Goal: Communication & Community: Answer question/provide support

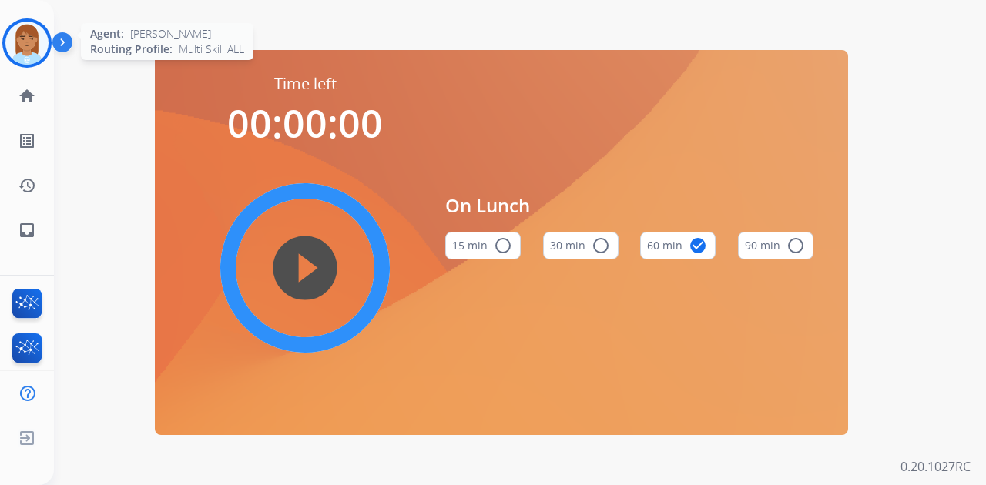
click at [38, 56] on img at bounding box center [26, 43] width 43 height 43
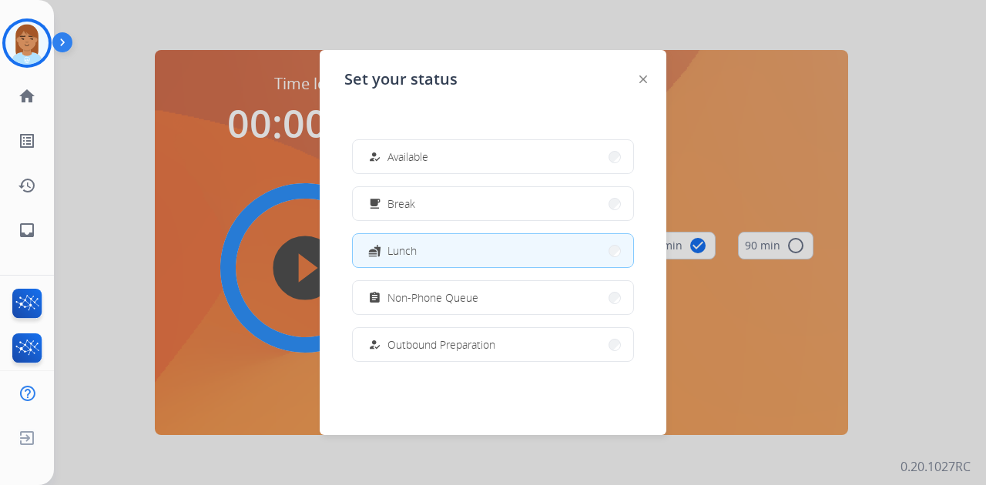
click at [553, 239] on button "fastfood Lunch" at bounding box center [493, 250] width 280 height 33
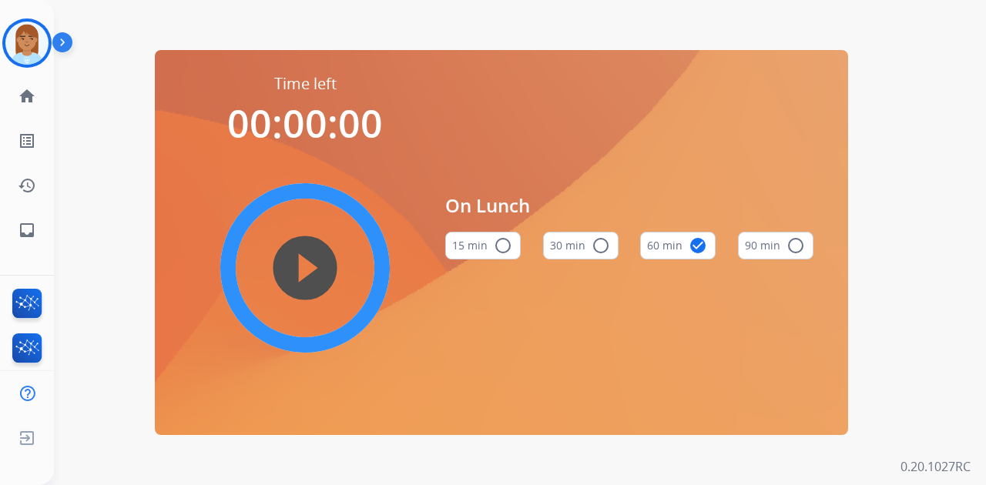
click at [681, 247] on button "60 min check_circle" at bounding box center [678, 246] width 76 height 28
click at [7, 37] on img at bounding box center [26, 43] width 43 height 43
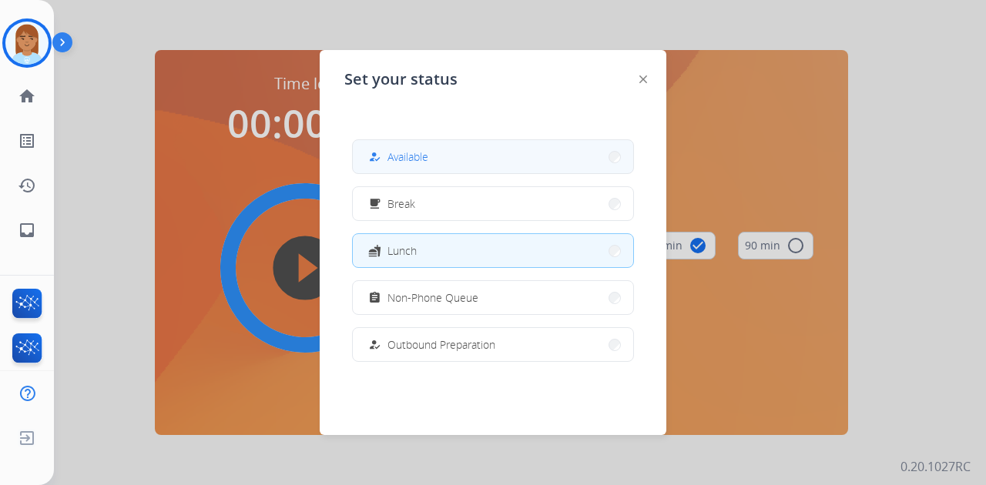
click at [411, 167] on button "how_to_reg Available" at bounding box center [493, 156] width 280 height 33
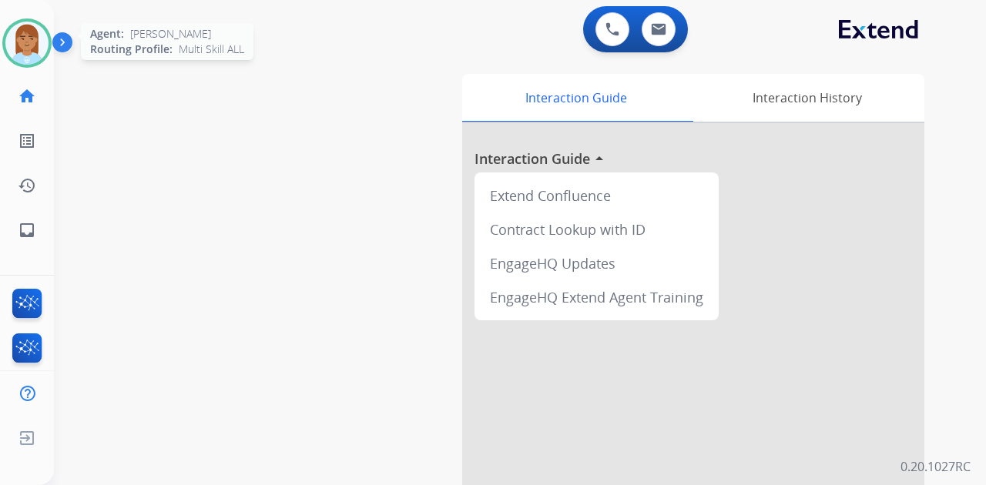
click at [31, 59] on img at bounding box center [26, 43] width 43 height 43
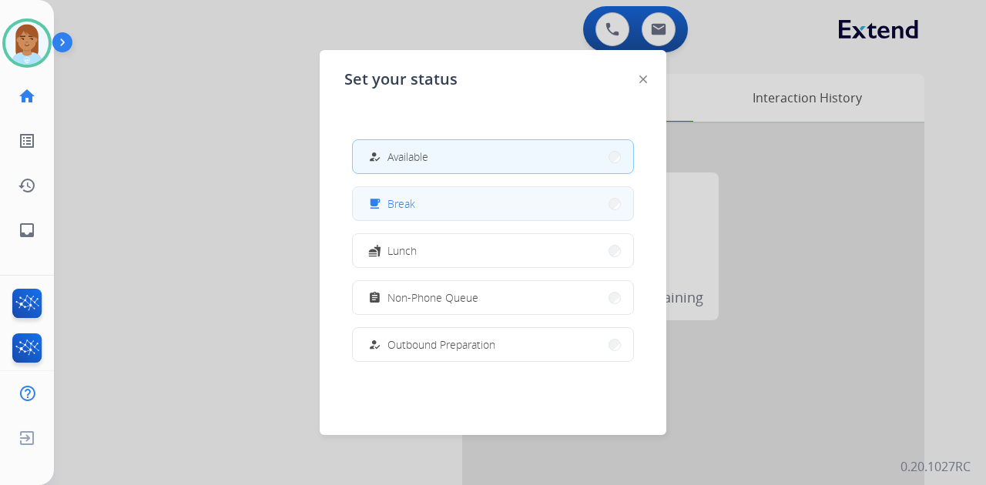
click at [451, 217] on button "free_breakfast Break" at bounding box center [493, 203] width 280 height 33
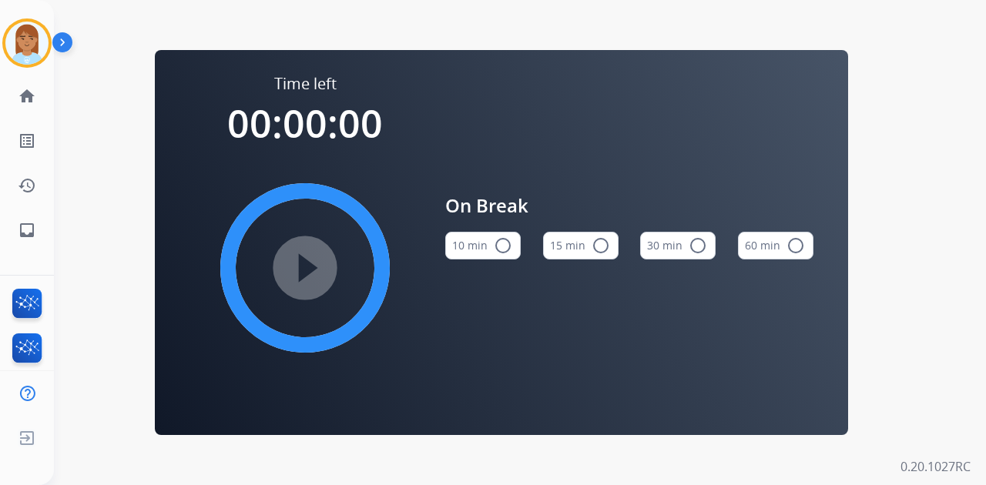
click at [689, 336] on div "On Break 10 min radio_button_unchecked 15 min radio_button_unchecked 30 min rad…" at bounding box center [629, 232] width 368 height 318
click at [46, 51] on img at bounding box center [26, 43] width 43 height 43
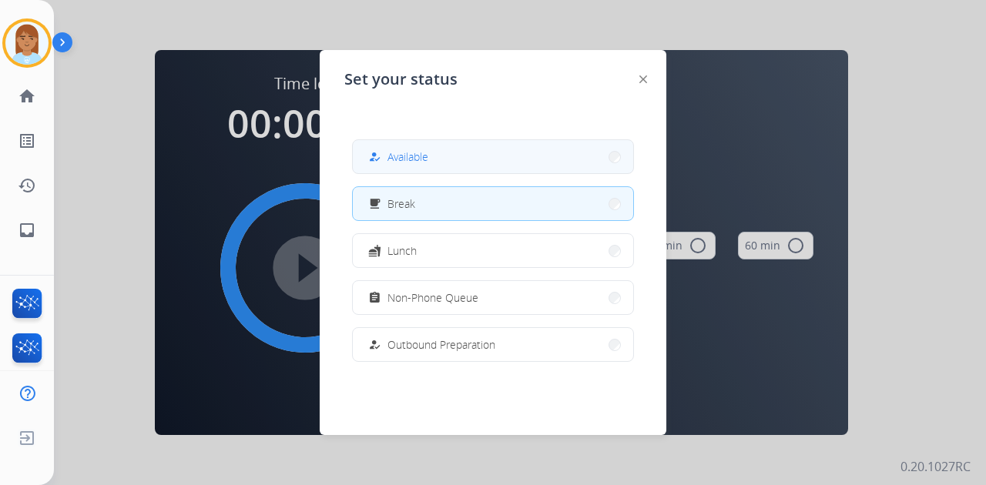
click at [391, 154] on div "how_to_reg Available" at bounding box center [396, 157] width 63 height 18
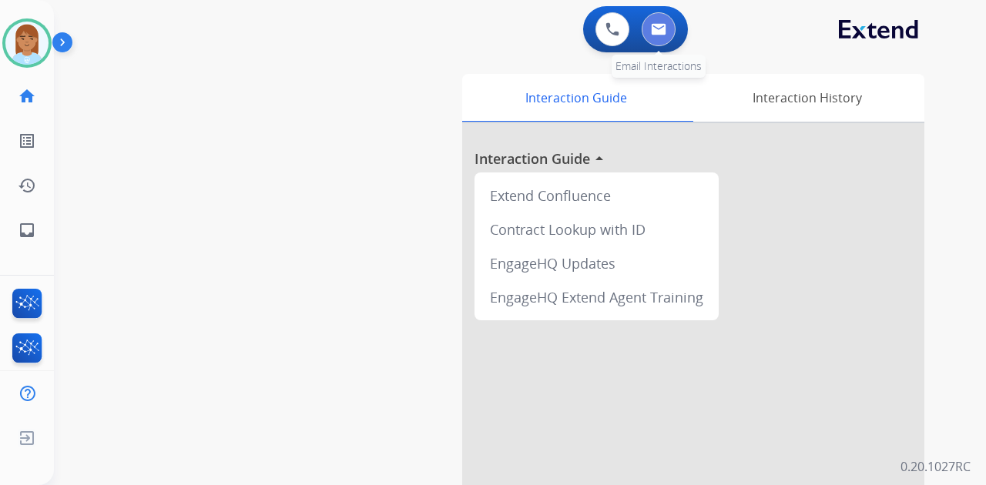
click at [660, 25] on img at bounding box center [658, 29] width 15 height 12
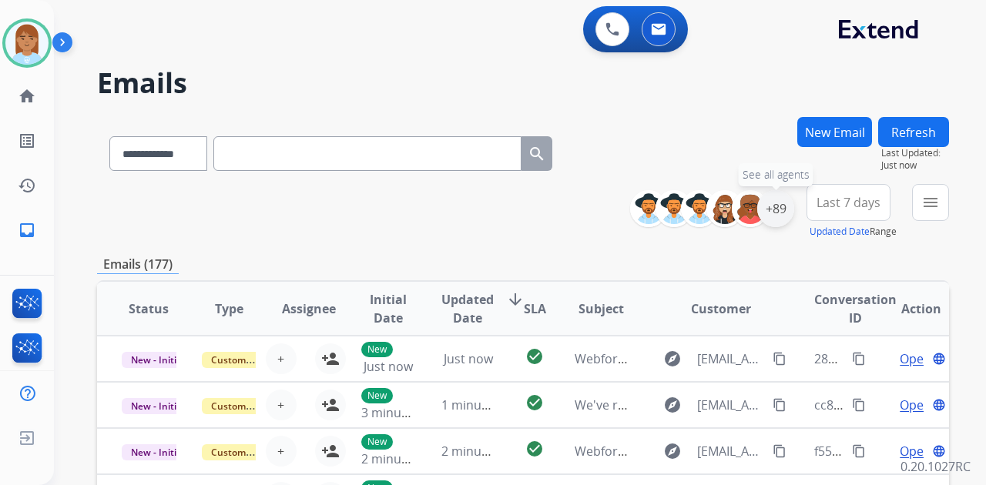
click at [777, 209] on div "+89" at bounding box center [775, 208] width 37 height 37
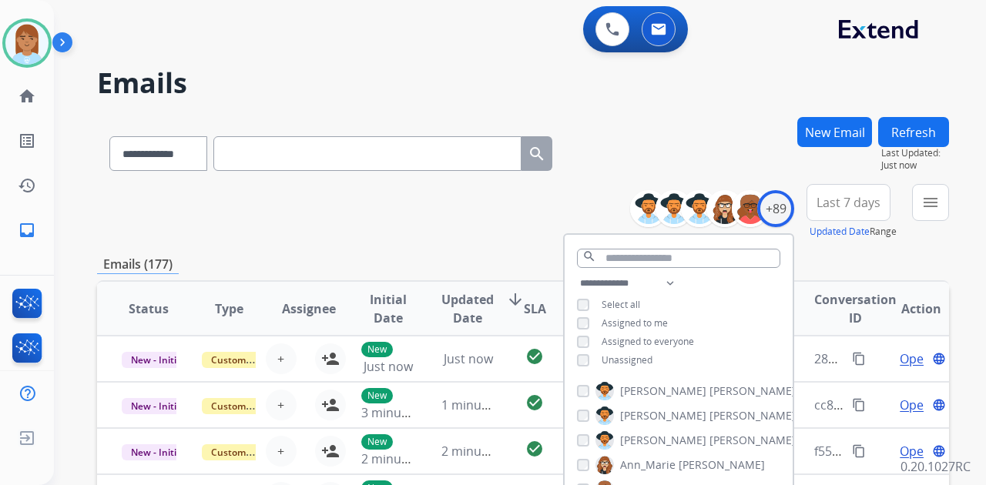
click at [631, 359] on span "Unassigned" at bounding box center [627, 360] width 51 height 13
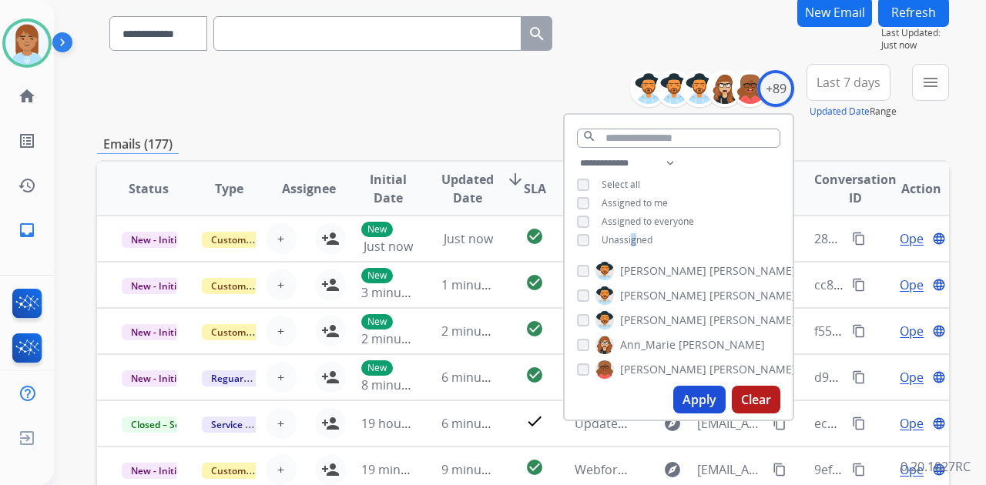
scroll to position [308, 0]
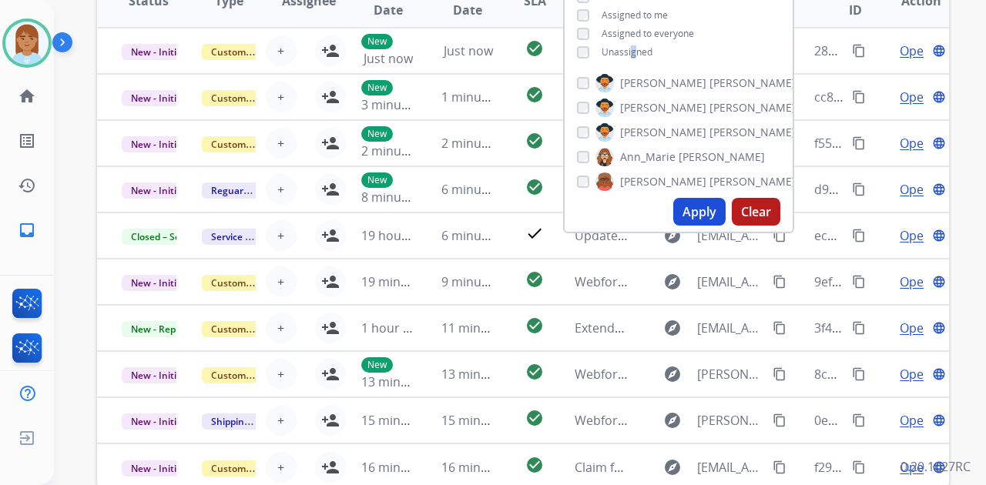
click at [695, 214] on button "Apply" at bounding box center [699, 212] width 52 height 28
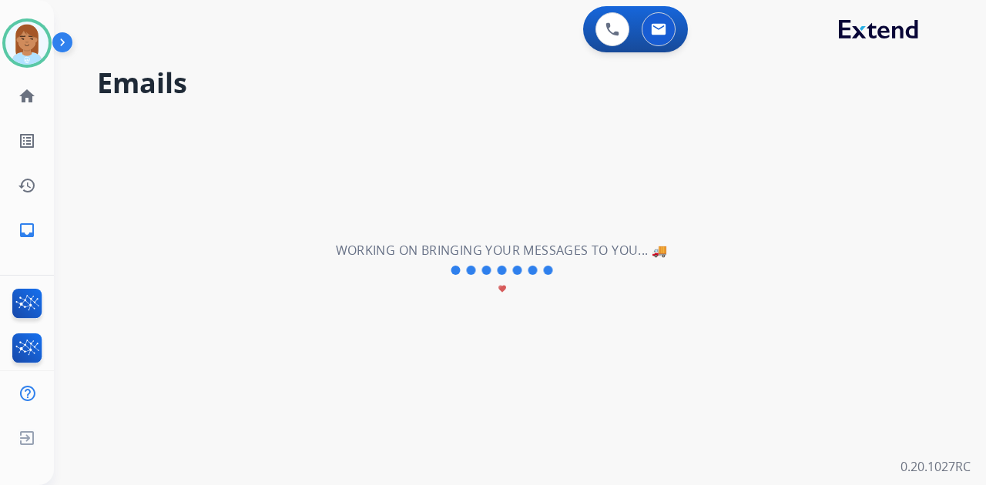
scroll to position [0, 0]
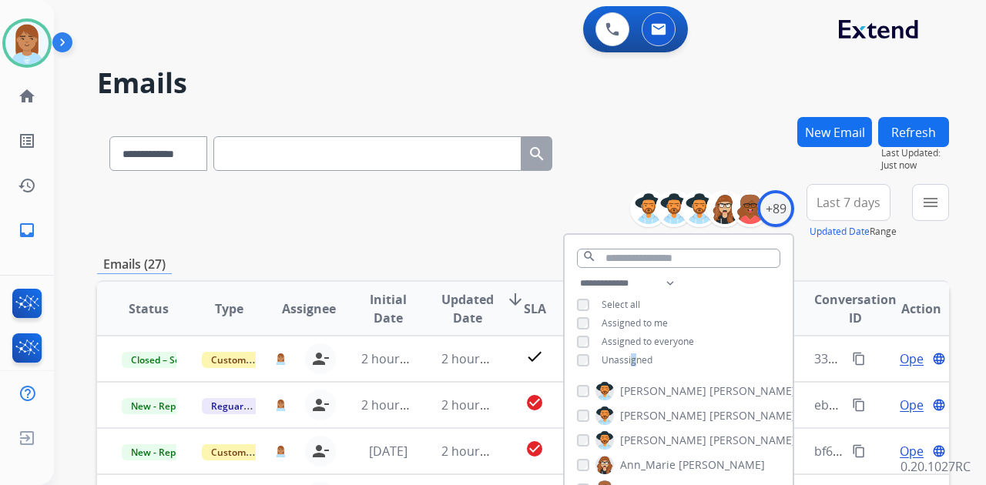
click at [820, 200] on span "Last 7 days" at bounding box center [849, 203] width 64 height 6
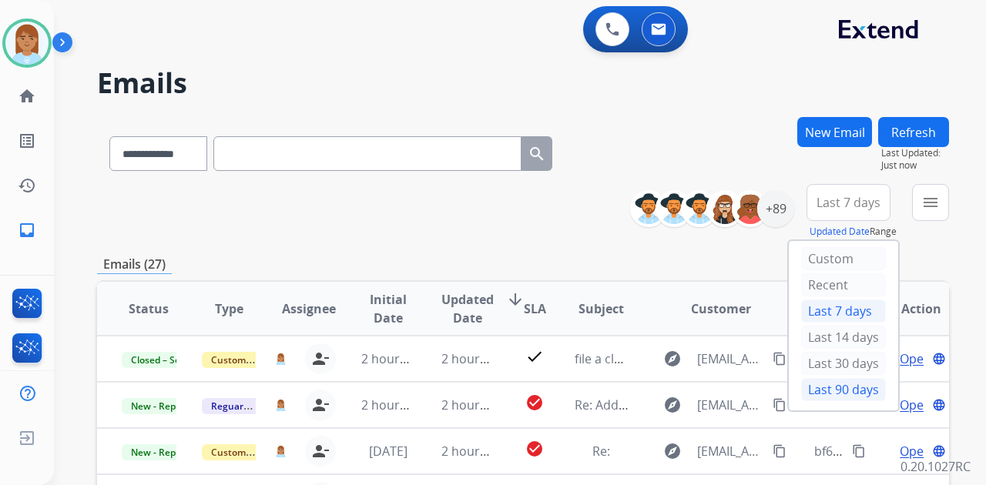
click at [826, 379] on div "Last 90 days" at bounding box center [843, 389] width 85 height 23
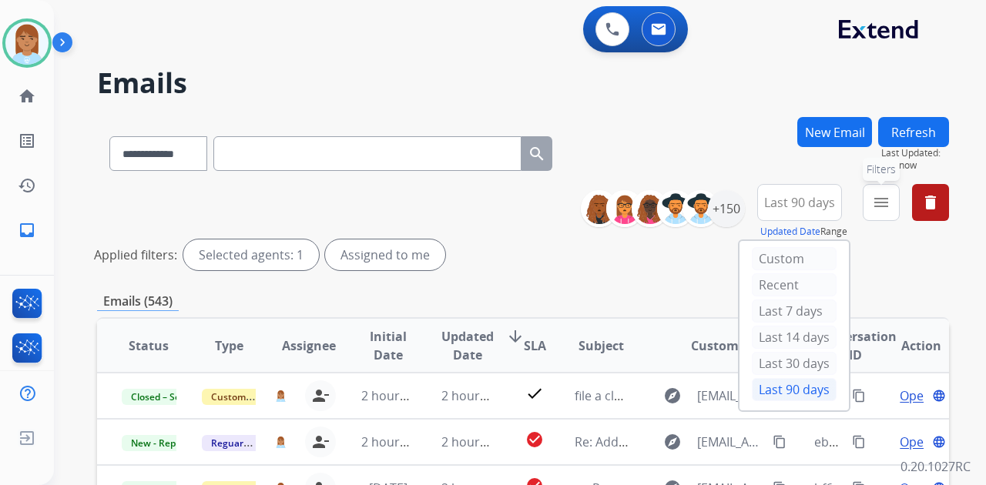
click at [869, 201] on button "menu Filters" at bounding box center [881, 202] width 37 height 37
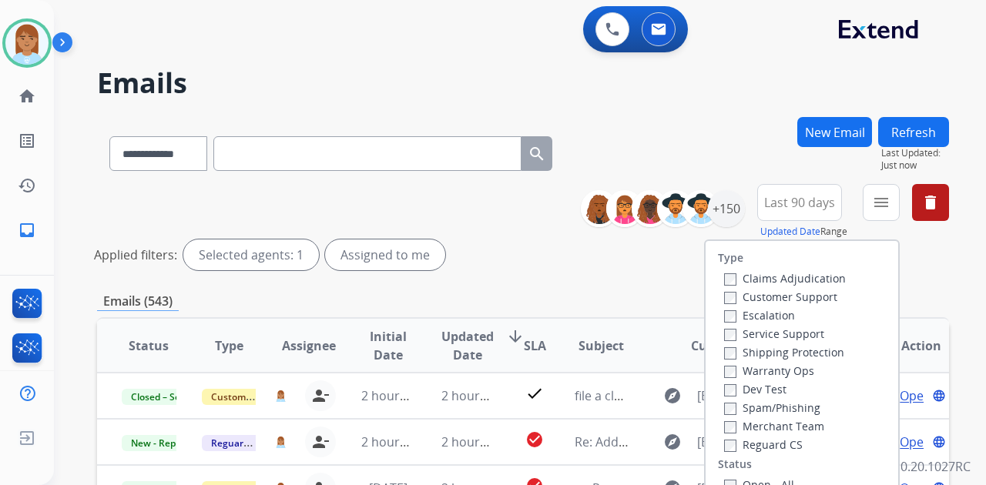
click at [755, 294] on label "Customer Support" at bounding box center [780, 297] width 113 height 15
click at [782, 353] on label "Shipping Protection" at bounding box center [784, 352] width 120 height 15
click at [772, 449] on label "Reguard CS" at bounding box center [763, 445] width 79 height 15
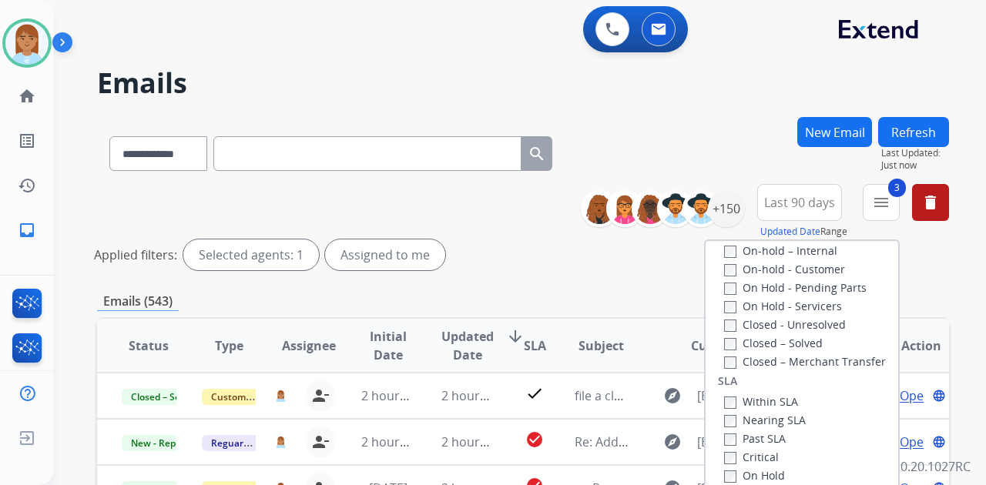
scroll to position [205, 0]
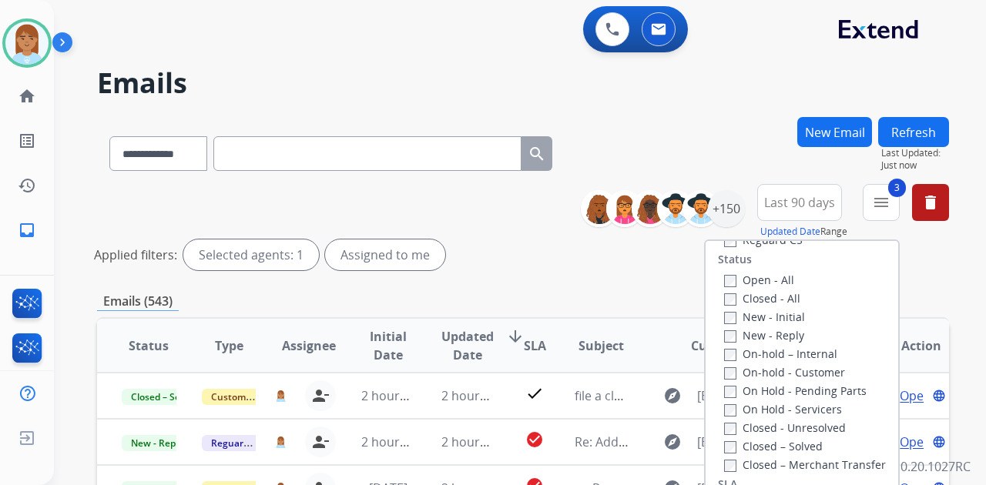
click at [745, 280] on label "Open - All" at bounding box center [759, 280] width 70 height 15
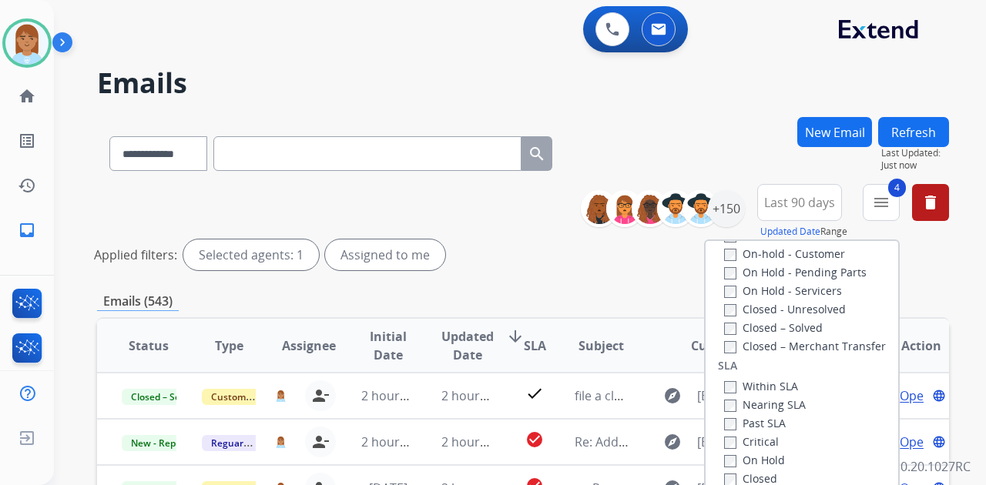
scroll to position [407, 0]
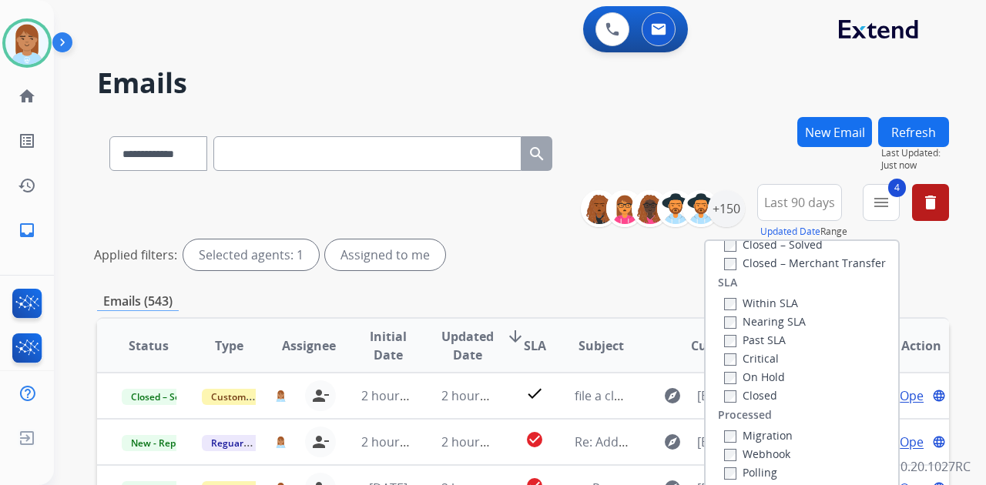
click at [756, 247] on label "Closed – Solved" at bounding box center [773, 244] width 99 height 15
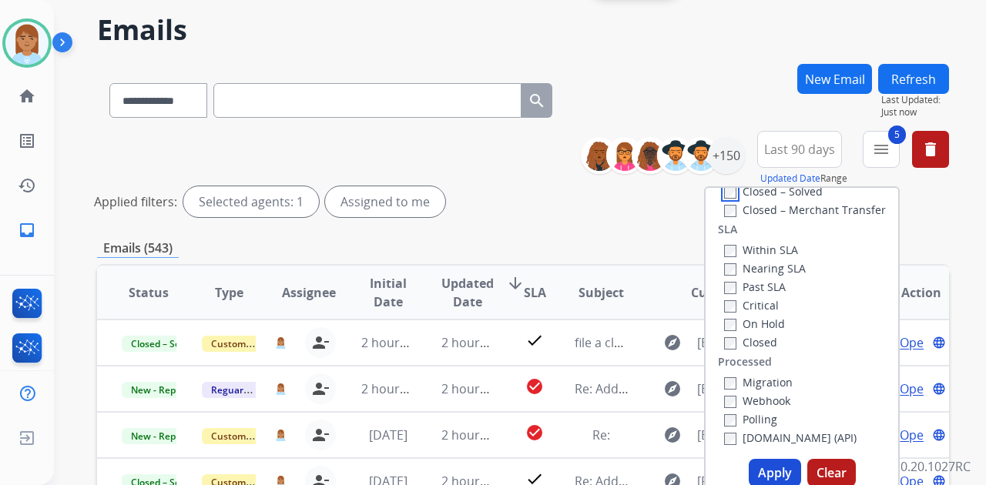
scroll to position [102, 0]
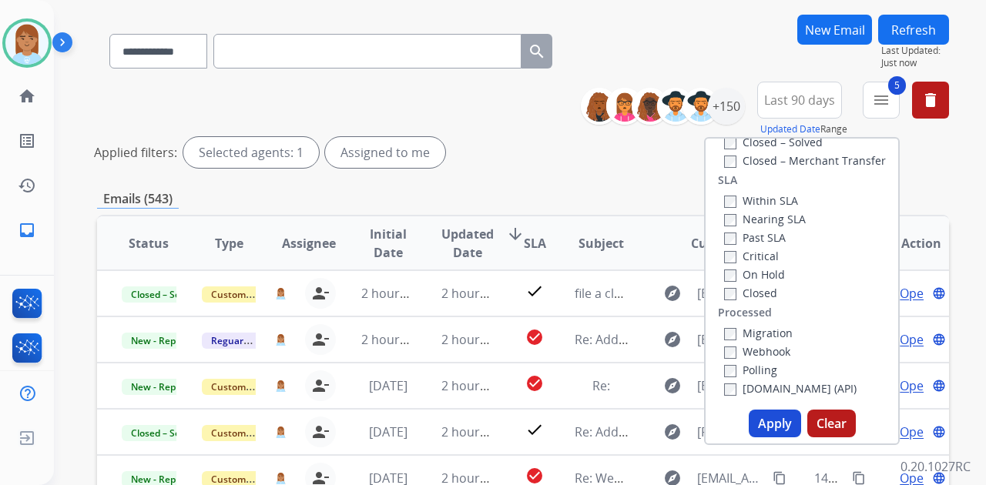
click at [800, 138] on label "Closed – Solved" at bounding box center [773, 142] width 99 height 15
click at [771, 425] on button "Apply" at bounding box center [775, 424] width 52 height 28
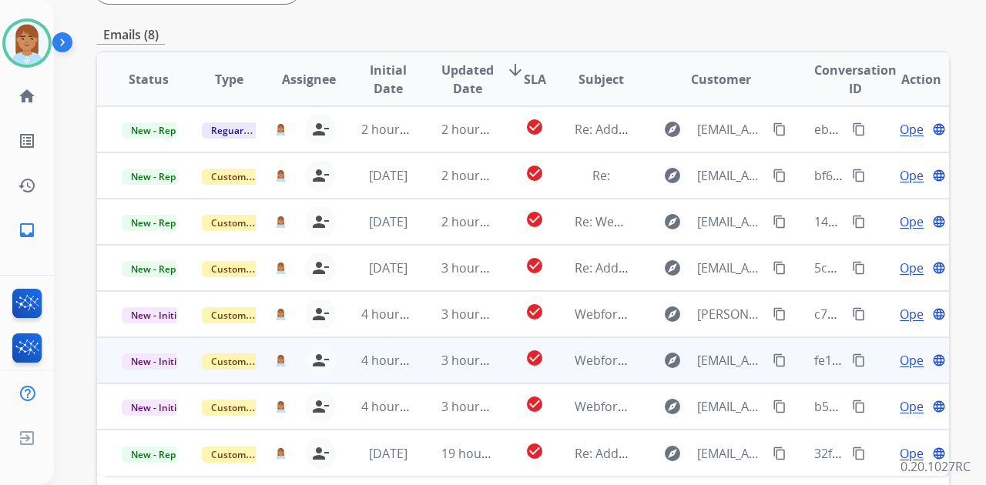
scroll to position [348, 0]
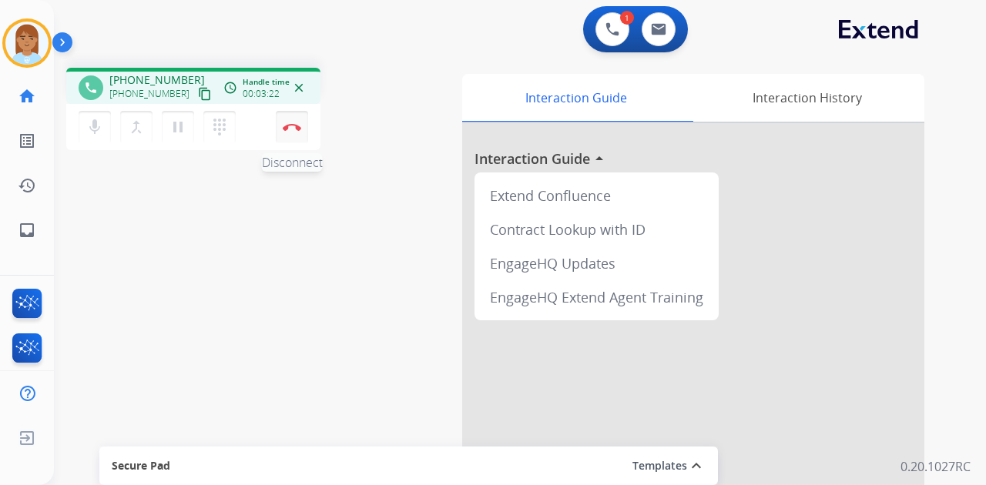
click at [292, 126] on img at bounding box center [292, 127] width 18 height 8
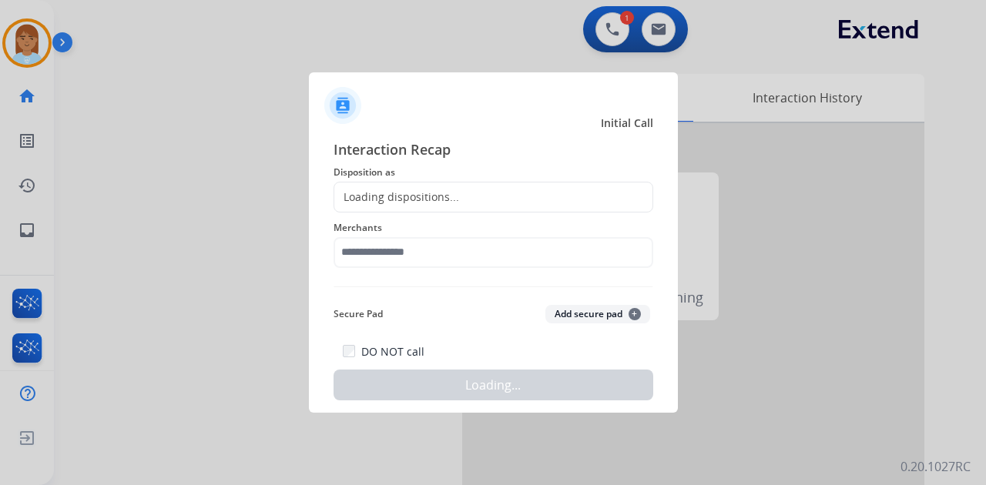
drag, startPoint x: 381, startPoint y: 153, endPoint x: 379, endPoint y: 170, distance: 17.0
click at [380, 160] on span "Interaction Recap" at bounding box center [494, 151] width 320 height 25
click at [382, 184] on div "Loading dispositions..." at bounding box center [494, 197] width 320 height 31
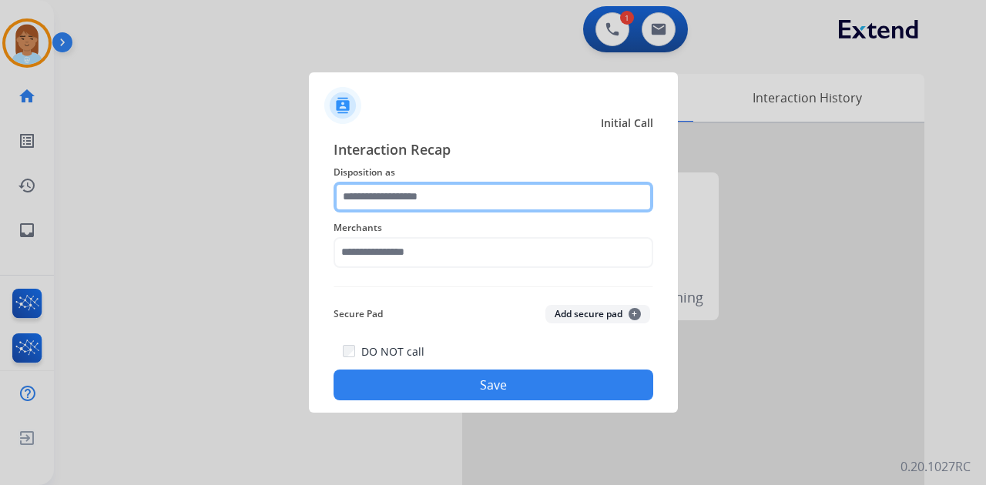
click at [375, 193] on input "text" at bounding box center [494, 197] width 320 height 31
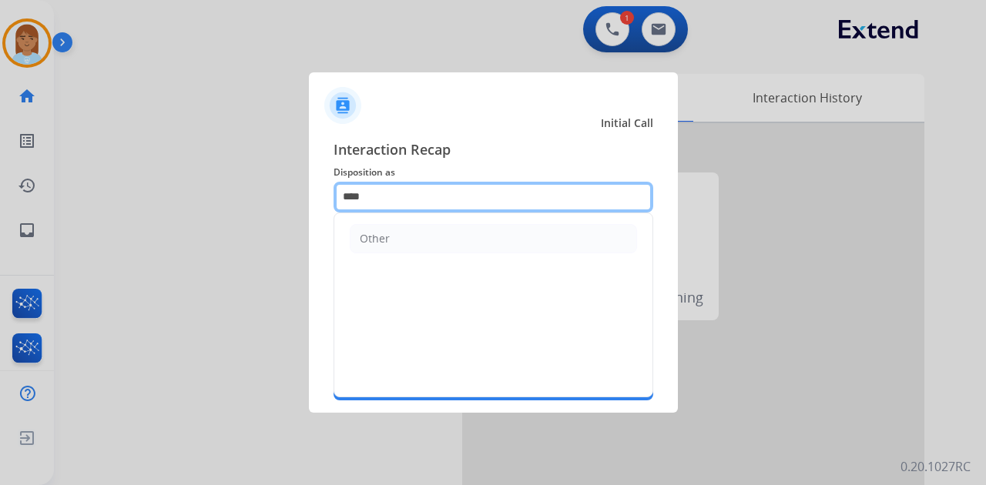
type input "*****"
drag, startPoint x: 401, startPoint y: 199, endPoint x: 257, endPoint y: 200, distance: 143.3
click at [0, 200] on app-contact-recap-modal "Initial Call Interaction Recap Disposition as ***** Other Merchants Secure Pad …" at bounding box center [0, 242] width 0 height 485
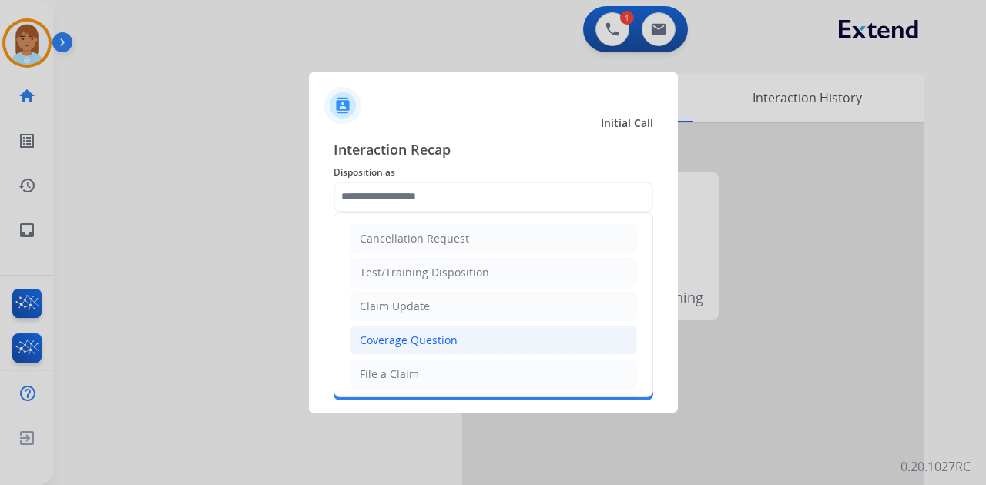
click at [426, 337] on div "Coverage Question" at bounding box center [409, 340] width 98 height 15
type input "**********"
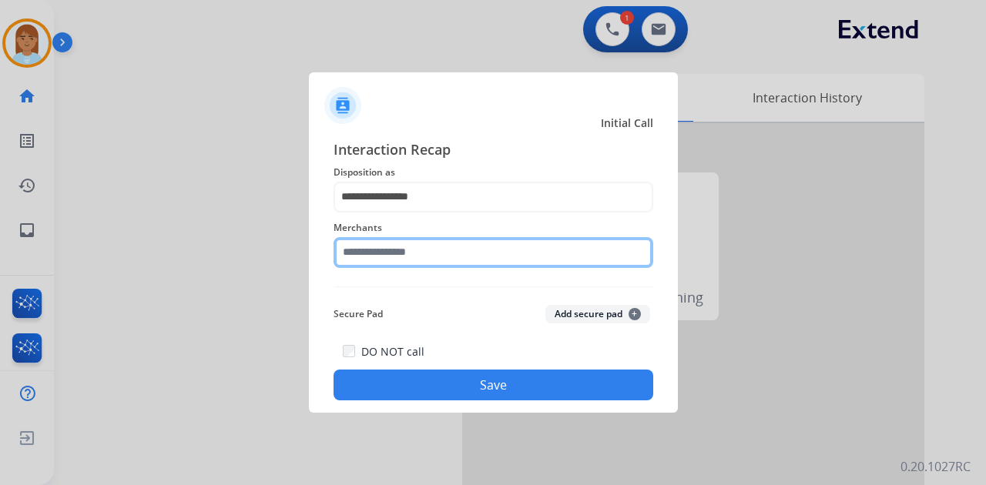
click at [420, 247] on input "text" at bounding box center [494, 252] width 320 height 31
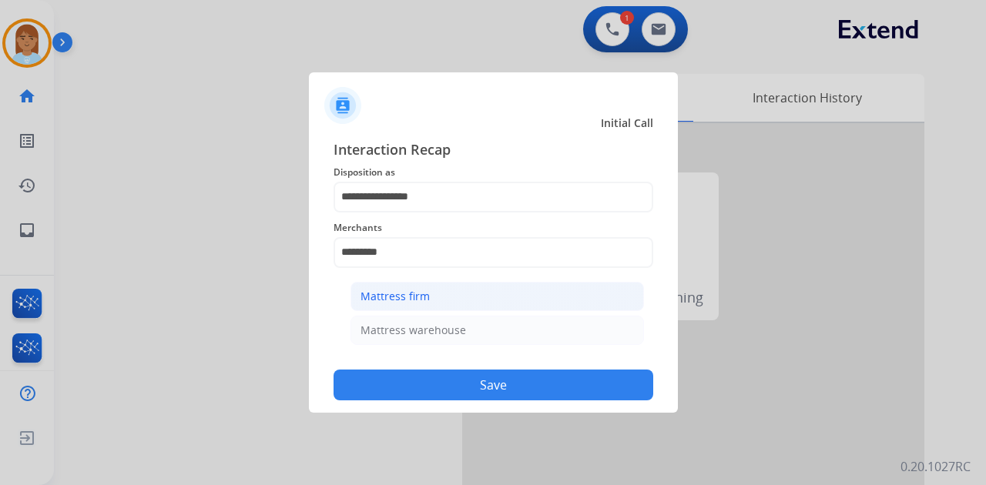
click at [430, 308] on li "Mattress firm" at bounding box center [498, 296] width 294 height 29
type input "**********"
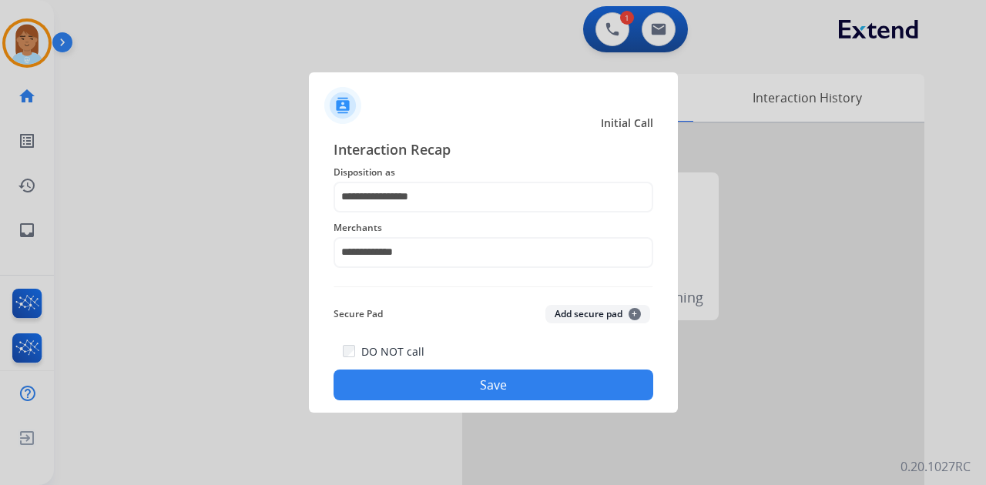
click at [435, 378] on button "Save" at bounding box center [494, 385] width 320 height 31
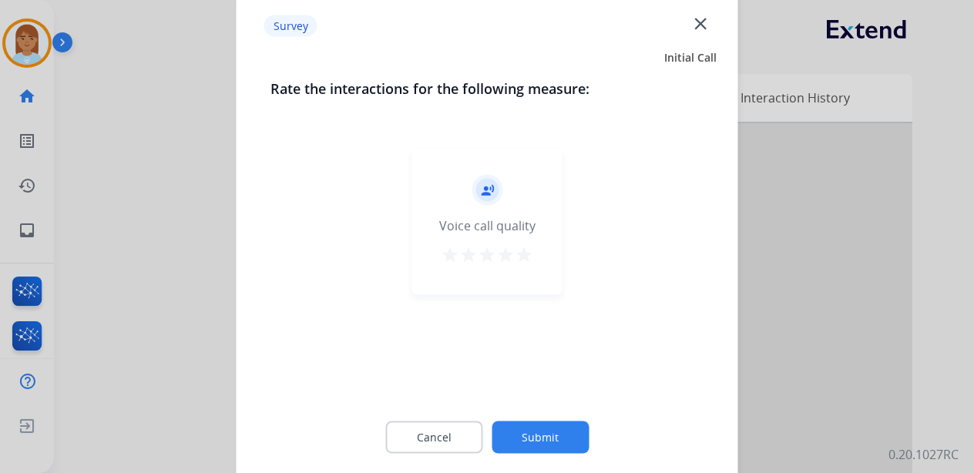
click at [532, 253] on mat-icon "star" at bounding box center [524, 255] width 18 height 18
click at [556, 435] on button "Submit" at bounding box center [540, 437] width 97 height 32
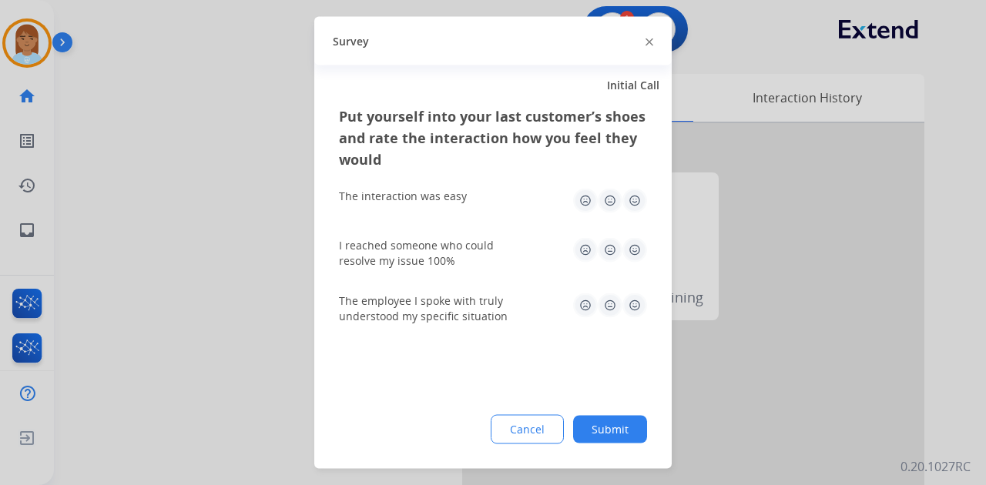
click at [638, 200] on img at bounding box center [635, 201] width 25 height 25
click at [638, 245] on img at bounding box center [635, 250] width 25 height 25
click at [640, 311] on img at bounding box center [635, 306] width 25 height 25
click at [629, 434] on button "Submit" at bounding box center [610, 430] width 74 height 28
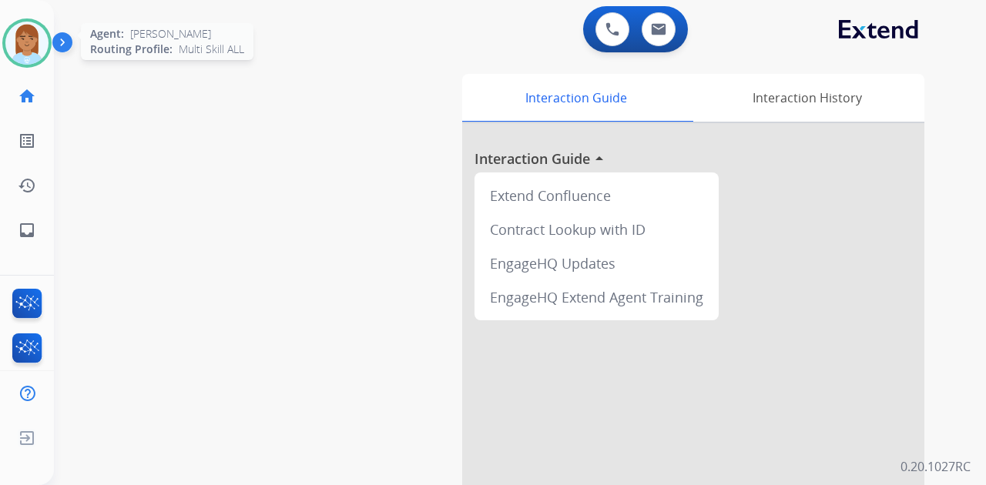
click at [18, 49] on img at bounding box center [26, 43] width 43 height 43
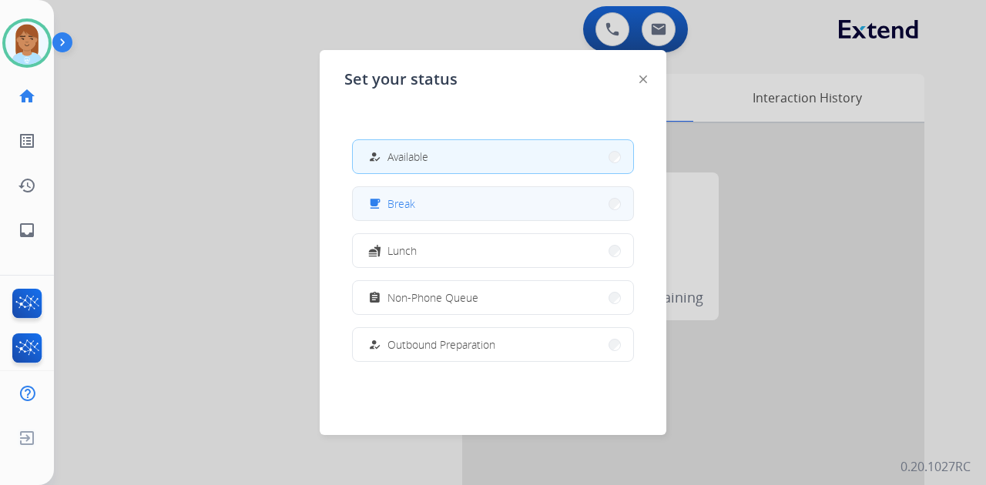
click at [398, 196] on span "Break" at bounding box center [402, 204] width 28 height 16
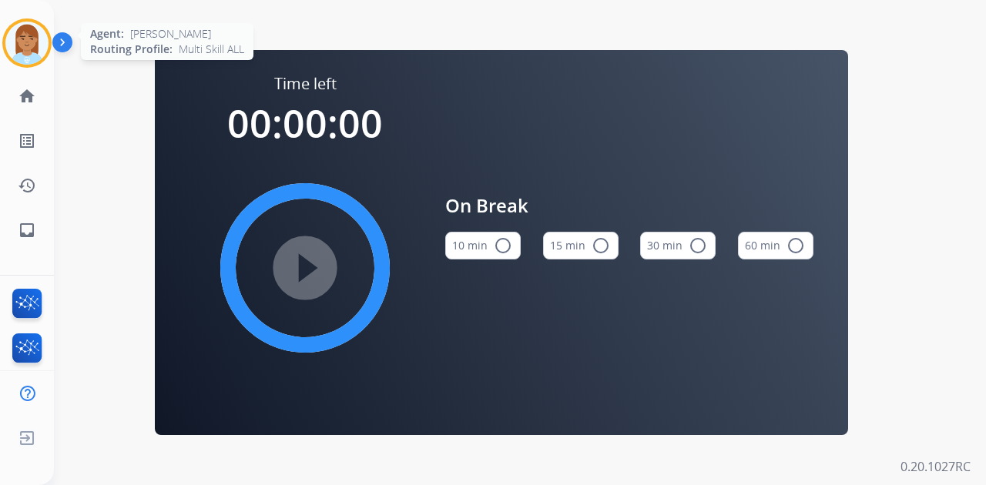
click at [23, 45] on img at bounding box center [26, 43] width 43 height 43
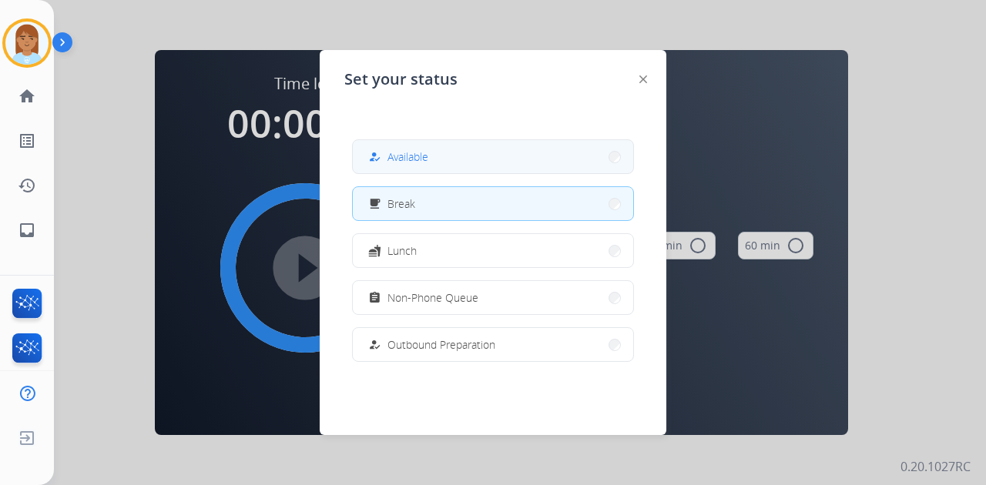
click at [395, 163] on span "Available" at bounding box center [408, 157] width 41 height 16
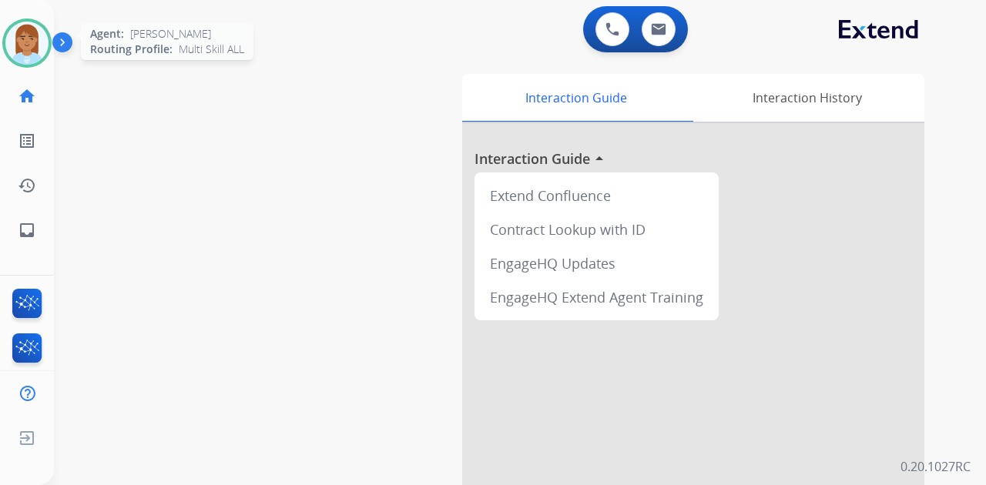
click at [33, 42] on img at bounding box center [26, 43] width 43 height 43
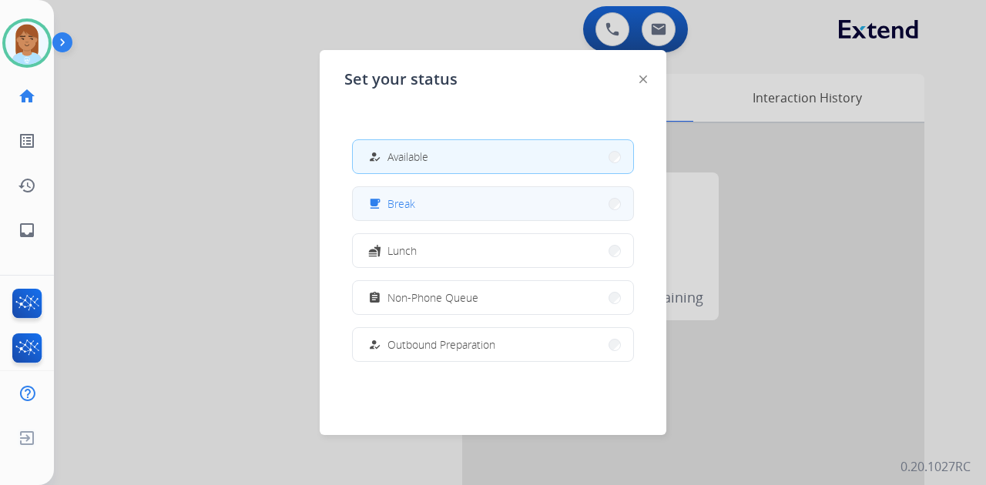
click at [423, 216] on button "free_breakfast Break" at bounding box center [493, 203] width 280 height 33
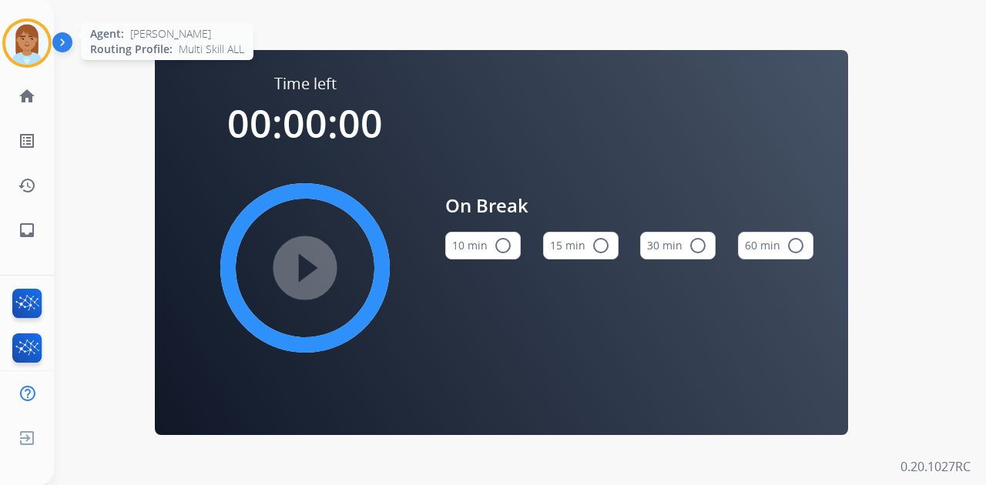
click at [31, 52] on img at bounding box center [26, 43] width 43 height 43
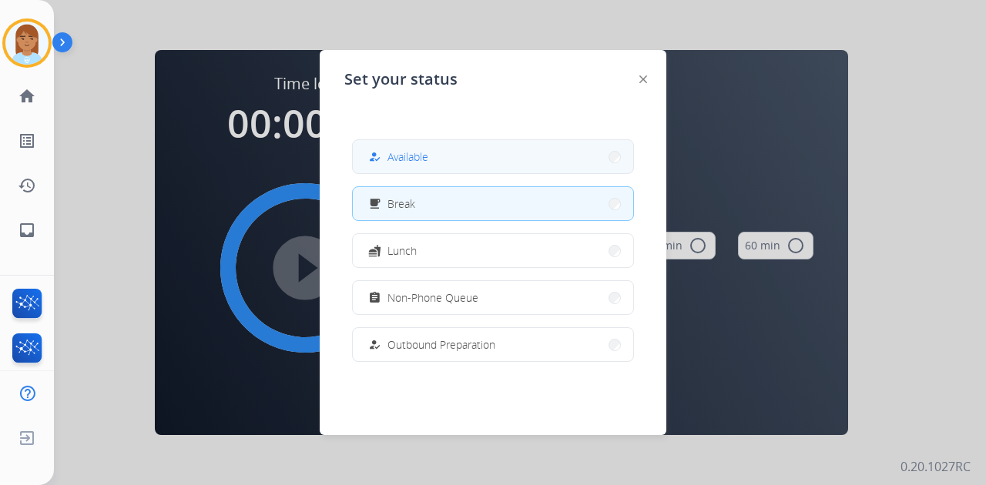
click at [458, 164] on button "how_to_reg Available" at bounding box center [493, 156] width 280 height 33
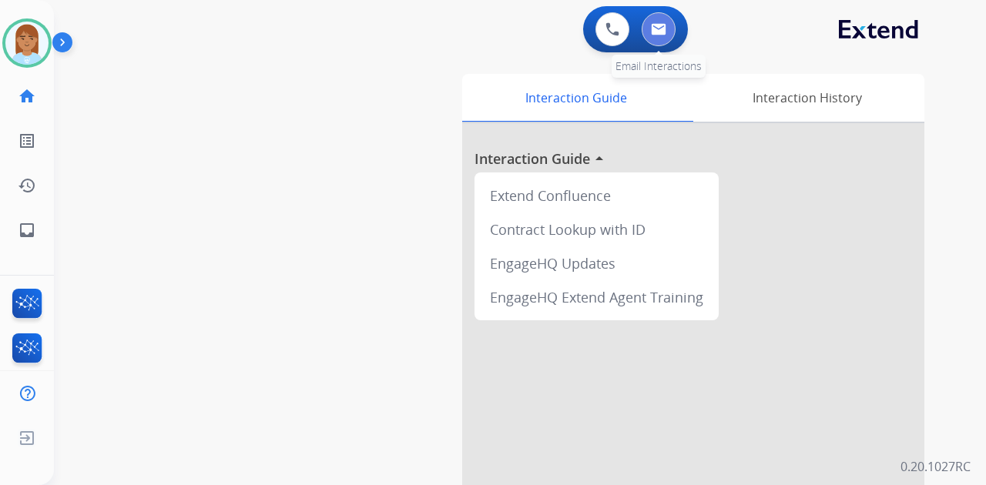
click at [660, 37] on button at bounding box center [659, 29] width 34 height 34
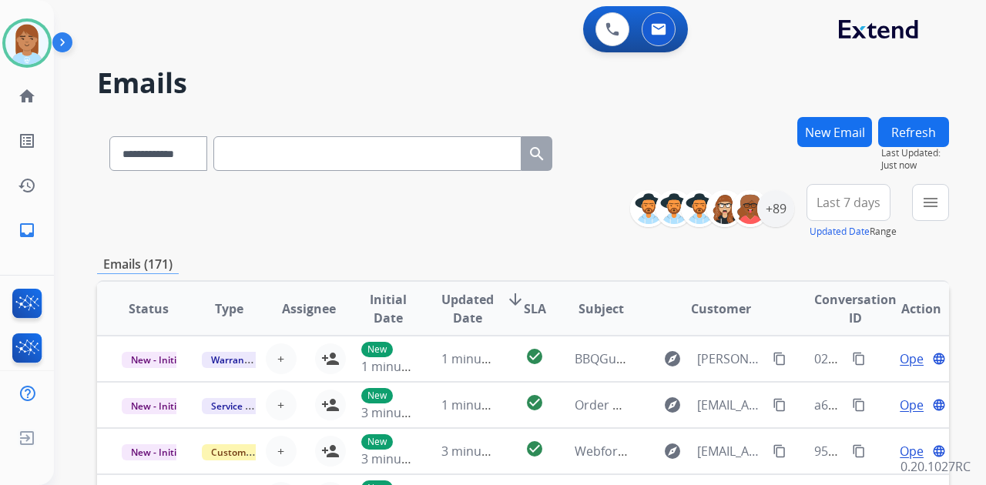
click at [319, 157] on input "text" at bounding box center [367, 153] width 308 height 35
click at [322, 159] on input "text" at bounding box center [367, 153] width 308 height 35
paste input "**********"
type input "**********"
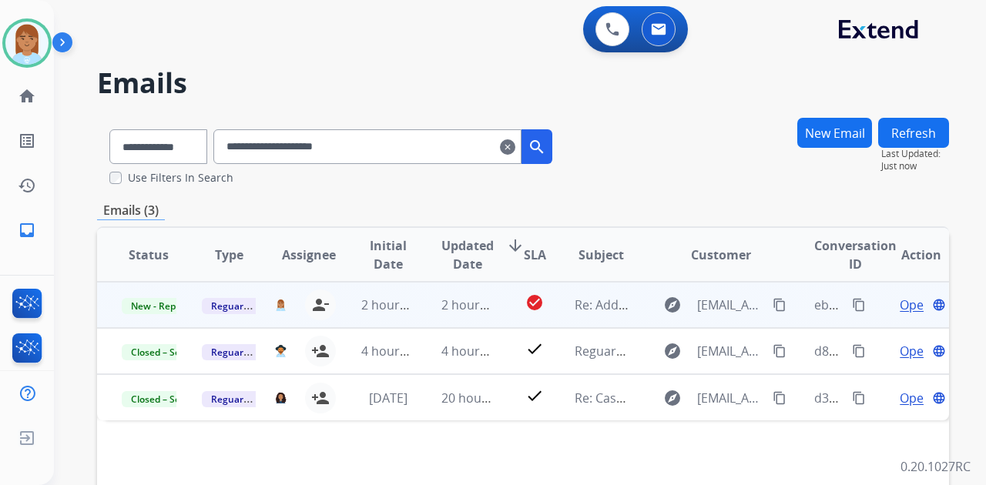
click at [906, 309] on span "Open" at bounding box center [916, 305] width 32 height 18
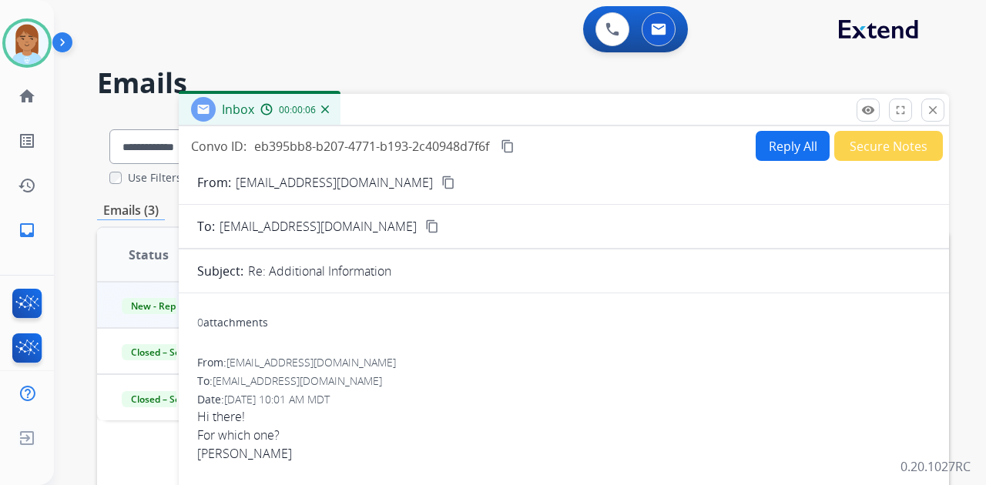
click at [767, 151] on button "Reply All" at bounding box center [793, 146] width 74 height 30
select select "**********"
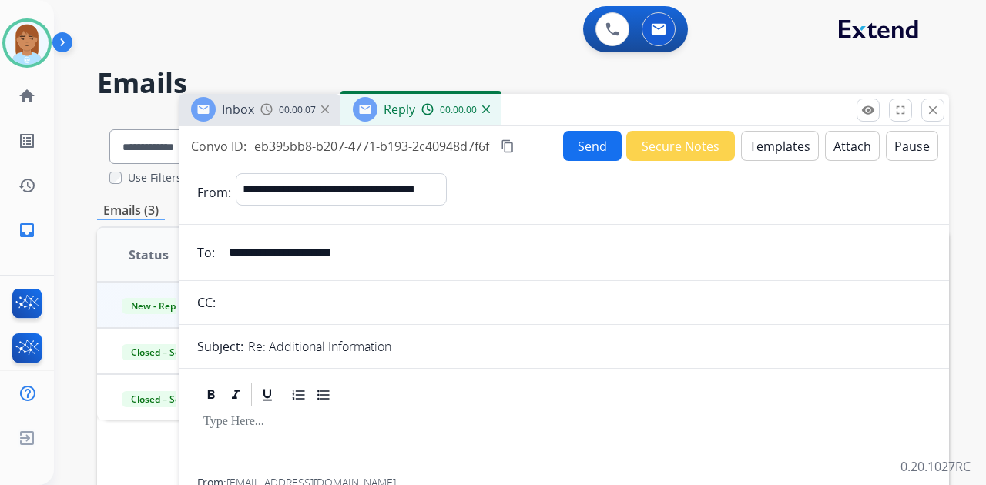
click at [775, 139] on button "Templates" at bounding box center [780, 146] width 78 height 30
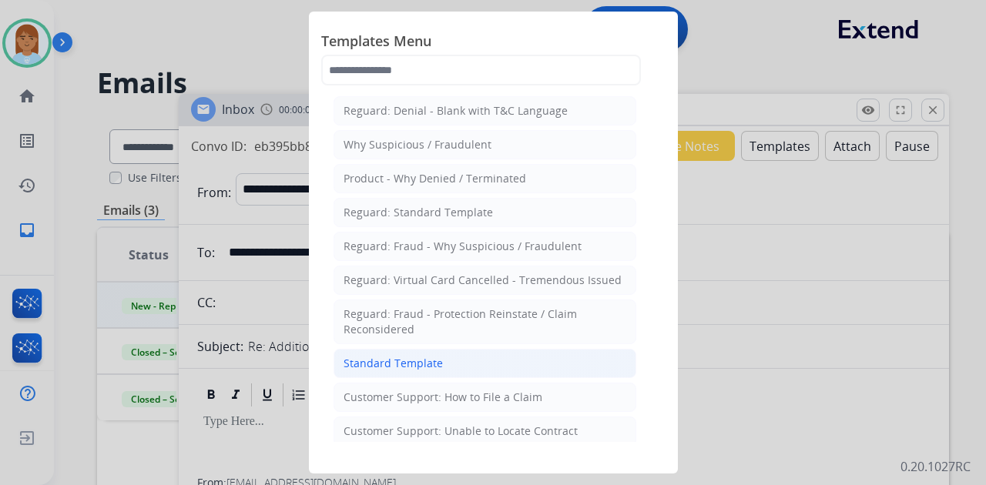
click at [435, 362] on div "Standard Template" at bounding box center [393, 363] width 99 height 15
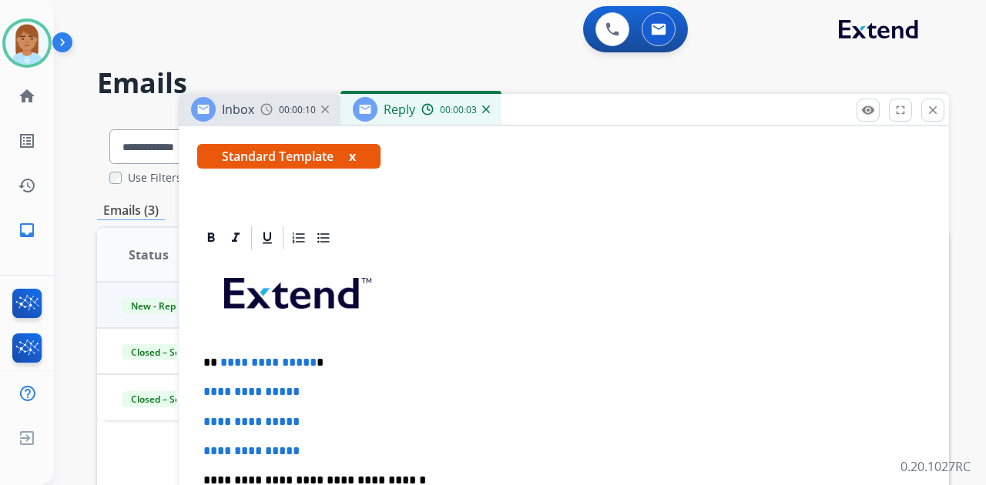
scroll to position [359, 0]
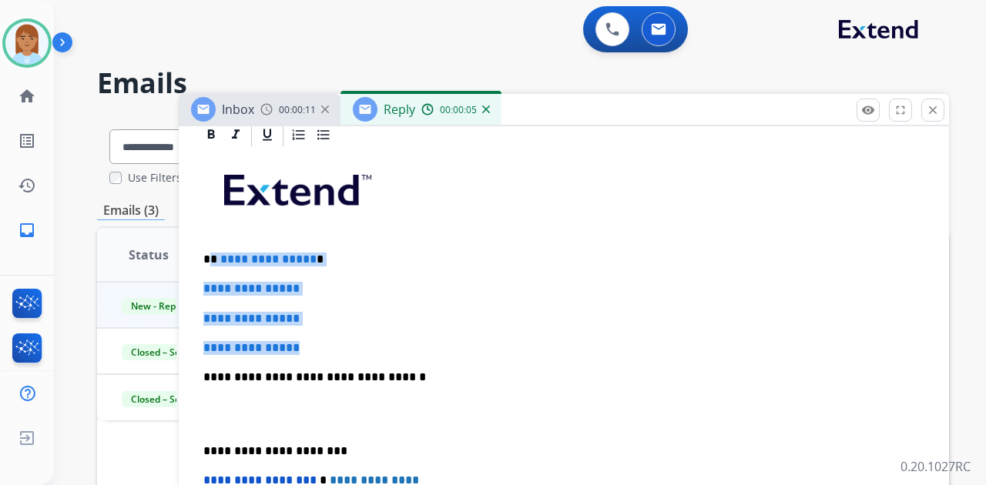
drag, startPoint x: 211, startPoint y: 257, endPoint x: 382, endPoint y: 341, distance: 190.6
click at [382, 341] on div "**********" at bounding box center [564, 414] width 734 height 530
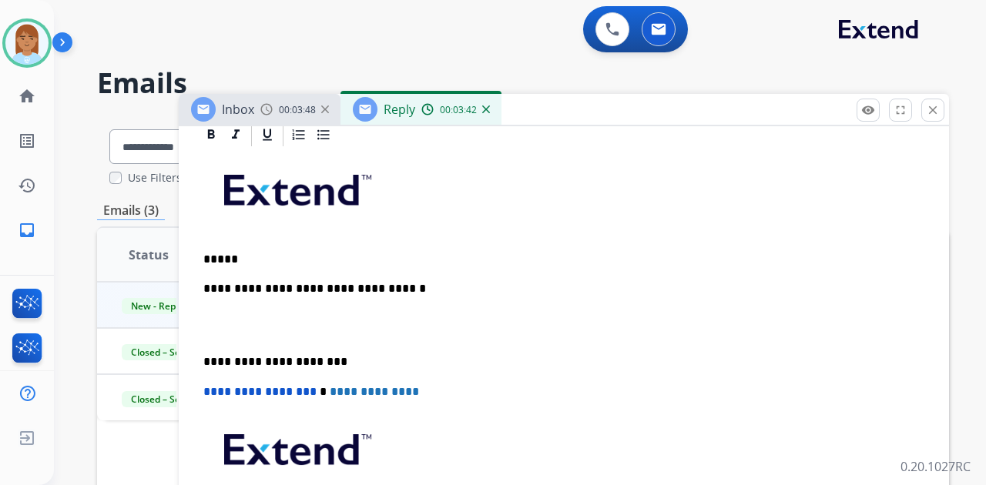
click at [243, 253] on p "*****" at bounding box center [557, 260] width 709 height 14
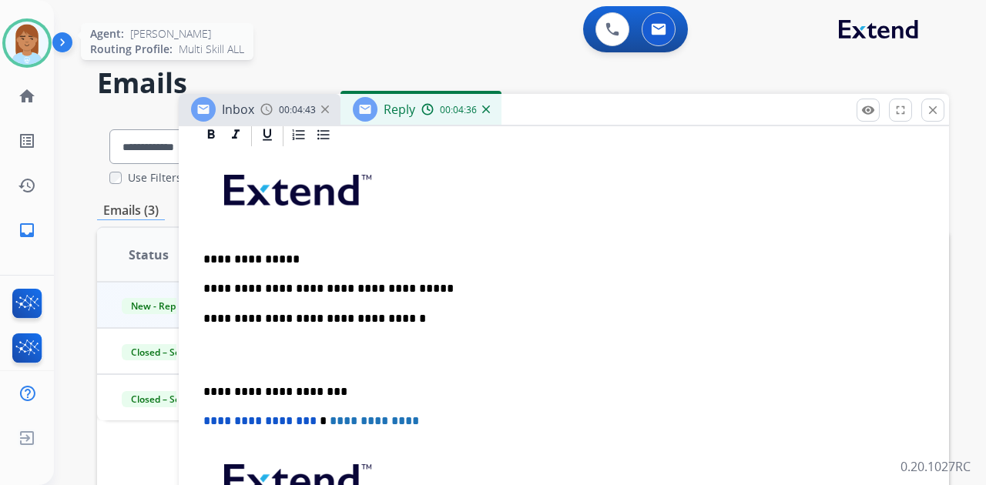
click at [20, 53] on img at bounding box center [26, 43] width 43 height 43
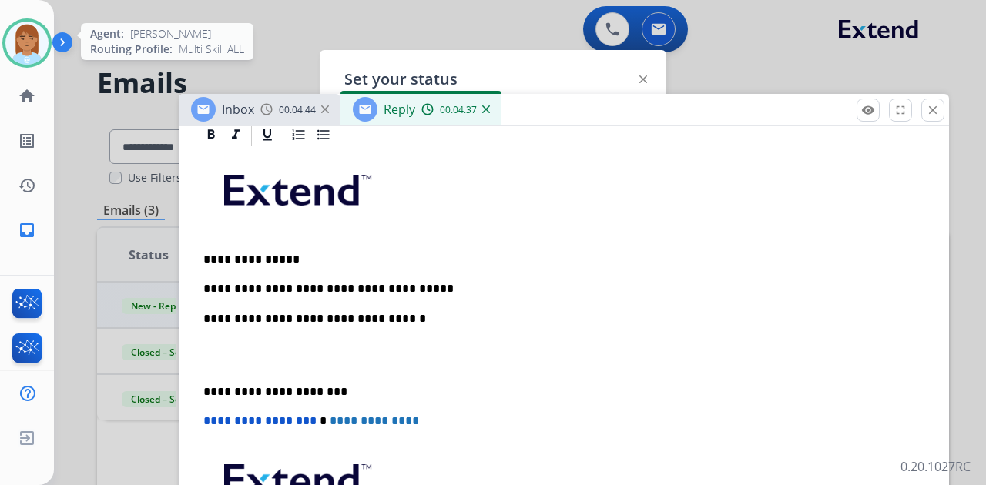
click at [35, 41] on img at bounding box center [26, 43] width 43 height 43
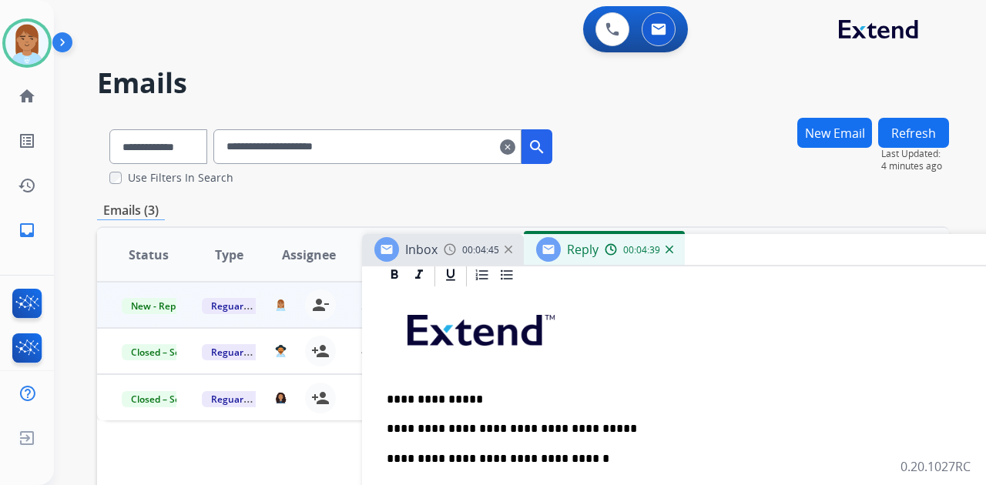
drag, startPoint x: 541, startPoint y: 108, endPoint x: 709, endPoint y: 257, distance: 224.8
click at [728, 253] on div "Inbox 00:04:45 Reply 00:04:39" at bounding box center [747, 250] width 770 height 32
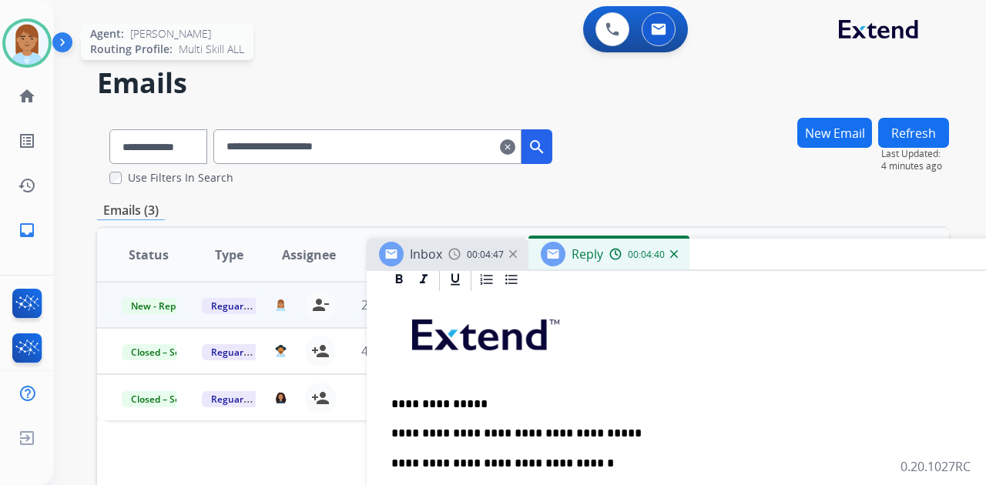
click at [7, 42] on img at bounding box center [26, 43] width 43 height 43
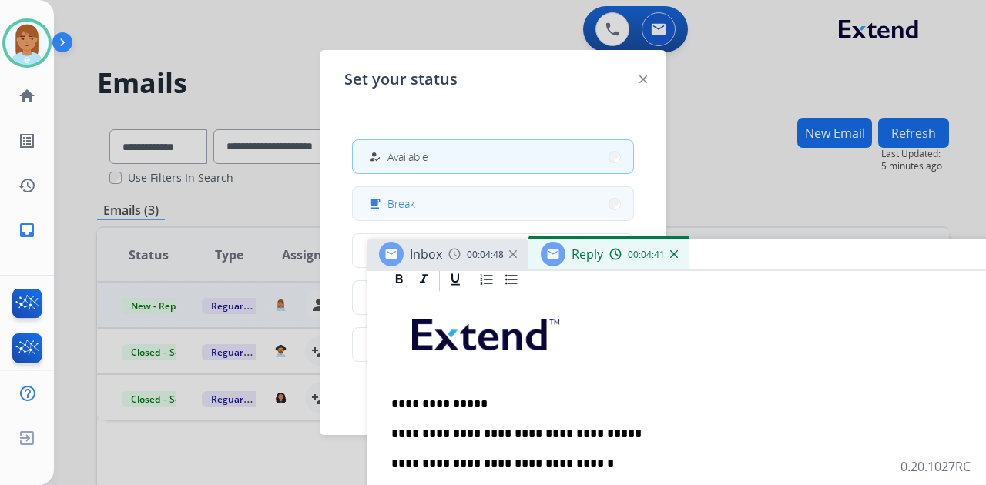
click at [477, 197] on button "free_breakfast Break" at bounding box center [493, 203] width 280 height 33
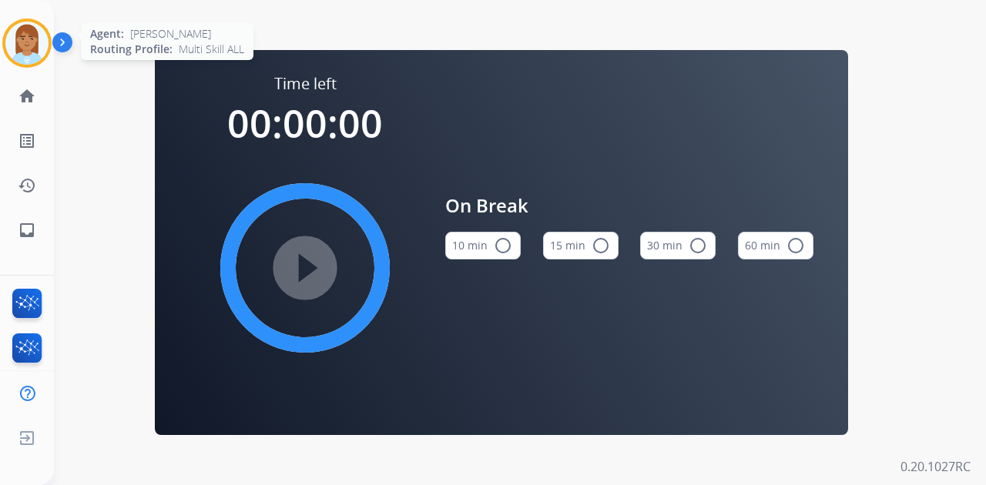
click at [28, 60] on img at bounding box center [26, 43] width 43 height 43
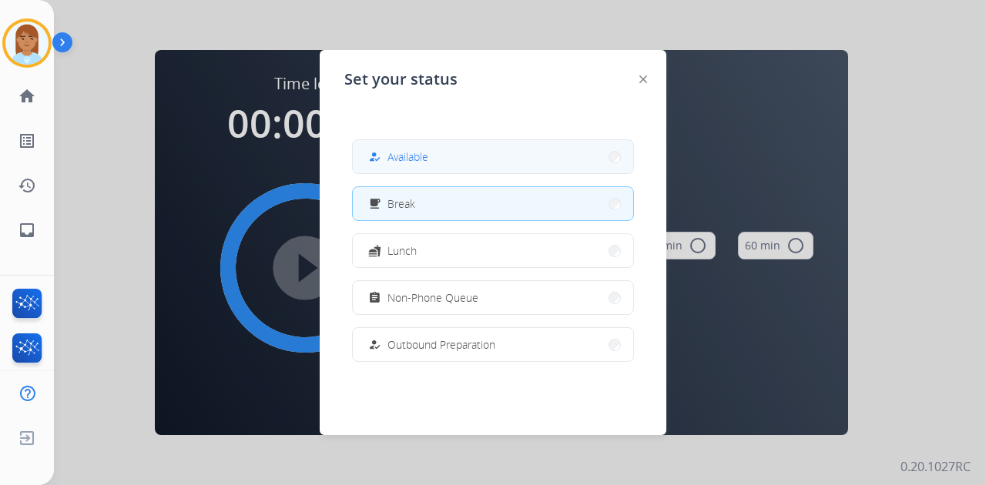
click at [468, 169] on button "how_to_reg Available" at bounding box center [493, 156] width 280 height 33
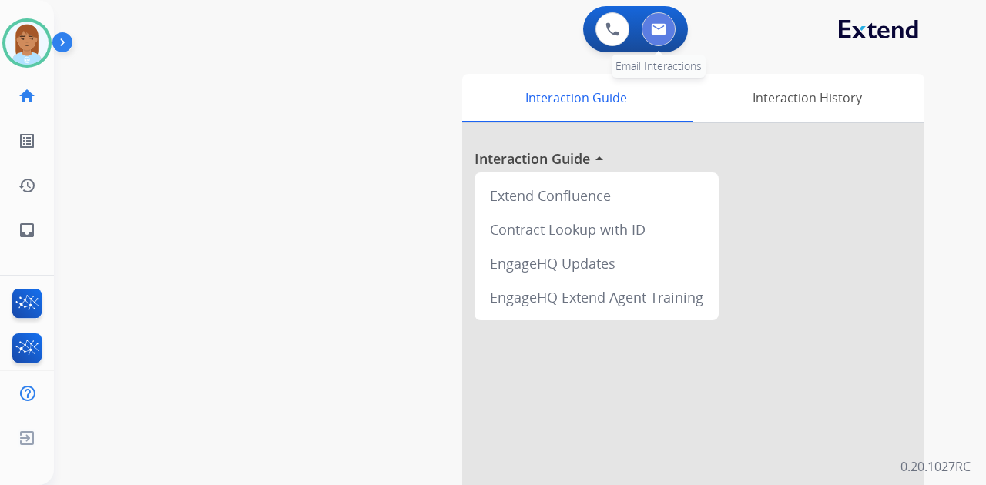
click at [658, 40] on button at bounding box center [659, 29] width 34 height 34
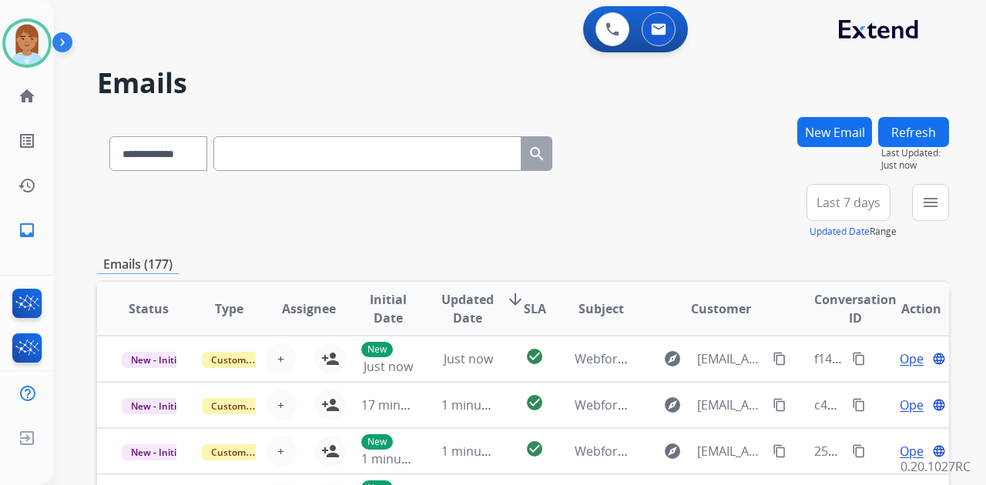
click at [848, 206] on span "Last 7 days" at bounding box center [849, 203] width 64 height 6
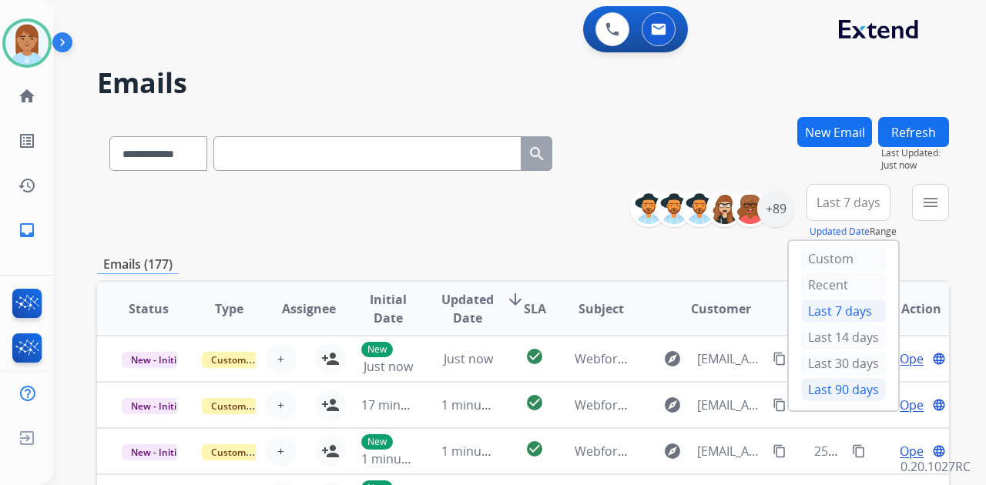
click at [837, 384] on div "Last 90 days" at bounding box center [843, 389] width 85 height 23
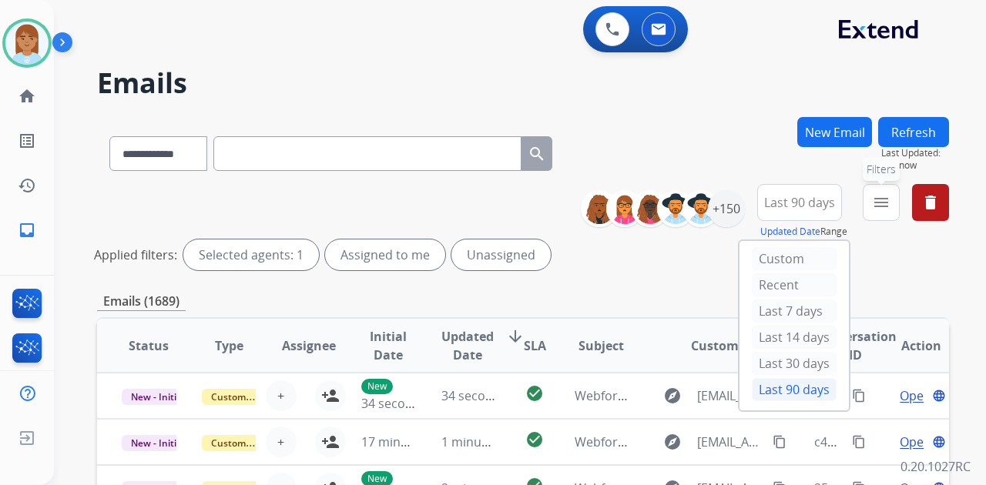
click at [871, 201] on button "menu Filters" at bounding box center [881, 202] width 37 height 37
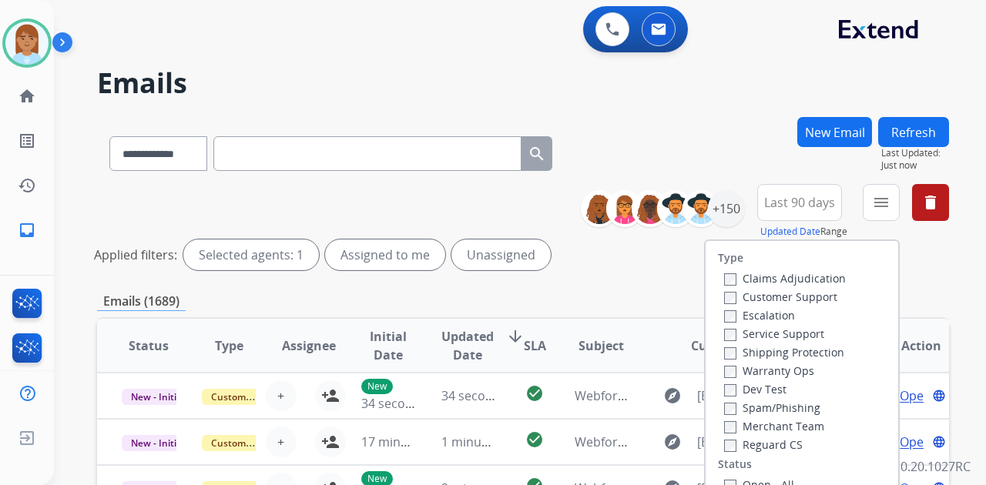
click at [800, 301] on label "Customer Support" at bounding box center [780, 297] width 113 height 15
click at [775, 355] on label "Shipping Protection" at bounding box center [784, 352] width 120 height 15
click at [770, 444] on label "Reguard CS" at bounding box center [763, 445] width 79 height 15
click at [744, 482] on label "Open - All" at bounding box center [759, 485] width 70 height 15
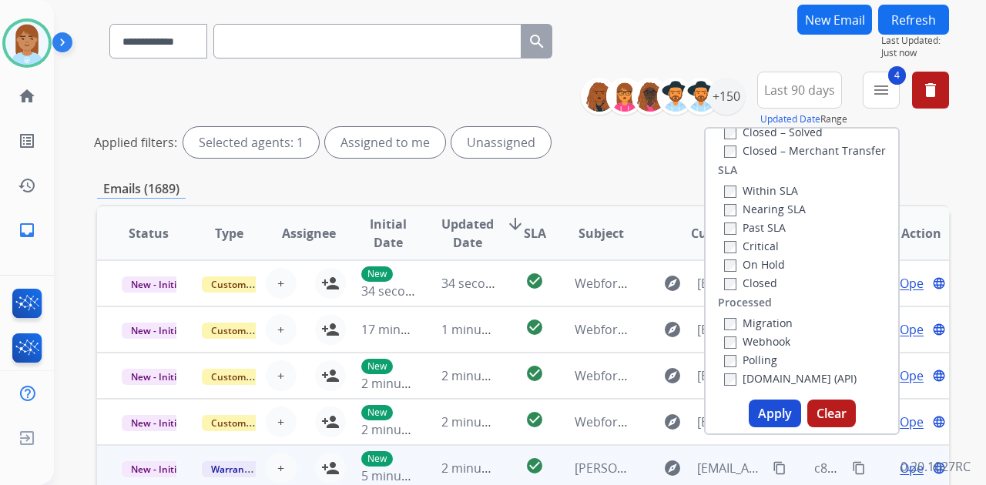
scroll to position [264, 0]
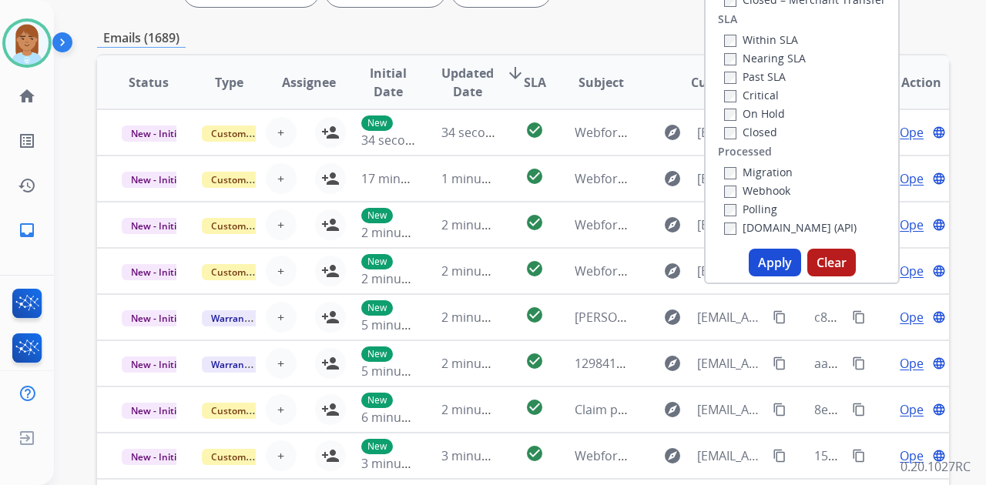
click at [765, 267] on button "Apply" at bounding box center [775, 263] width 52 height 28
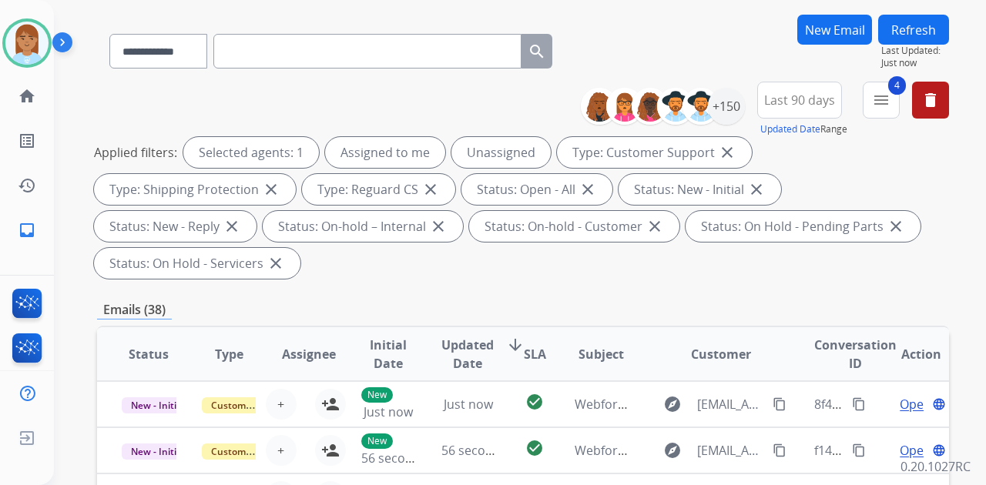
scroll to position [2, 0]
click at [726, 109] on div "+150" at bounding box center [726, 106] width 37 height 37
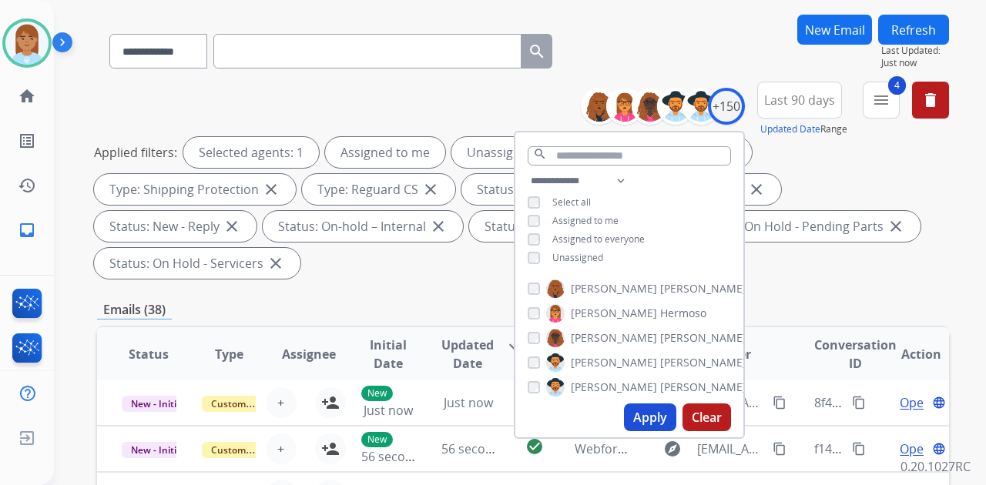
click at [579, 258] on span "Unassigned" at bounding box center [577, 257] width 51 height 13
click at [629, 419] on button "Apply" at bounding box center [650, 418] width 52 height 28
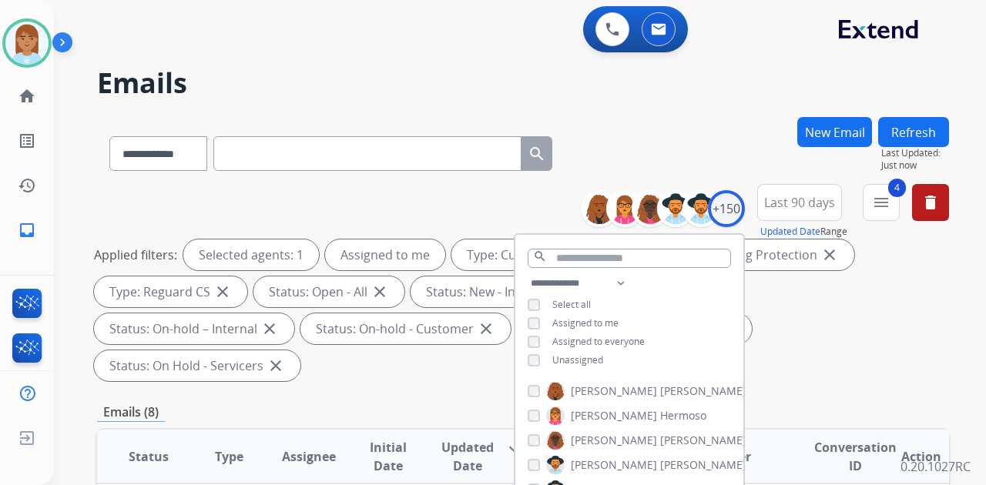
scroll to position [0, 0]
click at [627, 127] on div "**********" at bounding box center [523, 150] width 852 height 67
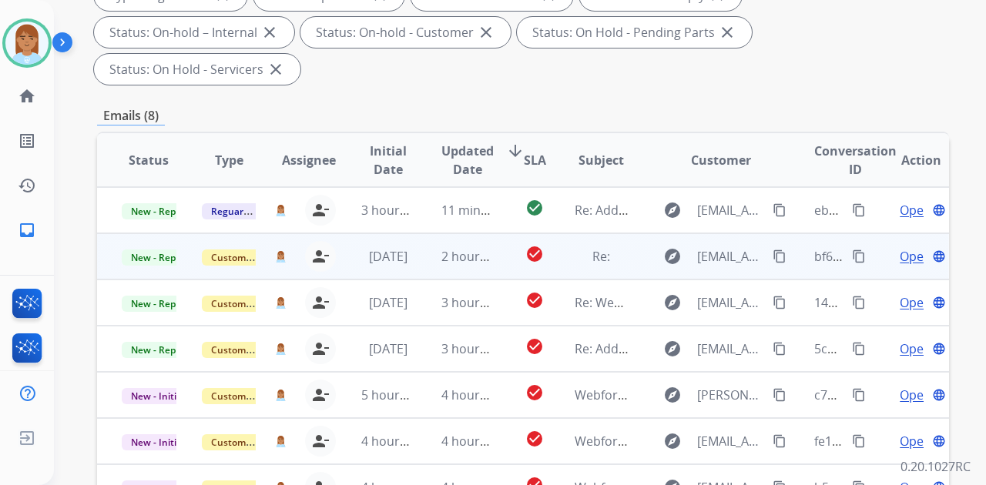
scroll to position [348, 0]
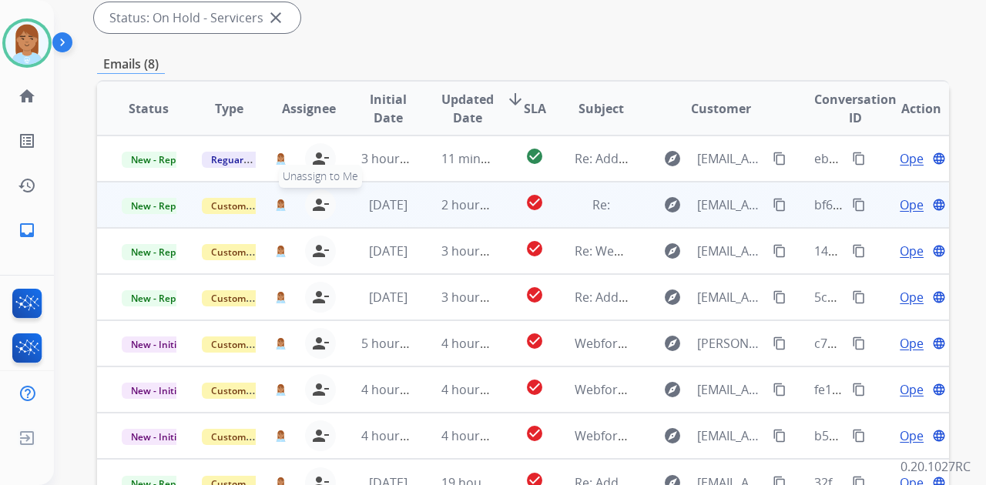
click at [318, 196] on mat-icon "person_remove" at bounding box center [320, 205] width 18 height 18
click at [321, 196] on mat-icon "person_add" at bounding box center [330, 205] width 18 height 18
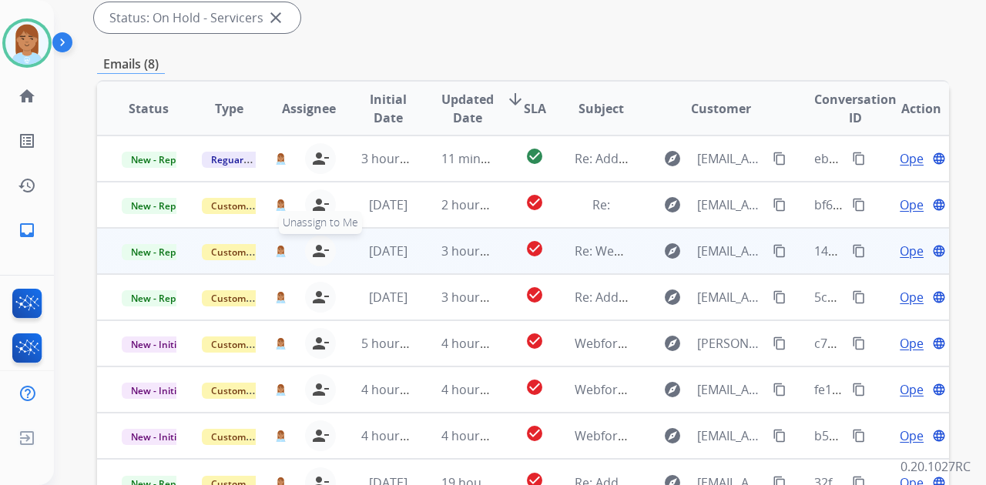
click at [317, 242] on mat-icon "person_remove" at bounding box center [320, 251] width 18 height 18
click at [317, 236] on button "person_add Assign to Me" at bounding box center [330, 251] width 31 height 31
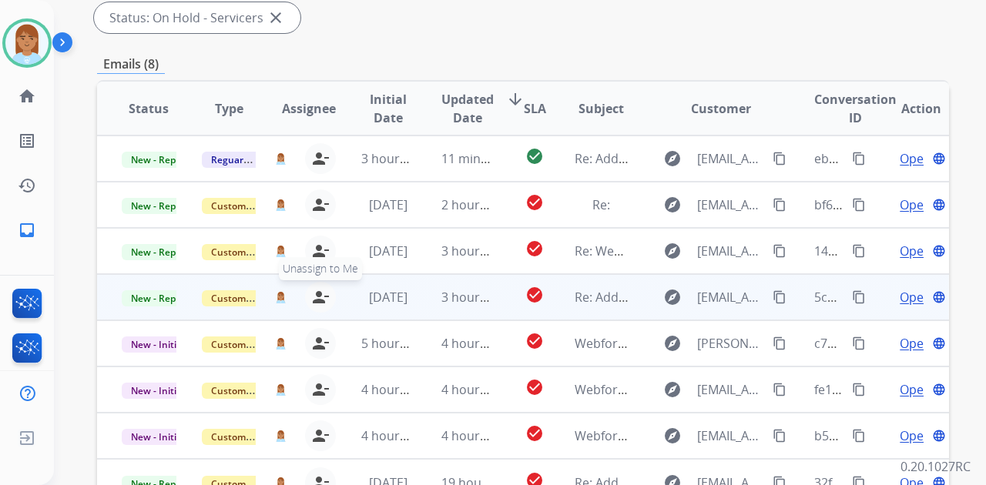
click at [324, 288] on mat-icon "person_remove" at bounding box center [320, 297] width 18 height 18
click at [324, 288] on mat-icon "person_add" at bounding box center [330, 297] width 18 height 18
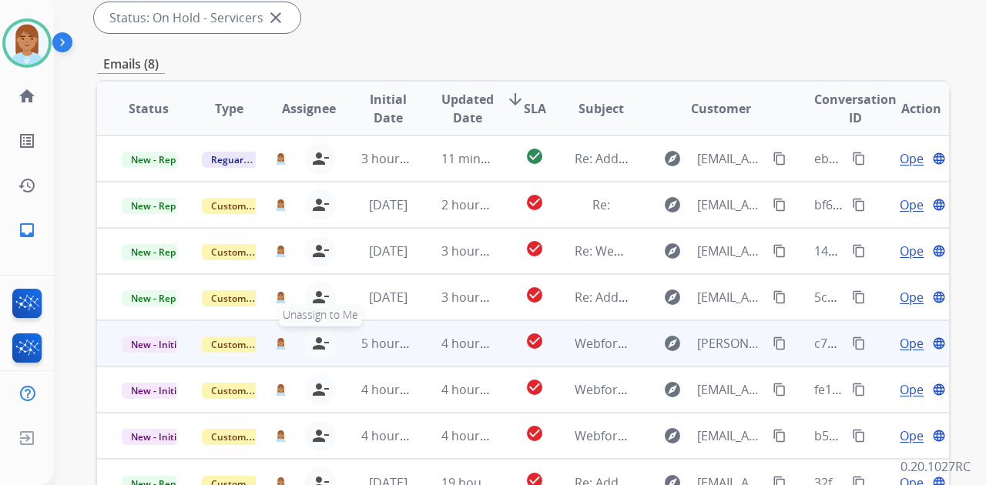
click at [321, 334] on mat-icon "person_remove" at bounding box center [320, 343] width 18 height 18
click at [321, 334] on mat-icon "person_add" at bounding box center [330, 343] width 18 height 18
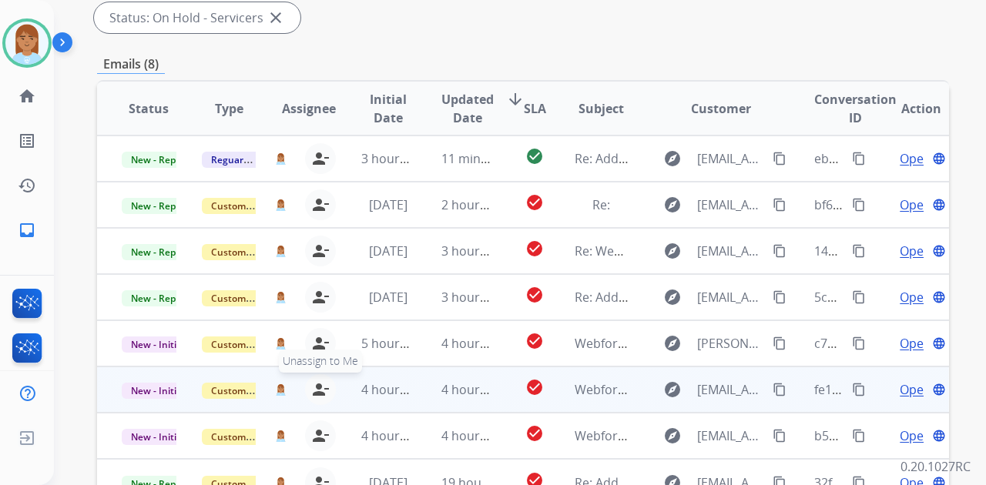
click at [324, 381] on mat-icon "person_remove" at bounding box center [320, 390] width 18 height 18
click at [324, 381] on mat-icon "person_add" at bounding box center [330, 390] width 18 height 18
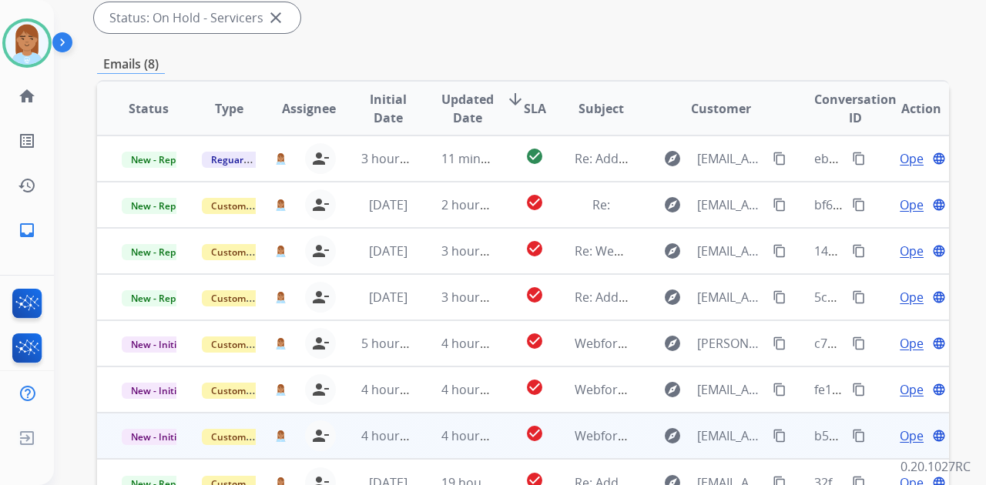
click at [321, 415] on div "rasheena.still@mcibpo.com person_remove Unassign to Me" at bounding box center [296, 436] width 79 height 43
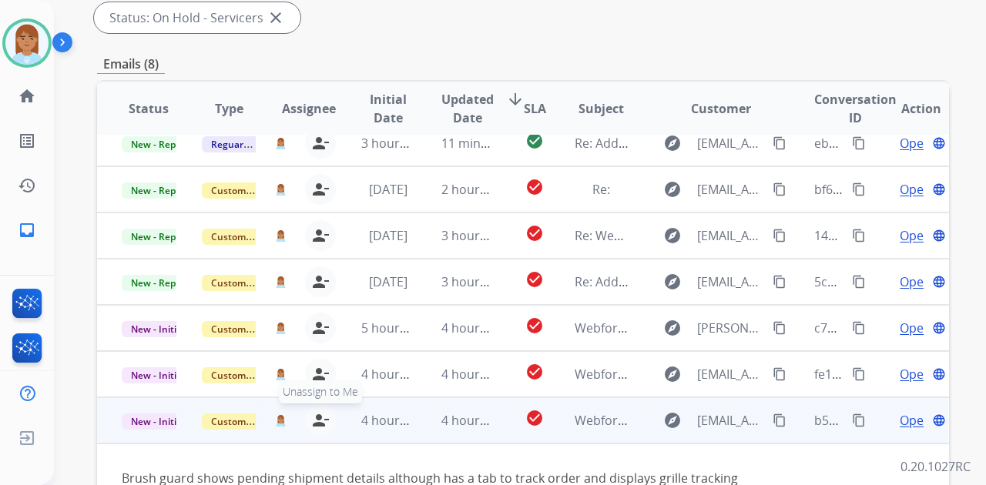
click at [319, 411] on mat-icon "person_remove" at bounding box center [320, 420] width 18 height 18
click at [321, 411] on mat-icon "person_add" at bounding box center [330, 420] width 18 height 18
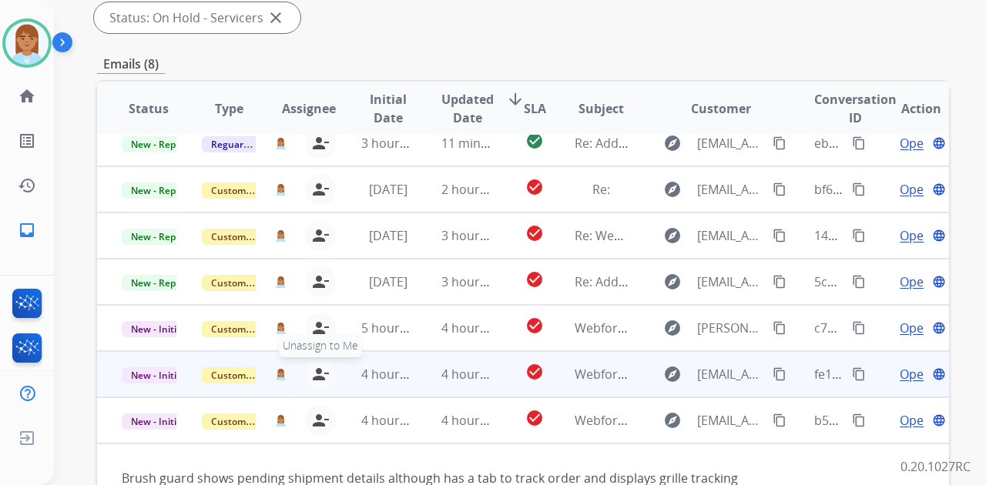
click at [324, 365] on mat-icon "person_remove" at bounding box center [320, 374] width 18 height 18
click at [324, 365] on mat-icon "person_add" at bounding box center [330, 374] width 18 height 18
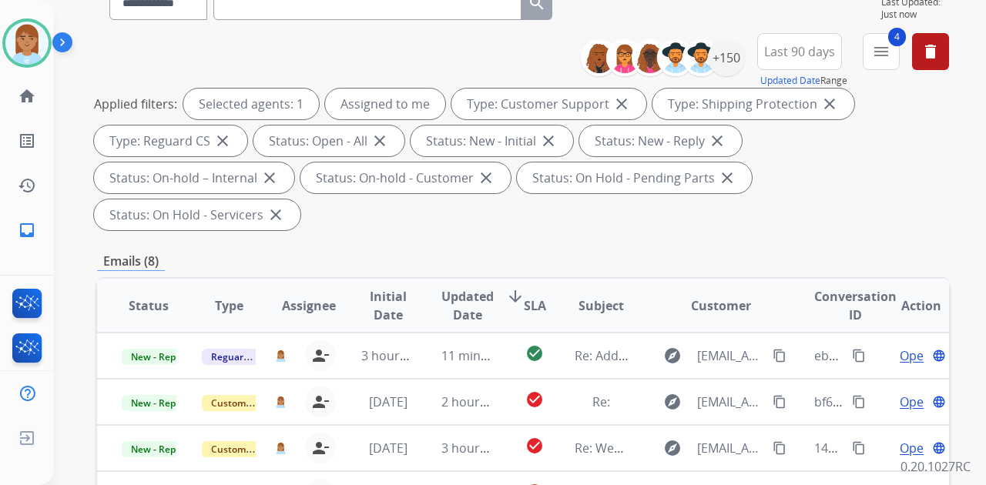
scroll to position [143, 0]
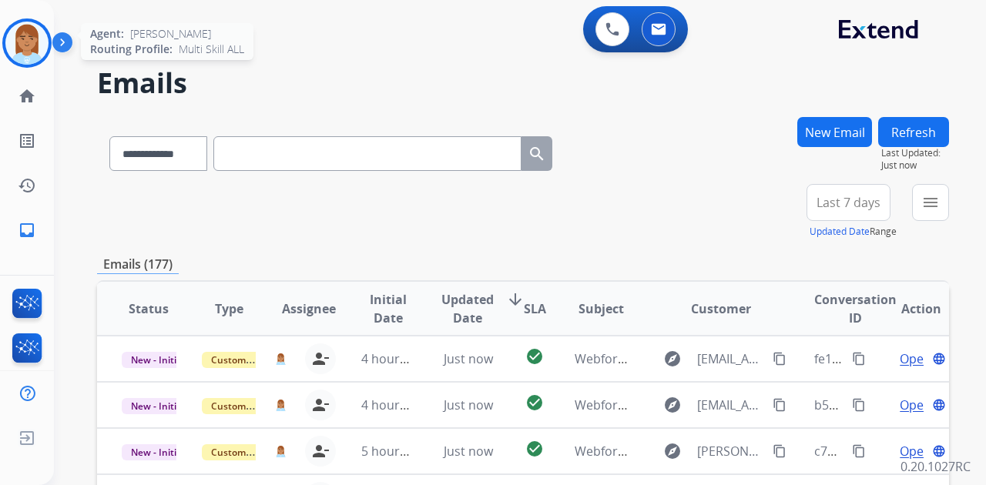
click at [35, 52] on img at bounding box center [26, 43] width 43 height 43
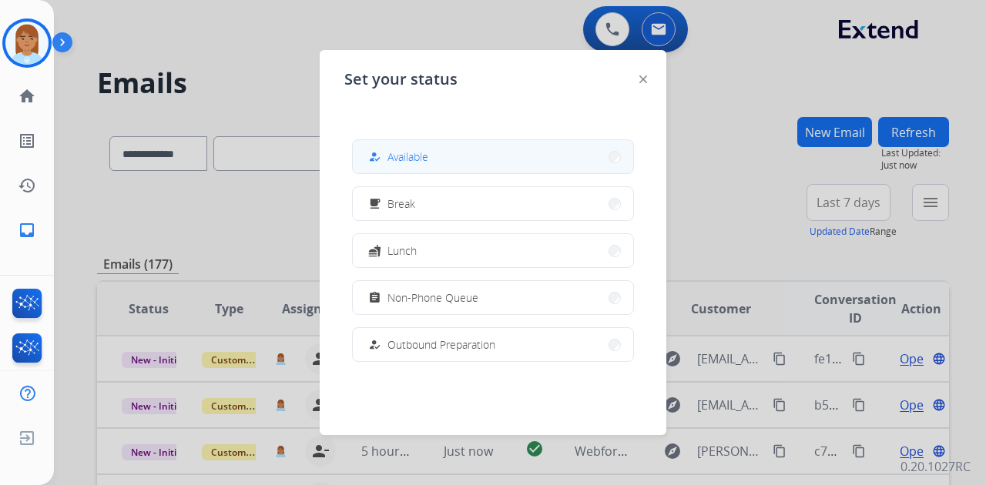
click at [379, 149] on div "how_to_reg" at bounding box center [376, 157] width 22 height 18
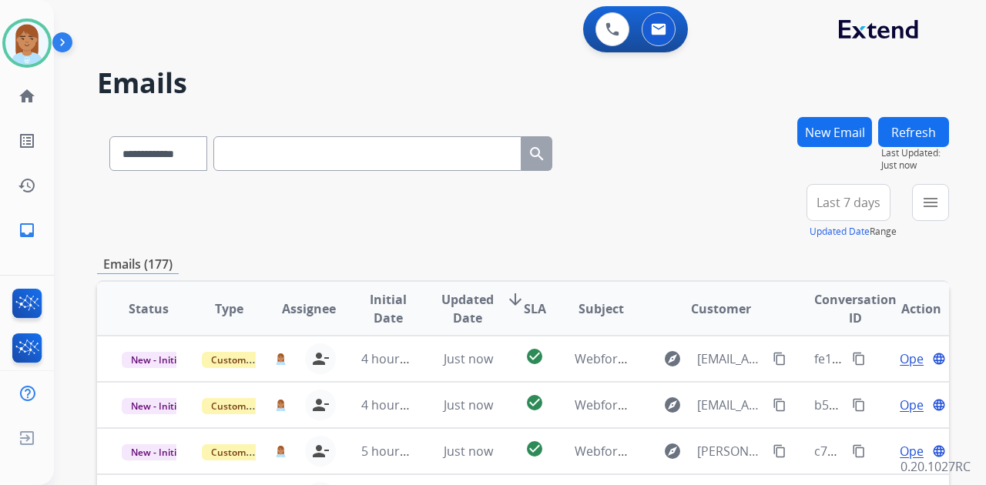
click at [824, 186] on button "Last 7 days" at bounding box center [849, 202] width 84 height 37
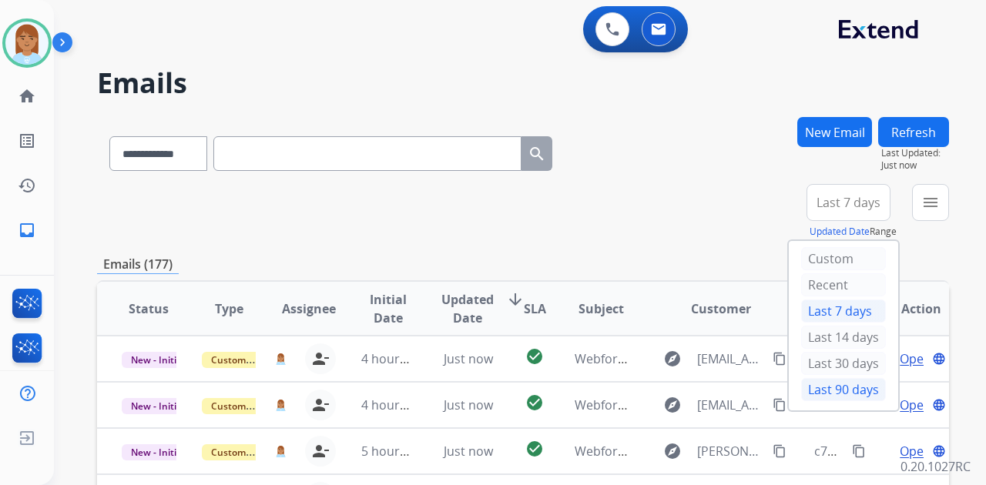
click at [843, 388] on div "Last 90 days" at bounding box center [843, 389] width 85 height 23
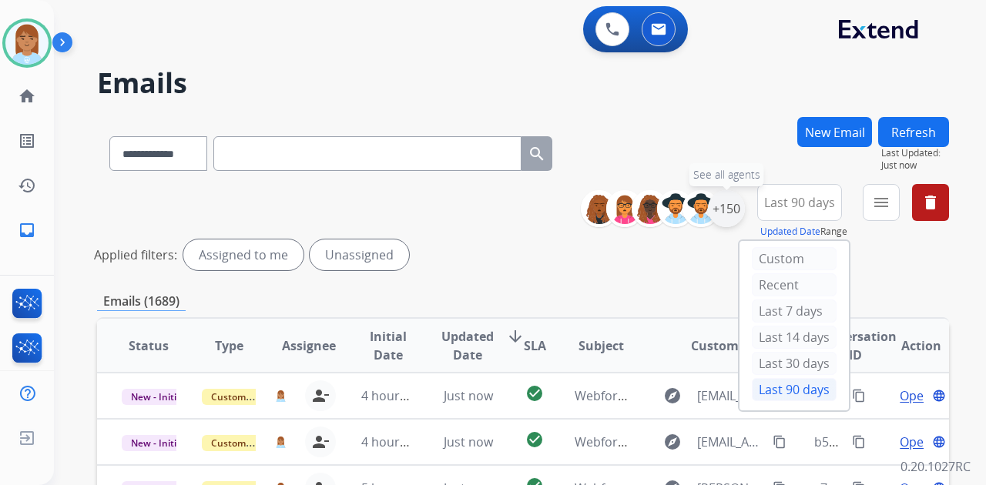
click at [723, 204] on div "+150" at bounding box center [726, 208] width 37 height 37
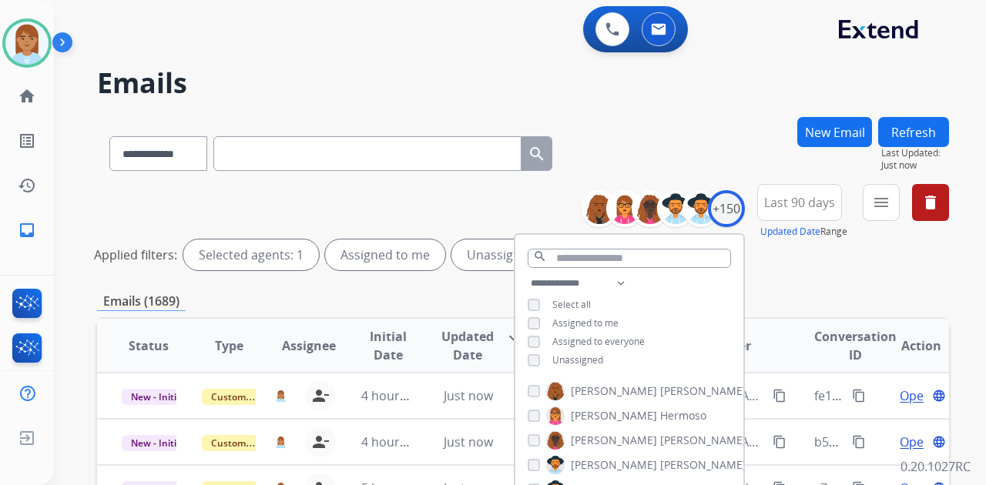
click at [571, 363] on span "Unassigned" at bounding box center [577, 360] width 51 height 13
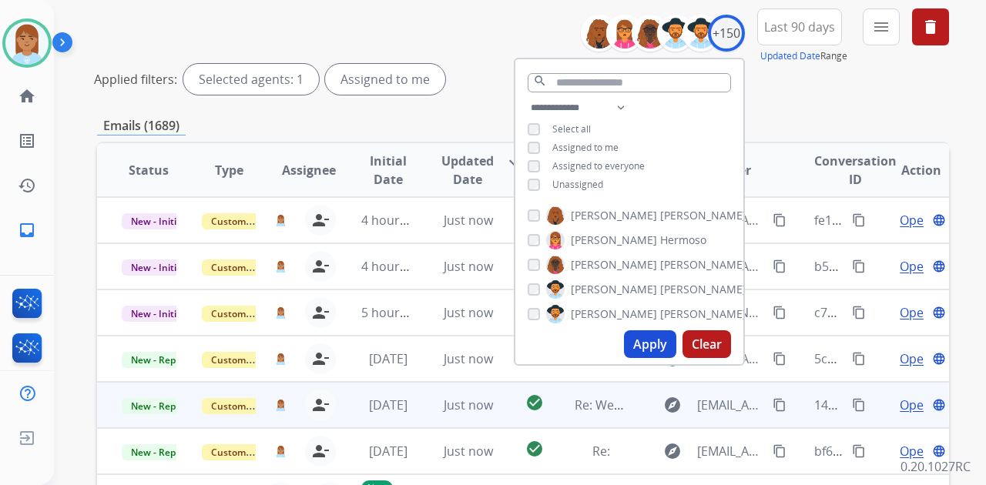
scroll to position [205, 0]
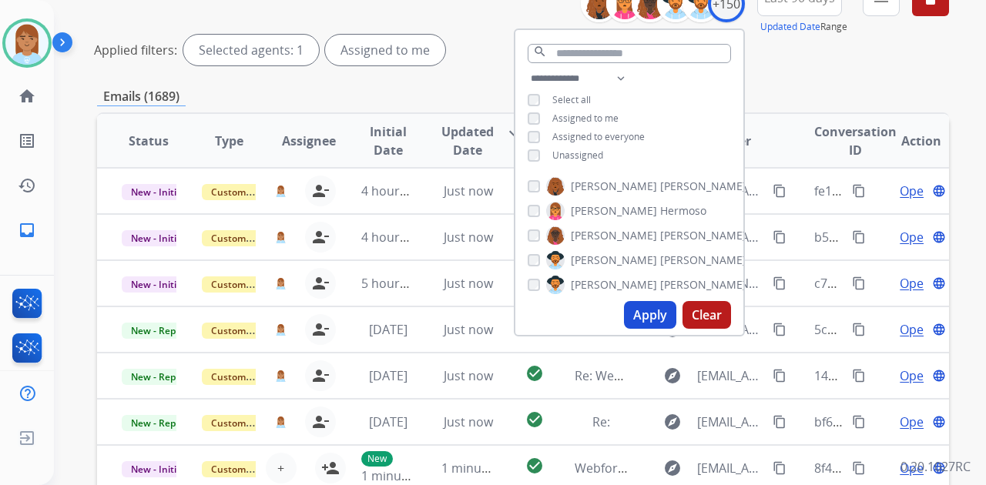
click at [658, 313] on button "Apply" at bounding box center [650, 315] width 52 height 28
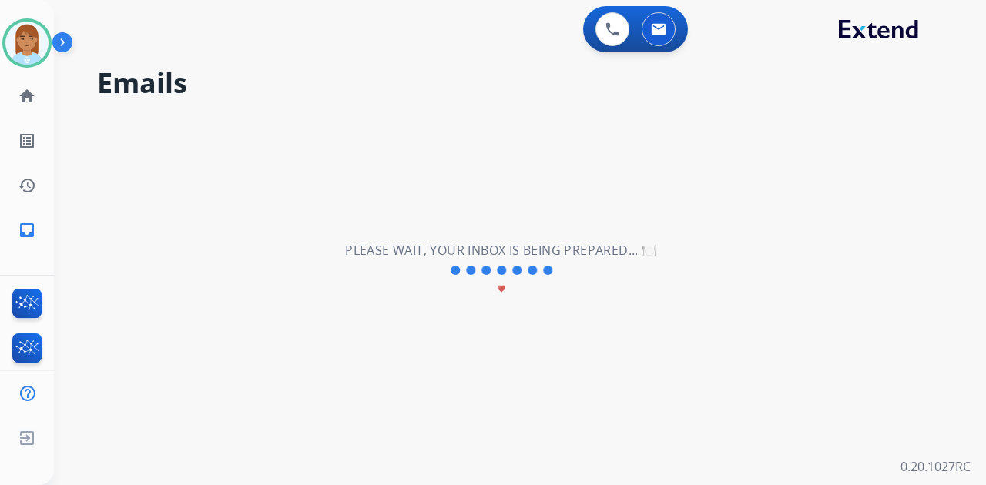
scroll to position [0, 0]
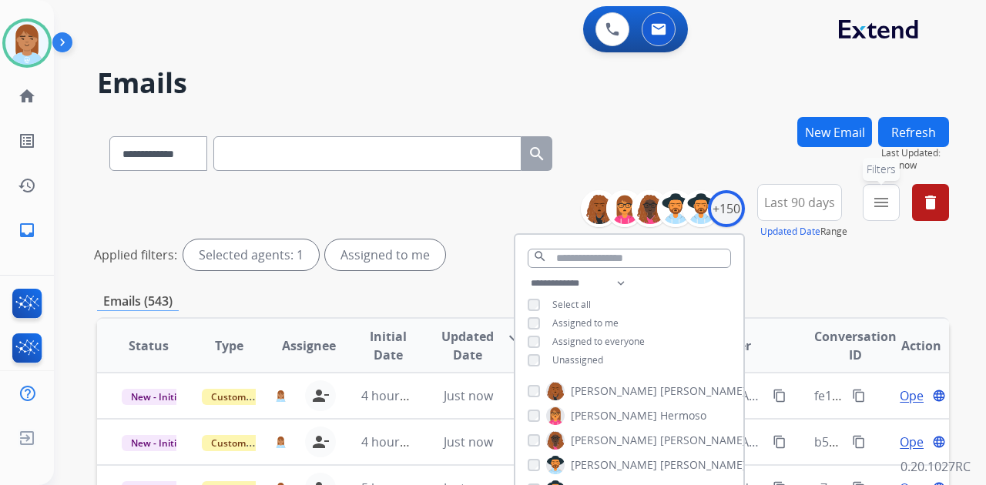
click at [868, 193] on button "menu Filters" at bounding box center [881, 202] width 37 height 37
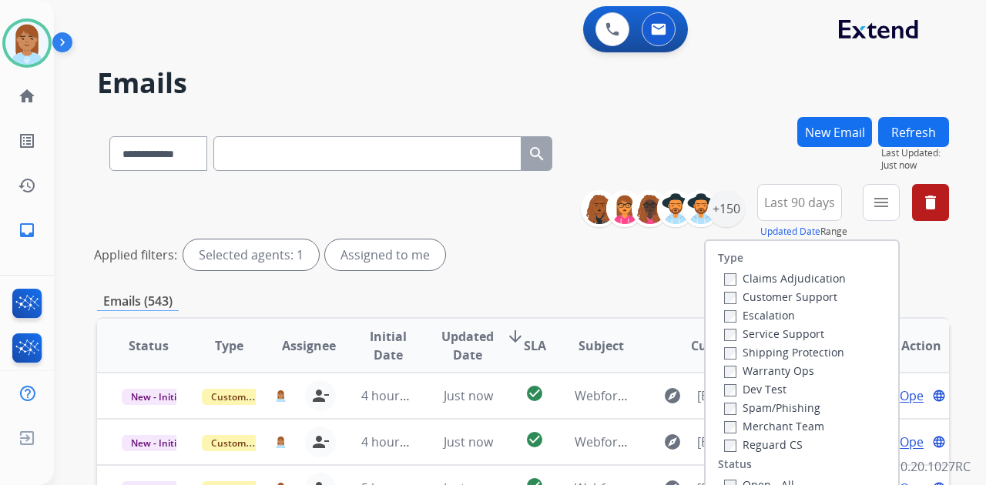
click at [778, 293] on label "Customer Support" at bounding box center [780, 297] width 113 height 15
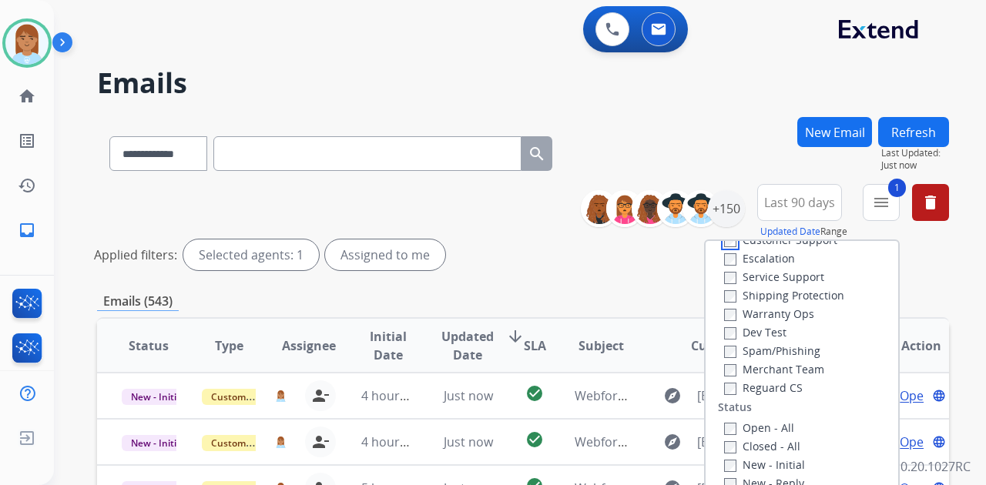
scroll to position [51, 0]
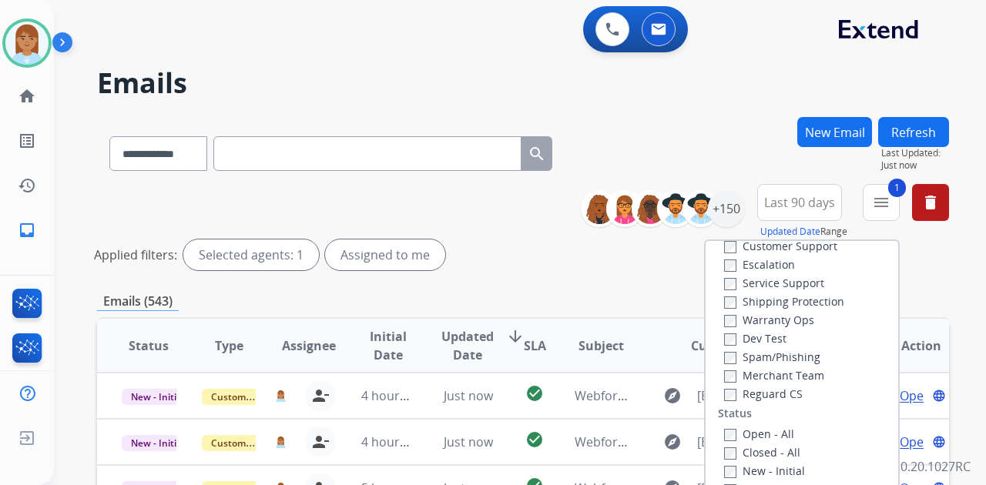
click at [774, 297] on label "Shipping Protection" at bounding box center [784, 301] width 120 height 15
click at [750, 389] on label "Reguard CS" at bounding box center [763, 394] width 79 height 15
click at [746, 432] on label "Open - All" at bounding box center [759, 434] width 70 height 15
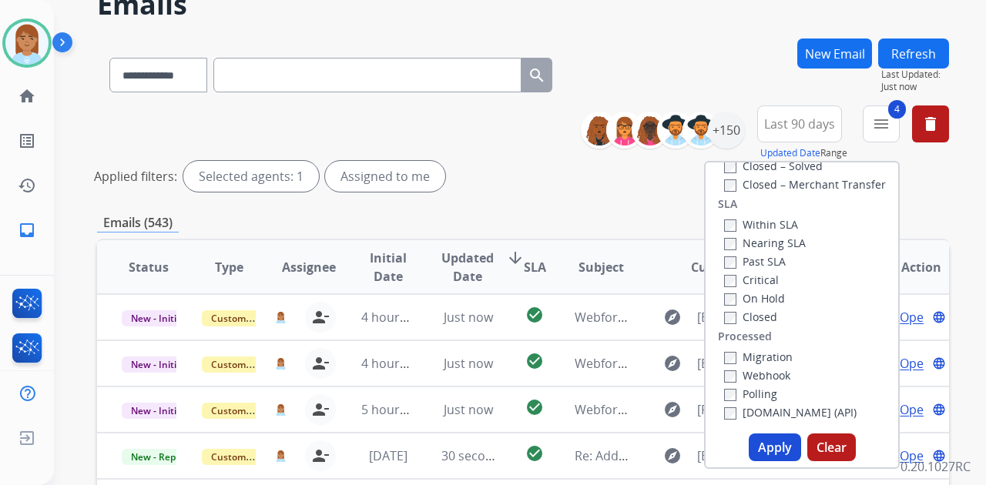
scroll to position [257, 0]
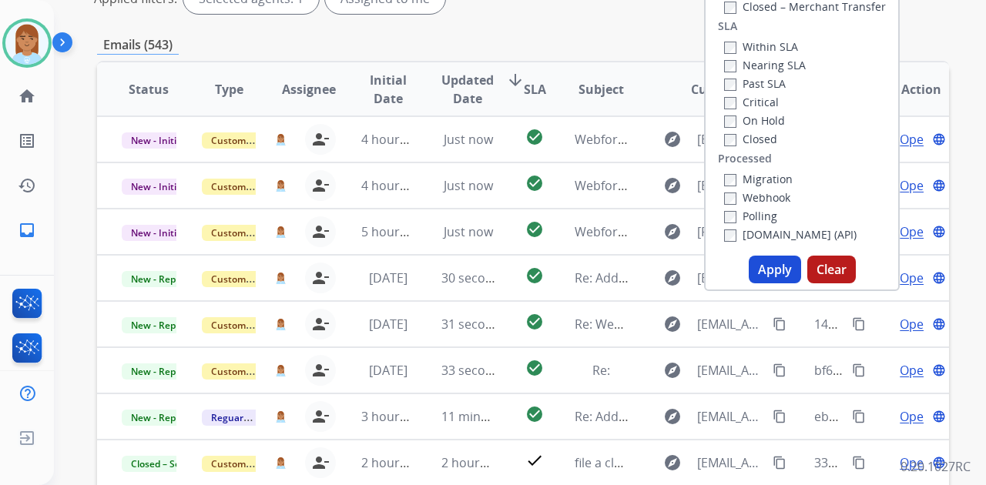
click at [782, 267] on button "Apply" at bounding box center [775, 270] width 52 height 28
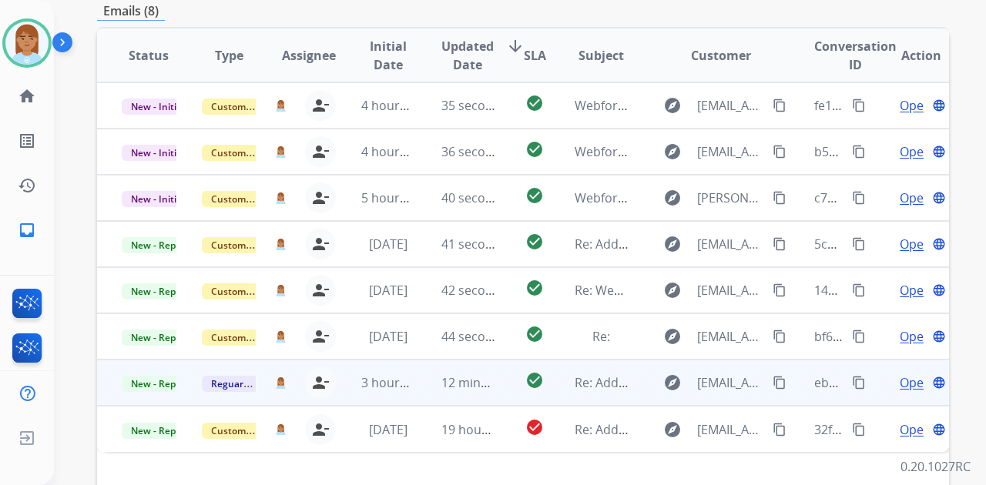
scroll to position [245, 0]
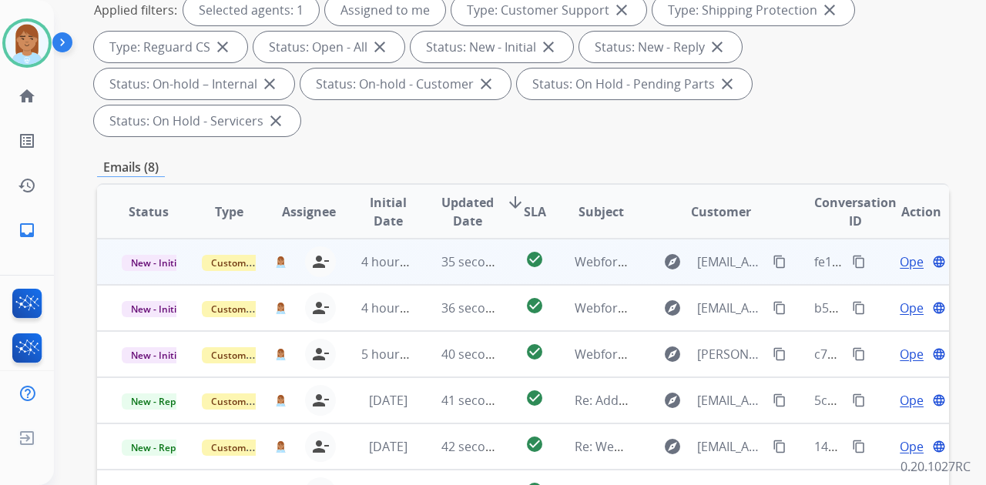
click at [900, 253] on span "Open" at bounding box center [916, 262] width 32 height 18
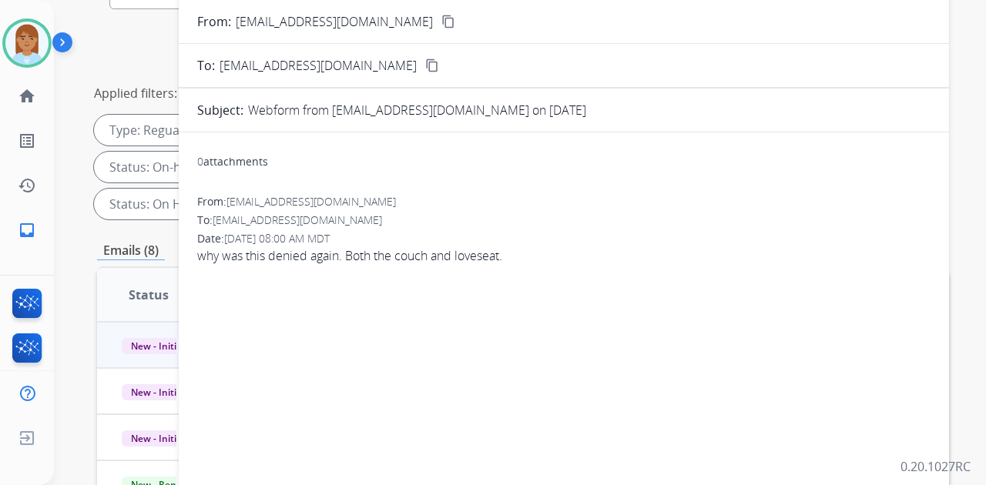
scroll to position [0, 0]
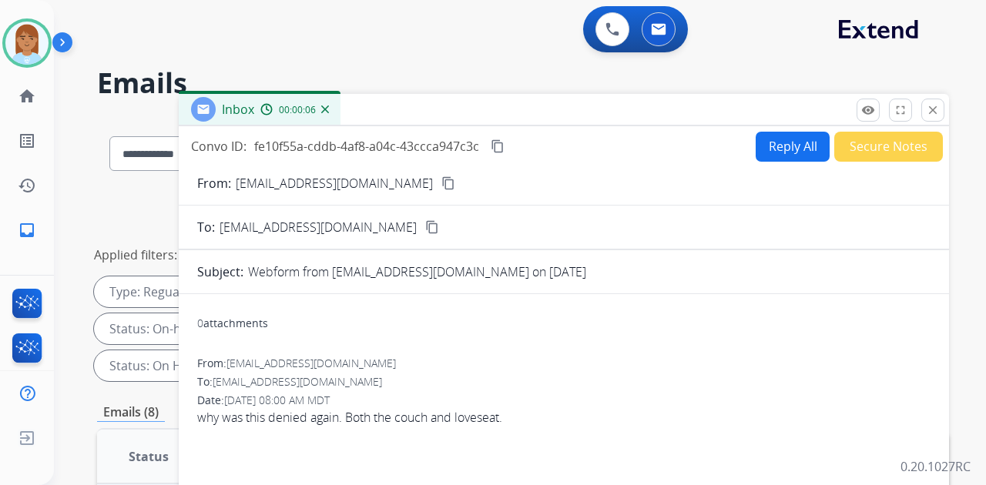
click at [441, 186] on mat-icon "content_copy" at bounding box center [448, 183] width 14 height 14
click at [769, 150] on button "Reply All" at bounding box center [793, 147] width 74 height 30
select select "**********"
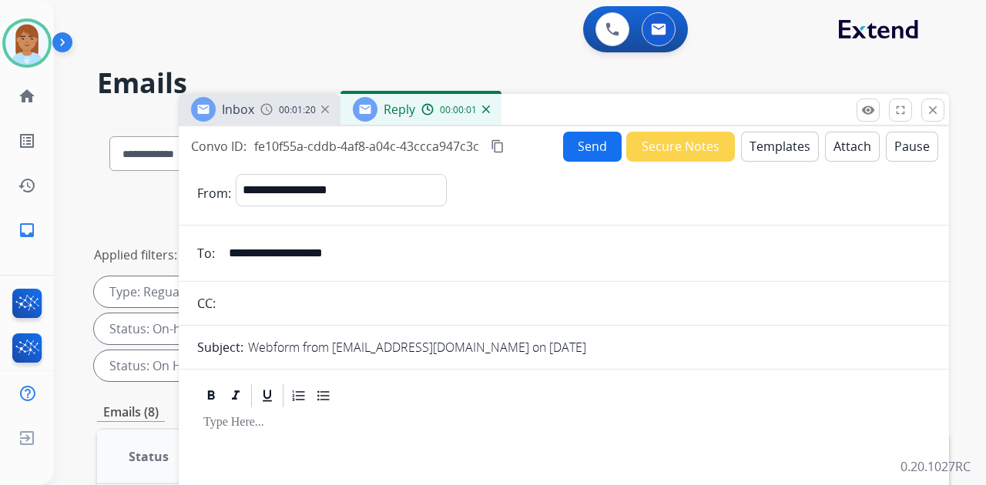
click at [763, 146] on button "Templates" at bounding box center [780, 147] width 78 height 30
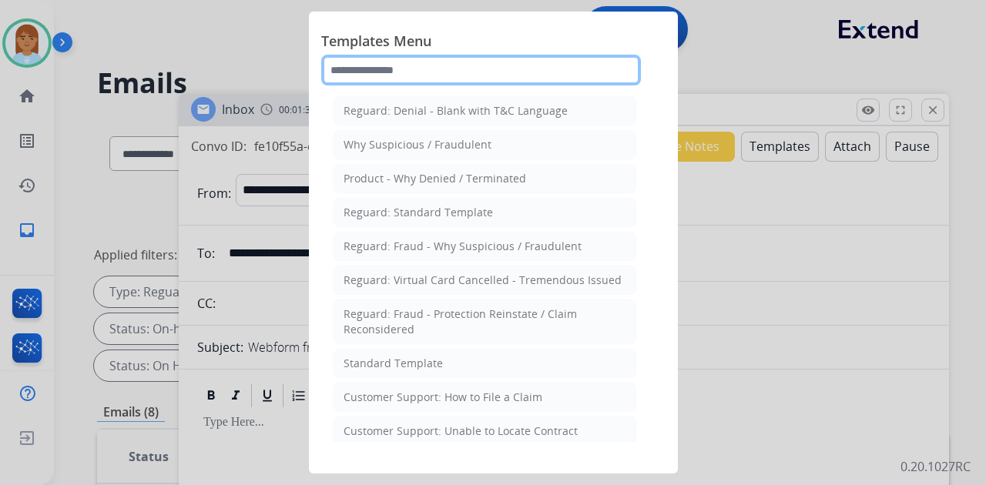
click at [463, 55] on input "text" at bounding box center [481, 70] width 320 height 31
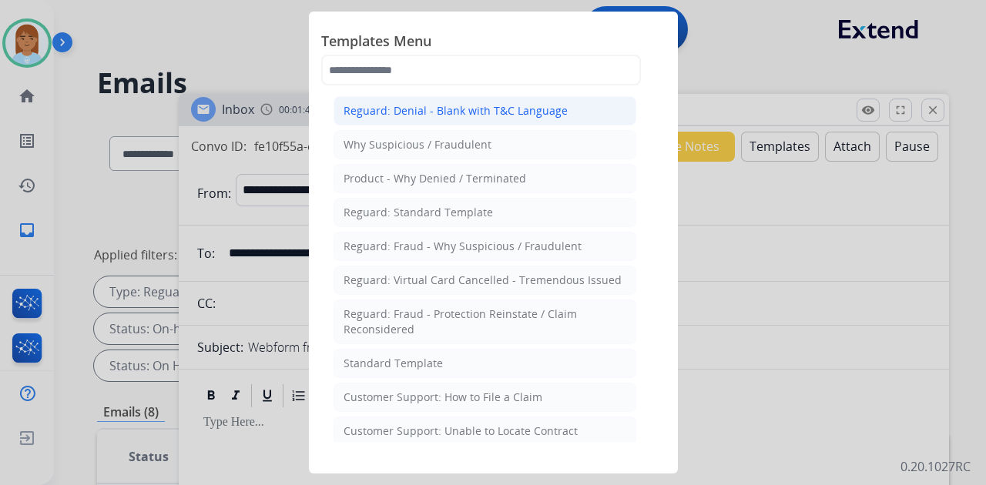
click at [464, 113] on div "Reguard: Denial - Blank with T&C Language" at bounding box center [456, 110] width 224 height 15
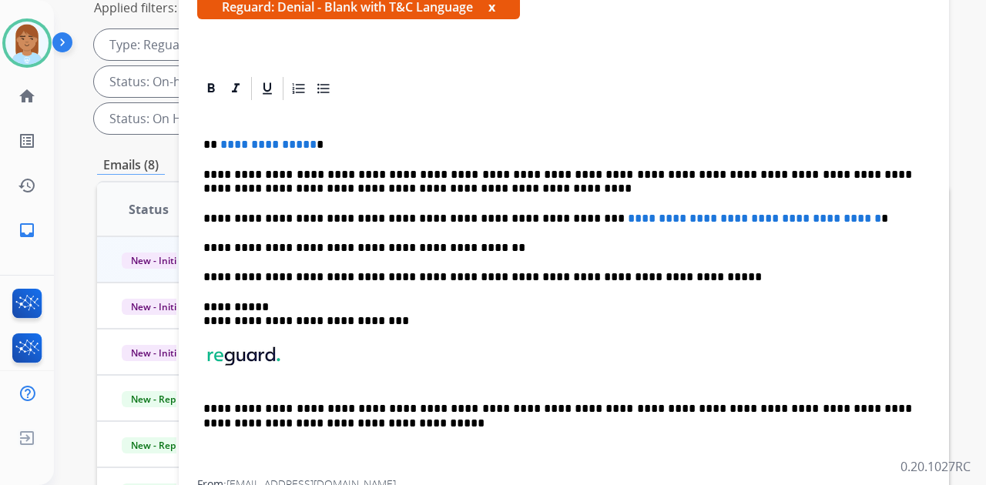
scroll to position [257, 0]
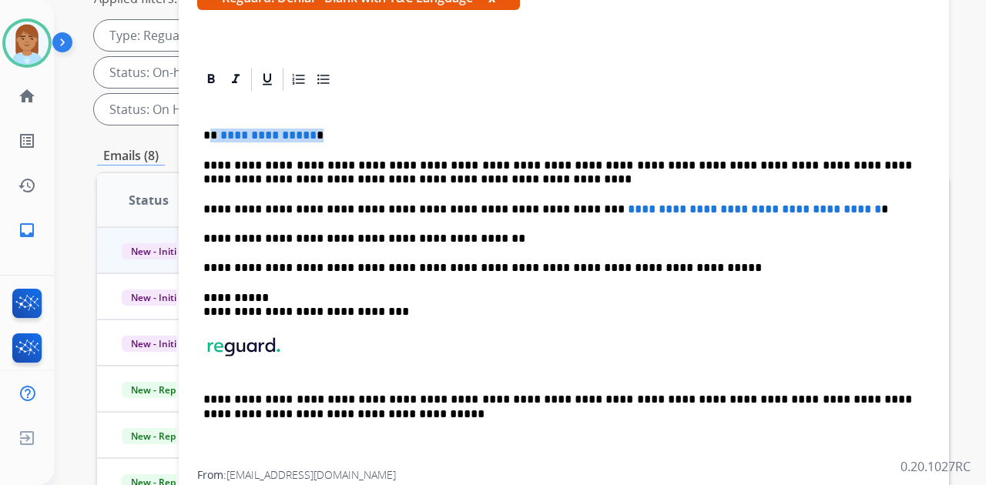
drag, startPoint x: 208, startPoint y: 106, endPoint x: 335, endPoint y: 106, distance: 127.1
click at [335, 129] on p "**********" at bounding box center [557, 136] width 709 height 14
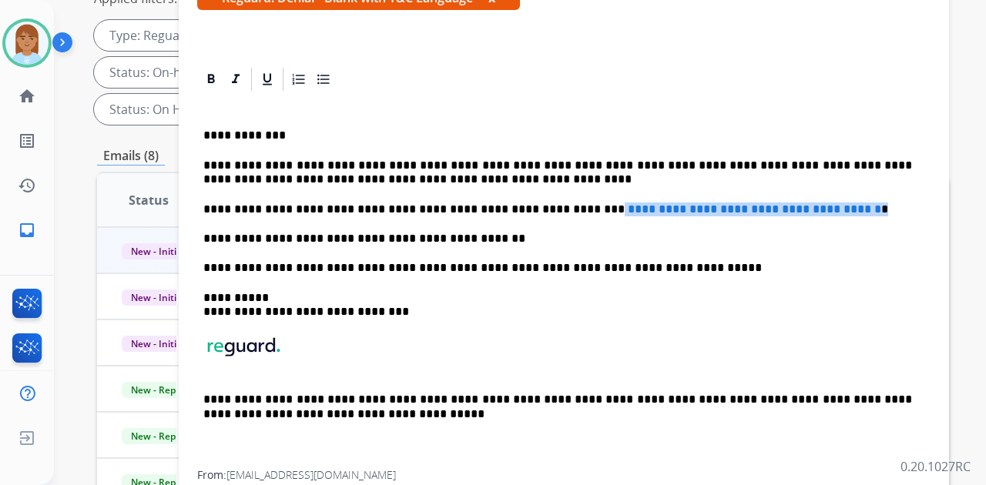
drag, startPoint x: 539, startPoint y: 177, endPoint x: 859, endPoint y: 163, distance: 320.8
click at [858, 164] on div "**********" at bounding box center [564, 282] width 734 height 378
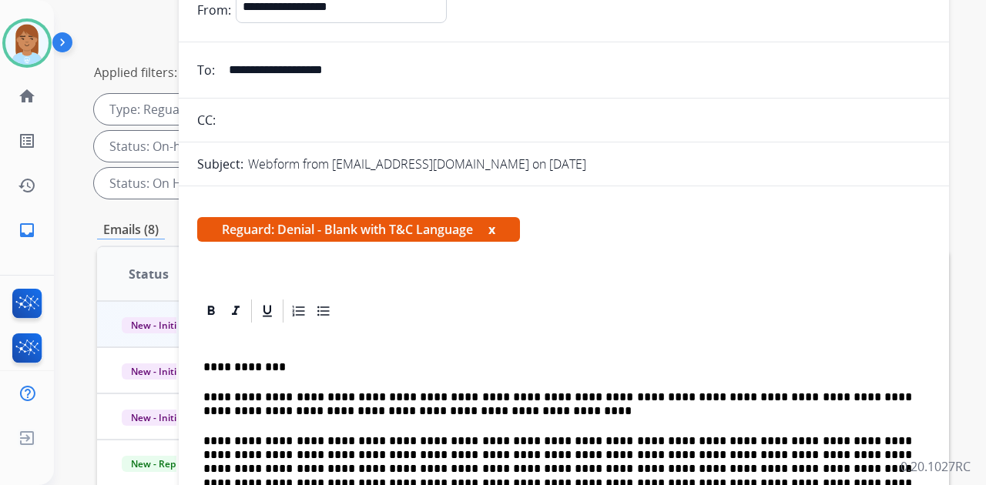
scroll to position [0, 0]
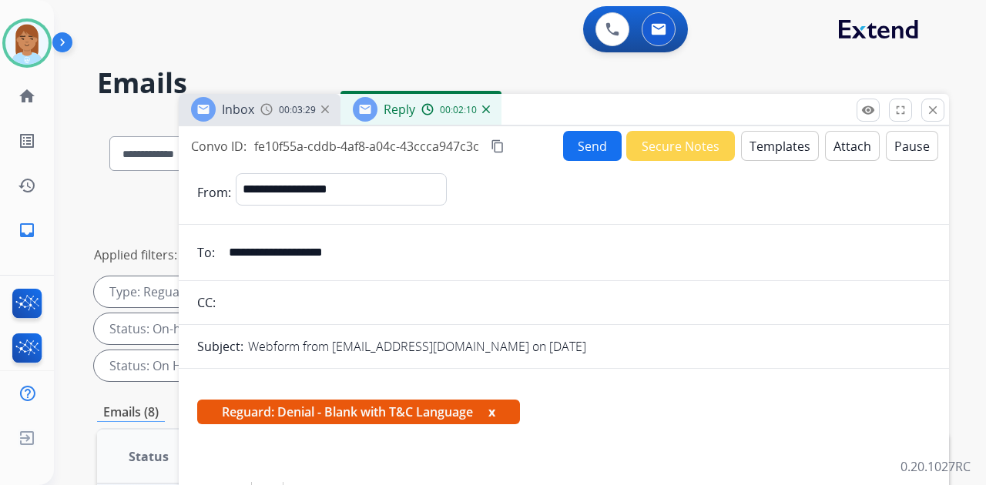
click at [838, 141] on button "Attach" at bounding box center [852, 146] width 55 height 30
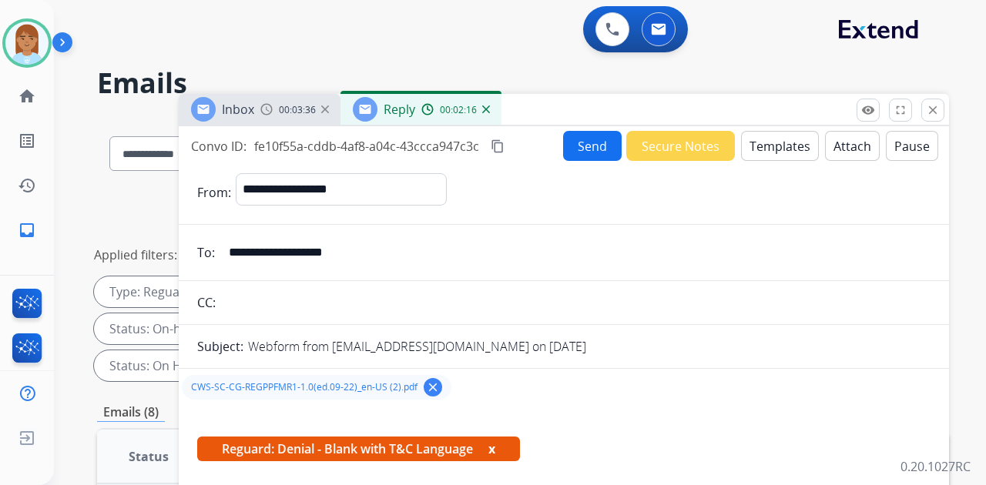
click at [596, 146] on button "Send" at bounding box center [592, 146] width 59 height 30
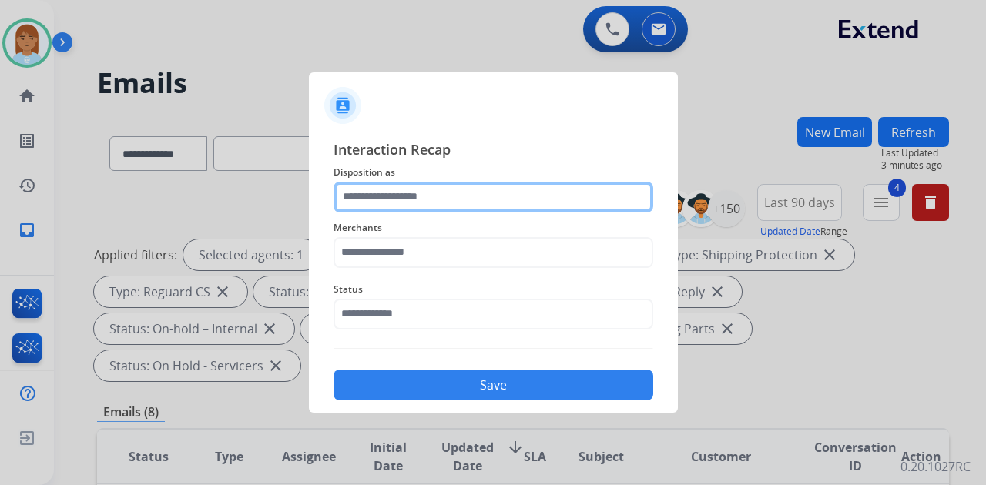
click at [499, 194] on input "text" at bounding box center [494, 197] width 320 height 31
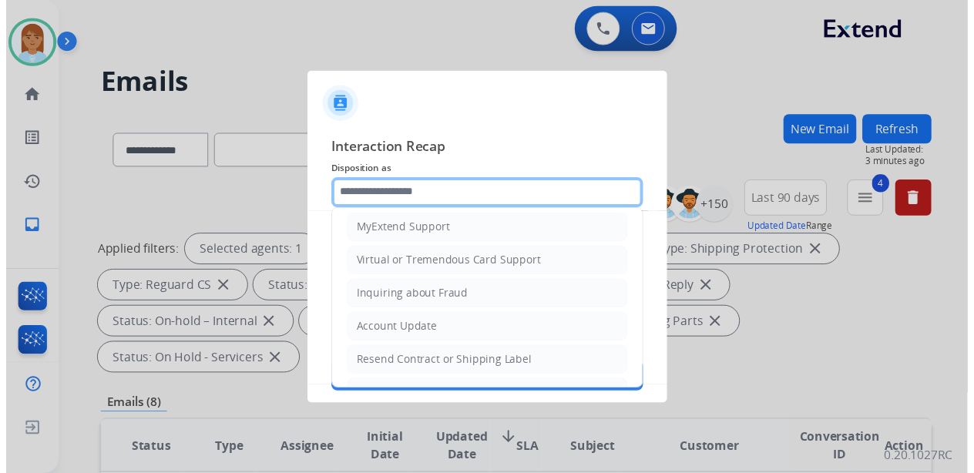
scroll to position [79, 0]
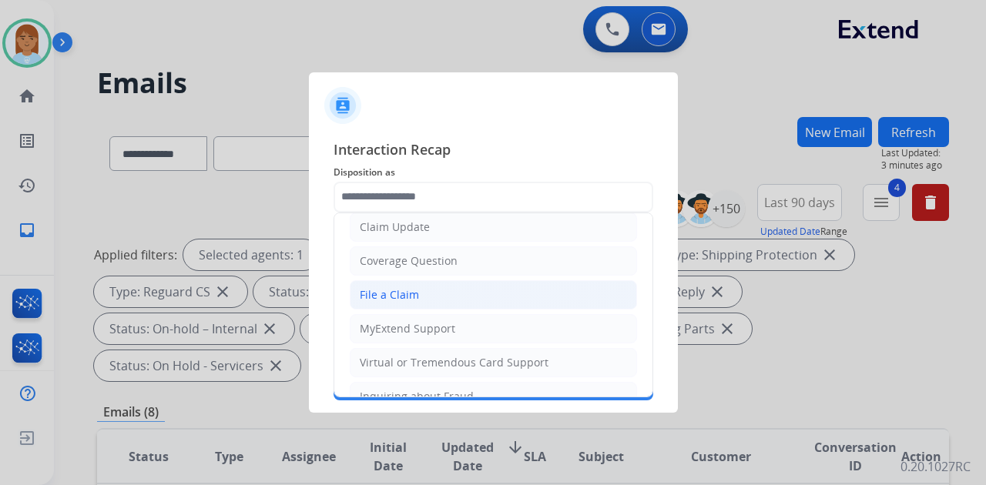
click at [470, 297] on li "File a Claim" at bounding box center [493, 294] width 287 height 29
type input "**********"
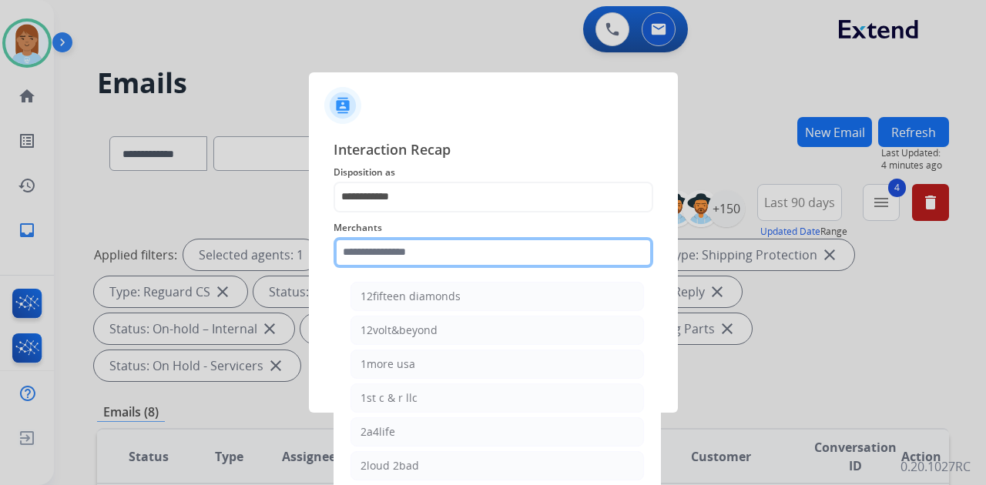
click at [469, 260] on input "text" at bounding box center [494, 252] width 320 height 31
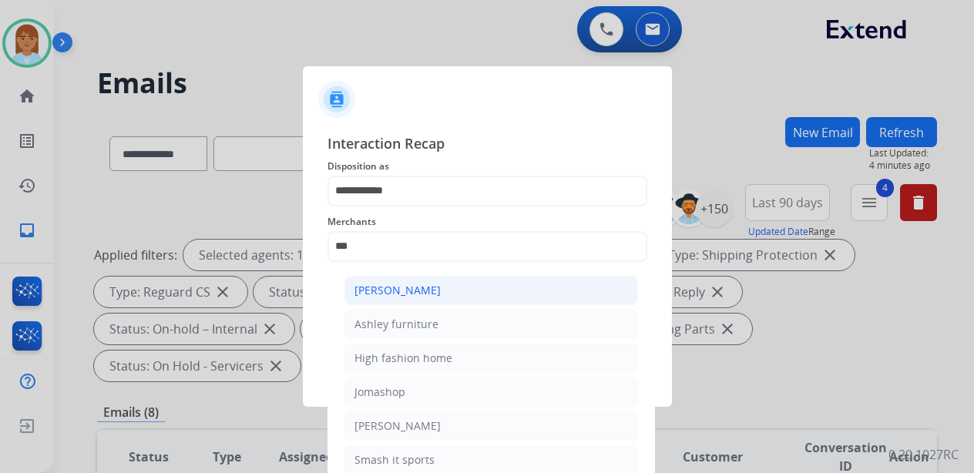
click at [468, 280] on li "[PERSON_NAME]" at bounding box center [491, 290] width 294 height 29
type input "**********"
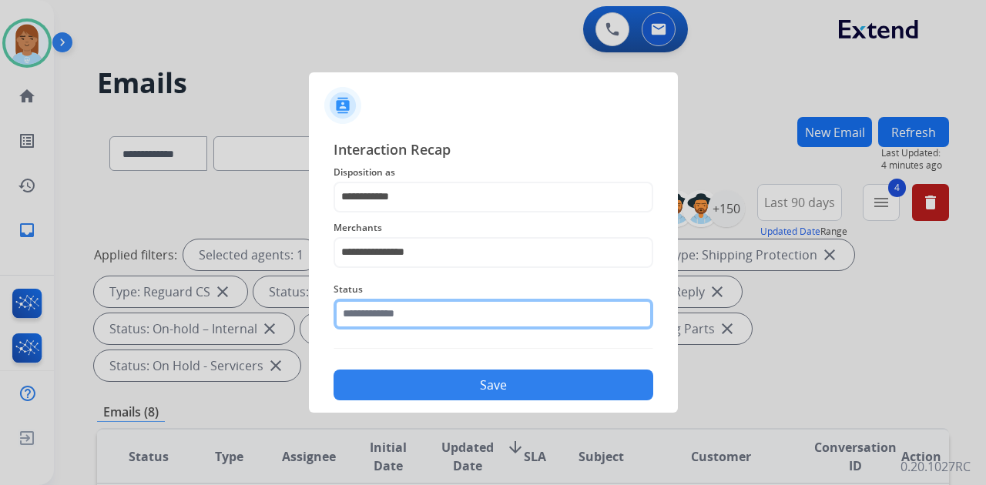
click at [440, 317] on input "text" at bounding box center [494, 314] width 320 height 31
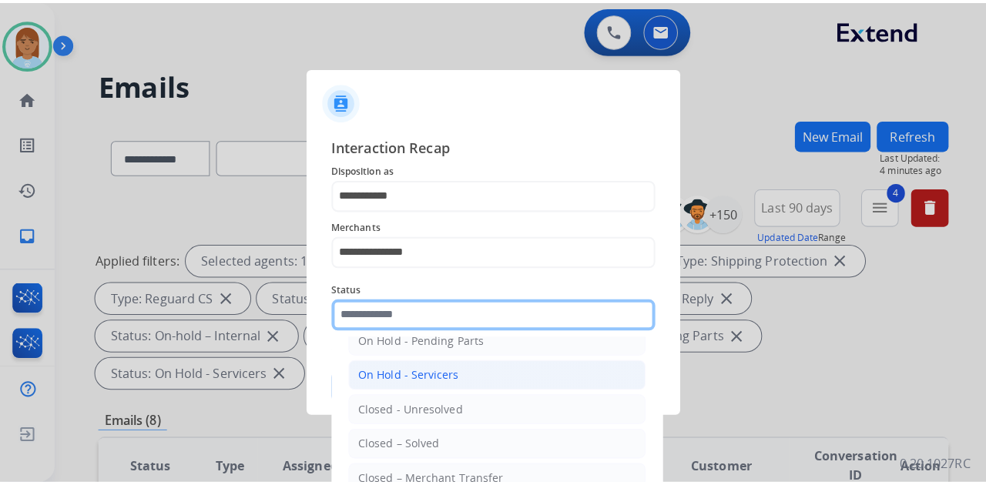
scroll to position [88, 0]
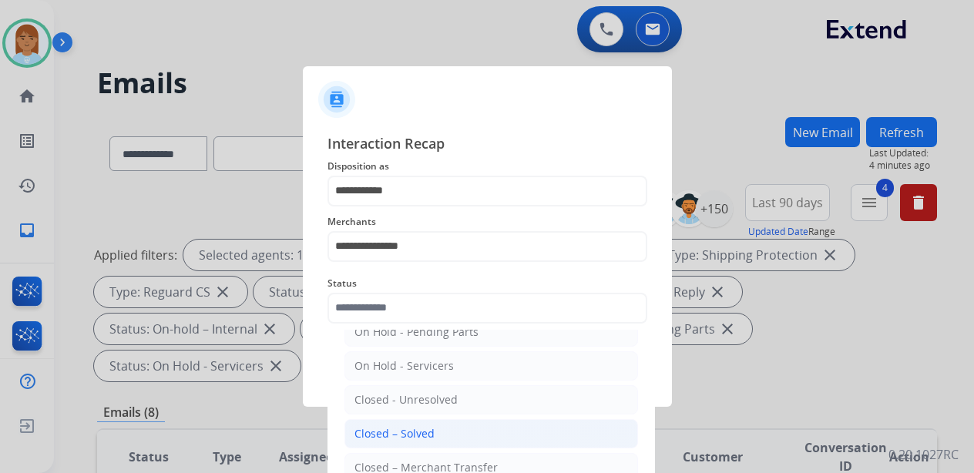
click at [435, 429] on li "Closed – Solved" at bounding box center [491, 433] width 294 height 29
type input "**********"
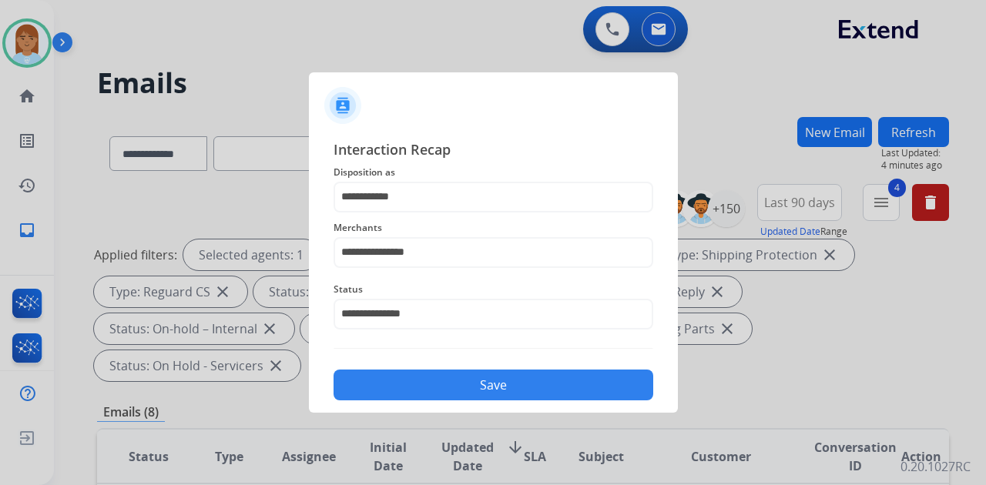
click at [436, 389] on button "Save" at bounding box center [494, 385] width 320 height 31
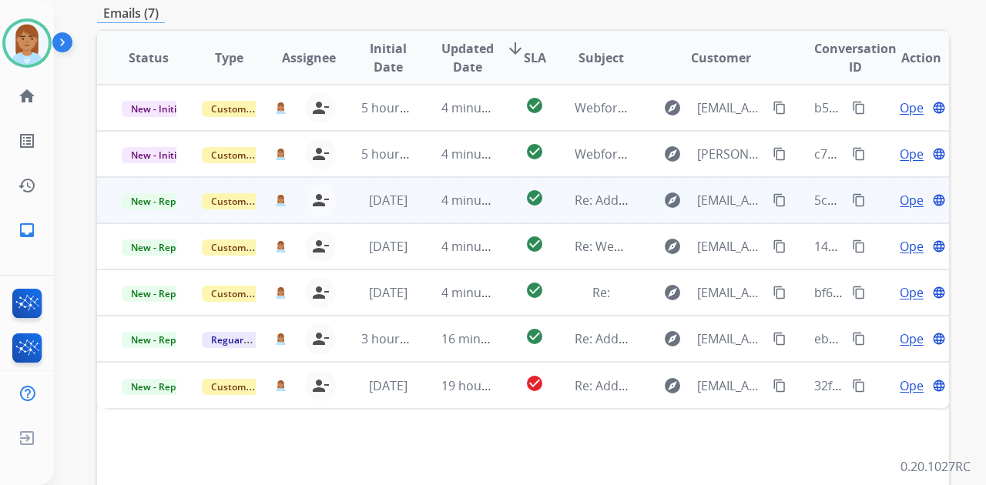
scroll to position [194, 0]
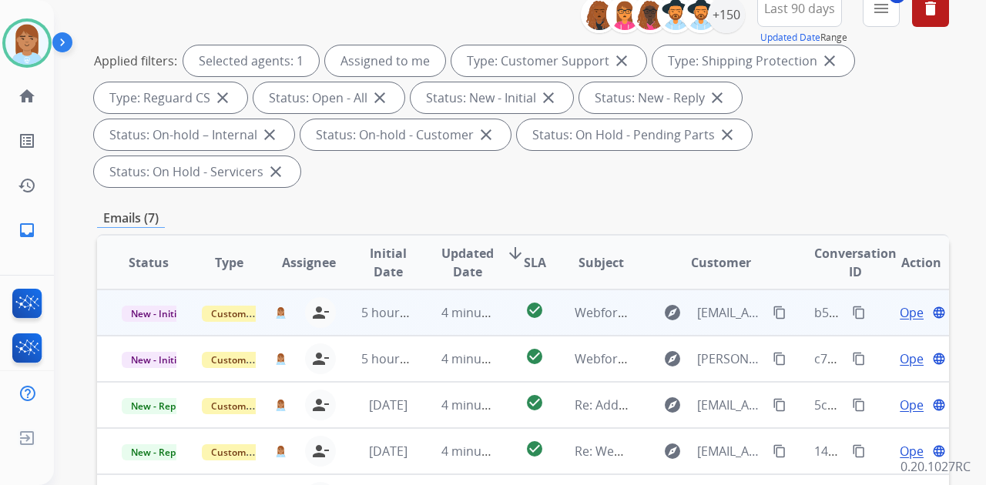
click at [894, 304] on div "Open language" at bounding box center [921, 313] width 55 height 18
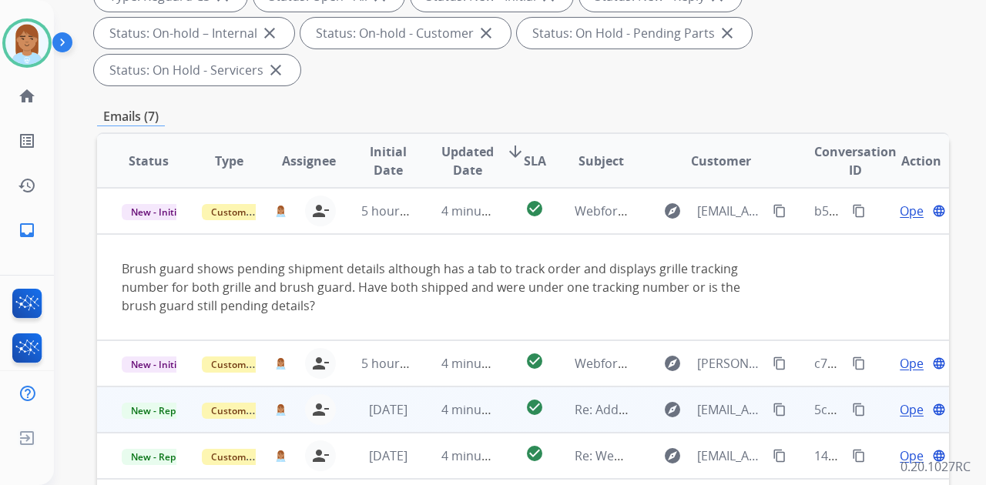
scroll to position [297, 0]
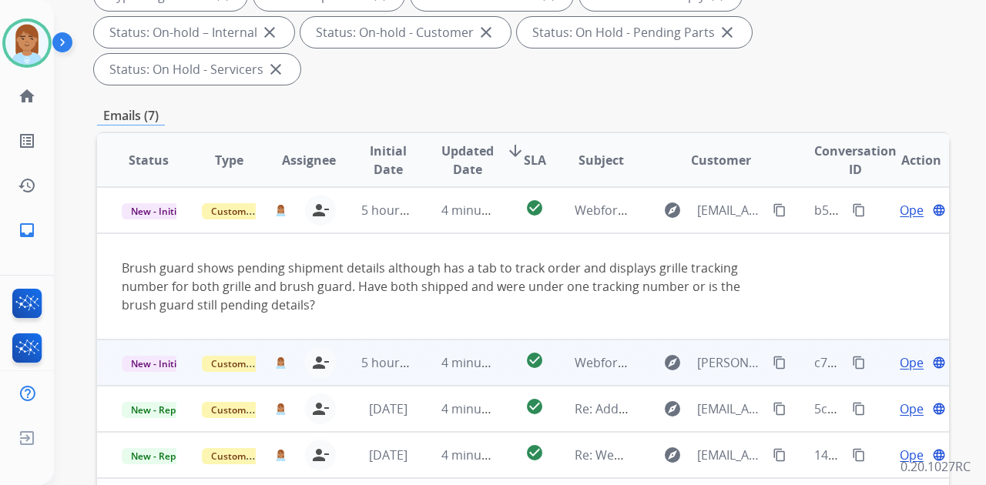
click at [900, 354] on span "Open" at bounding box center [916, 363] width 32 height 18
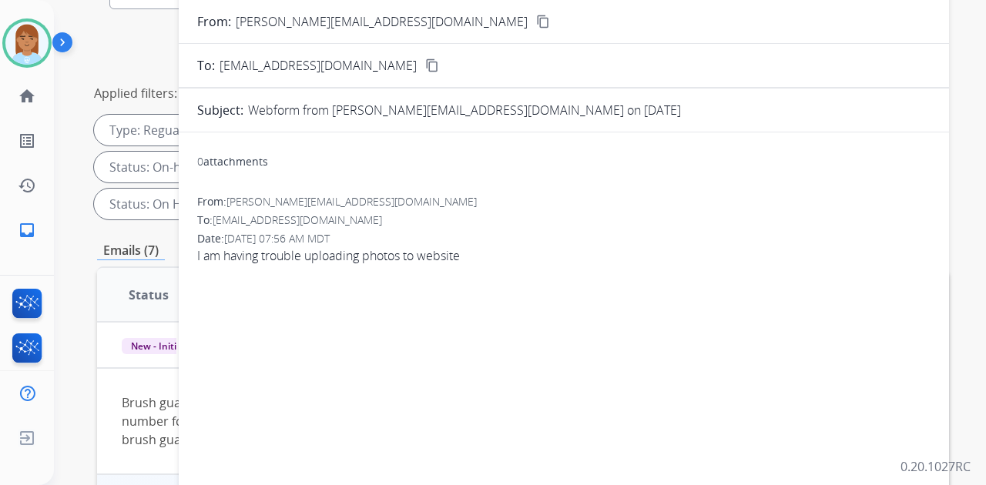
scroll to position [0, 0]
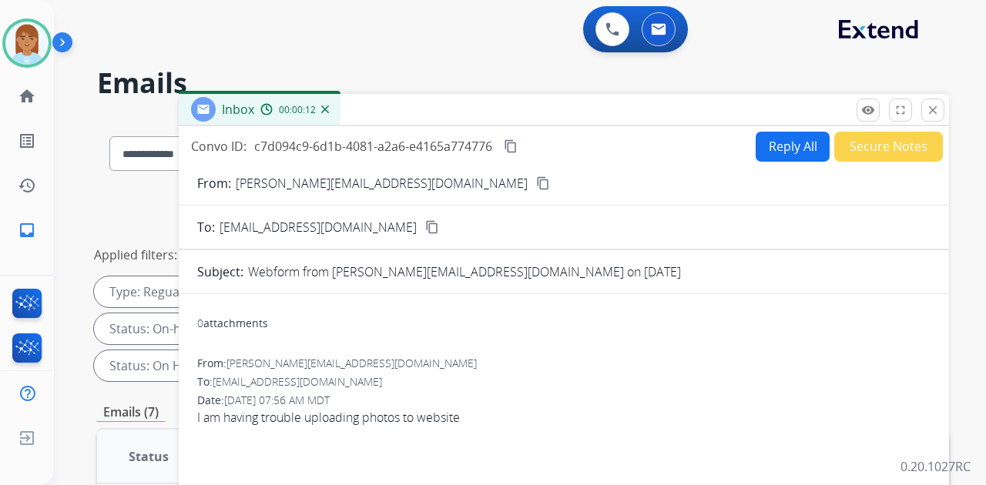
click at [791, 153] on button "Reply All" at bounding box center [793, 147] width 74 height 30
select select "**********"
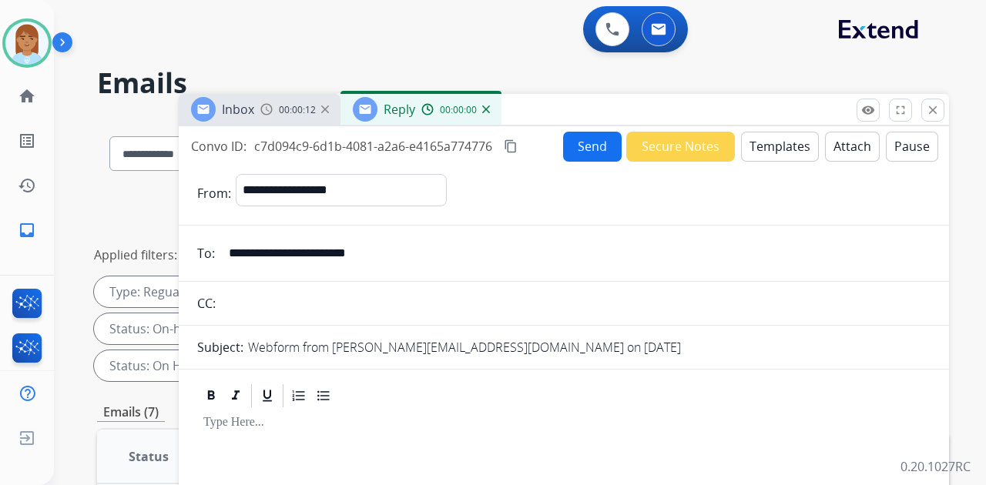
click at [786, 155] on button "Templates" at bounding box center [780, 147] width 78 height 30
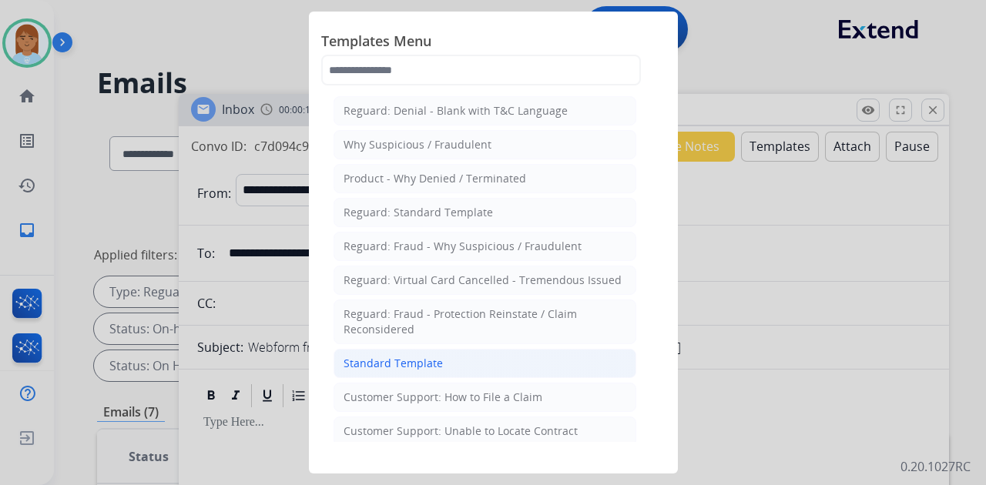
click at [495, 358] on li "Standard Template" at bounding box center [485, 363] width 303 height 29
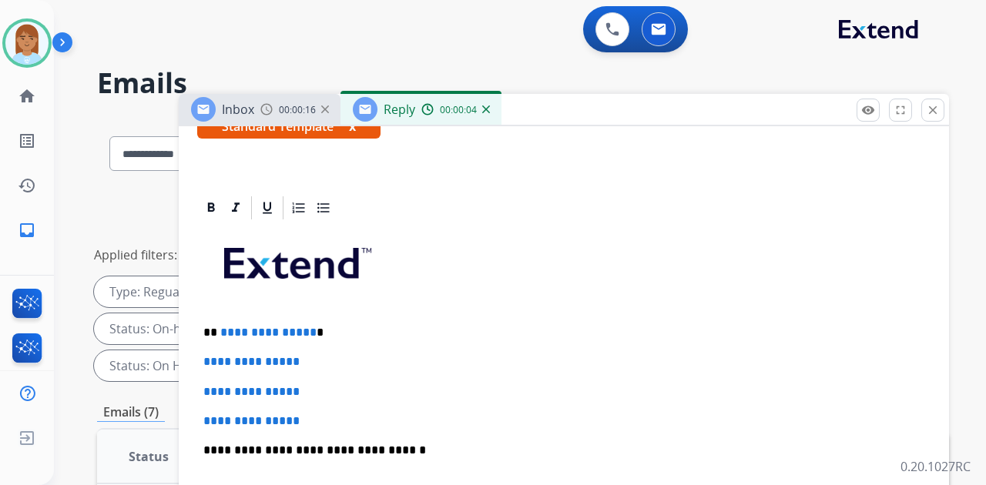
scroll to position [308, 0]
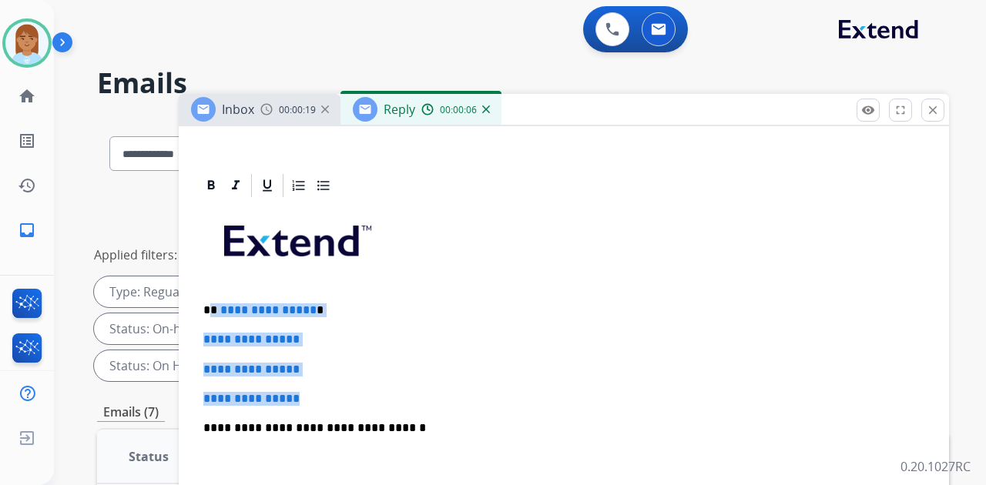
drag, startPoint x: 213, startPoint y: 307, endPoint x: 321, endPoint y: 388, distance: 135.3
click at [321, 388] on div "**********" at bounding box center [564, 465] width 734 height 530
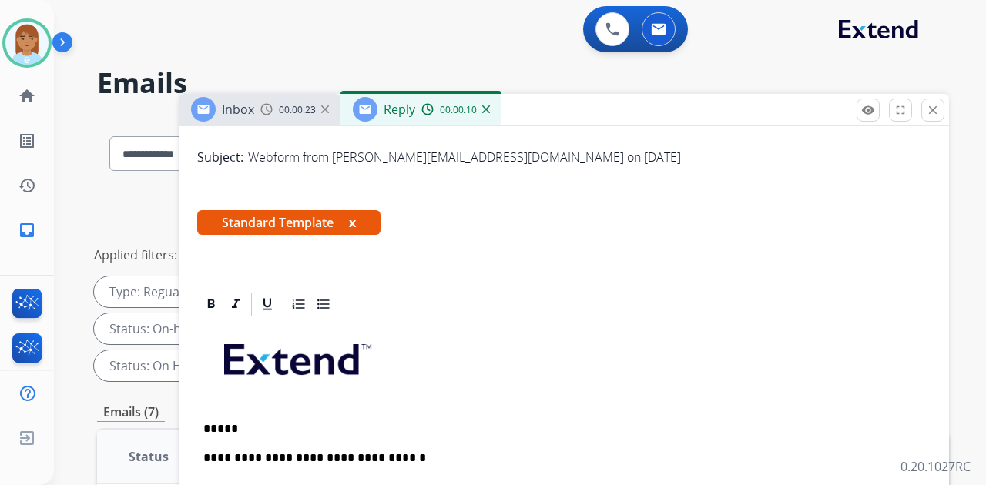
scroll to position [0, 0]
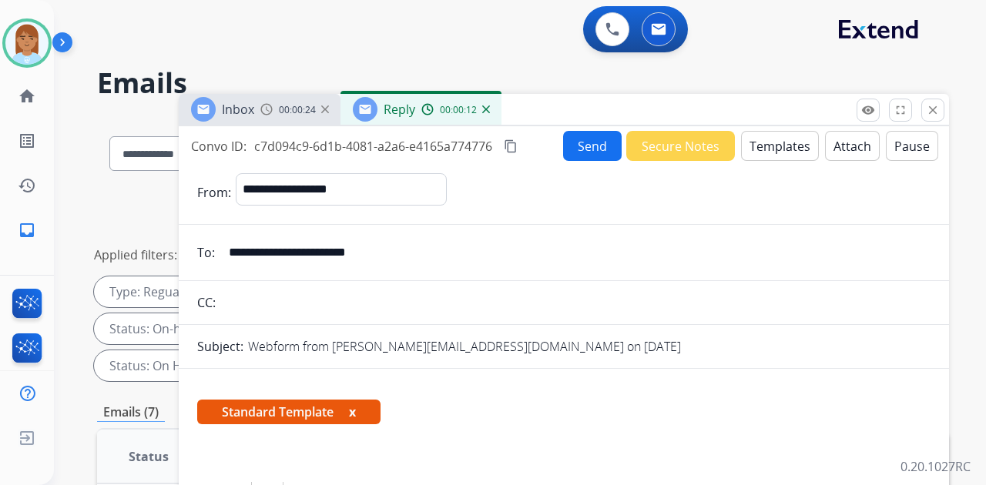
drag, startPoint x: 223, startPoint y: 253, endPoint x: 435, endPoint y: 280, distance: 212.8
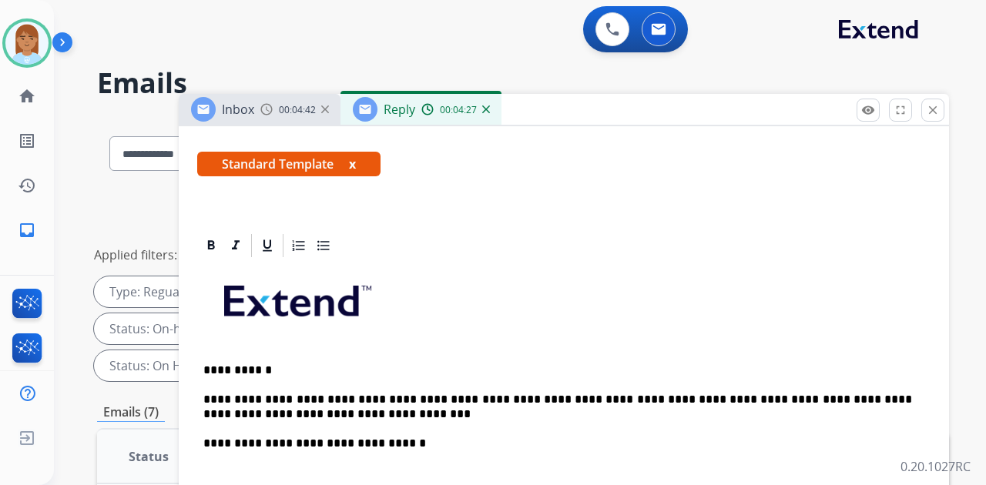
click at [441, 396] on p "**********" at bounding box center [557, 407] width 709 height 29
click at [445, 397] on p "**********" at bounding box center [557, 407] width 709 height 29
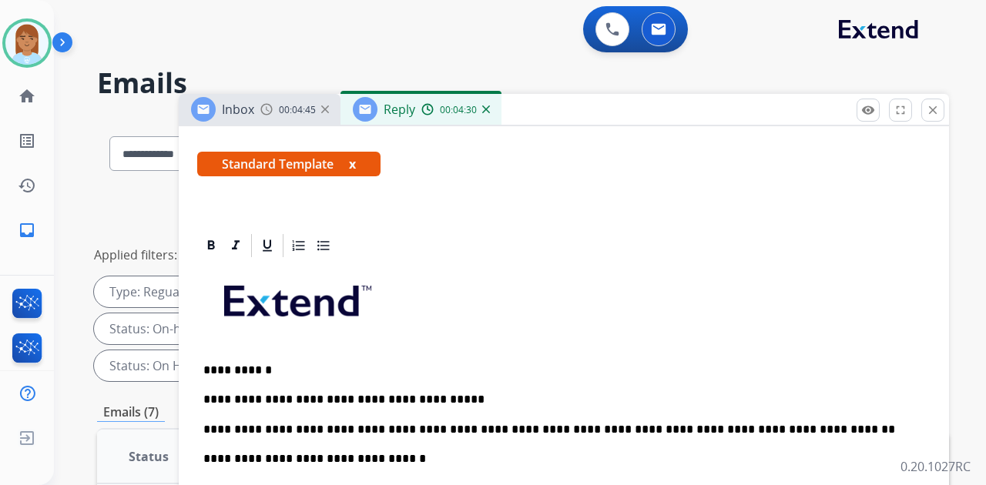
scroll to position [299, 0]
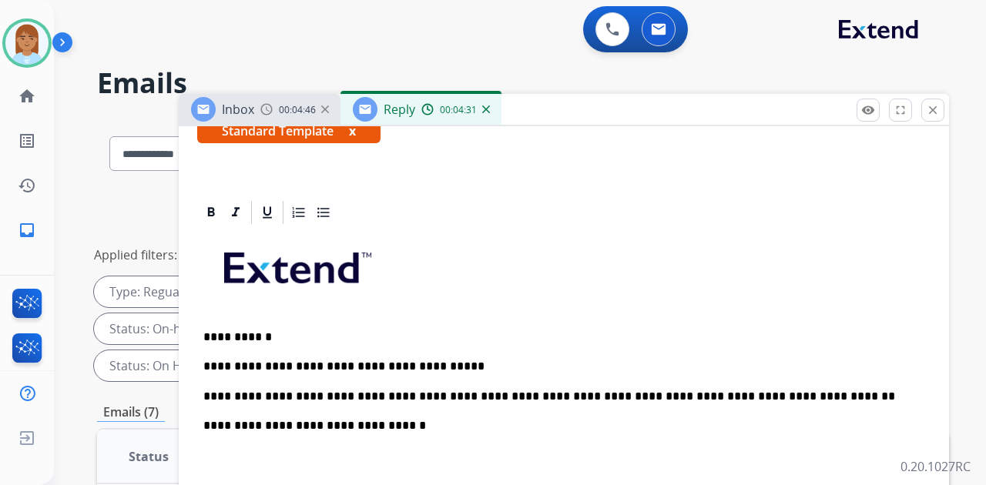
click at [786, 390] on p "**********" at bounding box center [557, 397] width 709 height 14
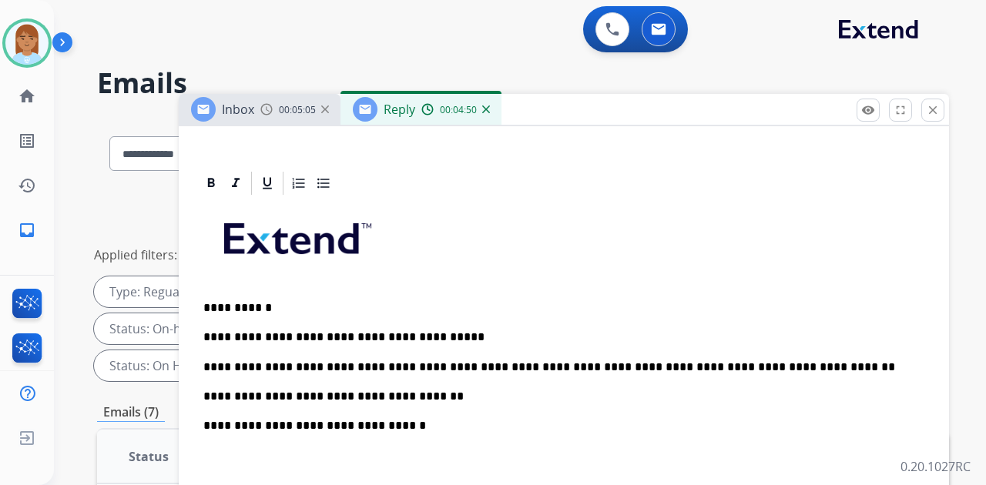
scroll to position [336, 0]
drag, startPoint x: 321, startPoint y: 418, endPoint x: 394, endPoint y: 435, distance: 75.1
click at [321, 419] on div "**********" at bounding box center [564, 462] width 734 height 530
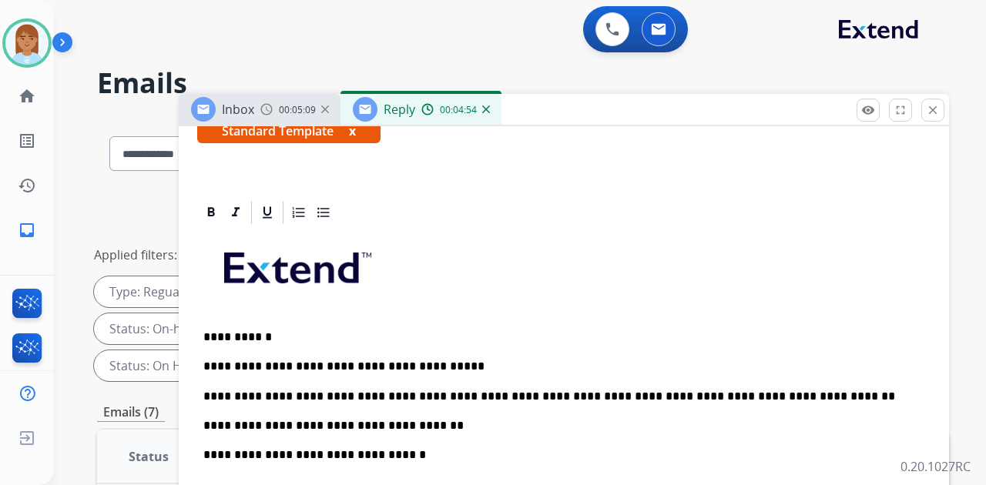
click at [302, 455] on div "**********" at bounding box center [564, 477] width 734 height 501
click at [306, 448] on p "**********" at bounding box center [557, 462] width 709 height 29
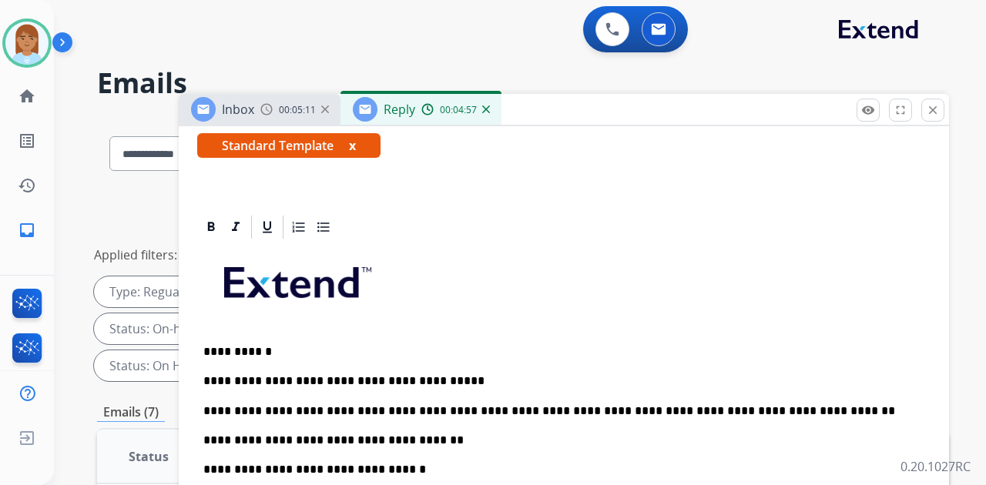
scroll to position [293, 0]
click at [427, 434] on p "**********" at bounding box center [557, 441] width 709 height 14
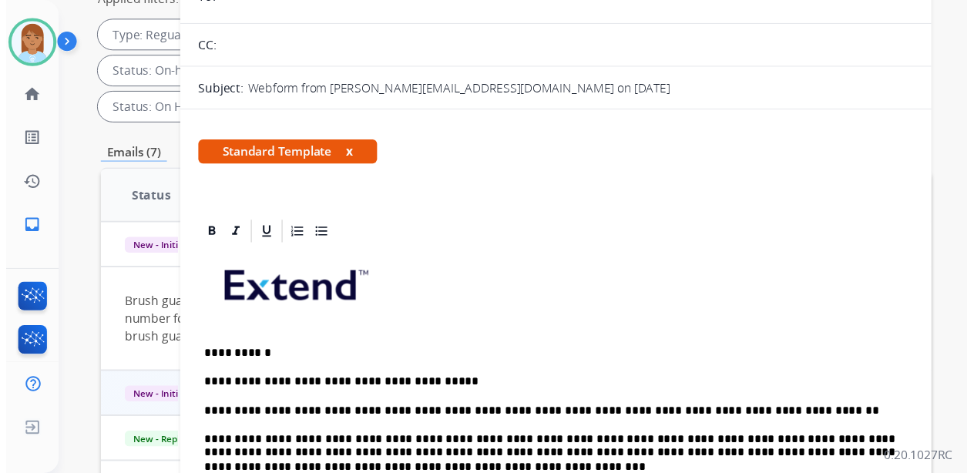
scroll to position [0, 0]
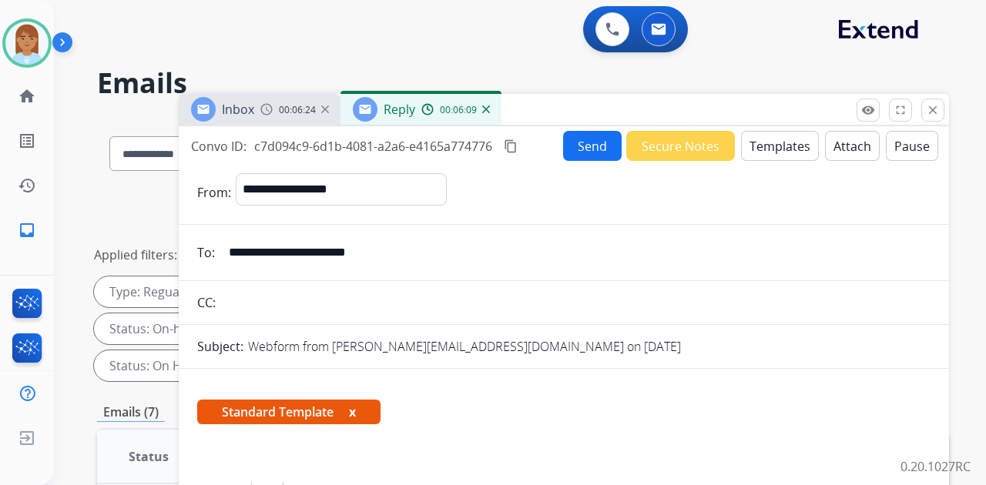
click at [575, 146] on button "Send" at bounding box center [592, 146] width 59 height 30
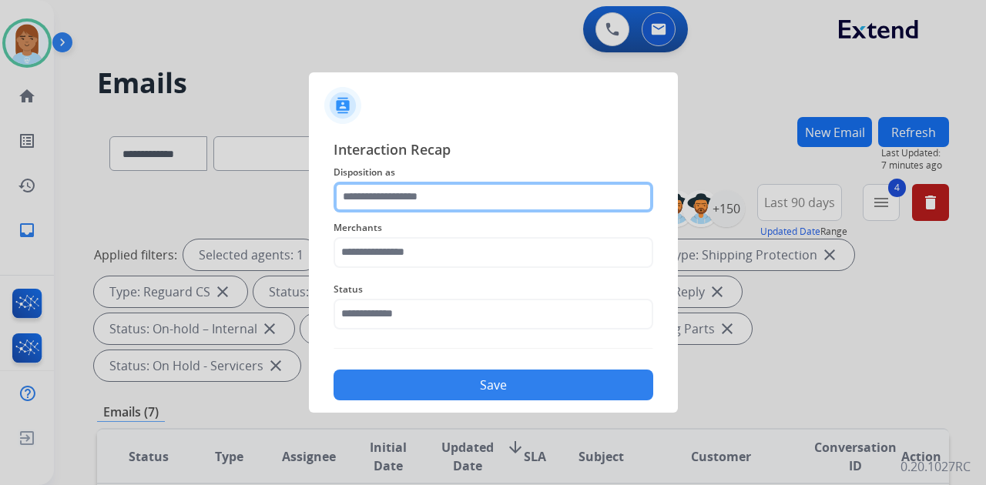
click at [538, 194] on input "text" at bounding box center [494, 197] width 320 height 31
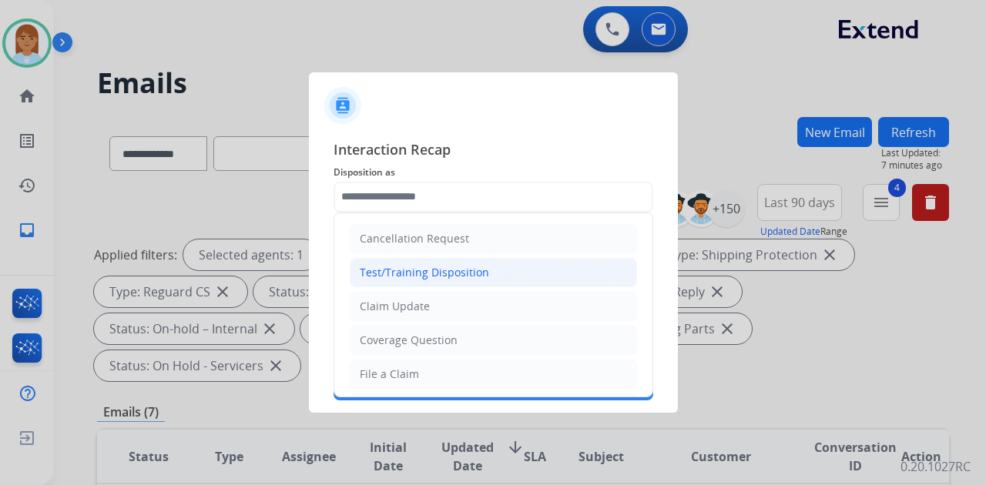
click at [520, 284] on li "Test/Training Disposition" at bounding box center [493, 272] width 287 height 29
type input "**********"
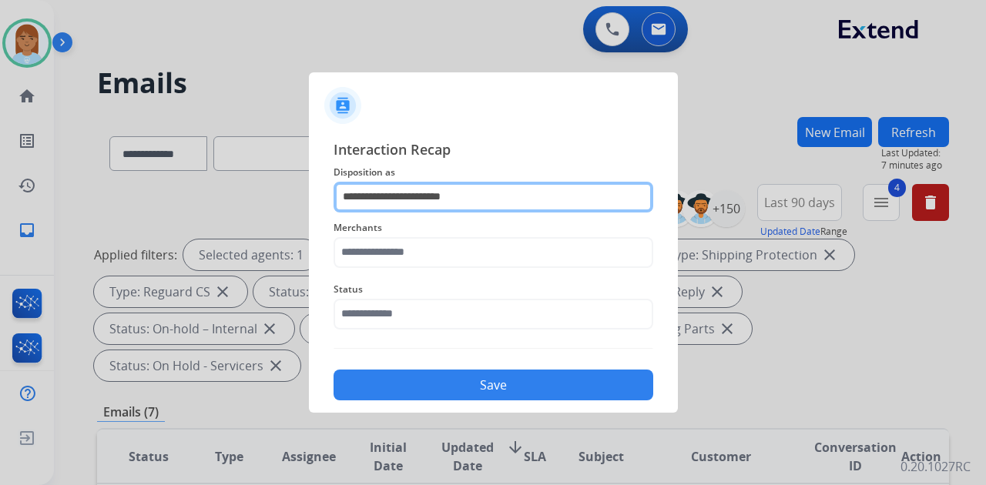
click at [505, 183] on input "**********" at bounding box center [494, 197] width 320 height 31
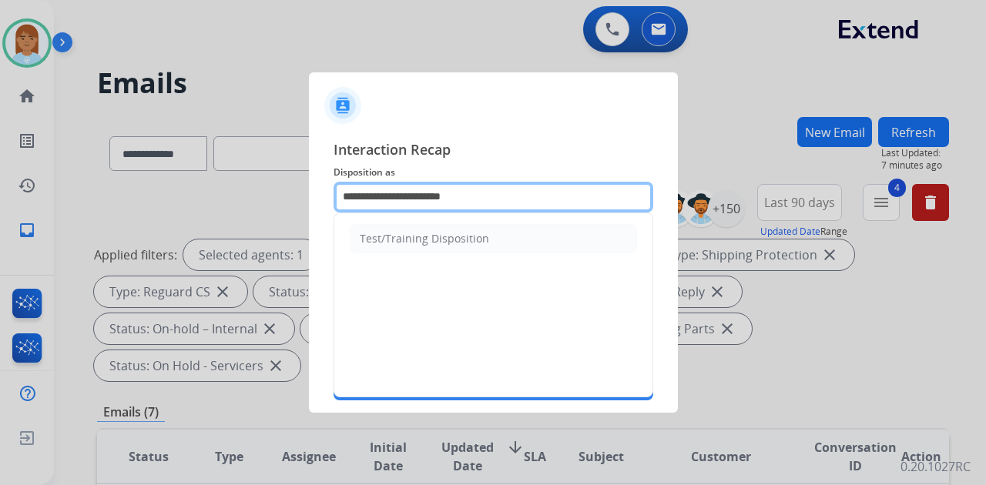
drag, startPoint x: 524, startPoint y: 205, endPoint x: 8, endPoint y: 59, distance: 536.4
click at [0, 65] on app-contact-recap-modal "**********" at bounding box center [0, 242] width 0 height 485
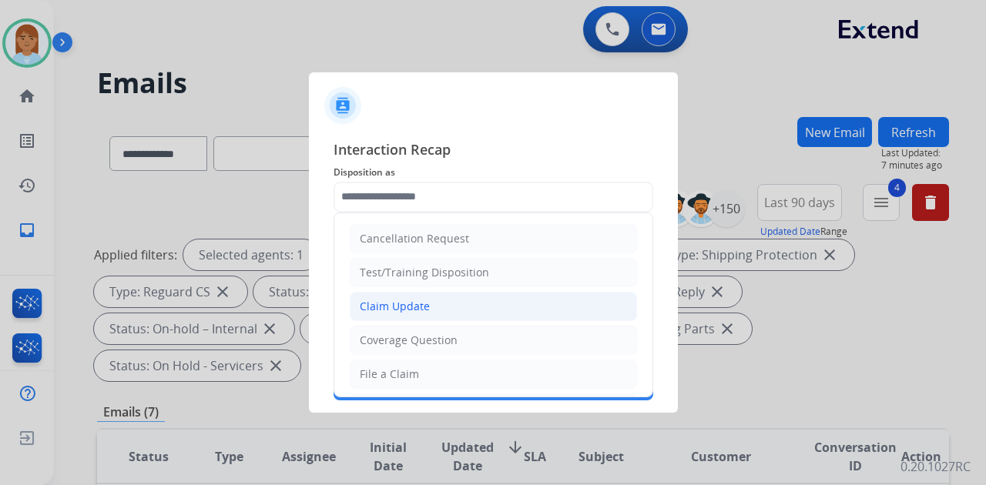
click at [431, 300] on li "Claim Update" at bounding box center [493, 306] width 287 height 29
type input "**********"
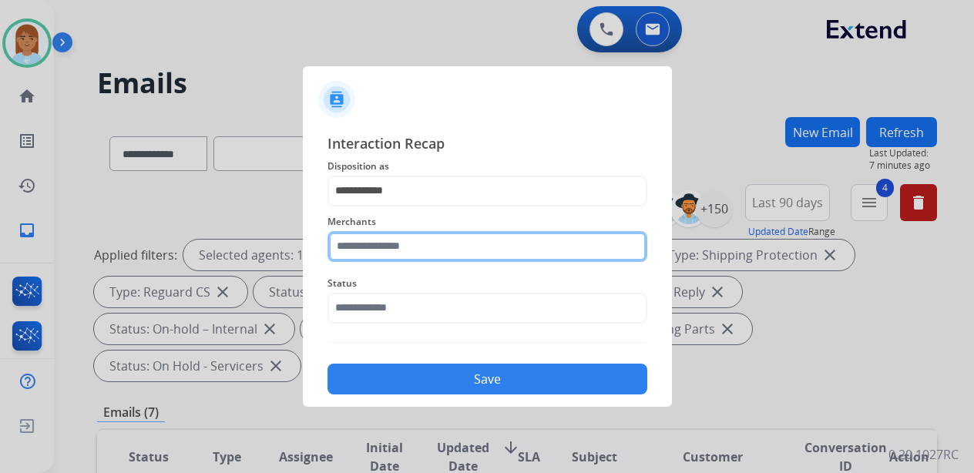
click at [425, 259] on input "text" at bounding box center [487, 246] width 320 height 31
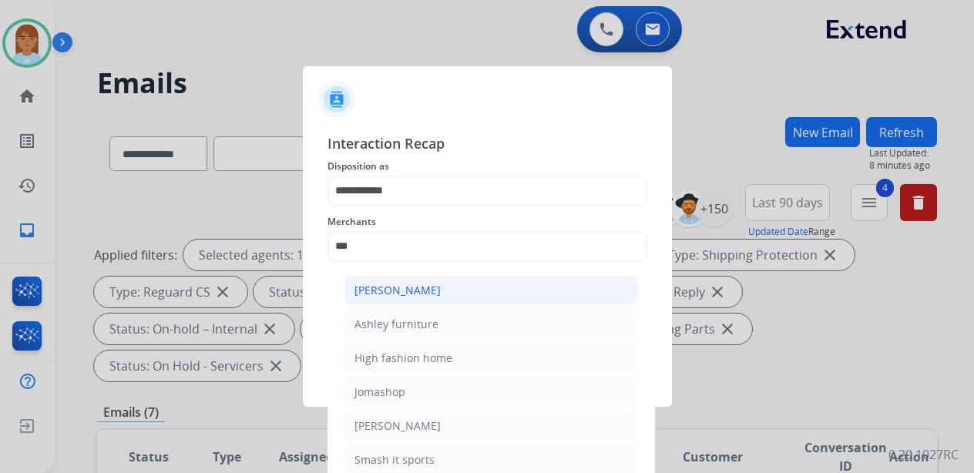
click at [455, 285] on li "[PERSON_NAME]" at bounding box center [491, 290] width 294 height 29
type input "**********"
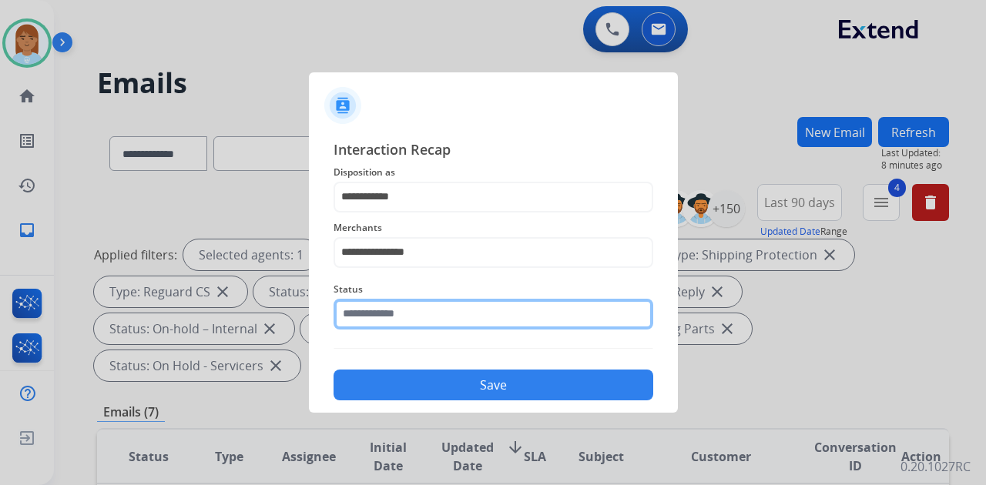
click at [441, 307] on input "text" at bounding box center [494, 314] width 320 height 31
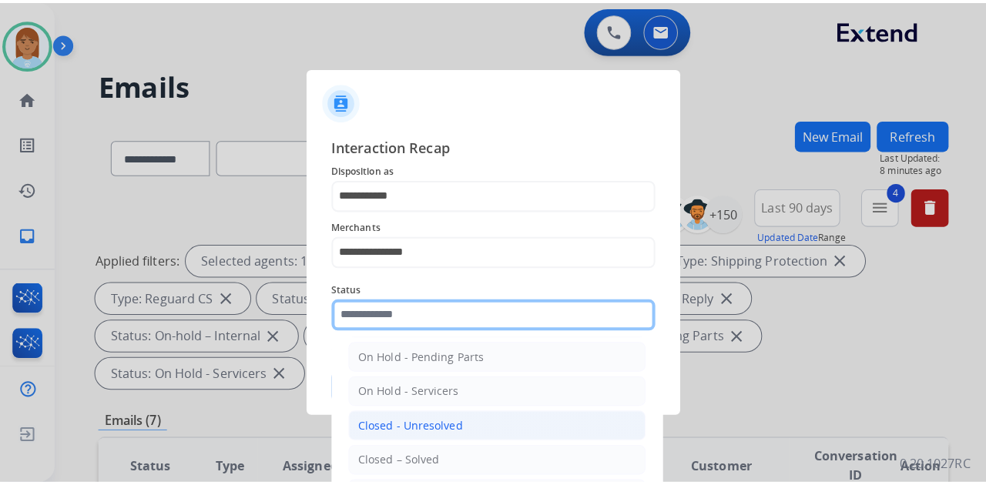
scroll to position [88, 0]
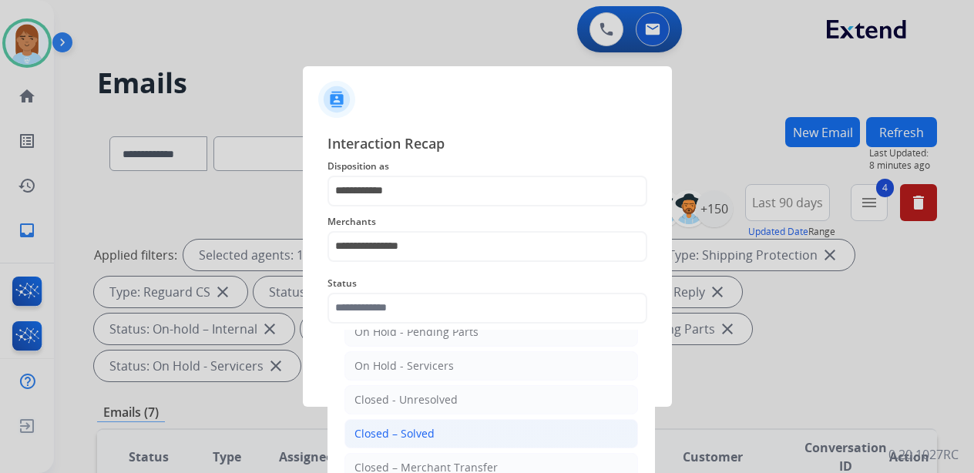
click at [418, 437] on div "Closed – Solved" at bounding box center [394, 433] width 80 height 15
type input "**********"
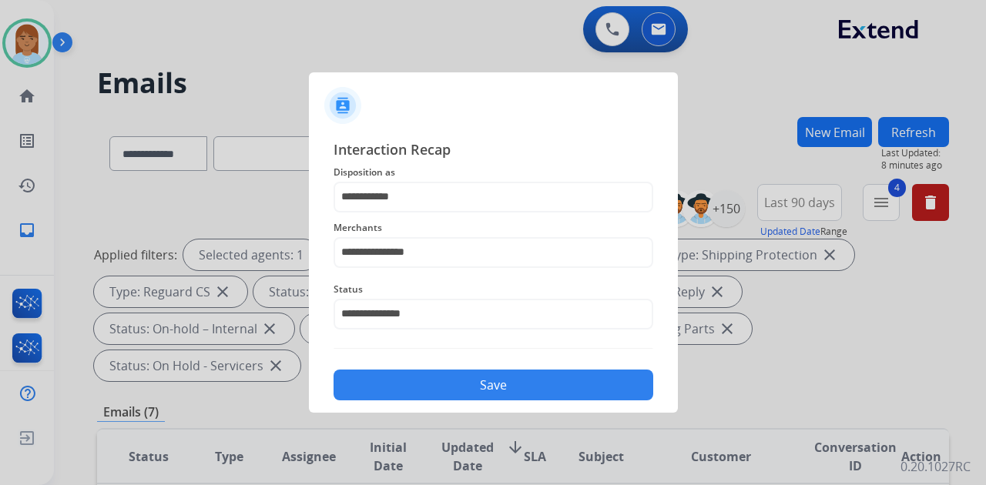
click at [465, 382] on button "Save" at bounding box center [494, 385] width 320 height 31
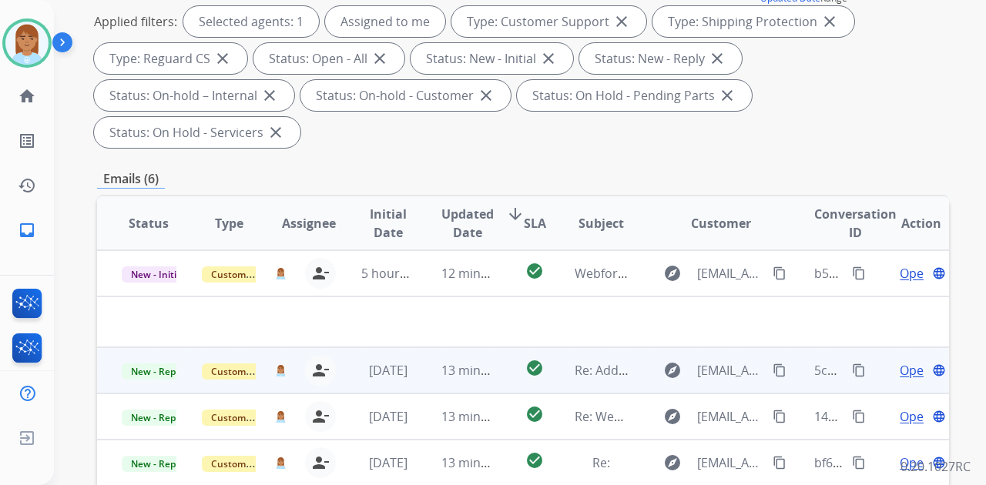
scroll to position [308, 0]
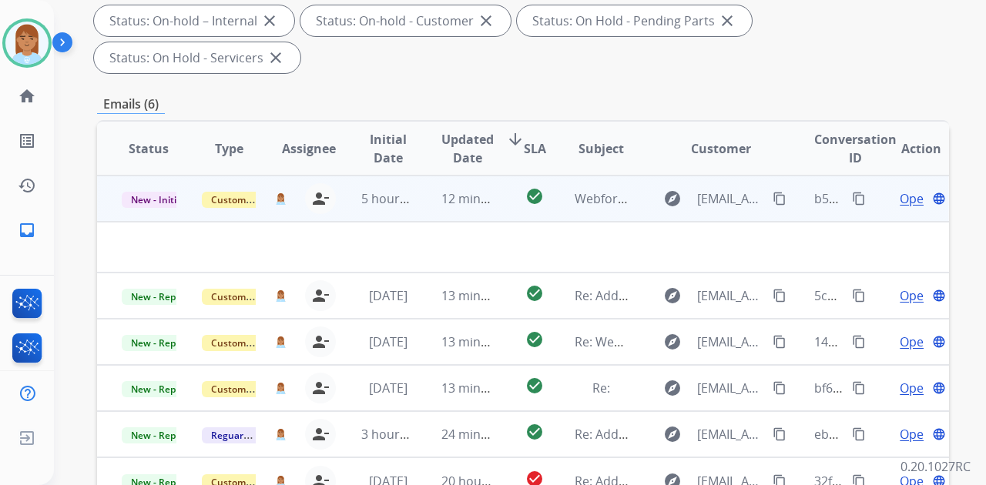
click at [905, 190] on span "Open" at bounding box center [916, 199] width 32 height 18
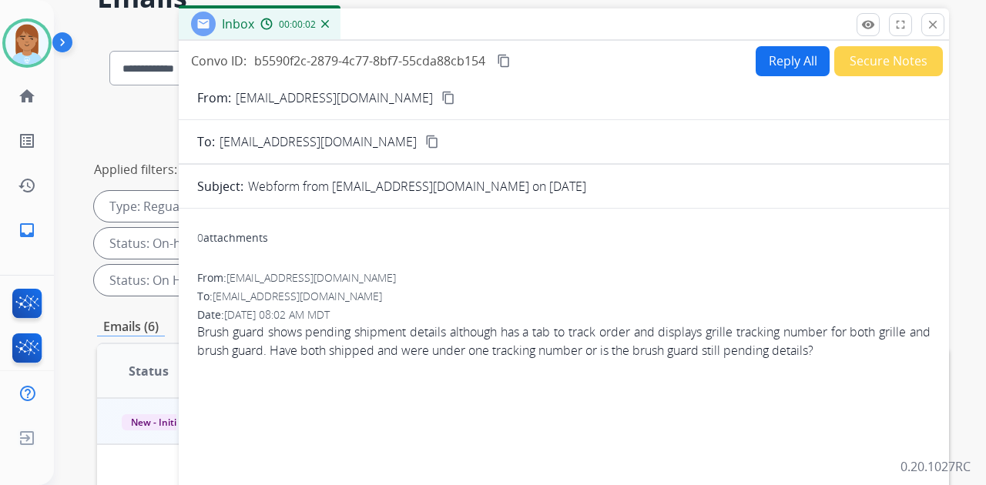
scroll to position [0, 0]
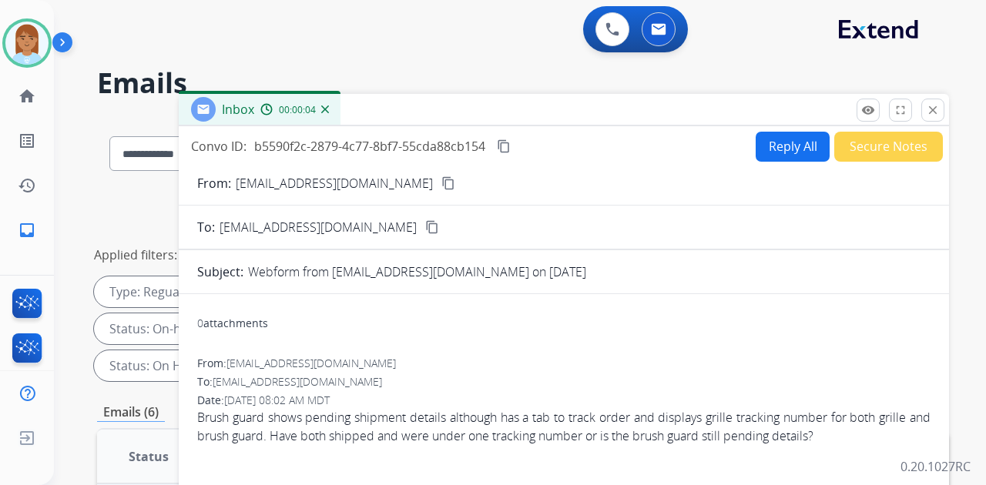
click at [441, 189] on mat-icon "content_copy" at bounding box center [448, 183] width 14 height 14
click at [776, 155] on button "Reply All" at bounding box center [793, 147] width 74 height 30
select select "**********"
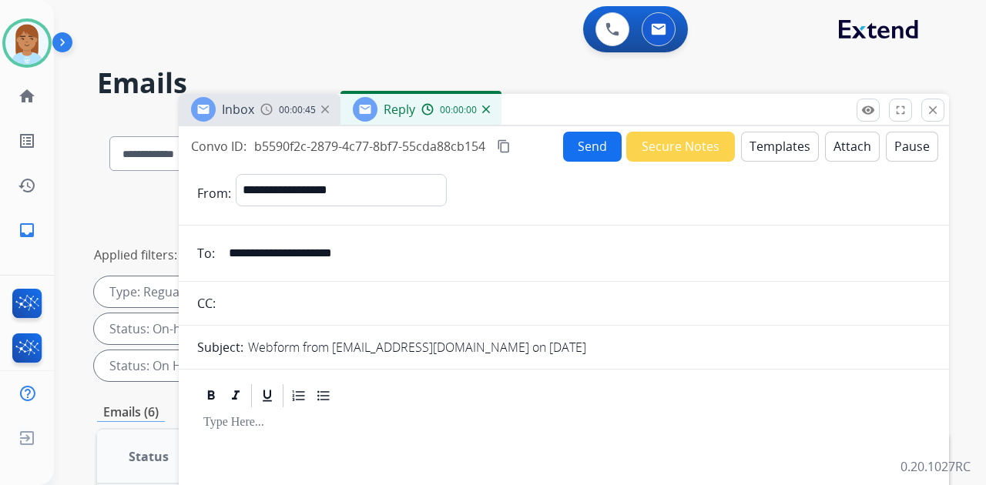
click at [748, 153] on button "Templates" at bounding box center [780, 147] width 78 height 30
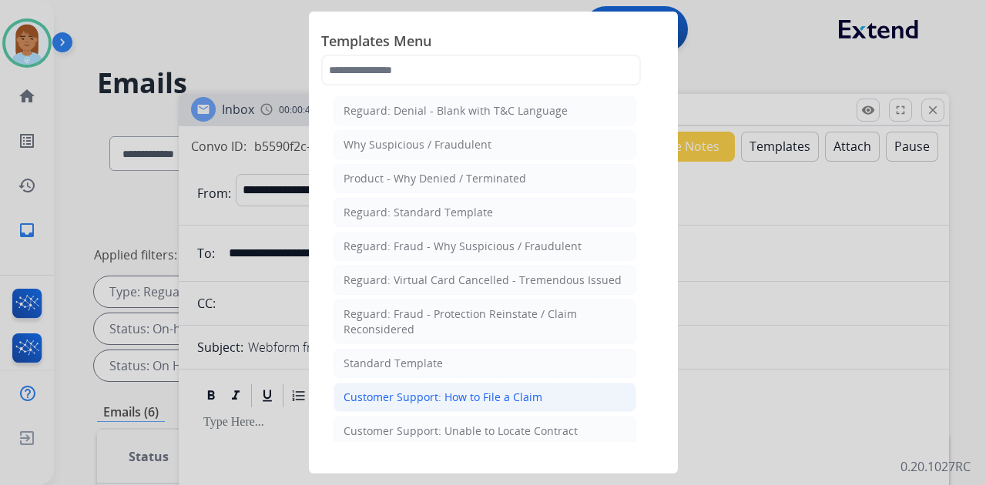
click at [481, 401] on div "Customer Support: How to File a Claim" at bounding box center [443, 397] width 199 height 15
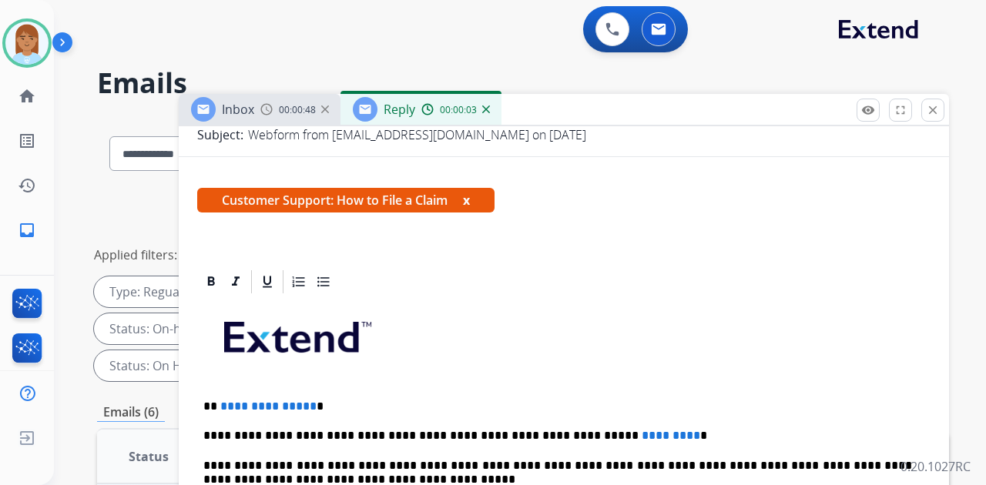
scroll to position [296, 0]
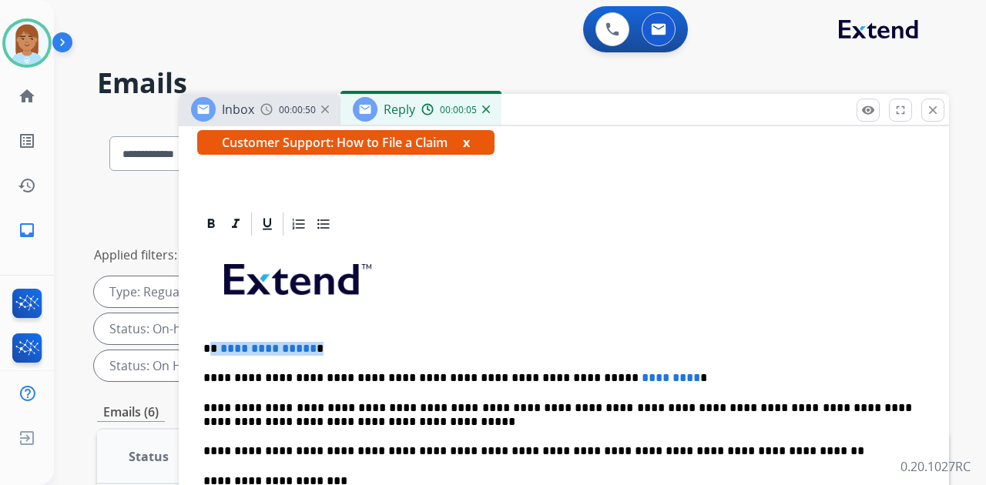
drag, startPoint x: 210, startPoint y: 316, endPoint x: 316, endPoint y: 317, distance: 105.6
click at [316, 342] on p "**********" at bounding box center [557, 349] width 709 height 14
drag, startPoint x: 558, startPoint y: 354, endPoint x: 630, endPoint y: 356, distance: 72.5
click at [630, 371] on p "**********" at bounding box center [557, 378] width 709 height 14
click at [566, 371] on p "**********" at bounding box center [557, 378] width 709 height 14
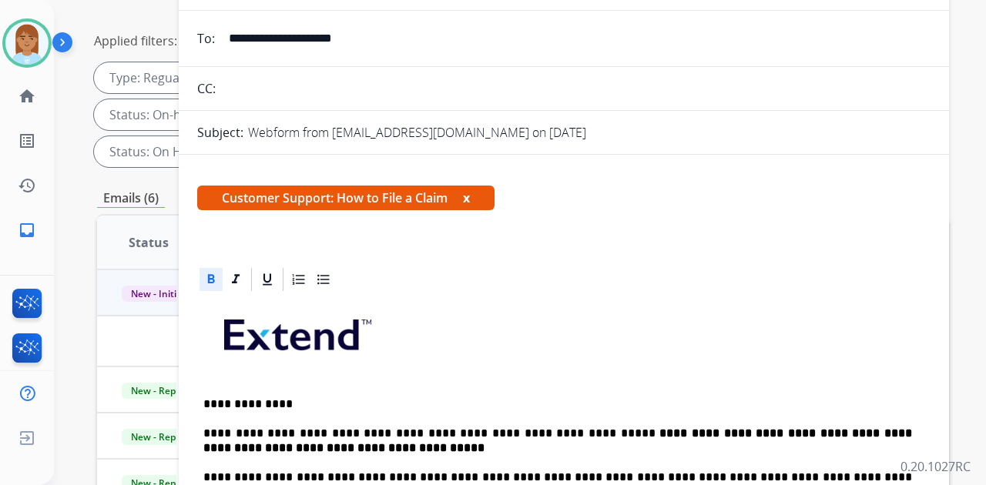
scroll to position [40, 0]
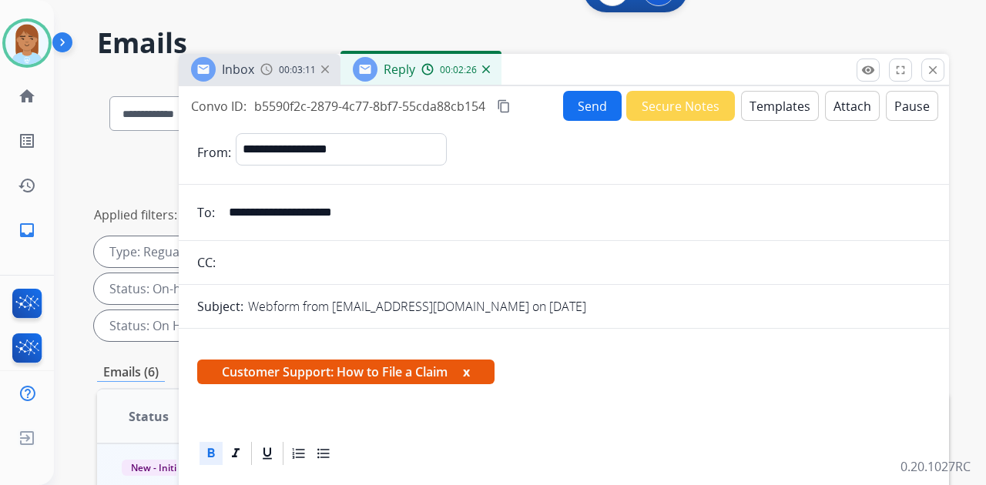
click at [575, 115] on button "Send" at bounding box center [592, 106] width 59 height 30
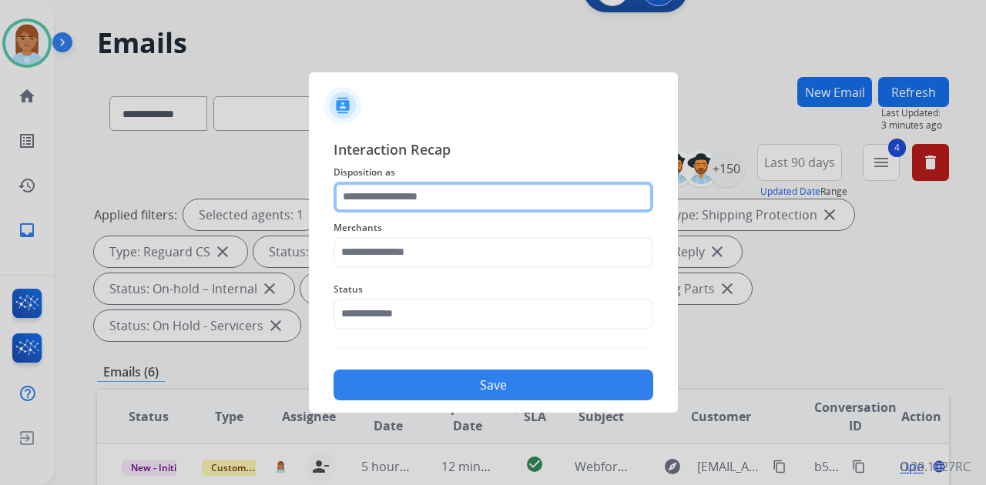
click at [462, 206] on input "text" at bounding box center [494, 197] width 320 height 31
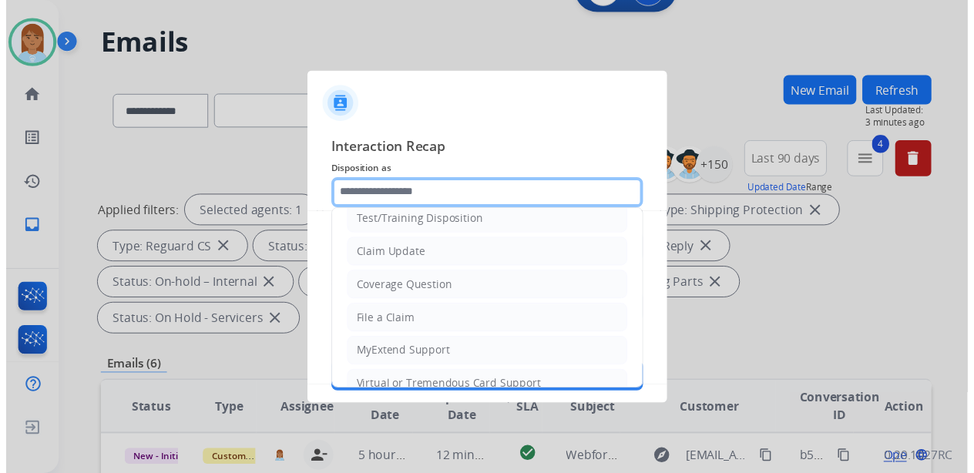
scroll to position [0, 0]
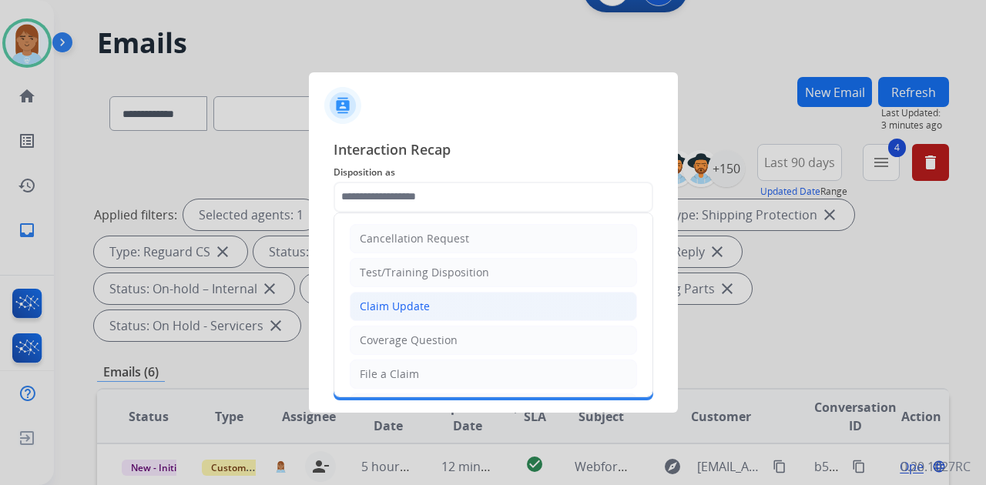
click at [435, 307] on li "Claim Update" at bounding box center [493, 306] width 287 height 29
type input "**********"
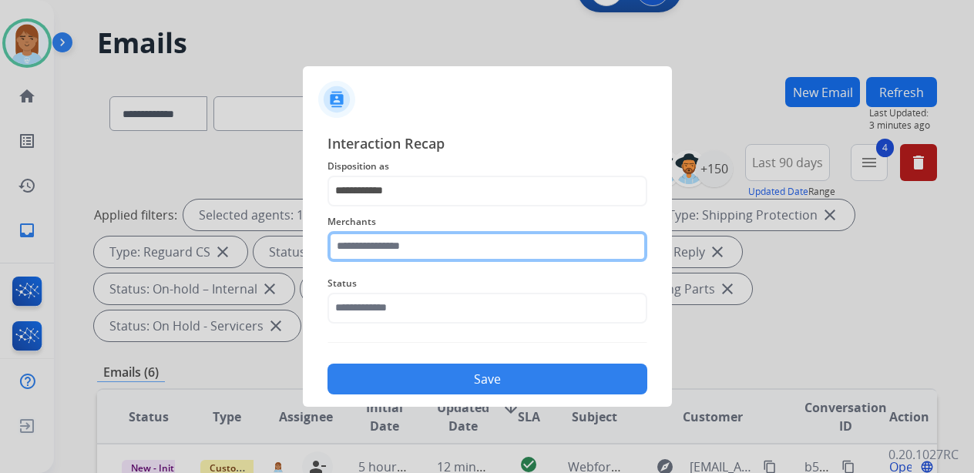
click at [411, 260] on input "text" at bounding box center [487, 246] width 320 height 31
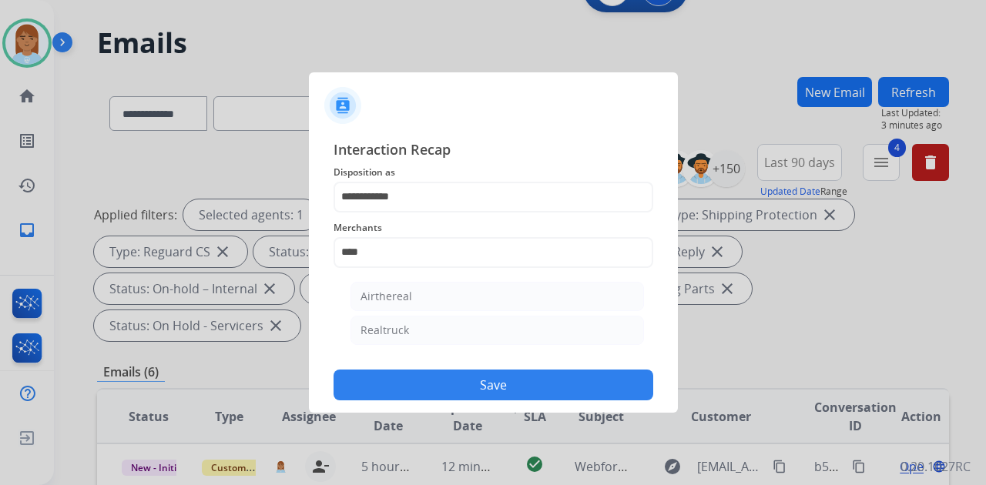
click at [438, 345] on ul "Airthereal Realtruck" at bounding box center [497, 317] width 303 height 86
click at [438, 330] on li "Realtruck" at bounding box center [498, 330] width 294 height 29
type input "*********"
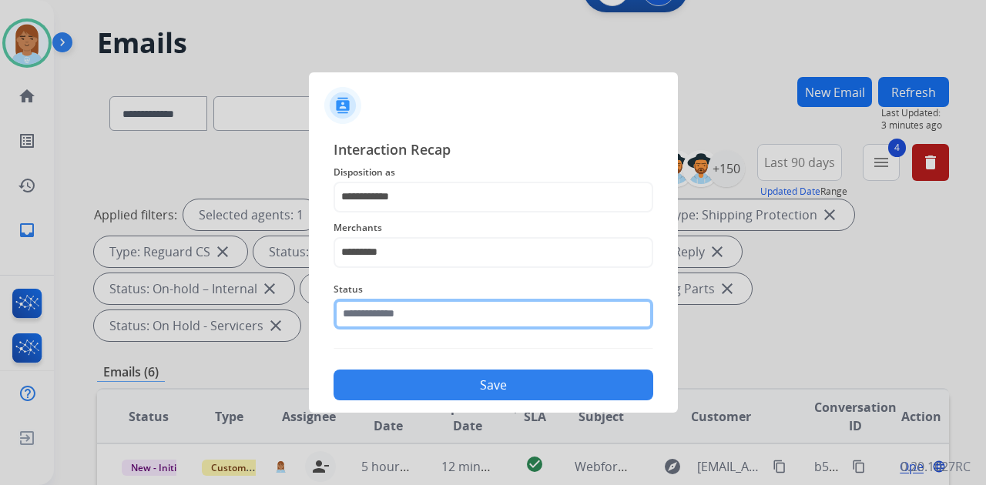
click at [436, 325] on div "Status" at bounding box center [494, 305] width 320 height 62
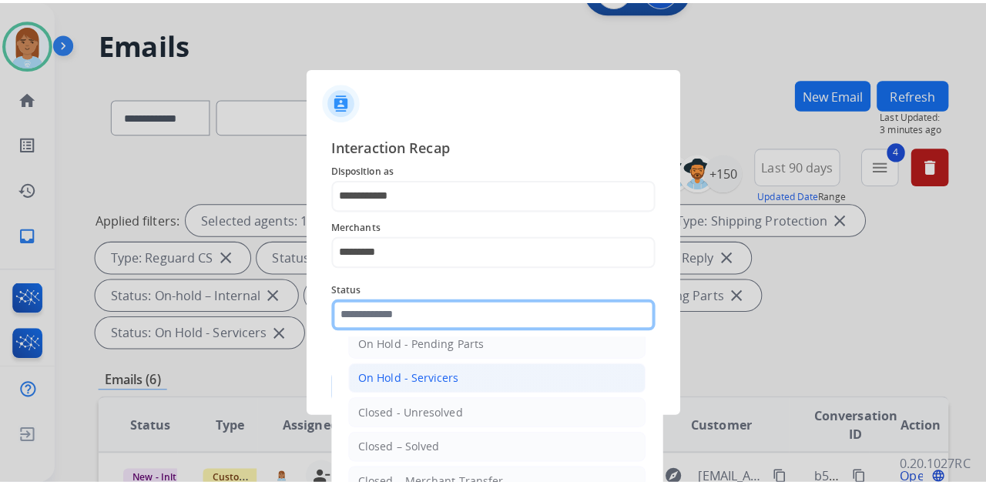
scroll to position [88, 0]
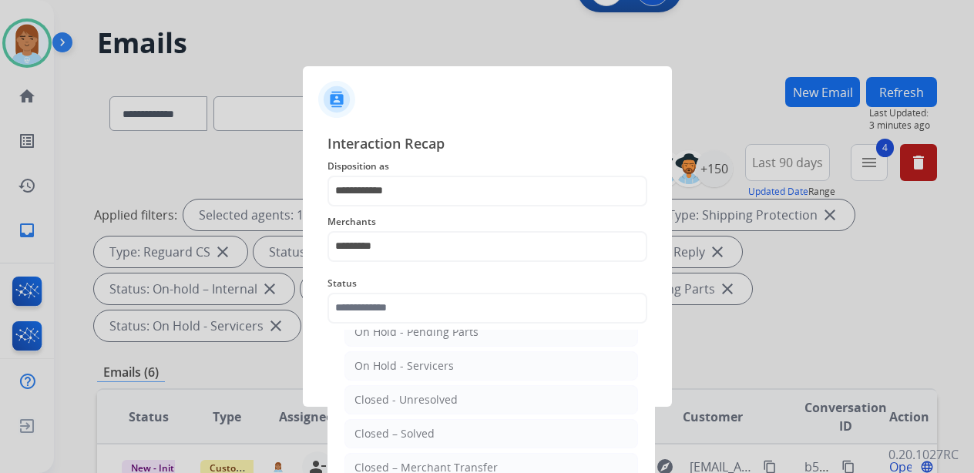
click at [450, 426] on li "Closed – Solved" at bounding box center [491, 433] width 294 height 29
type input "**********"
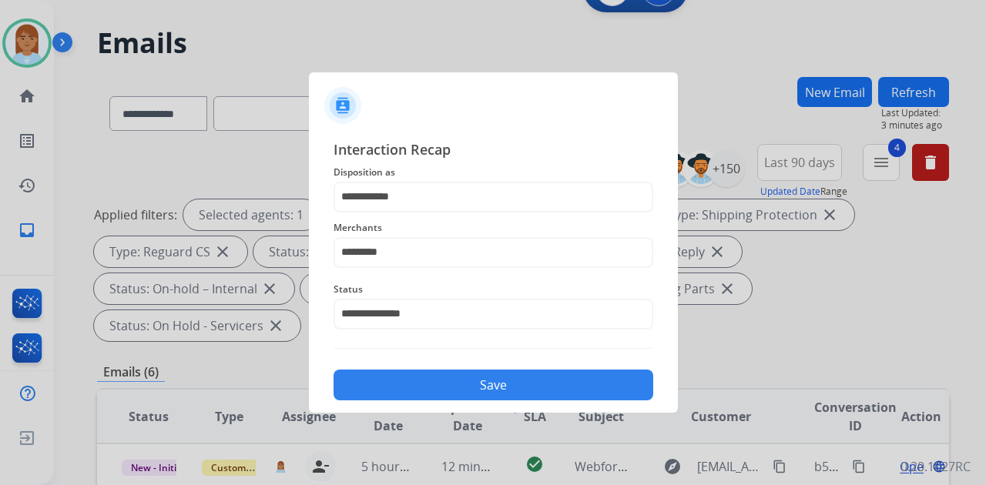
click at [454, 402] on div "**********" at bounding box center [493, 269] width 369 height 287
click at [463, 388] on button "Save" at bounding box center [494, 385] width 320 height 31
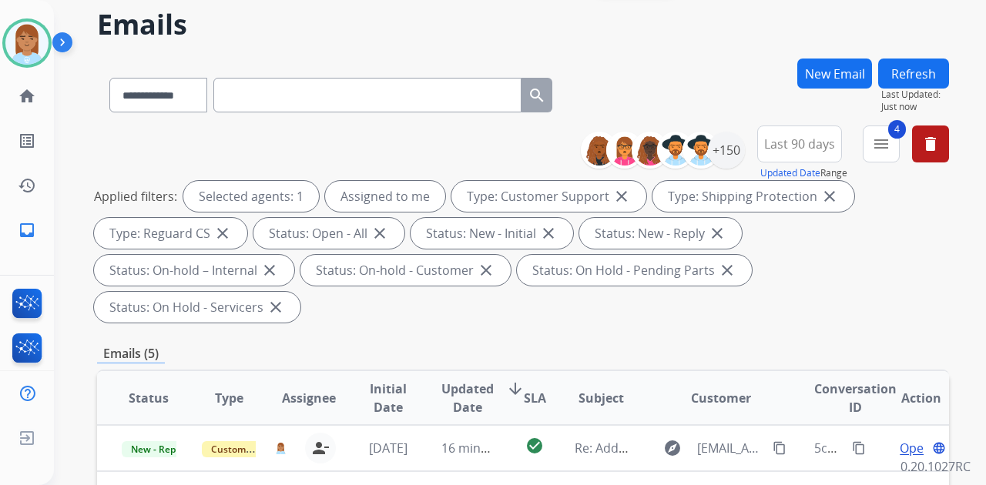
scroll to position [359, 0]
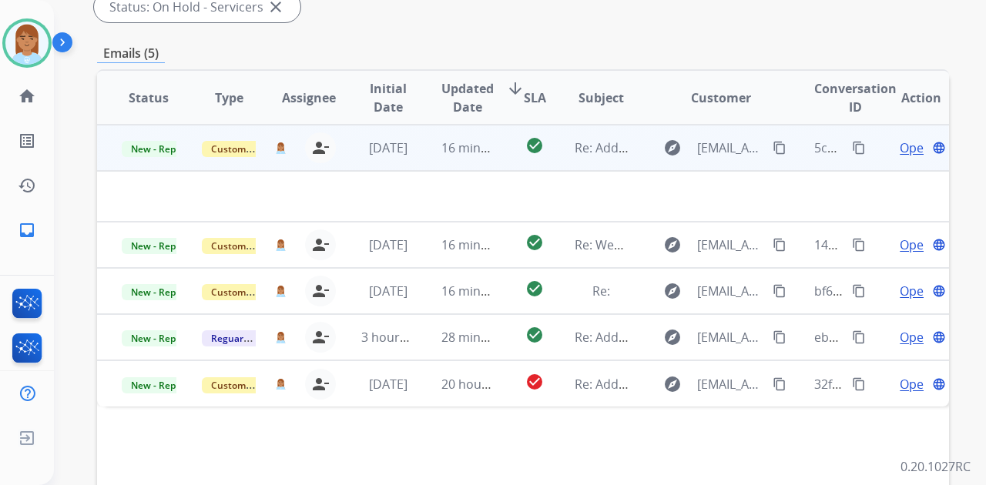
click at [901, 139] on span "Open" at bounding box center [916, 148] width 32 height 18
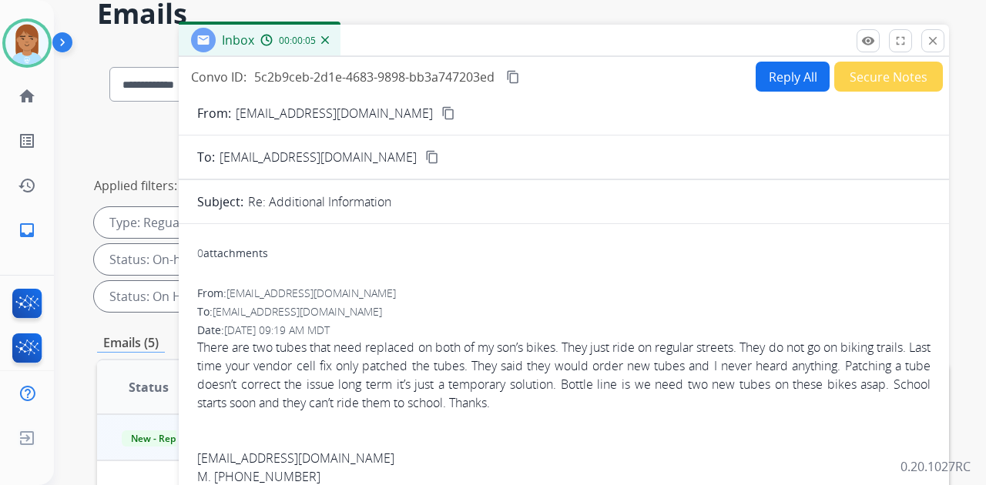
scroll to position [51, 0]
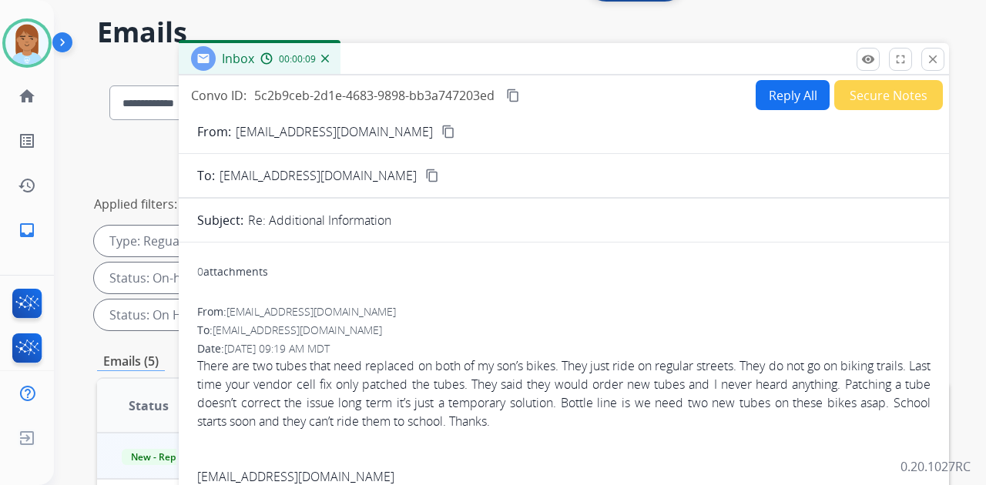
click at [441, 134] on mat-icon "content_copy" at bounding box center [448, 132] width 14 height 14
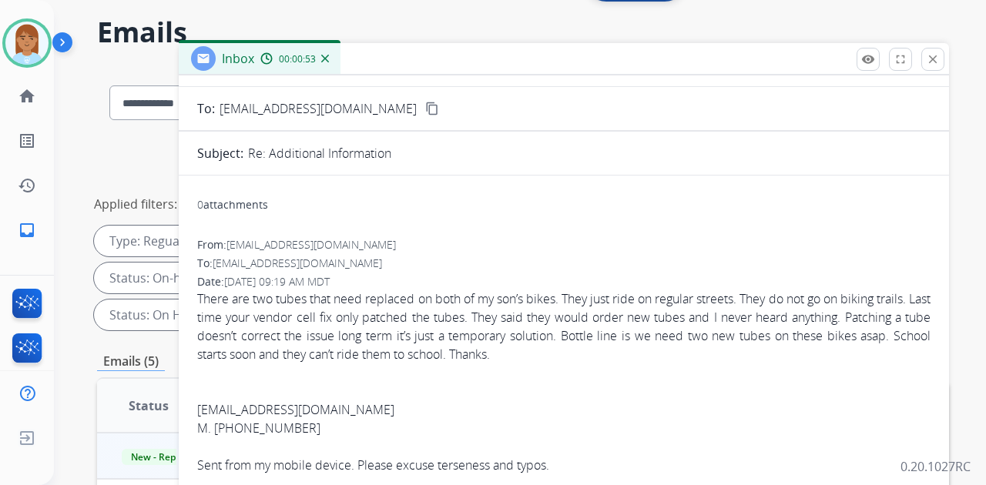
scroll to position [0, 0]
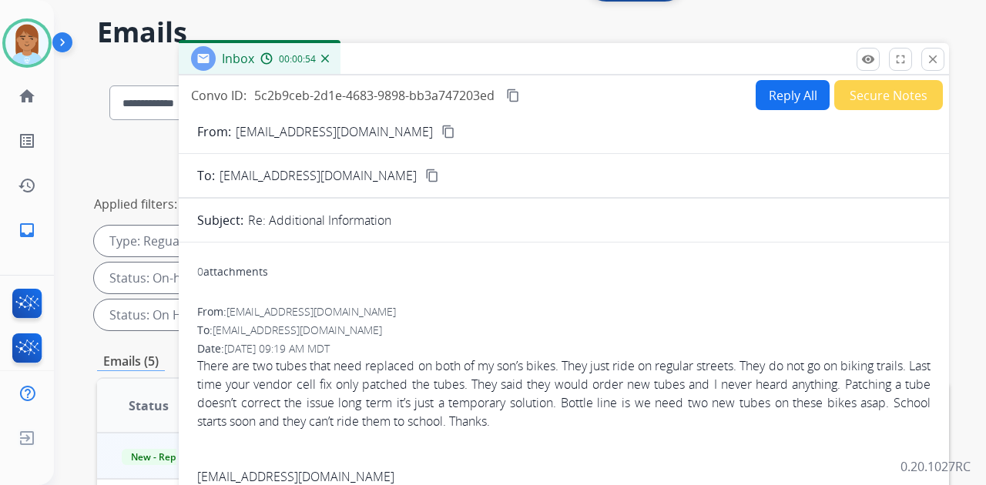
click at [795, 94] on button "Reply All" at bounding box center [793, 95] width 74 height 30
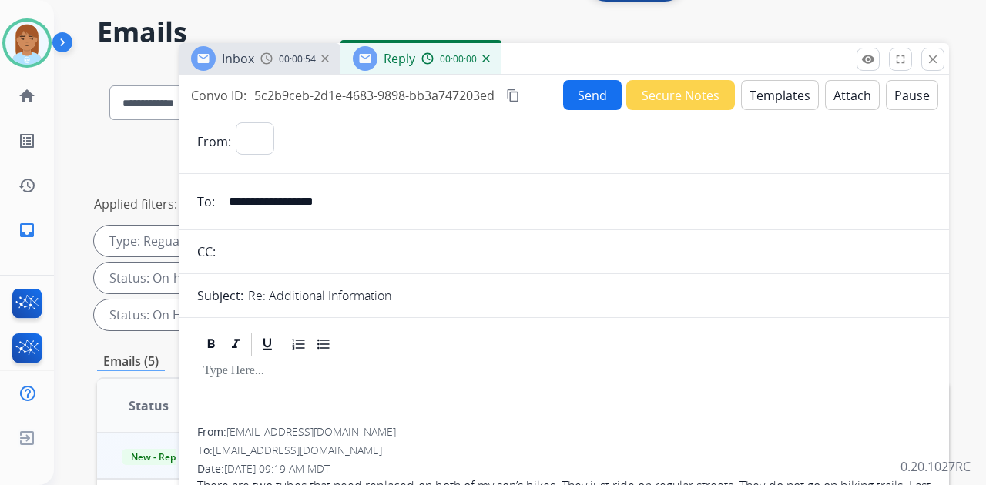
select select "**********"
click at [752, 97] on button "Templates" at bounding box center [780, 95] width 78 height 30
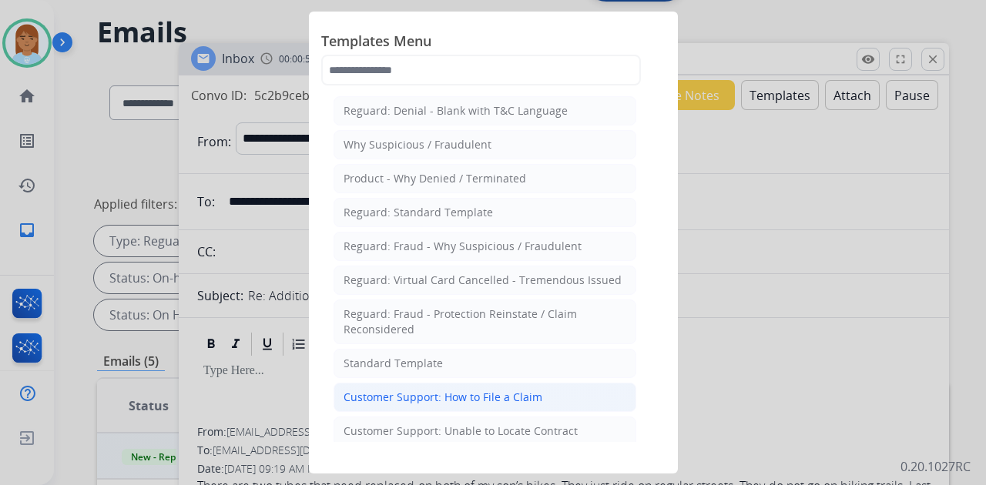
click at [473, 394] on div "Customer Support: How to File a Claim" at bounding box center [443, 397] width 199 height 15
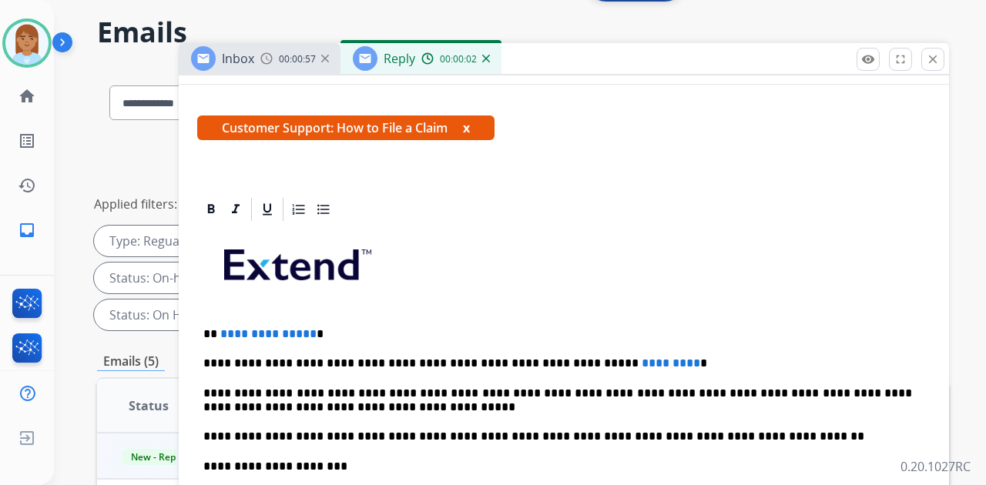
scroll to position [308, 0]
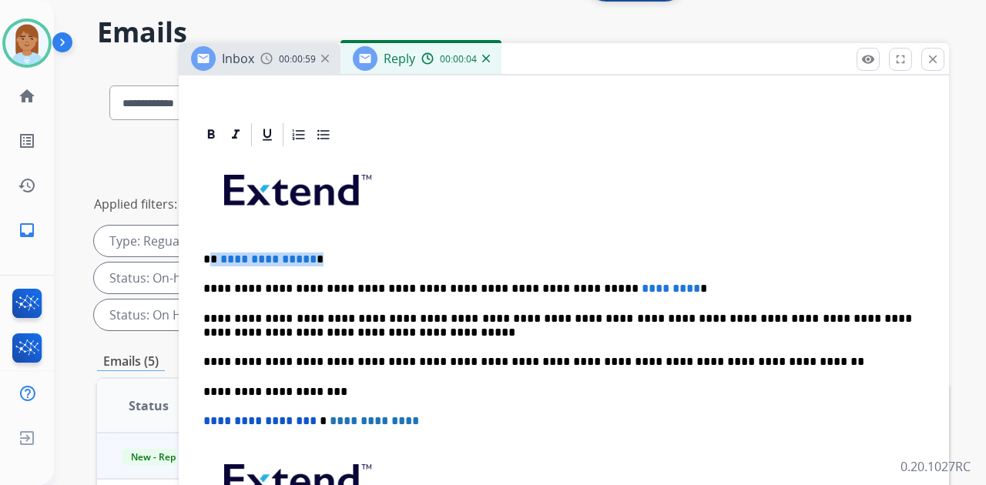
drag, startPoint x: 211, startPoint y: 256, endPoint x: 351, endPoint y: 253, distance: 140.3
click at [351, 253] on p "**********" at bounding box center [557, 260] width 709 height 14
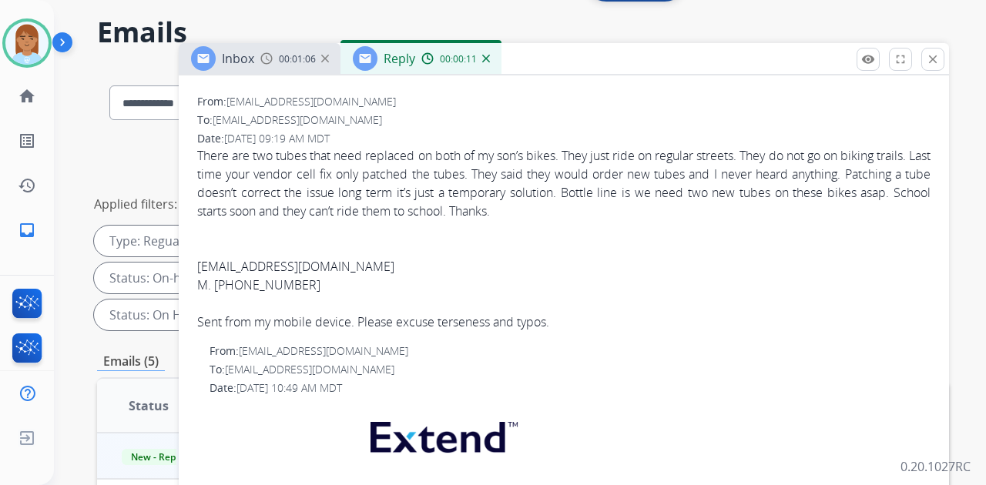
scroll to position [942, 0]
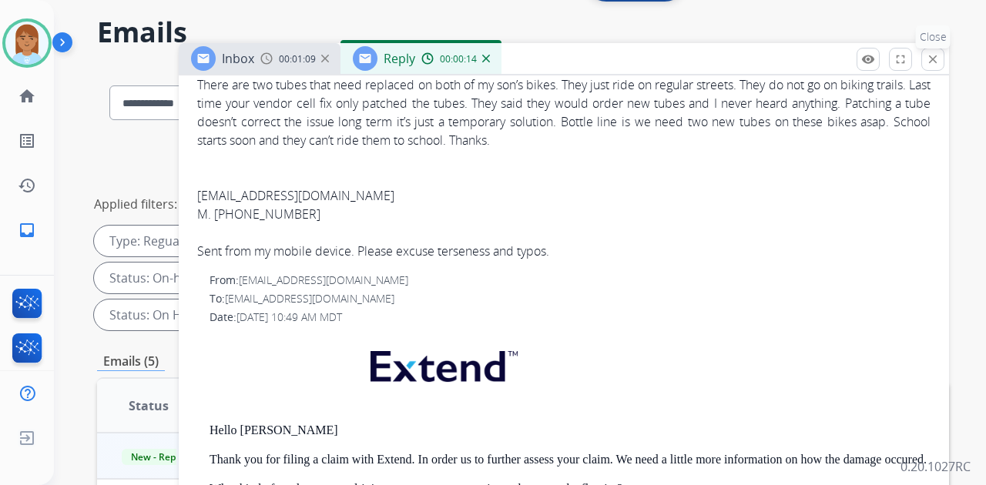
click at [932, 63] on mat-icon "close" at bounding box center [933, 59] width 14 height 14
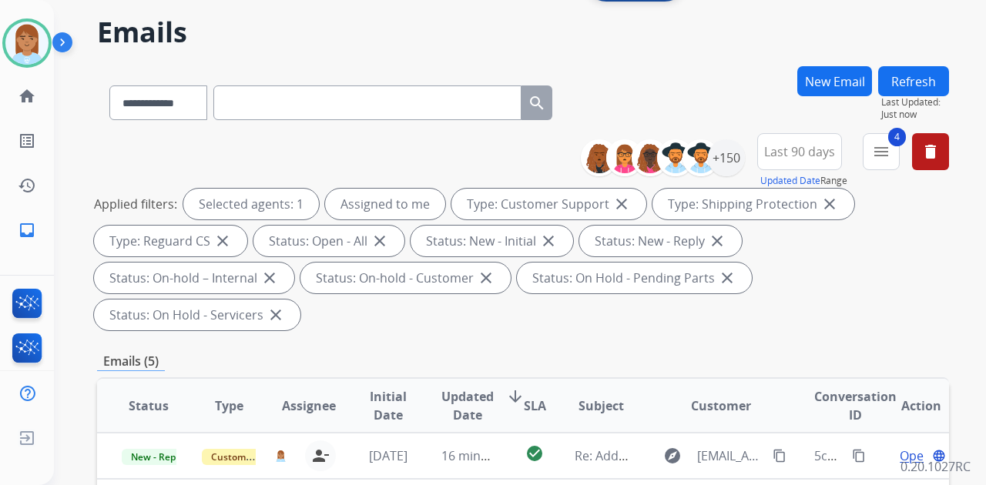
drag, startPoint x: 39, startPoint y: 46, endPoint x: 54, endPoint y: 42, distance: 15.1
click at [39, 45] on img at bounding box center [26, 43] width 43 height 43
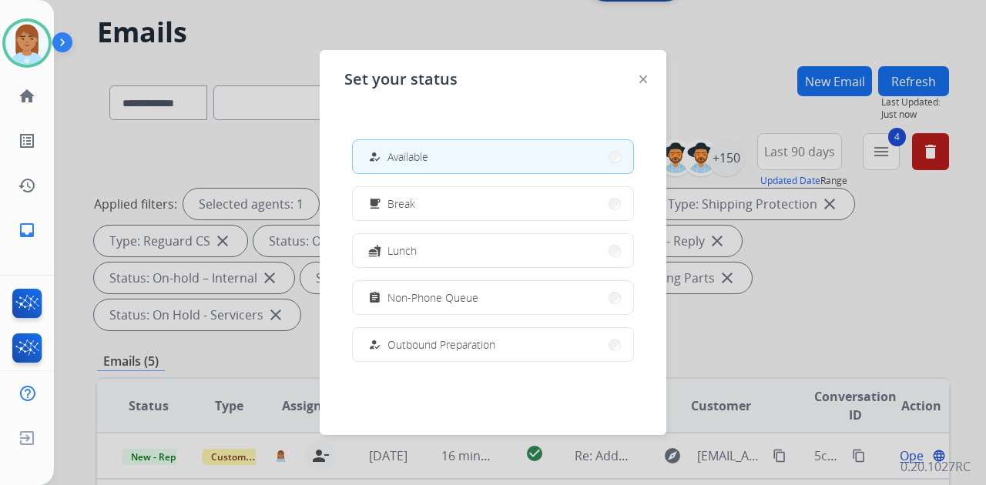
click at [651, 26] on div at bounding box center [493, 242] width 986 height 485
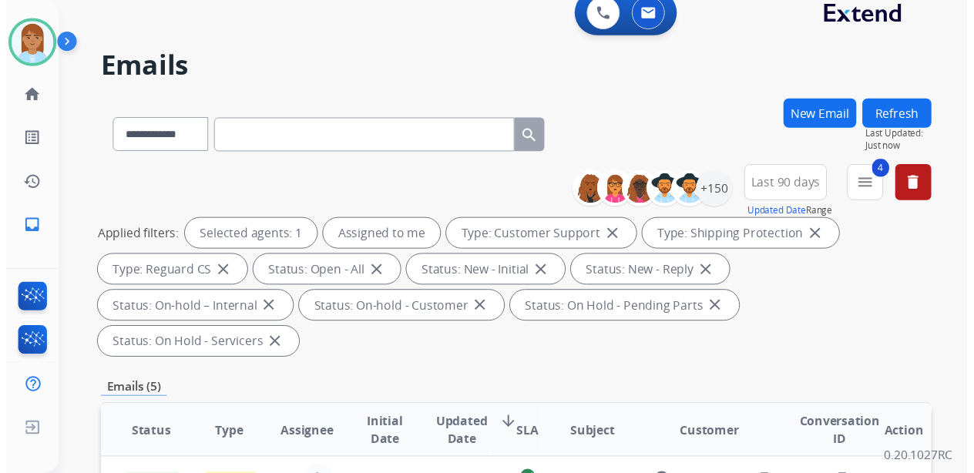
scroll to position [0, 0]
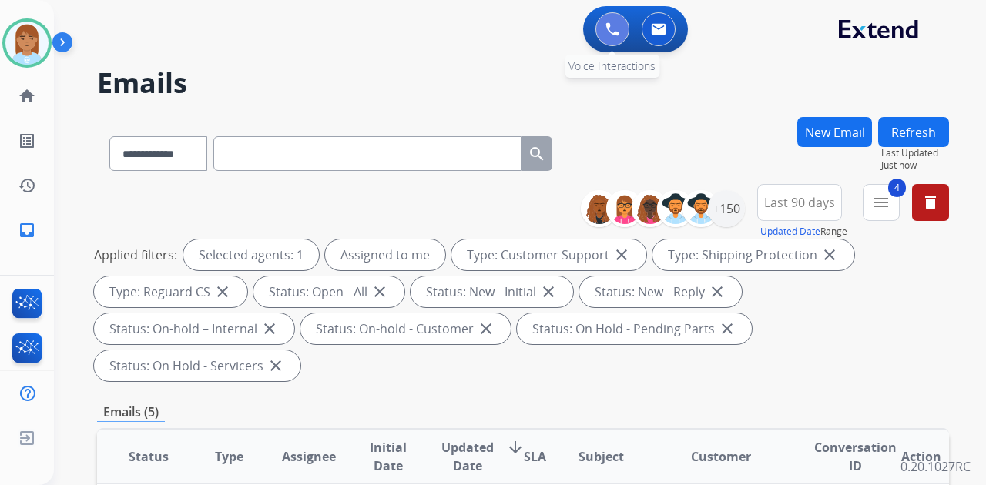
click at [619, 32] on button at bounding box center [613, 29] width 34 height 34
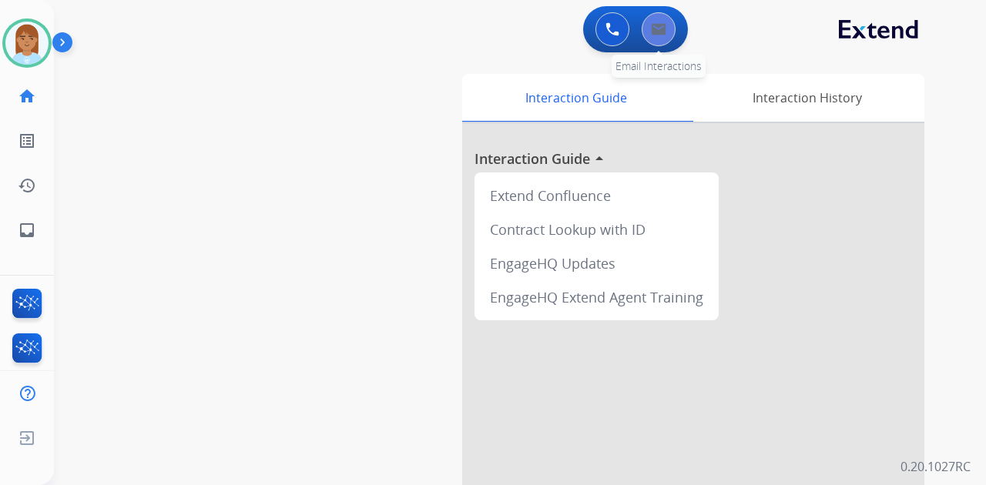
click at [665, 35] on button at bounding box center [659, 29] width 34 height 34
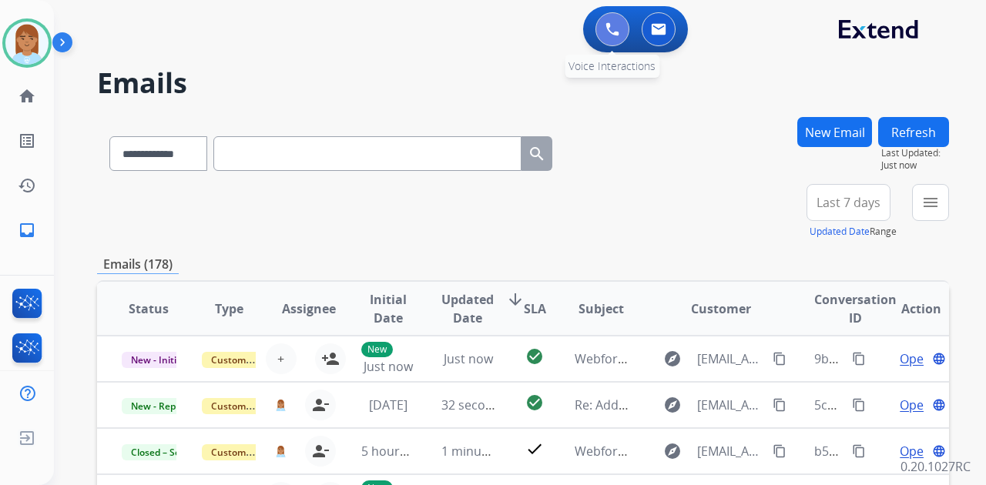
click at [602, 40] on button at bounding box center [613, 29] width 34 height 34
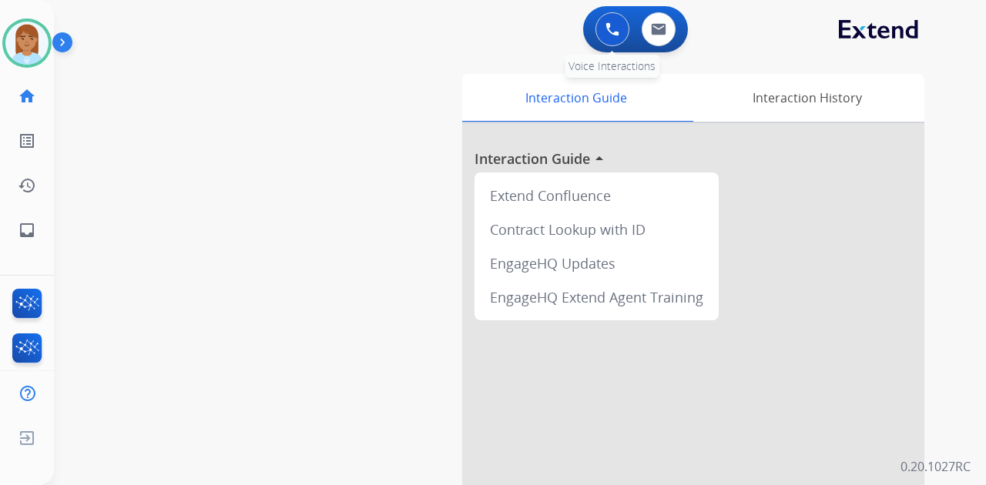
click at [603, 40] on button at bounding box center [613, 29] width 34 height 34
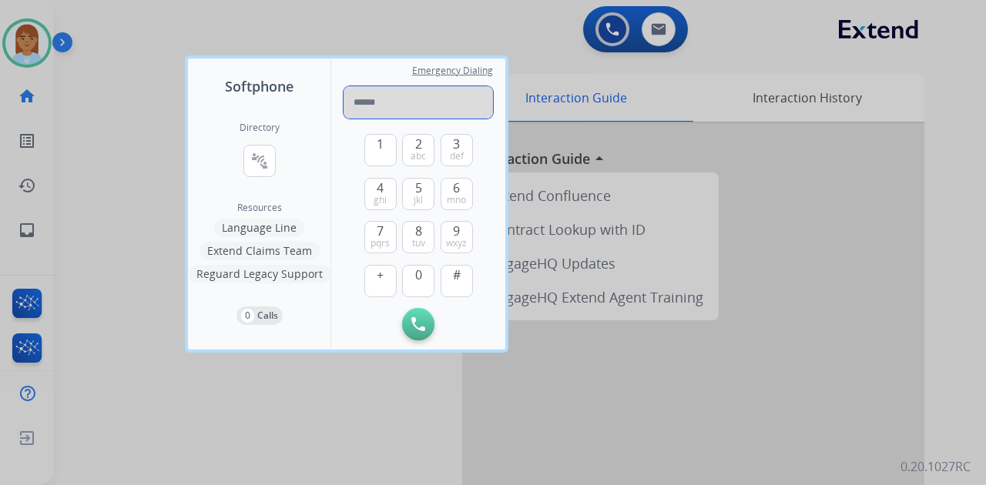
paste input "**********"
click at [363, 102] on input "**********" at bounding box center [418, 102] width 149 height 32
type input "**********"
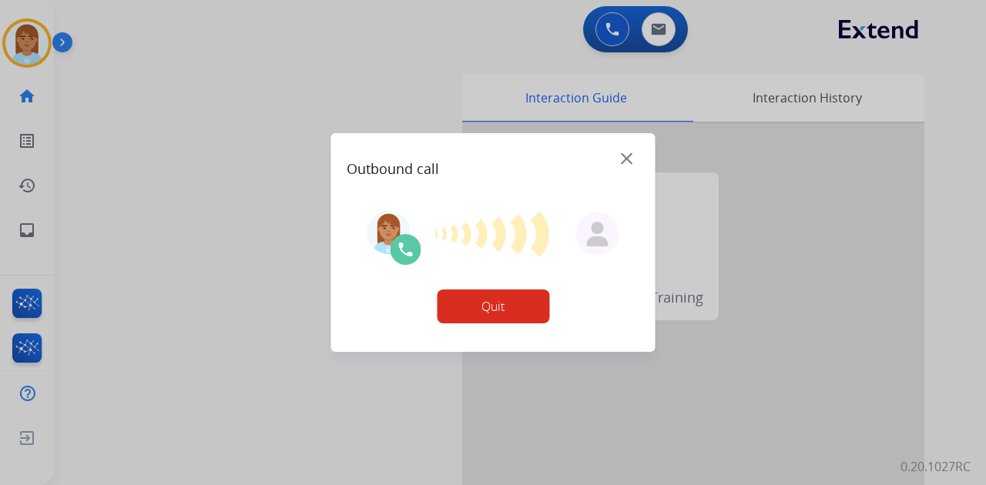
click at [0, 17] on div at bounding box center [493, 242] width 986 height 485
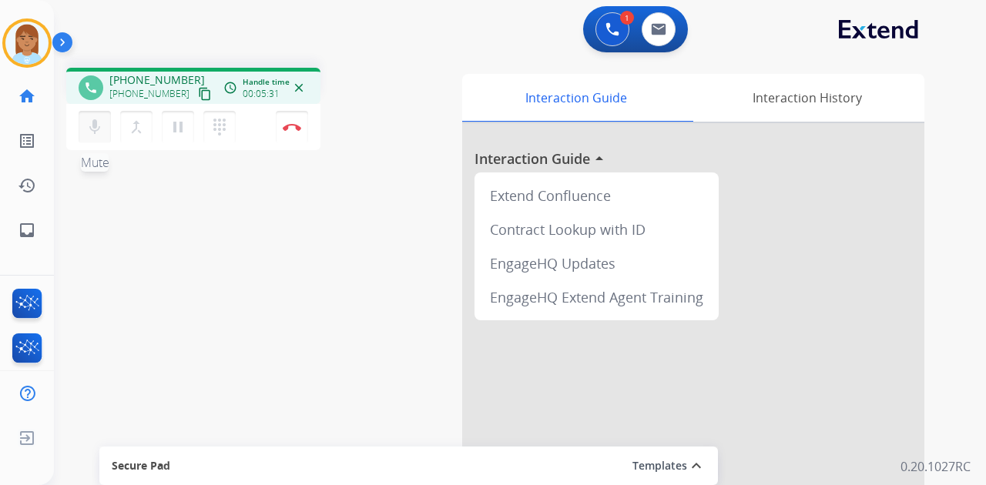
click at [106, 121] on button "mic Mute" at bounding box center [95, 127] width 32 height 32
click at [102, 129] on mat-icon "mic_off" at bounding box center [95, 127] width 18 height 18
click at [179, 123] on mat-icon "pause" at bounding box center [178, 127] width 18 height 18
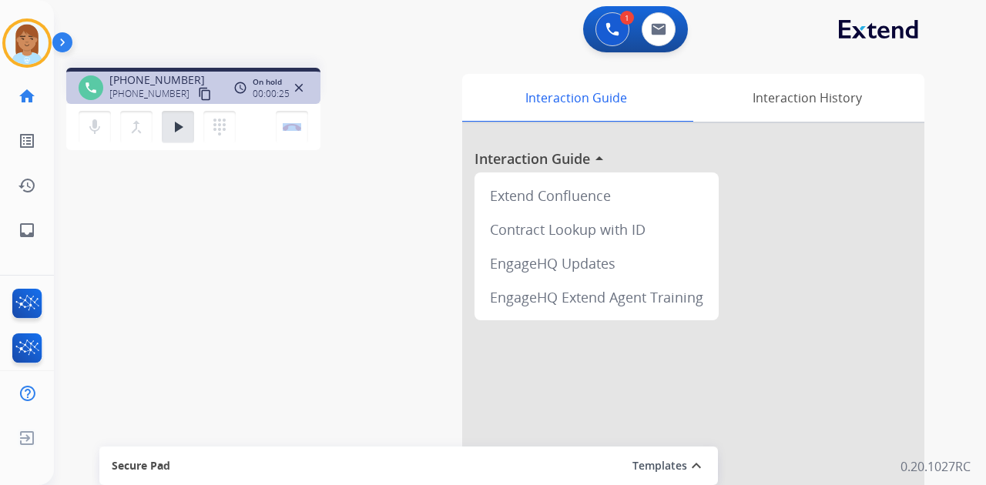
drag, startPoint x: 234, startPoint y: 79, endPoint x: 233, endPoint y: 3, distance: 75.5
click at [229, 11] on div "1 Voice Interactions 0 Email Interactions phone +17329472787 +17329472787 conte…" at bounding box center [520, 242] width 932 height 485
click at [405, 331] on div "phone +17329472787 +17329472787 content_copy access_time Call metrics Queue 00:…" at bounding box center [501, 376] width 895 height 643
click at [87, 119] on mat-icon "mic" at bounding box center [95, 127] width 18 height 18
click at [657, 35] on button at bounding box center [659, 29] width 34 height 34
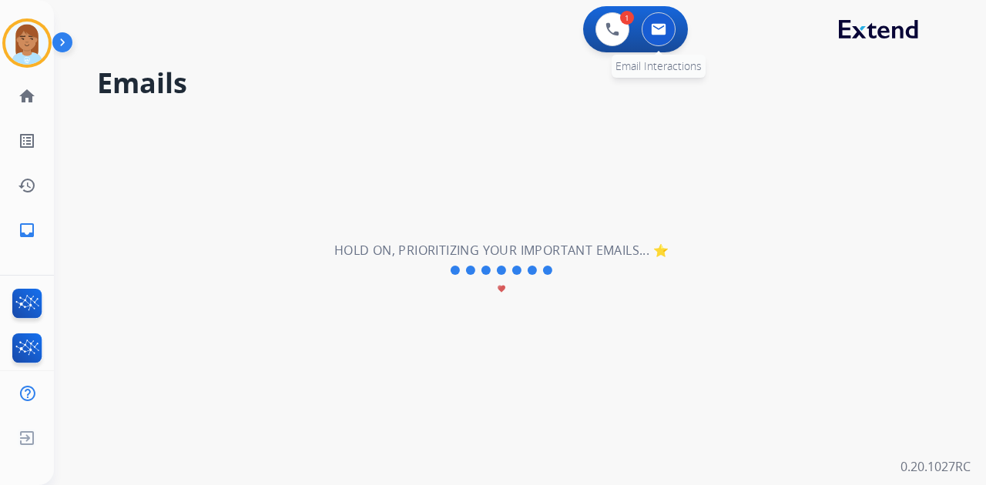
click at [657, 19] on button at bounding box center [659, 29] width 34 height 34
click at [658, 19] on button at bounding box center [659, 29] width 34 height 34
click at [660, 20] on button at bounding box center [659, 29] width 34 height 34
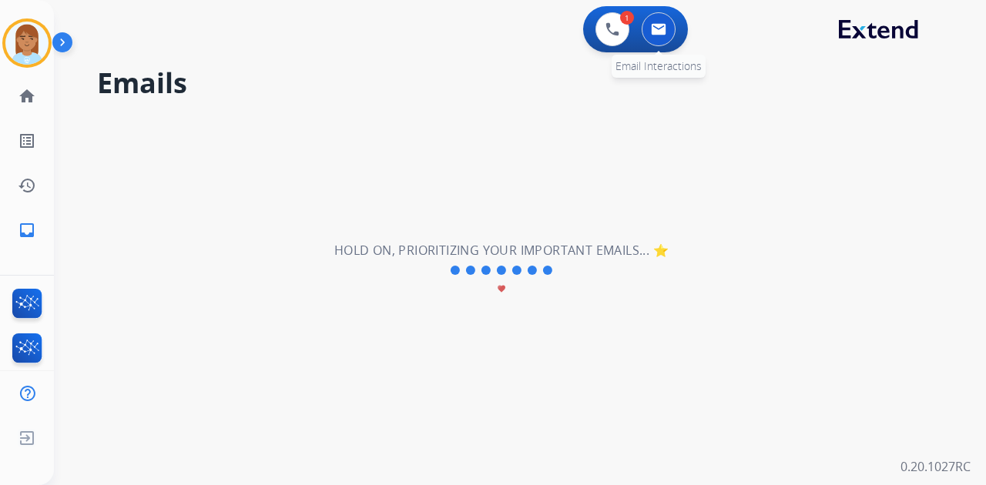
click at [660, 22] on button at bounding box center [659, 29] width 34 height 34
click at [660, 23] on button at bounding box center [659, 29] width 34 height 34
click at [660, 26] on img at bounding box center [658, 29] width 15 height 12
click at [656, 25] on img at bounding box center [658, 29] width 15 height 12
click at [35, 49] on img at bounding box center [26, 43] width 43 height 43
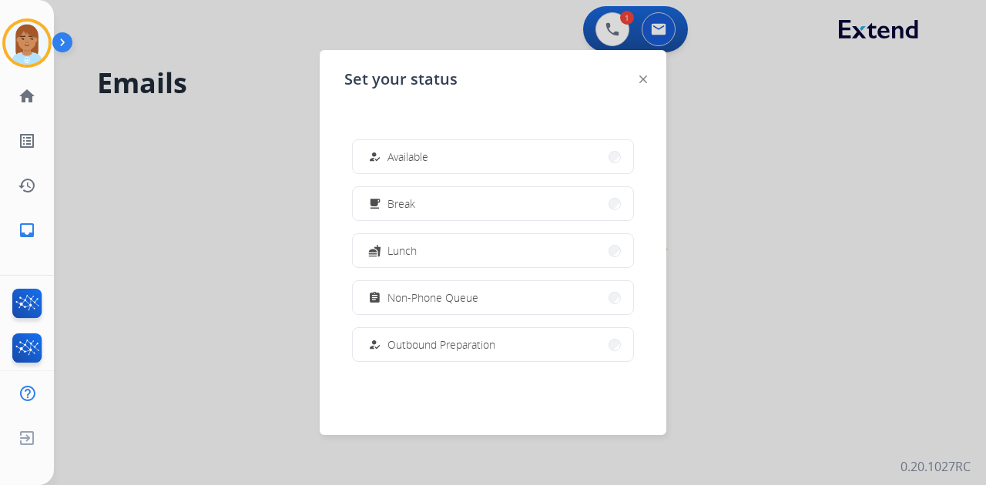
click at [710, 94] on div at bounding box center [493, 242] width 986 height 485
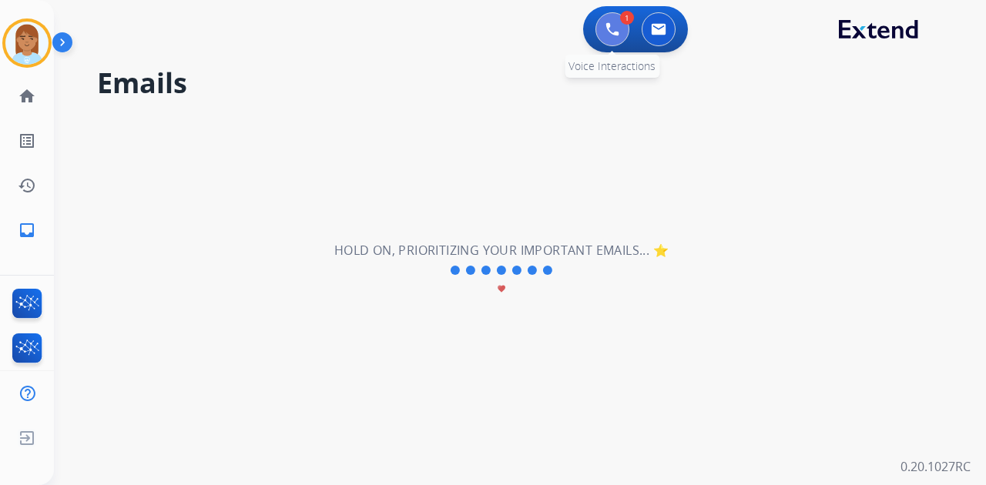
click at [621, 39] on button at bounding box center [613, 29] width 34 height 34
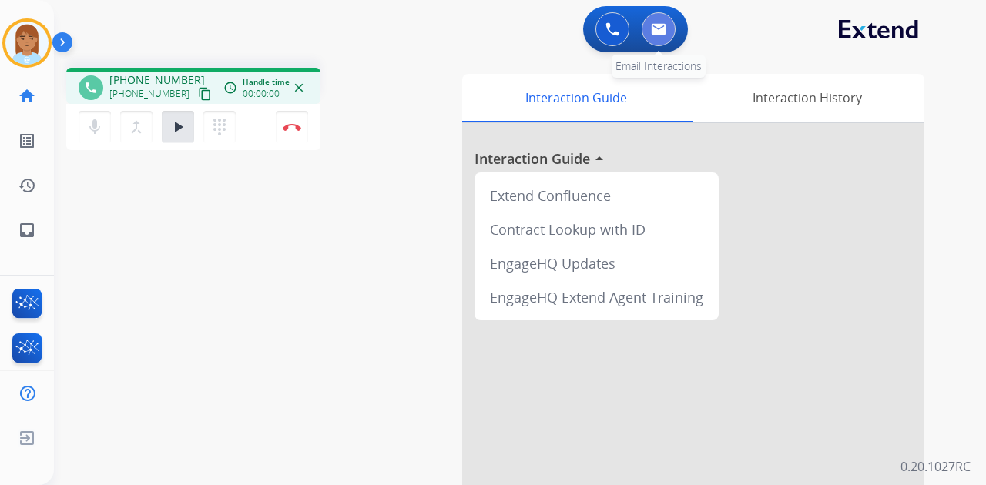
click at [653, 28] on img at bounding box center [658, 29] width 15 height 12
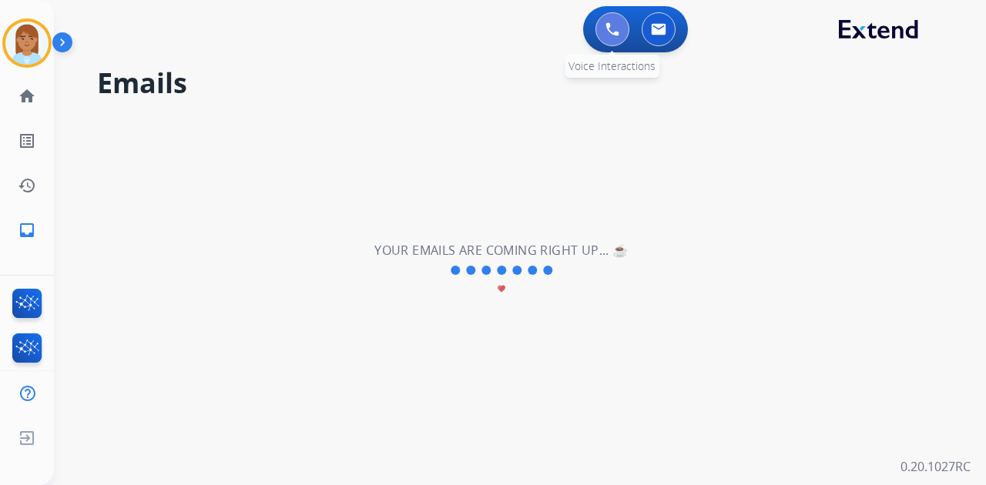
click at [604, 32] on button at bounding box center [613, 29] width 34 height 34
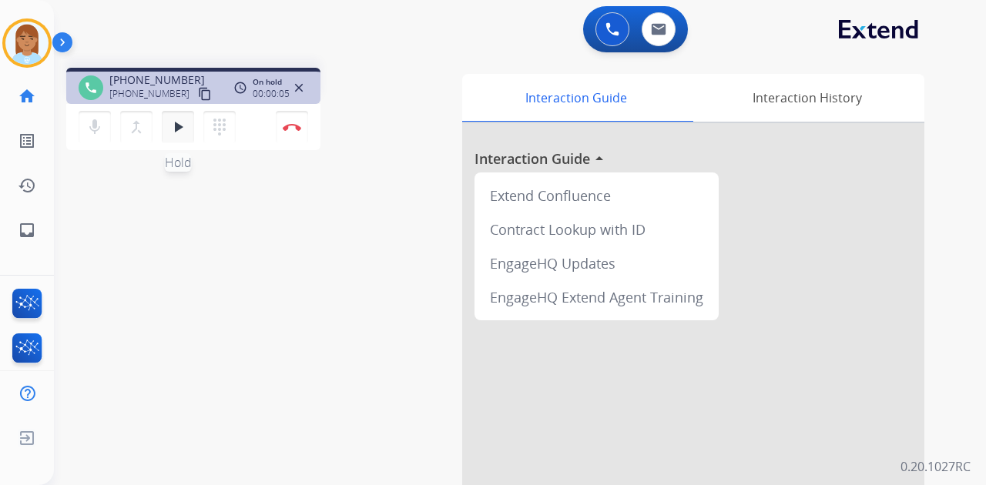
click at [185, 125] on mat-icon "play_arrow" at bounding box center [178, 127] width 18 height 18
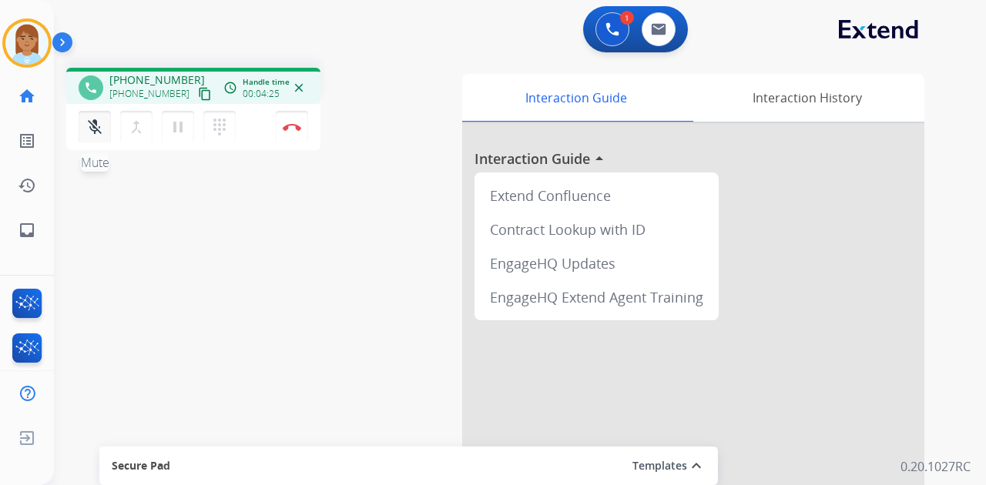
click at [102, 133] on mat-icon "mic_off" at bounding box center [95, 127] width 18 height 18
click at [294, 127] on img at bounding box center [292, 127] width 18 height 8
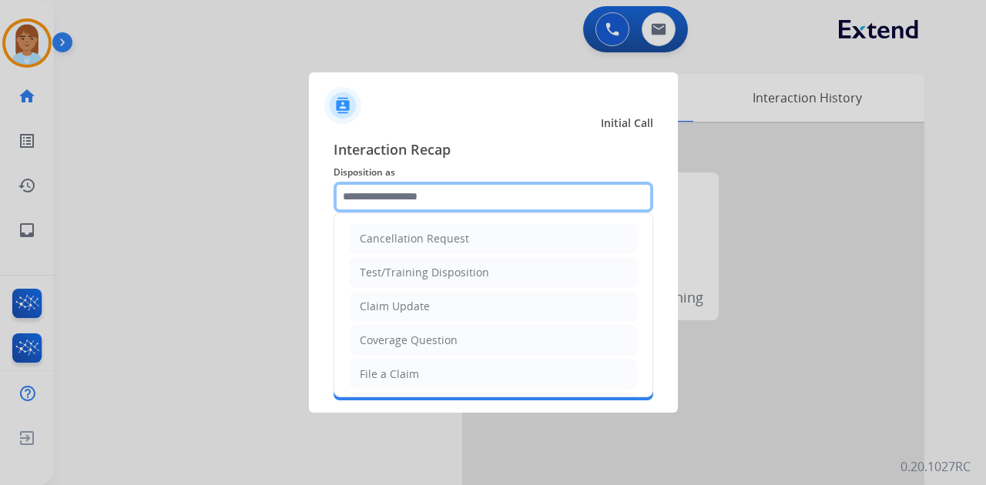
click at [429, 197] on input "text" at bounding box center [494, 197] width 320 height 31
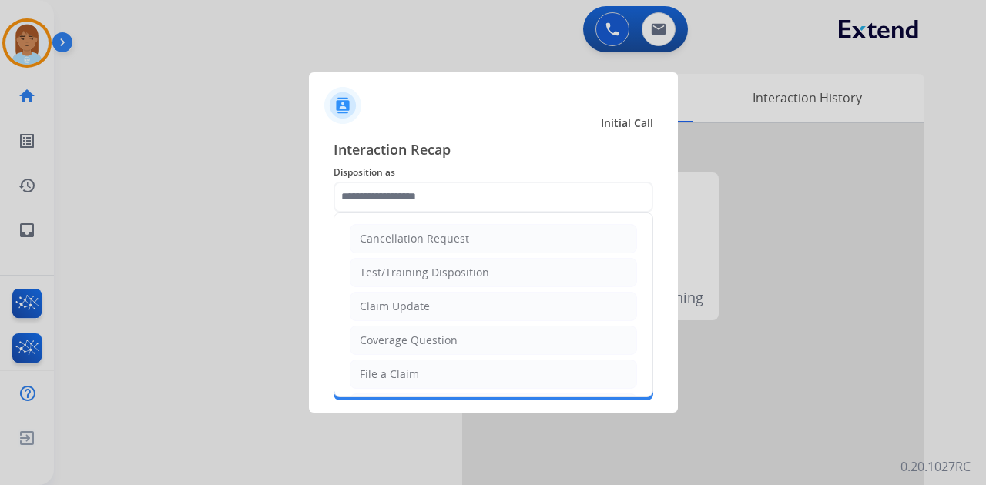
click at [41, 248] on div at bounding box center [493, 242] width 986 height 485
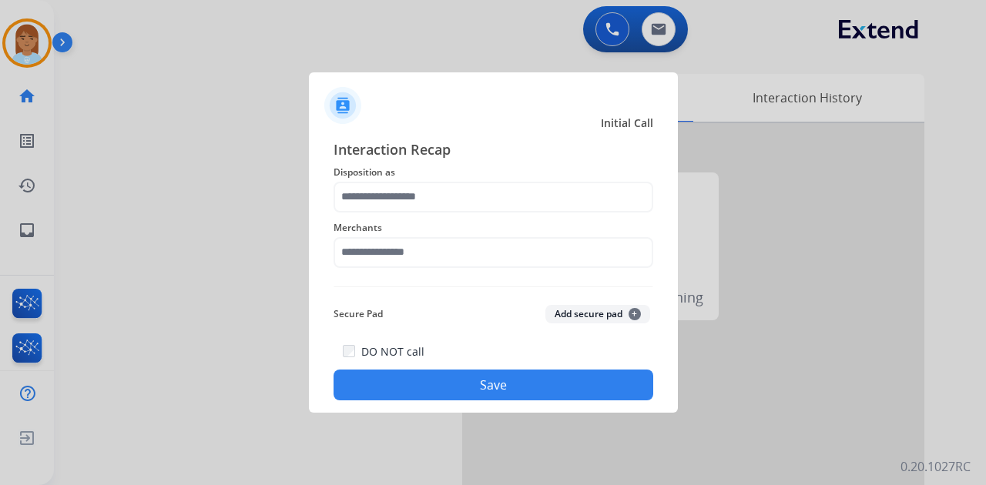
drag, startPoint x: 41, startPoint y: 248, endPoint x: 247, endPoint y: 208, distance: 209.6
click at [247, 208] on div at bounding box center [493, 242] width 986 height 485
click at [424, 178] on span "Disposition as" at bounding box center [494, 172] width 320 height 18
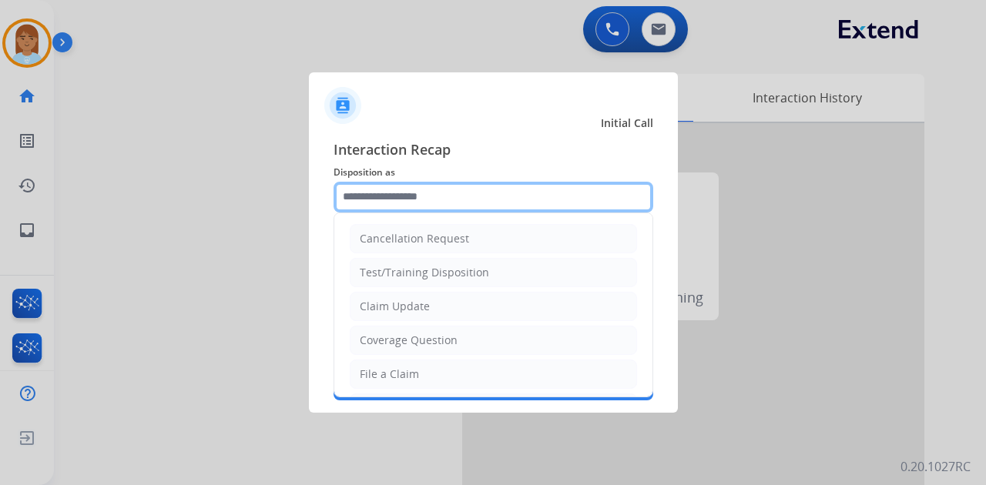
click at [424, 200] on input "text" at bounding box center [494, 197] width 320 height 31
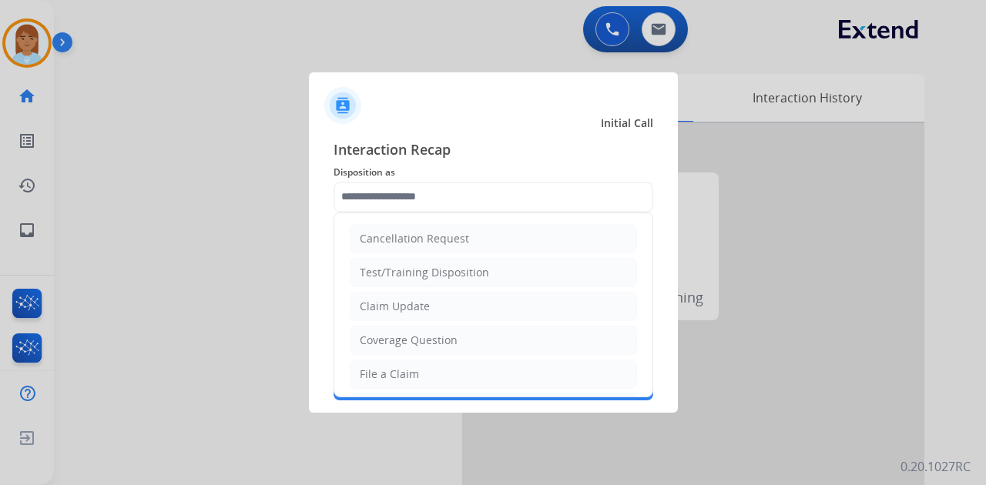
drag, startPoint x: 446, startPoint y: 304, endPoint x: 453, endPoint y: 294, distance: 11.6
click at [447, 304] on li "Claim Update" at bounding box center [493, 306] width 287 height 29
type input "**********"
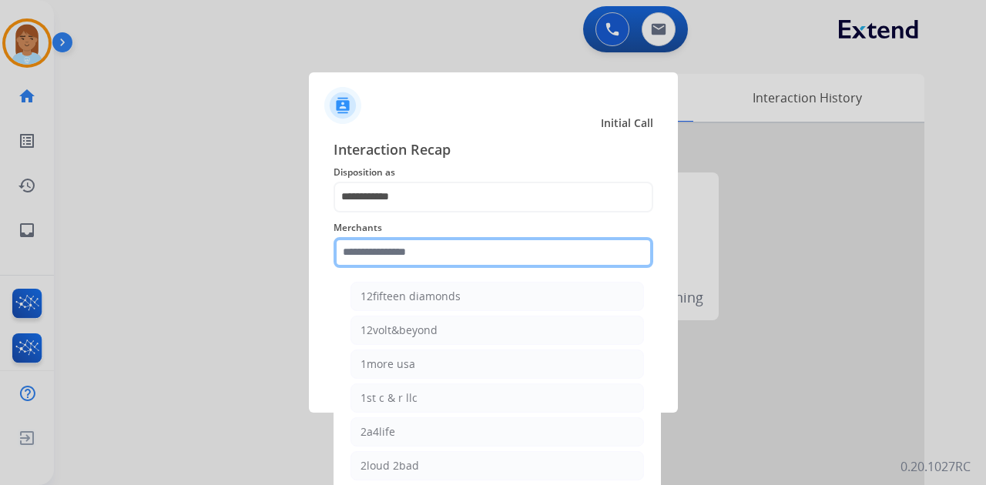
click at [480, 258] on input "text" at bounding box center [494, 252] width 320 height 31
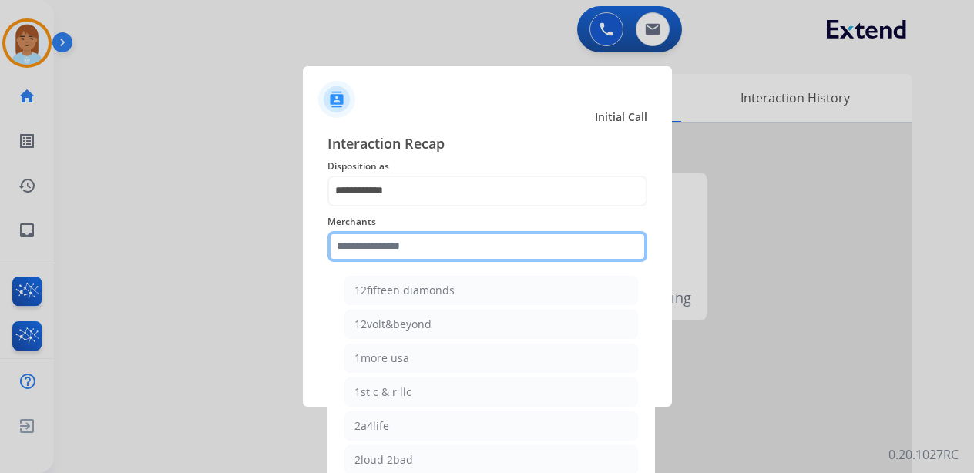
scroll to position [25, 0]
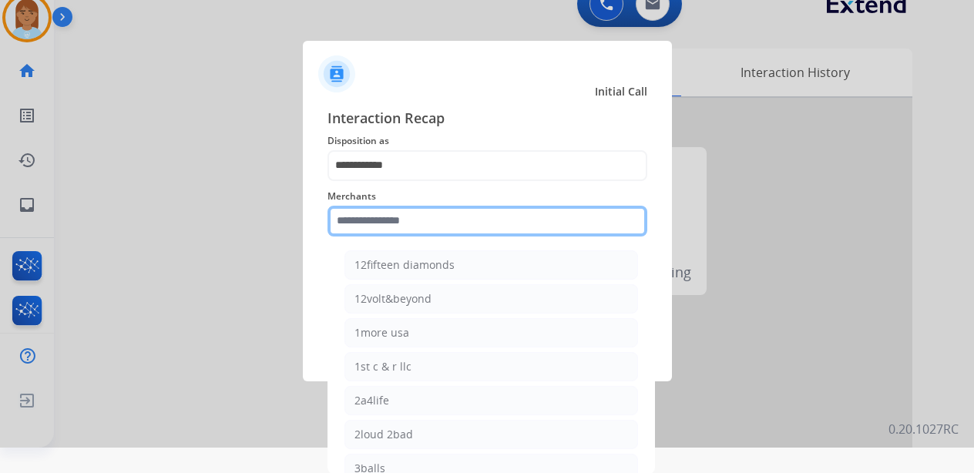
click at [490, 217] on input "text" at bounding box center [487, 221] width 320 height 31
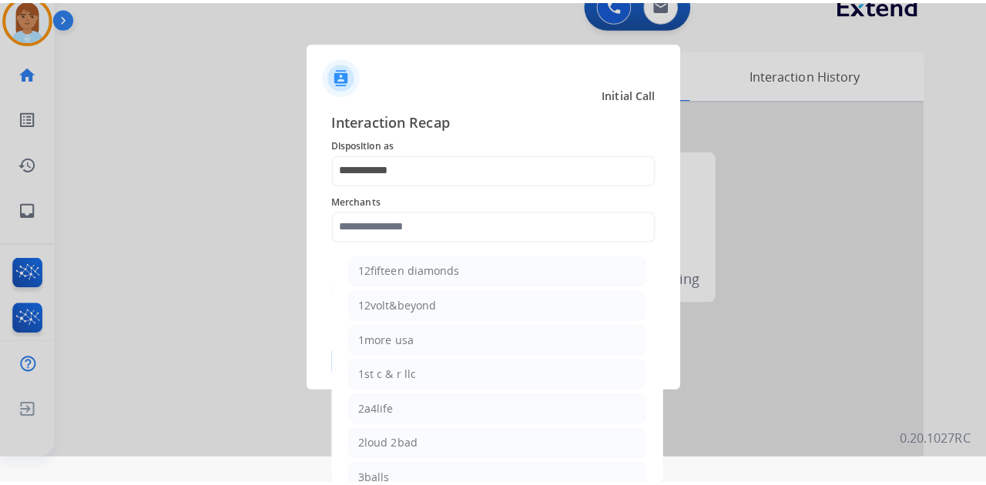
scroll to position [0, 0]
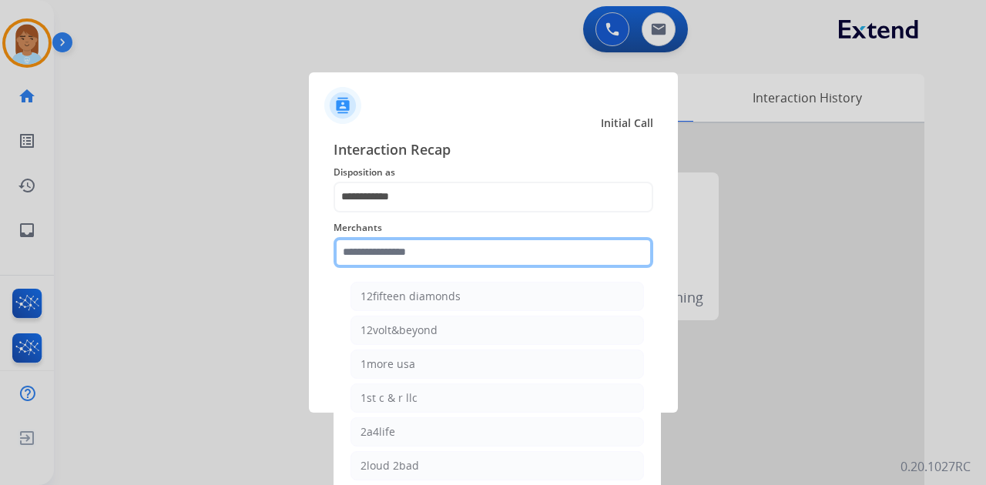
click at [345, 259] on input "text" at bounding box center [494, 252] width 320 height 31
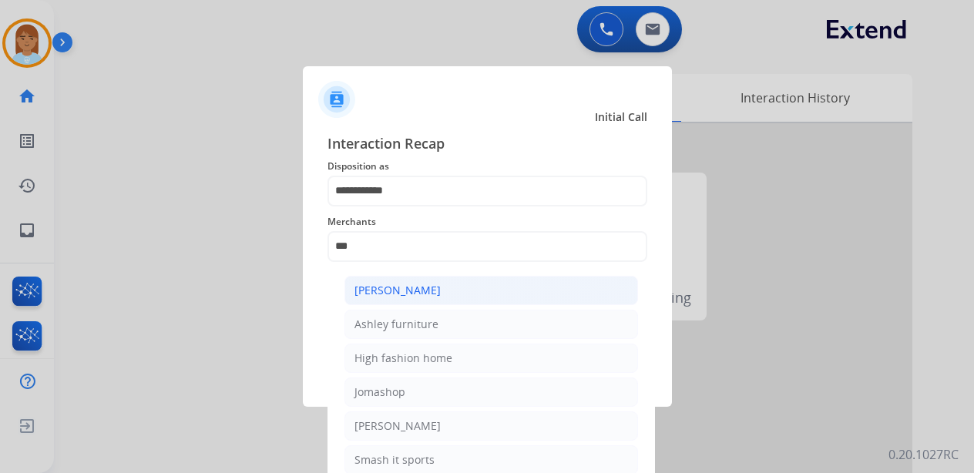
click at [425, 277] on li "[PERSON_NAME]" at bounding box center [491, 290] width 294 height 29
type input "**********"
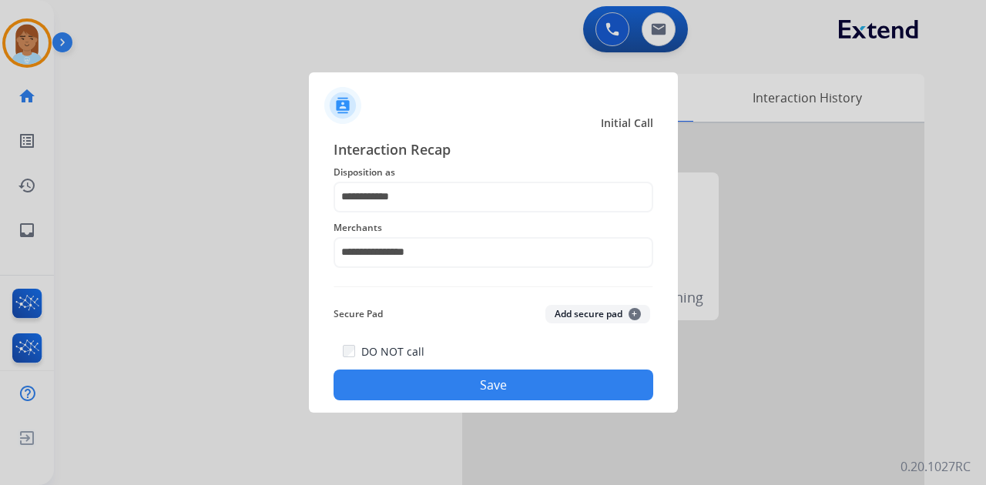
click at [475, 378] on button "Save" at bounding box center [494, 385] width 320 height 31
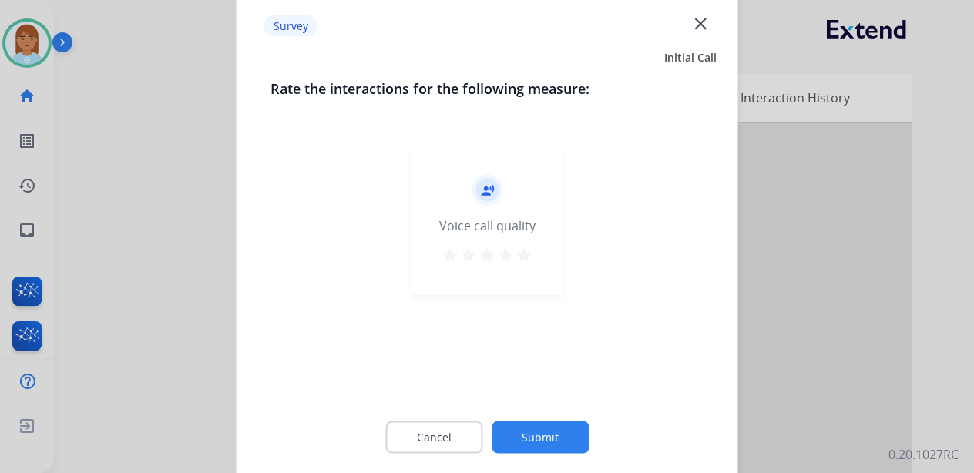
drag, startPoint x: 519, startPoint y: 251, endPoint x: 525, endPoint y: 272, distance: 21.7
click at [522, 258] on mat-icon "star" at bounding box center [524, 255] width 18 height 18
click at [527, 430] on button "Submit" at bounding box center [540, 437] width 97 height 32
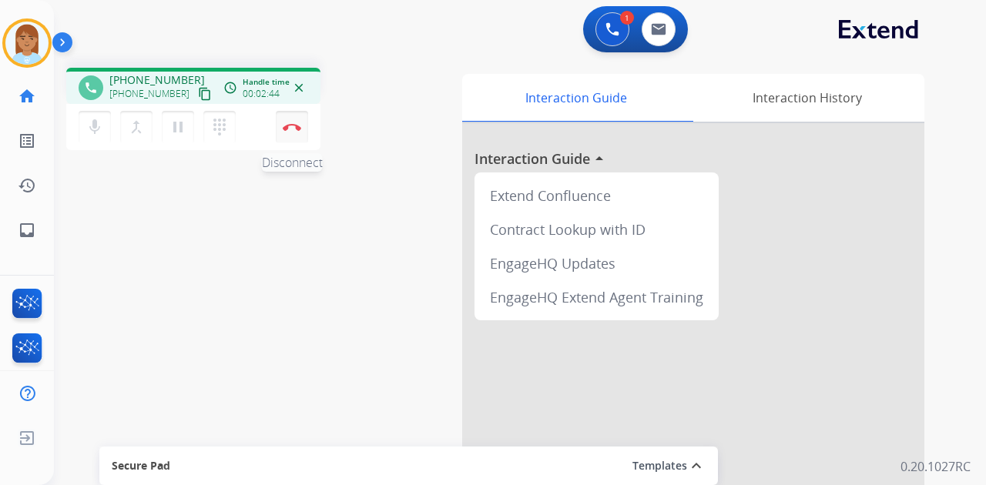
click at [302, 129] on button "Disconnect" at bounding box center [292, 127] width 32 height 32
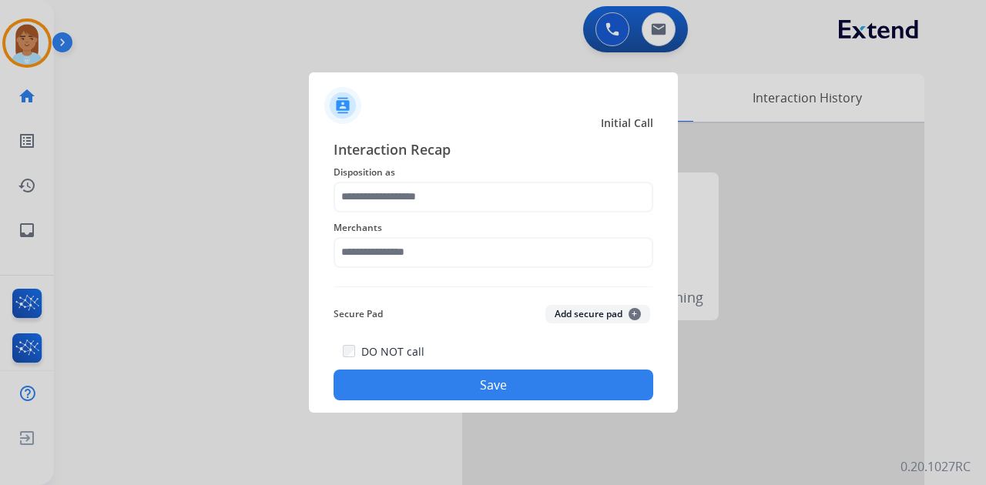
click at [40, 58] on div at bounding box center [493, 242] width 986 height 485
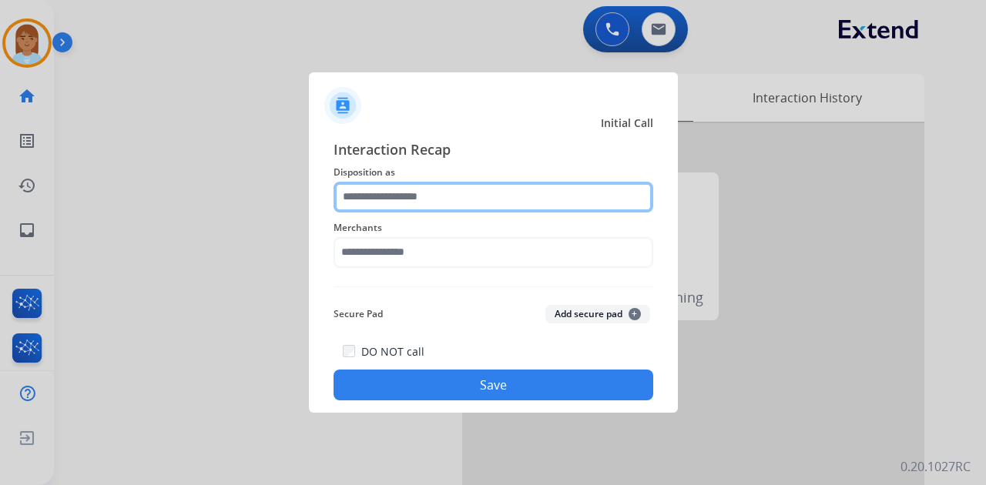
click at [452, 203] on input "text" at bounding box center [494, 197] width 320 height 31
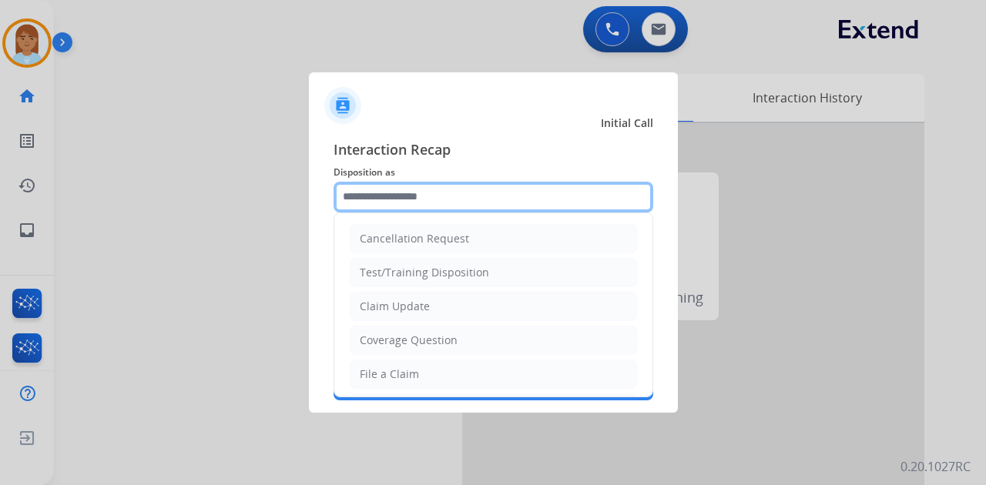
scroll to position [233, 0]
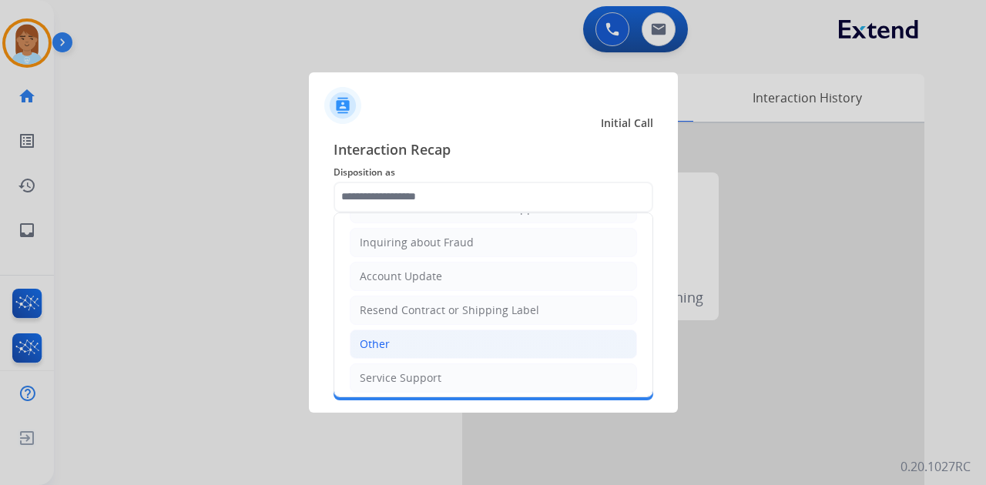
click at [433, 334] on li "Other" at bounding box center [493, 344] width 287 height 29
type input "*****"
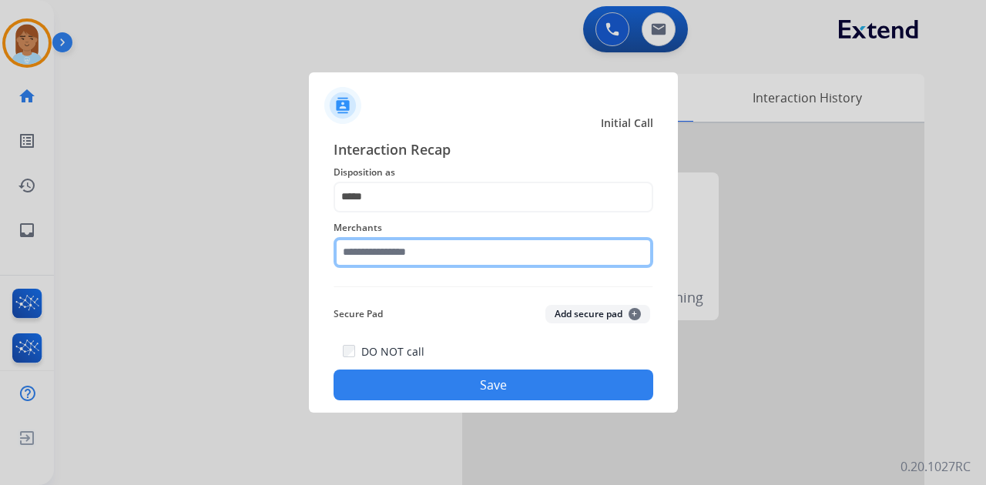
click at [423, 239] on input "text" at bounding box center [494, 252] width 320 height 31
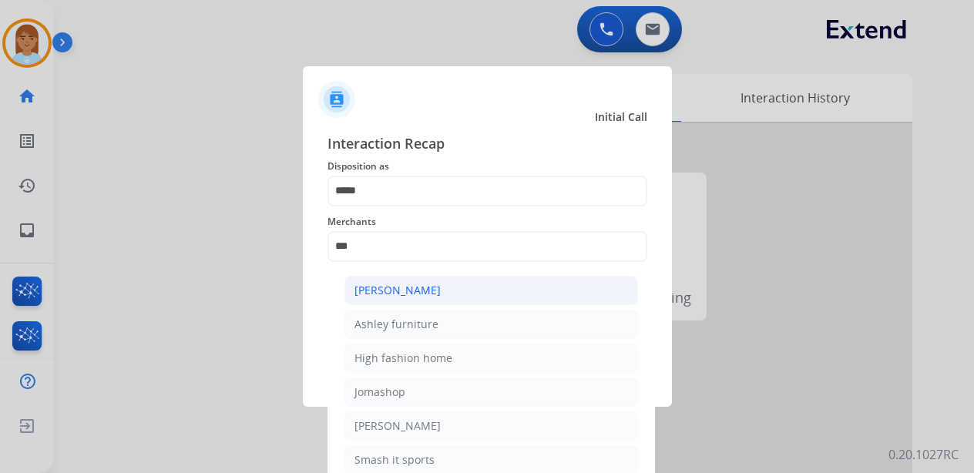
click at [491, 290] on li "[PERSON_NAME]" at bounding box center [491, 290] width 294 height 29
type input "**********"
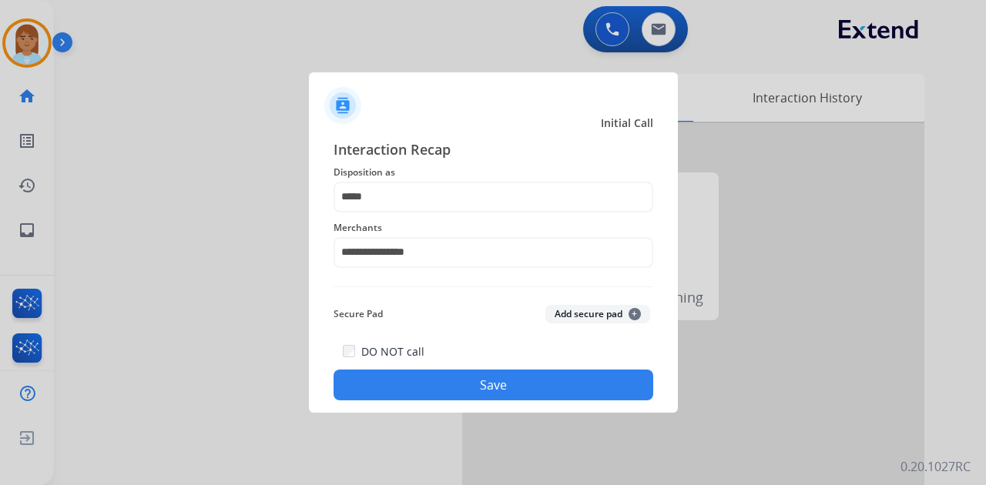
click at [495, 372] on button "Save" at bounding box center [494, 385] width 320 height 31
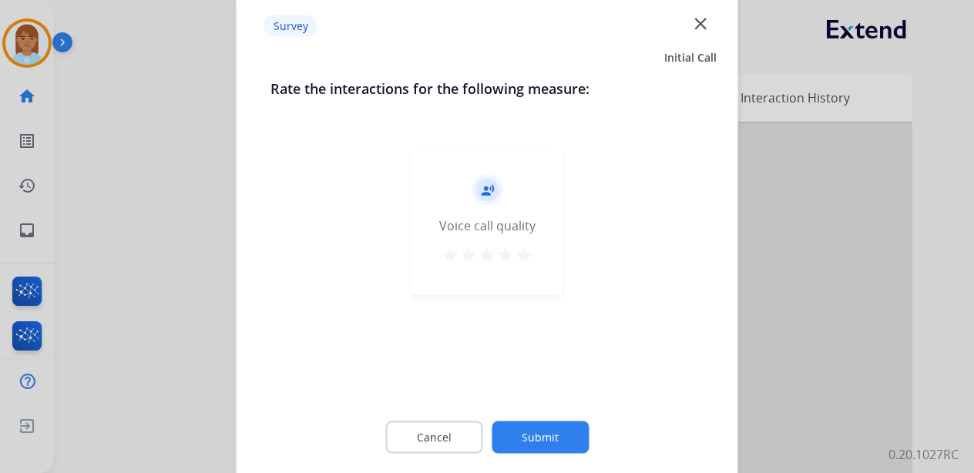
click at [526, 255] on mat-icon "star" at bounding box center [524, 255] width 18 height 18
click at [537, 431] on div "Cancel Submit" at bounding box center [487, 437] width 434 height 69
click at [535, 436] on button "Submit" at bounding box center [540, 437] width 97 height 32
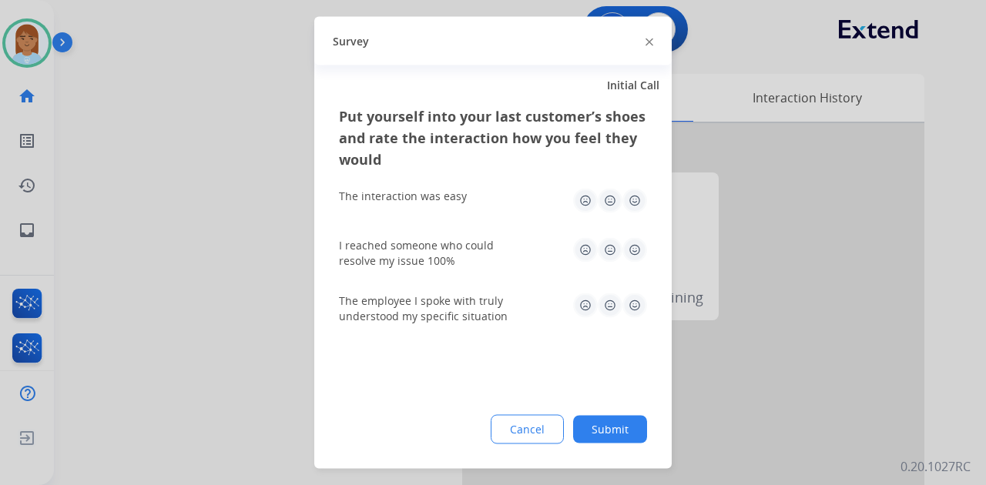
click at [629, 196] on img at bounding box center [635, 201] width 25 height 25
click at [629, 256] on img at bounding box center [635, 250] width 25 height 25
drag, startPoint x: 636, startPoint y: 304, endPoint x: 631, endPoint y: 311, distance: 8.8
click at [638, 304] on img at bounding box center [635, 306] width 25 height 25
click at [623, 444] on div "Cancel Submit" at bounding box center [493, 429] width 308 height 29
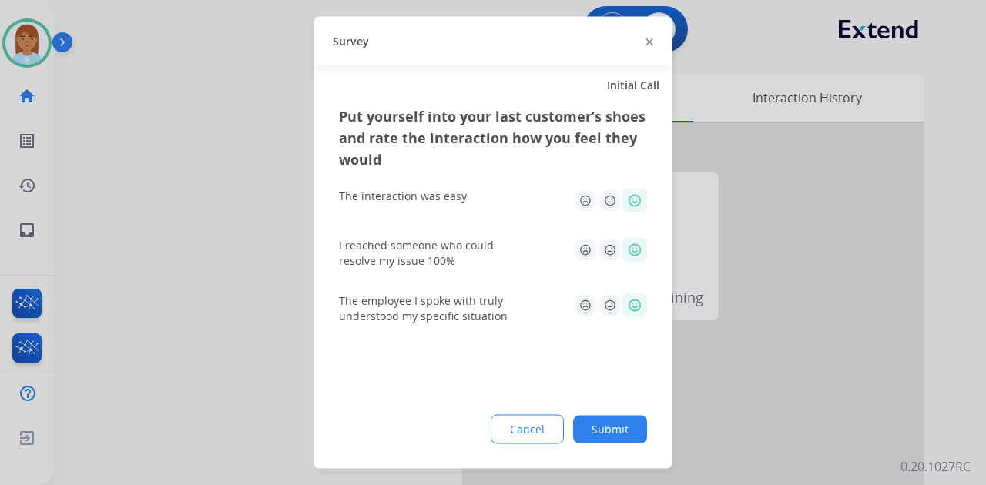
click at [619, 427] on button "Submit" at bounding box center [610, 430] width 74 height 28
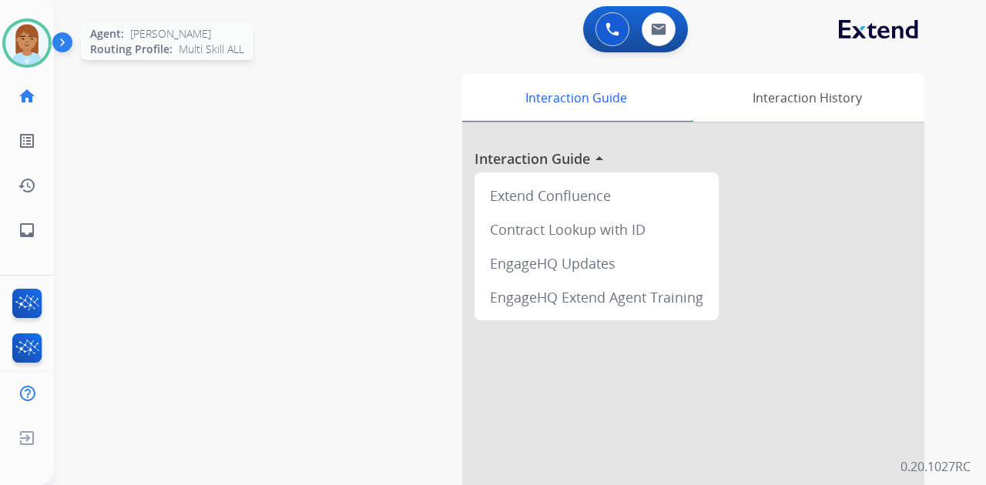
click at [32, 56] on img at bounding box center [26, 43] width 43 height 43
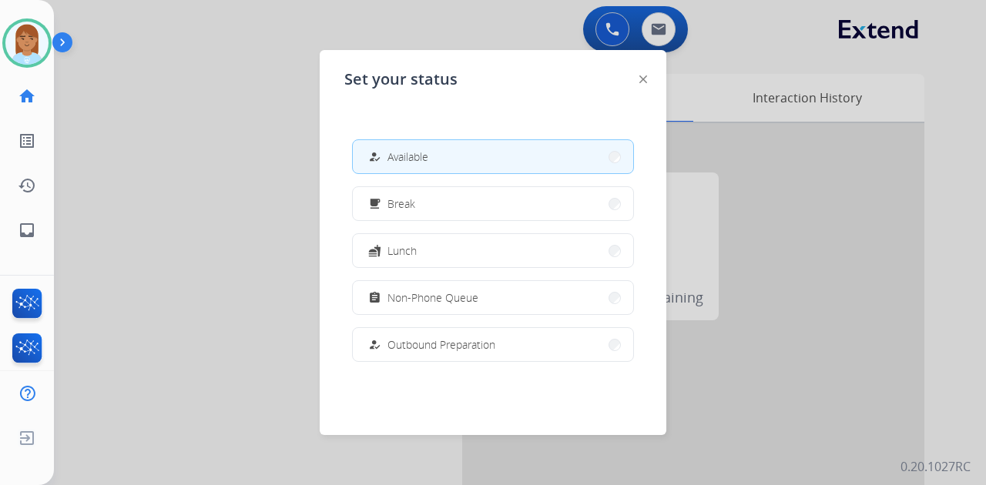
click at [154, 126] on div at bounding box center [493, 242] width 986 height 485
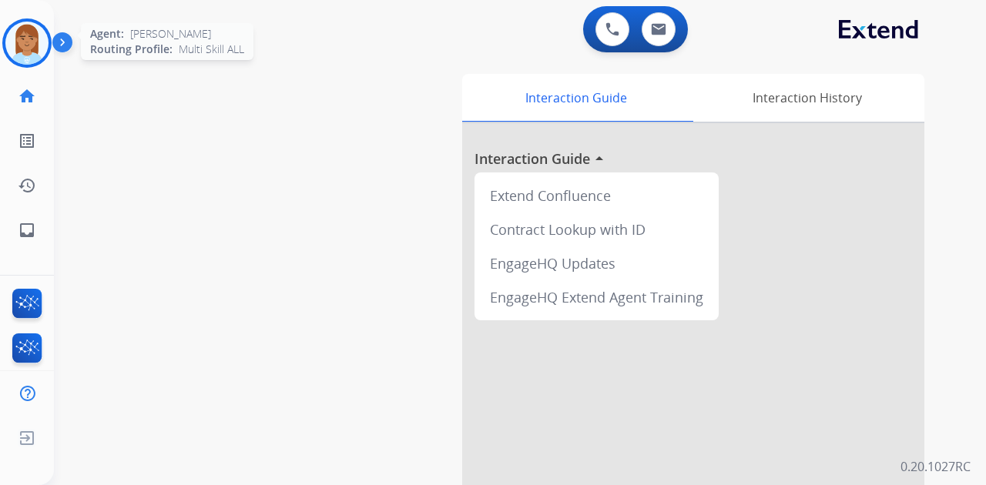
click at [40, 60] on img at bounding box center [26, 43] width 43 height 43
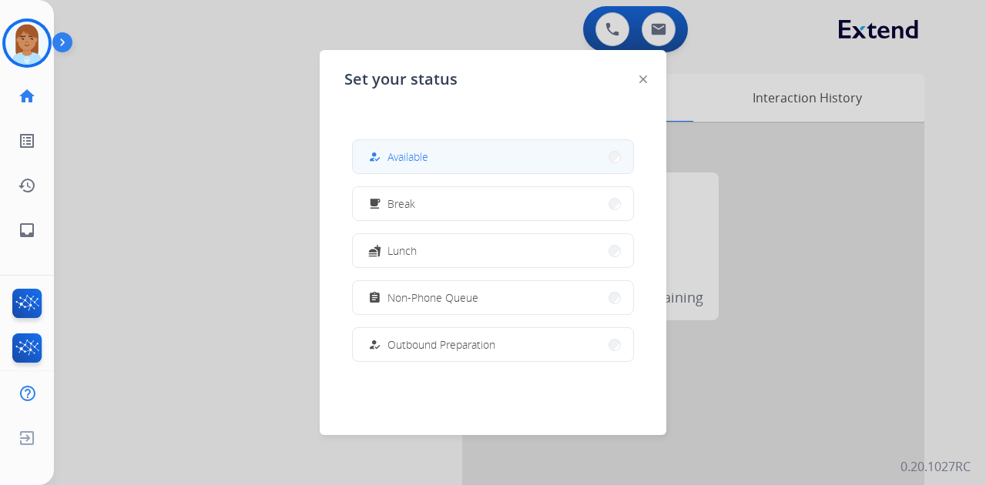
click at [524, 152] on button "how_to_reg Available" at bounding box center [493, 156] width 280 height 33
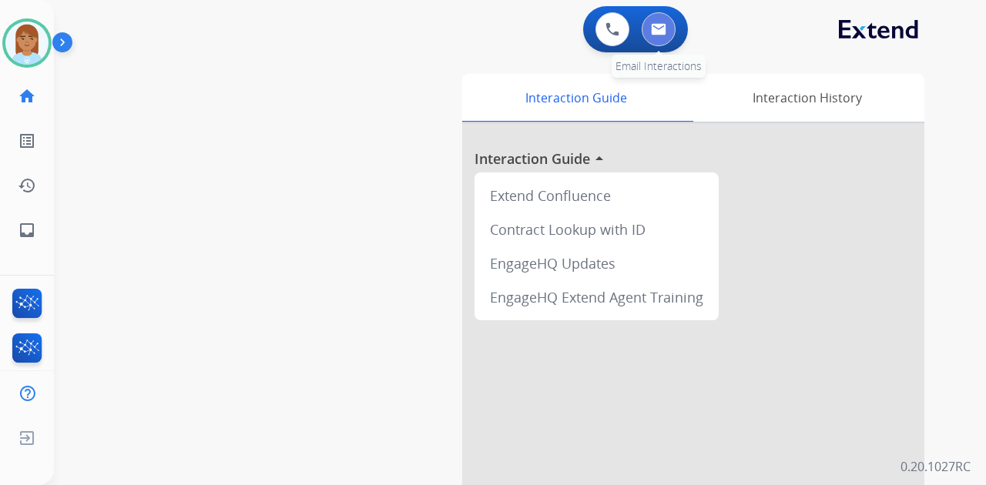
click at [657, 42] on button at bounding box center [659, 29] width 34 height 34
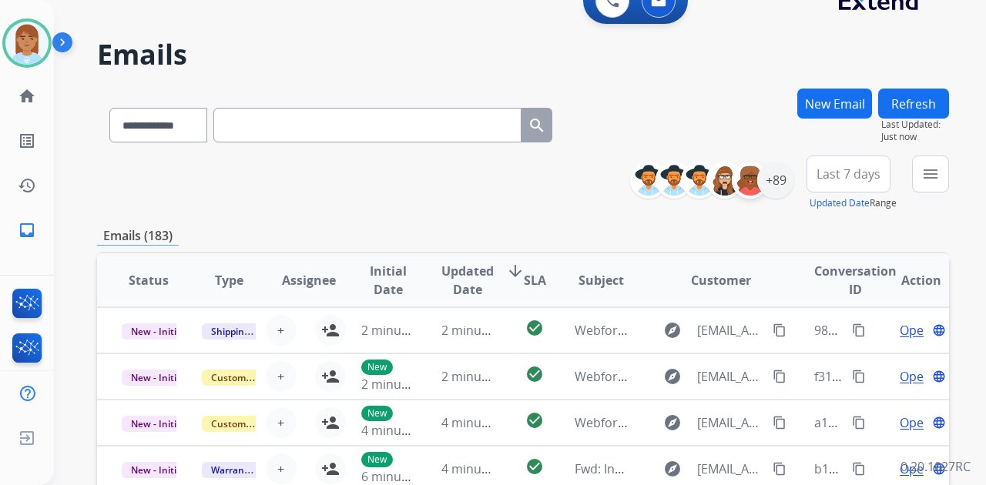
scroll to position [51, 0]
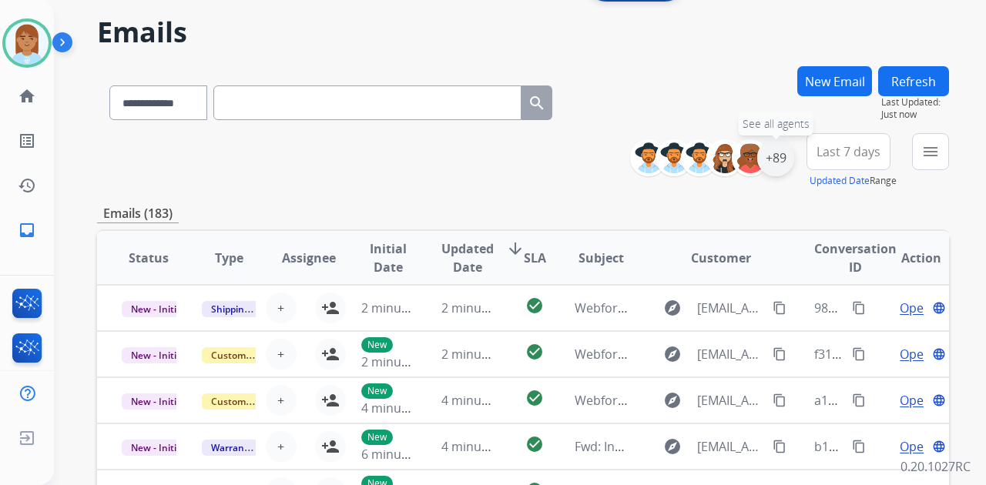
click at [786, 159] on div "+89" at bounding box center [775, 157] width 37 height 37
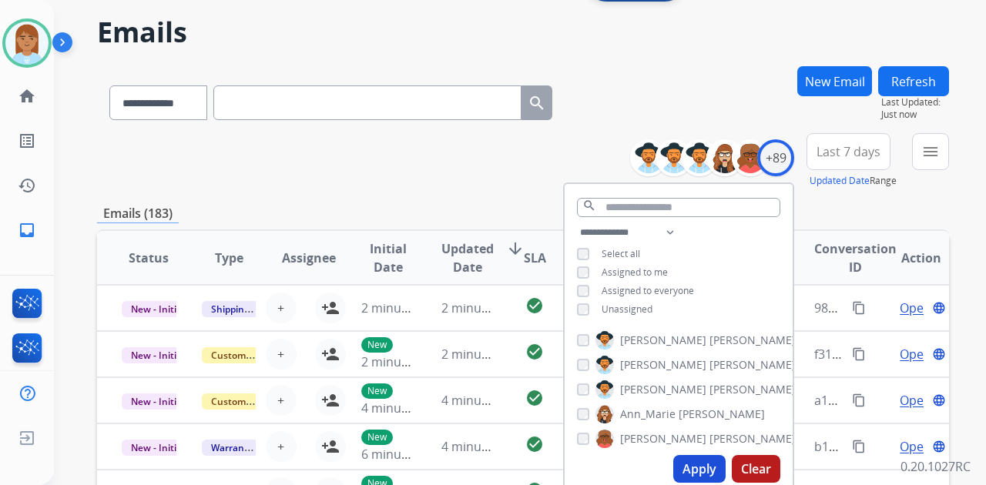
click at [630, 305] on span "Unassigned" at bounding box center [627, 309] width 51 height 13
click at [687, 472] on button "Apply" at bounding box center [699, 469] width 52 height 28
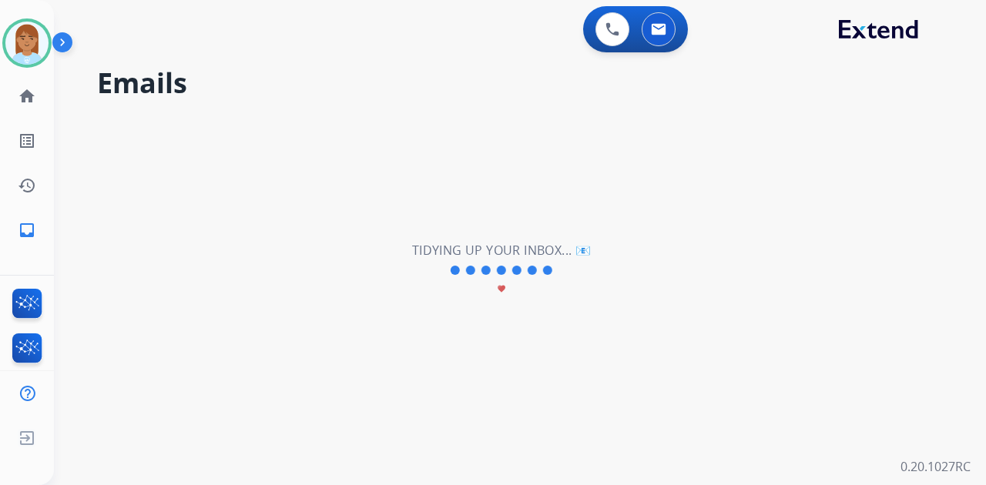
scroll to position [0, 0]
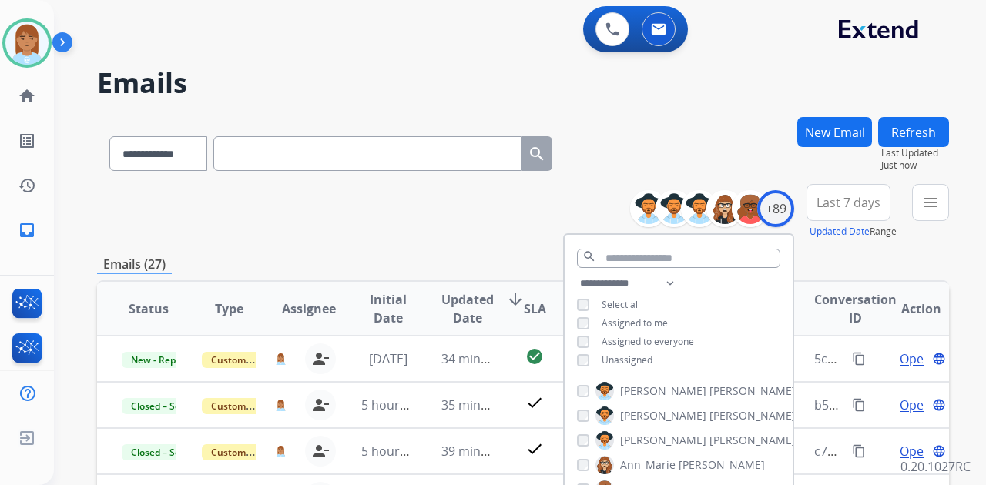
click at [826, 203] on span "Last 7 days" at bounding box center [849, 203] width 64 height 6
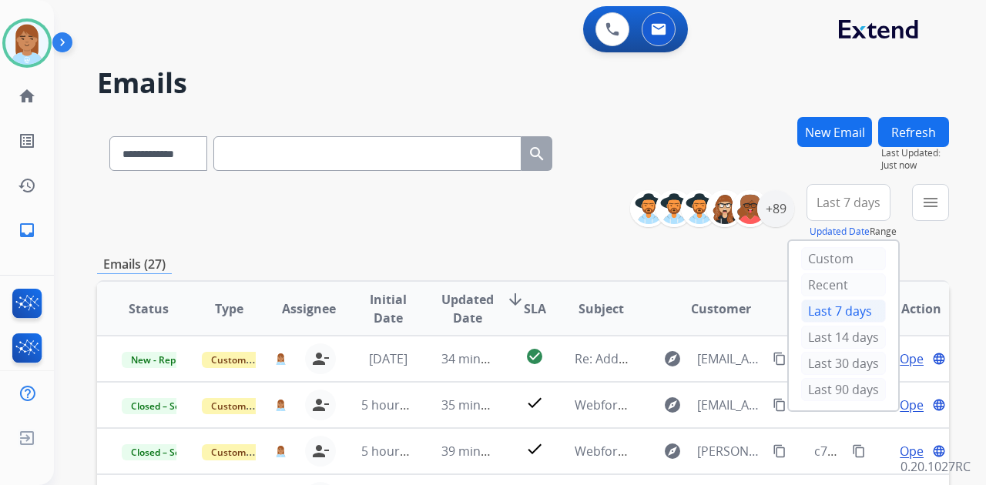
click at [801, 378] on div "Last 90 days" at bounding box center [843, 389] width 85 height 23
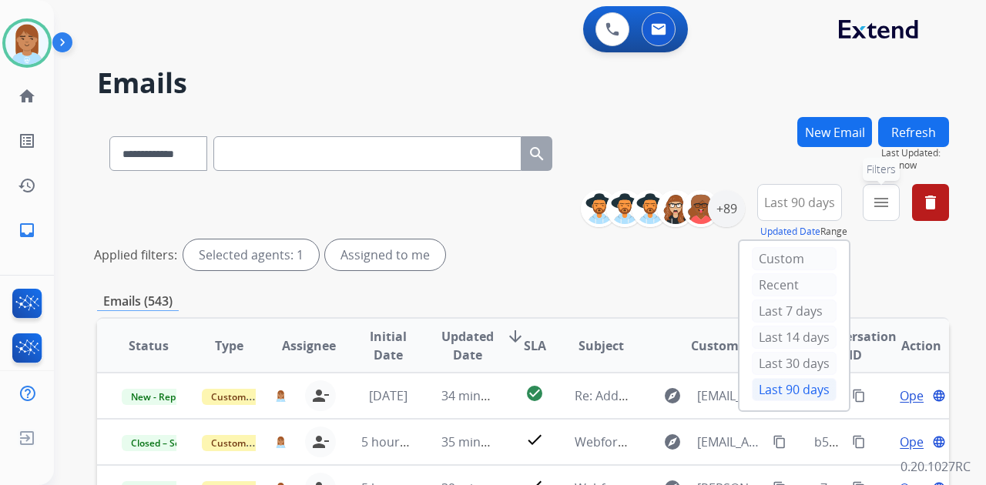
click at [881, 198] on mat-icon "menu" at bounding box center [881, 202] width 18 height 18
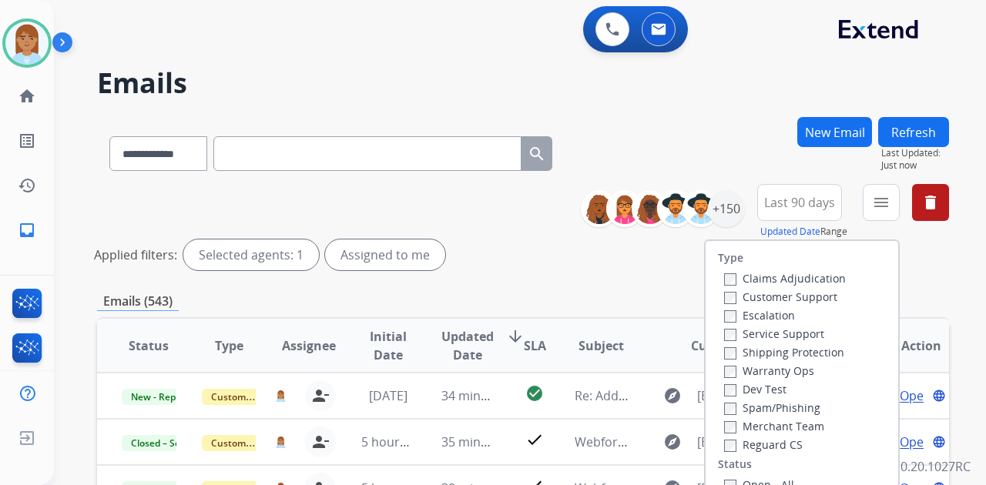
click at [804, 290] on label "Customer Support" at bounding box center [780, 297] width 113 height 15
click at [794, 356] on label "Shipping Protection" at bounding box center [784, 352] width 120 height 15
click at [769, 448] on label "Reguard CS" at bounding box center [763, 445] width 79 height 15
click at [755, 482] on label "Open - All" at bounding box center [759, 485] width 70 height 15
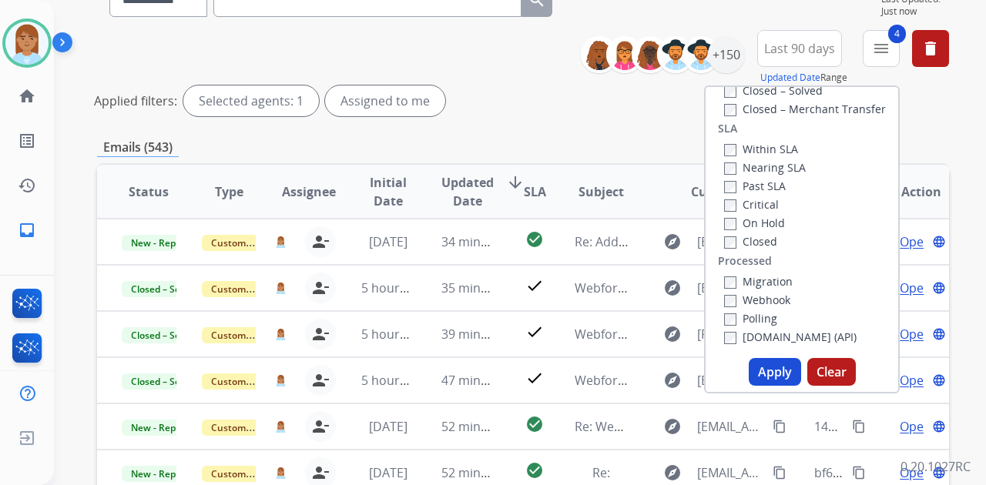
scroll to position [264, 0]
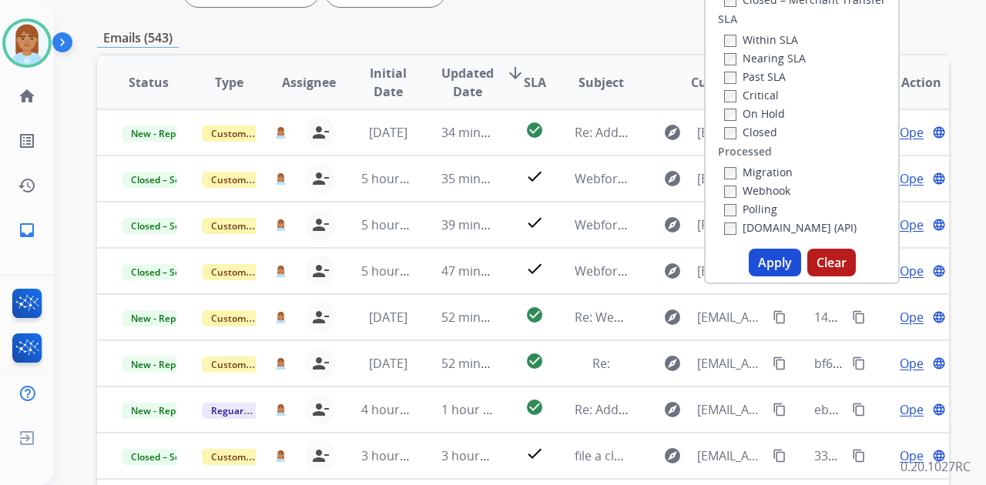
click at [763, 260] on button "Apply" at bounding box center [775, 263] width 52 height 28
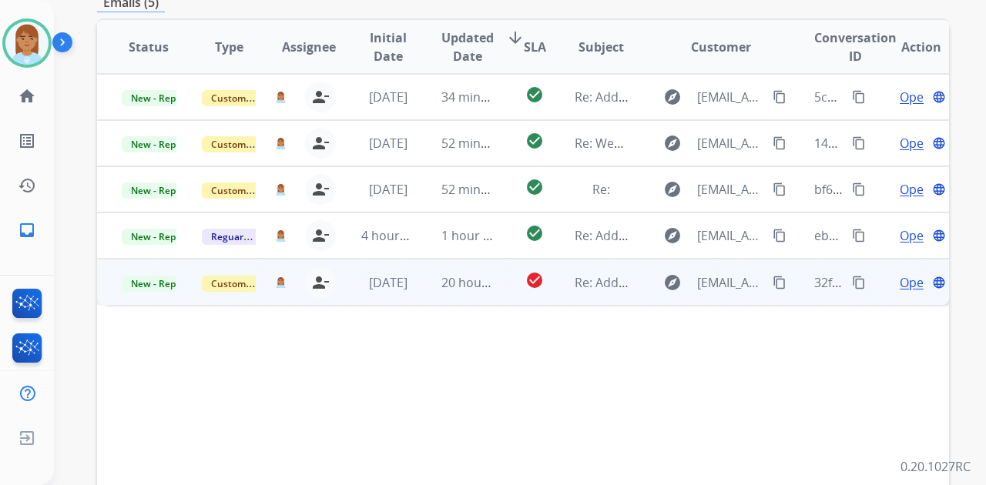
scroll to position [411, 0]
click at [314, 273] on mat-icon "person_remove" at bounding box center [320, 282] width 18 height 18
click at [314, 267] on button "person_remove Unassign to Me" at bounding box center [320, 282] width 31 height 31
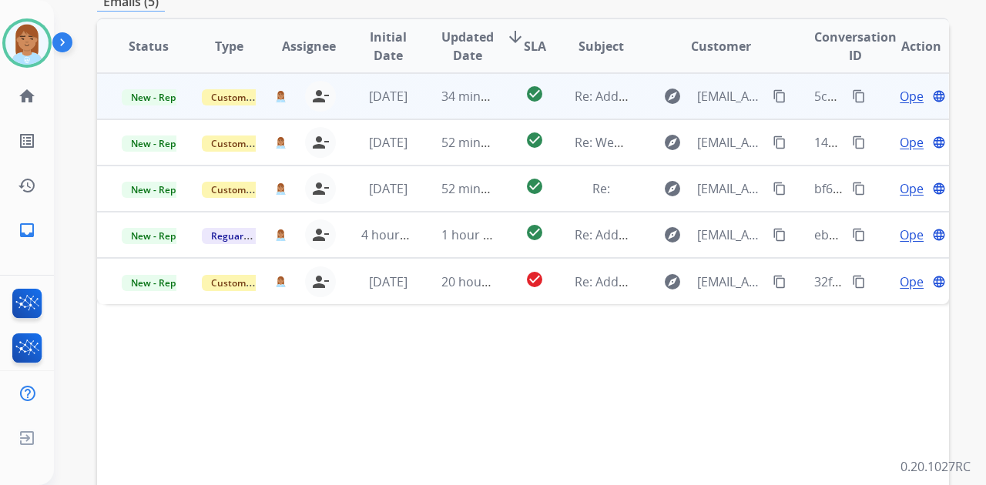
click at [900, 87] on span "Open" at bounding box center [916, 96] width 32 height 18
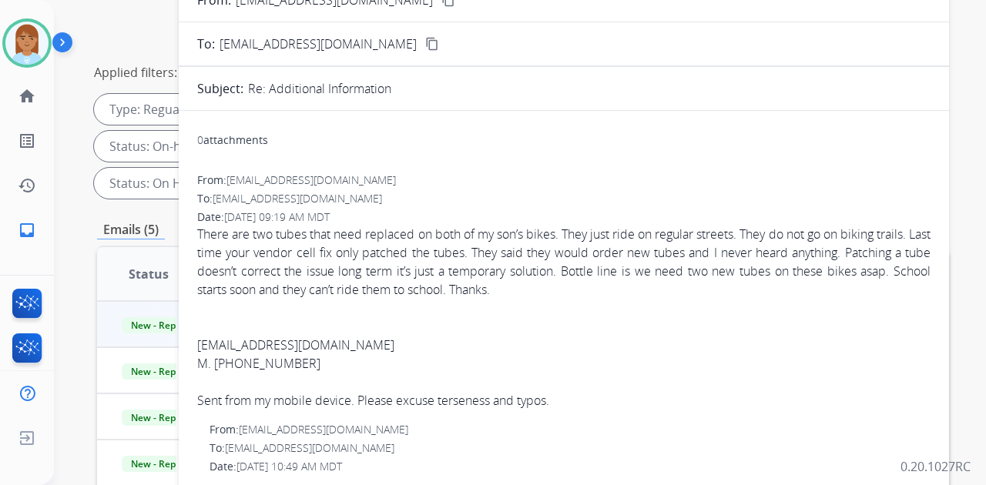
scroll to position [51, 0]
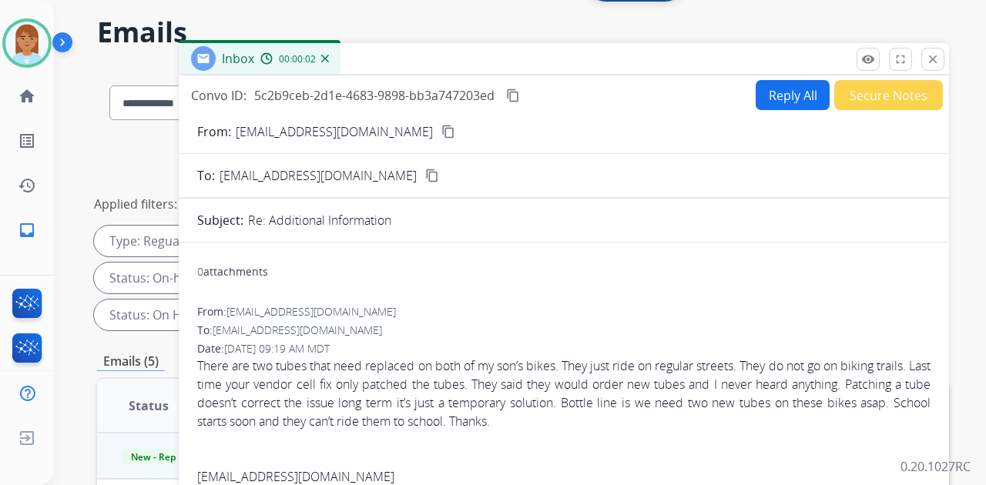
click at [772, 92] on button "Reply All" at bounding box center [793, 95] width 74 height 30
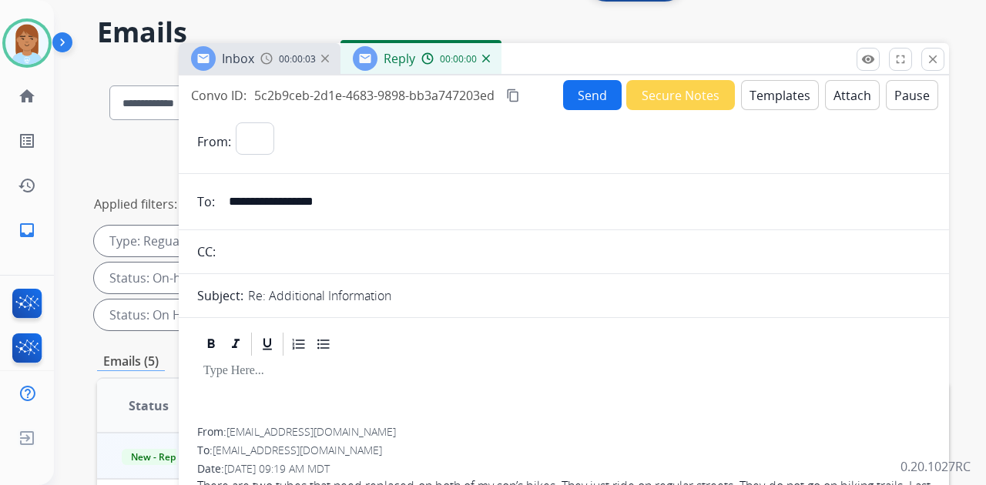
select select "**********"
click at [751, 104] on button "Templates" at bounding box center [780, 95] width 78 height 30
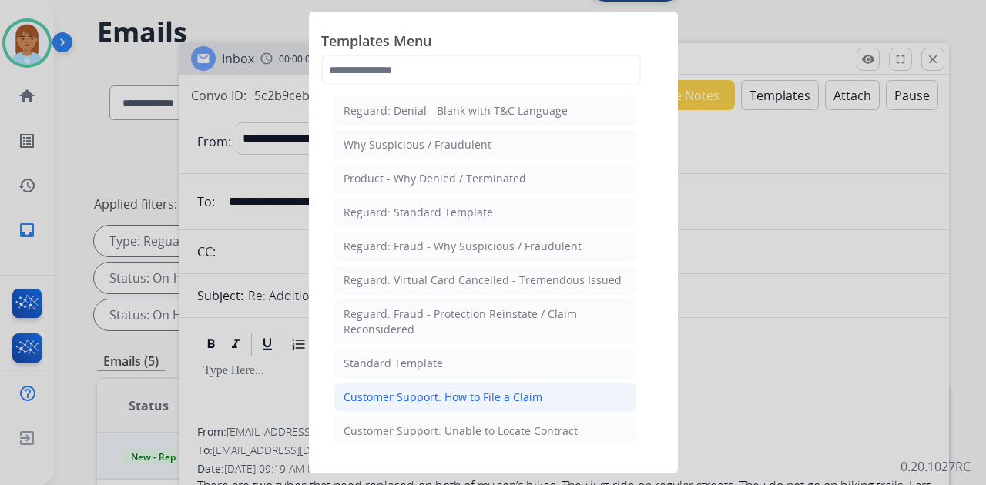
click at [385, 400] on div "Customer Support: How to File a Claim" at bounding box center [443, 397] width 199 height 15
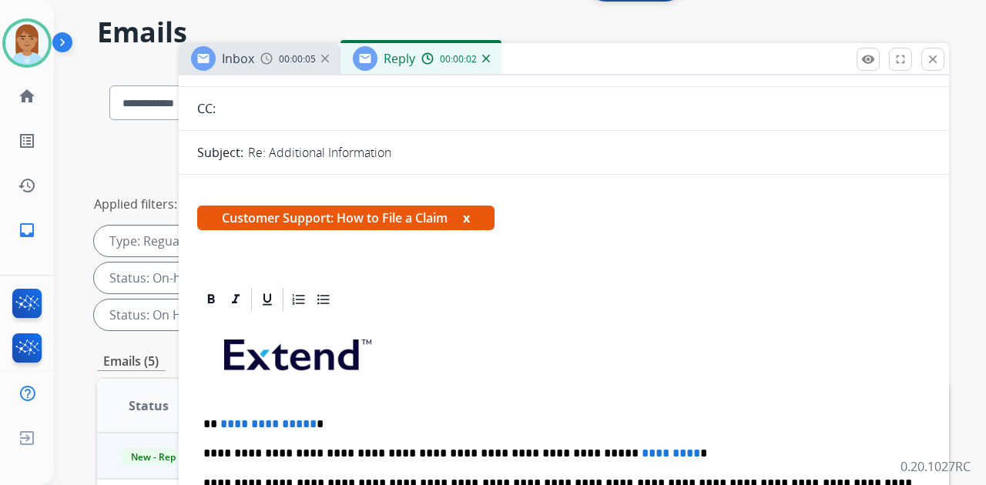
scroll to position [257, 0]
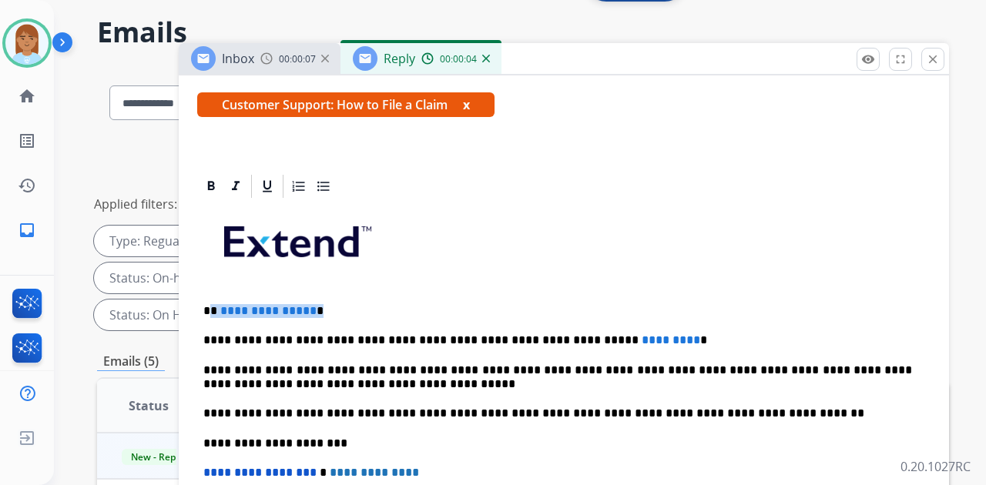
drag, startPoint x: 211, startPoint y: 304, endPoint x: 356, endPoint y: 304, distance: 144.9
click at [356, 304] on p "**********" at bounding box center [557, 311] width 709 height 14
drag, startPoint x: 551, startPoint y: 334, endPoint x: 636, endPoint y: 344, distance: 86.0
click at [662, 334] on p "**********" at bounding box center [557, 341] width 709 height 14
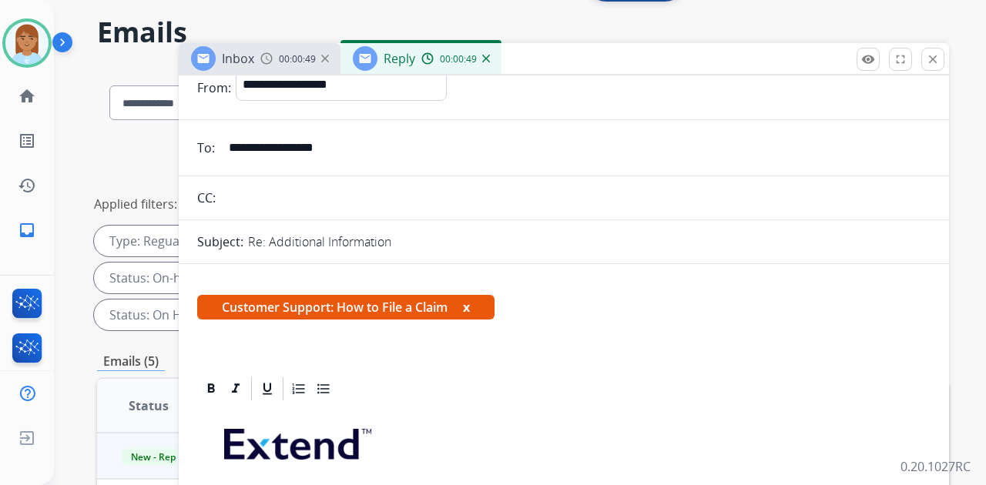
scroll to position [0, 0]
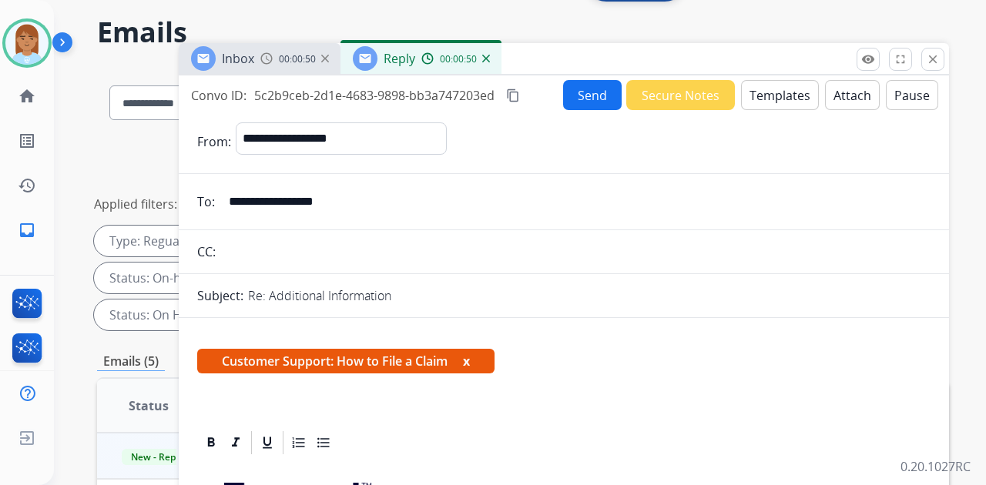
click at [591, 99] on button "Send" at bounding box center [592, 95] width 59 height 30
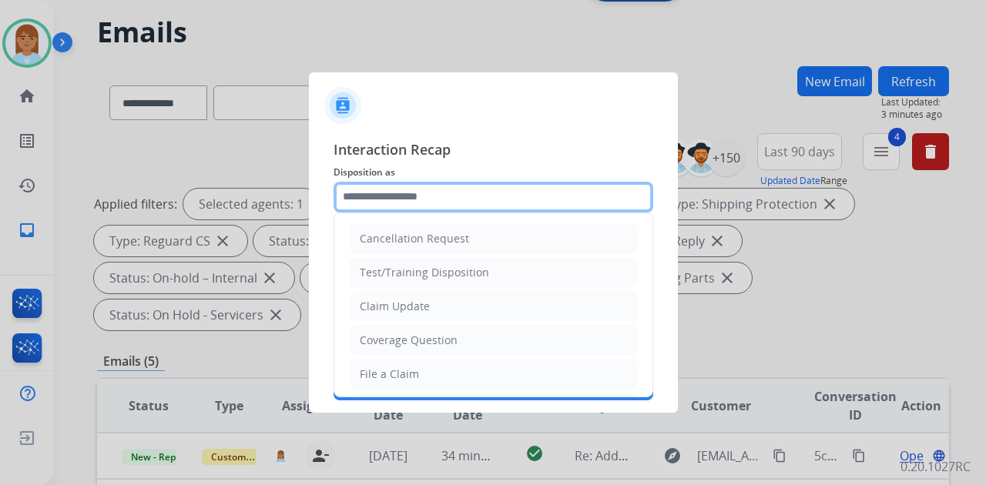
click at [456, 205] on input "text" at bounding box center [494, 197] width 320 height 31
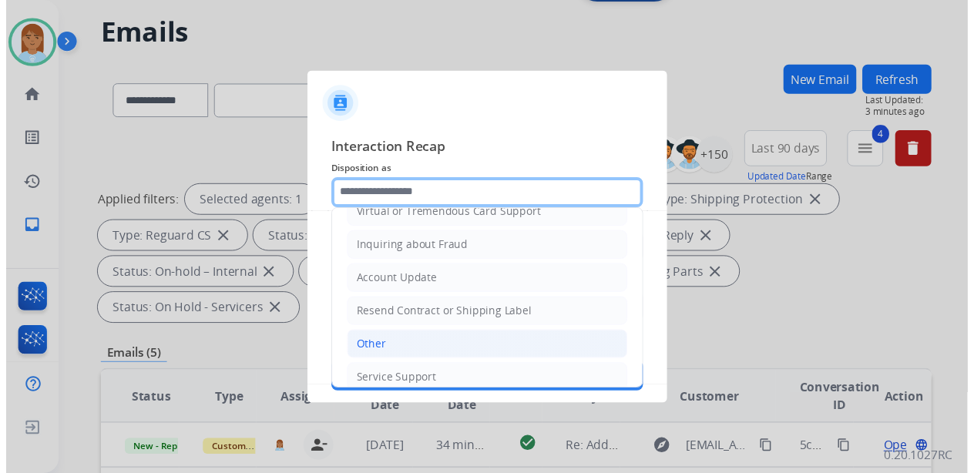
scroll to position [233, 0]
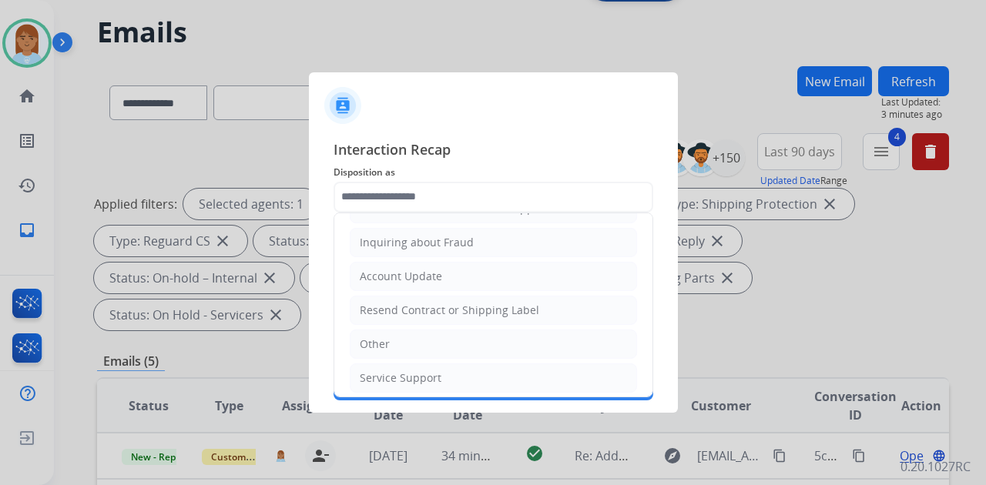
click at [561, 49] on div at bounding box center [493, 242] width 986 height 485
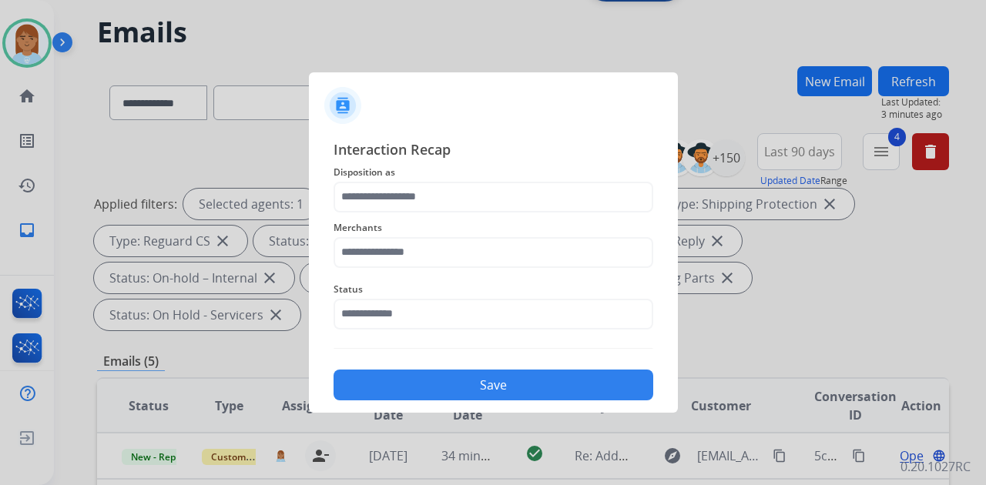
click at [727, 80] on div at bounding box center [493, 242] width 986 height 485
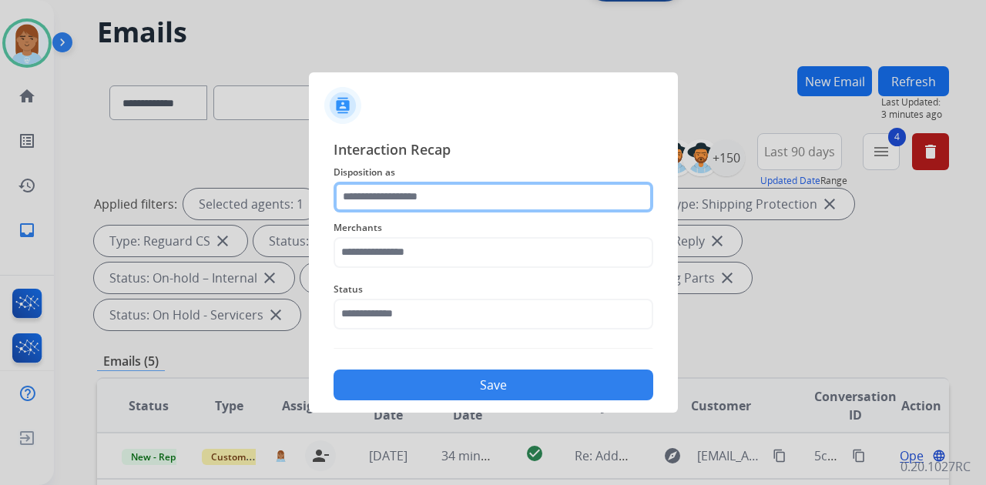
click at [444, 195] on input "text" at bounding box center [494, 197] width 320 height 31
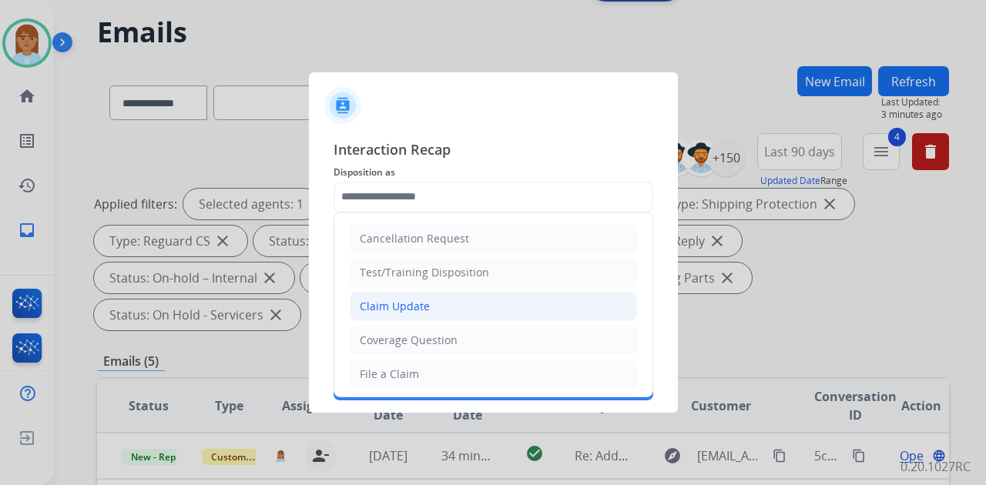
click at [433, 300] on li "Claim Update" at bounding box center [493, 306] width 287 height 29
type input "**********"
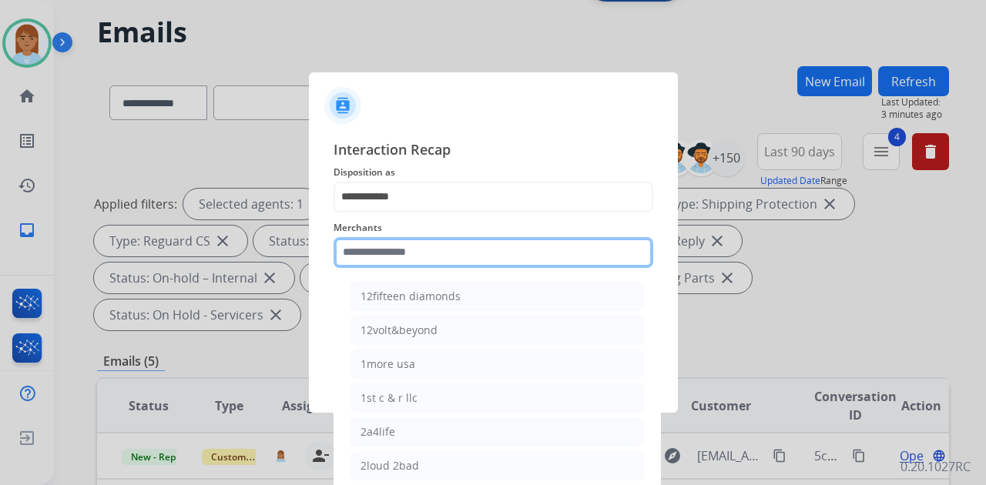
click at [432, 252] on input "text" at bounding box center [494, 252] width 320 height 31
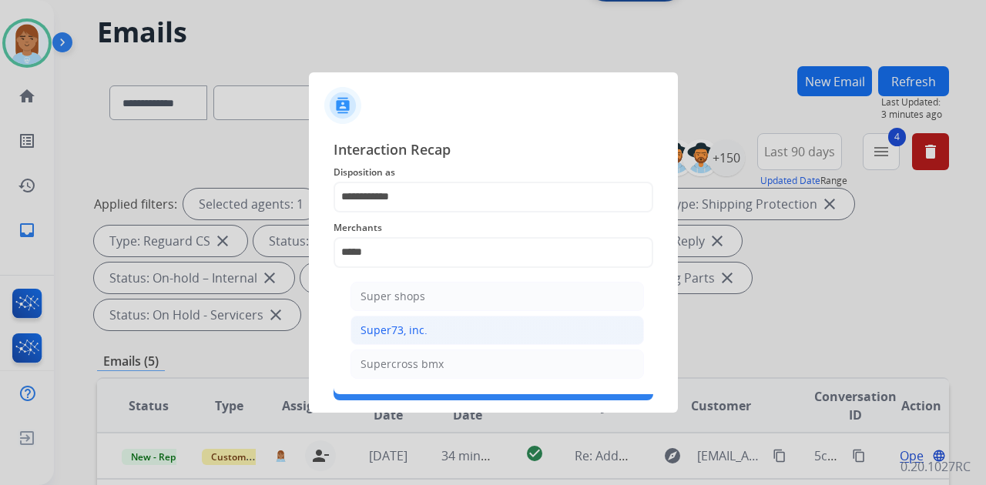
click at [419, 321] on li "Super73, inc." at bounding box center [498, 330] width 294 height 29
type input "**********"
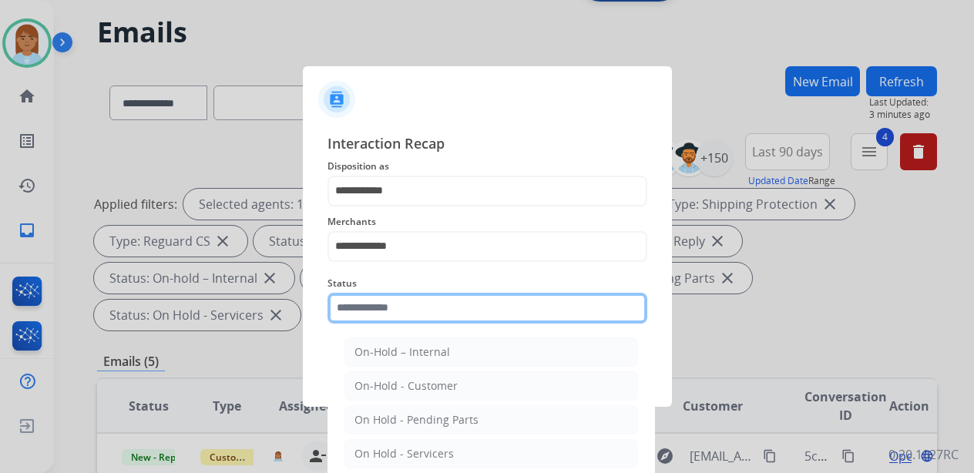
click at [421, 319] on input "text" at bounding box center [487, 308] width 320 height 31
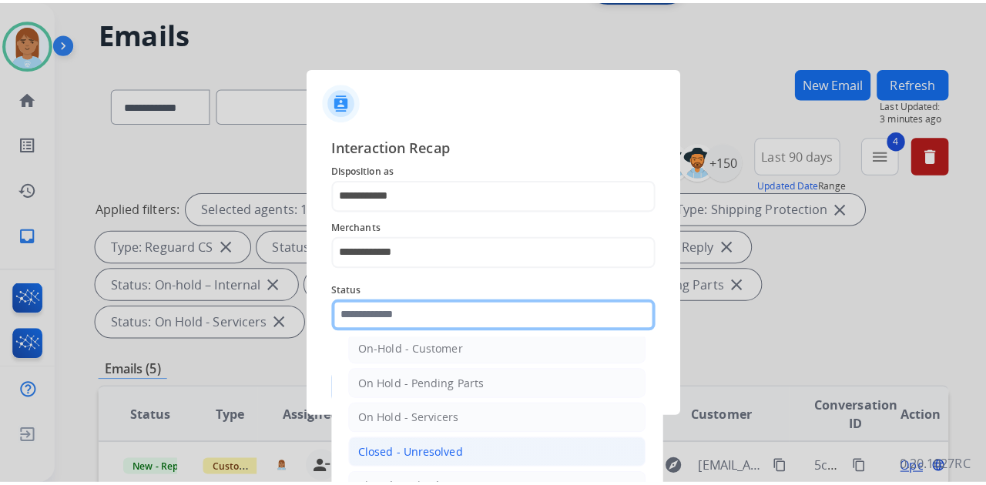
scroll to position [88, 0]
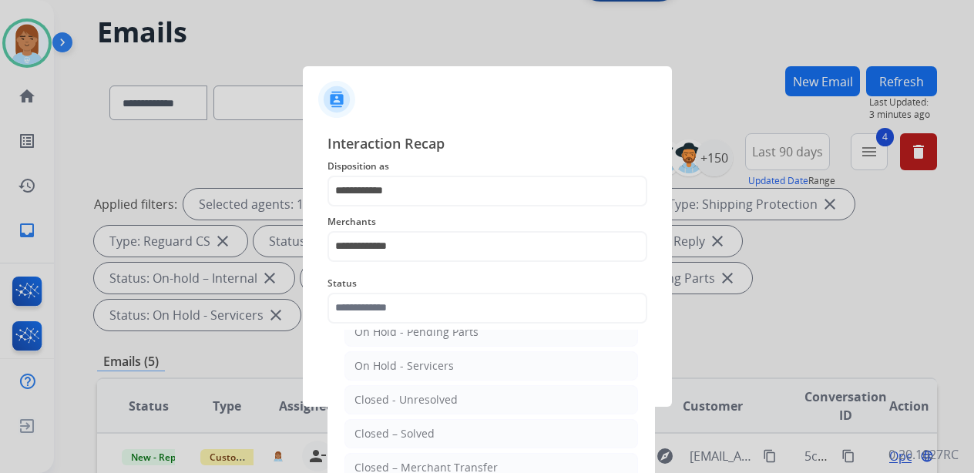
drag, startPoint x: 420, startPoint y: 426, endPoint x: 425, endPoint y: 418, distance: 10.0
click at [421, 426] on div "Closed – Solved" at bounding box center [394, 433] width 80 height 15
type input "**********"
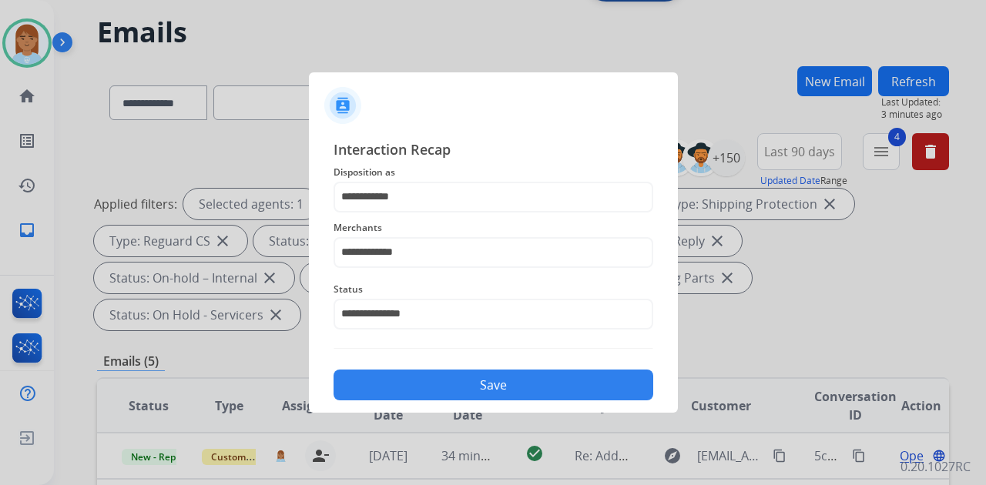
click at [449, 382] on button "Save" at bounding box center [494, 385] width 320 height 31
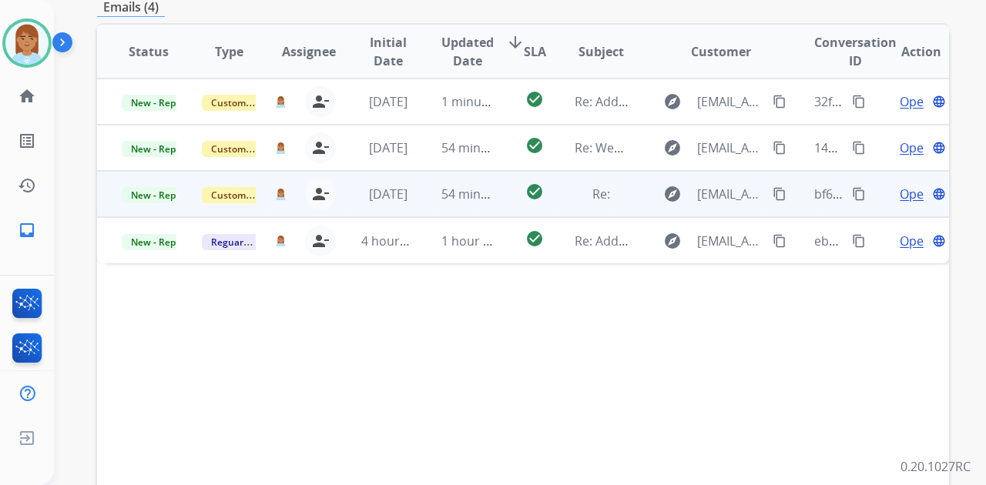
scroll to position [297, 0]
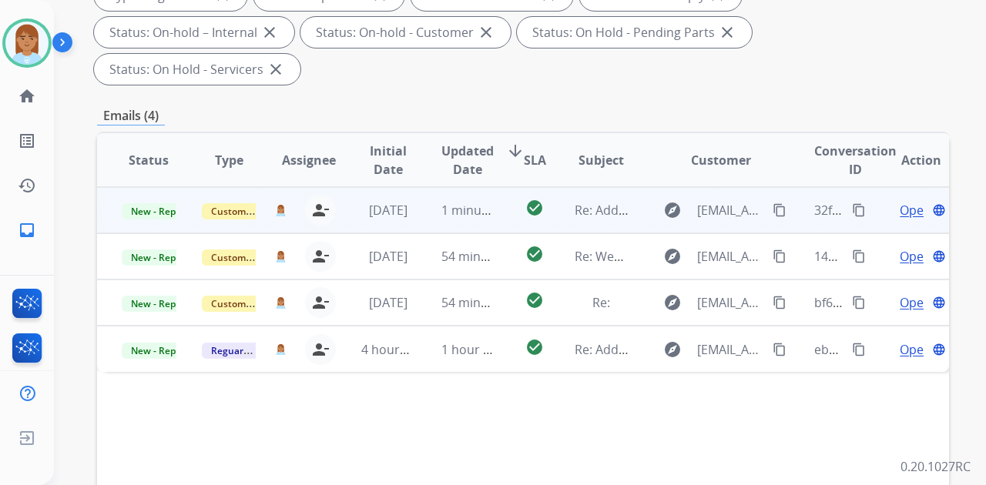
click at [900, 201] on span "Open" at bounding box center [916, 210] width 32 height 18
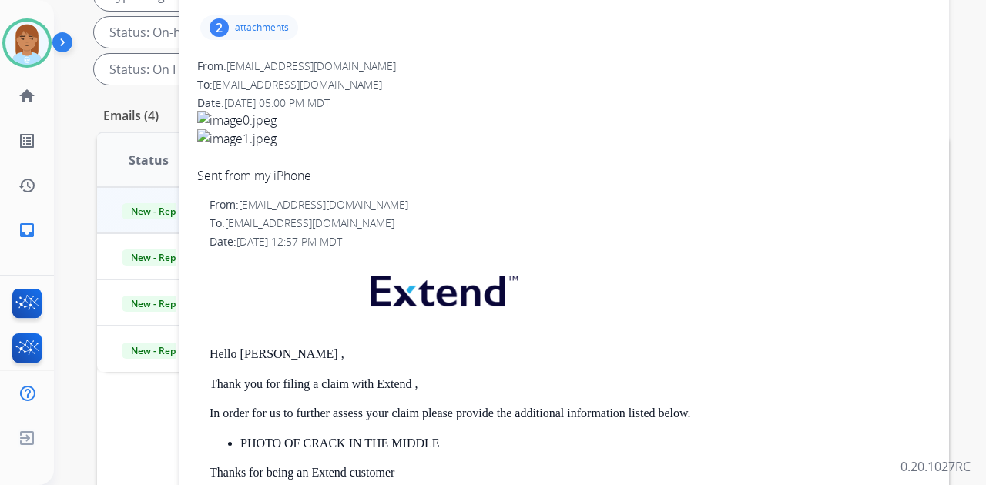
click at [259, 23] on p "attachments" at bounding box center [262, 28] width 54 height 12
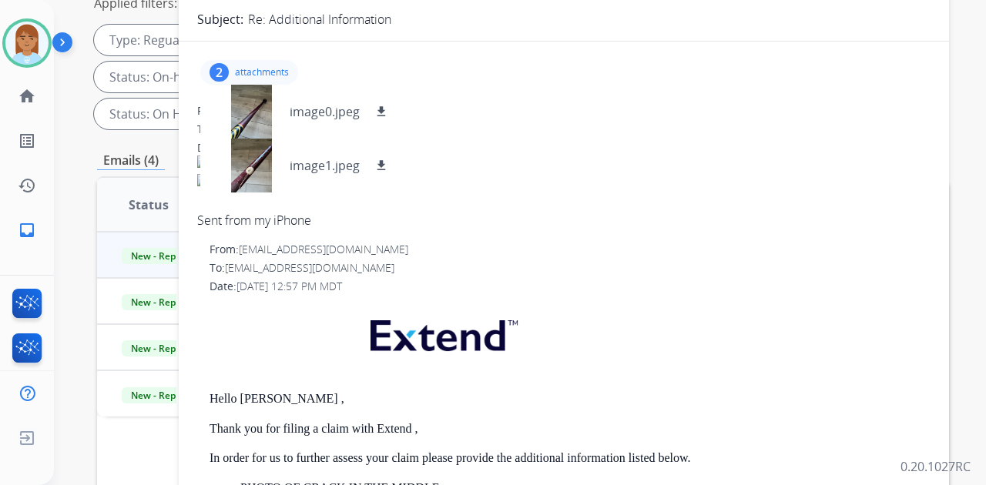
scroll to position [0, 0]
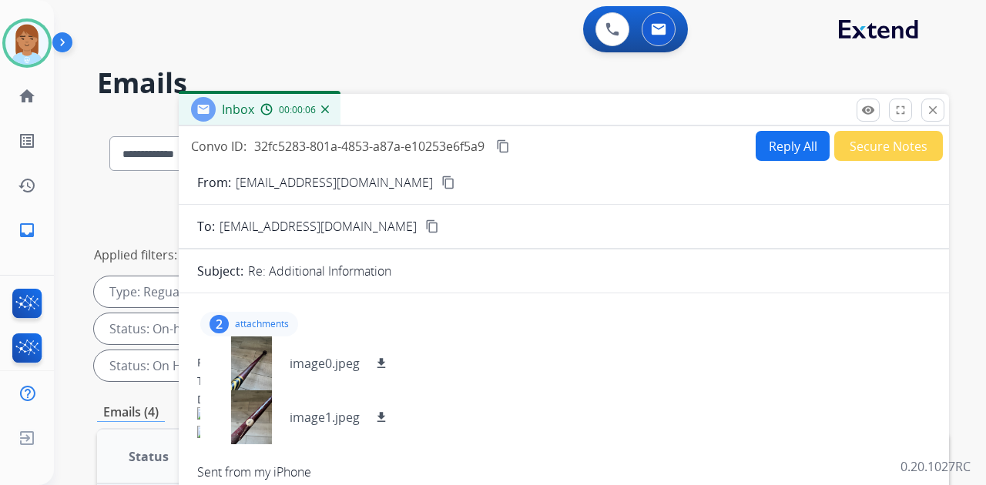
click at [794, 149] on button "Reply All" at bounding box center [793, 146] width 74 height 30
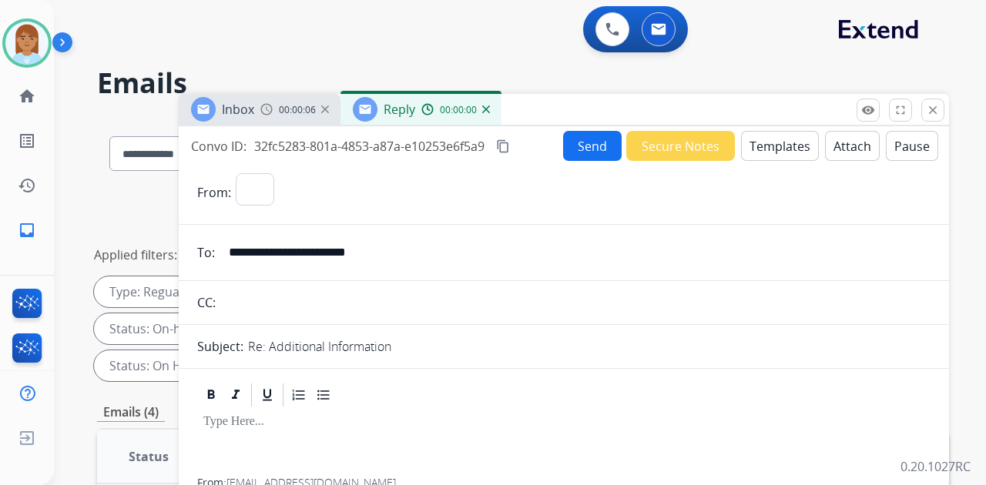
select select "**********"
click at [784, 145] on button "Templates" at bounding box center [780, 146] width 78 height 30
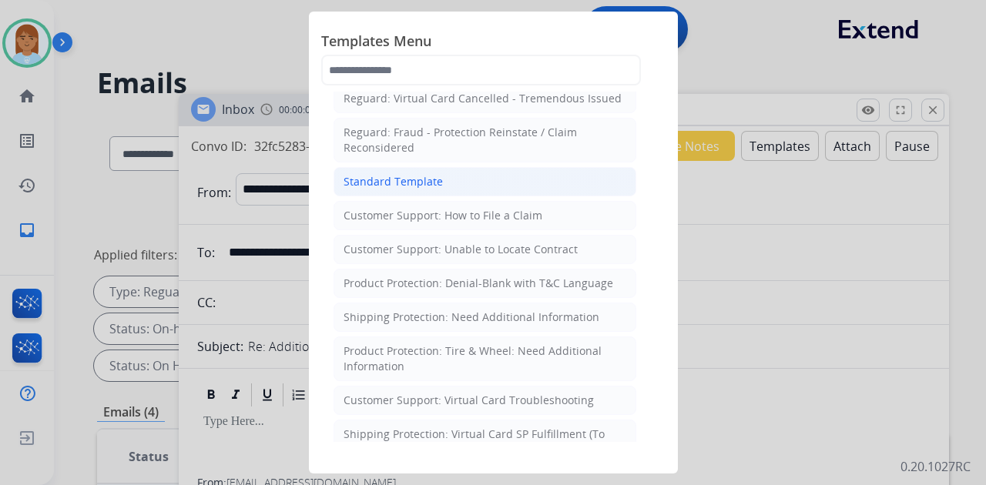
scroll to position [102, 0]
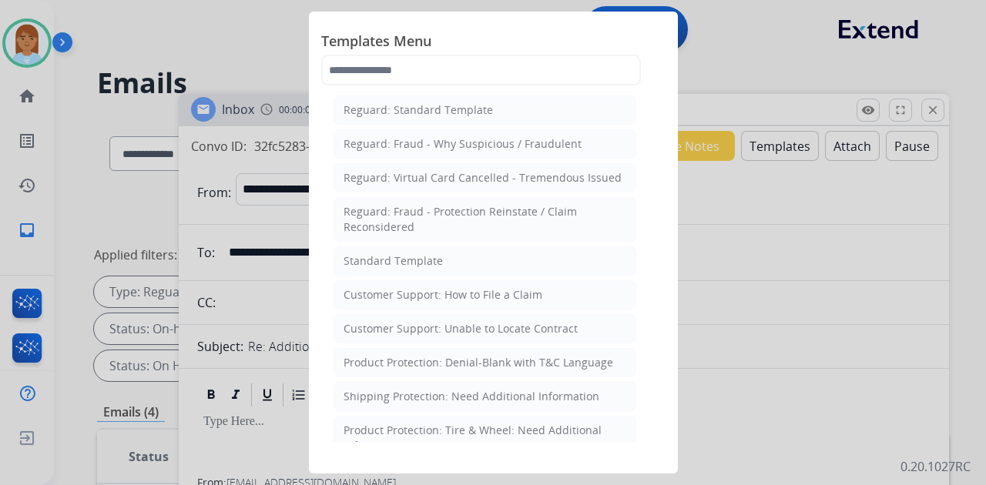
click at [514, 257] on li "Standard Template" at bounding box center [485, 261] width 303 height 29
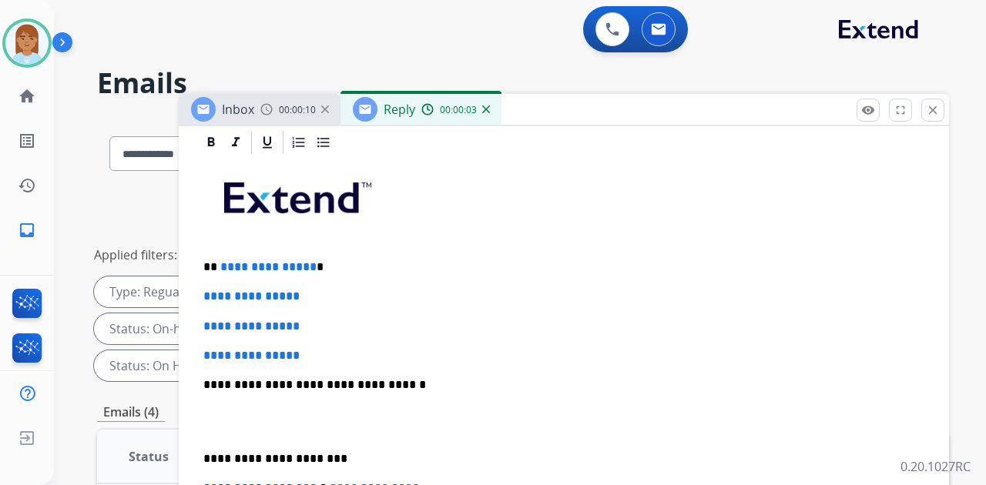
scroll to position [462, 0]
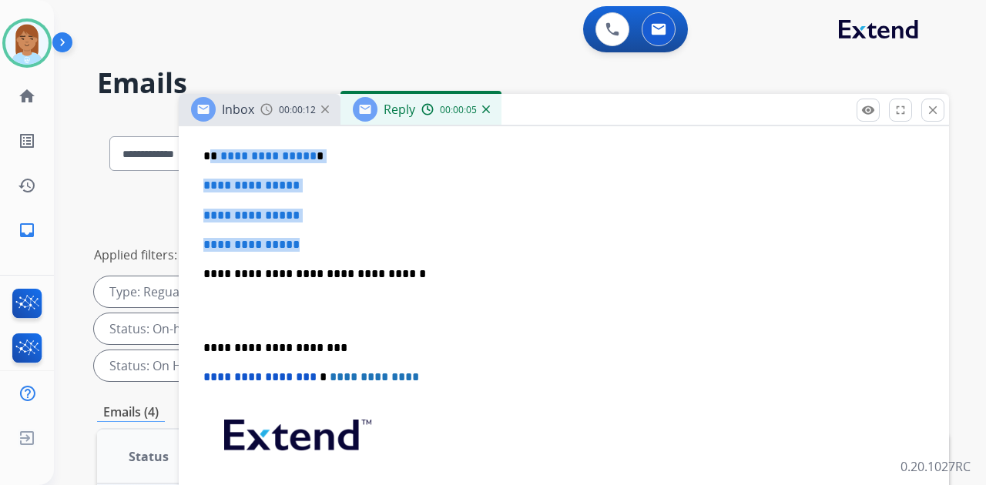
drag, startPoint x: 211, startPoint y: 154, endPoint x: 341, endPoint y: 228, distance: 149.1
click at [332, 242] on div "**********" at bounding box center [564, 310] width 734 height 530
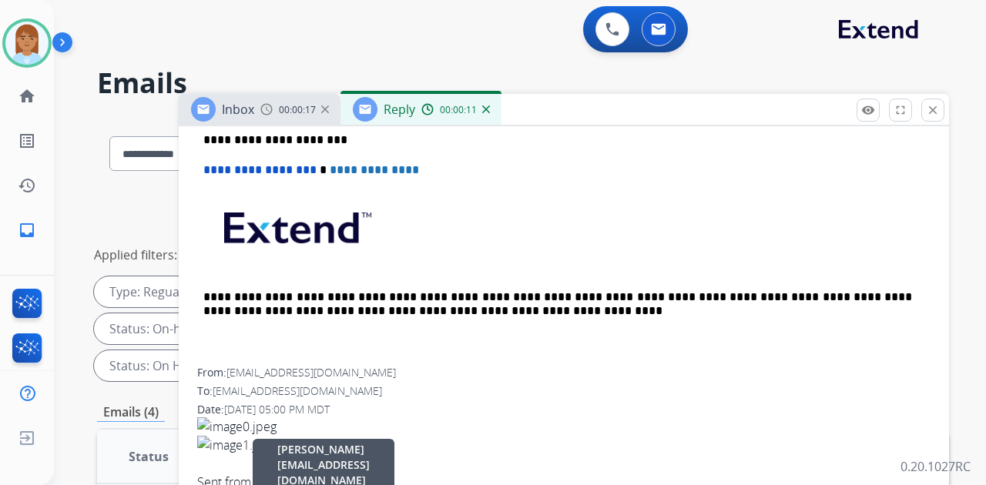
scroll to position [354, 0]
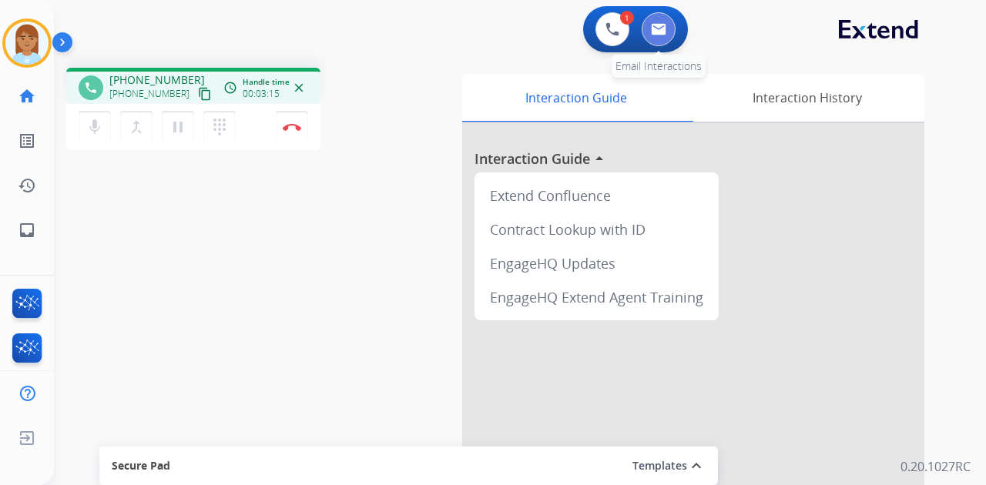
click at [664, 20] on button at bounding box center [659, 29] width 34 height 34
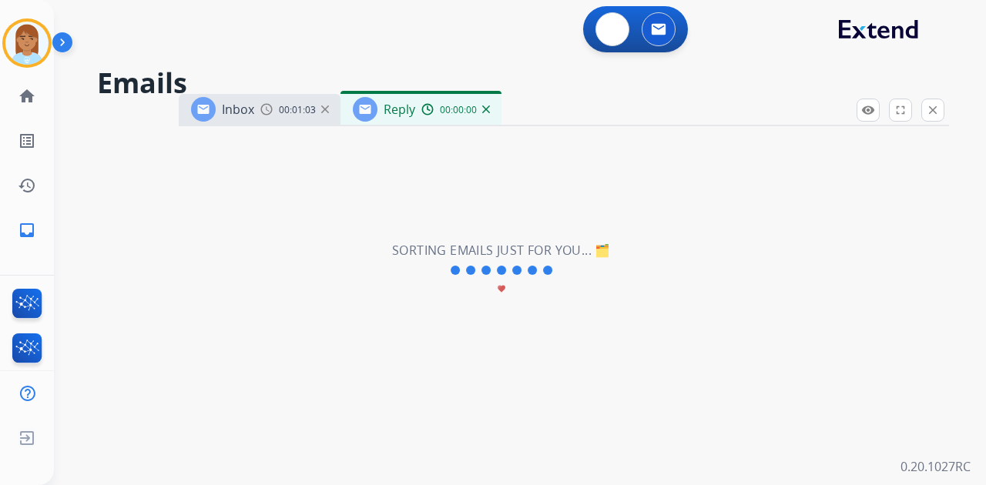
select select "**********"
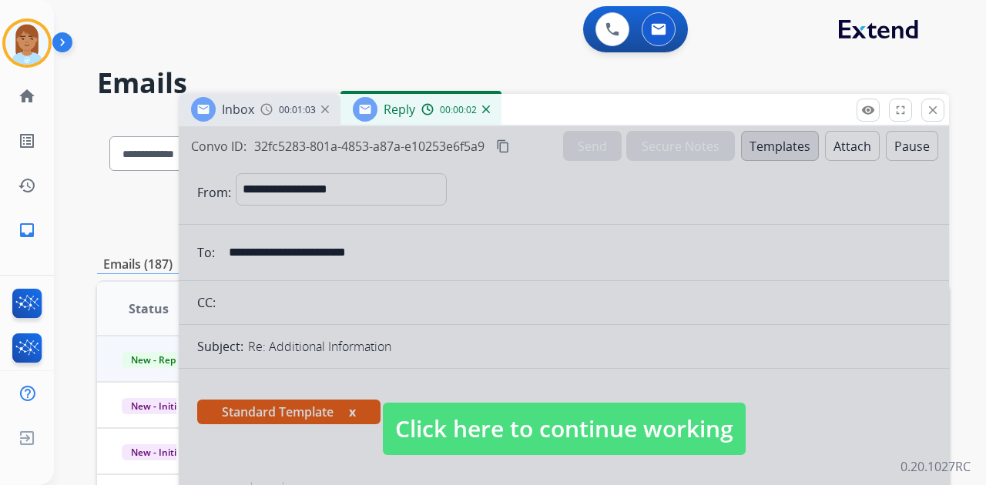
drag, startPoint x: 932, startPoint y: 112, endPoint x: 797, endPoint y: 374, distance: 294.3
click at [777, 443] on div "Inbox 00:01:03 Reply 00:00:02 Click here to continue working Convo ID: 32fc5283…" at bounding box center [564, 398] width 770 height 608
click at [490, 229] on div at bounding box center [564, 414] width 770 height 576
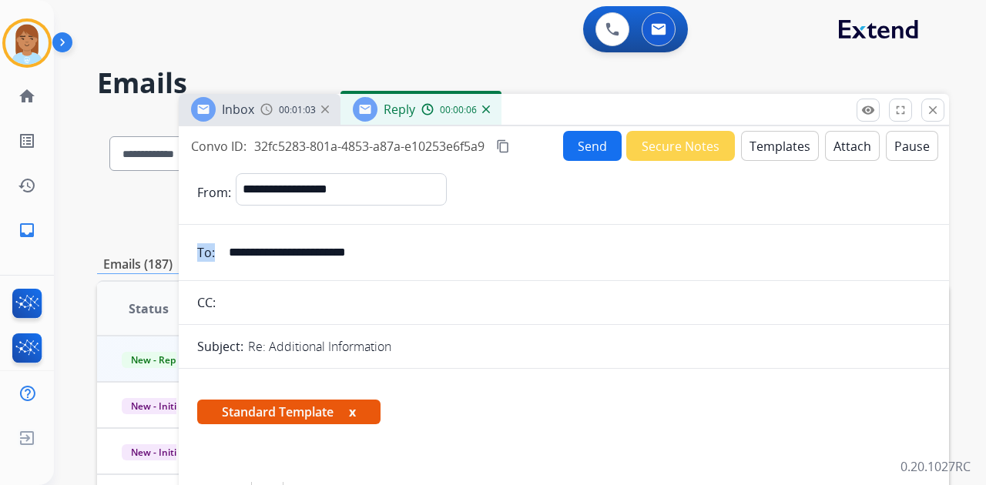
drag, startPoint x: 405, startPoint y: 274, endPoint x: 282, endPoint y: 254, distance: 124.8
drag, startPoint x: 462, startPoint y: 264, endPoint x: 0, endPoint y: 253, distance: 462.4
click at [0, 253] on div "**********" at bounding box center [493, 242] width 986 height 485
click at [749, 144] on button "Templates" at bounding box center [780, 146] width 78 height 30
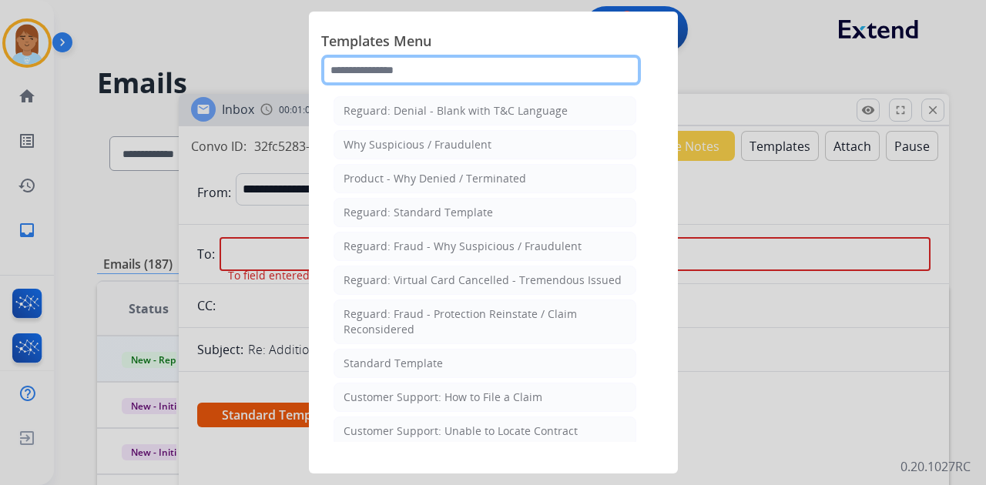
click at [441, 78] on input "text" at bounding box center [481, 70] width 320 height 31
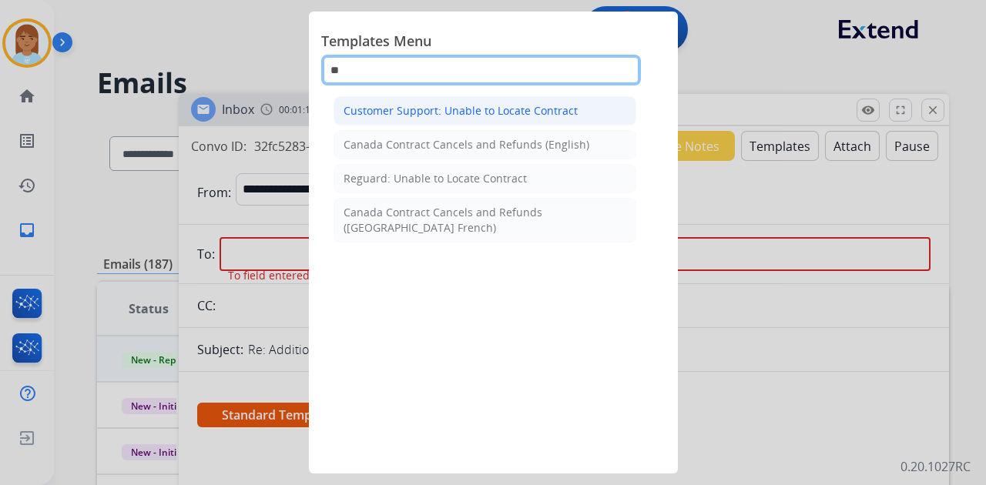
type input "**"
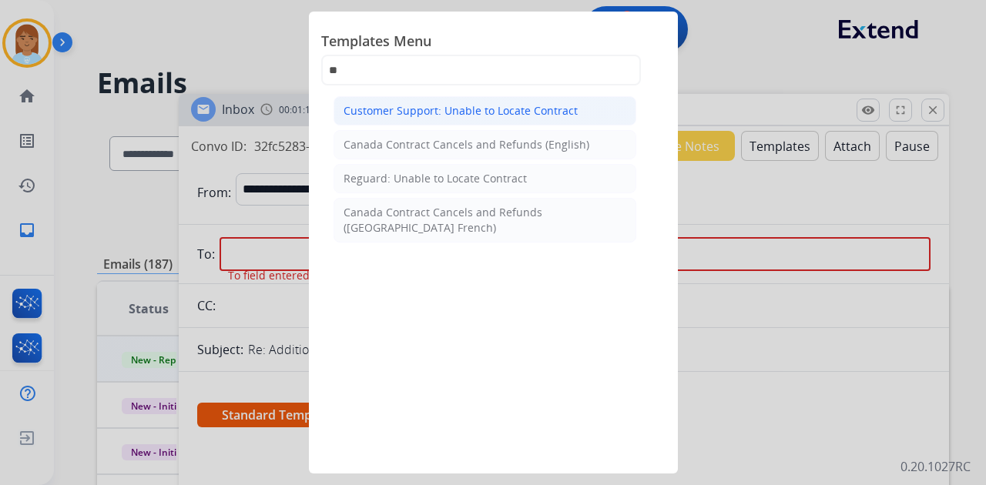
click at [435, 116] on div "Customer Support: Unable to Locate Contract" at bounding box center [461, 110] width 234 height 15
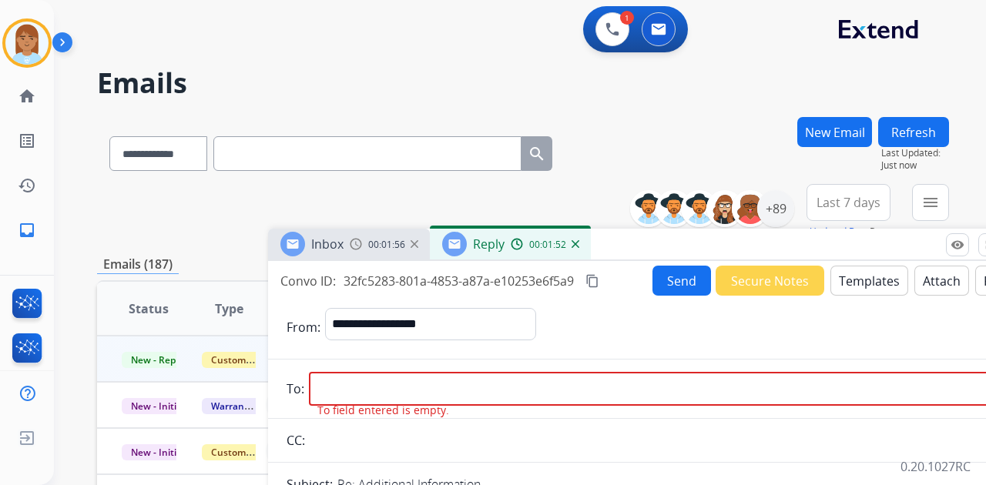
drag, startPoint x: 525, startPoint y: 107, endPoint x: 505, endPoint y: 199, distance: 93.9
click at [579, 229] on div "Inbox 00:01:56 Reply 00:01:52" at bounding box center [653, 245] width 770 height 32
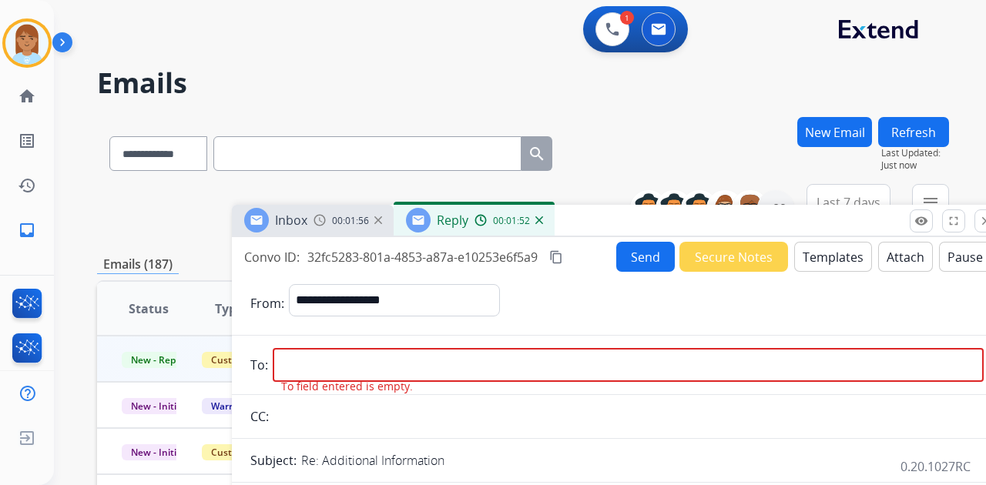
drag, startPoint x: 454, startPoint y: 176, endPoint x: 405, endPoint y: 152, distance: 54.1
click at [421, 142] on div "**********" at bounding box center [523, 150] width 852 height 67
click at [295, 361] on input "email" at bounding box center [628, 365] width 711 height 34
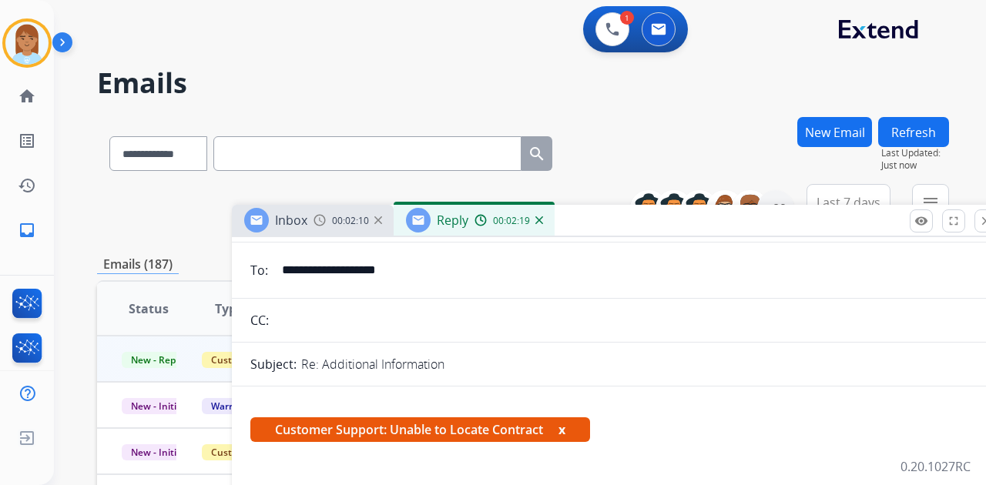
scroll to position [308, 0]
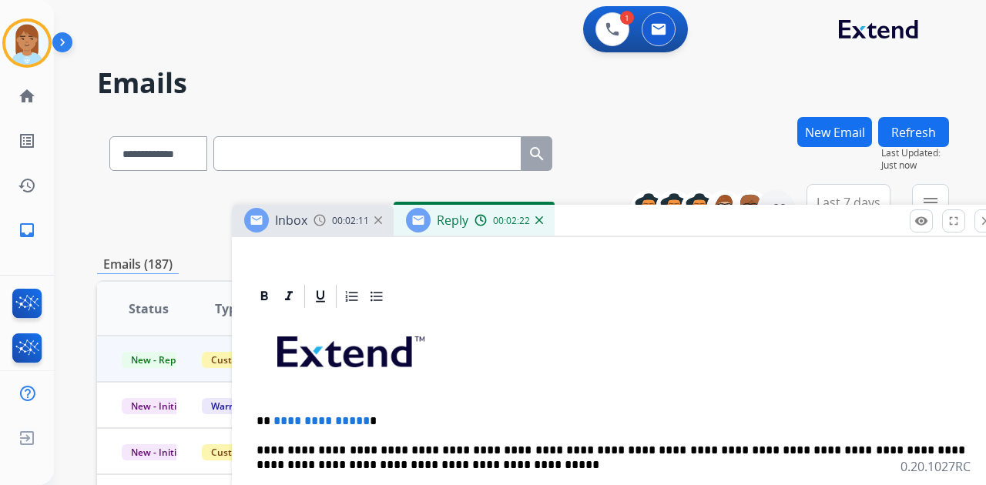
type input "**********"
click at [268, 415] on p "**********" at bounding box center [611, 422] width 709 height 14
drag, startPoint x: 271, startPoint y: 416, endPoint x: 371, endPoint y: 398, distance: 101.7
drag, startPoint x: 265, startPoint y: 418, endPoint x: 380, endPoint y: 412, distance: 114.9
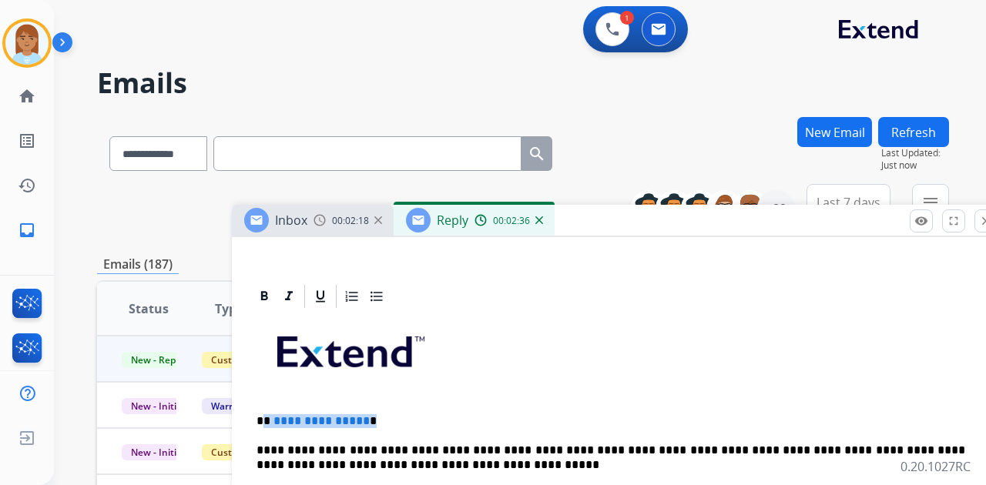
click at [380, 415] on p "**********" at bounding box center [611, 422] width 709 height 14
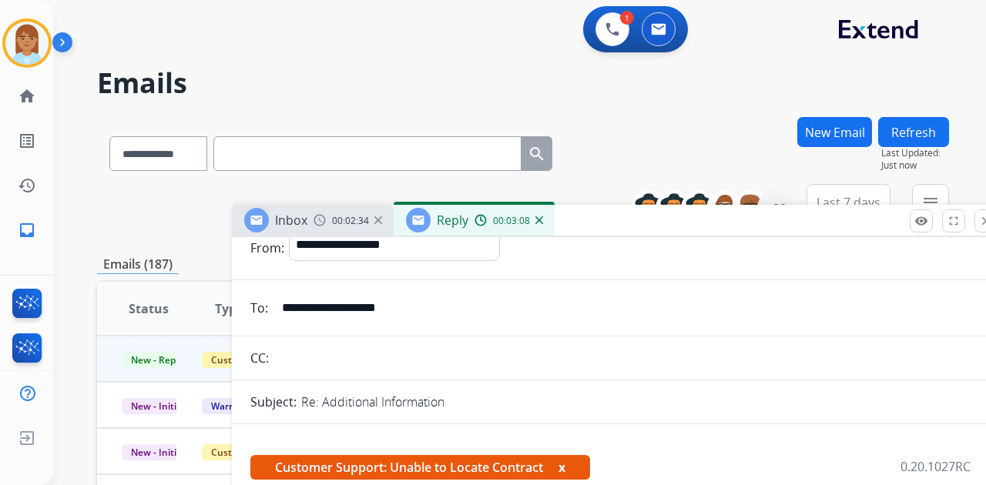
scroll to position [0, 0]
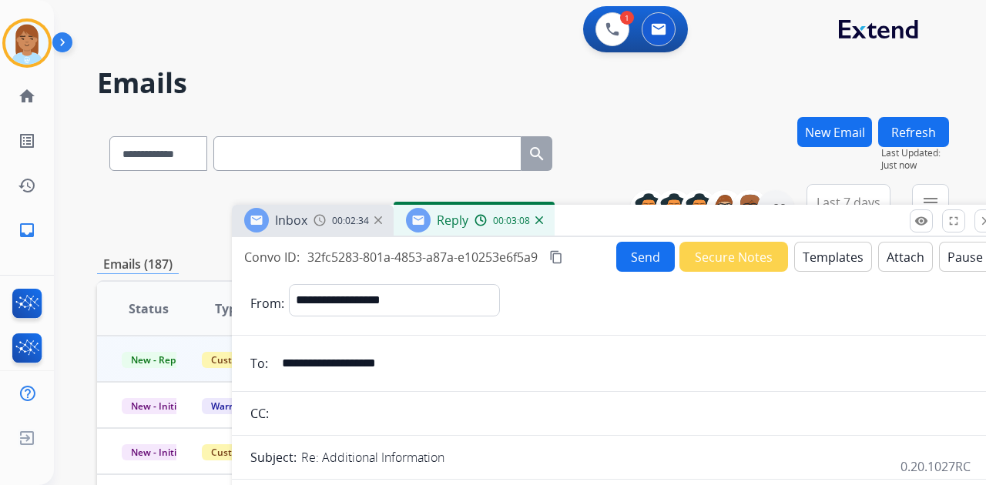
click at [640, 261] on button "Send" at bounding box center [645, 257] width 59 height 30
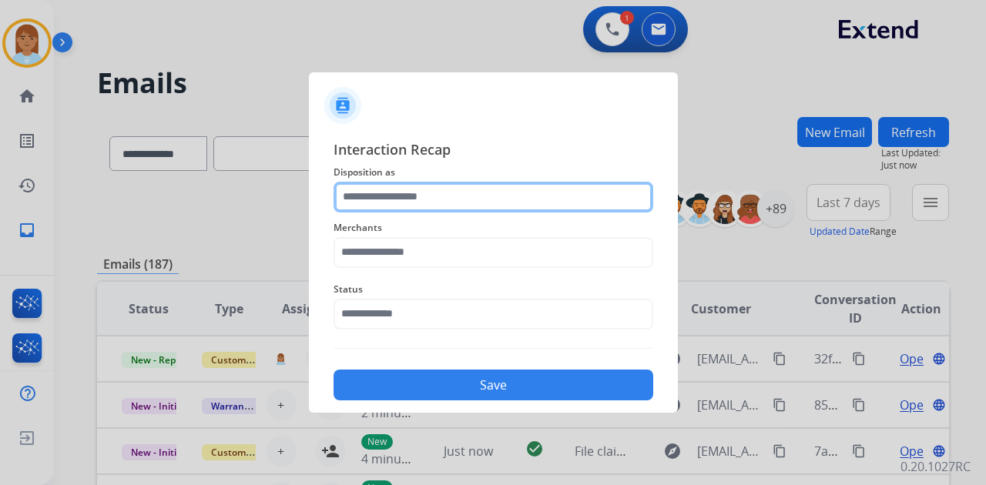
click at [482, 190] on input "text" at bounding box center [494, 197] width 320 height 31
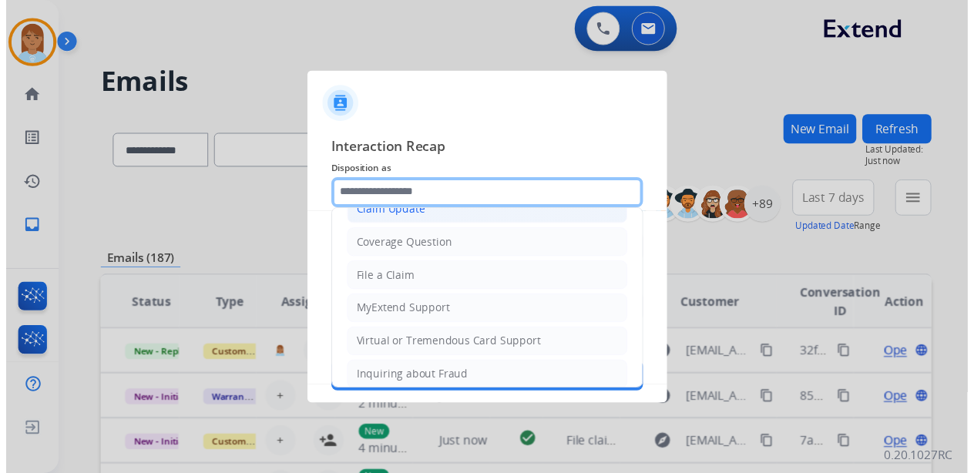
scroll to position [233, 0]
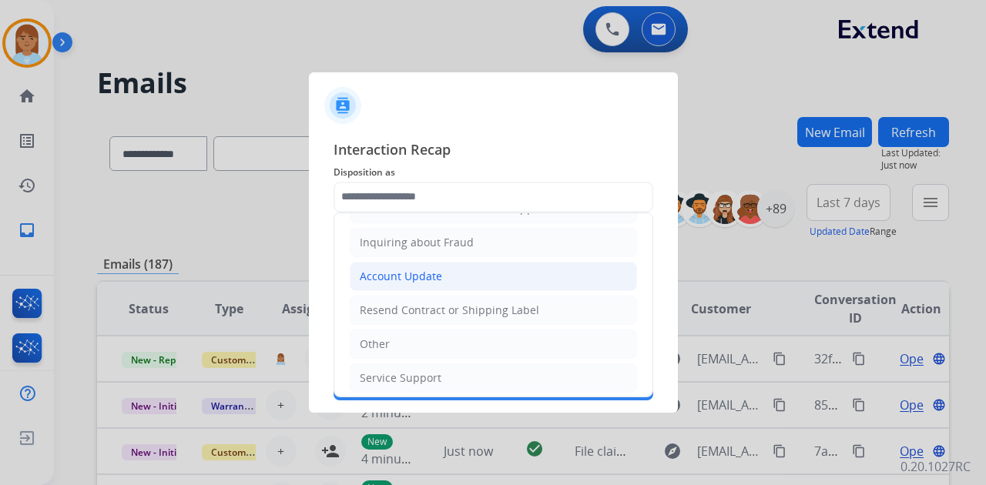
click at [449, 283] on li "Account Update" at bounding box center [493, 276] width 287 height 29
type input "**********"
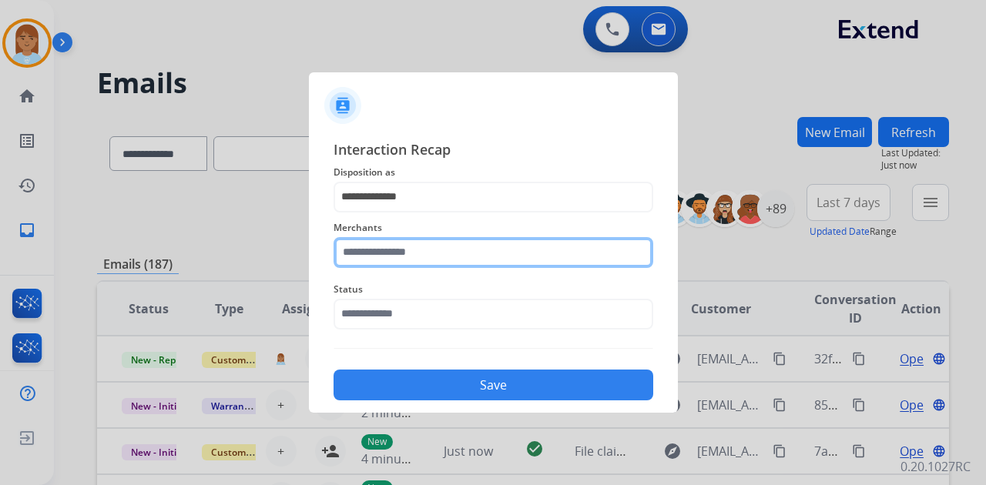
click at [447, 245] on input "text" at bounding box center [494, 252] width 320 height 31
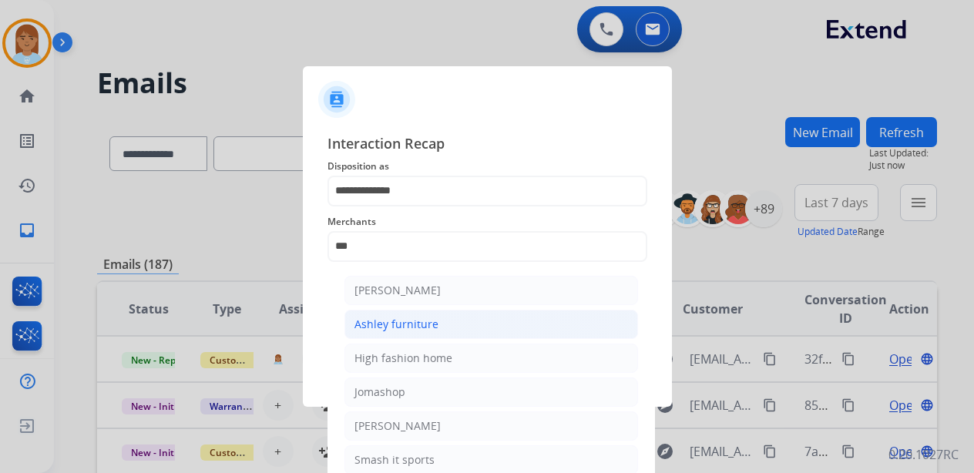
click at [452, 313] on li "Ashley furniture" at bounding box center [491, 324] width 294 height 29
type input "**********"
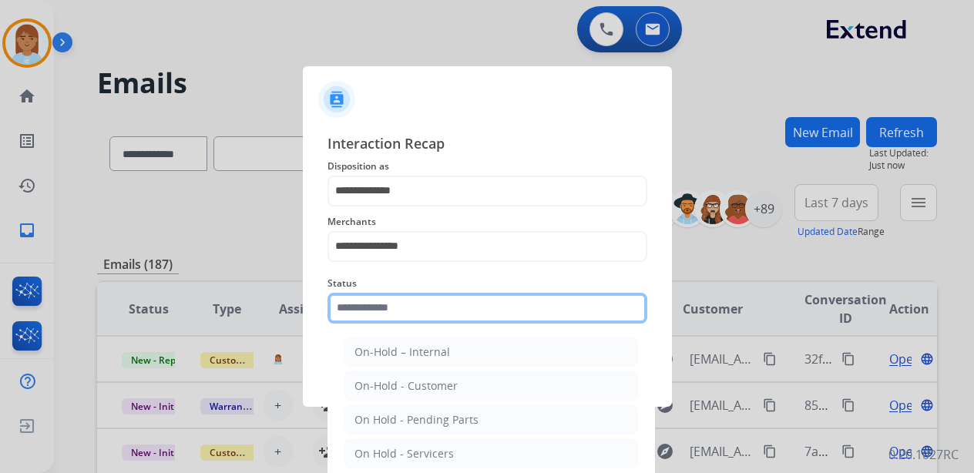
click at [444, 300] on input "text" at bounding box center [487, 308] width 320 height 31
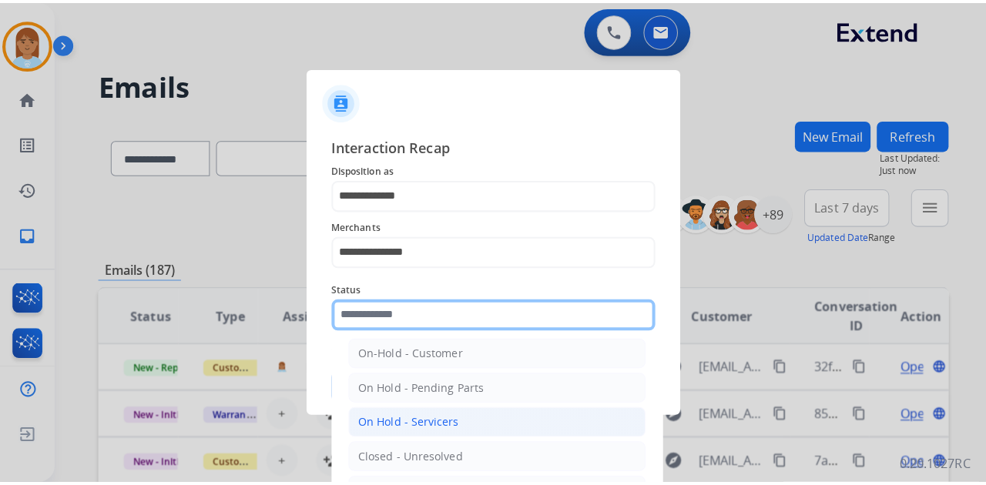
scroll to position [88, 0]
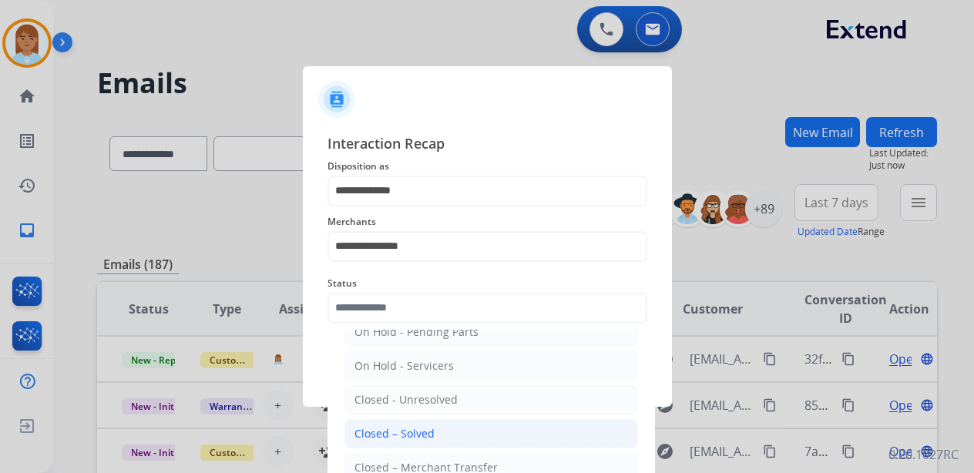
click at [442, 434] on li "Closed – Solved" at bounding box center [491, 433] width 294 height 29
type input "**********"
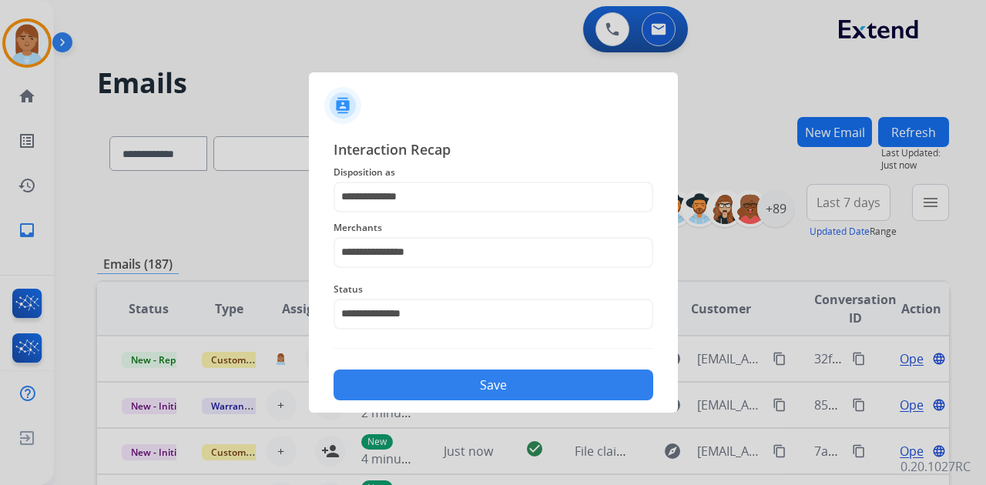
click at [450, 366] on div "Save" at bounding box center [494, 381] width 320 height 40
click at [450, 385] on button "Save" at bounding box center [494, 385] width 320 height 31
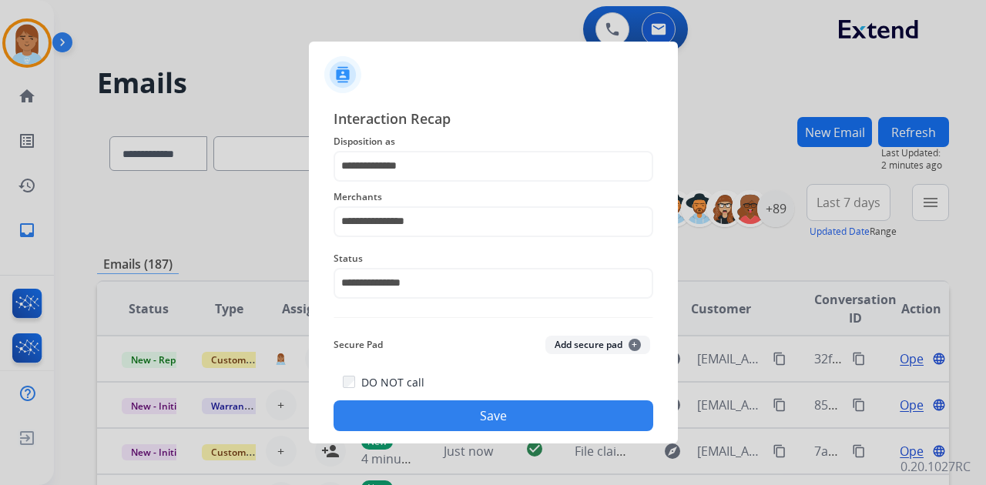
click at [492, 424] on button "Save" at bounding box center [494, 416] width 320 height 31
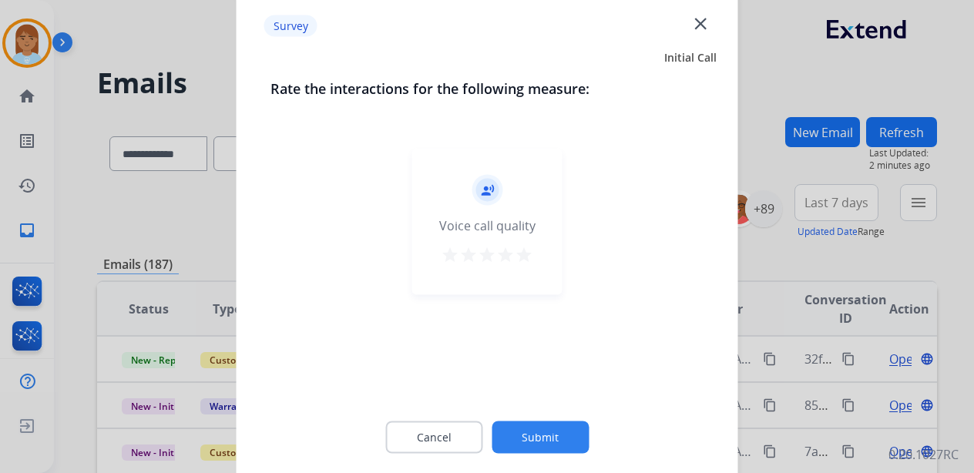
click at [522, 258] on mat-icon "star" at bounding box center [524, 255] width 18 height 18
click at [531, 447] on button "Submit" at bounding box center [540, 437] width 97 height 32
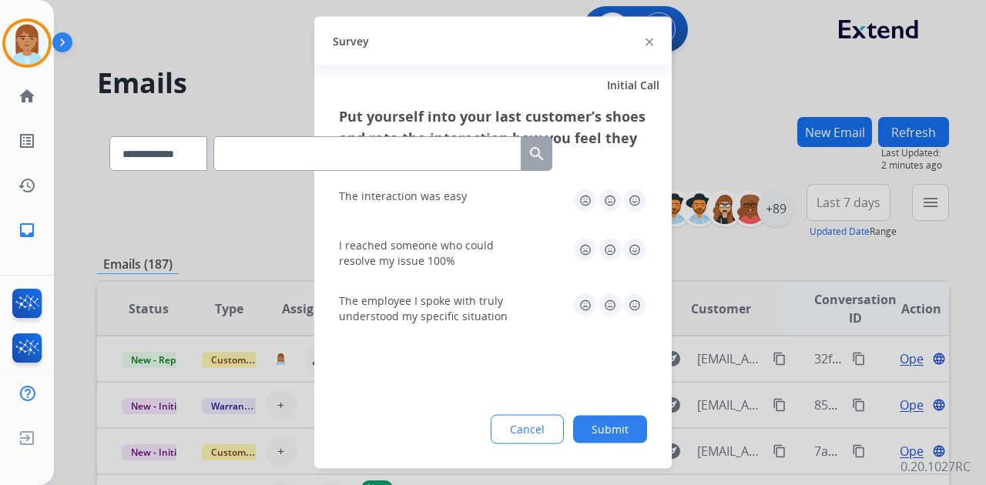
click at [632, 203] on img at bounding box center [635, 201] width 25 height 25
click at [632, 254] on img at bounding box center [635, 250] width 25 height 25
click at [626, 304] on img at bounding box center [635, 306] width 25 height 25
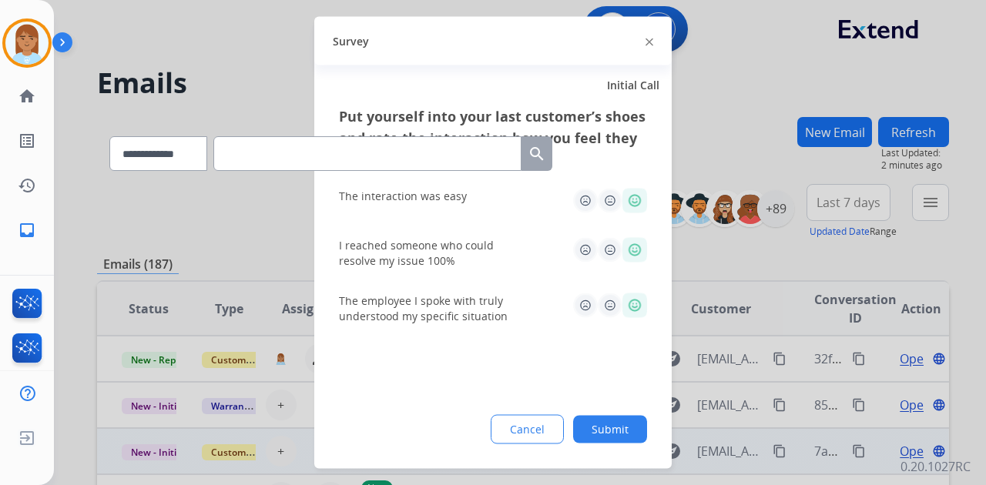
click at [610, 430] on button "Submit" at bounding box center [610, 430] width 74 height 28
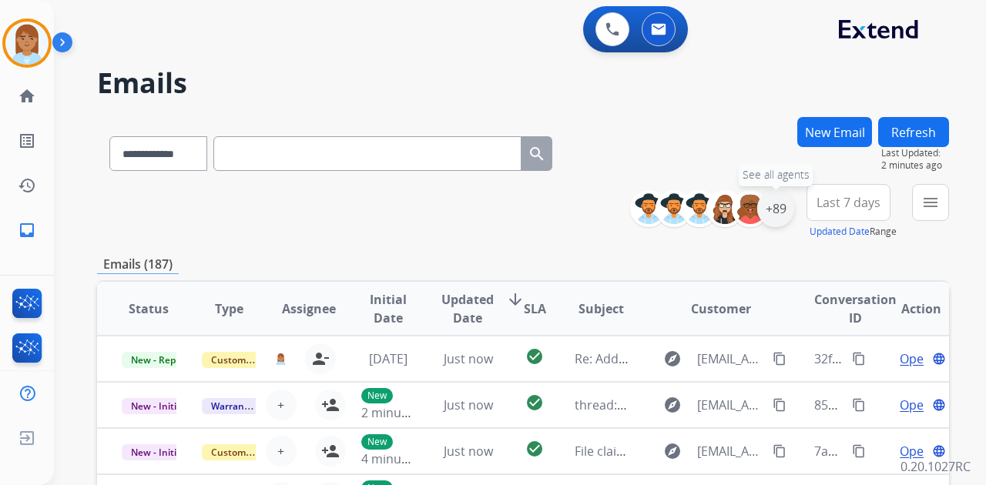
click at [769, 217] on div "+89" at bounding box center [775, 208] width 37 height 37
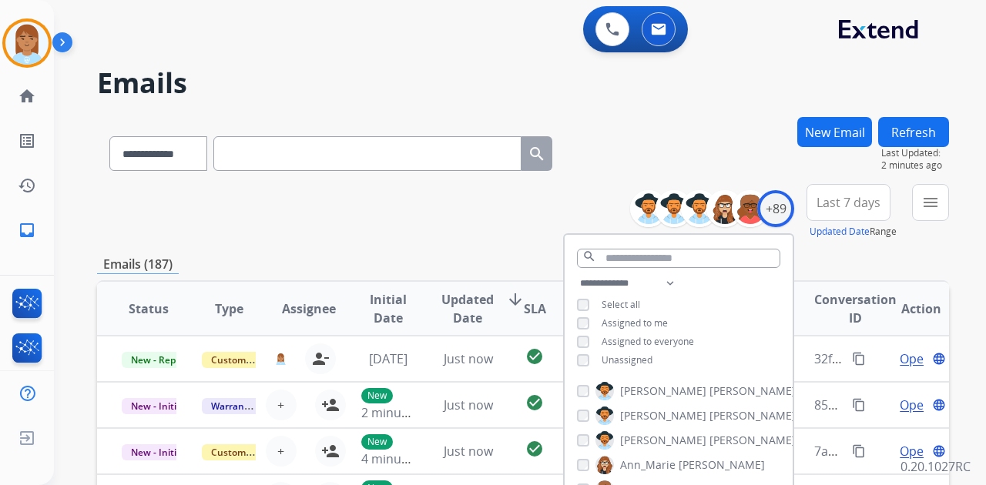
click at [613, 362] on span "Unassigned" at bounding box center [627, 360] width 51 height 13
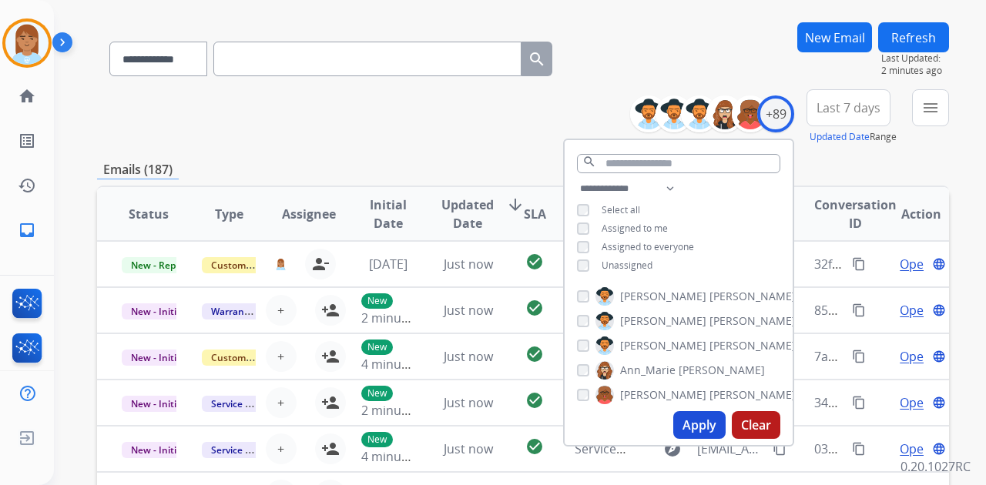
scroll to position [257, 0]
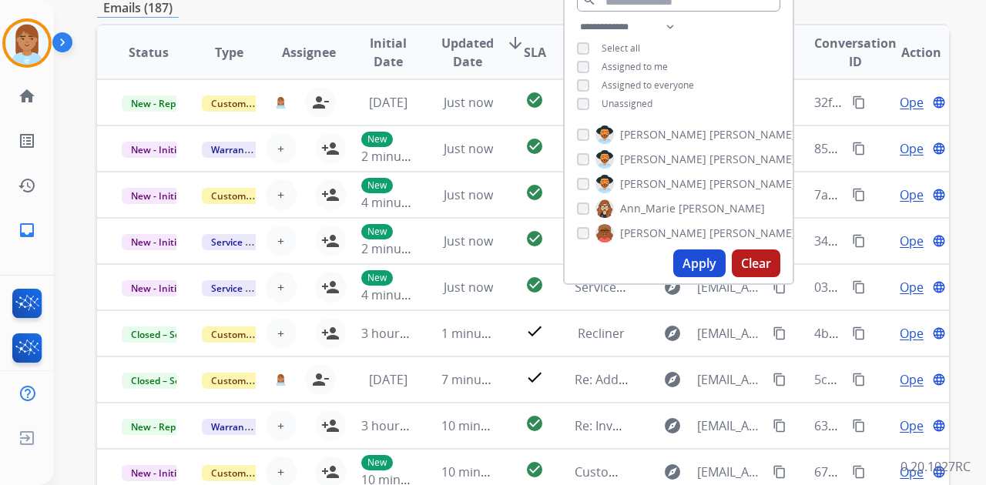
click at [697, 260] on button "Apply" at bounding box center [699, 264] width 52 height 28
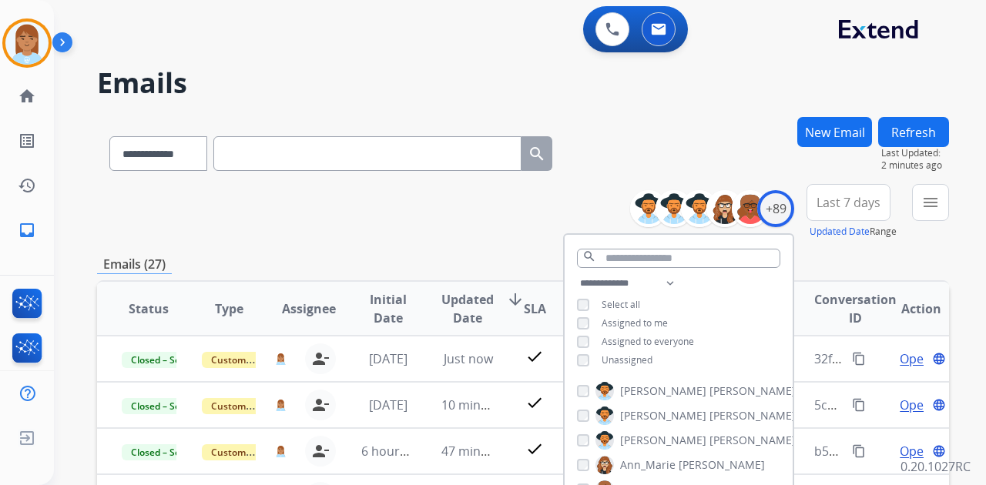
click at [836, 200] on span "Last 7 days" at bounding box center [849, 203] width 64 height 6
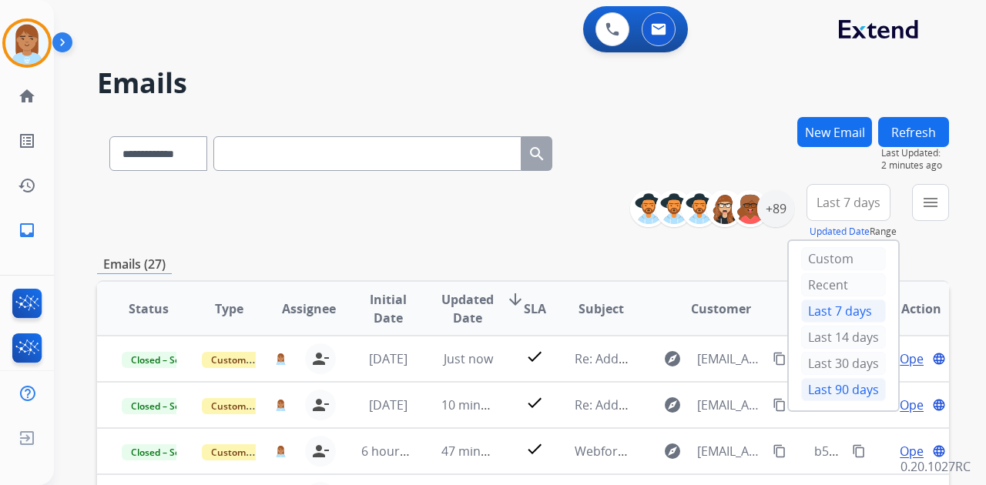
click at [815, 396] on div "Last 90 days" at bounding box center [843, 389] width 85 height 23
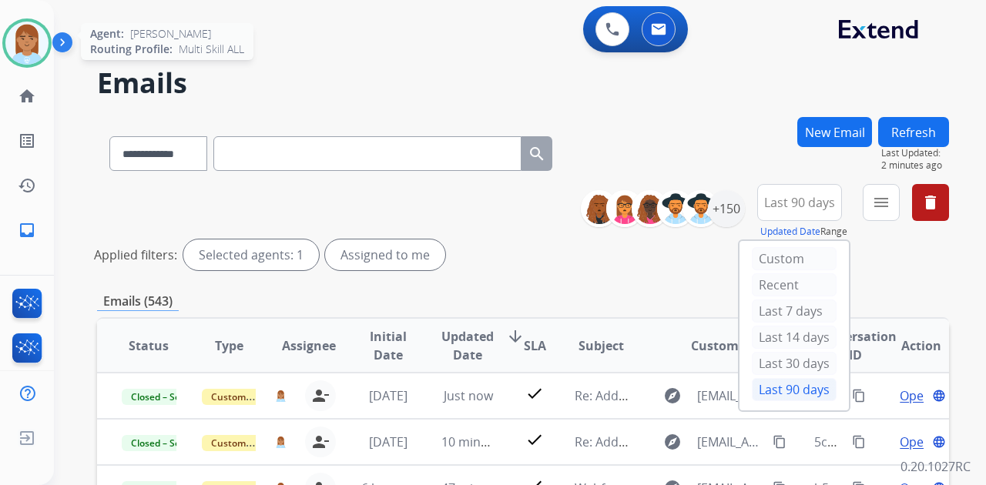
click at [32, 46] on img at bounding box center [26, 43] width 43 height 43
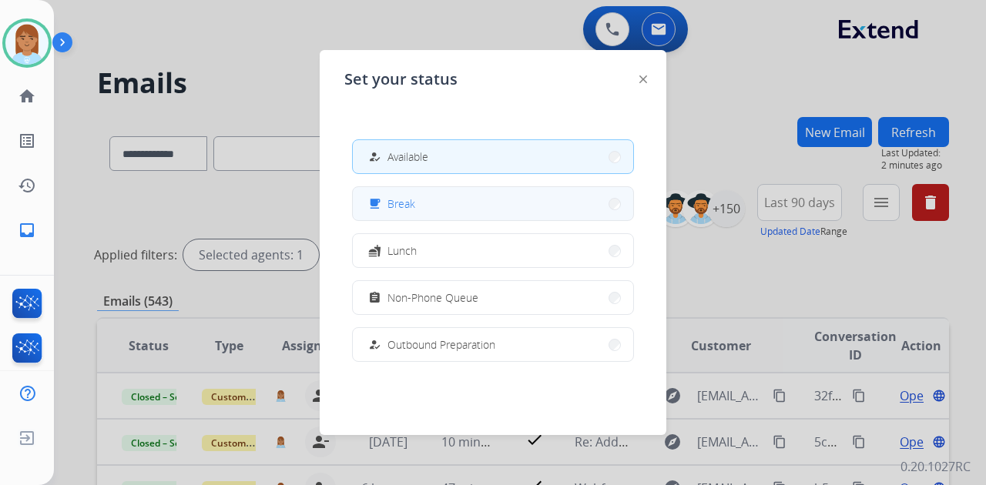
click at [438, 209] on button "free_breakfast Break" at bounding box center [493, 203] width 280 height 33
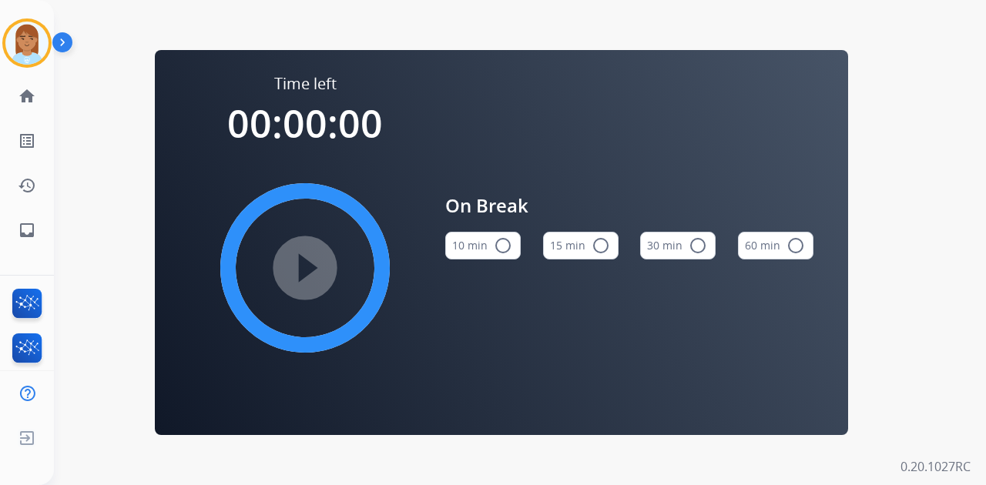
click at [596, 243] on mat-icon "radio_button_unchecked" at bounding box center [601, 246] width 18 height 18
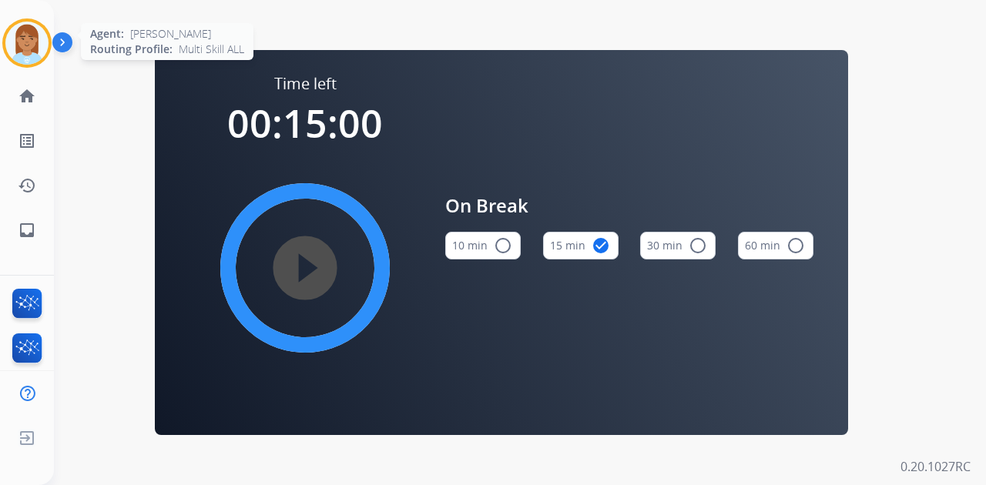
click at [22, 32] on img at bounding box center [26, 43] width 43 height 43
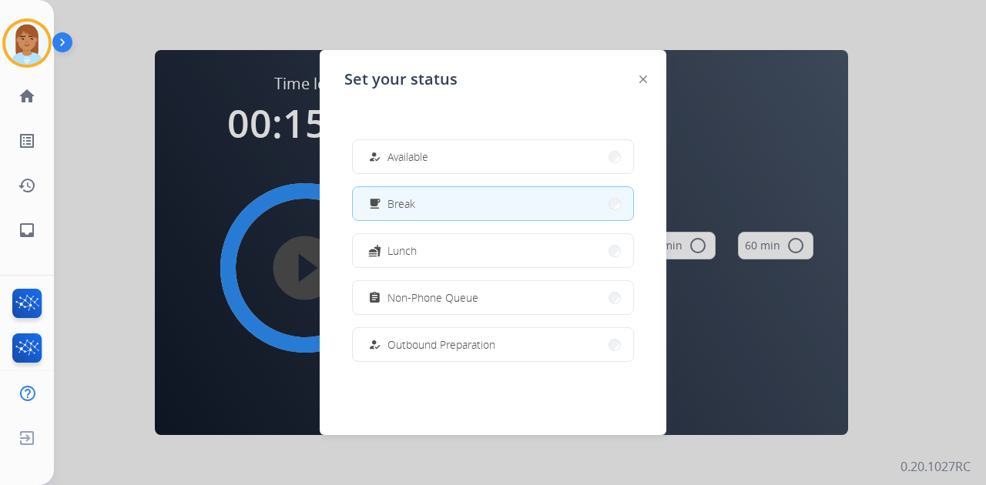
click at [79, 15] on div at bounding box center [493, 242] width 986 height 485
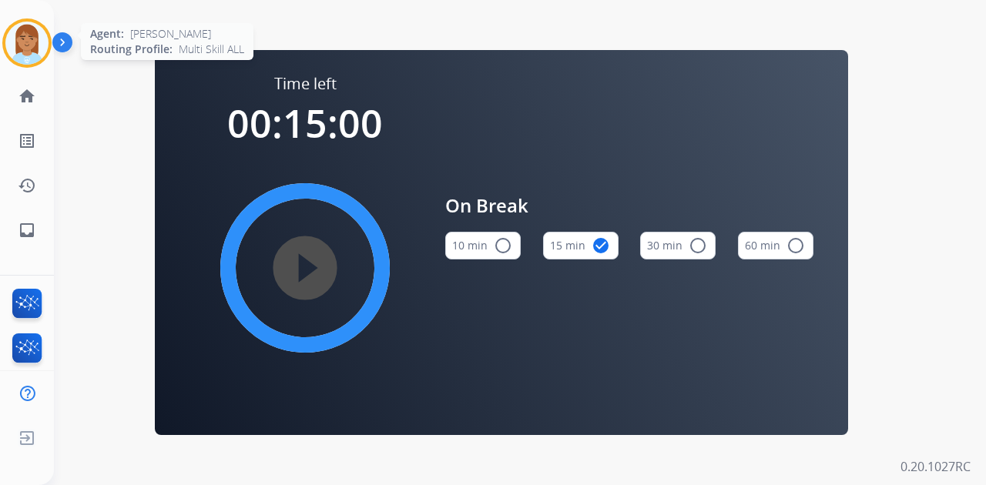
click at [9, 32] on img at bounding box center [26, 43] width 43 height 43
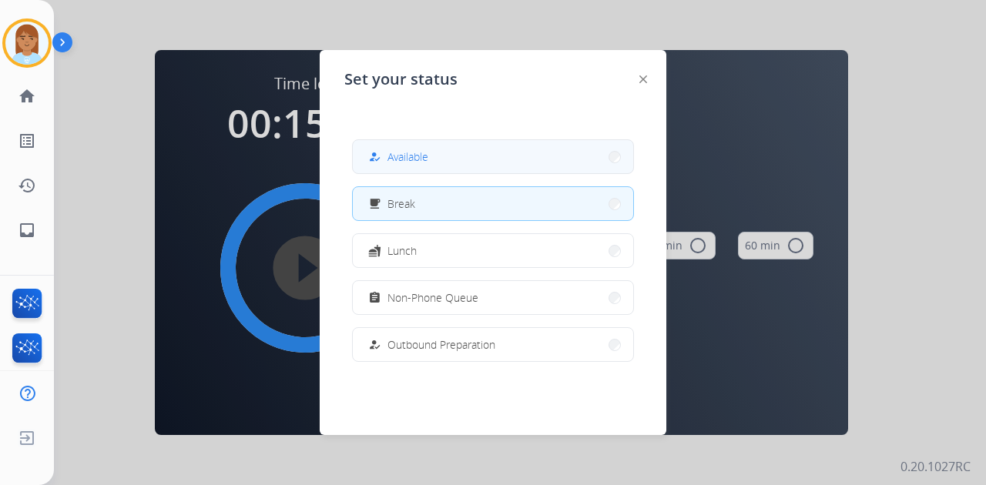
click at [526, 170] on button "how_to_reg Available" at bounding box center [493, 156] width 280 height 33
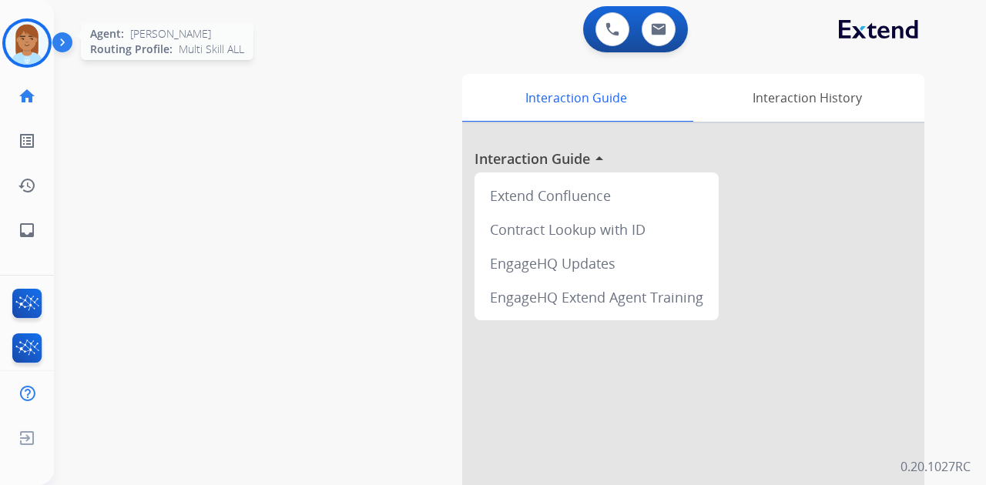
click at [36, 51] on img at bounding box center [26, 43] width 43 height 43
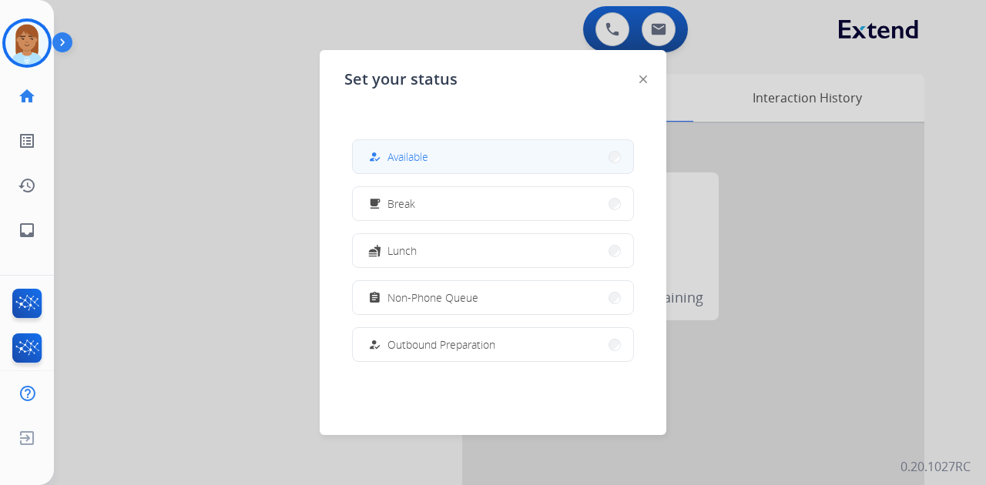
click at [478, 159] on button "how_to_reg Available" at bounding box center [493, 156] width 280 height 33
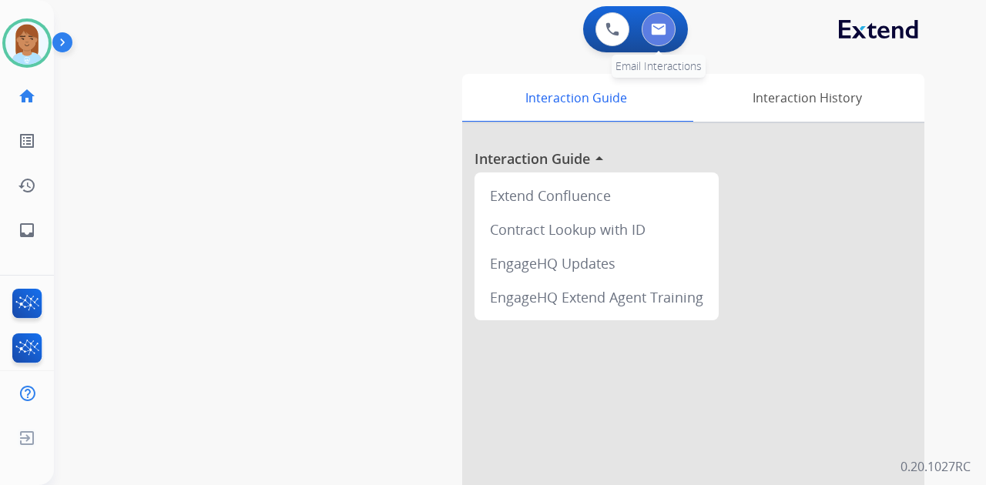
click at [656, 30] on img at bounding box center [658, 29] width 15 height 12
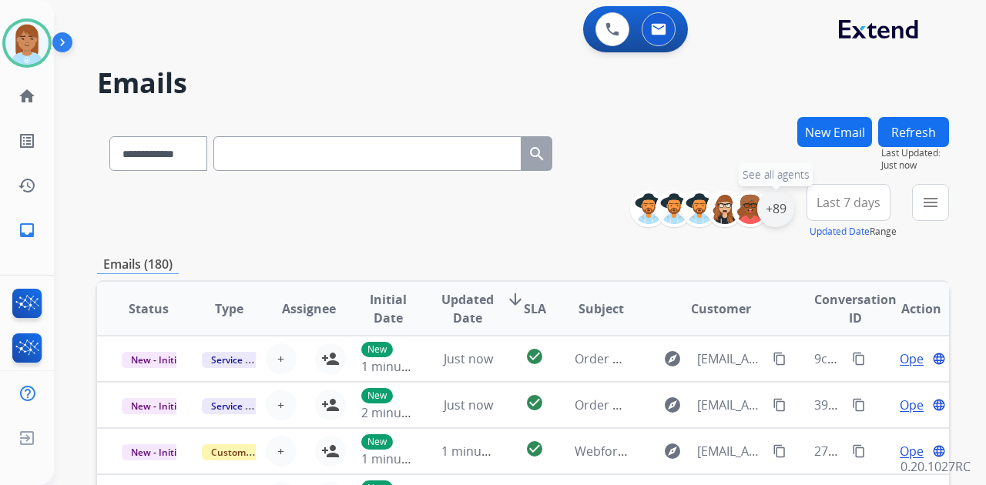
click at [767, 208] on div "+89" at bounding box center [775, 208] width 37 height 37
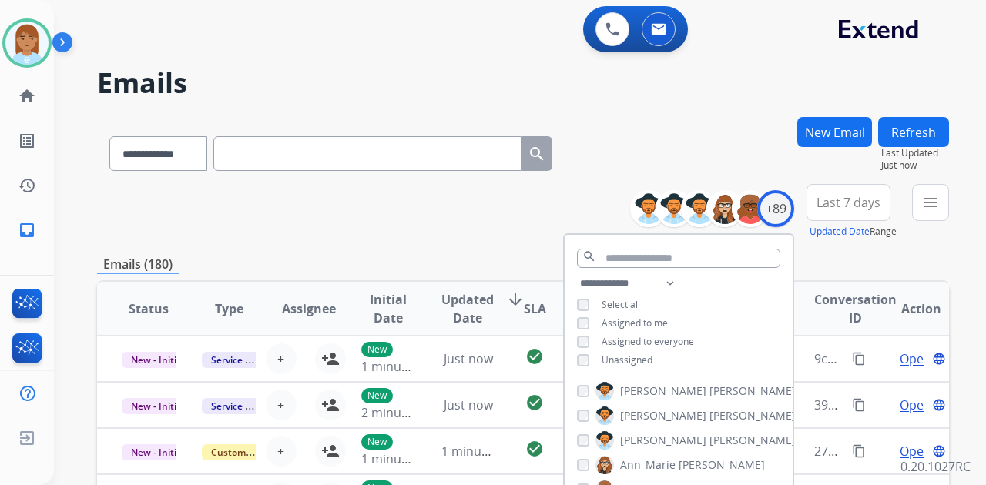
click at [626, 357] on span "Unassigned" at bounding box center [627, 360] width 51 height 13
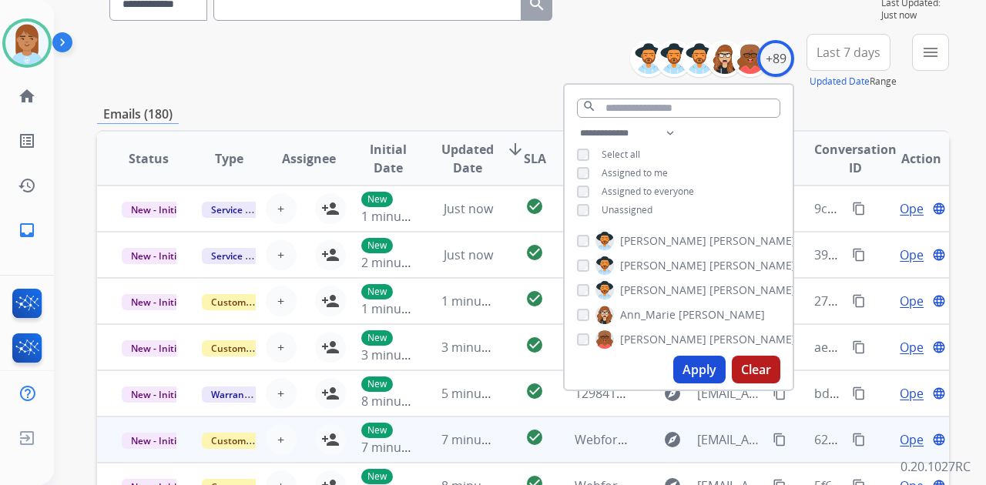
scroll to position [257, 0]
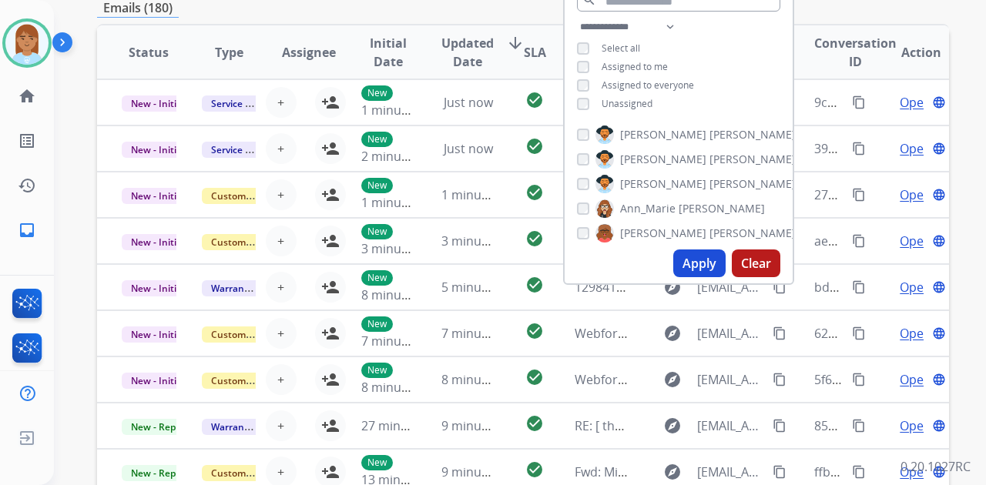
click at [686, 267] on button "Apply" at bounding box center [699, 264] width 52 height 28
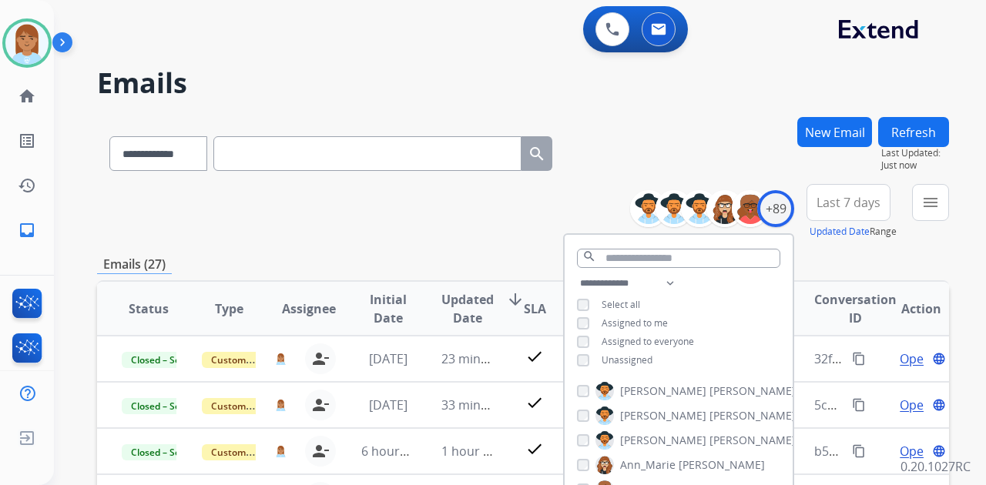
click at [851, 215] on button "Last 7 days" at bounding box center [849, 202] width 84 height 37
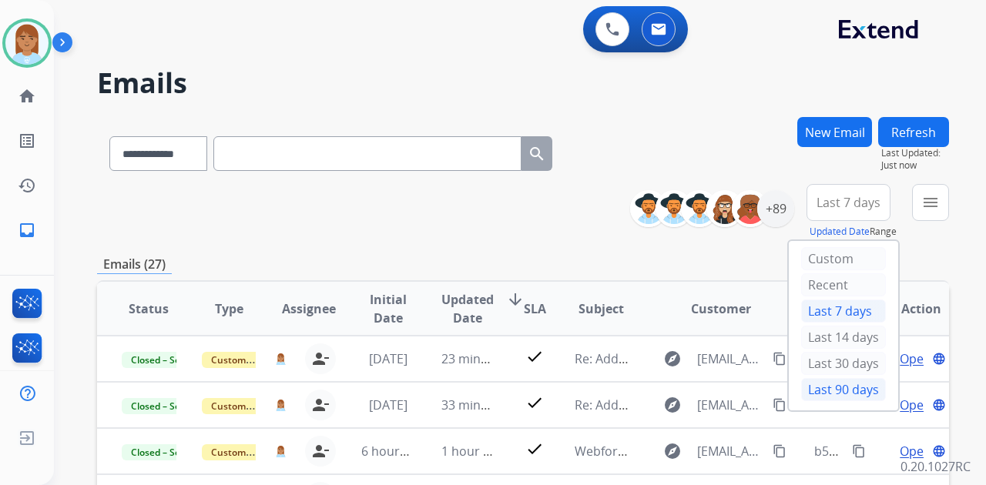
click at [849, 381] on div "Last 90 days" at bounding box center [843, 389] width 85 height 23
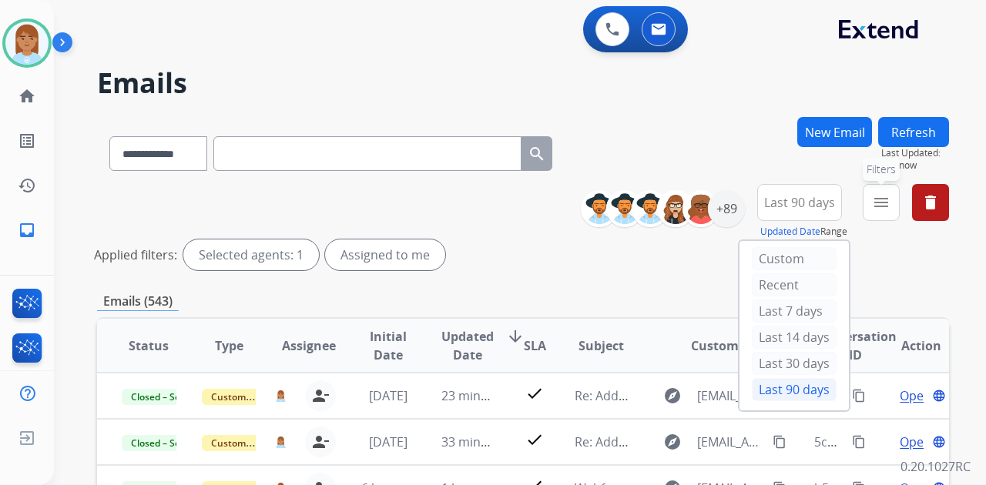
click at [868, 201] on button "menu Filters" at bounding box center [881, 202] width 37 height 37
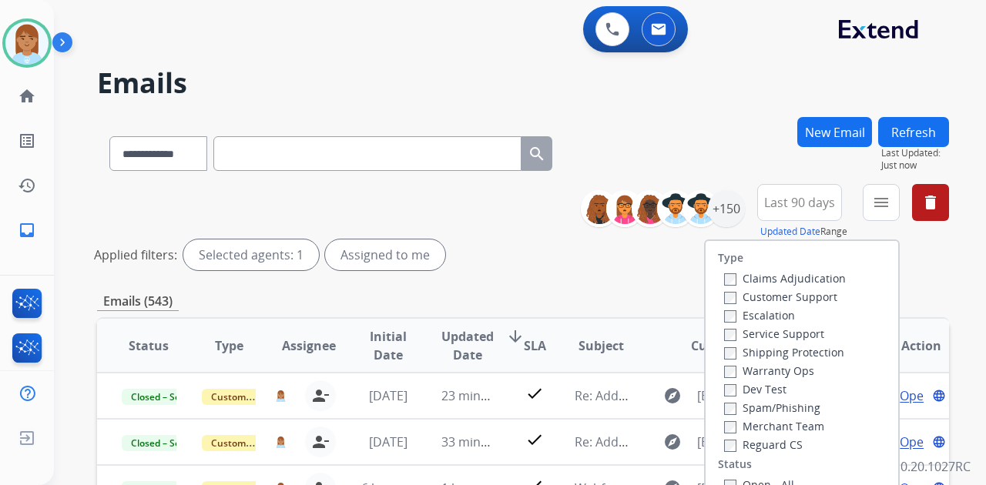
click at [767, 291] on label "Customer Support" at bounding box center [780, 297] width 113 height 15
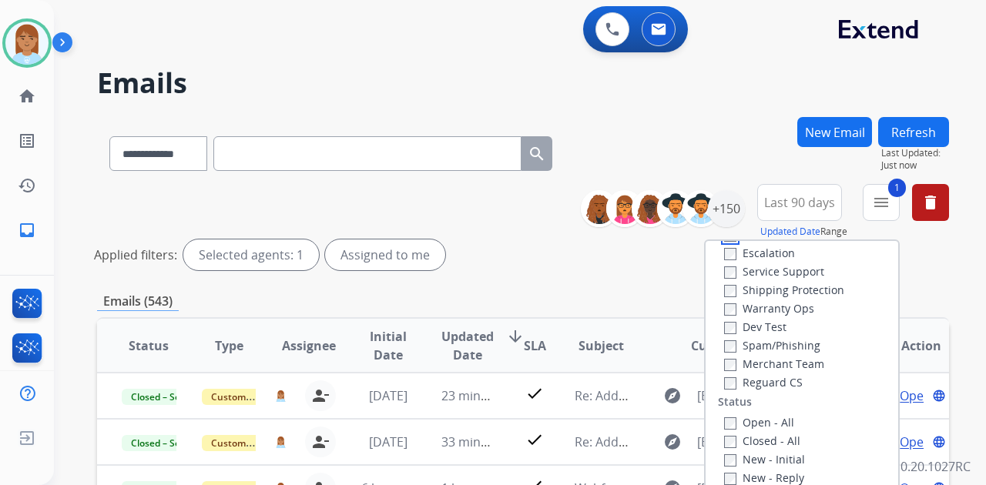
scroll to position [102, 0]
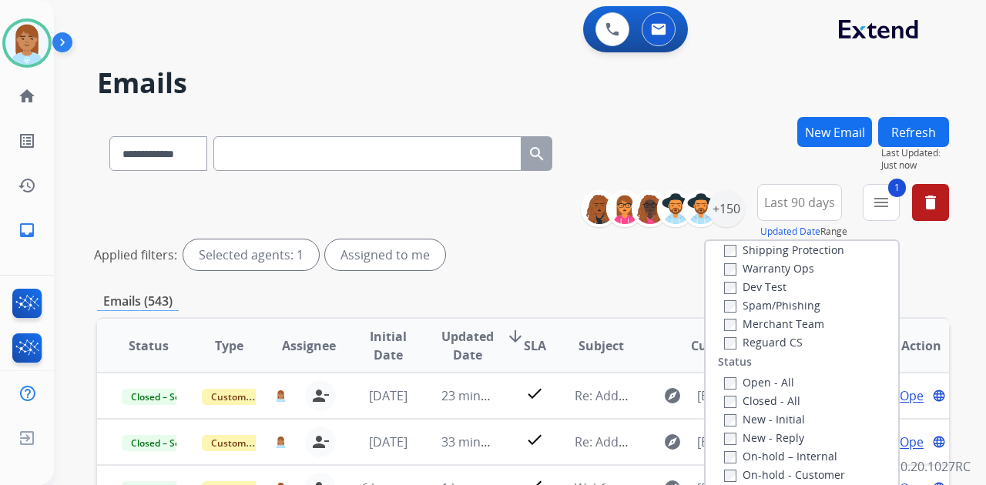
drag, startPoint x: 769, startPoint y: 252, endPoint x: 766, endPoint y: 270, distance: 18.0
click at [769, 253] on label "Shipping Protection" at bounding box center [784, 250] width 120 height 15
click at [780, 345] on label "Reguard CS" at bounding box center [763, 342] width 79 height 15
click at [775, 386] on label "Open - All" at bounding box center [759, 382] width 70 height 15
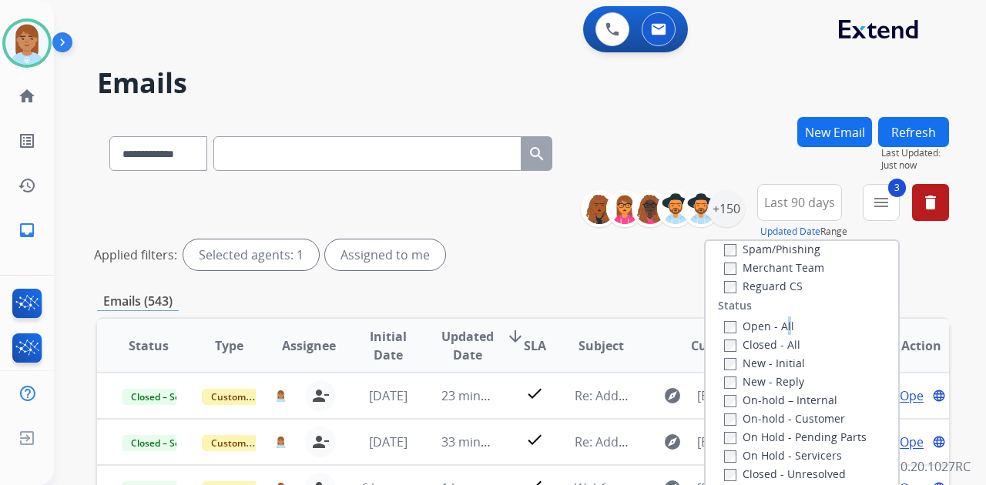
scroll to position [205, 0]
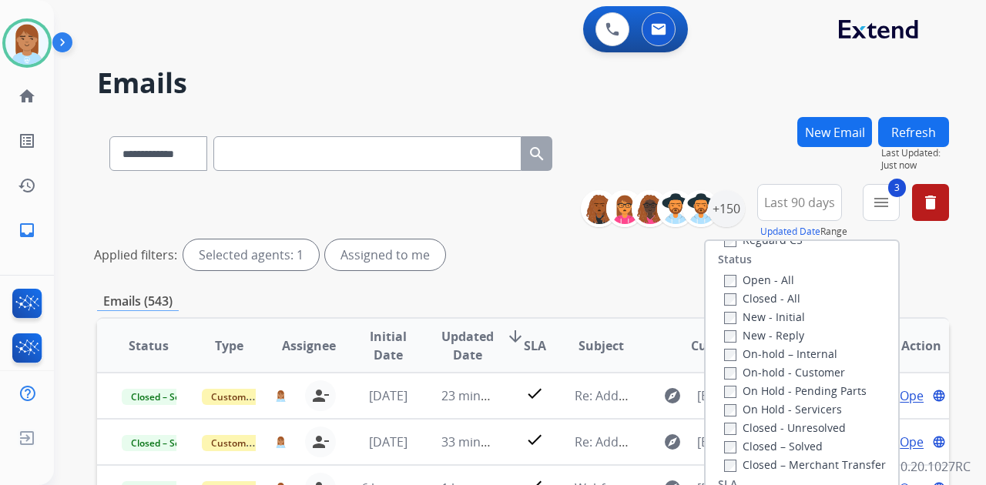
click at [706, 273] on div "Type Claims Adjudication Customer Support Escalation Service Support Shipping P…" at bounding box center [802, 373] width 193 height 265
click at [718, 278] on div "Open - All Closed - All New - Initial New - Reply On-hold – Internal On-hold - …" at bounding box center [802, 371] width 168 height 203
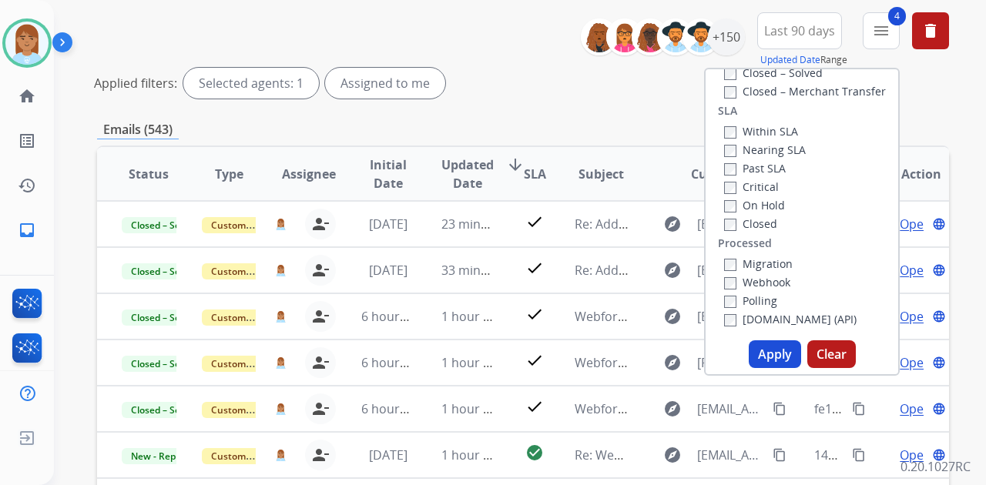
scroll to position [359, 0]
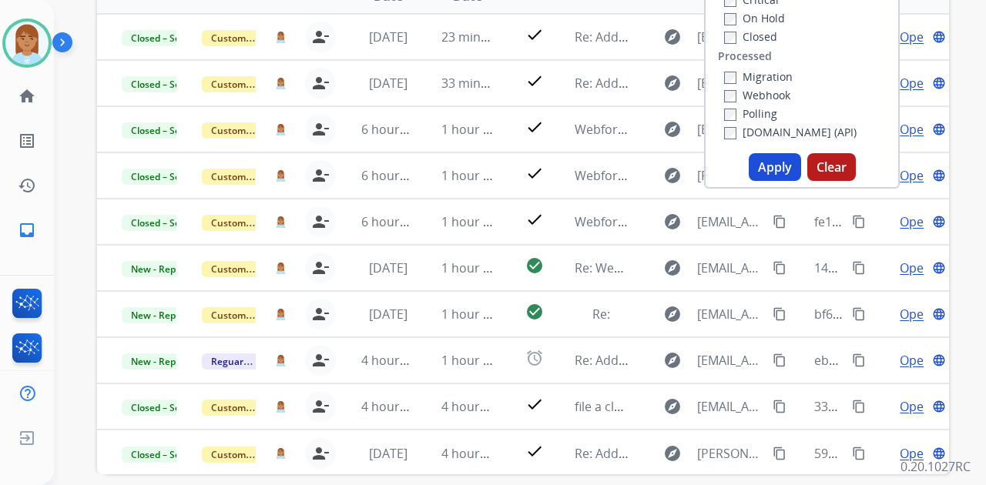
click at [791, 160] on button "Apply" at bounding box center [775, 167] width 52 height 28
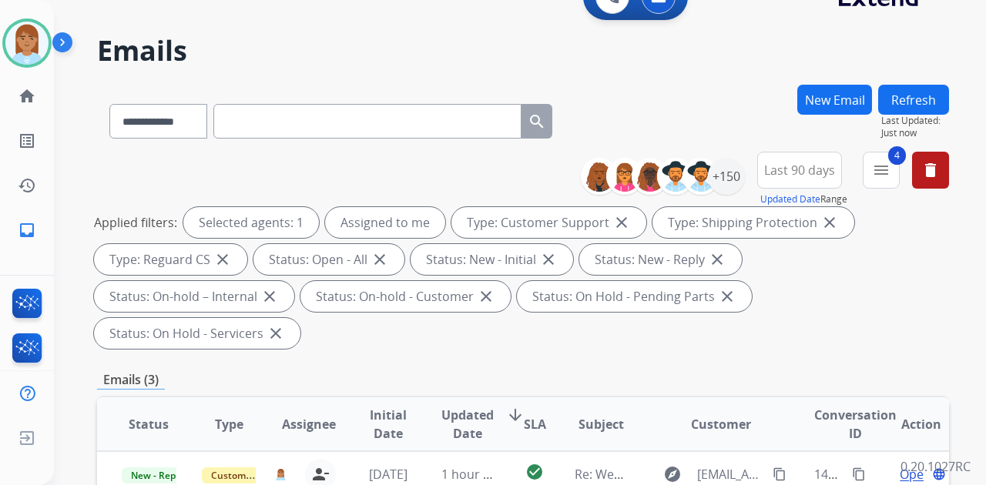
scroll to position [308, 0]
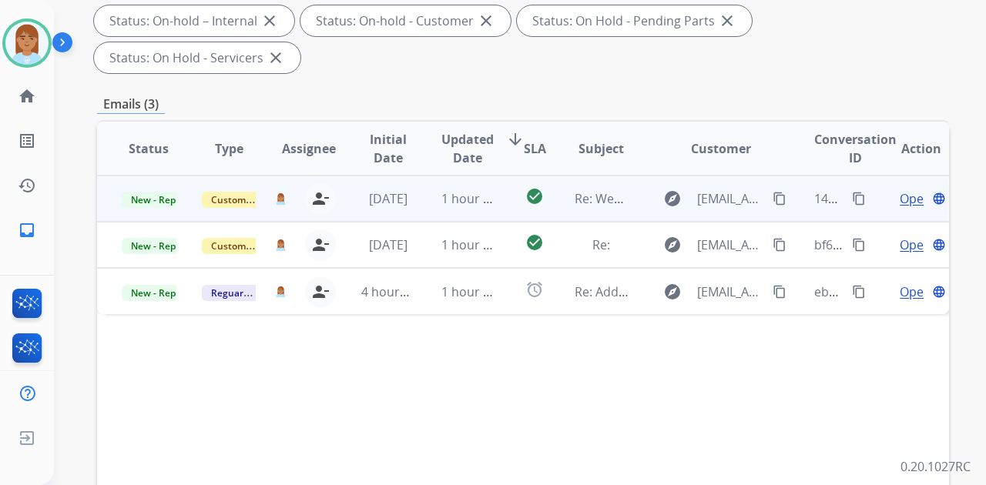
click at [900, 190] on span "Open" at bounding box center [916, 199] width 32 height 18
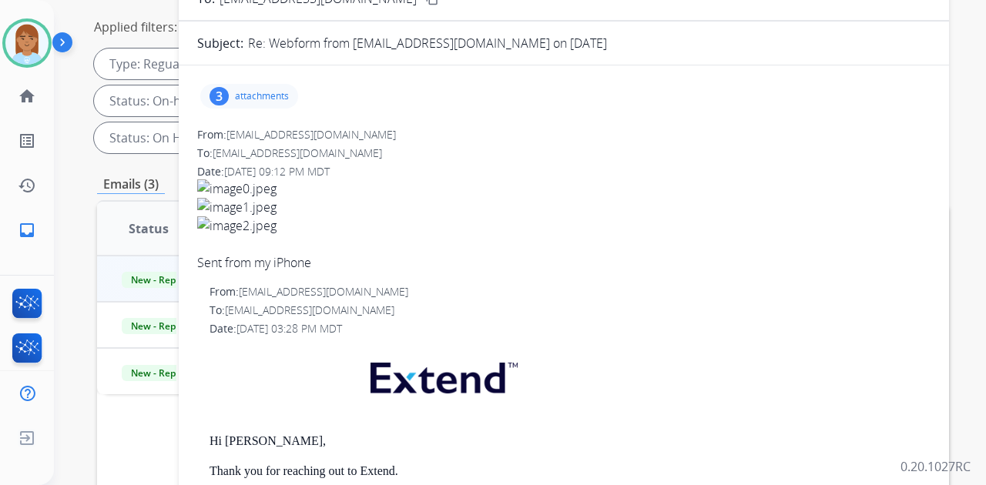
scroll to position [51, 0]
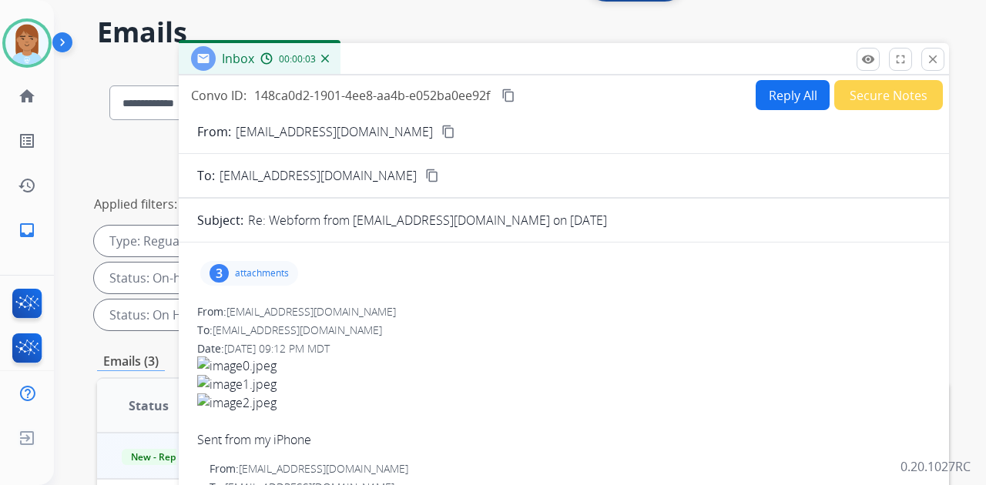
click at [277, 264] on div "3 attachments" at bounding box center [249, 273] width 98 height 25
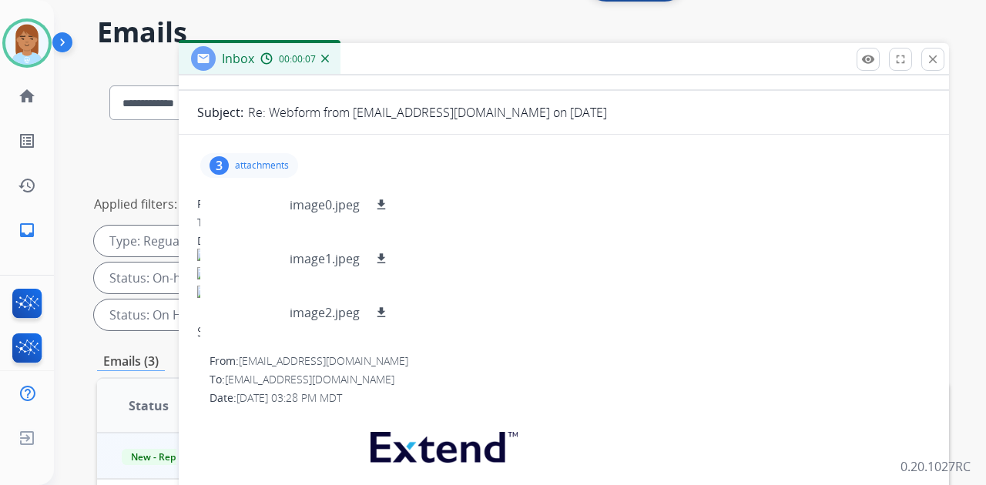
scroll to position [102, 0]
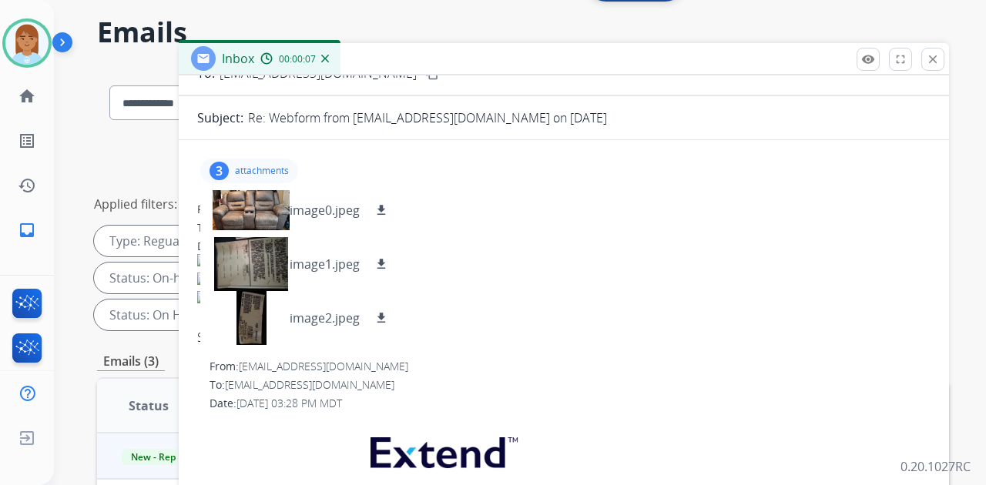
click at [492, 300] on img at bounding box center [564, 300] width 734 height 18
click at [496, 296] on img at bounding box center [564, 300] width 734 height 18
click at [495, 297] on img at bounding box center [564, 300] width 734 height 18
click at [244, 170] on p "attachments" at bounding box center [262, 171] width 54 height 12
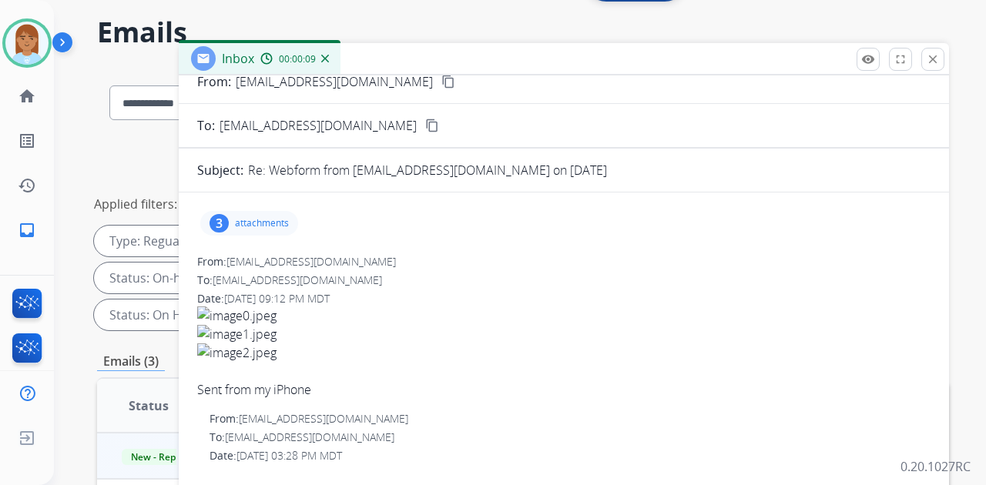
scroll to position [0, 0]
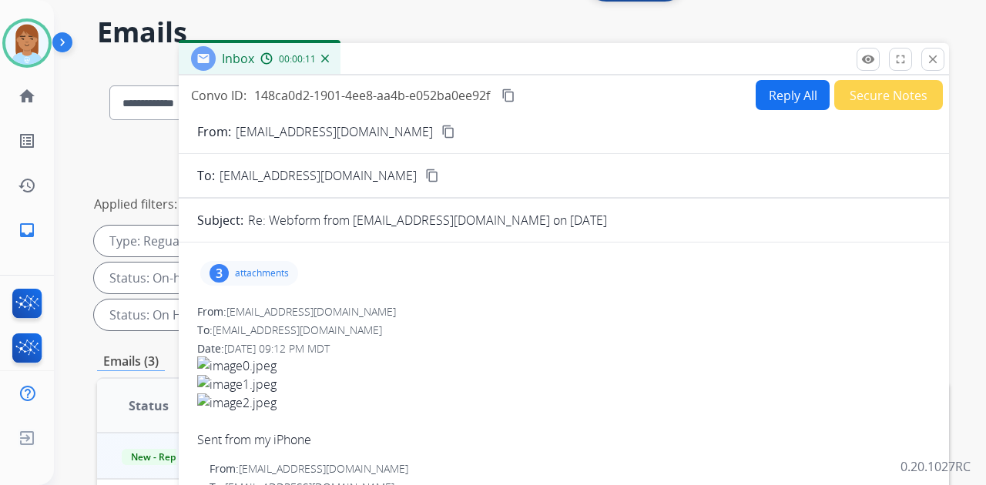
click at [778, 97] on button "Reply All" at bounding box center [793, 95] width 74 height 30
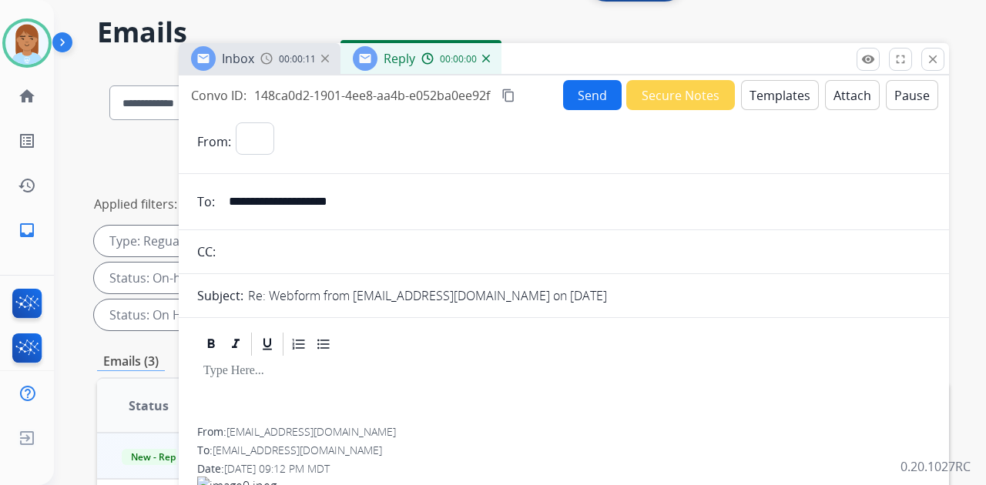
select select "**********"
click at [775, 101] on button "Templates" at bounding box center [780, 95] width 78 height 30
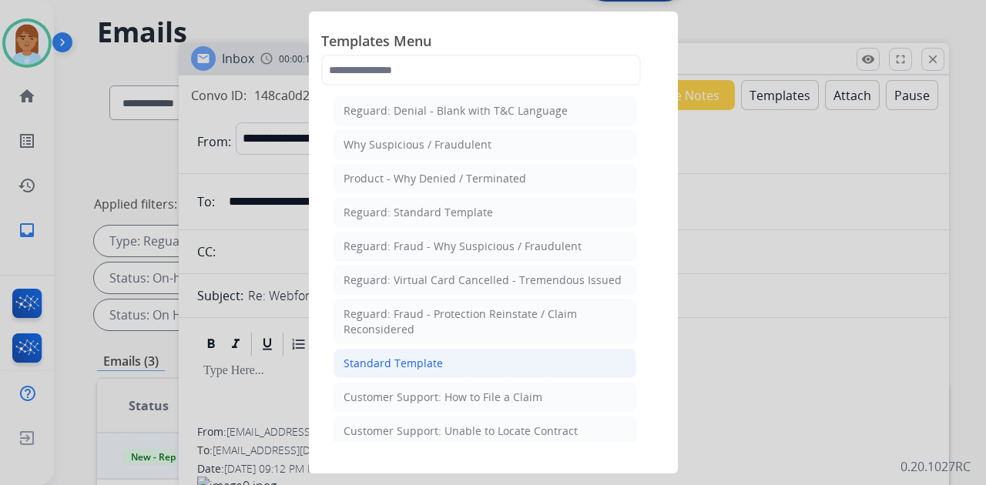
click at [461, 361] on li "Standard Template" at bounding box center [485, 363] width 303 height 29
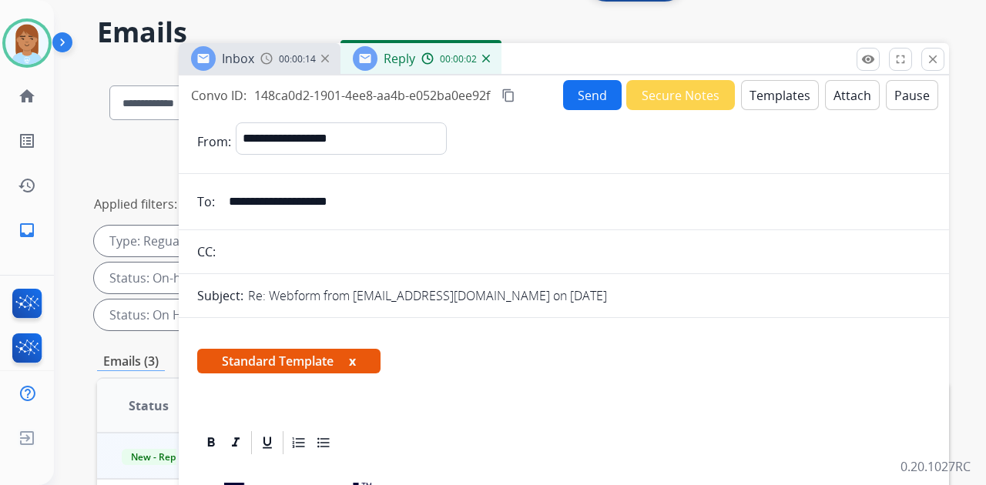
scroll to position [257, 0]
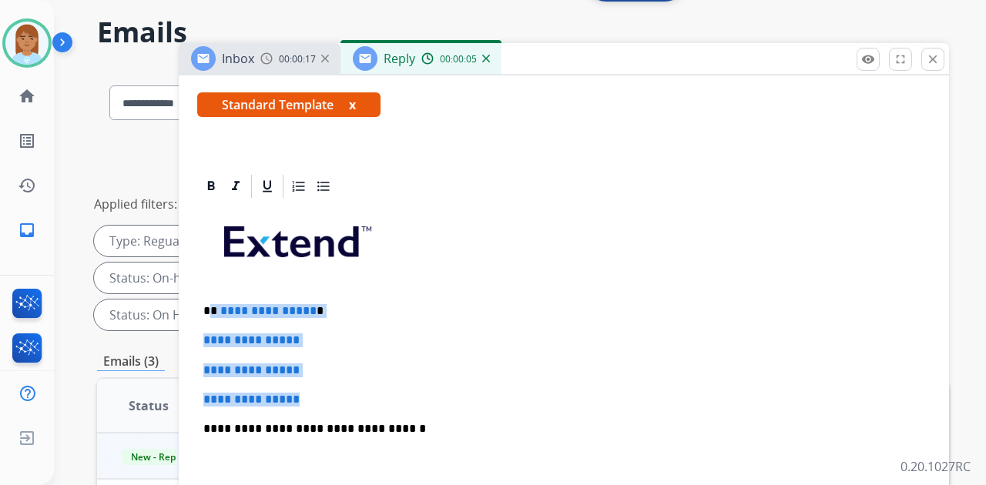
drag, startPoint x: 212, startPoint y: 303, endPoint x: 339, endPoint y: 378, distance: 147.5
click at [339, 378] on div "**********" at bounding box center [564, 465] width 734 height 530
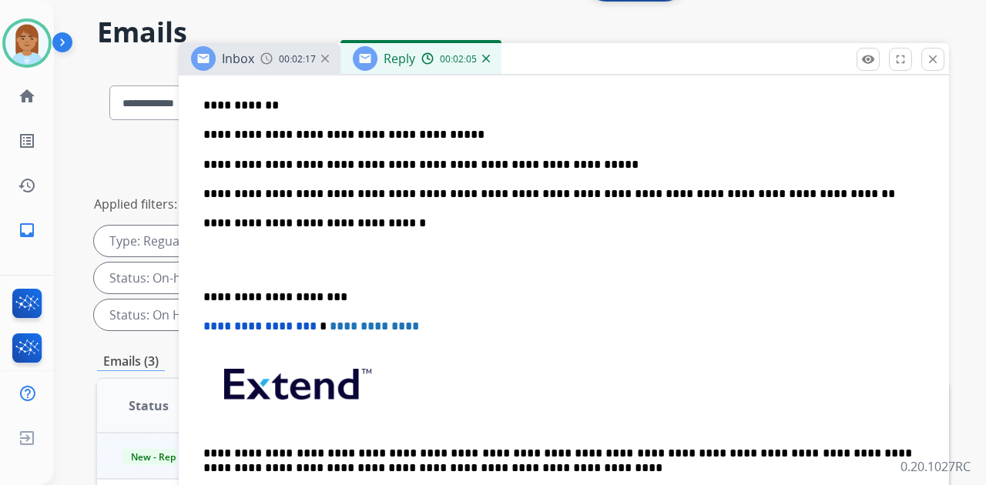
scroll to position [513, 0]
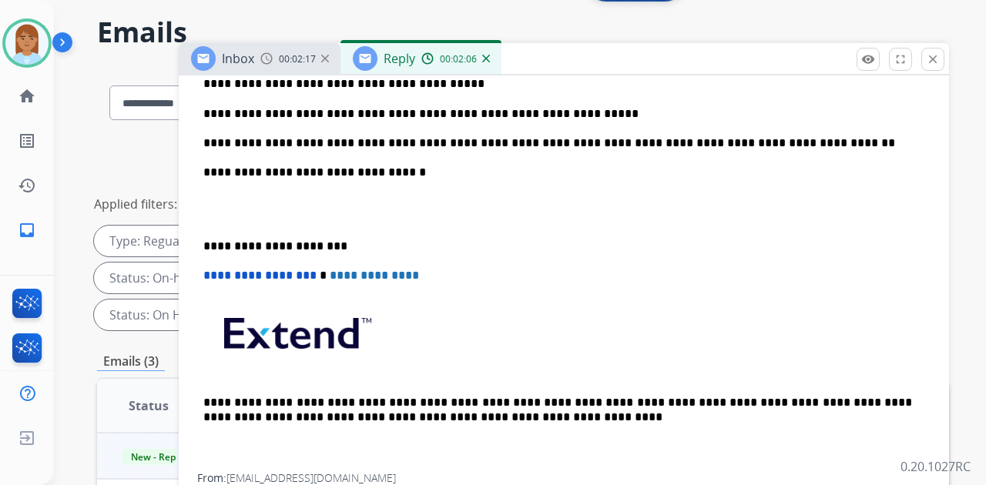
click at [330, 199] on p at bounding box center [563, 210] width 721 height 29
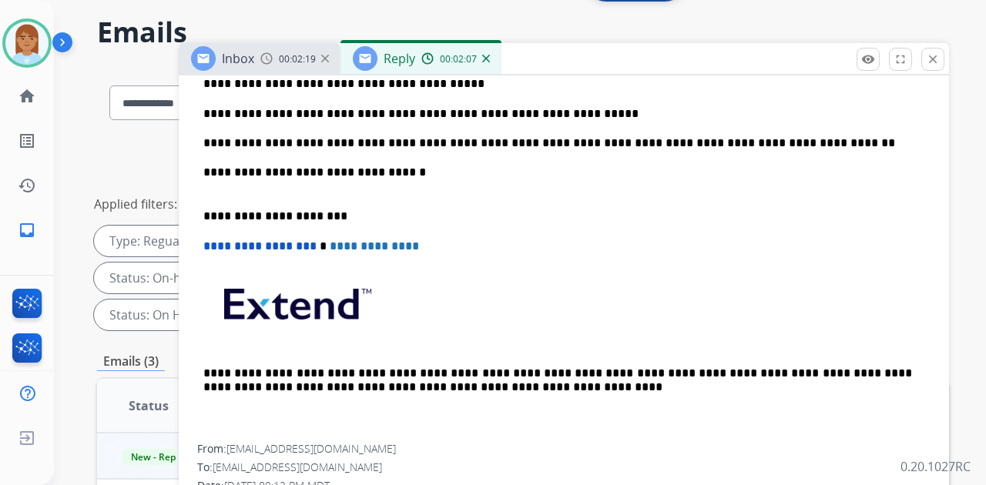
click at [256, 183] on p "**********" at bounding box center [557, 180] width 709 height 29
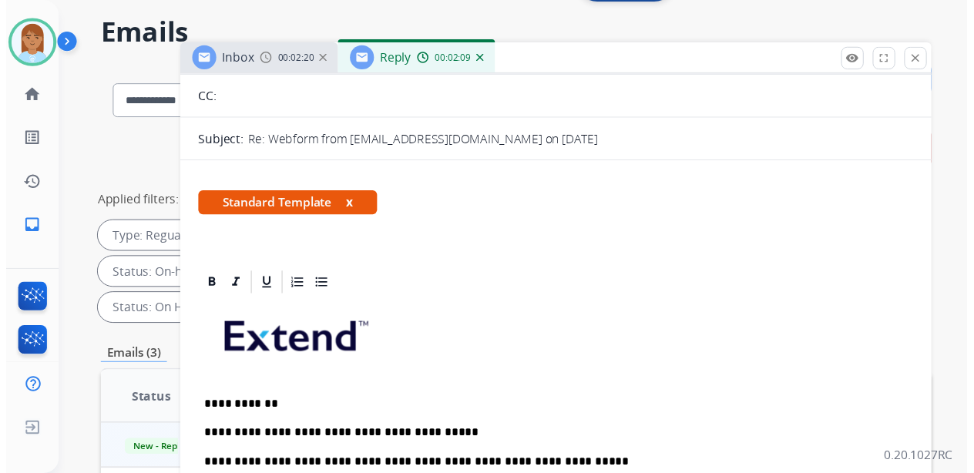
scroll to position [0, 0]
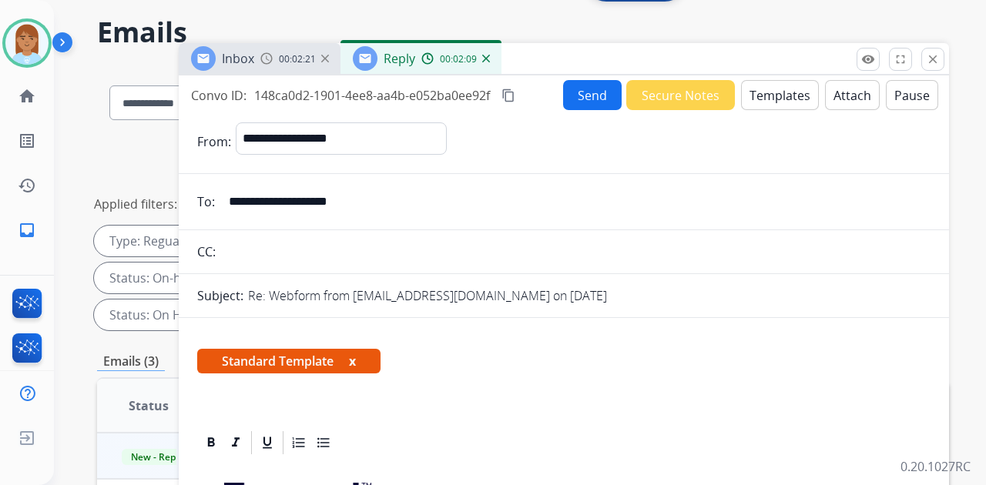
click at [577, 92] on button "Send" at bounding box center [592, 95] width 59 height 30
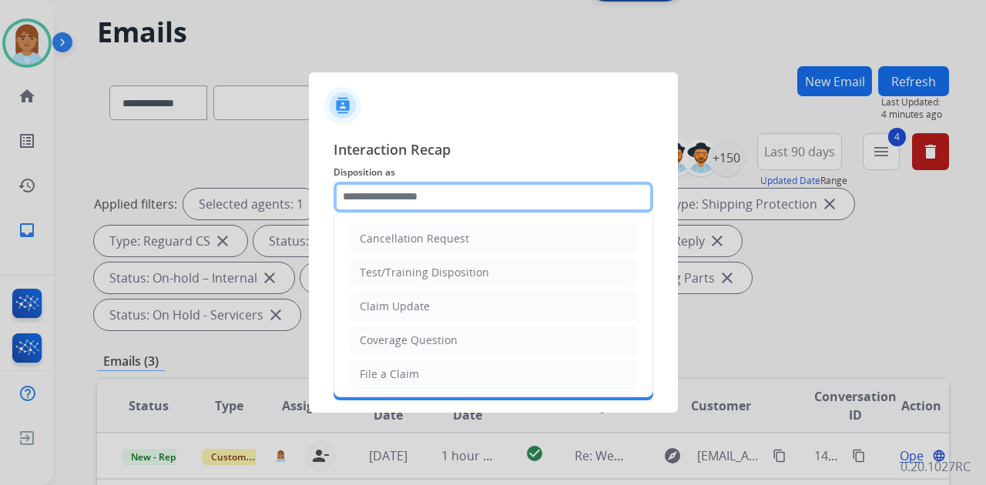
click at [515, 194] on input "text" at bounding box center [494, 197] width 320 height 31
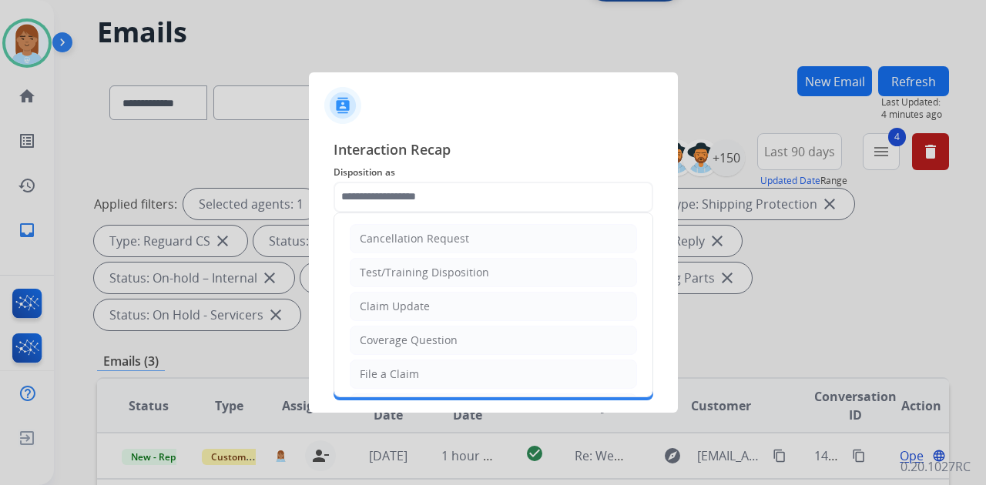
click at [488, 317] on li "Claim Update" at bounding box center [493, 306] width 287 height 29
type input "**********"
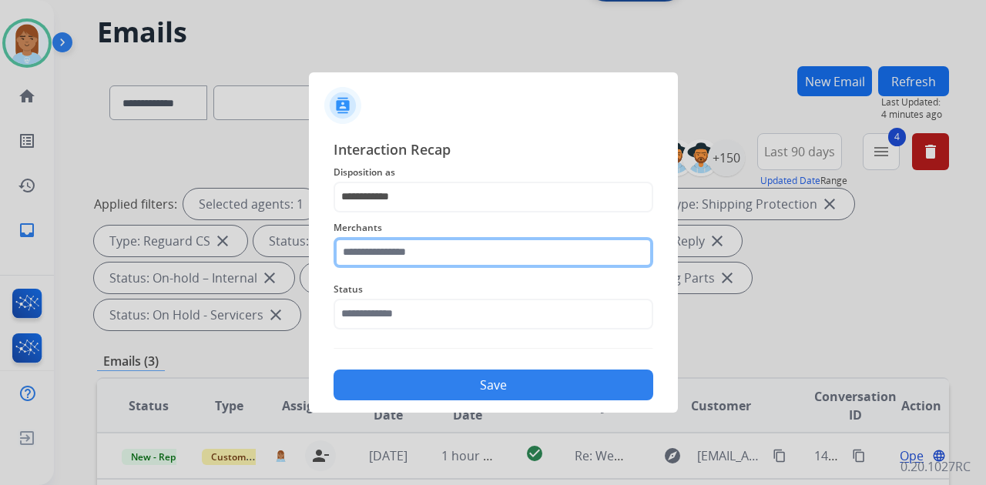
click at [487, 253] on input "text" at bounding box center [494, 252] width 320 height 31
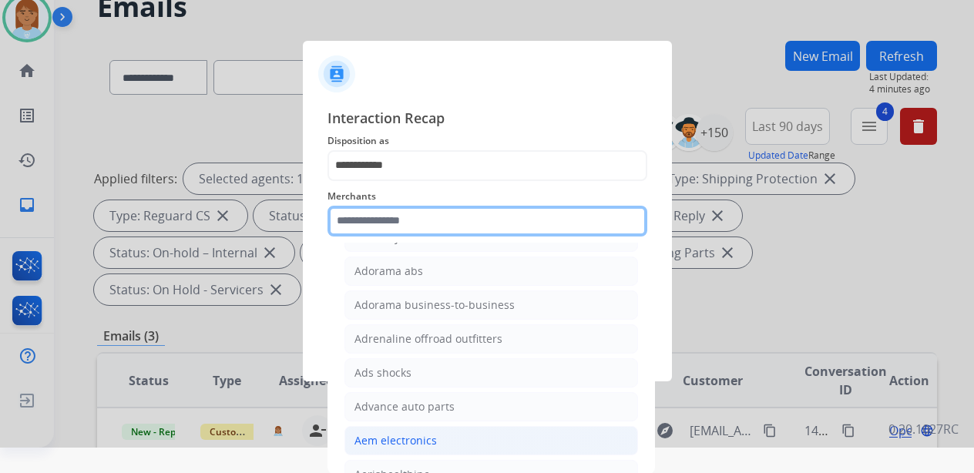
scroll to position [616, 0]
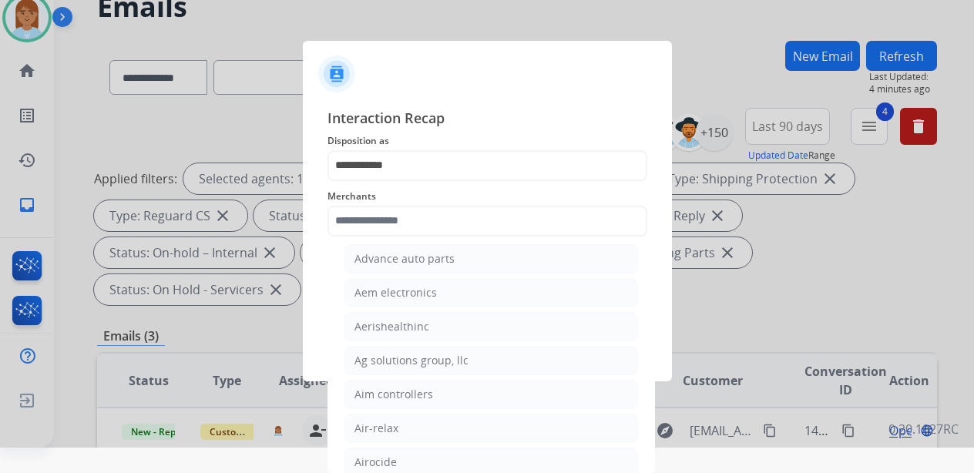
click at [772, 397] on div at bounding box center [487, 211] width 974 height 473
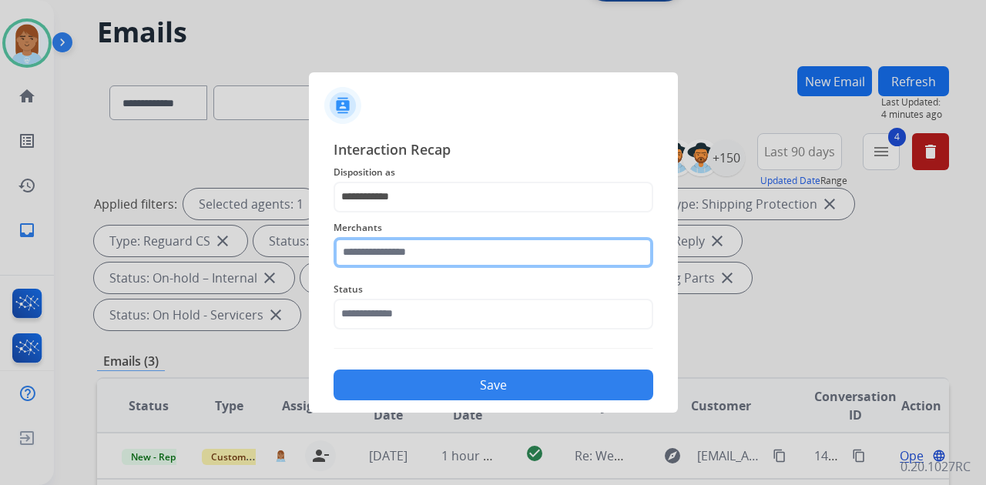
click at [448, 251] on input "text" at bounding box center [494, 252] width 320 height 31
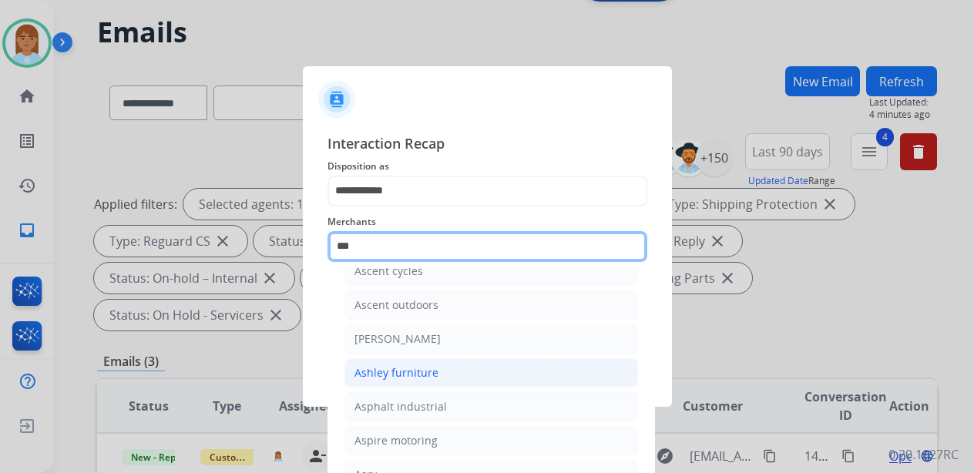
scroll to position [21, 0]
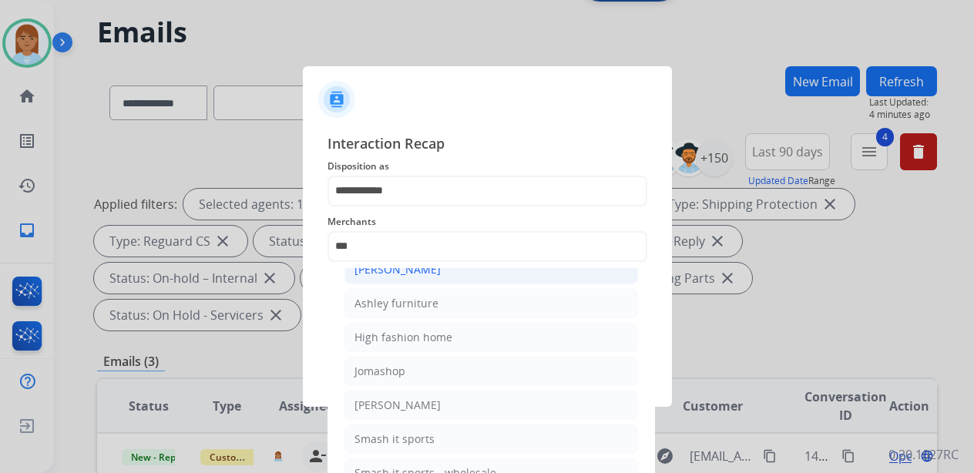
click at [442, 271] on li "[PERSON_NAME]" at bounding box center [491, 269] width 294 height 29
type input "**********"
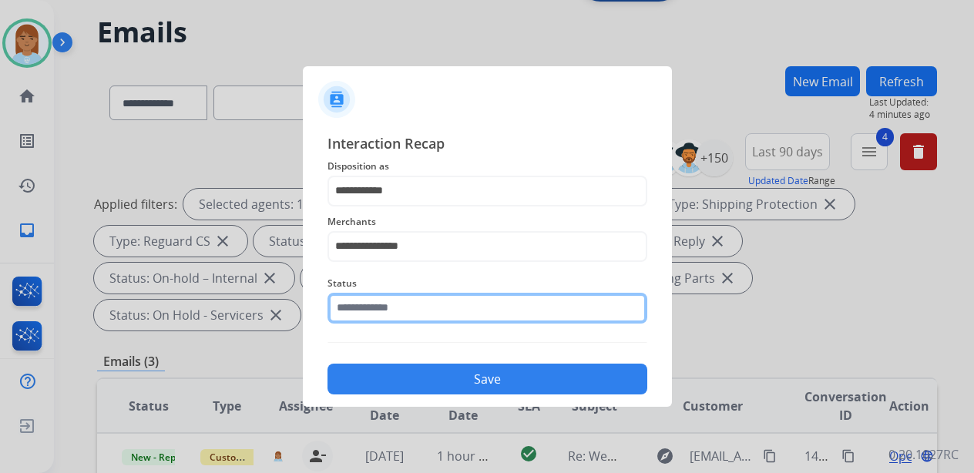
click at [439, 315] on input "text" at bounding box center [487, 308] width 320 height 31
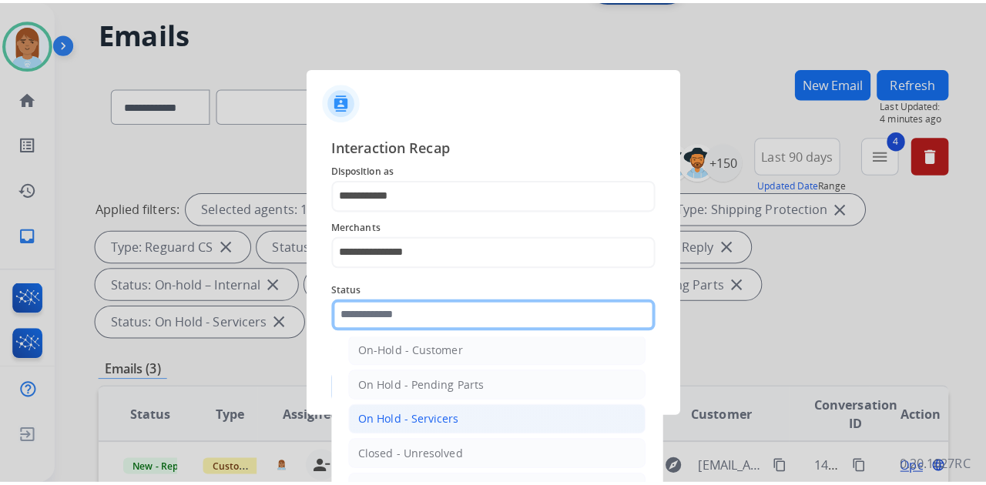
scroll to position [88, 0]
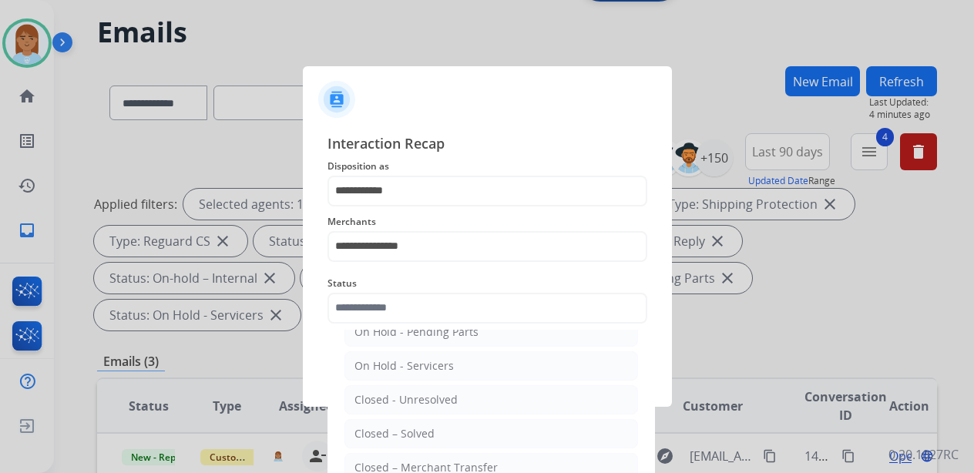
click at [427, 426] on div "Closed – Solved" at bounding box center [394, 433] width 80 height 15
type input "**********"
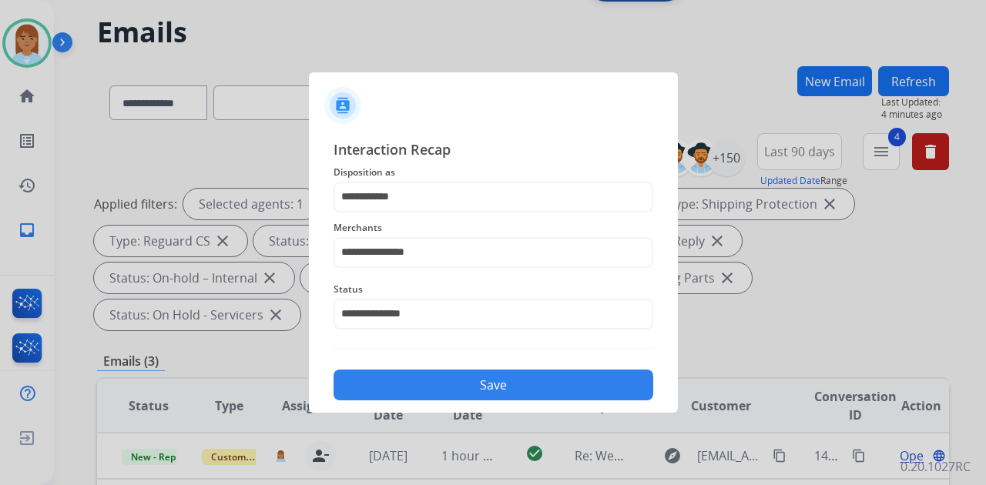
click at [440, 396] on button "Save" at bounding box center [494, 385] width 320 height 31
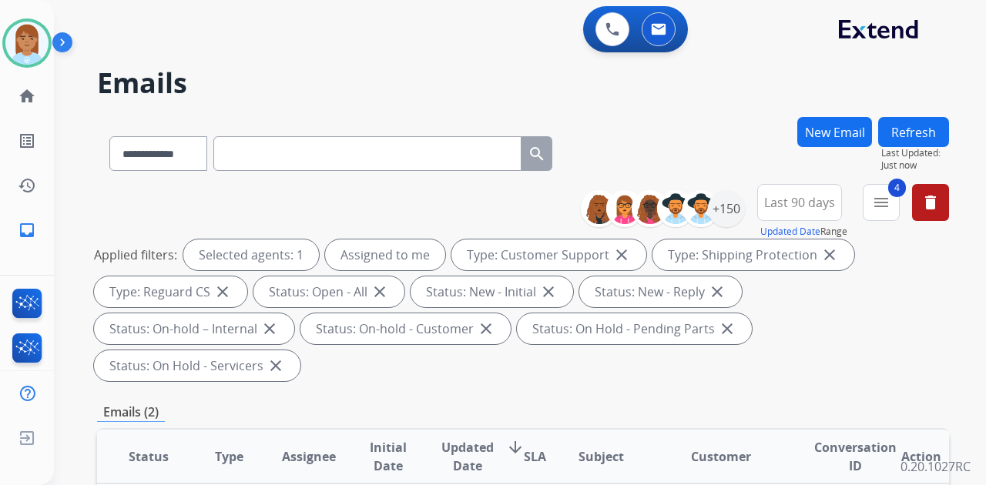
scroll to position [257, 0]
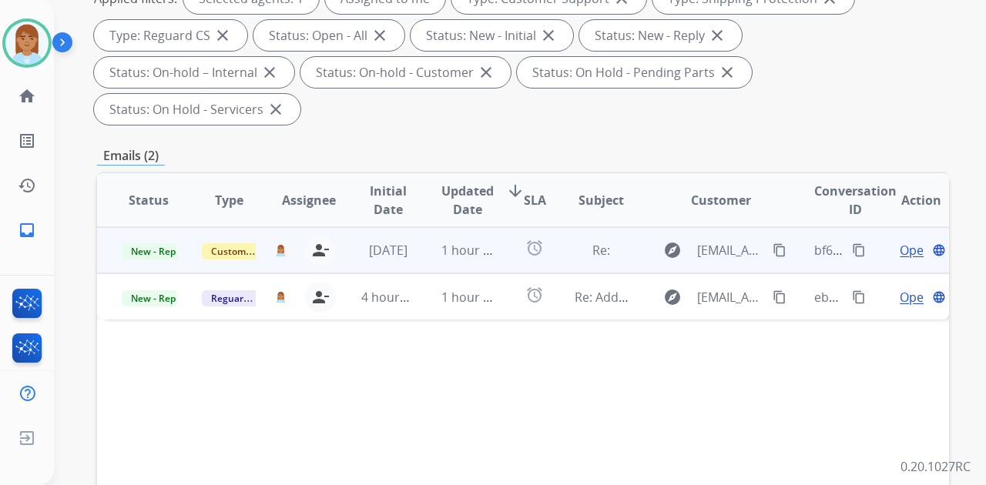
click at [915, 241] on div "Open language" at bounding box center [921, 250] width 55 height 18
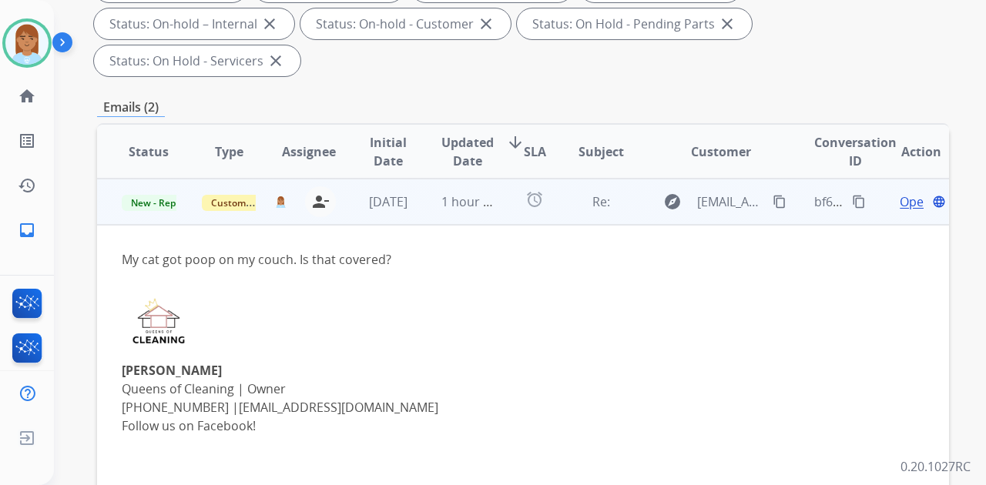
scroll to position [297, 0]
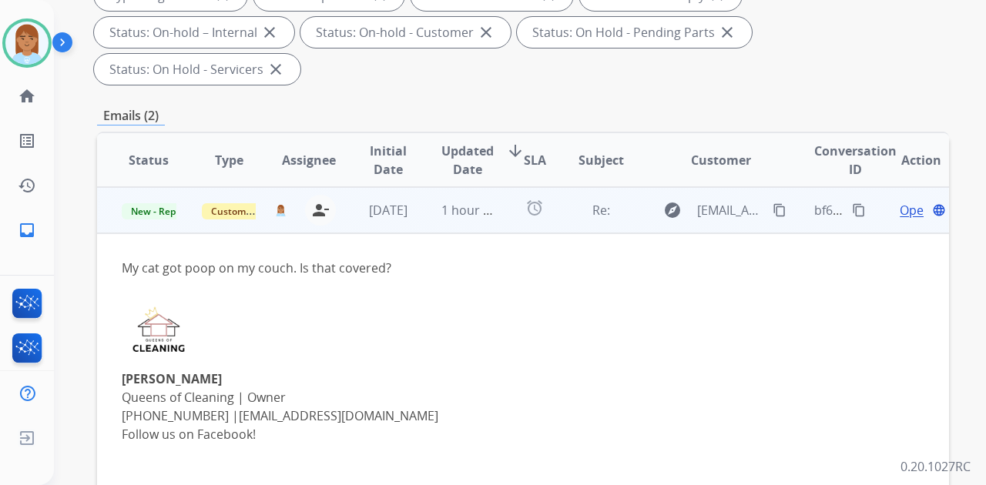
click at [900, 201] on span "Open" at bounding box center [916, 210] width 32 height 18
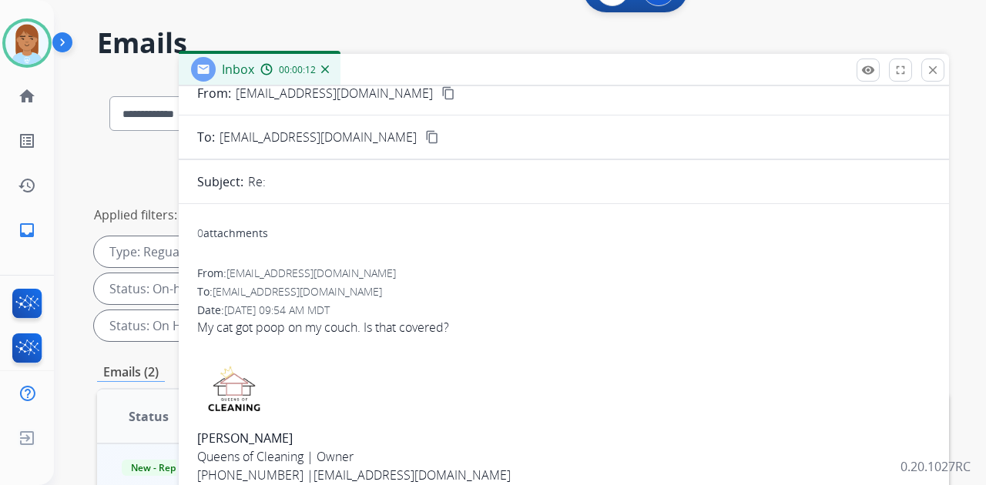
scroll to position [0, 0]
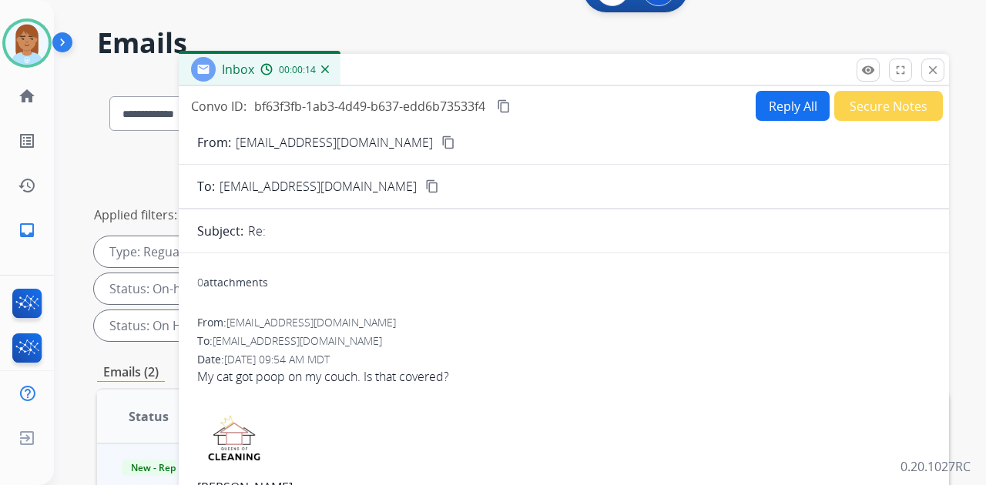
click at [786, 117] on button "Reply All" at bounding box center [793, 106] width 74 height 30
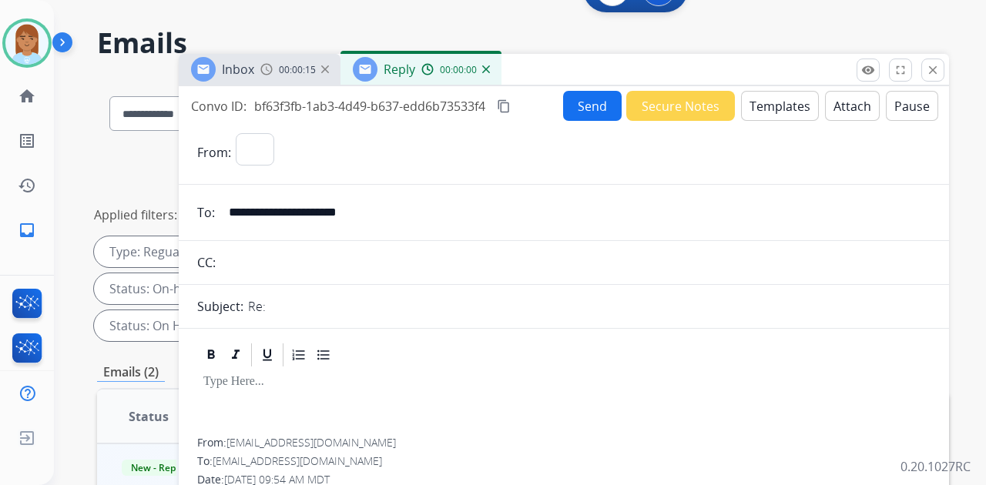
select select "**********"
click at [774, 106] on button "Templates" at bounding box center [780, 106] width 78 height 30
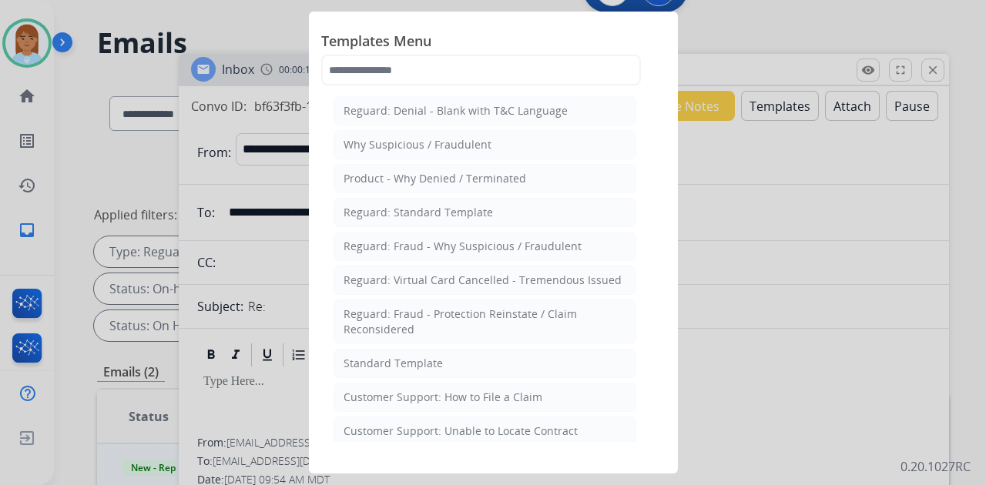
click at [840, 18] on div at bounding box center [493, 242] width 986 height 485
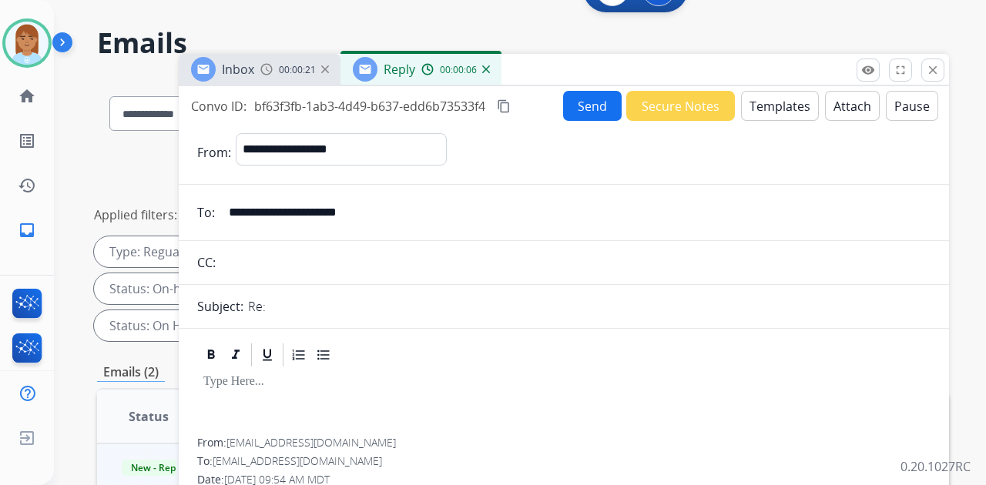
drag, startPoint x: 227, startPoint y: 214, endPoint x: 441, endPoint y: 204, distance: 214.4
click at [436, 204] on input "**********" at bounding box center [575, 212] width 711 height 31
click at [766, 106] on button "Templates" at bounding box center [780, 106] width 78 height 30
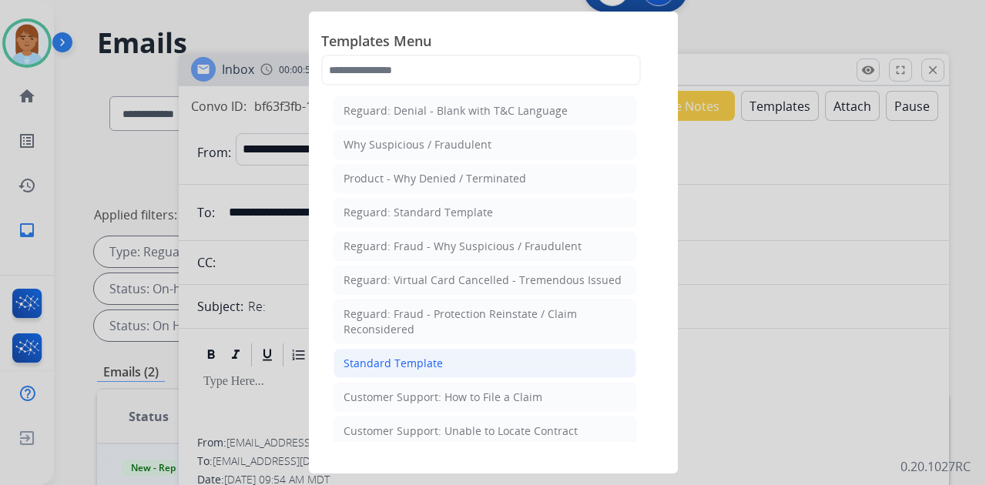
click at [476, 364] on li "Standard Template" at bounding box center [485, 363] width 303 height 29
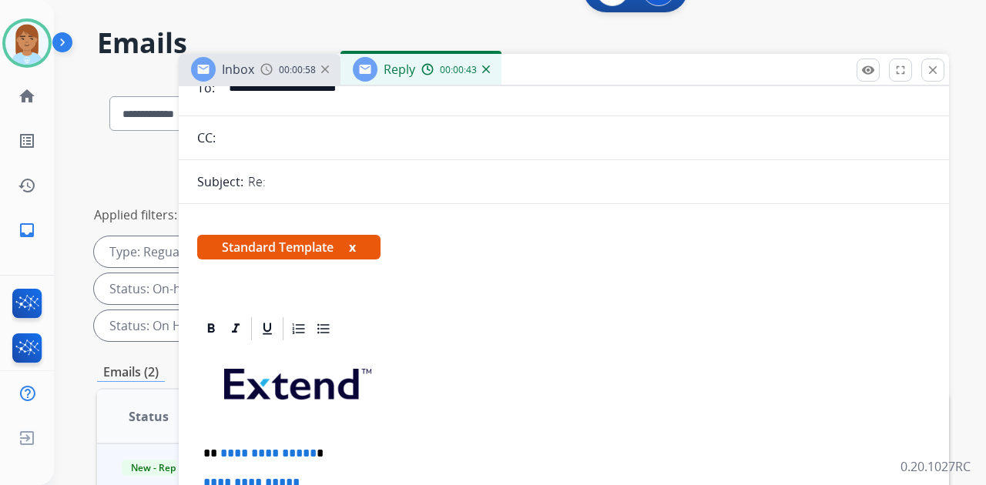
scroll to position [205, 0]
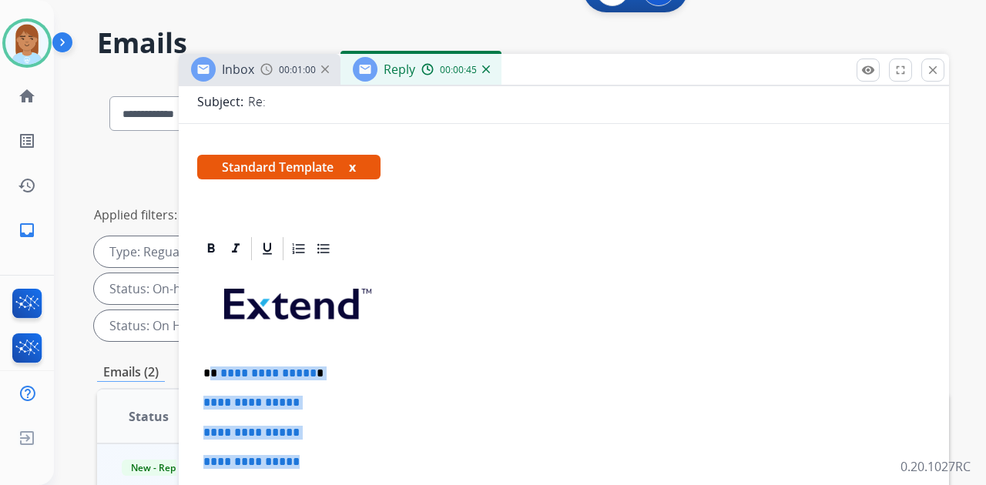
drag, startPoint x: 213, startPoint y: 365, endPoint x: 361, endPoint y: 439, distance: 166.1
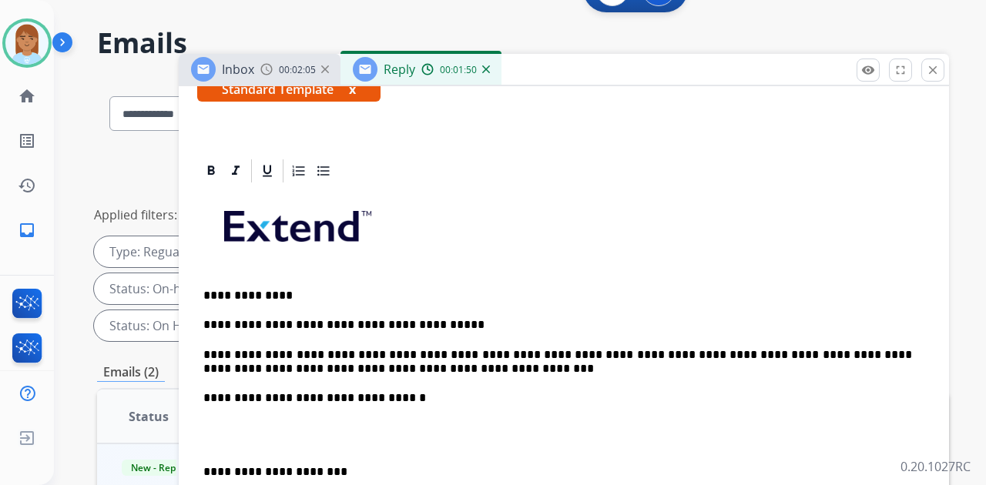
scroll to position [411, 0]
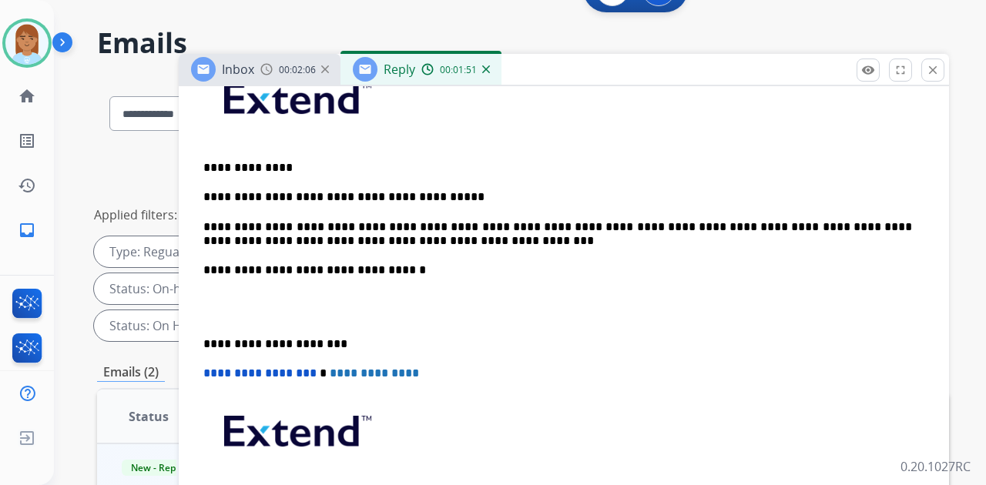
click at [350, 307] on p at bounding box center [563, 308] width 721 height 29
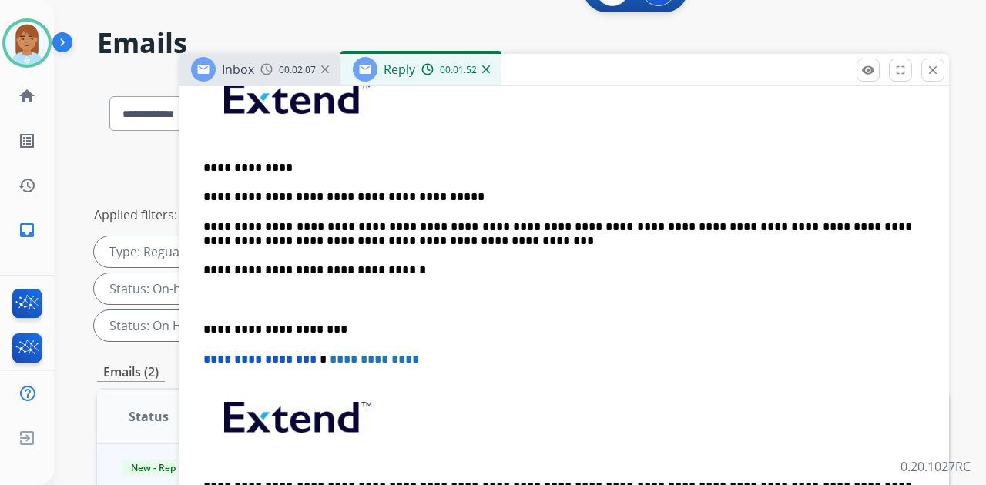
click at [315, 288] on div "**********" at bounding box center [564, 307] width 734 height 501
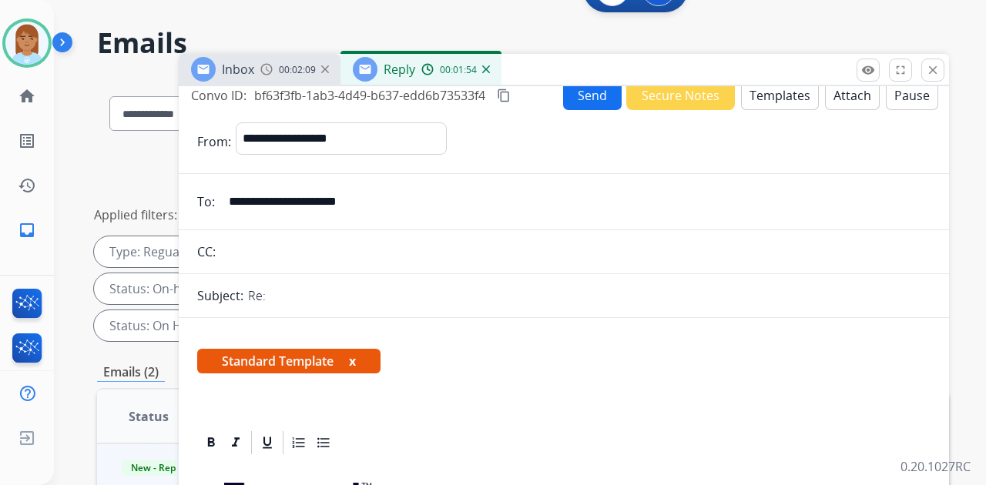
scroll to position [0, 0]
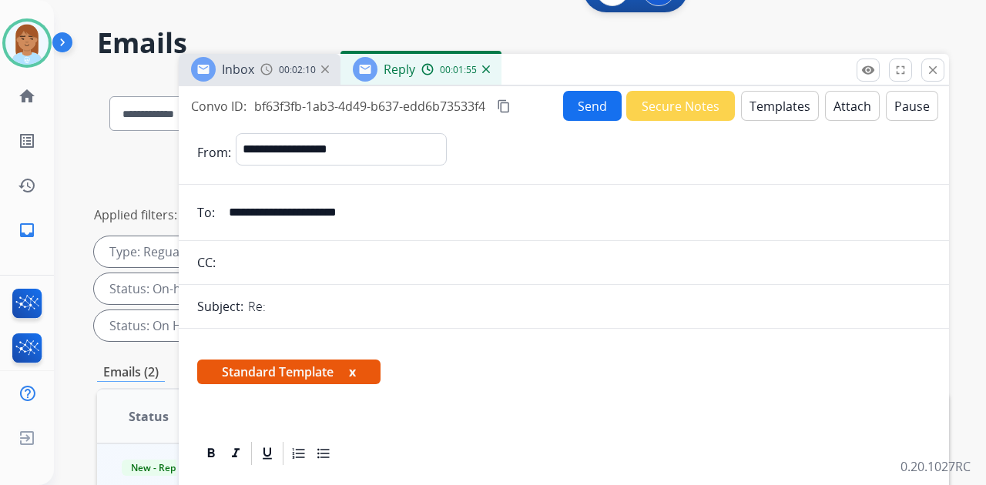
click at [555, 102] on div "Convo ID: bf63f3fb-1ab3-4d49-b637-edd6b73533f4 content_copy Send Secure Notes T…" at bounding box center [564, 106] width 770 height 30
click at [582, 105] on button "Send" at bounding box center [592, 106] width 59 height 30
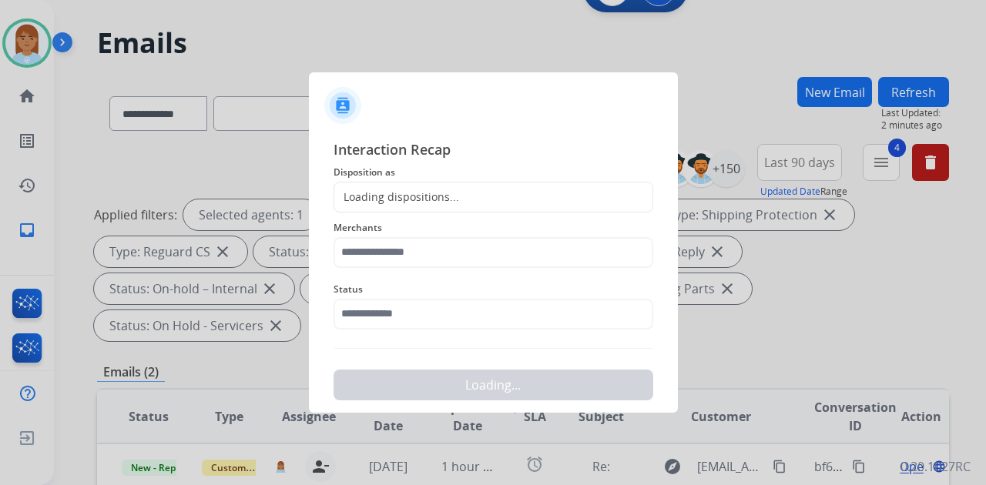
click at [468, 200] on div "Loading dispositions..." at bounding box center [494, 197] width 320 height 31
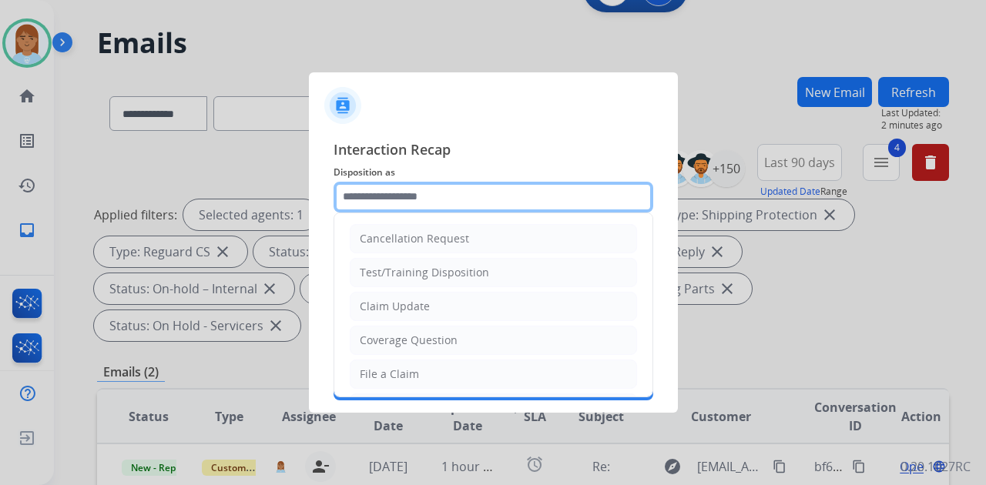
click at [472, 200] on input "text" at bounding box center [494, 197] width 320 height 31
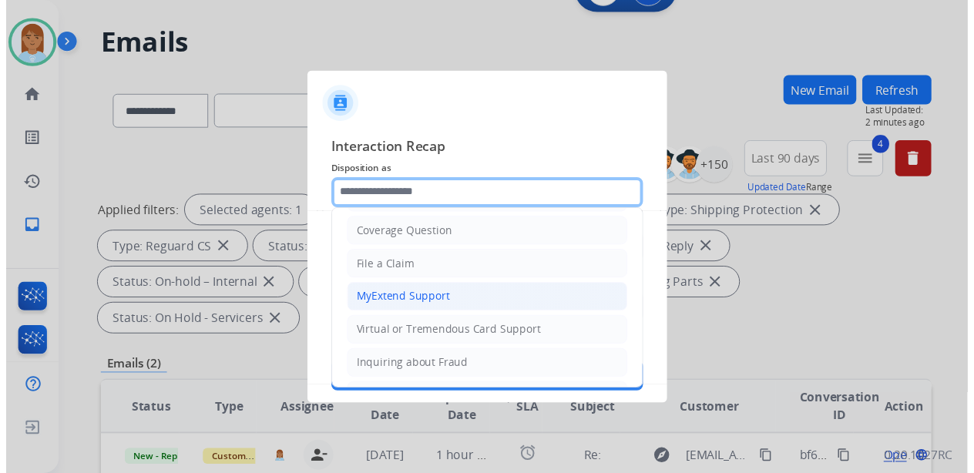
scroll to position [51, 0]
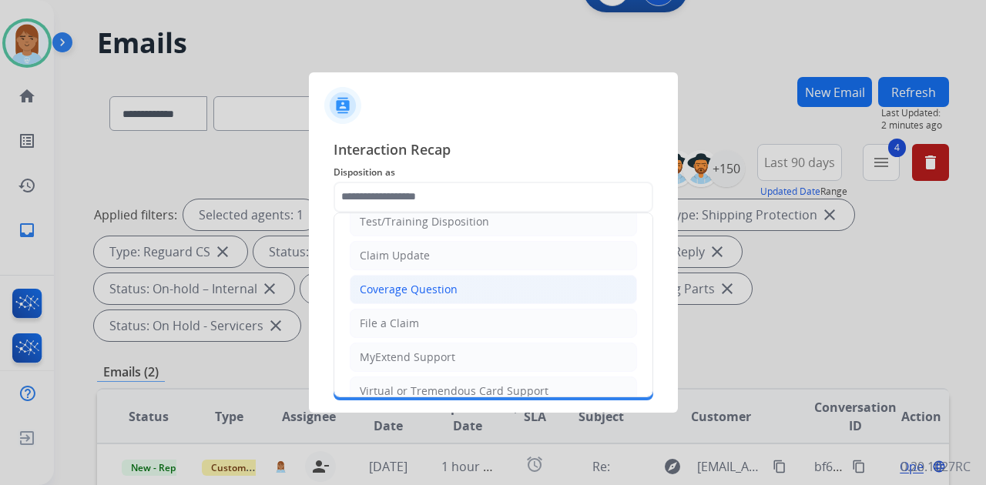
click at [469, 289] on li "Coverage Question" at bounding box center [493, 289] width 287 height 29
type input "**********"
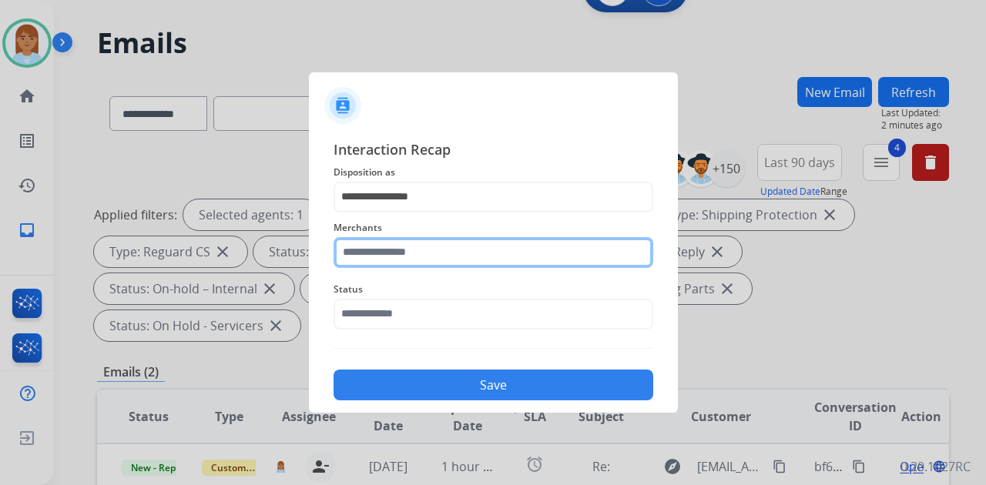
click at [467, 265] on div "Merchants" at bounding box center [494, 244] width 320 height 62
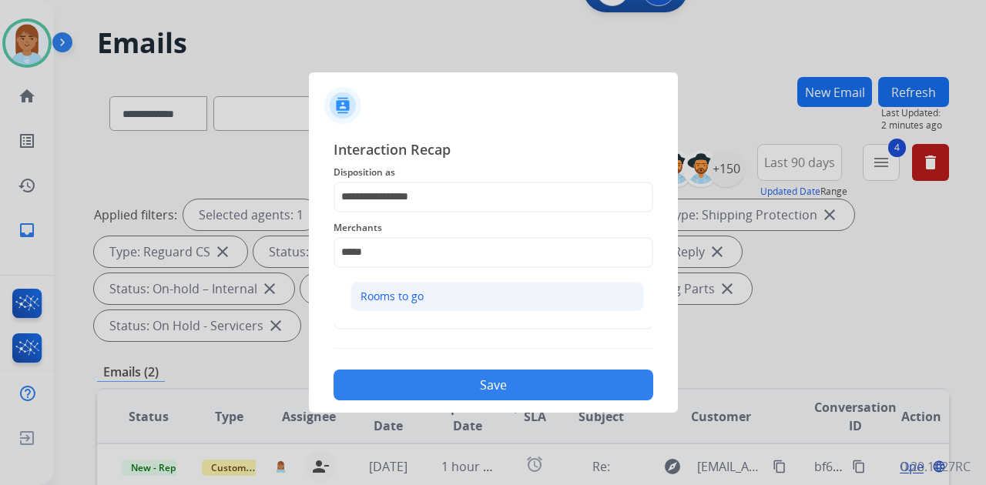
click at [542, 308] on li "Rooms to go" at bounding box center [498, 296] width 294 height 29
type input "**********"
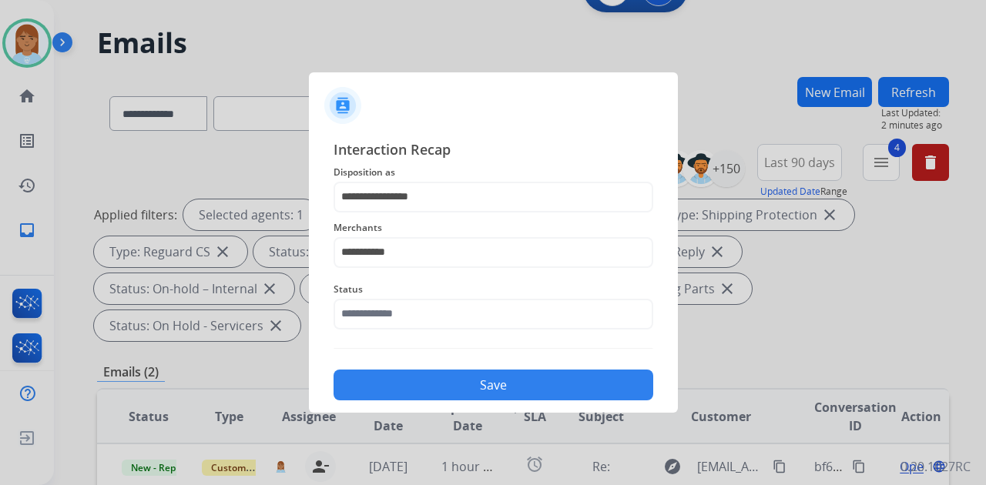
click at [536, 334] on div "Status" at bounding box center [494, 305] width 320 height 62
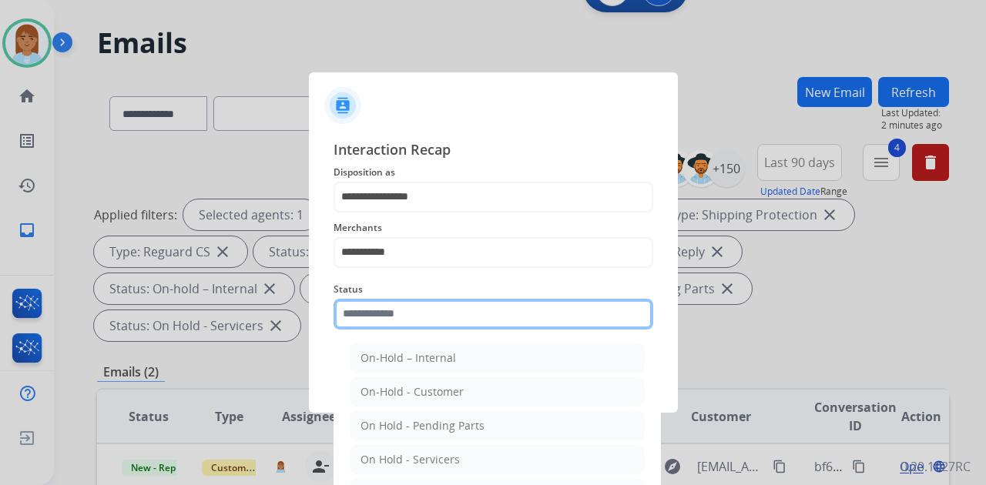
click at [547, 317] on input "text" at bounding box center [494, 314] width 320 height 31
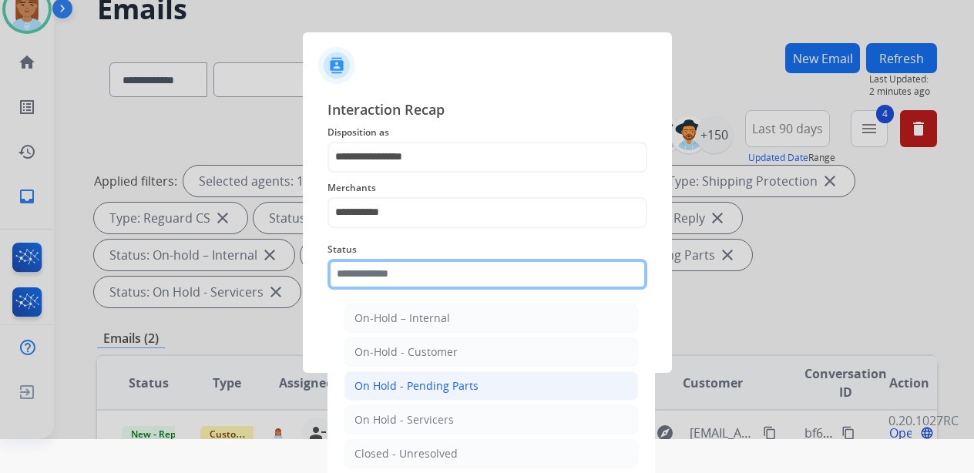
scroll to position [87, 0]
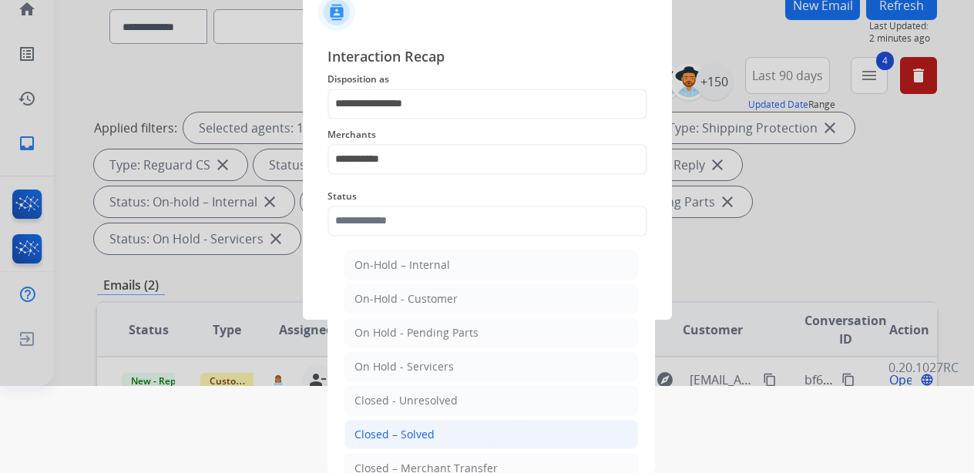
click at [473, 435] on li "Closed – Solved" at bounding box center [491, 434] width 294 height 29
type input "**********"
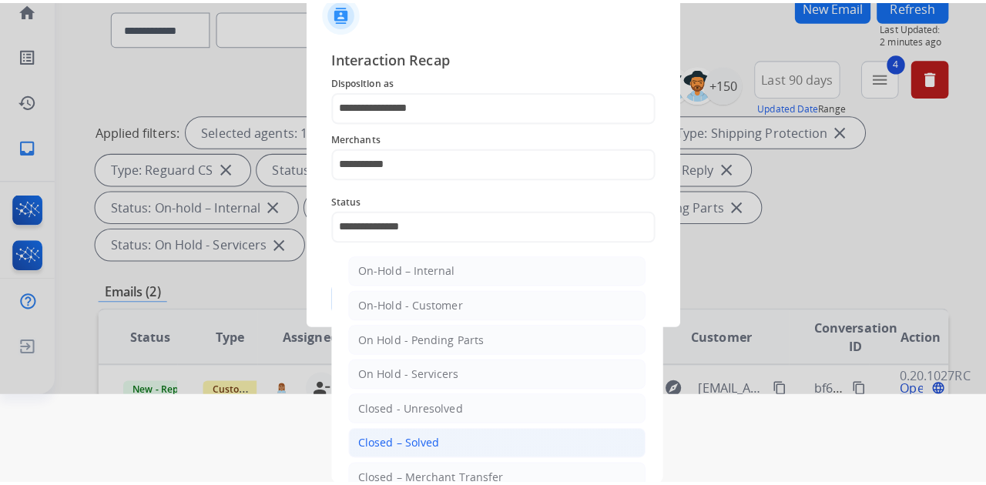
scroll to position [0, 0]
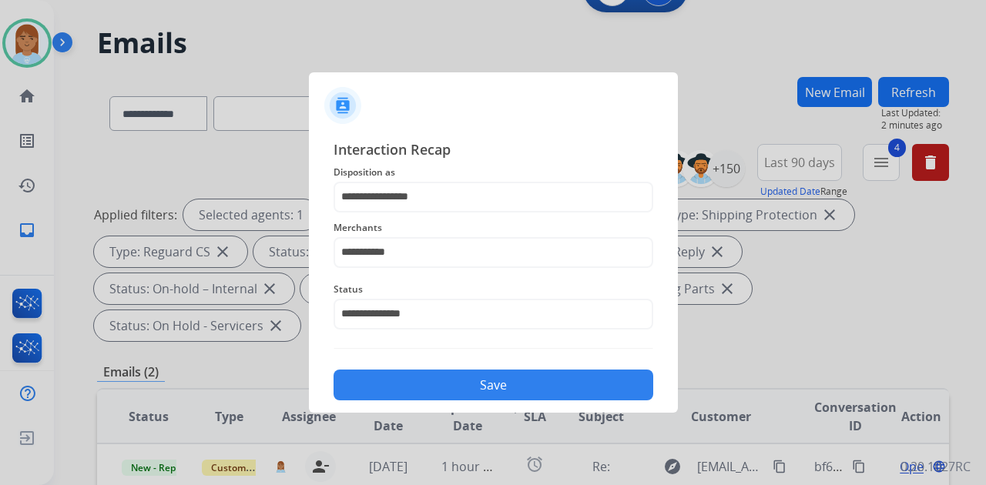
click at [482, 367] on div "Save" at bounding box center [494, 381] width 320 height 40
click at [478, 385] on button "Save" at bounding box center [494, 385] width 320 height 31
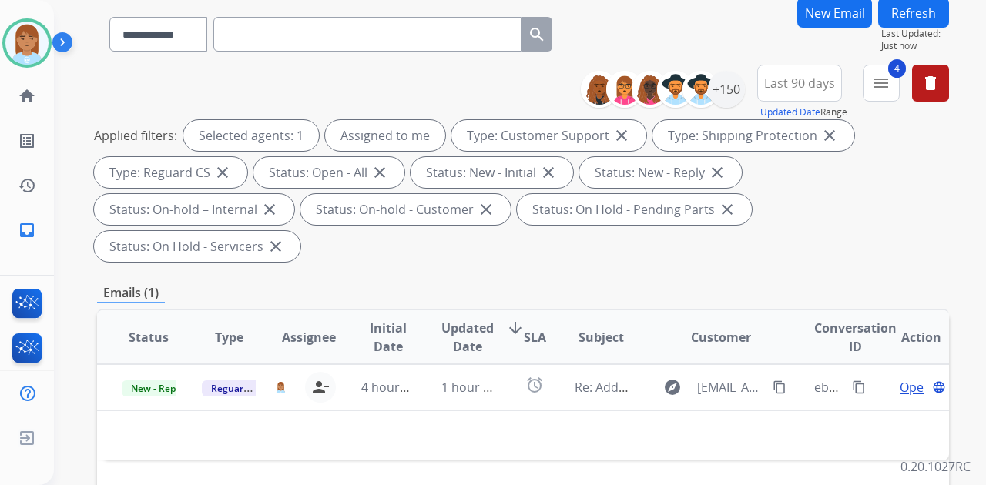
scroll to position [205, 0]
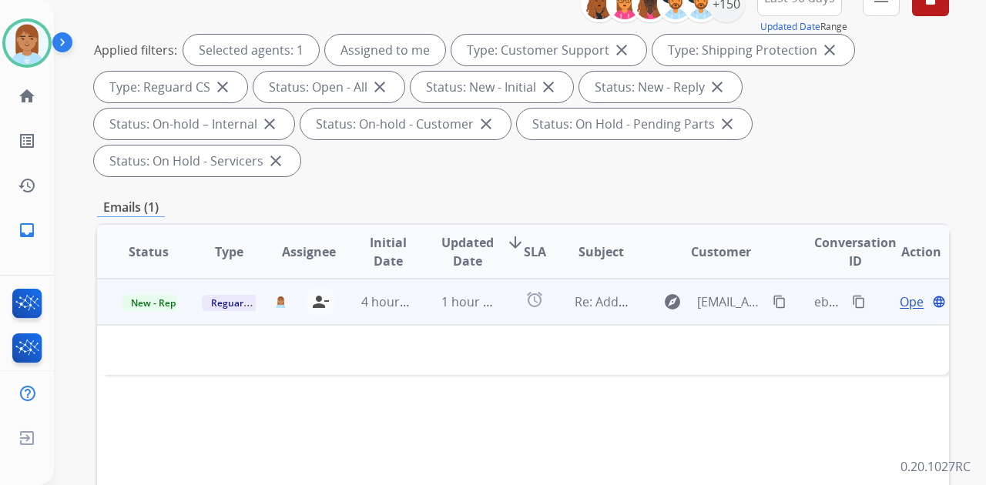
click at [900, 293] on span "Open" at bounding box center [916, 302] width 32 height 18
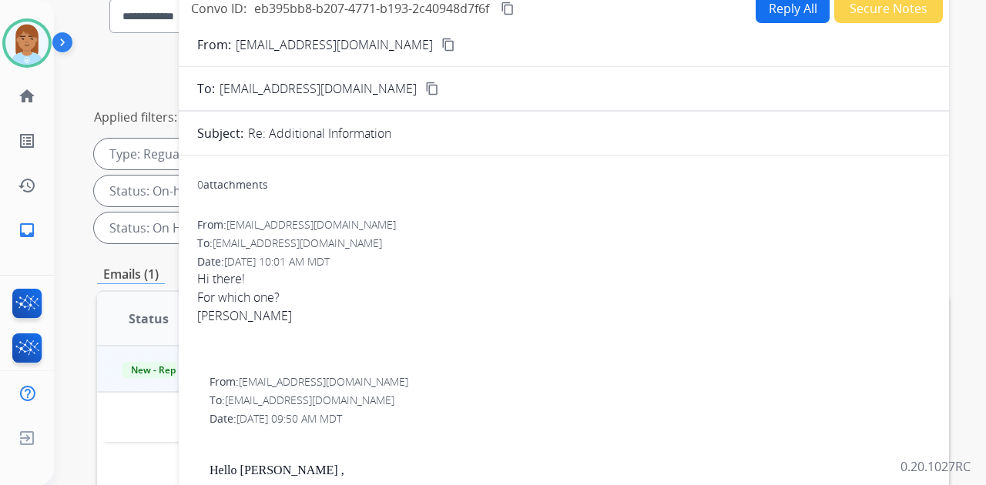
scroll to position [0, 0]
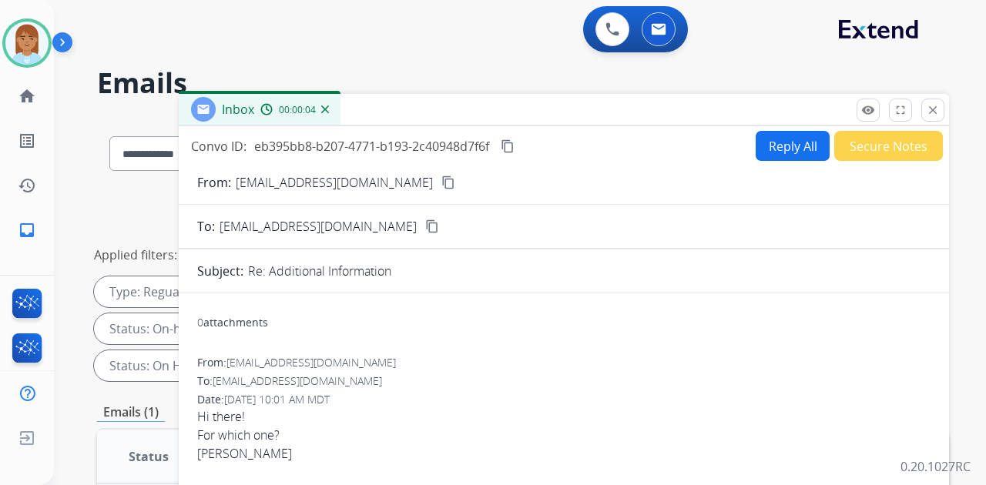
click at [790, 142] on button "Reply All" at bounding box center [793, 146] width 74 height 30
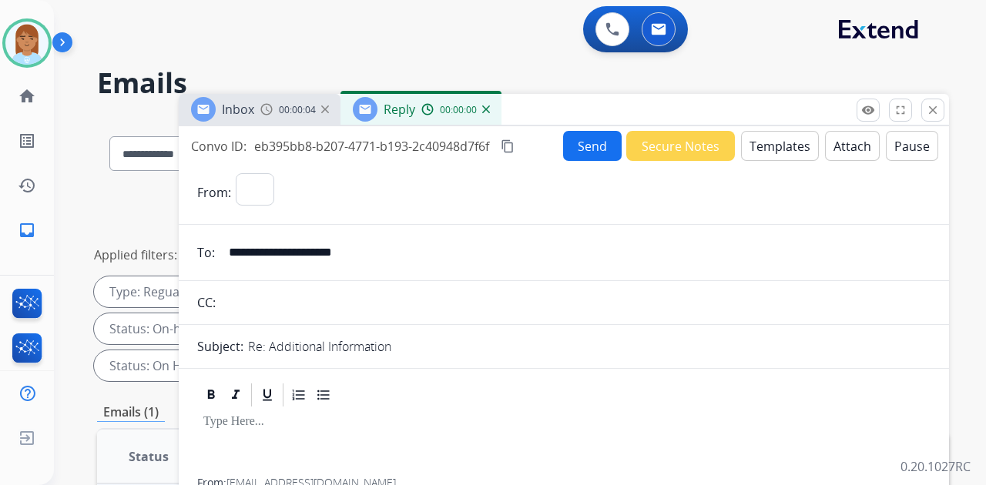
select select "**********"
click at [770, 143] on button "Templates" at bounding box center [780, 146] width 78 height 30
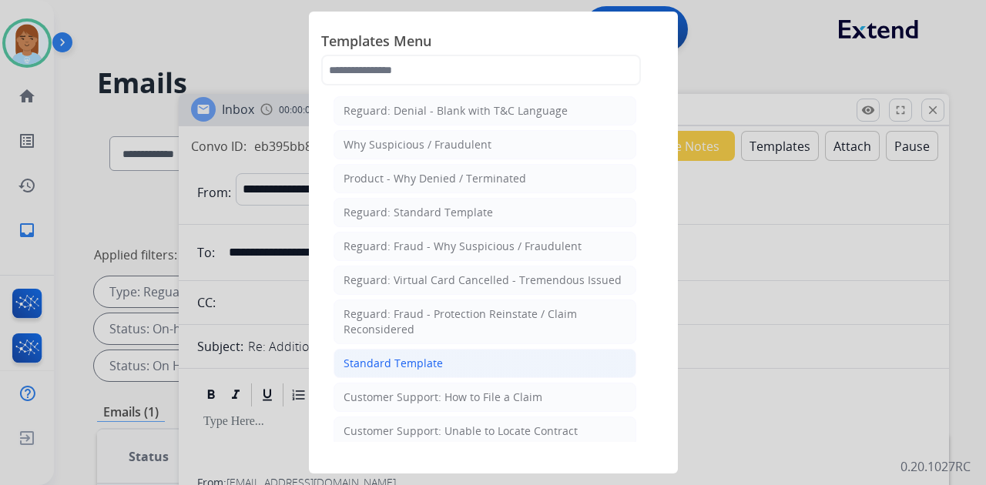
click at [407, 370] on li "Standard Template" at bounding box center [485, 363] width 303 height 29
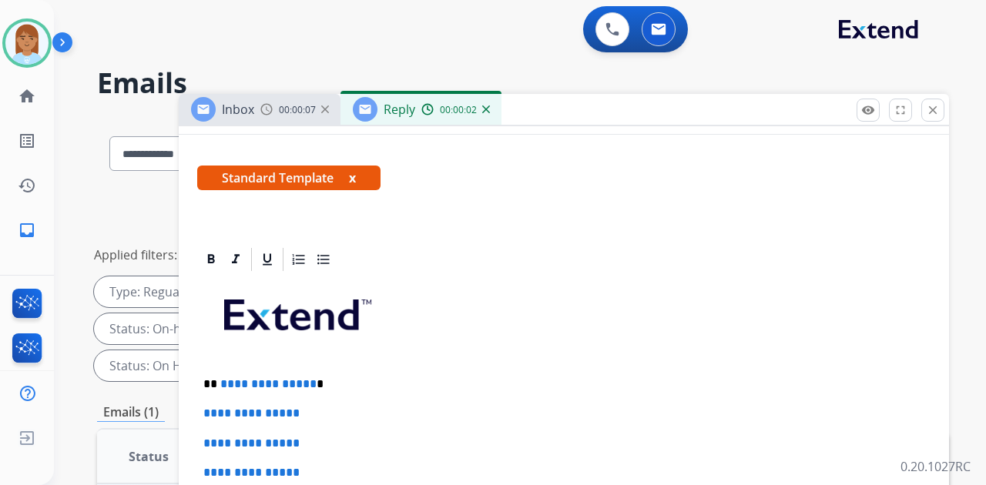
scroll to position [308, 0]
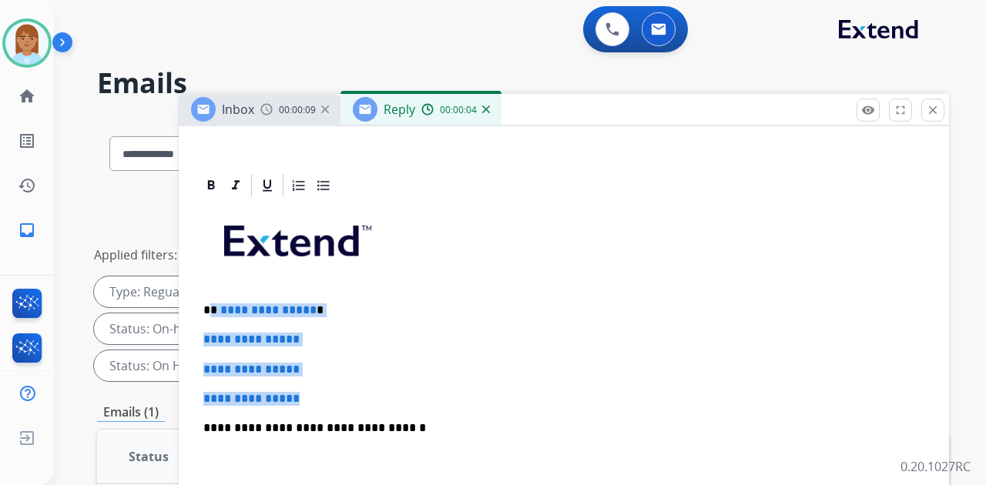
drag, startPoint x: 212, startPoint y: 307, endPoint x: 336, endPoint y: 384, distance: 146.0
click at [336, 384] on div "**********" at bounding box center [564, 465] width 734 height 530
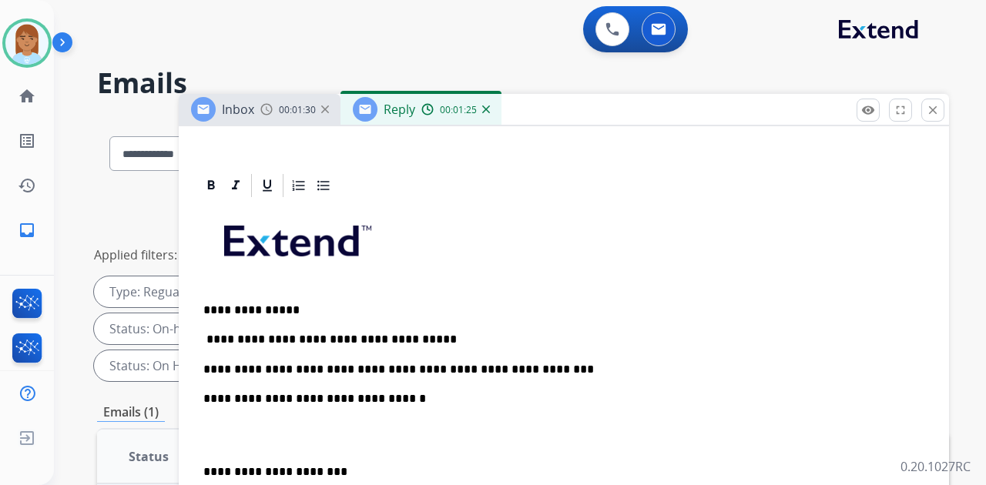
click at [414, 366] on p "**********" at bounding box center [557, 370] width 709 height 14
click at [570, 378] on div "**********" at bounding box center [564, 450] width 734 height 501
click at [569, 376] on div "**********" at bounding box center [564, 450] width 734 height 501
click at [559, 355] on div "**********" at bounding box center [564, 450] width 734 height 501
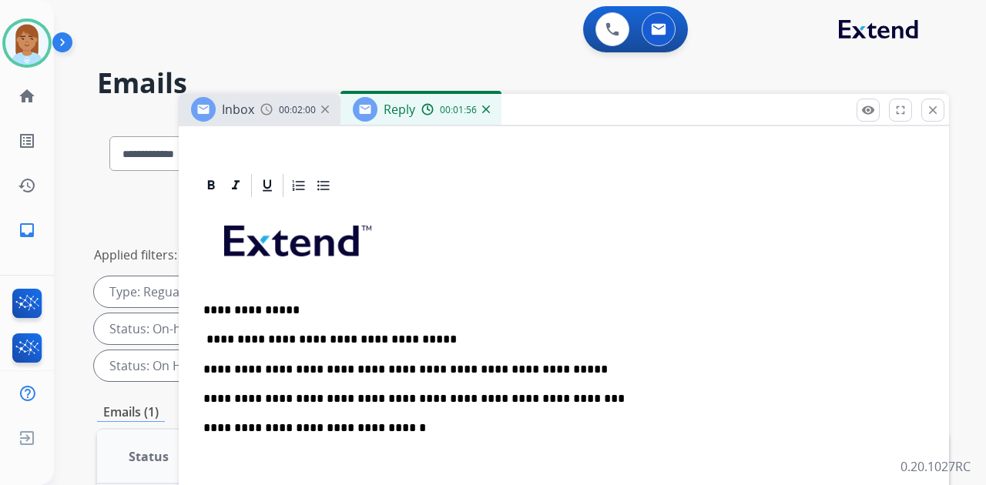
click at [274, 443] on div "**********" at bounding box center [564, 465] width 734 height 530
click at [276, 445] on p "**********" at bounding box center [557, 435] width 709 height 29
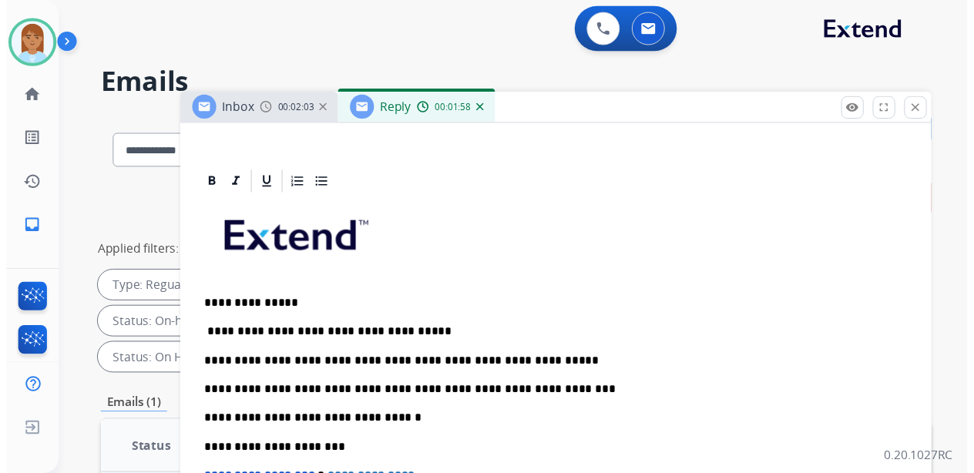
scroll to position [0, 0]
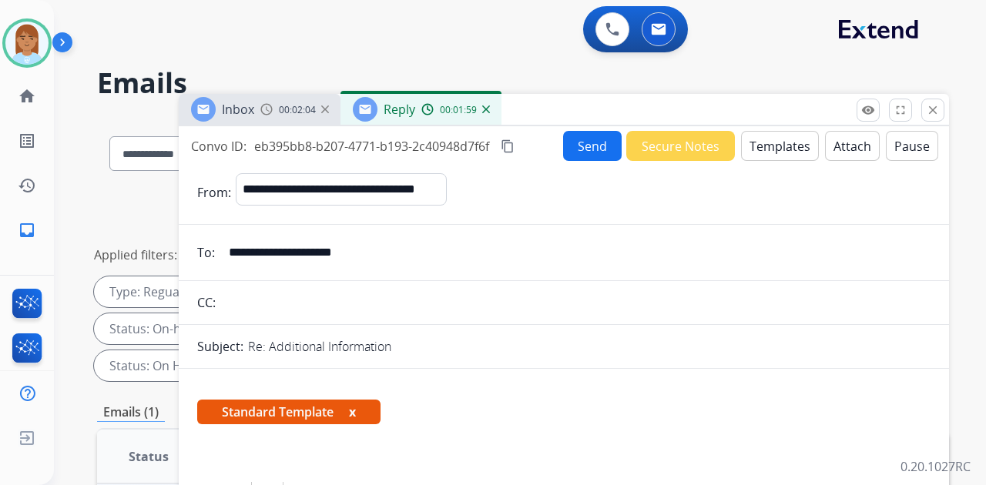
click at [577, 151] on button "Send" at bounding box center [592, 146] width 59 height 30
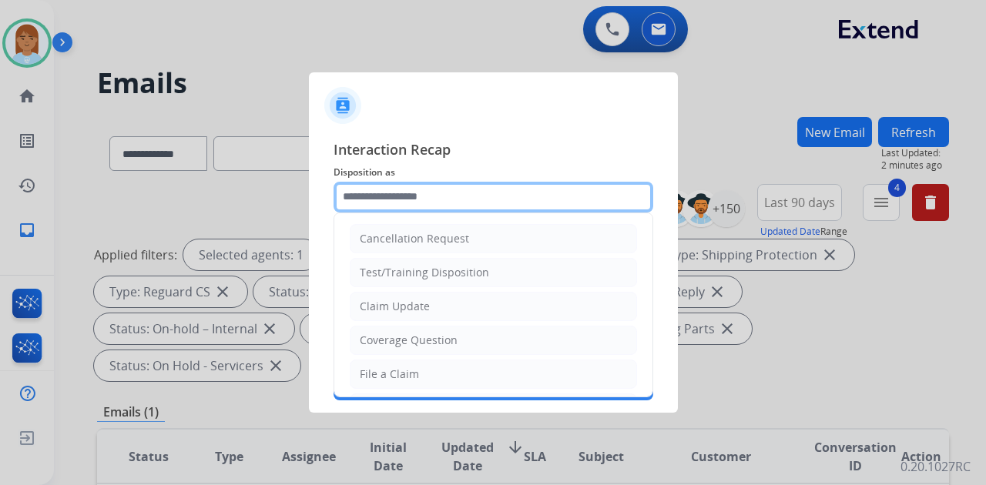
click at [554, 210] on input "text" at bounding box center [494, 197] width 320 height 31
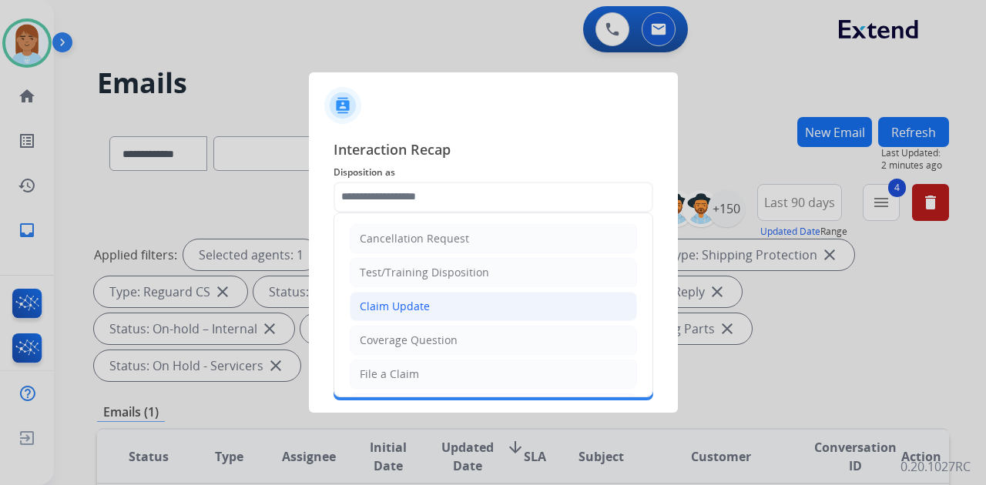
click at [510, 309] on li "Claim Update" at bounding box center [493, 306] width 287 height 29
type input "**********"
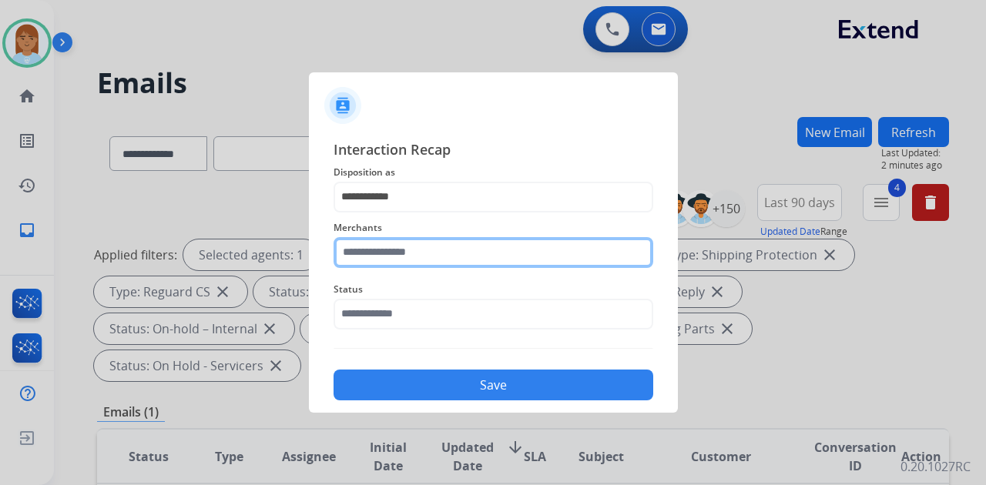
click at [505, 255] on input "text" at bounding box center [494, 252] width 320 height 31
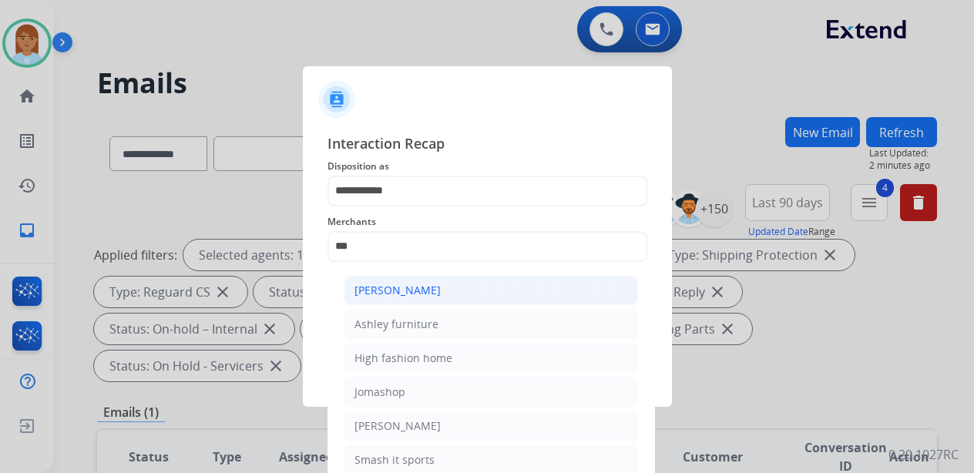
click at [471, 304] on li "[PERSON_NAME]" at bounding box center [491, 290] width 294 height 29
type input "**********"
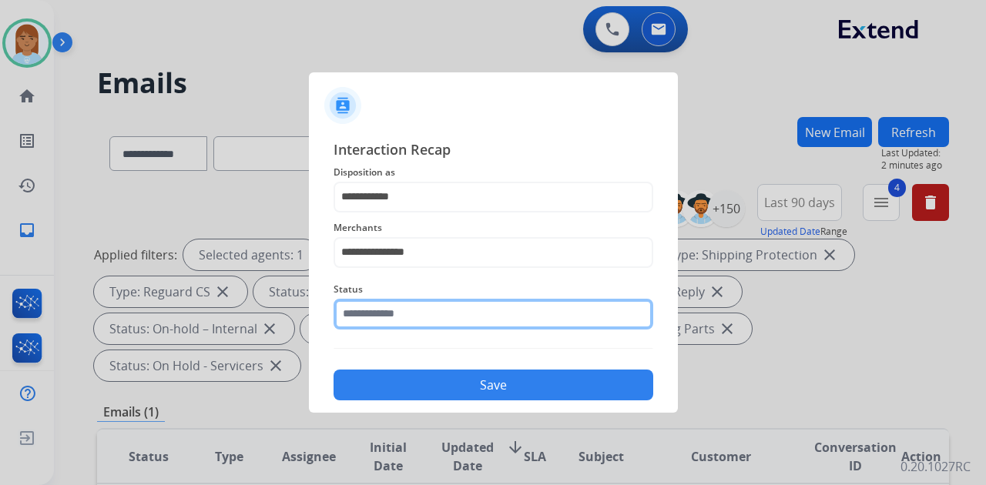
click at [468, 317] on input "text" at bounding box center [494, 314] width 320 height 31
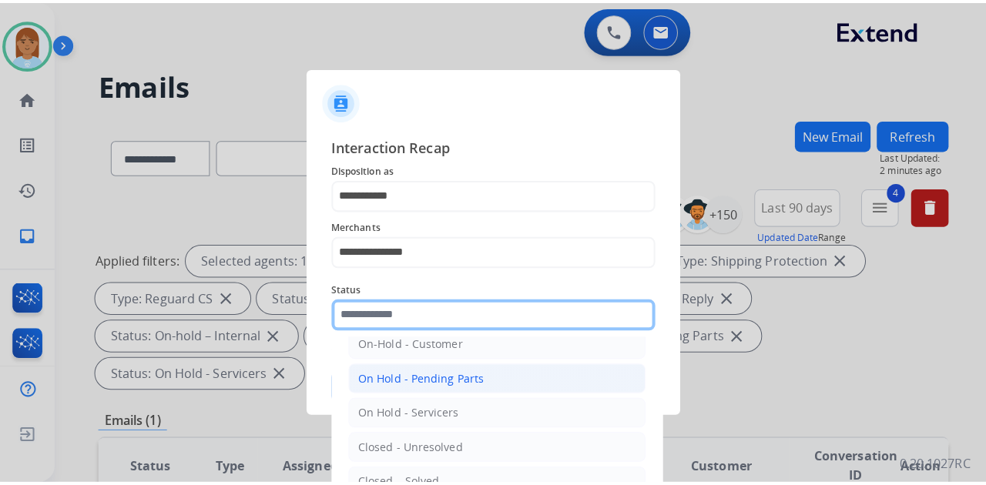
scroll to position [88, 0]
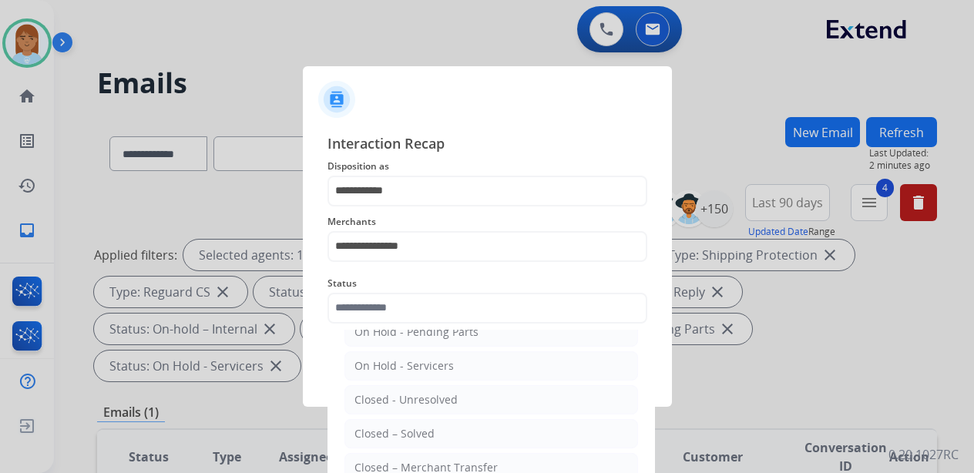
click at [452, 428] on li "Closed – Solved" at bounding box center [491, 433] width 294 height 29
type input "**********"
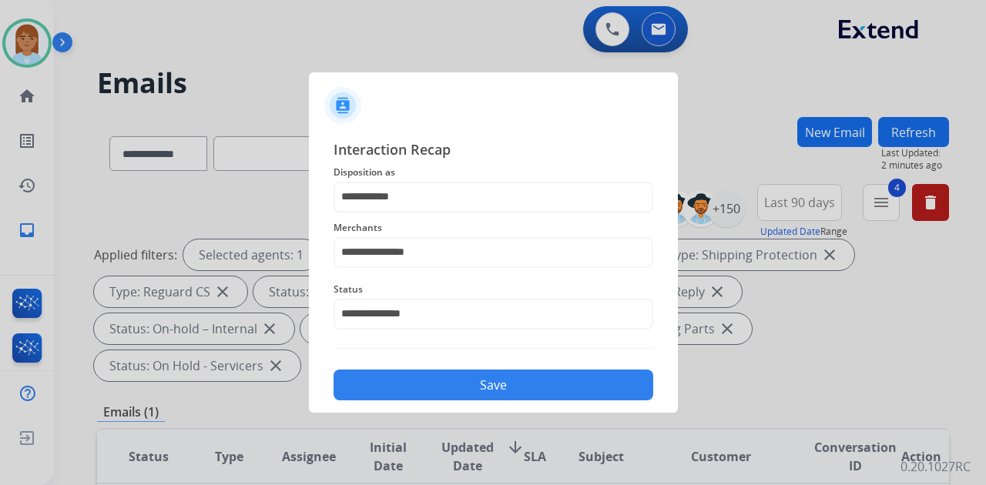
click at [458, 398] on button "Save" at bounding box center [494, 385] width 320 height 31
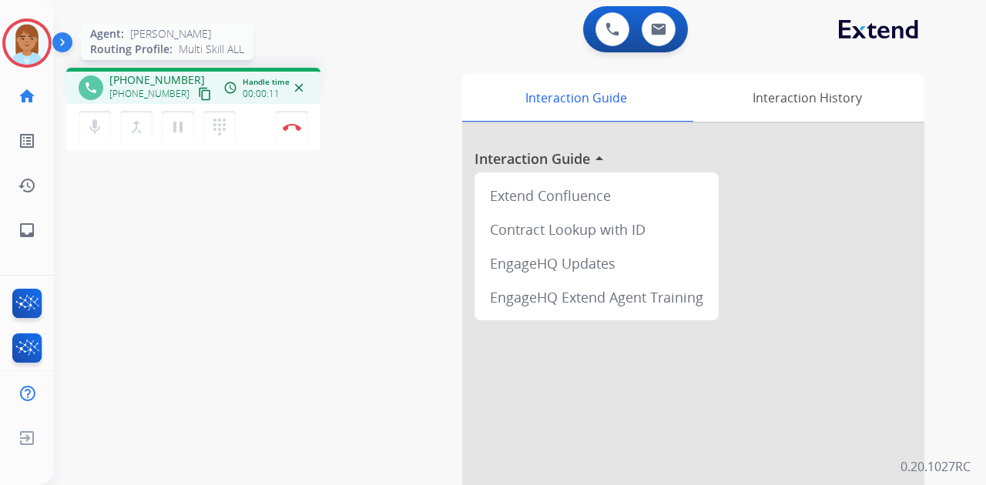
click at [49, 39] on div at bounding box center [26, 42] width 49 height 49
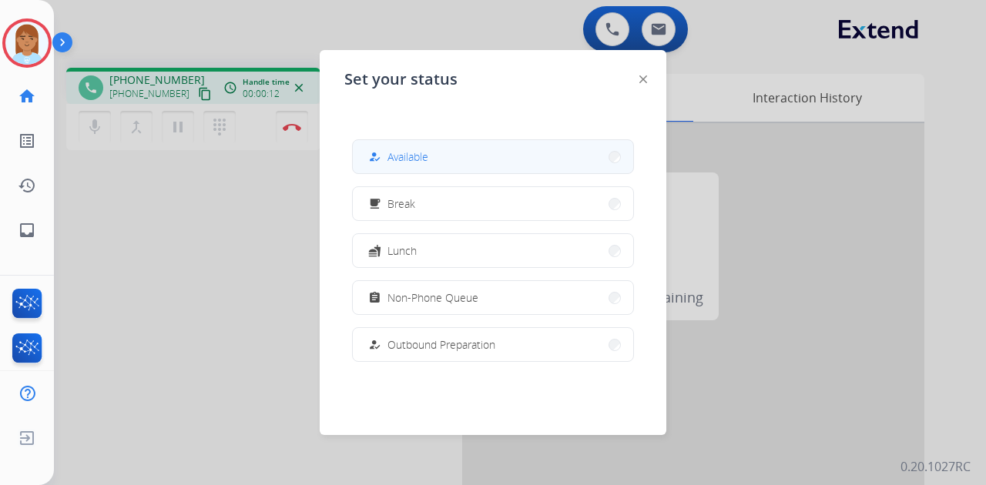
click at [388, 139] on div "how_to_reg Available free_breakfast Break fastfood Lunch assignment Non-Phone Q…" at bounding box center [492, 250] width 297 height 247
click at [397, 151] on span "Available" at bounding box center [408, 157] width 41 height 16
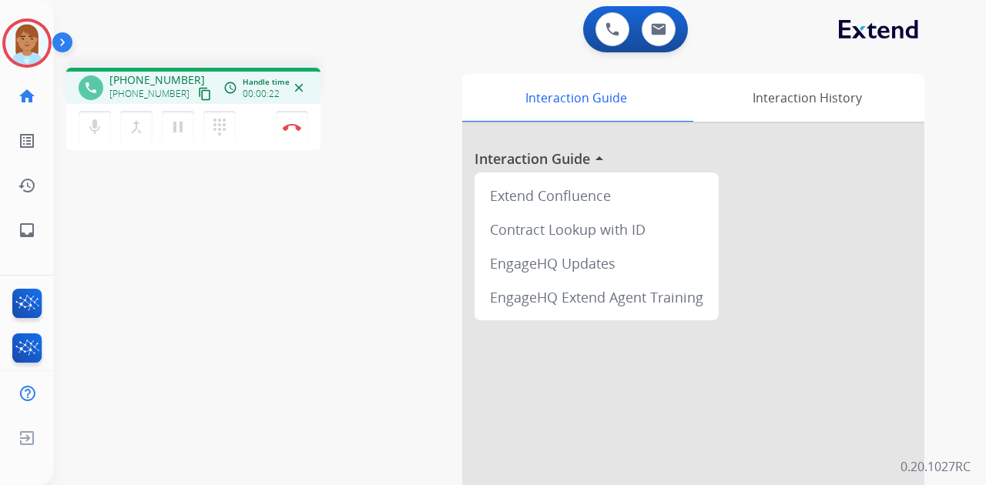
click at [62, 45] on img at bounding box center [65, 45] width 26 height 29
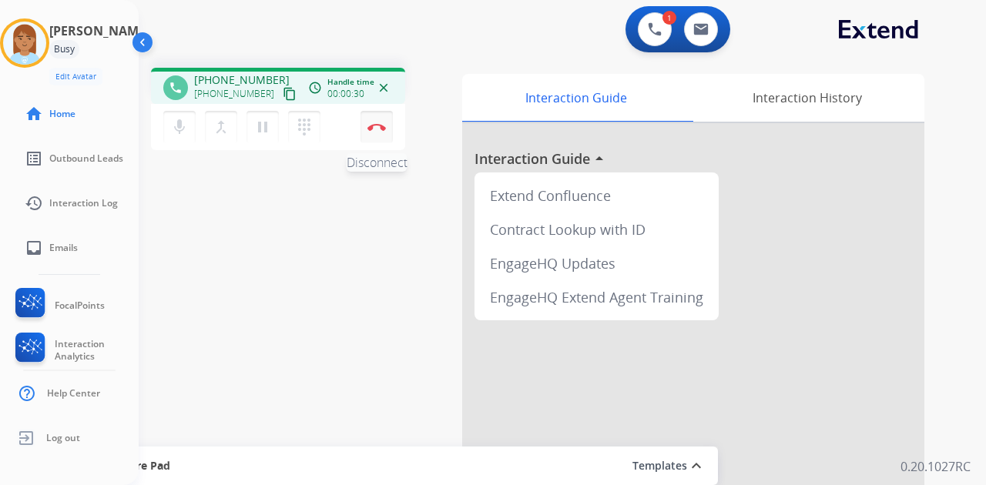
click at [366, 118] on button "Disconnect" at bounding box center [377, 127] width 32 height 32
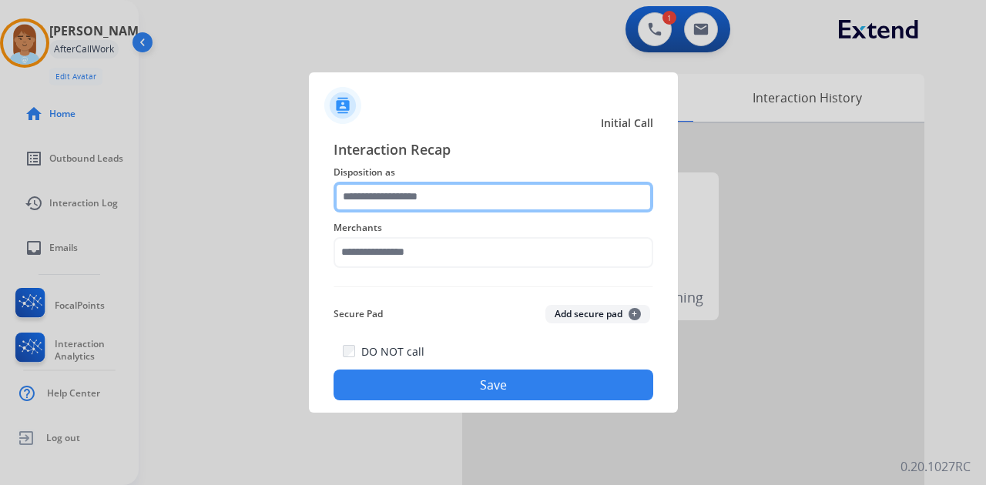
click at [393, 202] on input "text" at bounding box center [494, 197] width 320 height 31
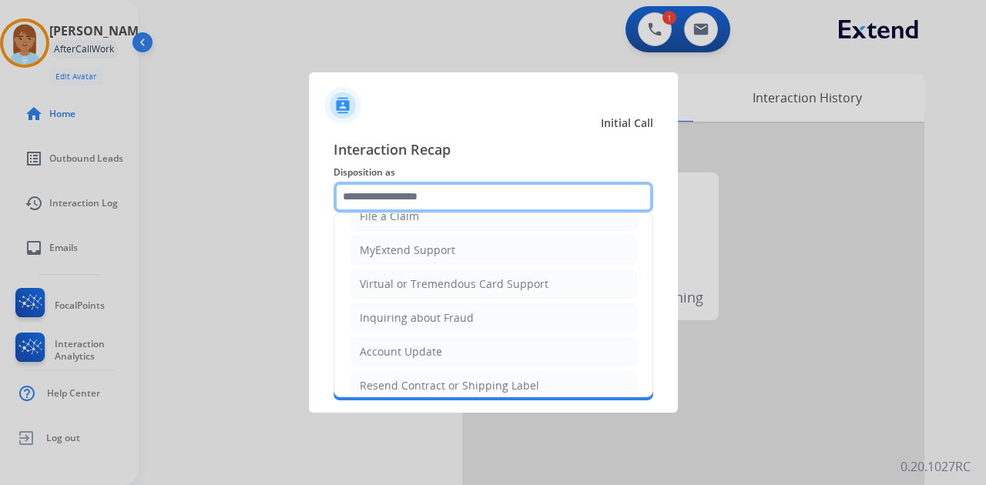
scroll to position [233, 0]
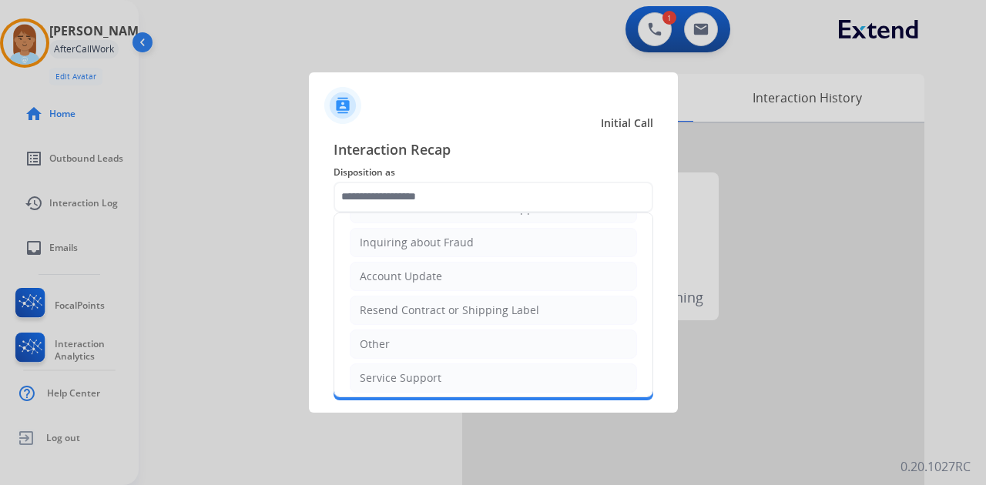
click at [441, 337] on li "Other" at bounding box center [493, 344] width 287 height 29
type input "*****"
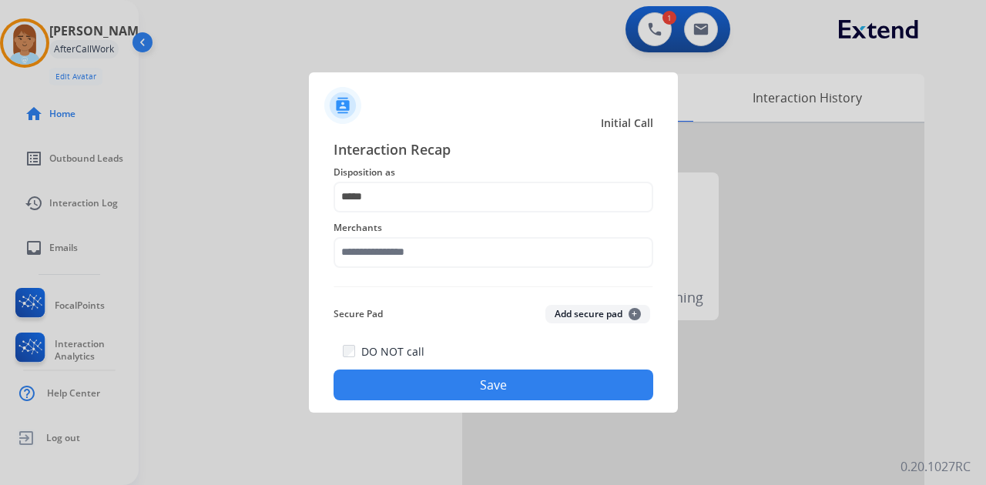
click at [431, 235] on span "Merchants" at bounding box center [494, 228] width 320 height 18
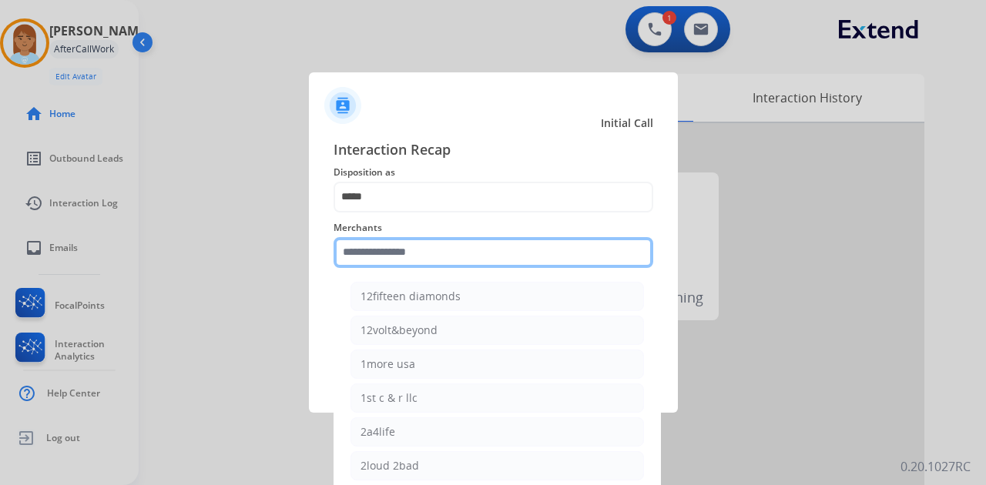
click at [430, 242] on input "text" at bounding box center [494, 252] width 320 height 31
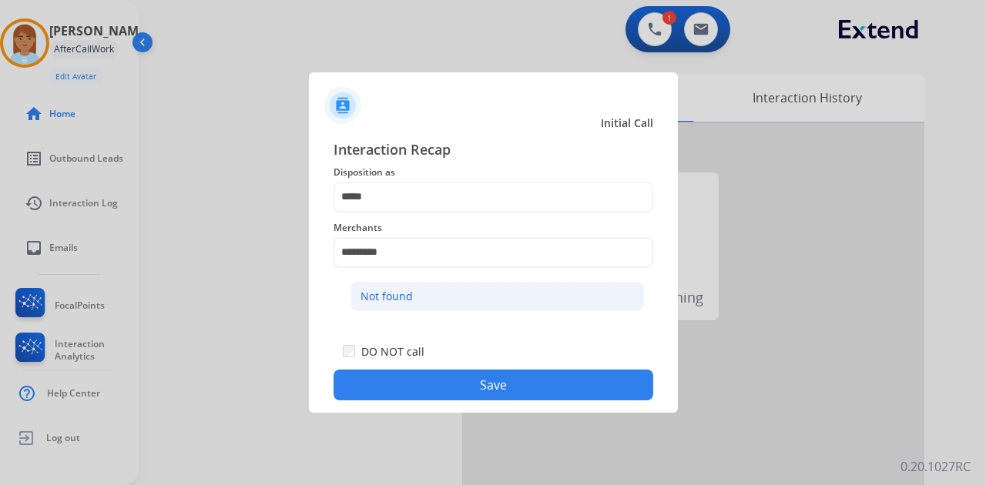
click at [485, 308] on li "Not found" at bounding box center [498, 296] width 294 height 29
type input "*********"
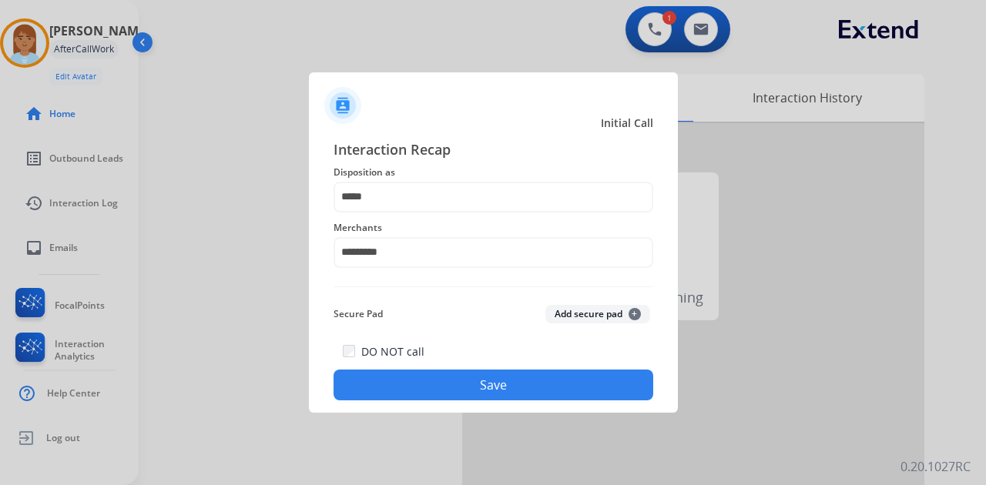
click at [502, 419] on div at bounding box center [493, 242] width 986 height 485
click at [519, 384] on button "Save" at bounding box center [494, 385] width 320 height 31
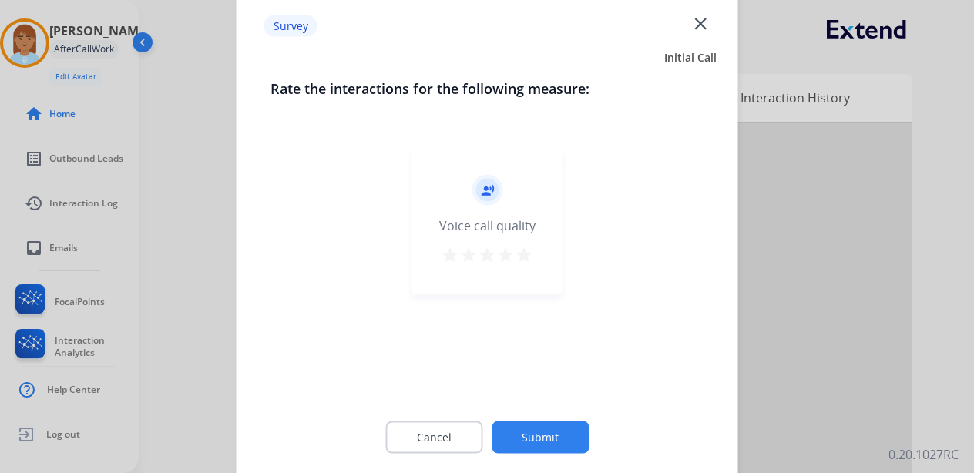
click at [535, 247] on div "record_voice_over Voice call quality star star star star star" at bounding box center [487, 222] width 150 height 146
click at [527, 257] on mat-icon "star" at bounding box center [524, 255] width 18 height 18
click at [569, 452] on button "Submit" at bounding box center [540, 437] width 97 height 32
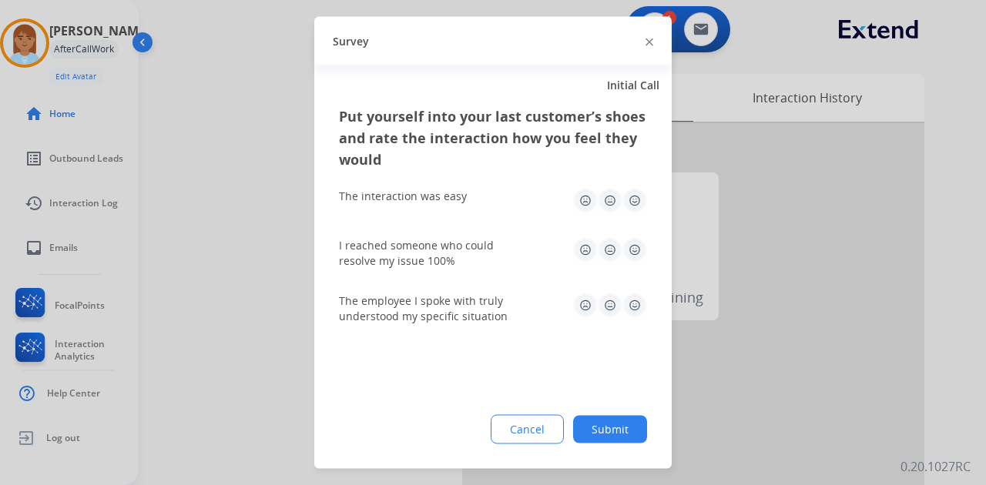
click at [633, 207] on img at bounding box center [635, 201] width 25 height 25
click at [640, 242] on img at bounding box center [635, 250] width 25 height 25
click at [639, 299] on img at bounding box center [635, 306] width 25 height 25
click at [636, 420] on button "Submit" at bounding box center [610, 430] width 74 height 28
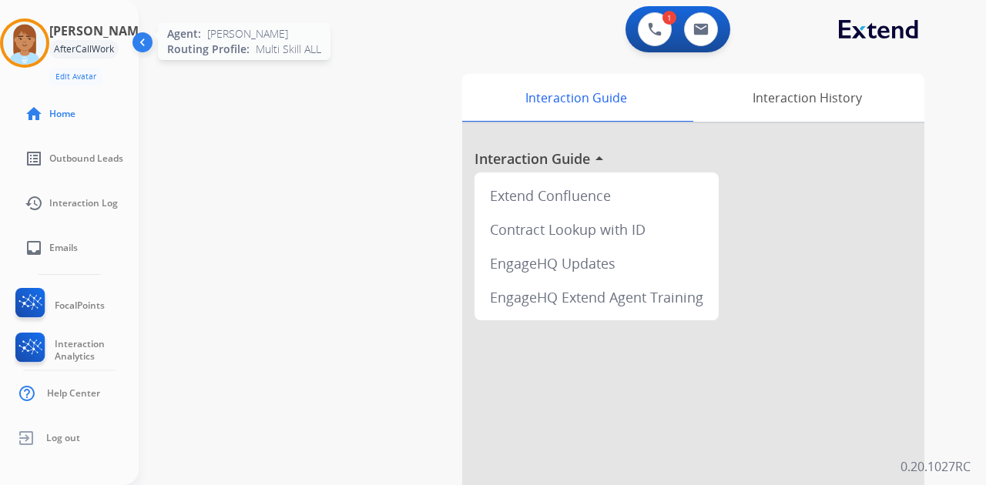
click at [25, 36] on img at bounding box center [24, 43] width 43 height 43
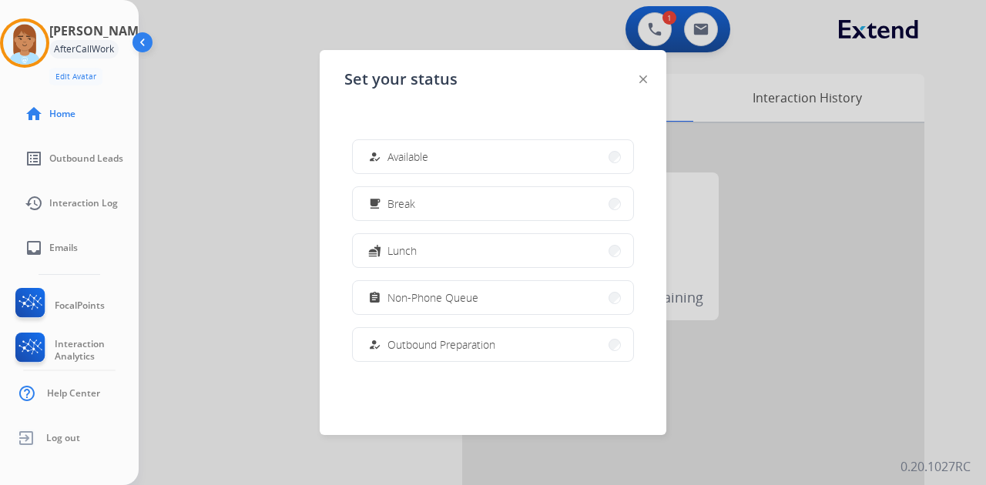
click at [171, 82] on div at bounding box center [493, 242] width 986 height 485
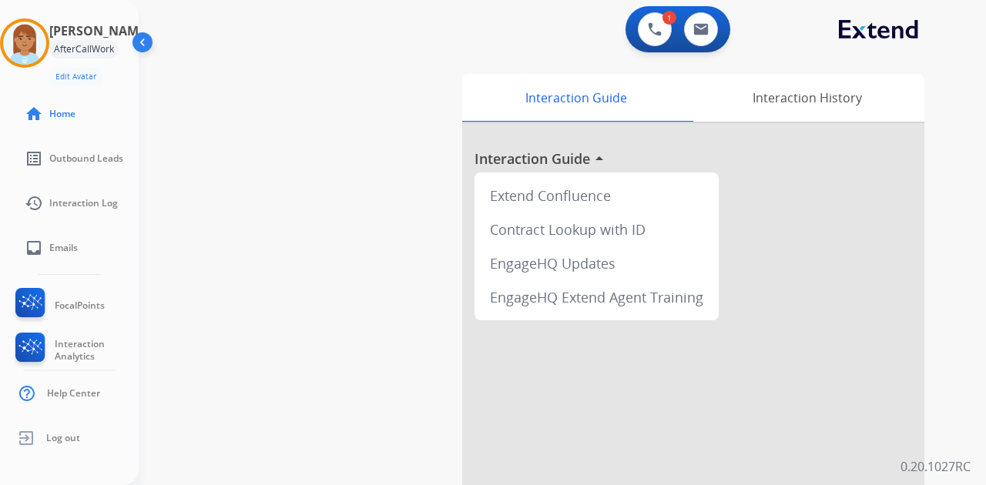
drag, startPoint x: 29, startPoint y: 45, endPoint x: 69, endPoint y: 52, distance: 40.5
click at [29, 45] on img at bounding box center [24, 43] width 43 height 43
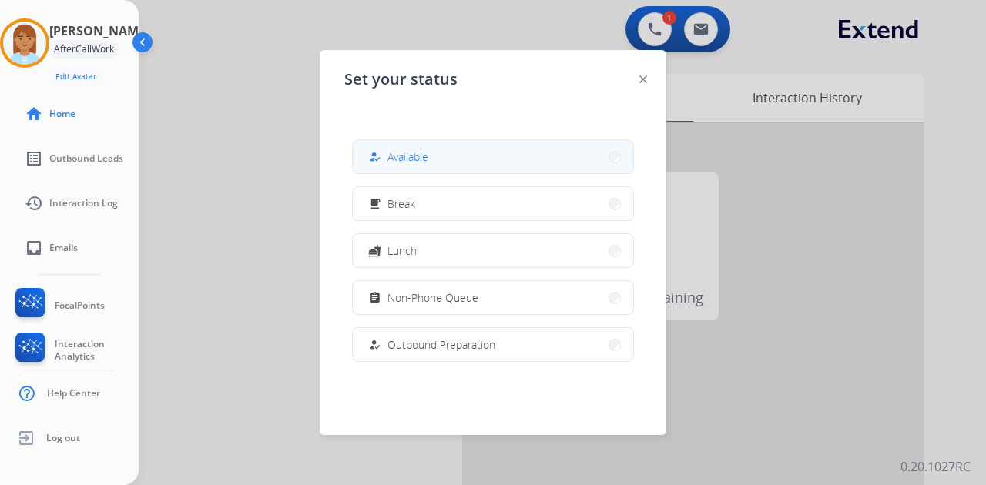
click at [422, 173] on button "how_to_reg Available" at bounding box center [493, 156] width 280 height 33
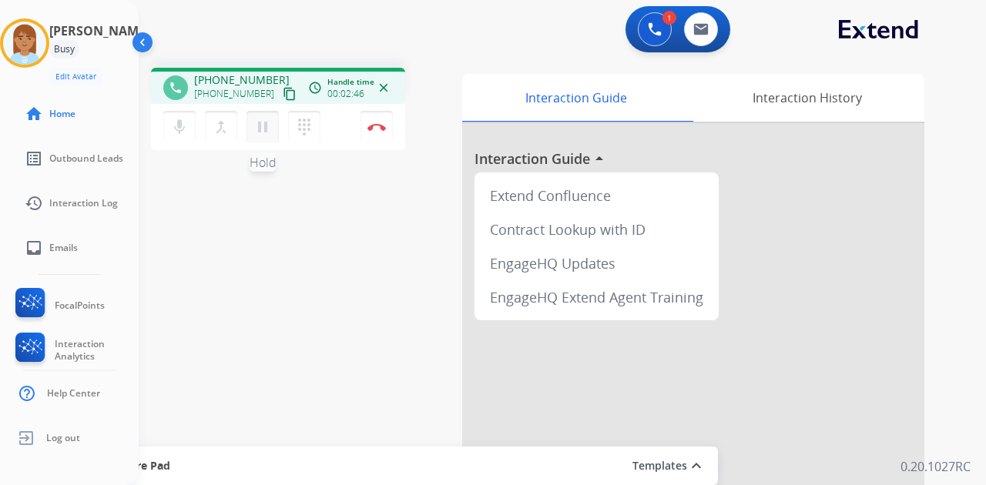
click at [259, 129] on mat-icon "pause" at bounding box center [262, 127] width 18 height 18
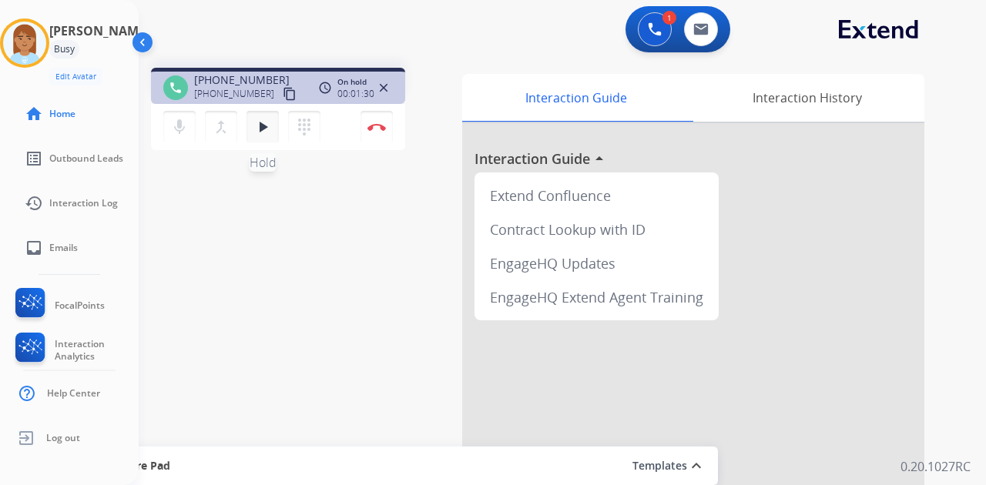
click at [261, 120] on mat-icon "play_arrow" at bounding box center [262, 127] width 18 height 18
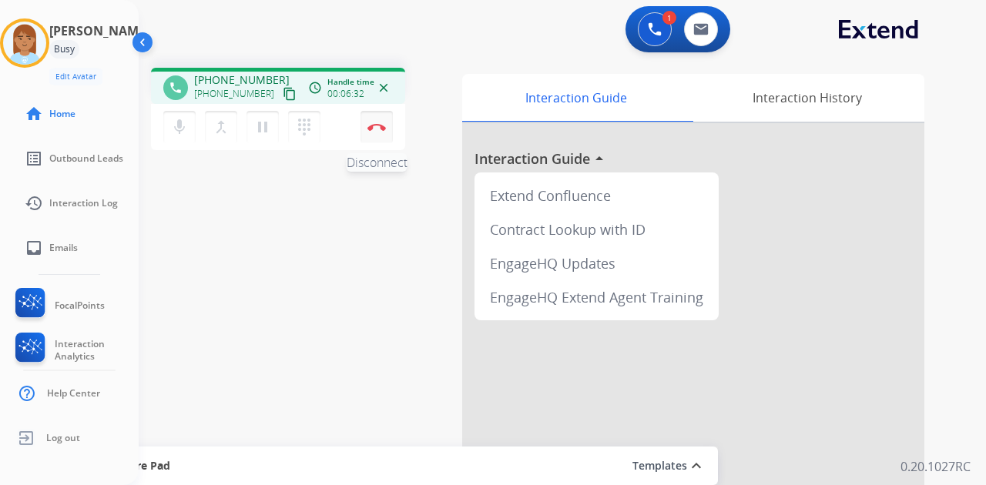
click at [374, 120] on button "Disconnect" at bounding box center [377, 127] width 32 height 32
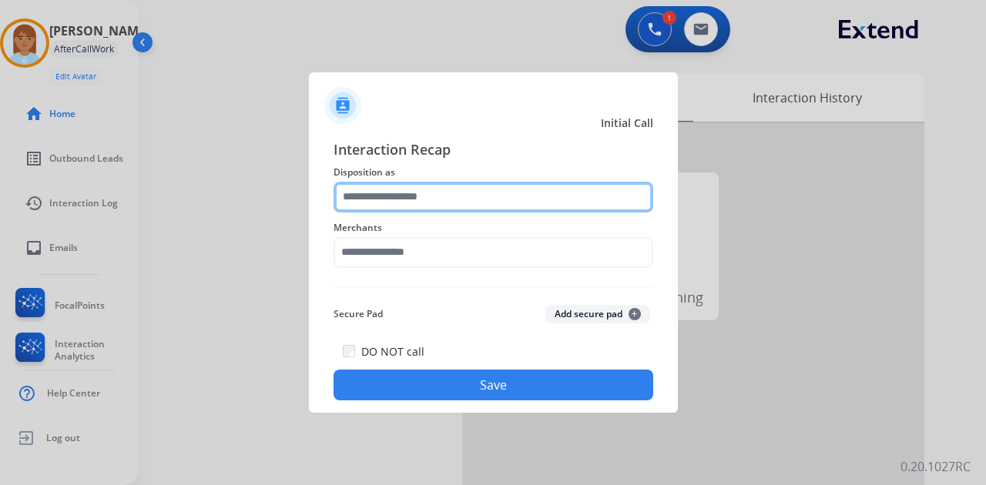
click at [429, 190] on input "text" at bounding box center [494, 197] width 320 height 31
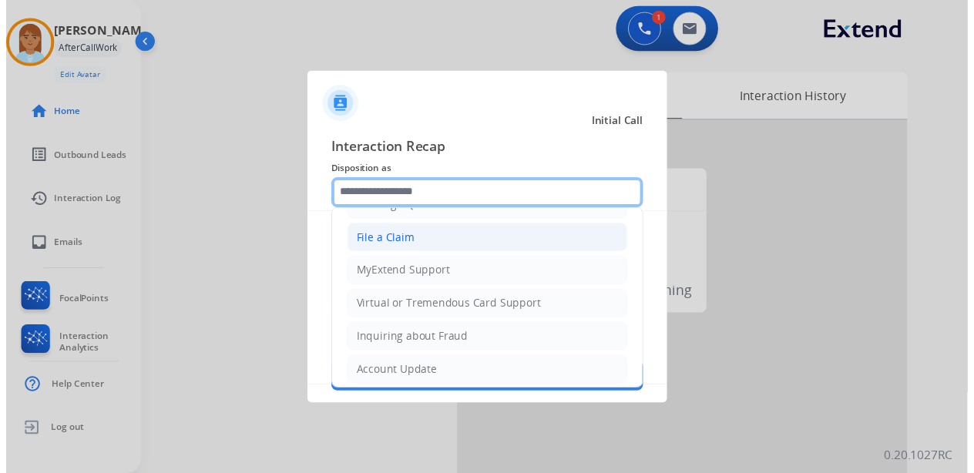
scroll to position [0, 0]
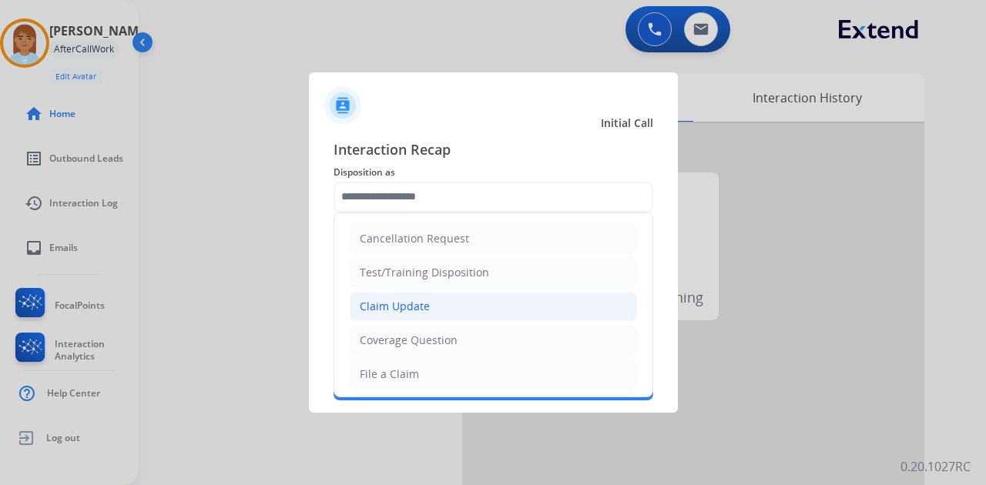
click at [438, 307] on li "Claim Update" at bounding box center [493, 306] width 287 height 29
type input "**********"
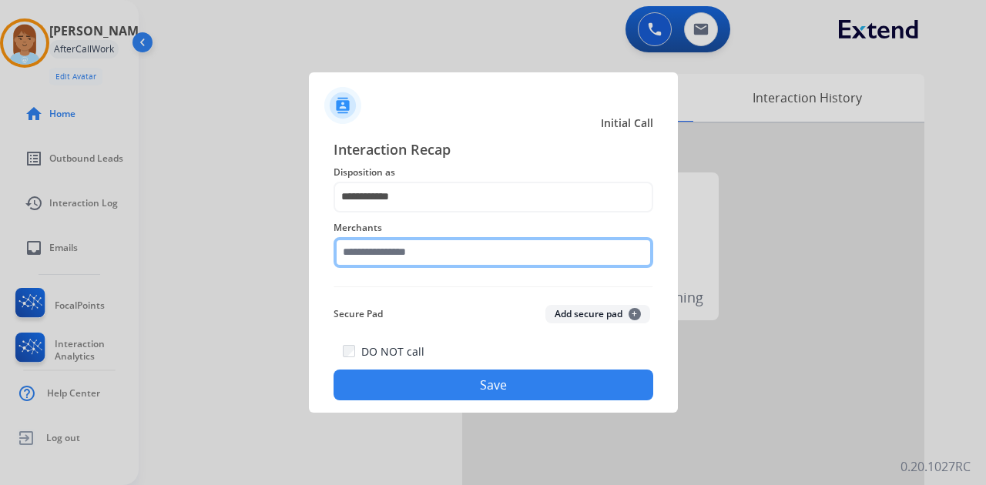
click at [427, 257] on input "text" at bounding box center [494, 252] width 320 height 31
click at [456, 252] on input "text" at bounding box center [494, 252] width 320 height 31
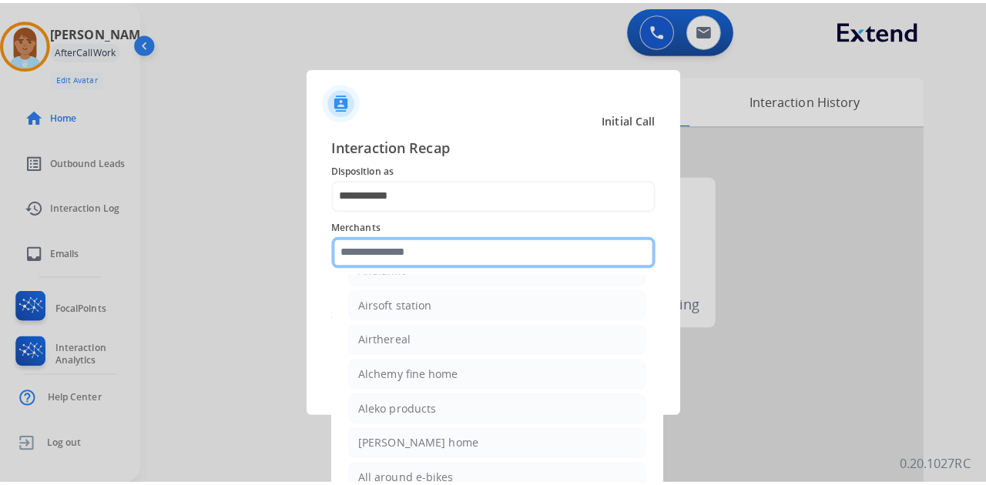
scroll to position [411, 0]
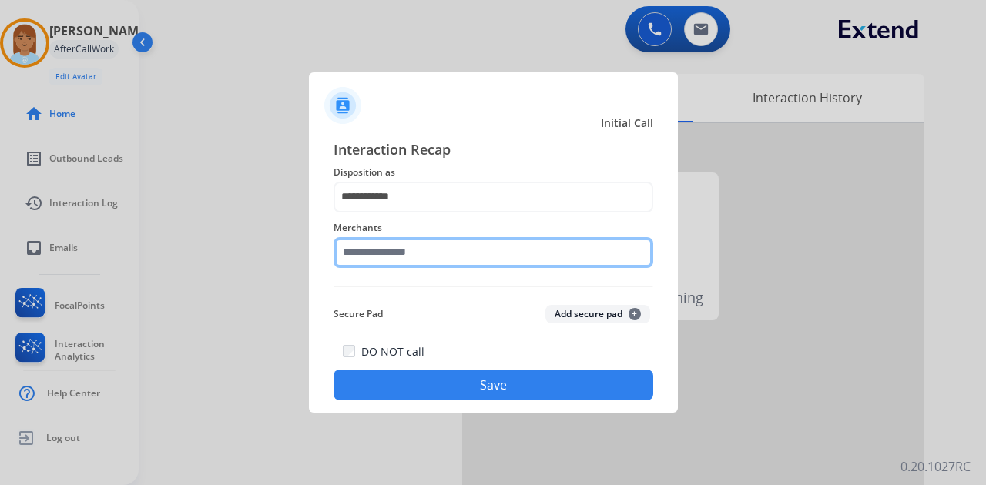
click at [461, 252] on input "text" at bounding box center [494, 252] width 320 height 31
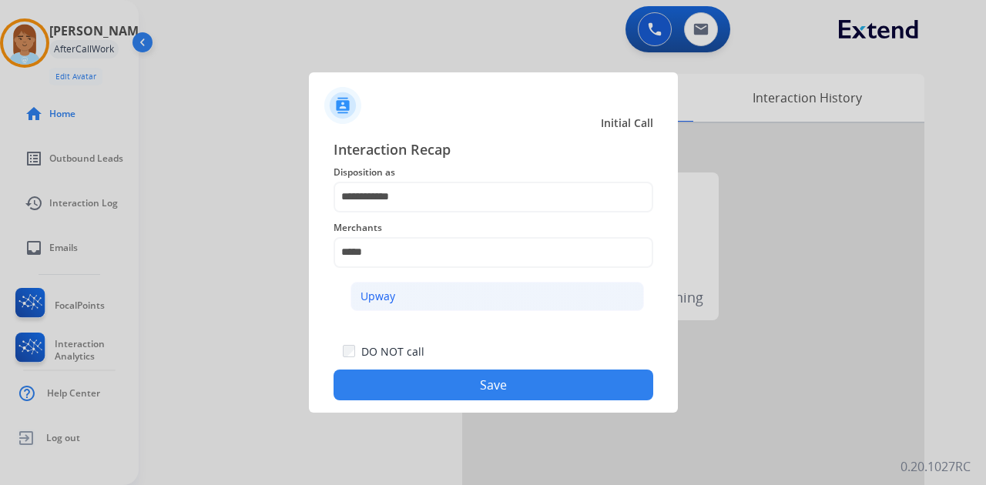
click at [448, 288] on li "Upway" at bounding box center [498, 296] width 294 height 29
type input "*****"
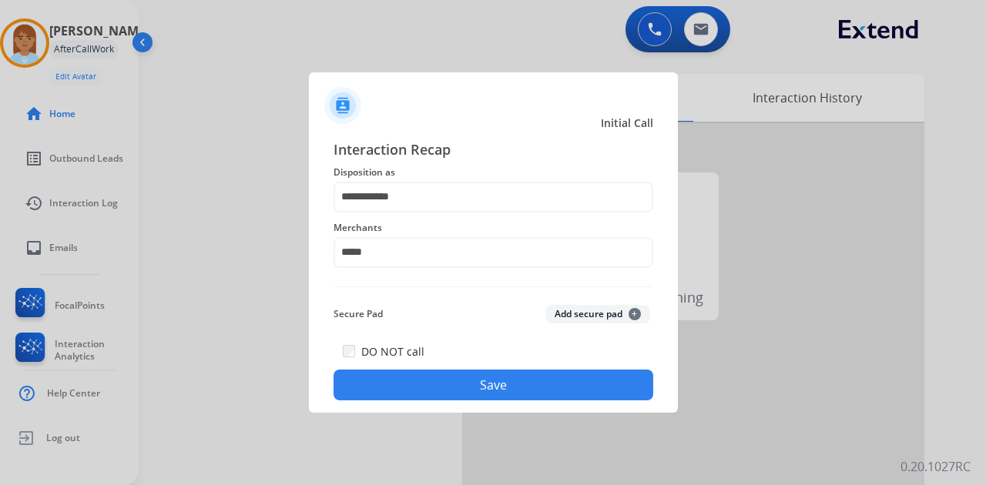
click at [457, 379] on button "Save" at bounding box center [494, 385] width 320 height 31
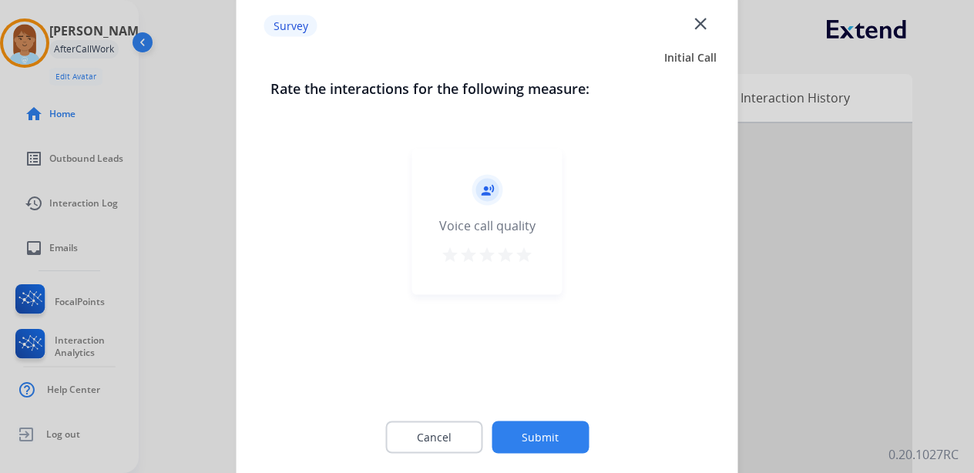
click at [527, 248] on mat-icon "star" at bounding box center [524, 255] width 18 height 18
click at [574, 450] on button "Submit" at bounding box center [540, 437] width 97 height 32
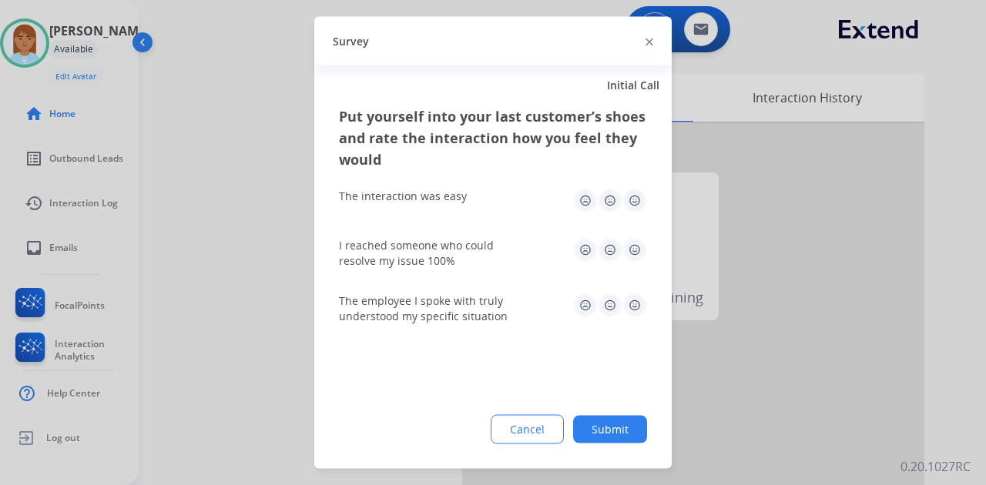
click at [640, 196] on img at bounding box center [635, 201] width 25 height 25
click at [634, 250] on img at bounding box center [635, 250] width 25 height 25
click at [636, 308] on img at bounding box center [635, 306] width 25 height 25
click at [627, 422] on button "Submit" at bounding box center [610, 430] width 74 height 28
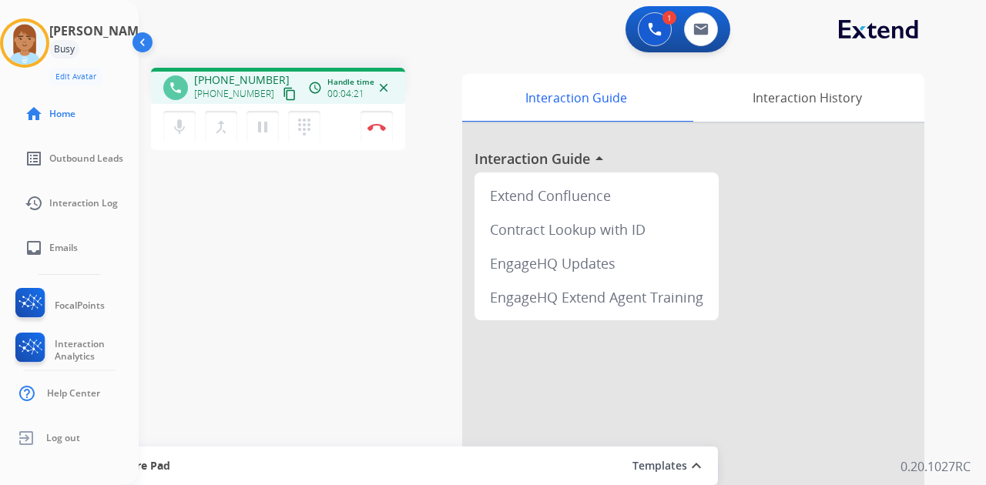
click at [462, 153] on div "phone [PHONE_NUMBER] [PHONE_NUMBER] content_copy access_time Call metrics Queue…" at bounding box center [544, 376] width 811 height 643
click at [267, 131] on mat-icon "pause" at bounding box center [262, 127] width 18 height 18
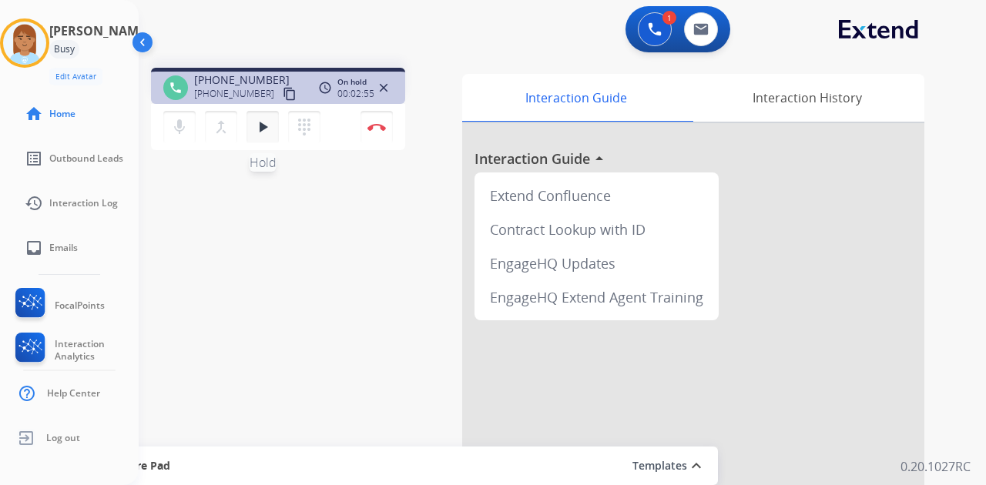
click at [267, 131] on mat-icon "play_arrow" at bounding box center [262, 127] width 18 height 18
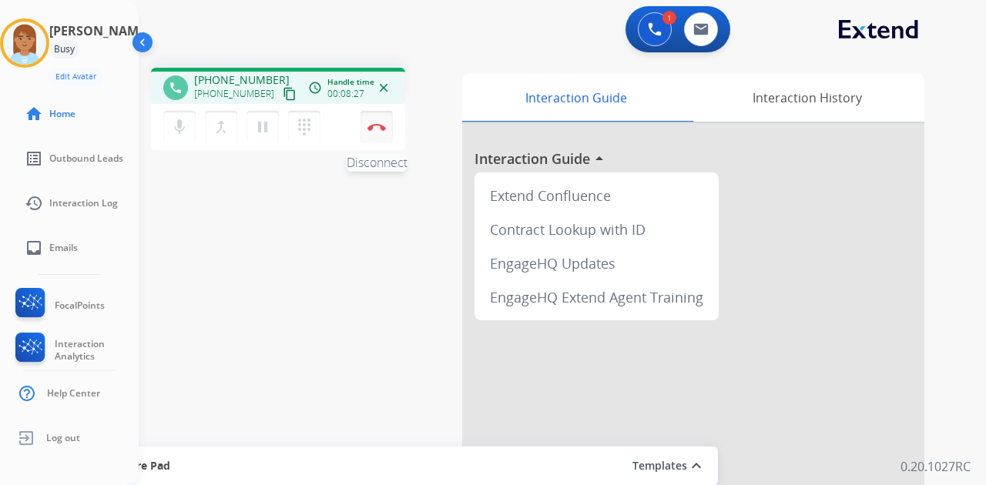
click at [382, 131] on button "Disconnect" at bounding box center [377, 127] width 32 height 32
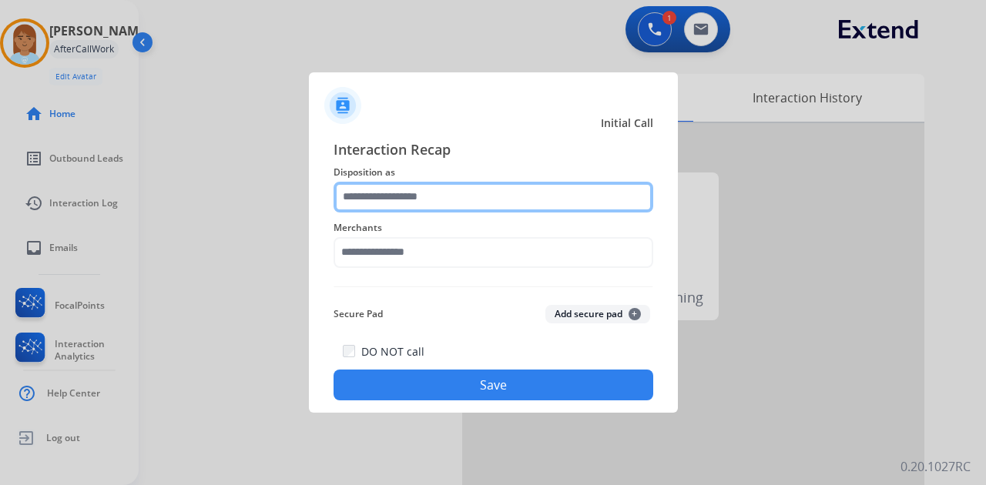
click at [461, 190] on input "text" at bounding box center [494, 197] width 320 height 31
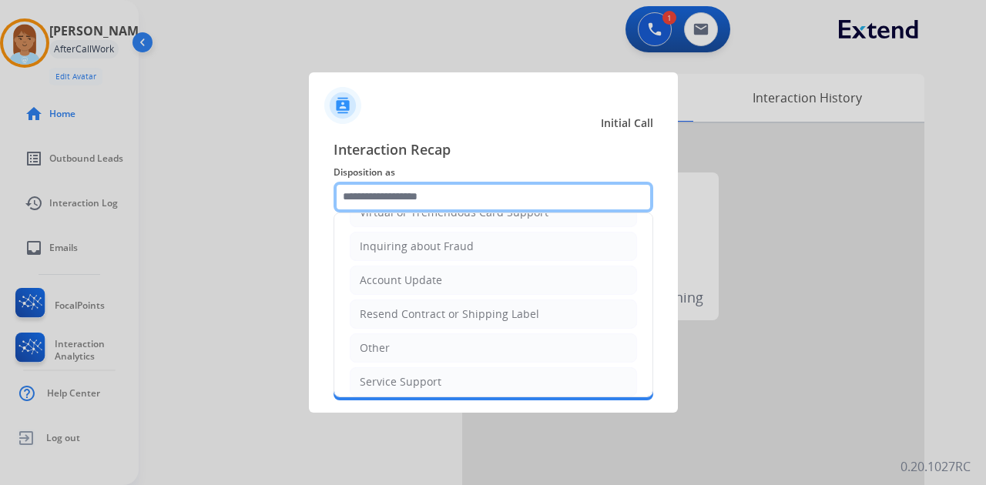
scroll to position [233, 0]
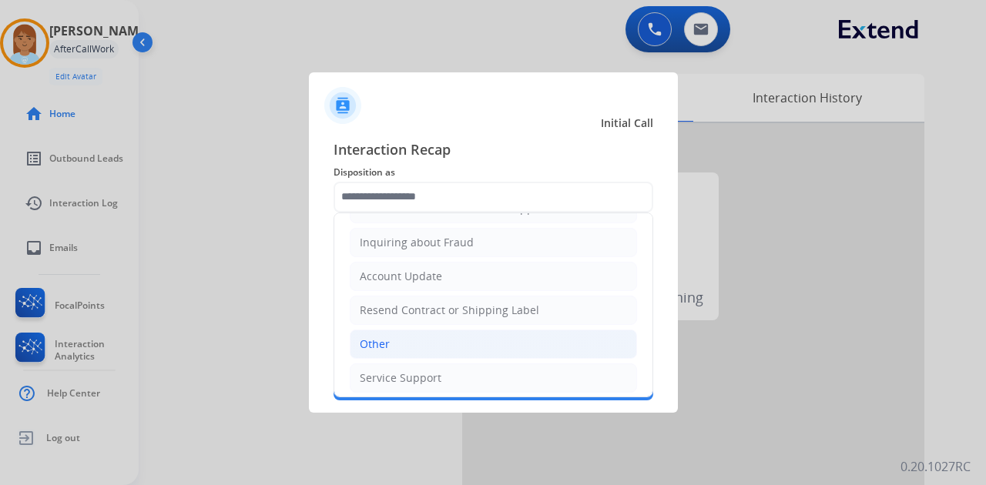
click at [472, 330] on li "Other" at bounding box center [493, 344] width 287 height 29
type input "*****"
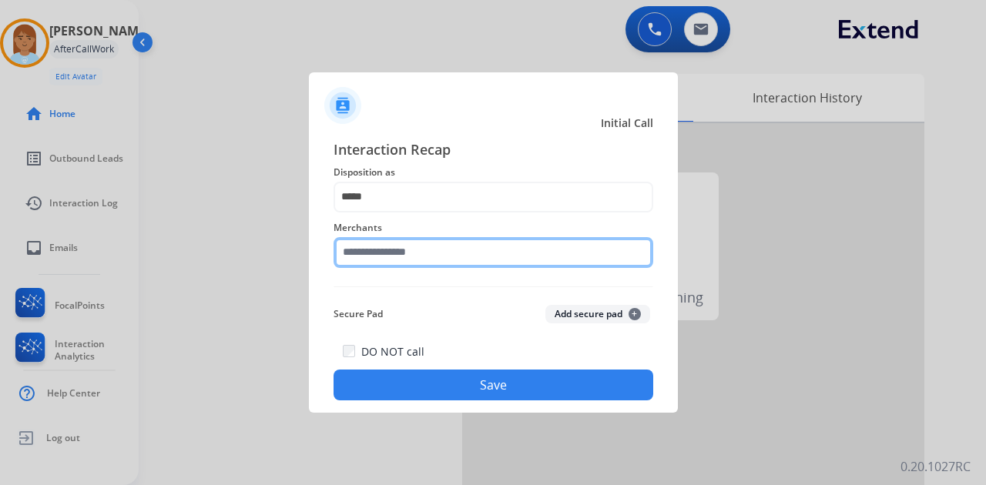
click at [467, 257] on input "text" at bounding box center [494, 252] width 320 height 31
type input "**********"
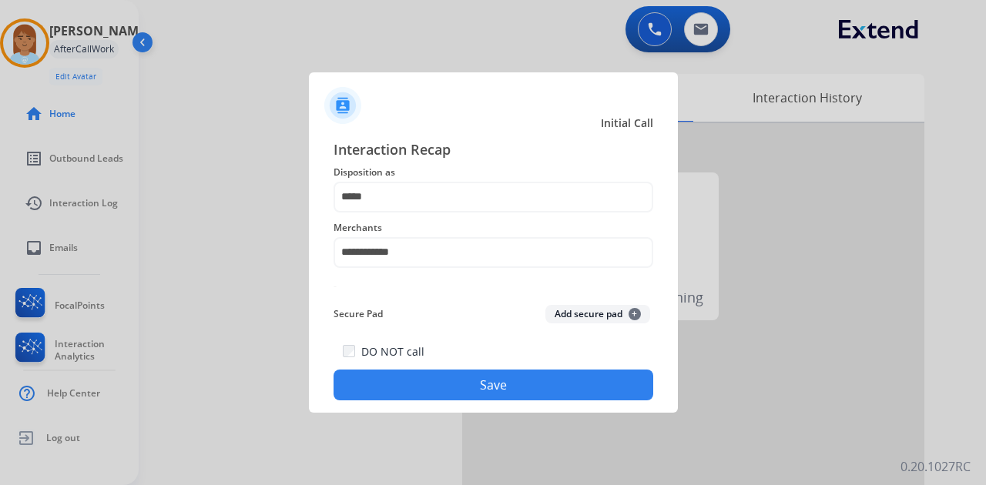
click at [488, 377] on button "Save" at bounding box center [494, 385] width 320 height 31
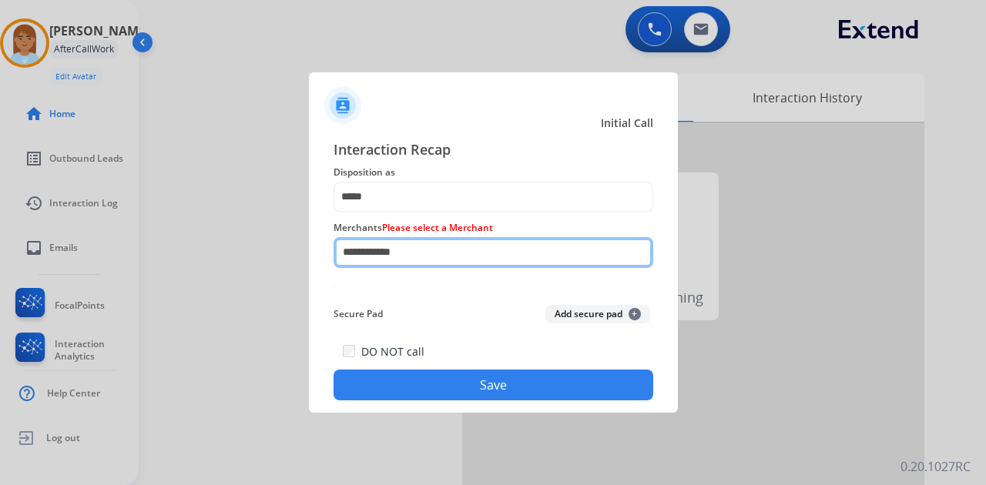
drag, startPoint x: 465, startPoint y: 247, endPoint x: 140, endPoint y: 252, distance: 325.2
click at [0, 257] on app-contact-recap-modal "**********" at bounding box center [0, 242] width 0 height 485
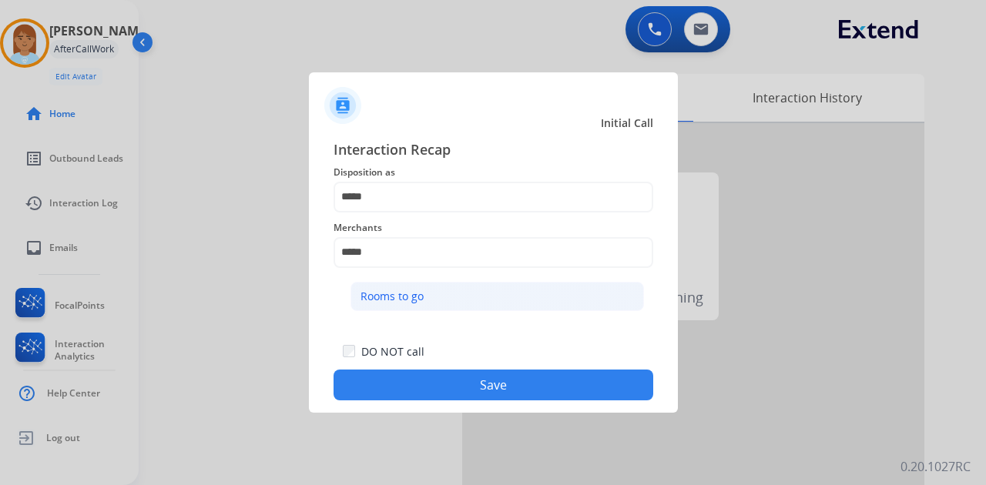
click at [417, 293] on div "Rooms to go" at bounding box center [392, 296] width 63 height 15
type input "**********"
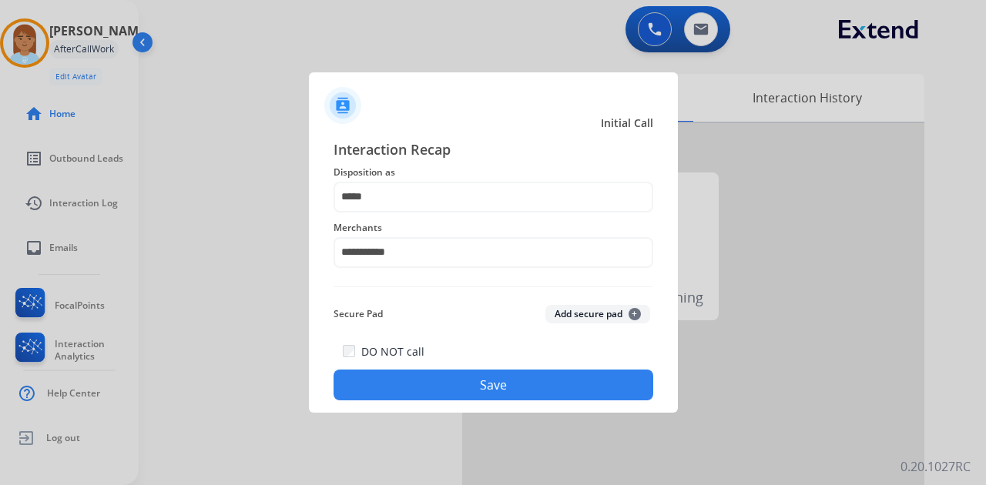
click at [459, 379] on button "Save" at bounding box center [494, 385] width 320 height 31
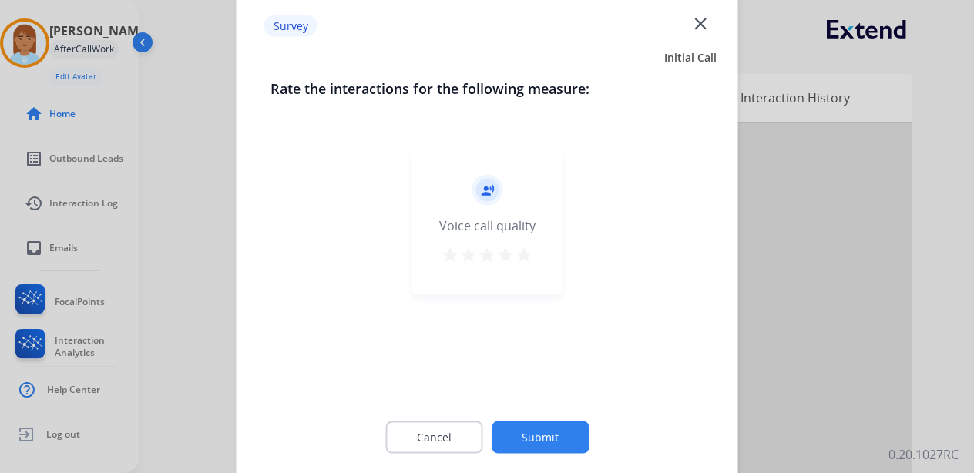
click at [525, 257] on mat-icon "star" at bounding box center [524, 255] width 18 height 18
click at [567, 436] on button "Submit" at bounding box center [540, 437] width 97 height 32
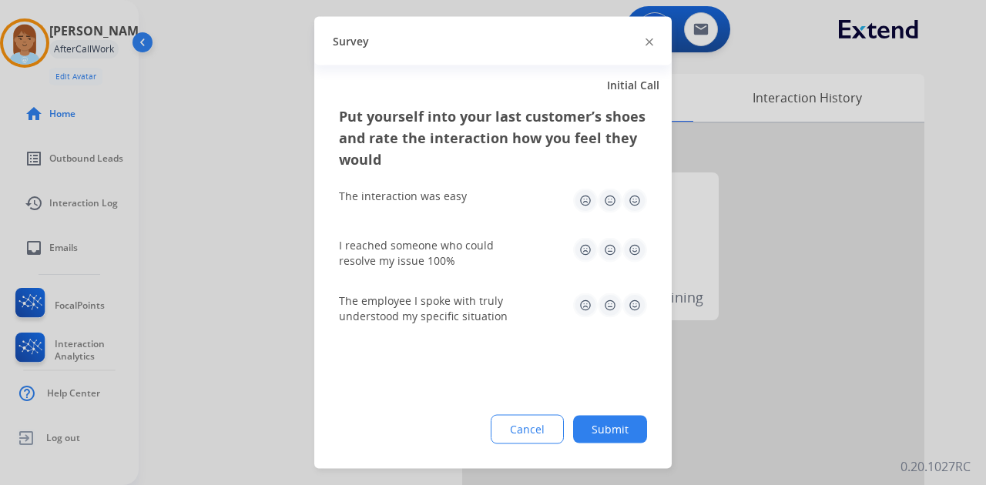
click at [632, 249] on img at bounding box center [635, 250] width 25 height 25
click at [637, 202] on img at bounding box center [635, 201] width 25 height 25
click at [636, 300] on img at bounding box center [635, 306] width 25 height 25
click at [617, 448] on div "Put yourself into your last customer’s shoes and rate the interaction how you f…" at bounding box center [493, 288] width 358 height 364
click at [623, 431] on button "Submit" at bounding box center [610, 430] width 74 height 28
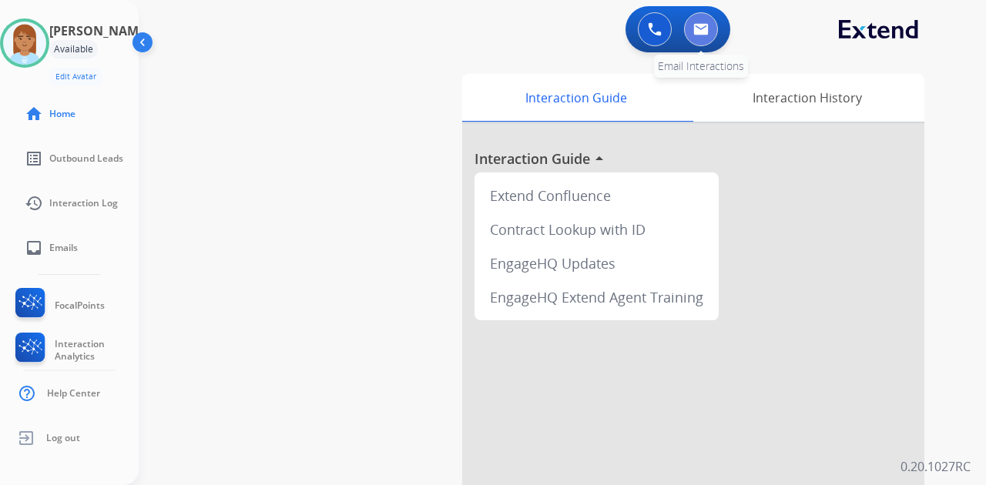
click at [705, 29] on img at bounding box center [700, 29] width 15 height 12
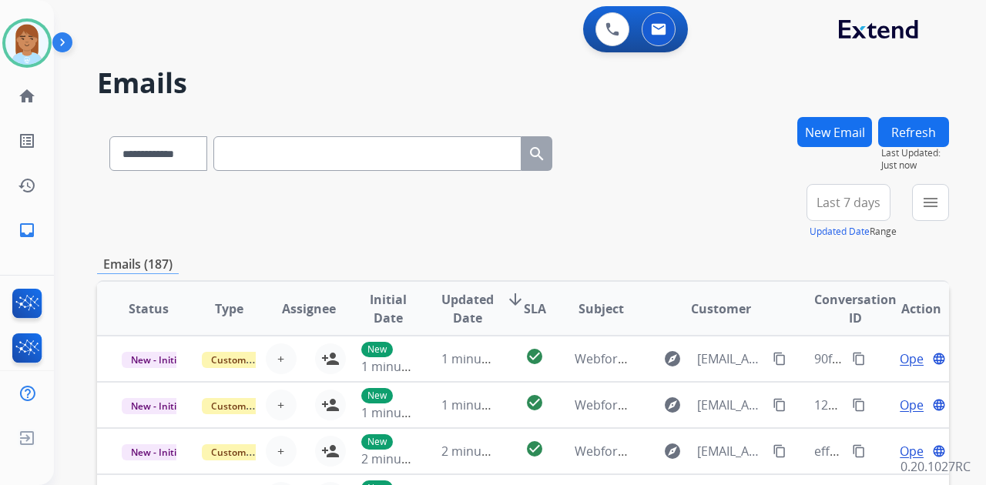
click at [327, 157] on input "text" at bounding box center [367, 153] width 308 height 35
paste input "**********"
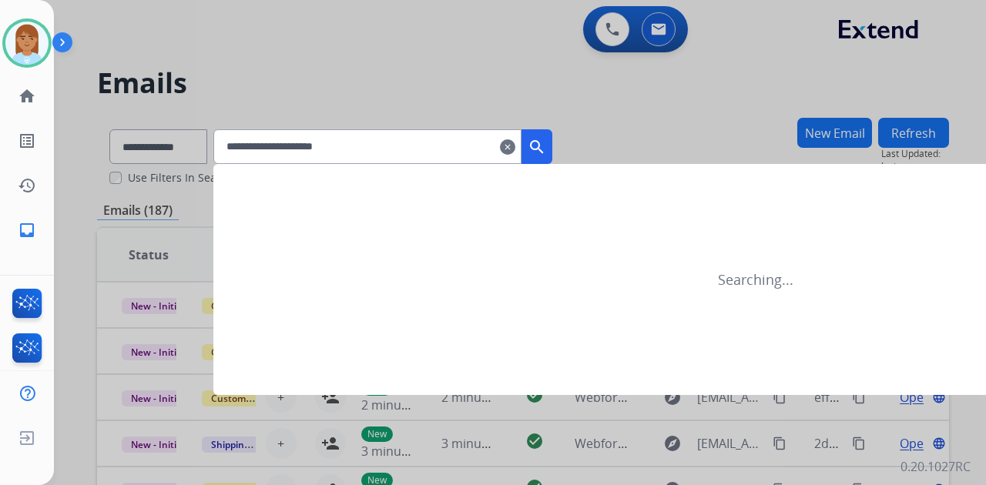
type input "**********"
click at [546, 144] on mat-icon "search" at bounding box center [537, 147] width 18 height 18
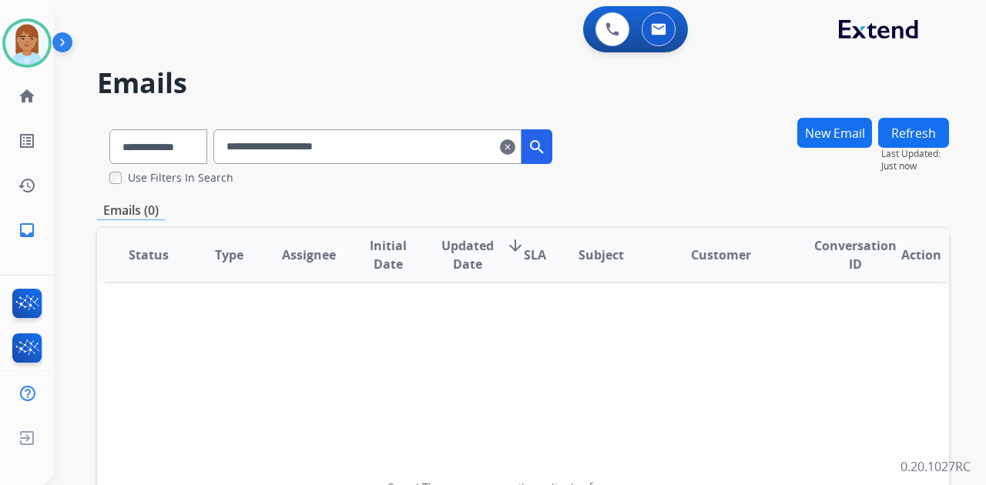
click at [834, 138] on button "New Email" at bounding box center [834, 133] width 75 height 30
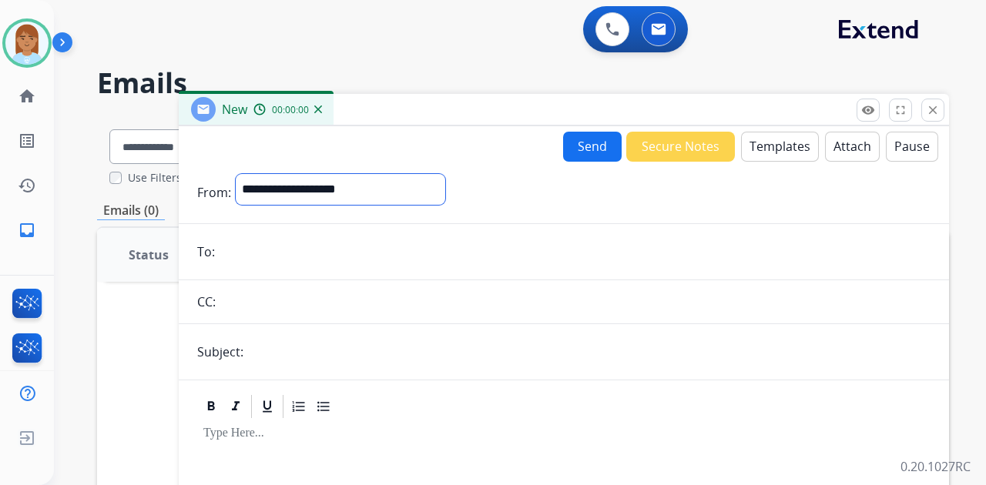
drag, startPoint x: 384, startPoint y: 180, endPoint x: 394, endPoint y: 186, distance: 12.2
click at [384, 180] on select "**********" at bounding box center [341, 189] width 210 height 31
select select "**********"
click at [236, 174] on select "**********" at bounding box center [341, 189] width 210 height 31
click at [352, 221] on form "**********" at bounding box center [564, 407] width 770 height 491
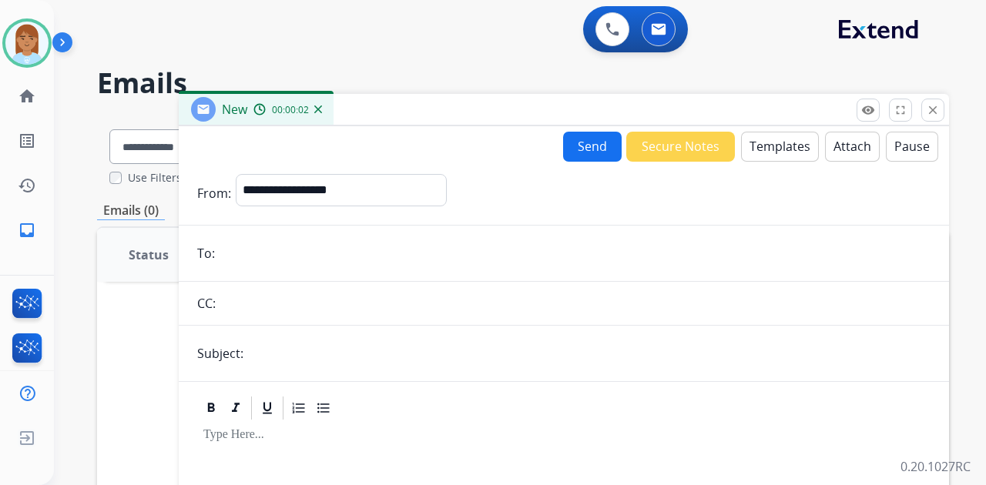
click at [361, 250] on input "email" at bounding box center [575, 253] width 711 height 31
paste input "**********"
type input "**********"
click at [356, 344] on input "text" at bounding box center [589, 353] width 683 height 31
type input "**********"
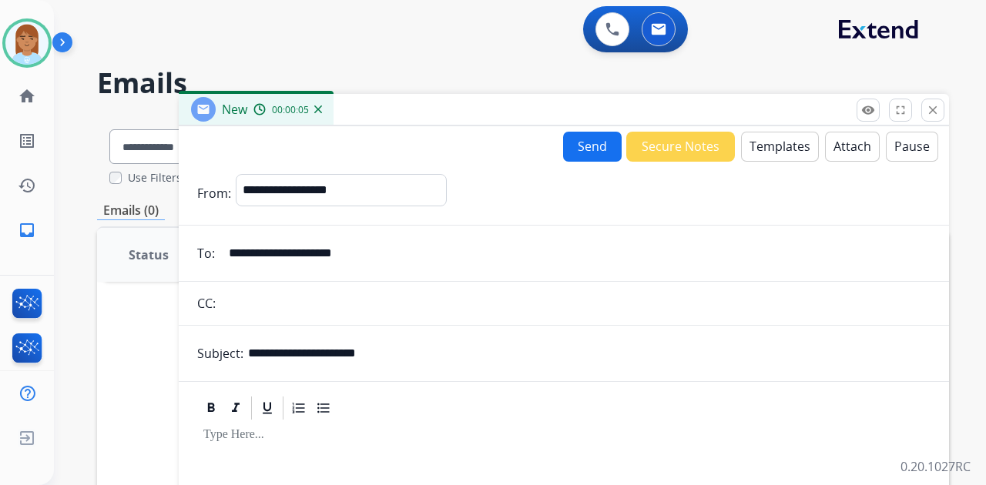
click at [771, 145] on button "Templates" at bounding box center [780, 147] width 78 height 30
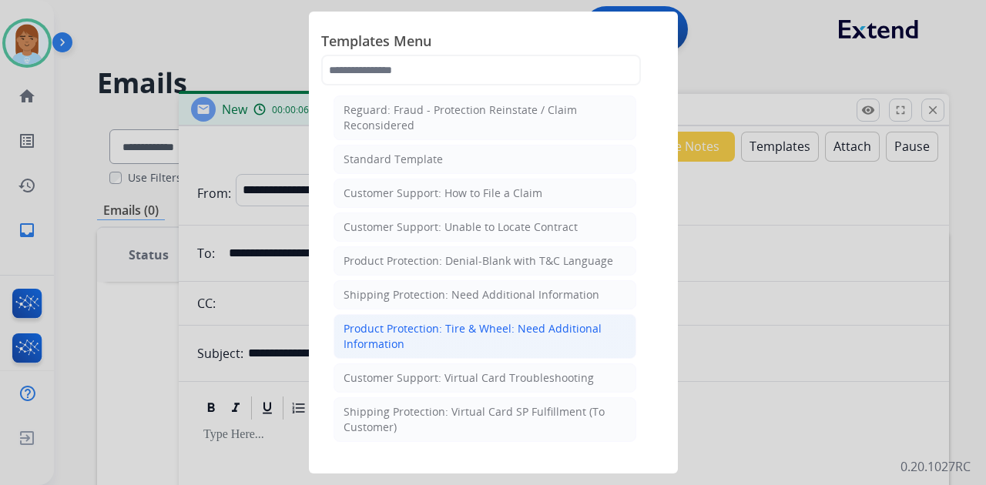
scroll to position [205, 0]
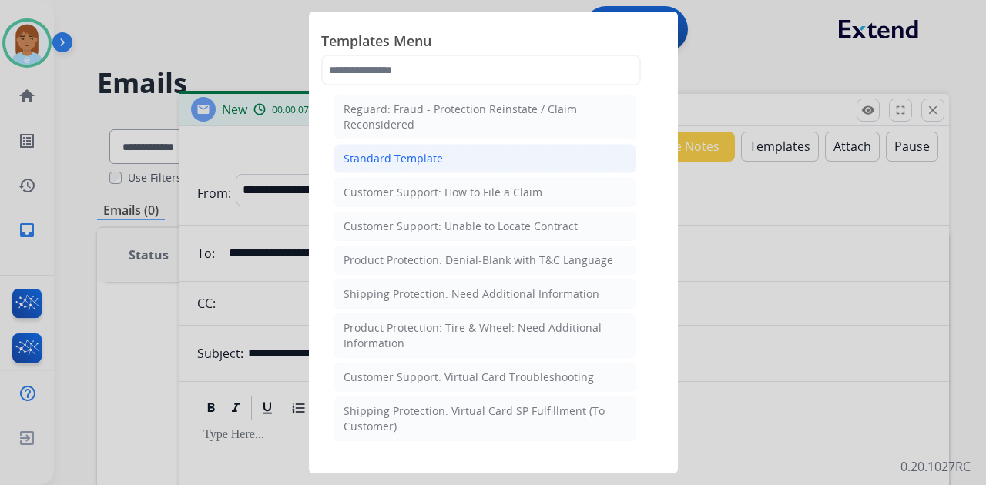
click at [435, 158] on div "Standard Template" at bounding box center [393, 158] width 99 height 15
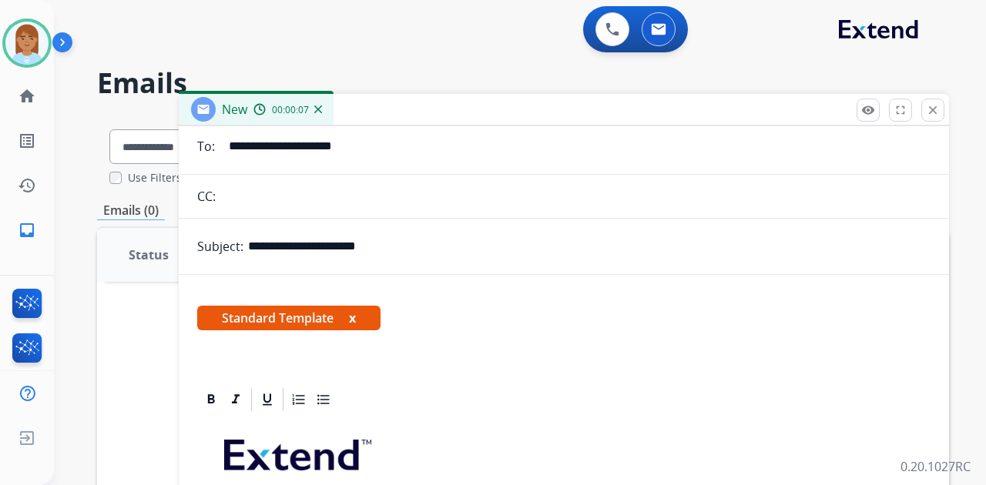
scroll to position [257, 0]
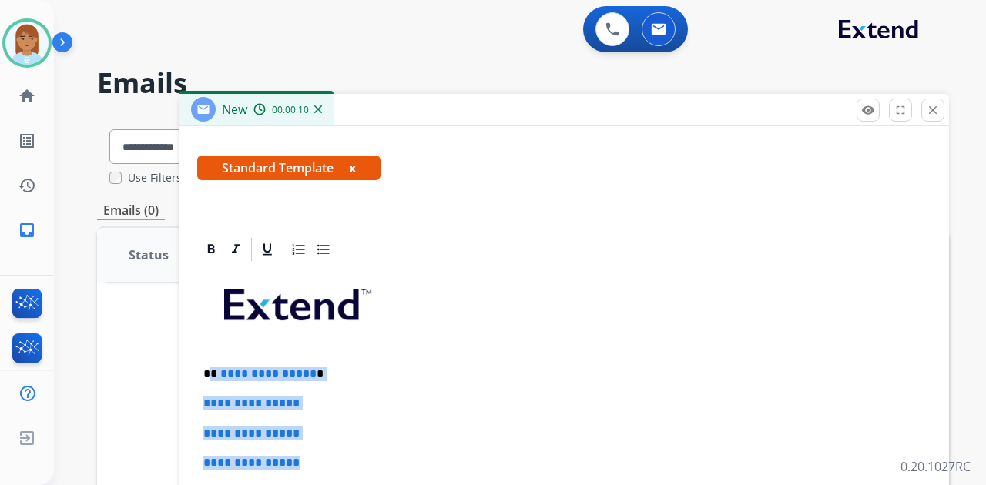
drag, startPoint x: 210, startPoint y: 372, endPoint x: 361, endPoint y: 460, distance: 174.7
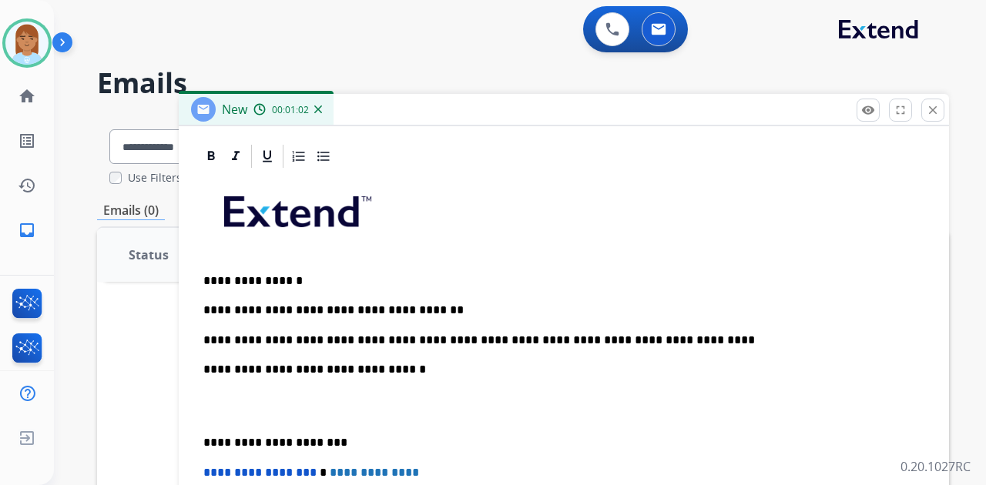
scroll to position [368, 0]
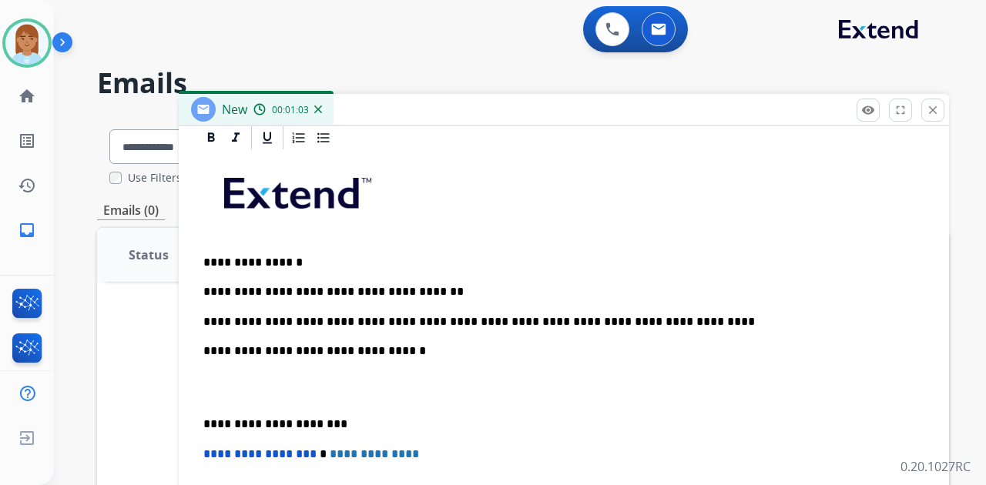
click at [284, 363] on div "**********" at bounding box center [564, 402] width 734 height 501
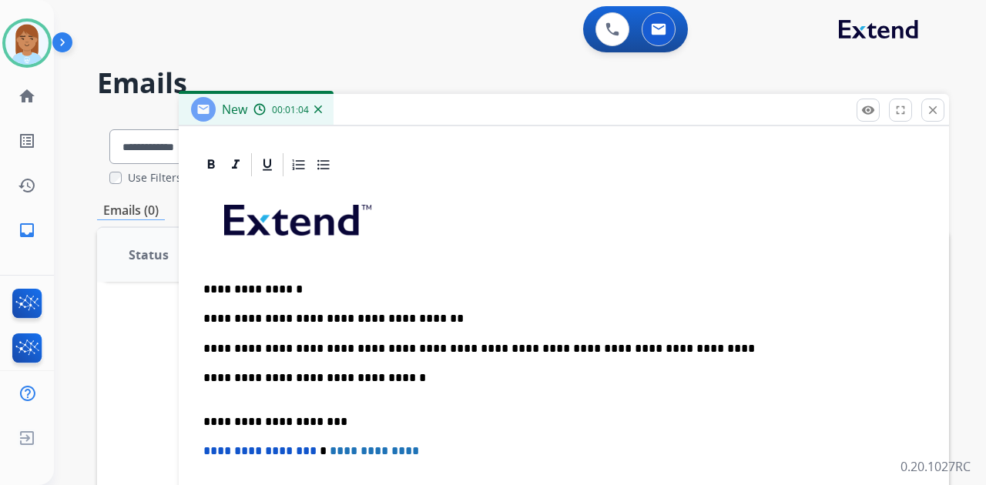
scroll to position [338, 0]
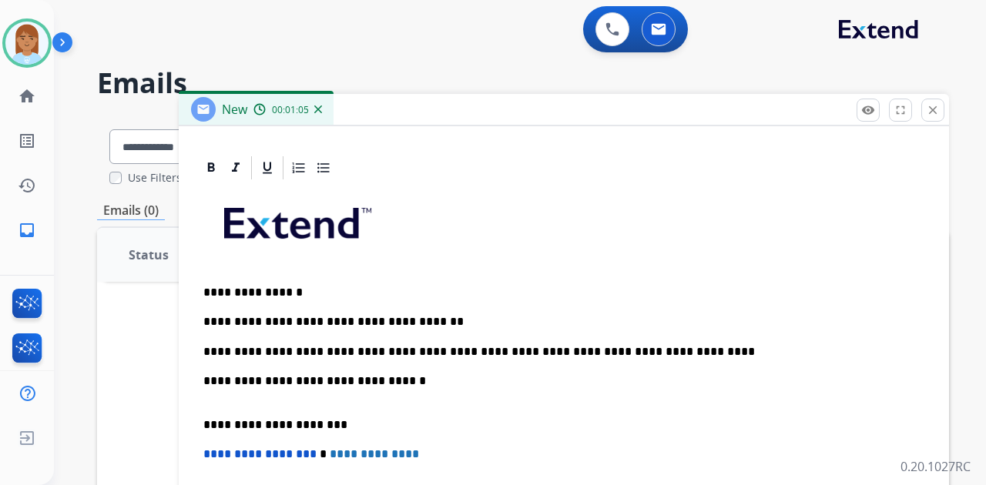
click at [264, 396] on p "**********" at bounding box center [557, 388] width 709 height 29
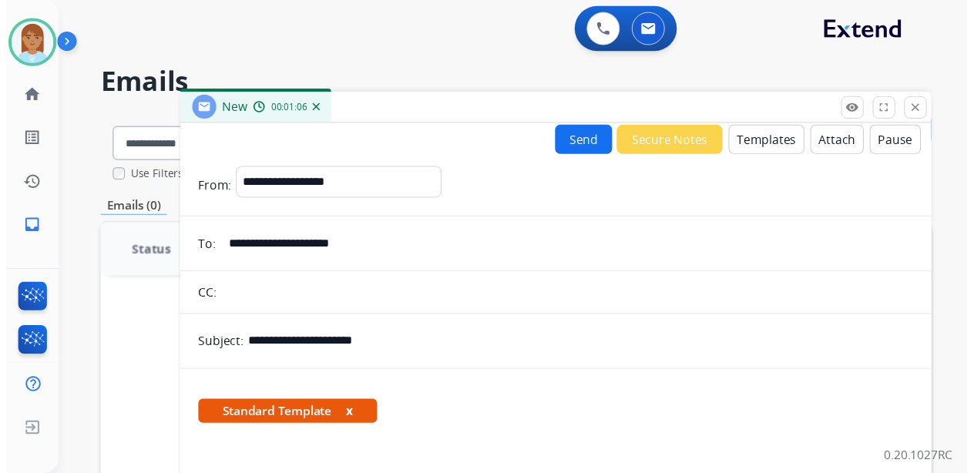
scroll to position [0, 0]
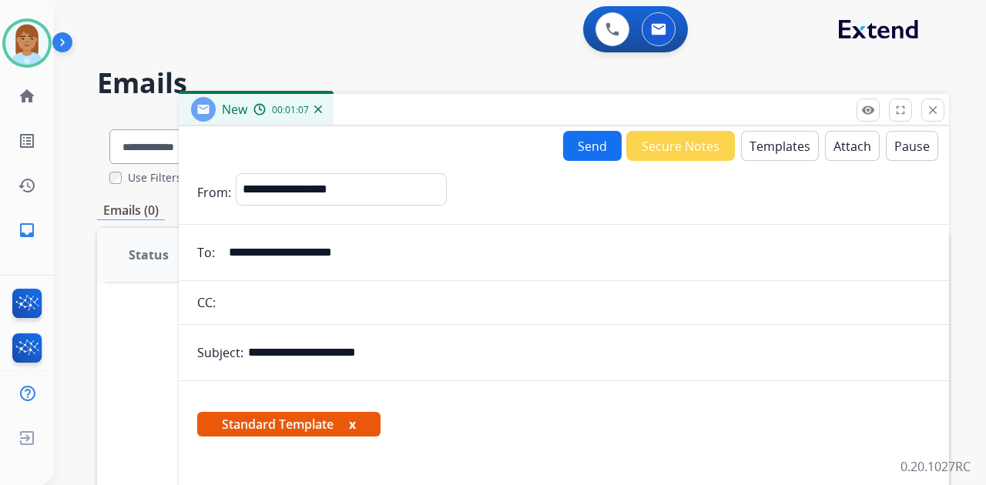
click at [566, 149] on button "Send" at bounding box center [592, 146] width 59 height 30
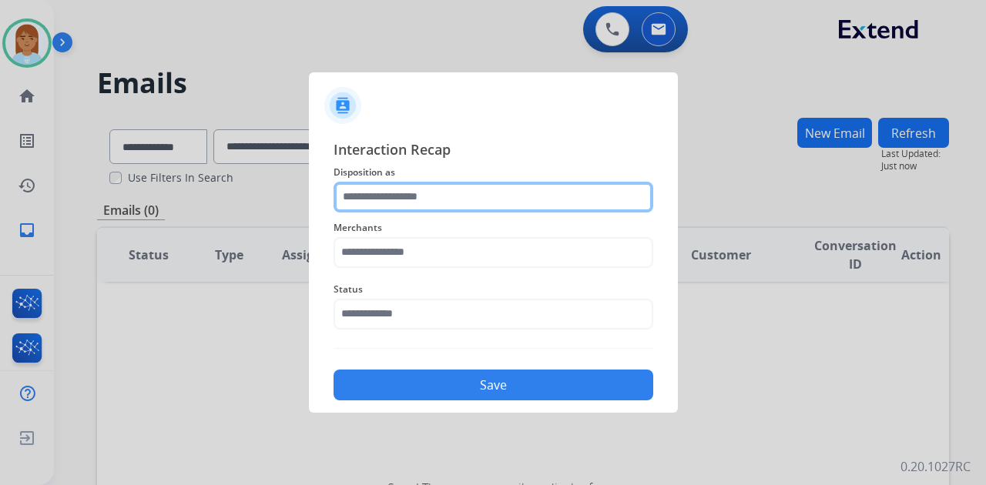
click at [518, 199] on input "text" at bounding box center [494, 197] width 320 height 31
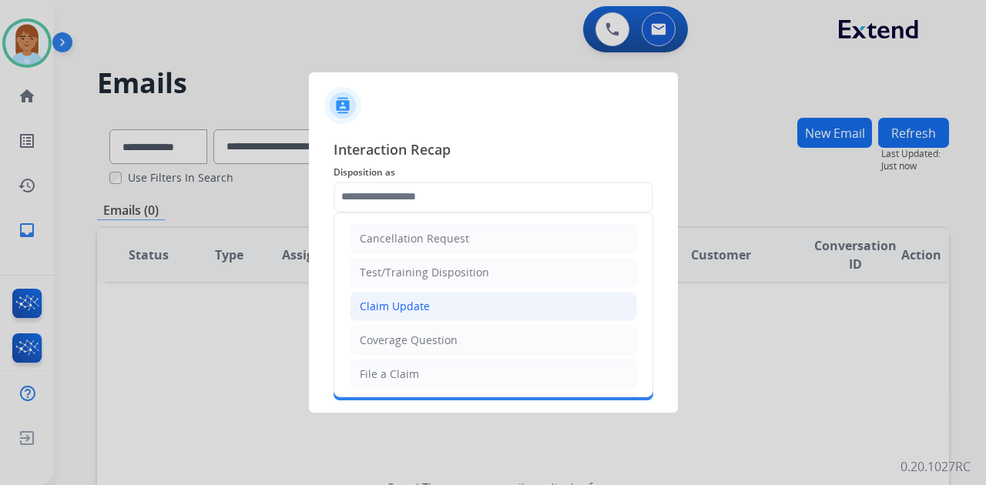
click at [462, 317] on li "Claim Update" at bounding box center [493, 306] width 287 height 29
type input "**********"
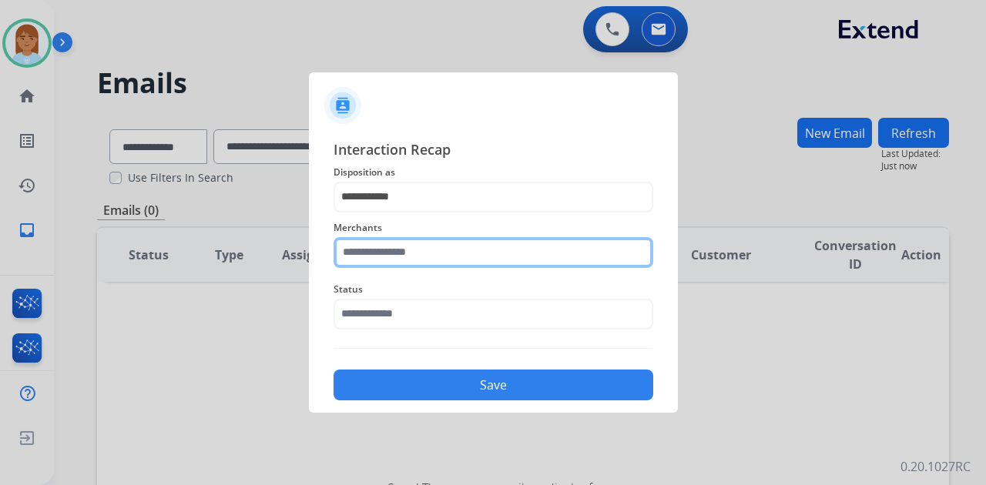
click at [455, 251] on input "text" at bounding box center [494, 252] width 320 height 31
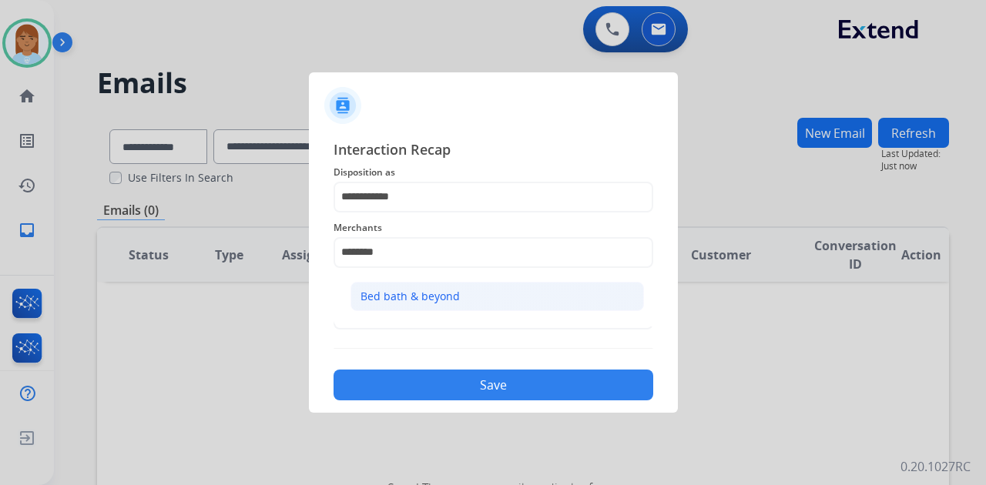
click at [432, 294] on div "Bed bath & beyond" at bounding box center [410, 296] width 99 height 15
type input "**********"
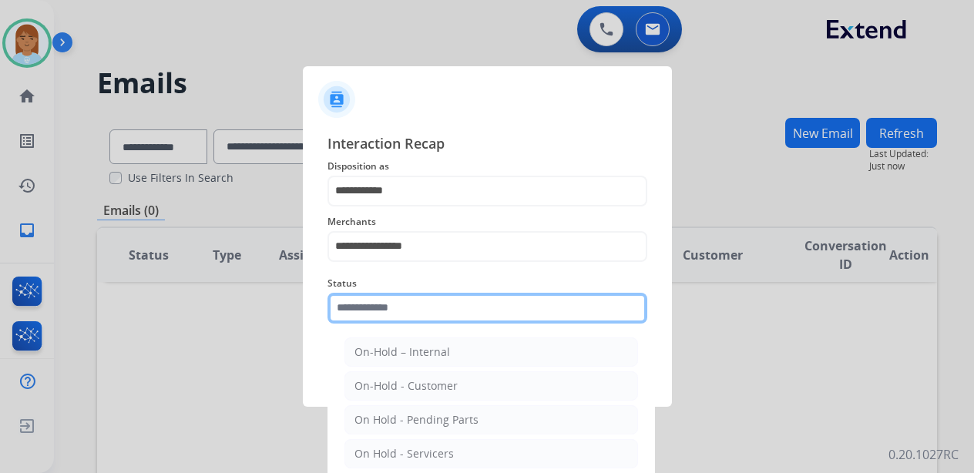
click at [422, 315] on input "text" at bounding box center [487, 308] width 320 height 31
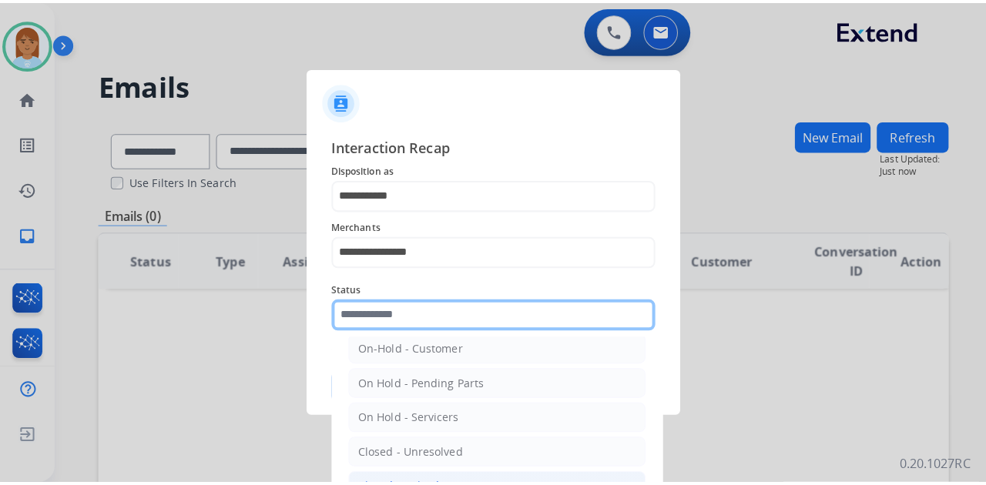
scroll to position [88, 0]
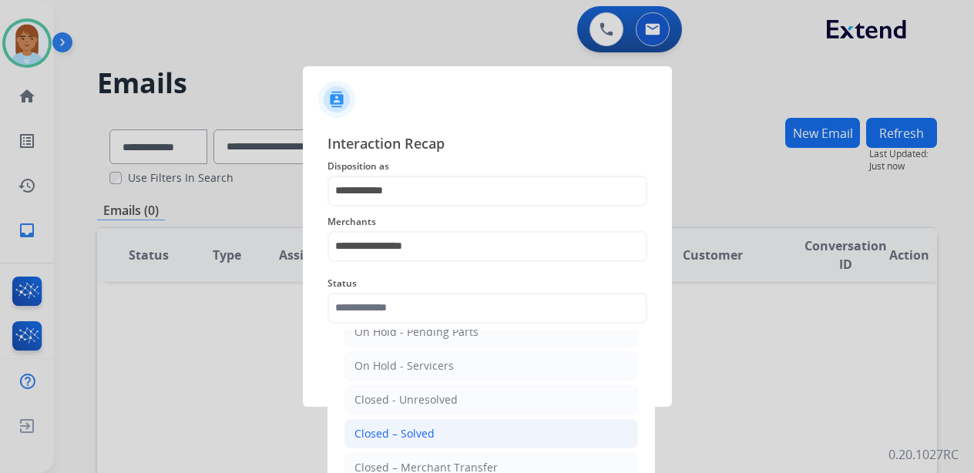
click at [430, 421] on li "Closed – Solved" at bounding box center [491, 433] width 294 height 29
type input "**********"
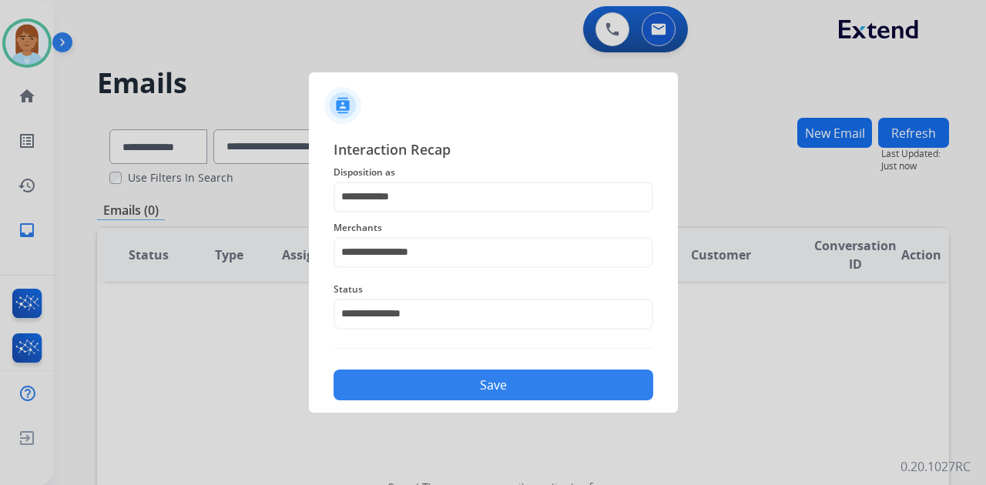
click at [428, 359] on div "**********" at bounding box center [494, 270] width 320 height 263
click at [428, 379] on button "Save" at bounding box center [494, 385] width 320 height 31
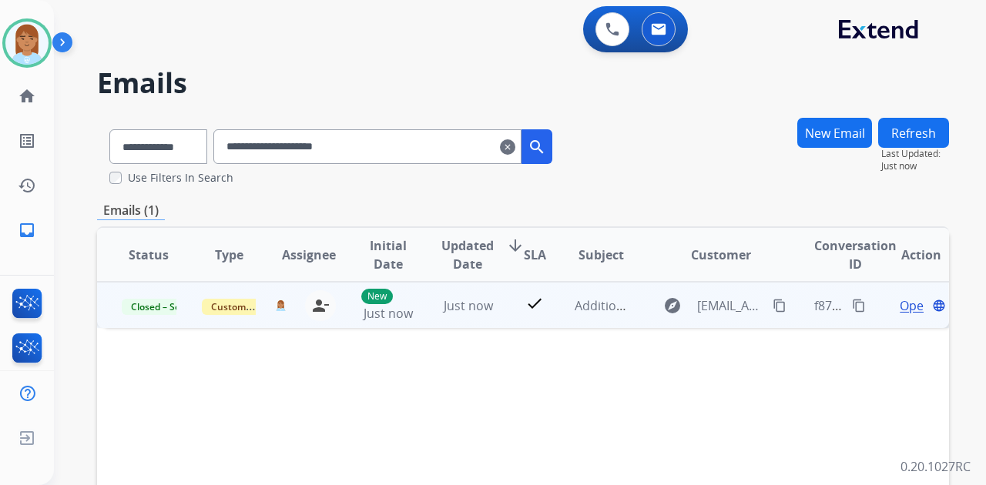
click at [852, 307] on mat-icon "content_copy" at bounding box center [859, 306] width 14 height 14
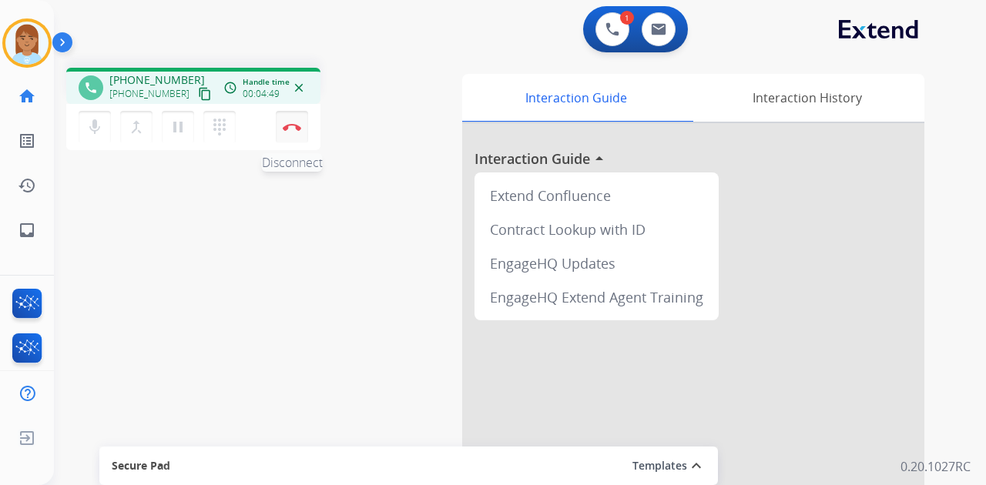
click at [302, 126] on button "Disconnect" at bounding box center [292, 127] width 32 height 32
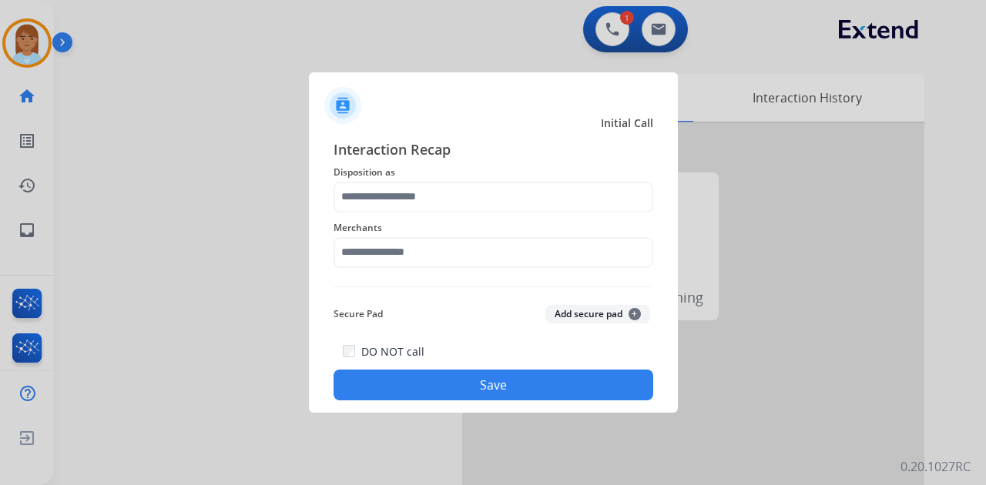
click at [428, 176] on span "Disposition as" at bounding box center [494, 172] width 320 height 18
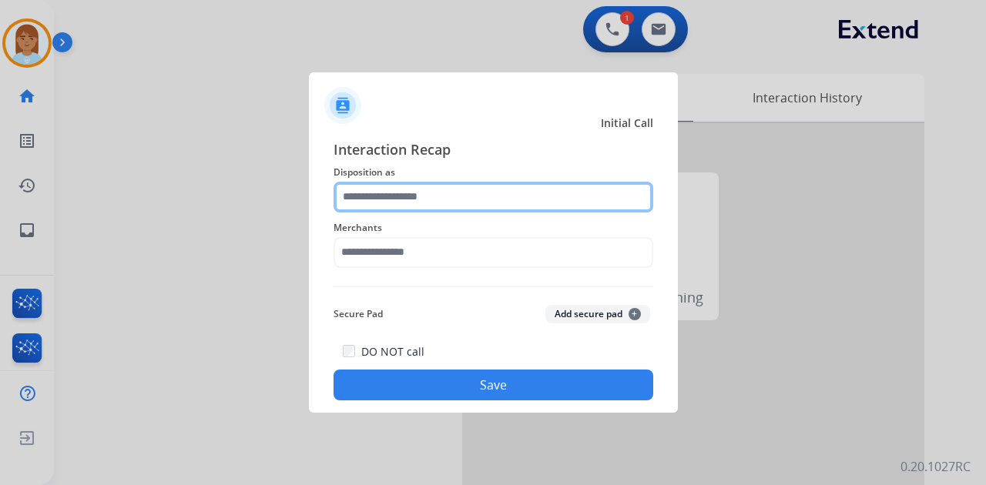
click at [441, 203] on input "text" at bounding box center [494, 197] width 320 height 31
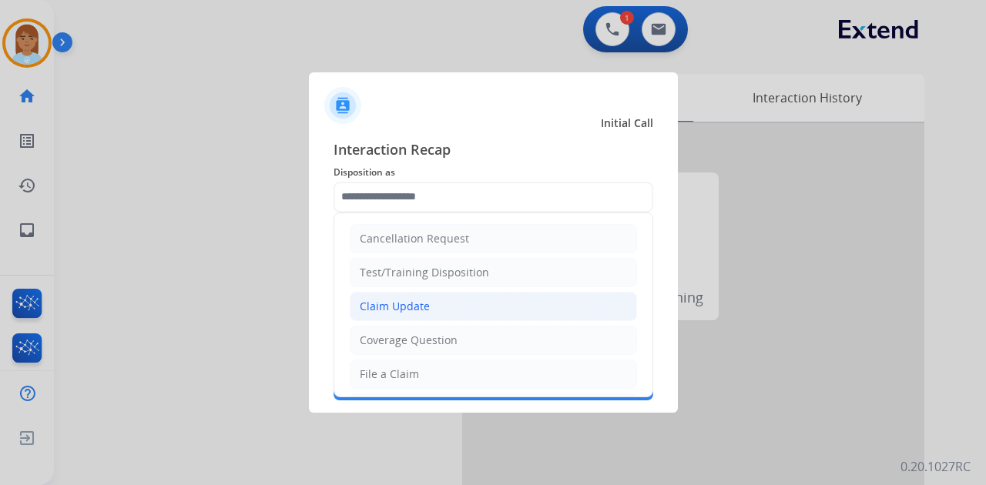
click at [460, 312] on li "Claim Update" at bounding box center [493, 306] width 287 height 29
type input "**********"
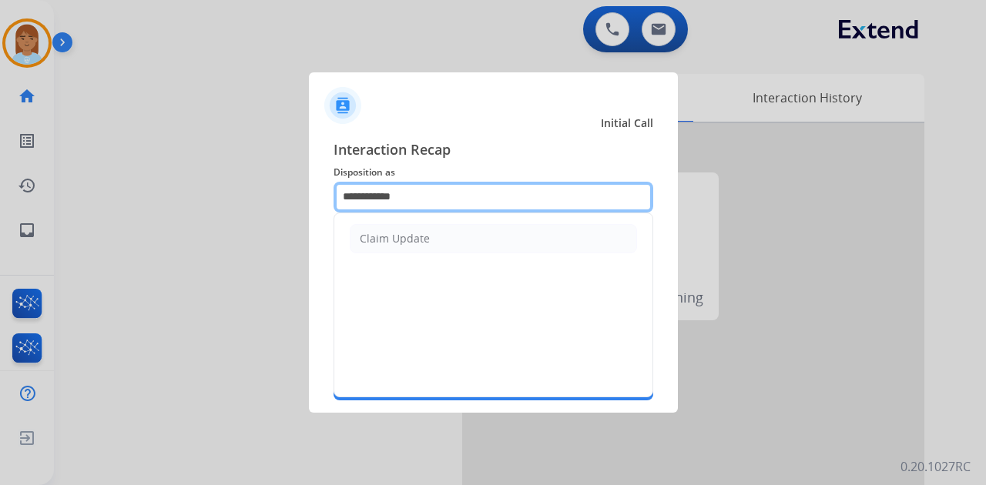
drag, startPoint x: 448, startPoint y: 196, endPoint x: 0, endPoint y: 283, distance: 456.7
click at [0, 279] on app-contact-recap-modal "**********" at bounding box center [0, 242] width 0 height 485
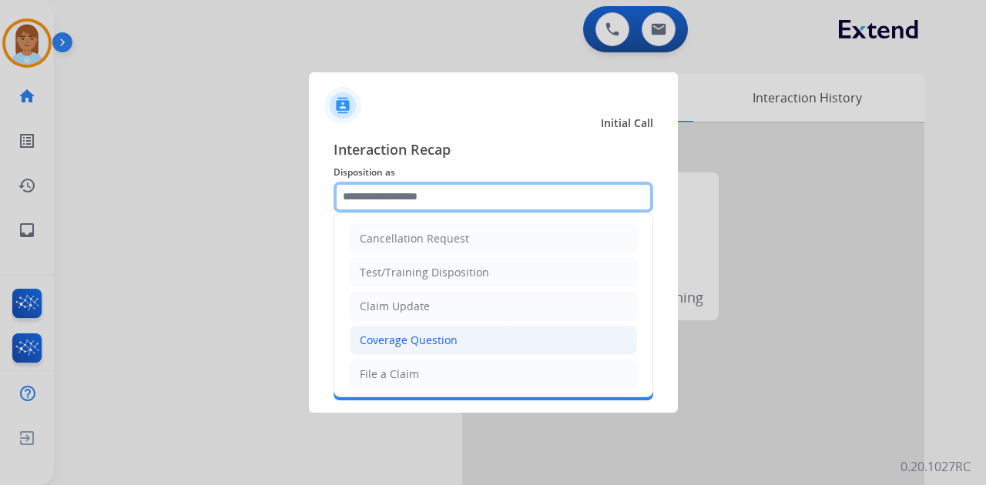
scroll to position [154, 0]
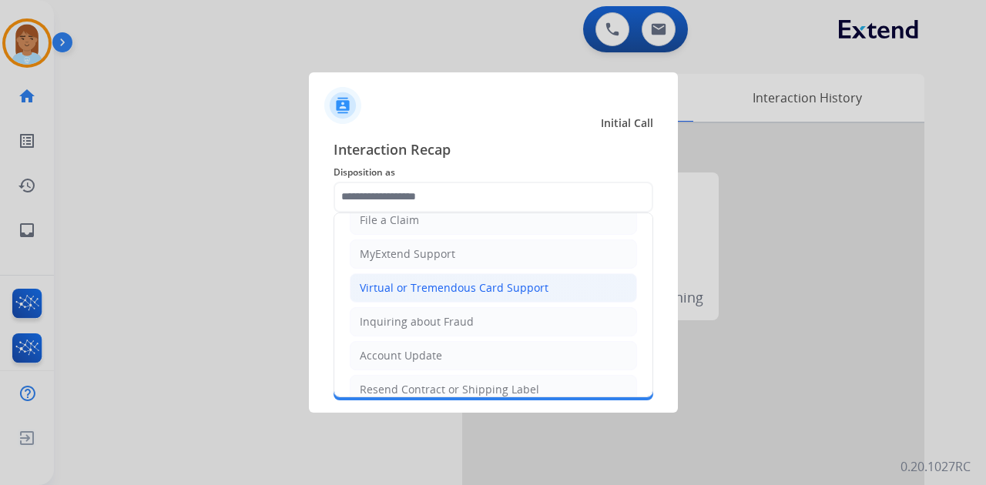
click at [438, 284] on div "Virtual or Tremendous Card Support" at bounding box center [454, 287] width 189 height 15
type input "**********"
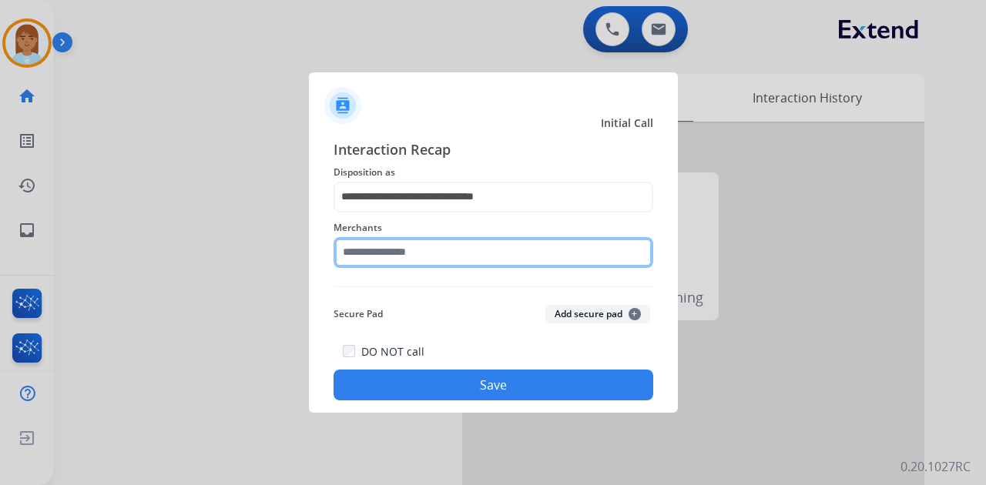
click at [441, 253] on input "text" at bounding box center [494, 252] width 320 height 31
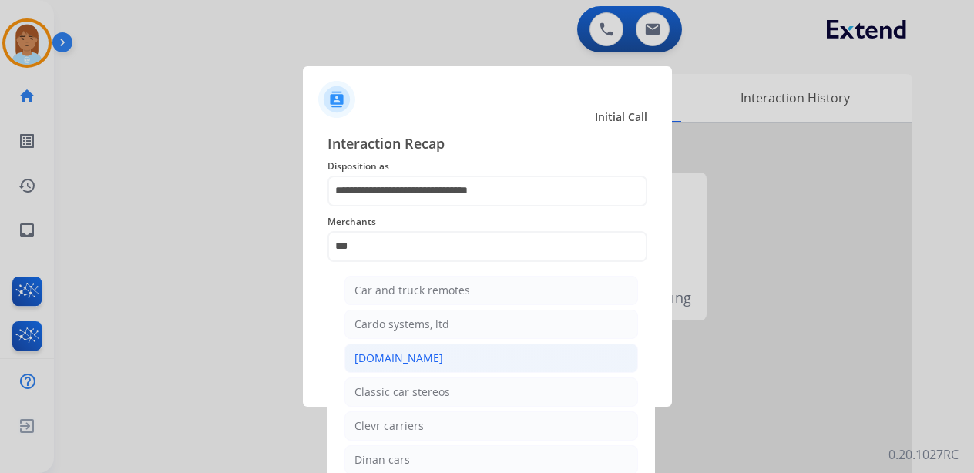
click at [462, 351] on li "[DOMAIN_NAME]" at bounding box center [491, 358] width 294 height 29
type input "**********"
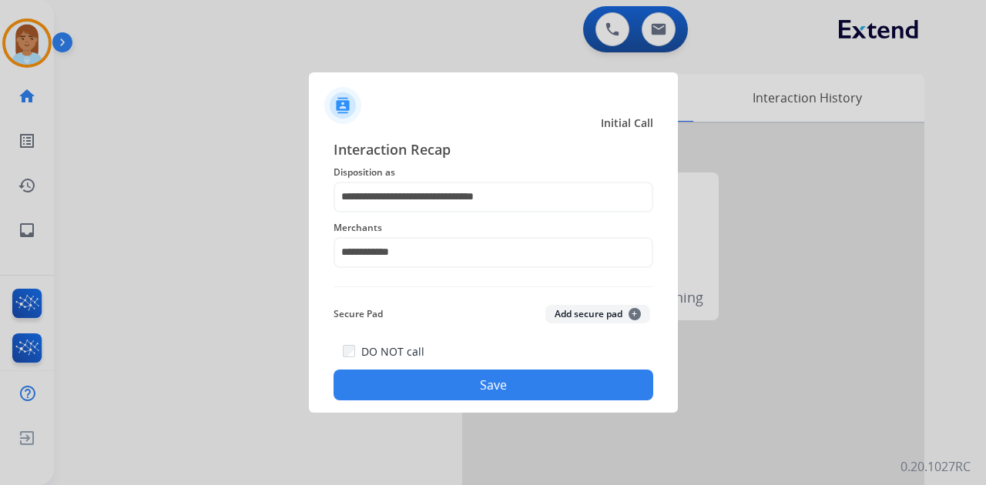
click at [484, 382] on button "Save" at bounding box center [494, 385] width 320 height 31
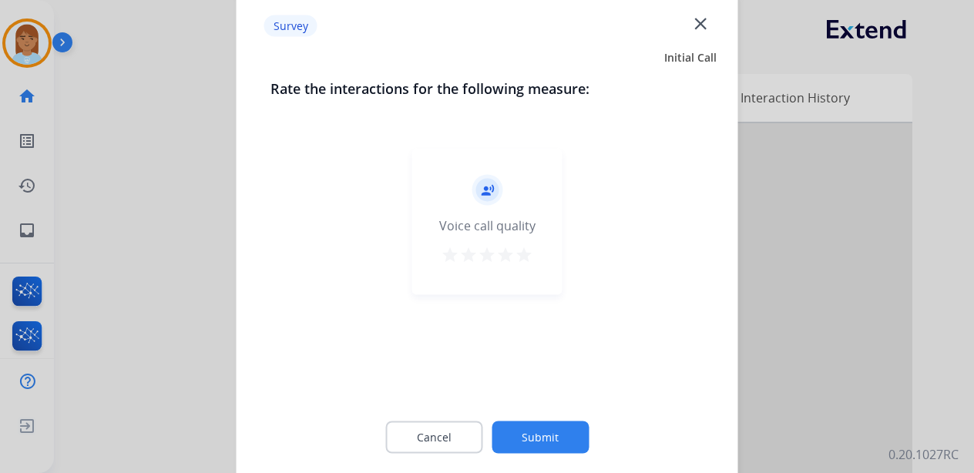
click at [524, 256] on mat-icon "star" at bounding box center [524, 255] width 18 height 18
click at [576, 445] on button "Submit" at bounding box center [540, 437] width 97 height 32
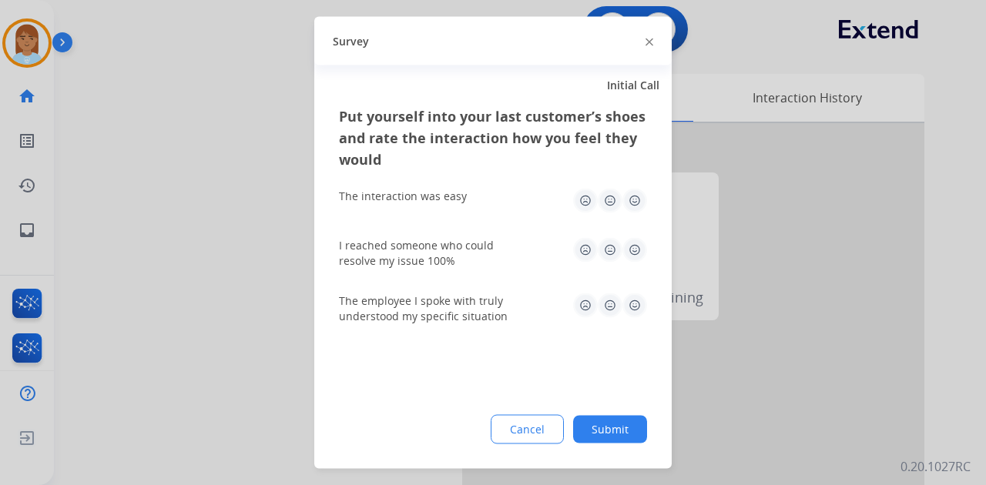
click at [634, 207] on img at bounding box center [635, 201] width 25 height 25
click at [629, 249] on img at bounding box center [635, 250] width 25 height 25
drag, startPoint x: 635, startPoint y: 304, endPoint x: 637, endPoint y: 331, distance: 26.3
click at [635, 305] on img at bounding box center [635, 306] width 25 height 25
click at [623, 431] on button "Submit" at bounding box center [610, 430] width 74 height 28
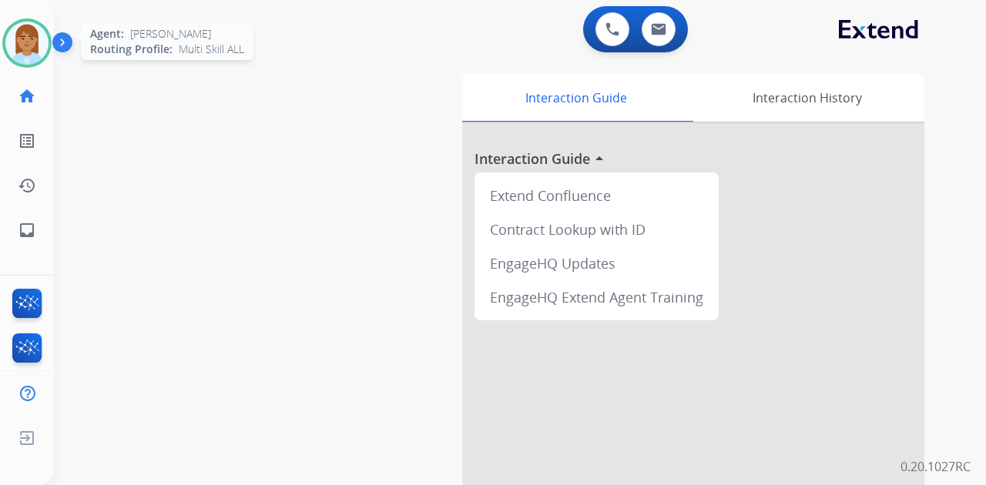
click at [22, 46] on img at bounding box center [26, 43] width 43 height 43
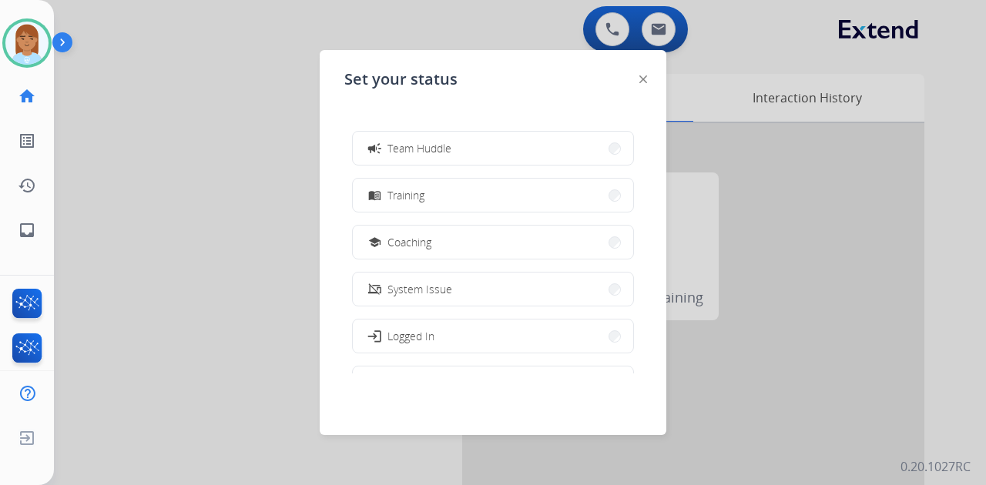
scroll to position [187, 0]
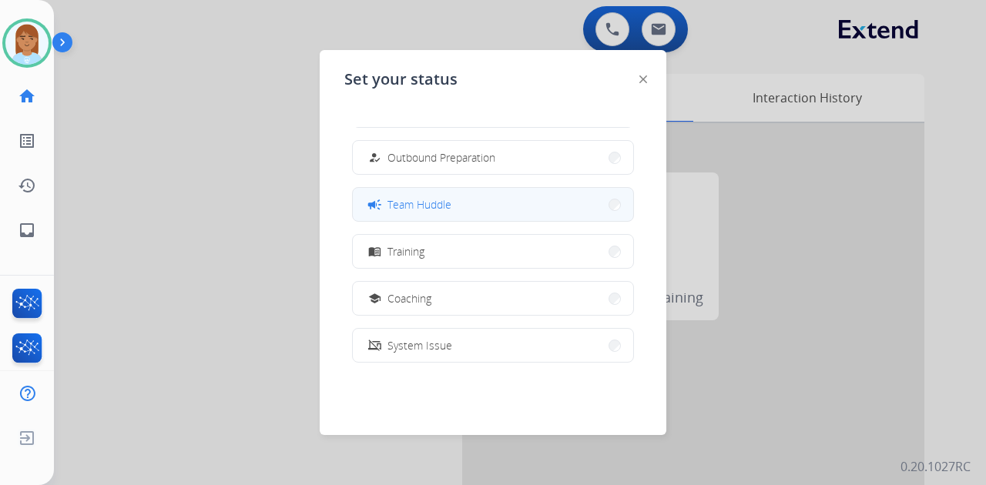
click at [468, 210] on button "campaign Team Huddle" at bounding box center [493, 204] width 280 height 33
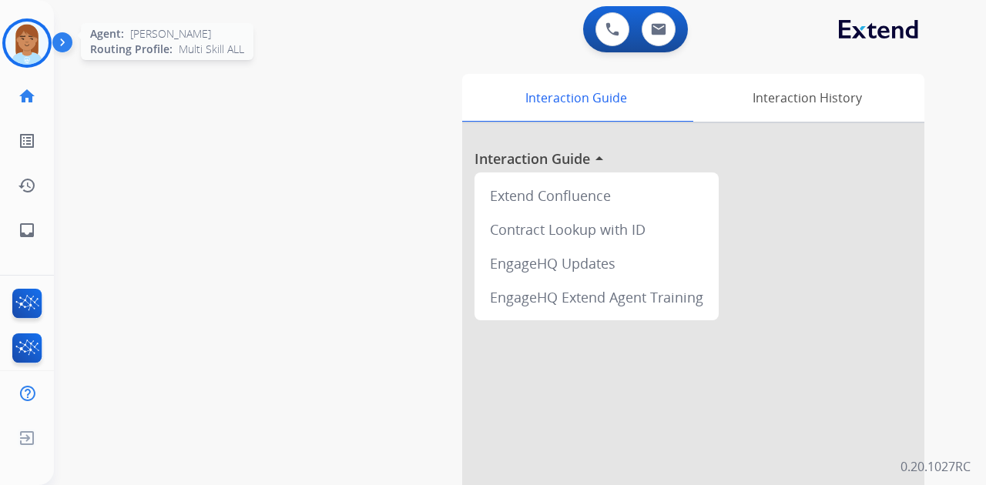
click at [37, 39] on img at bounding box center [26, 43] width 43 height 43
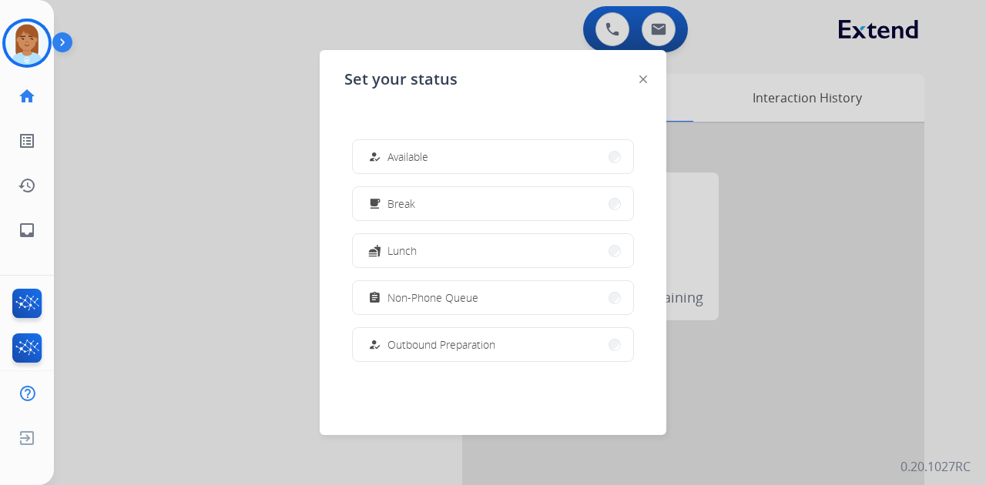
click at [441, 151] on button "how_to_reg Available" at bounding box center [493, 156] width 280 height 33
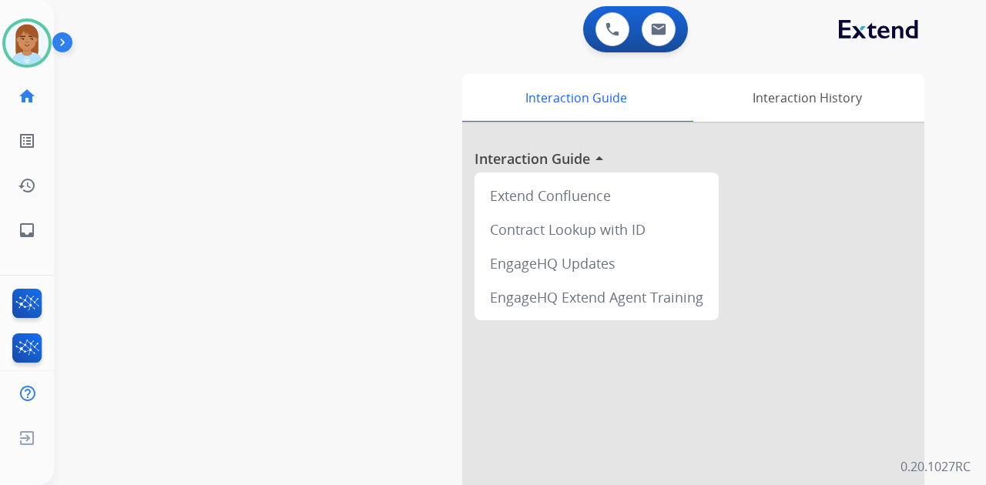
click at [65, 35] on img at bounding box center [65, 45] width 26 height 29
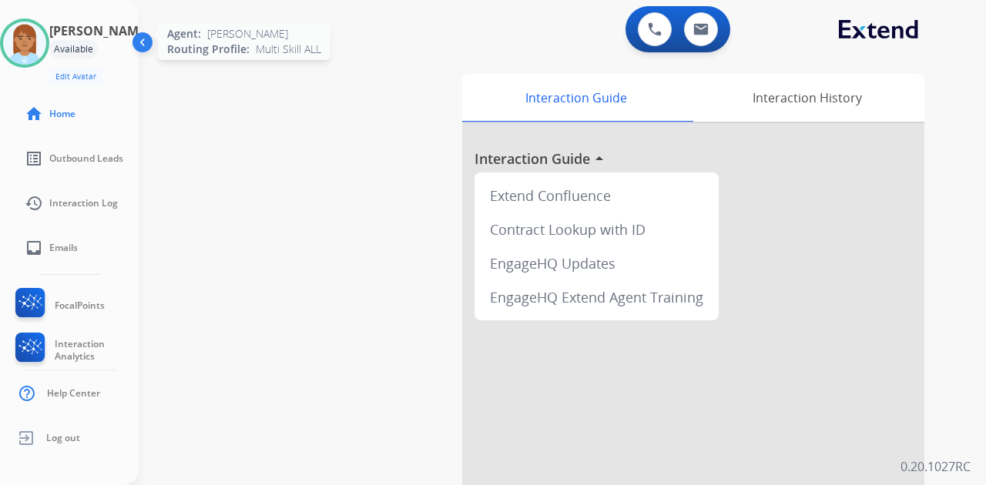
click at [37, 41] on img at bounding box center [24, 43] width 43 height 43
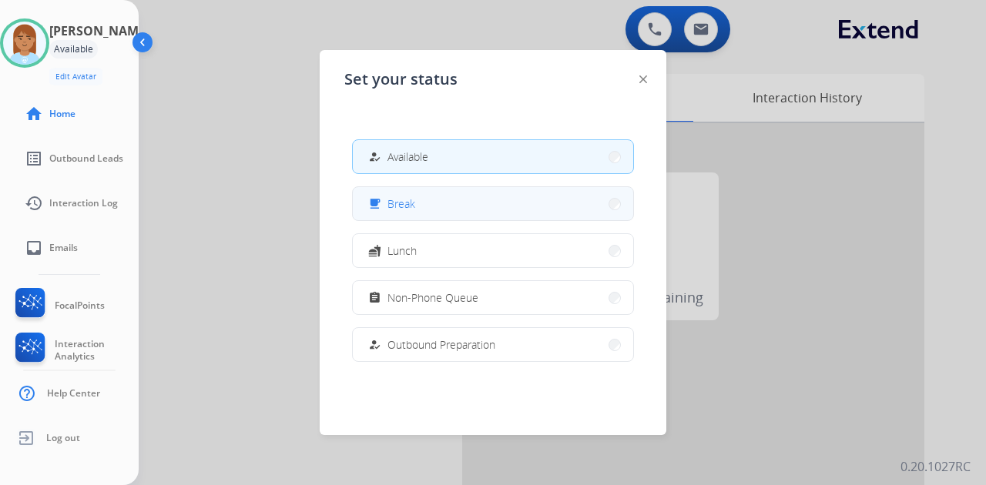
click at [404, 198] on span "Break" at bounding box center [402, 204] width 28 height 16
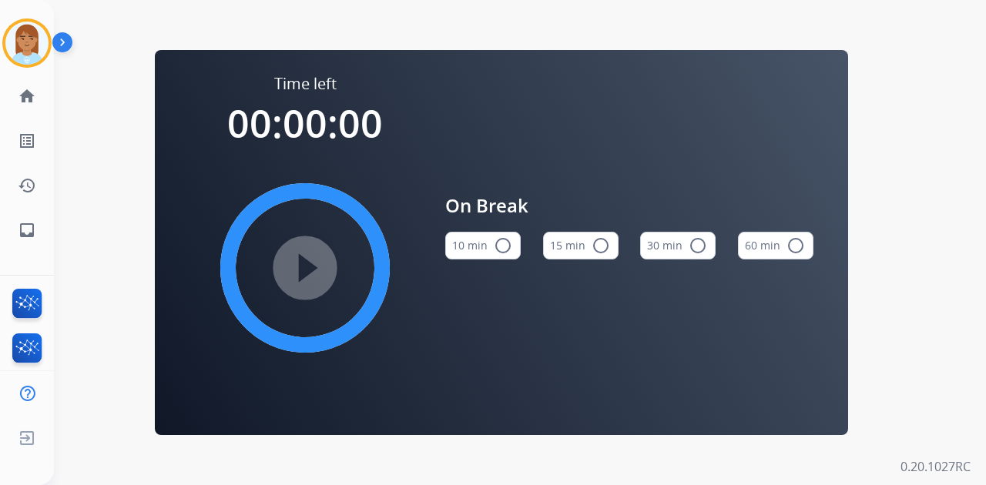
click at [507, 140] on div "On Break 10 min radio_button_unchecked 15 min radio_button_unchecked 30 min rad…" at bounding box center [629, 232] width 368 height 318
click at [593, 247] on mat-icon "radio_button_unchecked" at bounding box center [601, 246] width 18 height 18
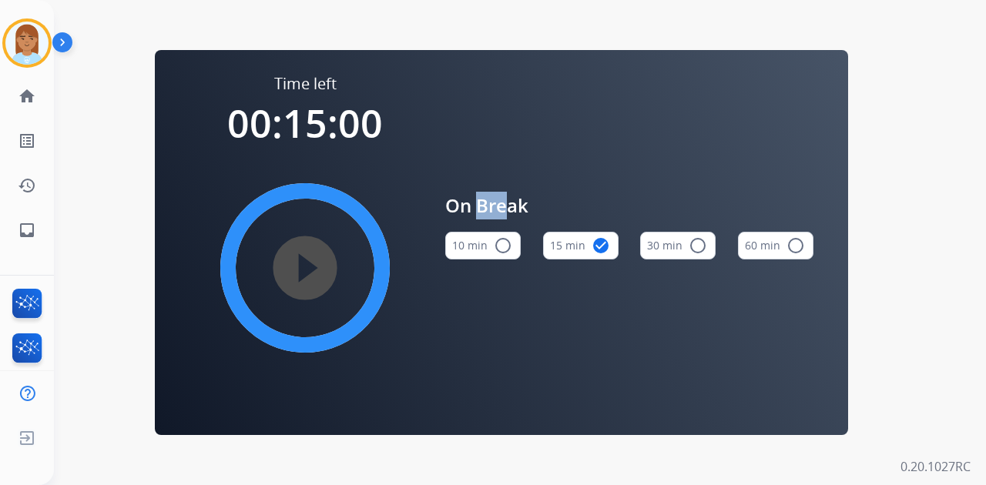
click at [296, 274] on mat-icon "play_circle_filled" at bounding box center [305, 268] width 18 height 18
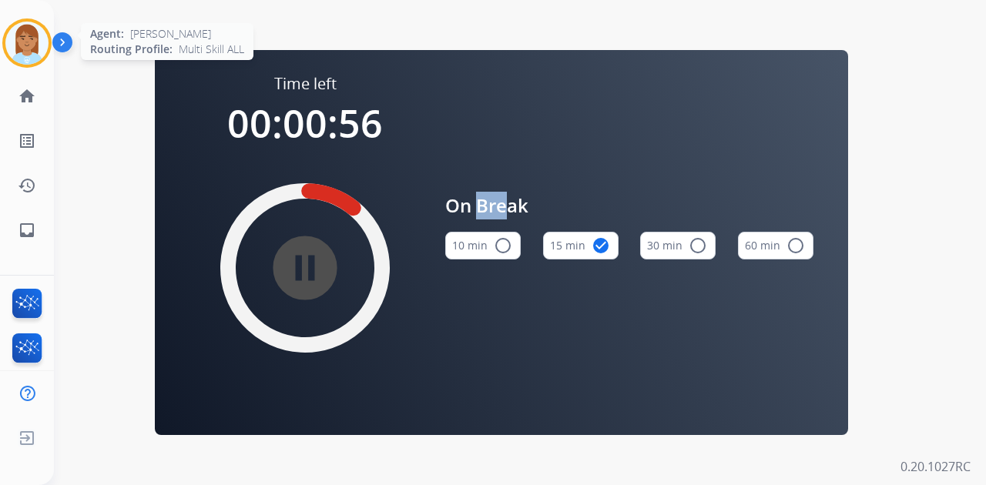
click at [45, 51] on img at bounding box center [26, 43] width 43 height 43
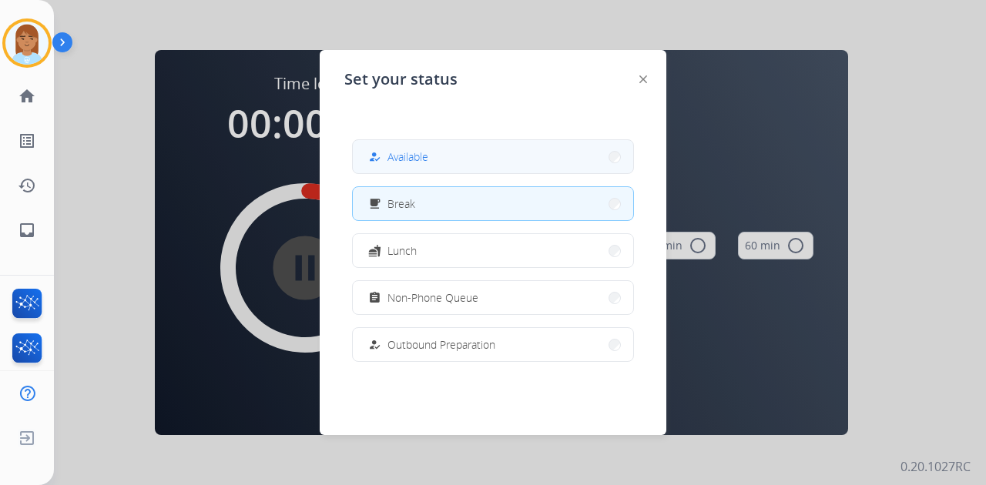
click at [381, 157] on mat-icon "how_to_reg" at bounding box center [374, 156] width 13 height 13
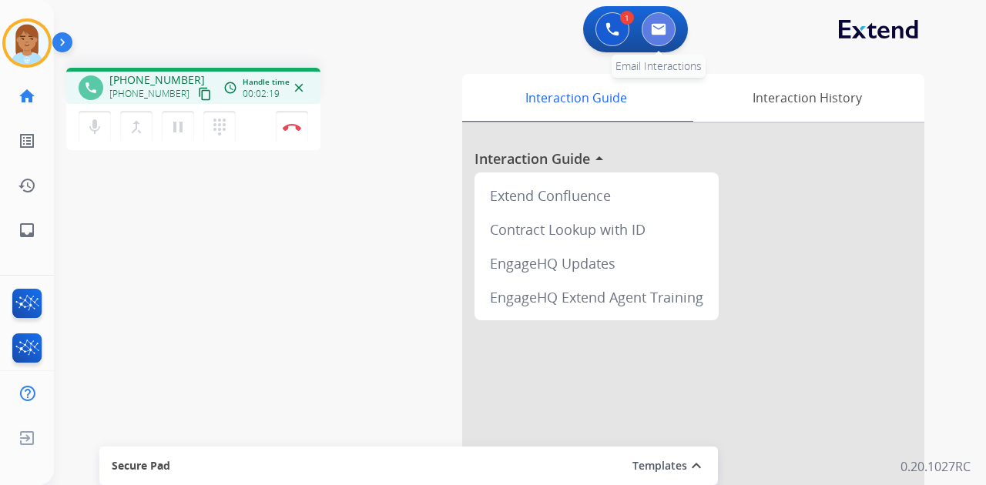
click at [663, 27] on img at bounding box center [658, 29] width 15 height 12
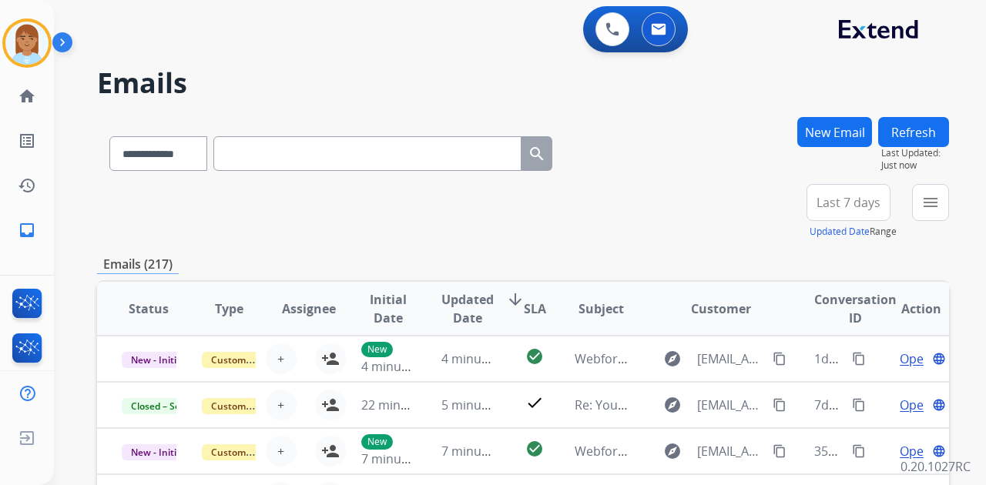
click at [831, 132] on button "New Email" at bounding box center [834, 132] width 75 height 30
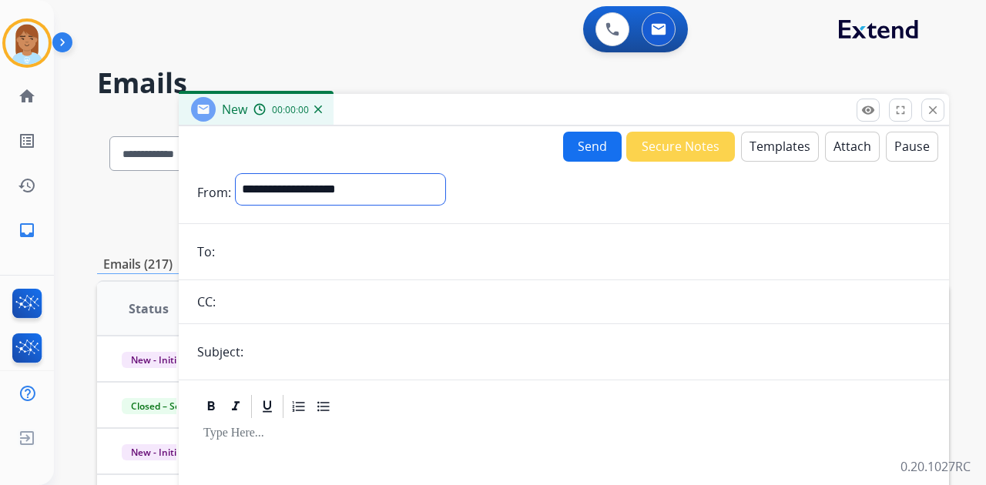
click at [438, 205] on div "**********" at bounding box center [341, 192] width 210 height 37
select select "**********"
click at [236, 174] on select "**********" at bounding box center [341, 189] width 210 height 31
click at [752, 162] on form "**********" at bounding box center [564, 429] width 770 height 534
click at [758, 154] on button "Templates" at bounding box center [780, 147] width 78 height 30
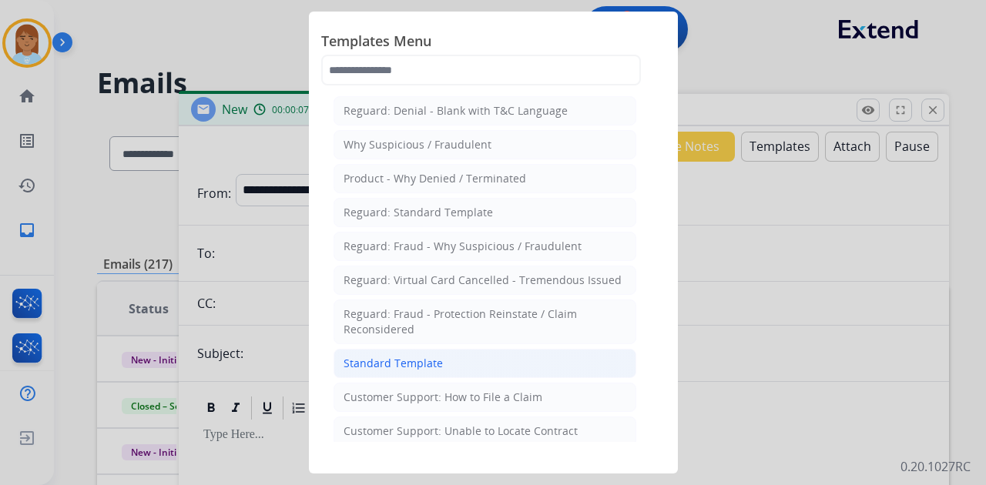
click at [427, 357] on div "Standard Template" at bounding box center [393, 363] width 99 height 15
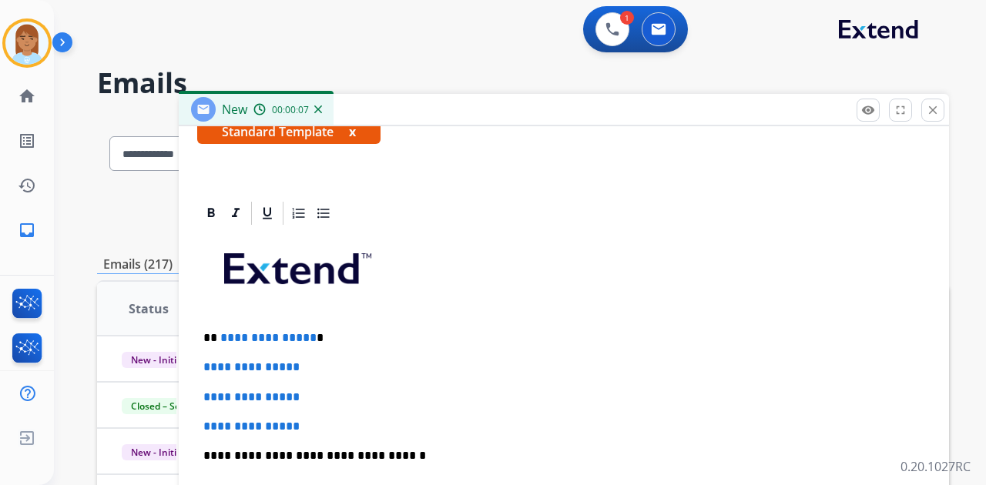
scroll to position [308, 0]
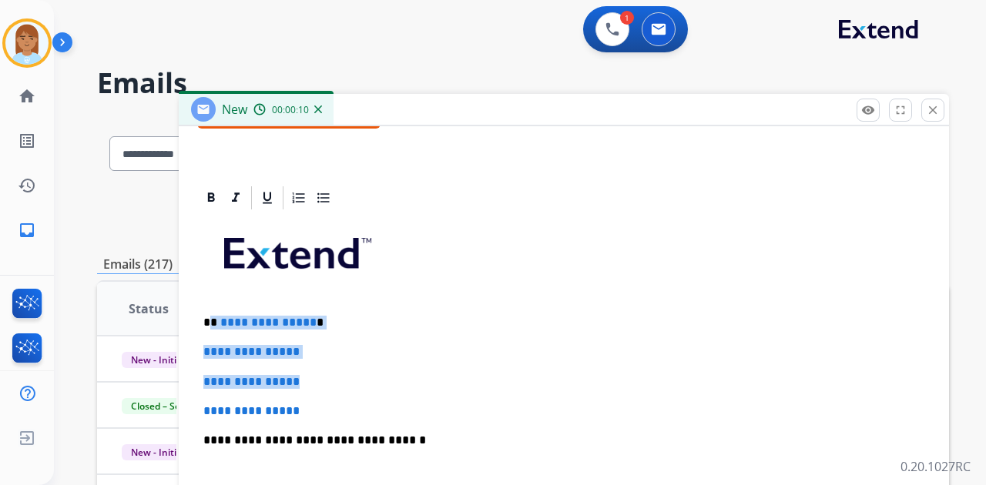
drag, startPoint x: 210, startPoint y: 315, endPoint x: 323, endPoint y: 383, distance: 132.0
click at [323, 383] on div "**********" at bounding box center [564, 477] width 734 height 530
click at [342, 401] on div "**********" at bounding box center [564, 477] width 734 height 530
drag, startPoint x: 208, startPoint y: 318, endPoint x: 314, endPoint y: 404, distance: 136.5
click at [314, 404] on div "**********" at bounding box center [564, 477] width 734 height 530
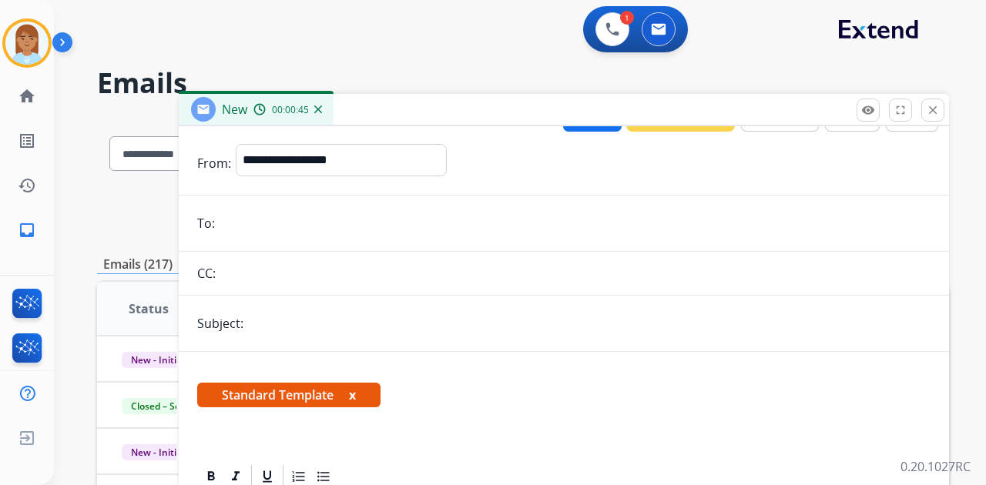
scroll to position [0, 0]
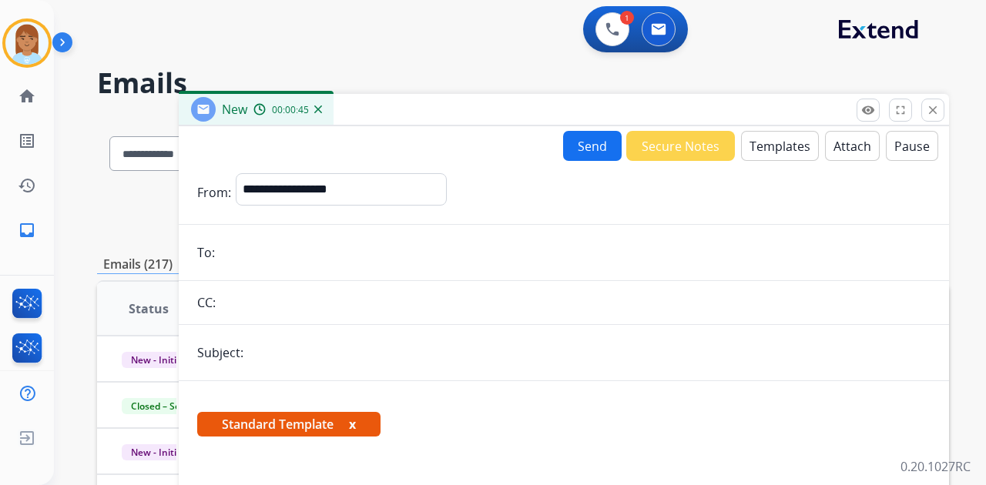
click at [767, 152] on button "Templates" at bounding box center [780, 146] width 78 height 30
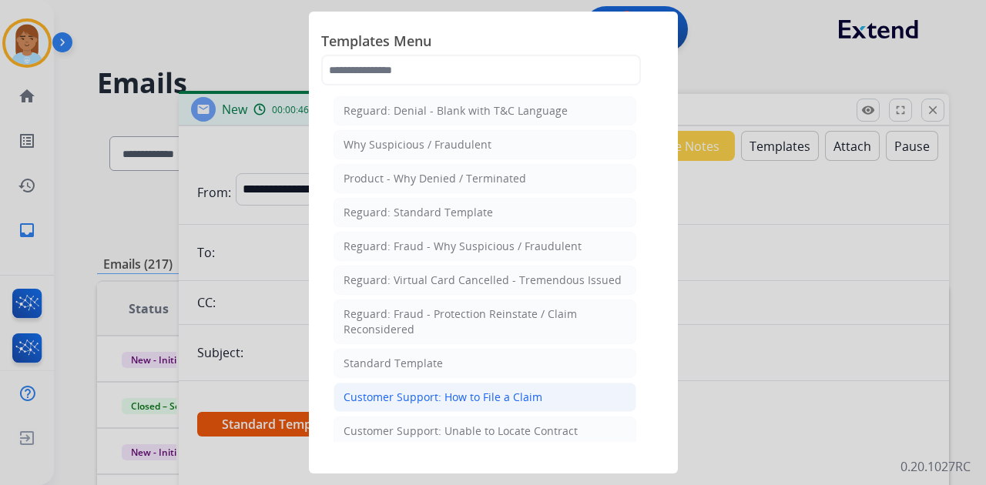
click at [453, 393] on div "Customer Support: How to File a Claim" at bounding box center [443, 397] width 199 height 15
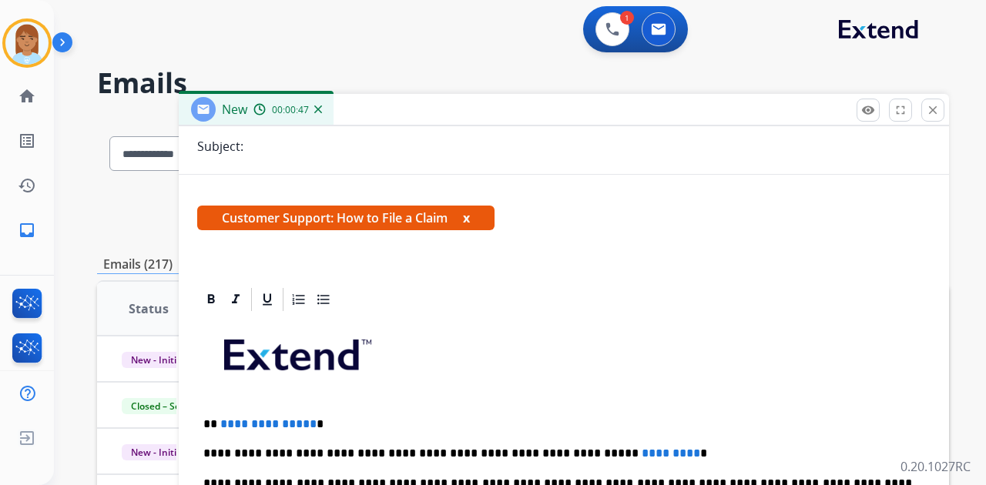
scroll to position [257, 0]
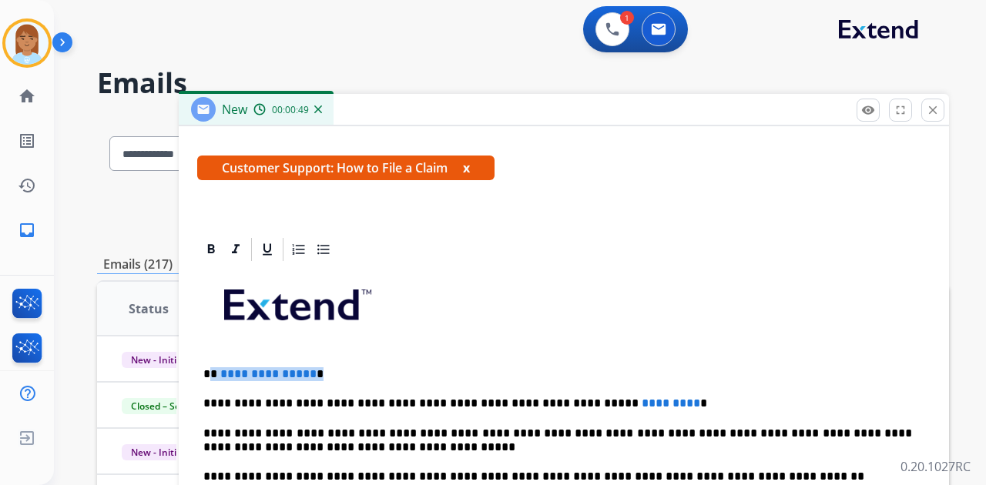
drag, startPoint x: 210, startPoint y: 369, endPoint x: 378, endPoint y: 365, distance: 167.2
click at [378, 368] on p "**********" at bounding box center [557, 375] width 709 height 14
drag, startPoint x: 553, startPoint y: 399, endPoint x: 650, endPoint y: 403, distance: 97.2
click at [650, 403] on p "**********" at bounding box center [557, 404] width 709 height 14
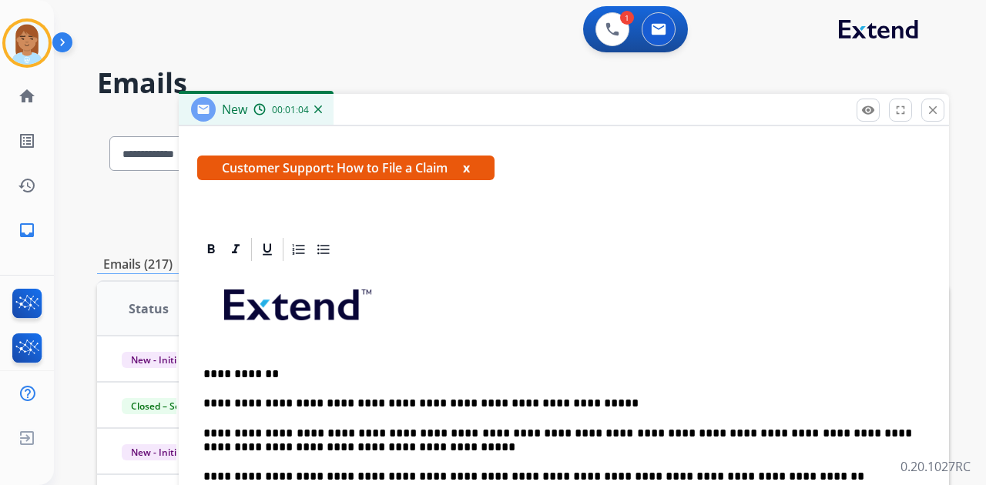
click at [572, 397] on p "**********" at bounding box center [557, 404] width 709 height 14
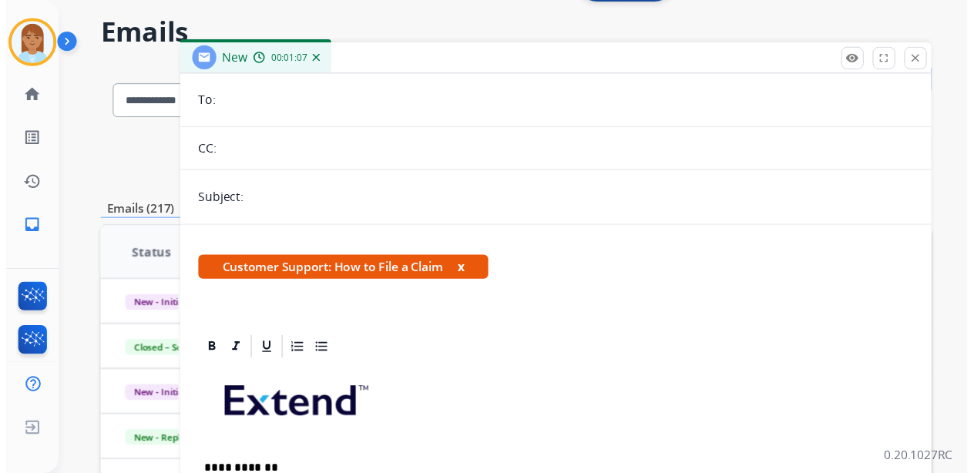
scroll to position [0, 0]
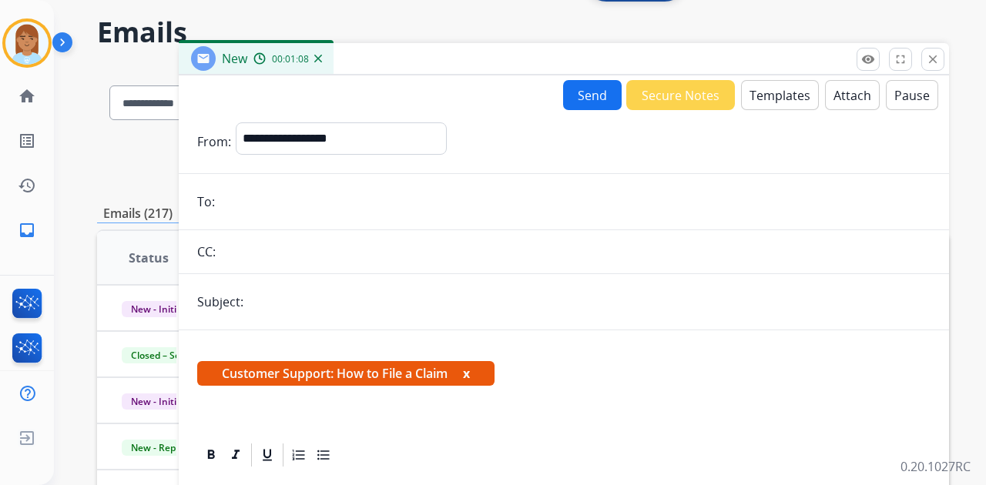
click at [593, 94] on button "Send" at bounding box center [592, 95] width 59 height 30
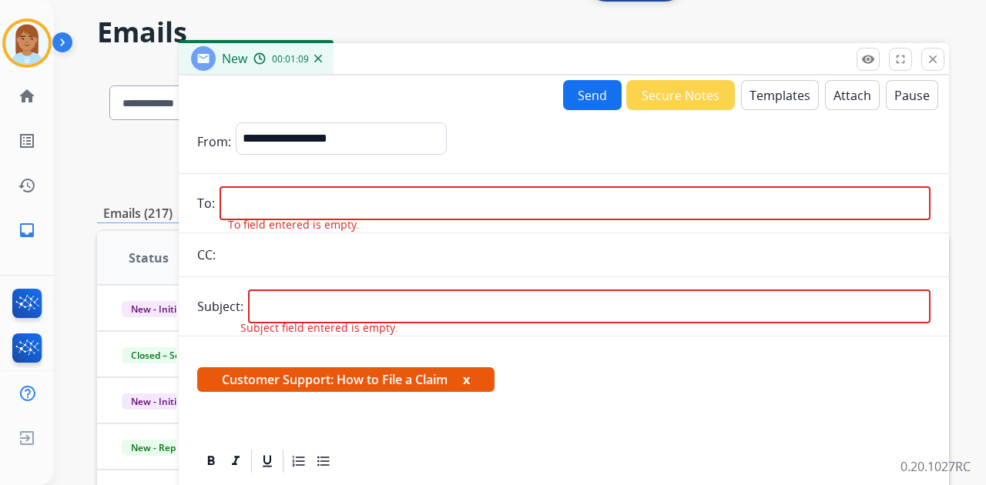
click at [405, 203] on input "email" at bounding box center [575, 203] width 711 height 34
click at [539, 202] on input "email" at bounding box center [575, 203] width 711 height 34
paste input "**********"
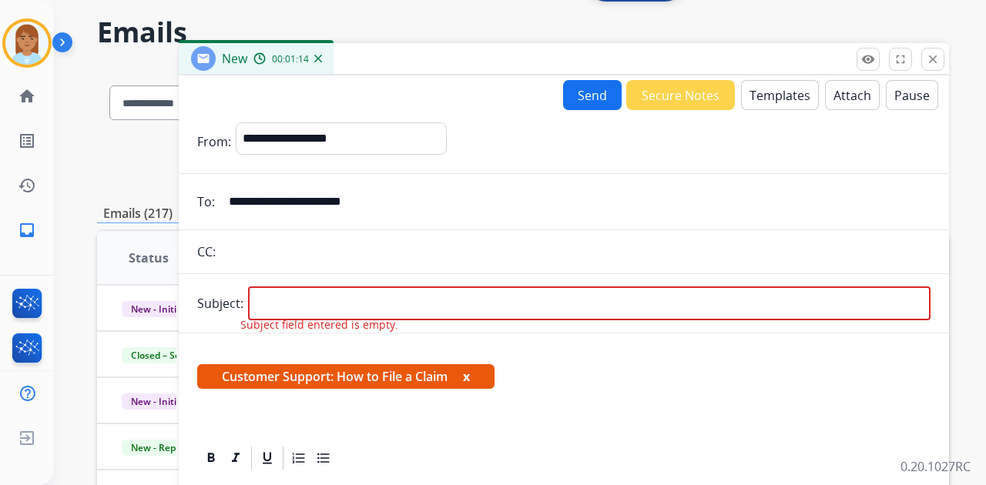
type input "**********"
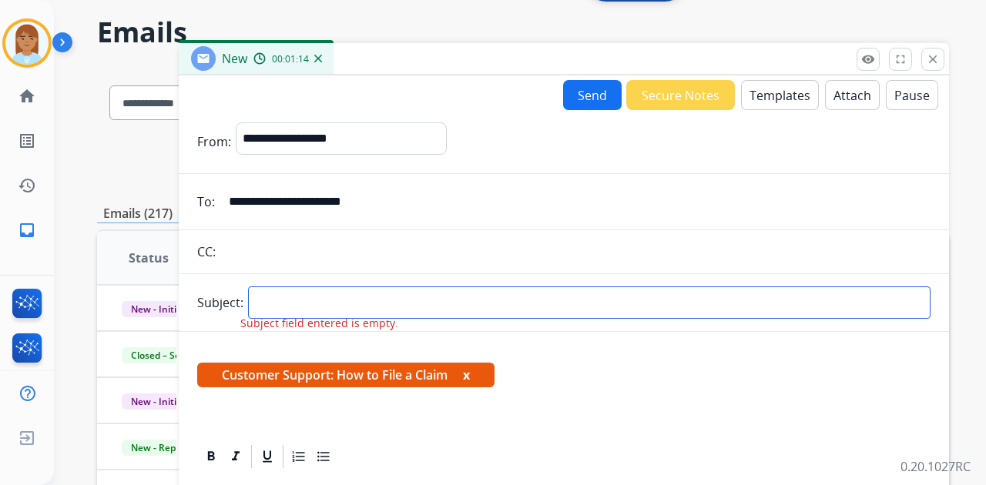
click at [447, 303] on input "text" at bounding box center [589, 303] width 683 height 32
type input "**********"
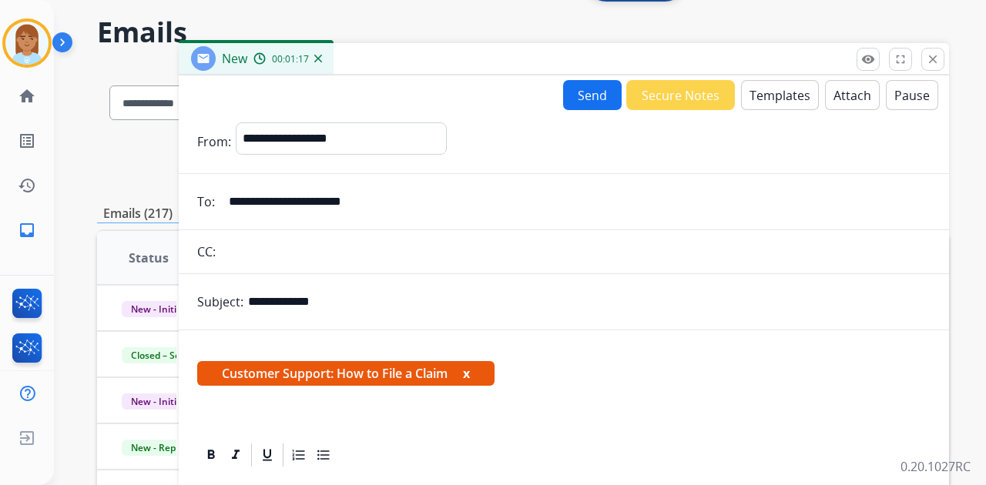
click at [594, 93] on button "Send" at bounding box center [592, 95] width 59 height 30
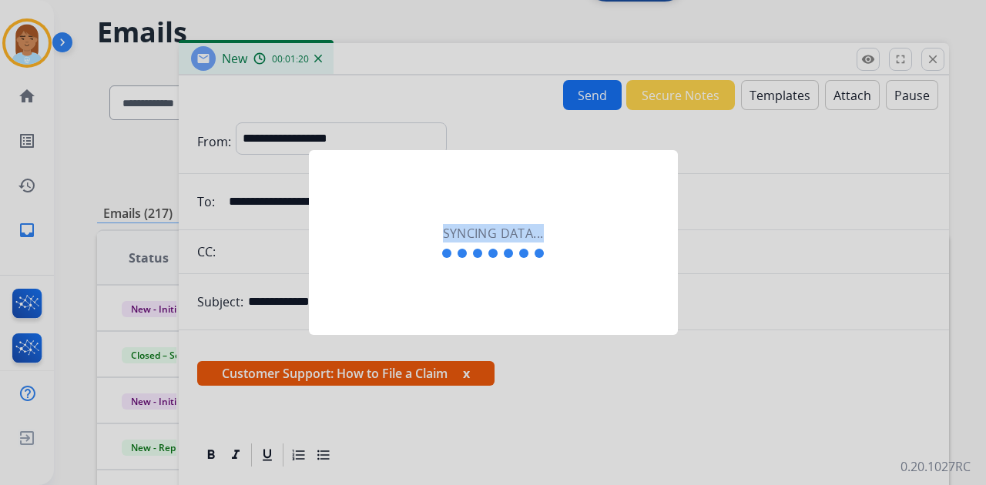
drag, startPoint x: 429, startPoint y: 62, endPoint x: 587, endPoint y: 255, distance: 249.7
click at [0, 306] on app-loading-surveys "Syncing data..." at bounding box center [0, 242] width 0 height 485
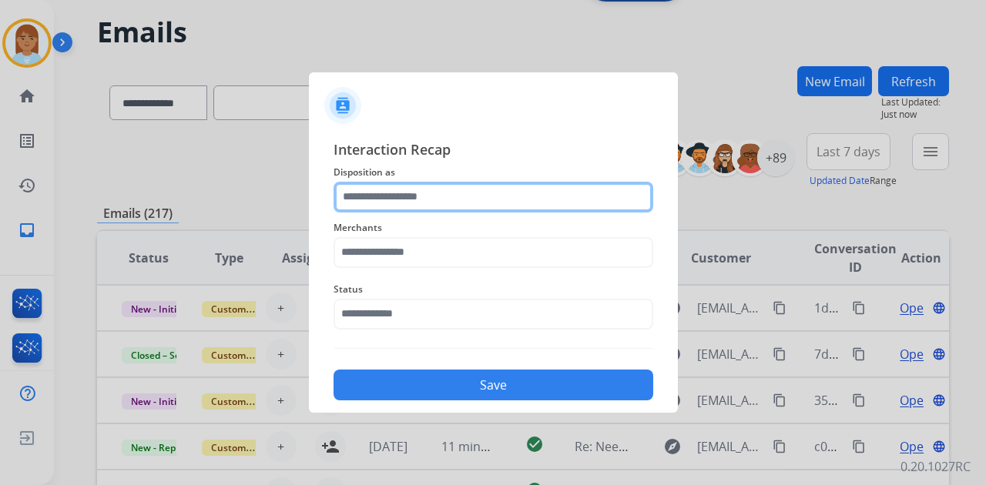
click at [470, 191] on input "text" at bounding box center [494, 197] width 320 height 31
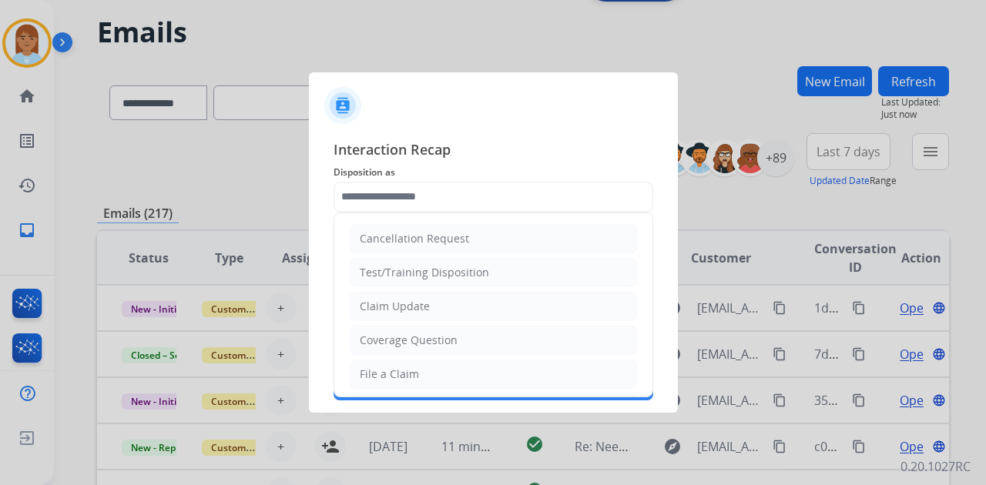
click at [485, 362] on li "File a Claim" at bounding box center [493, 374] width 287 height 29
type input "**********"
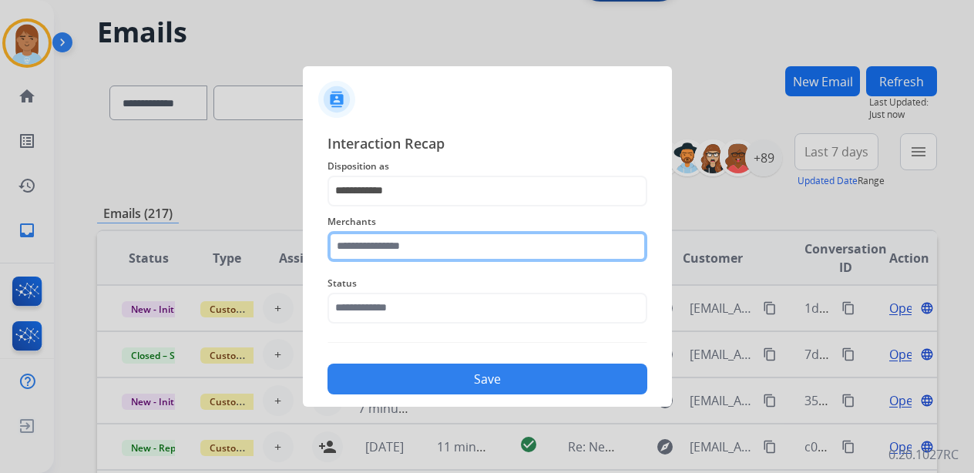
click at [481, 257] on input "text" at bounding box center [487, 246] width 320 height 31
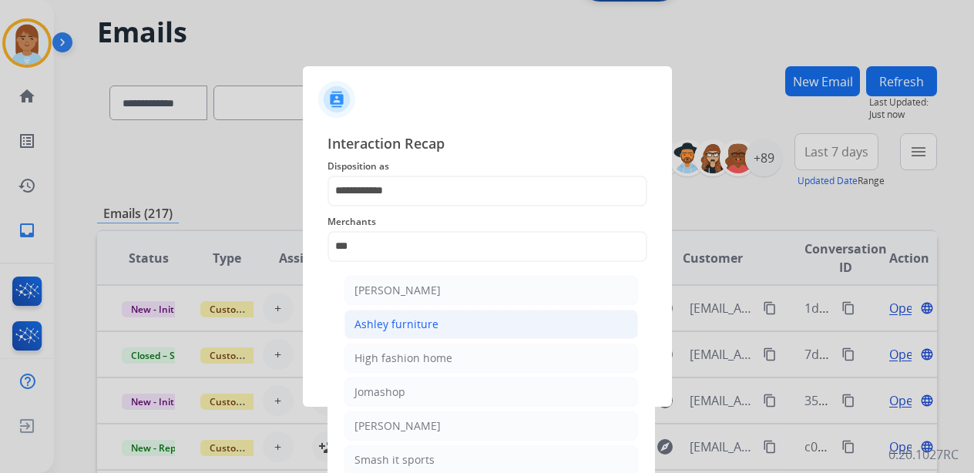
click at [474, 326] on li "Ashley furniture" at bounding box center [491, 324] width 294 height 29
type input "**********"
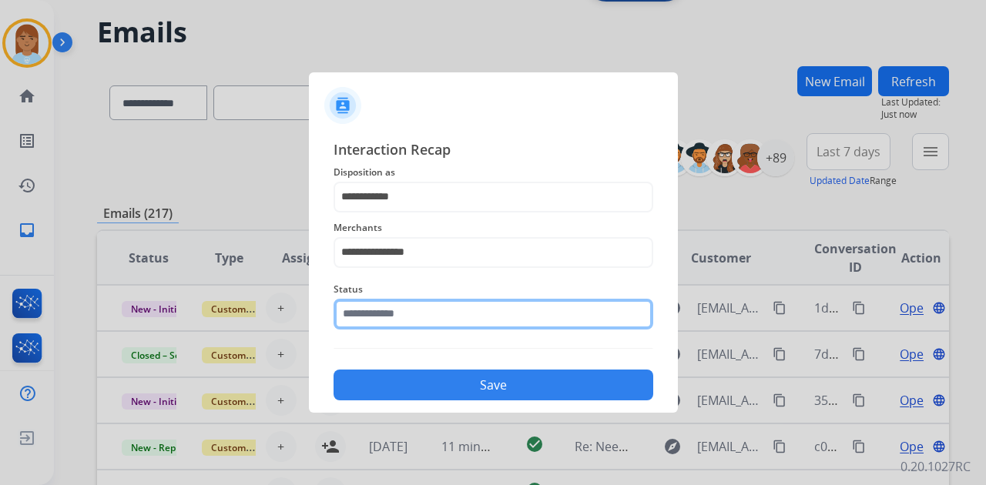
click at [473, 321] on input "text" at bounding box center [494, 314] width 320 height 31
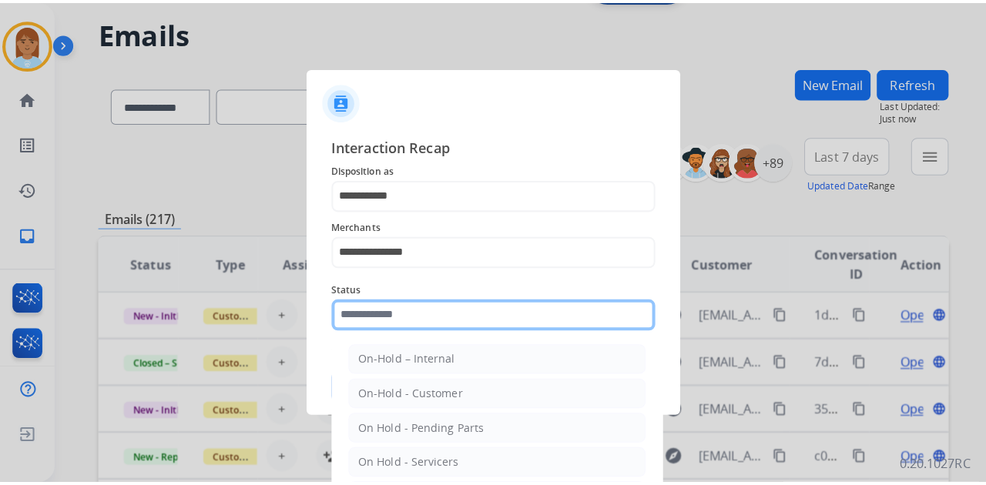
scroll to position [88, 0]
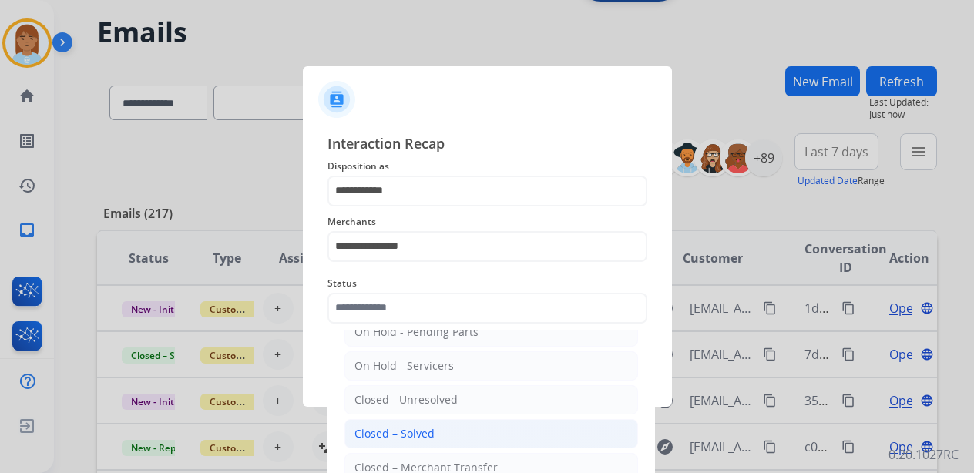
click at [470, 425] on li "Closed – Solved" at bounding box center [491, 433] width 294 height 29
type input "**********"
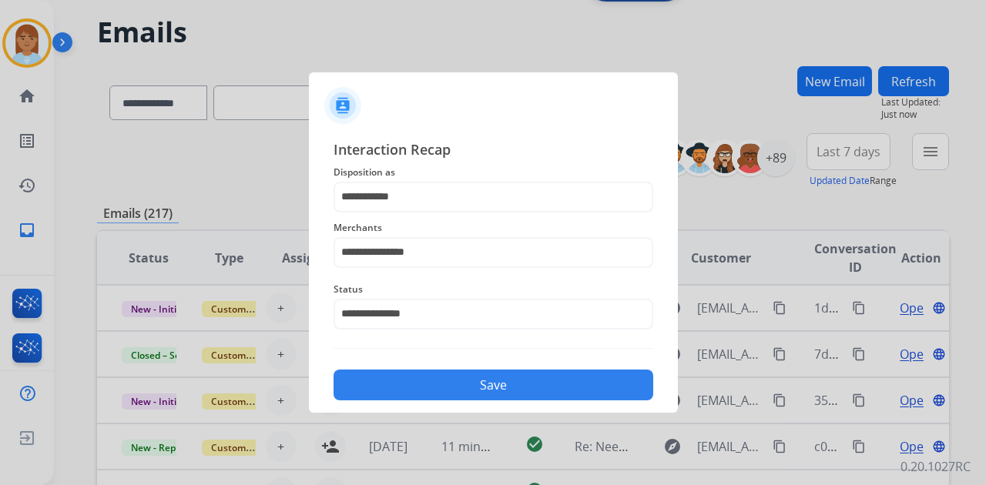
drag, startPoint x: 482, startPoint y: 366, endPoint x: 476, endPoint y: 378, distance: 13.8
click at [482, 370] on div "Save" at bounding box center [494, 381] width 320 height 40
click at [476, 382] on button "Save" at bounding box center [494, 385] width 320 height 31
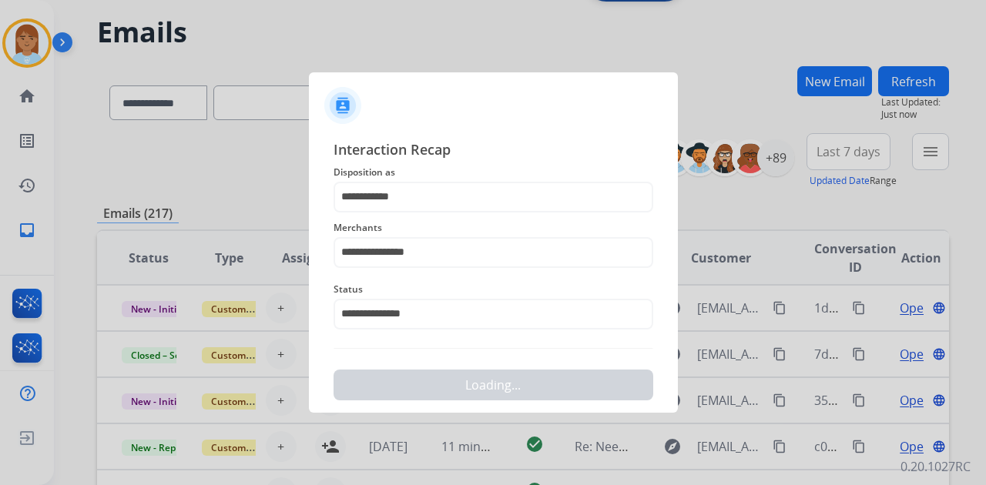
scroll to position [0, 0]
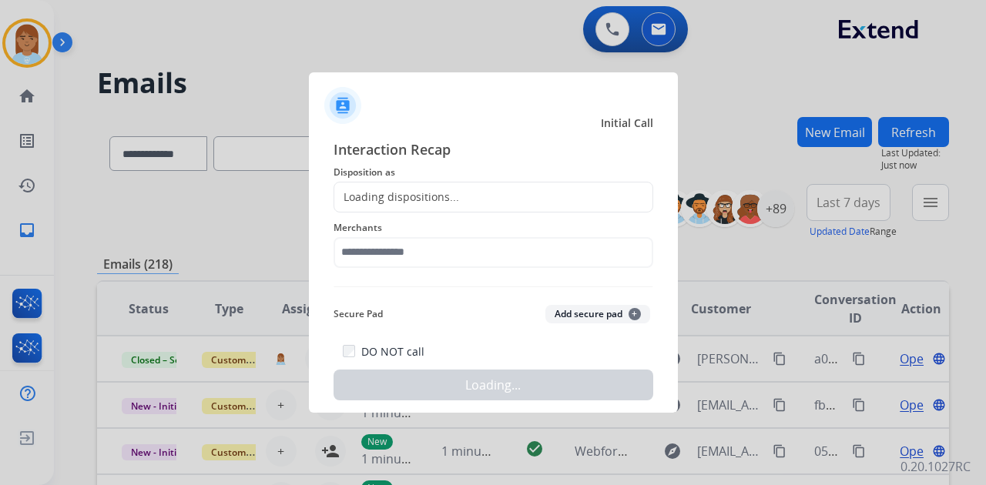
click at [612, 26] on div at bounding box center [493, 242] width 986 height 485
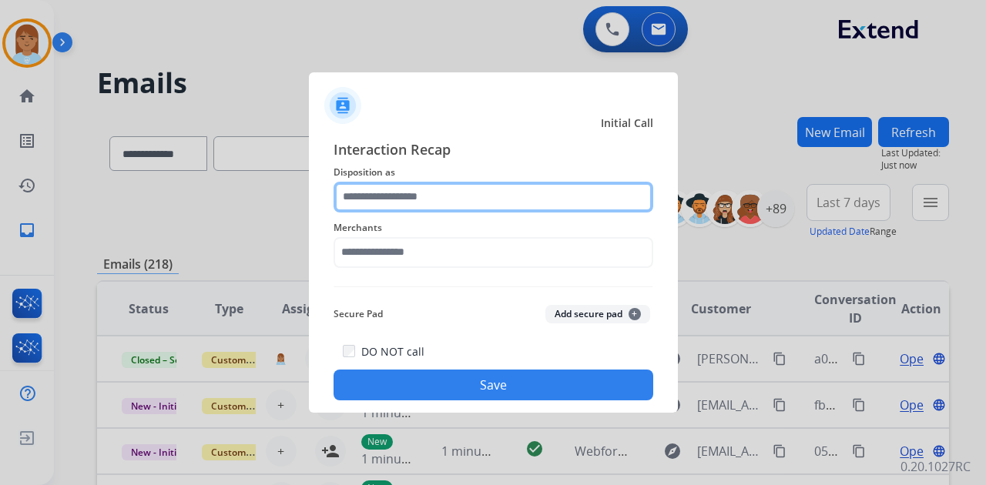
click at [452, 193] on input "text" at bounding box center [494, 197] width 320 height 31
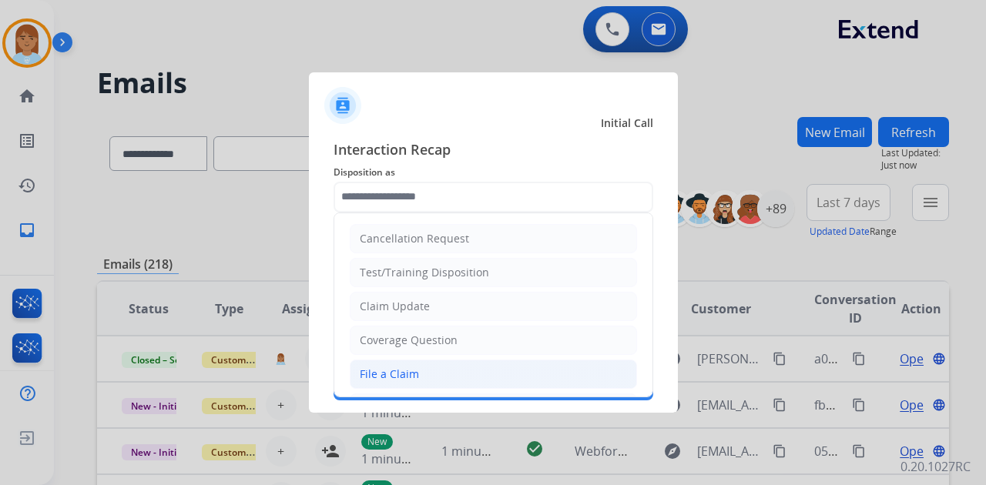
click at [445, 372] on li "File a Claim" at bounding box center [493, 374] width 287 height 29
type input "**********"
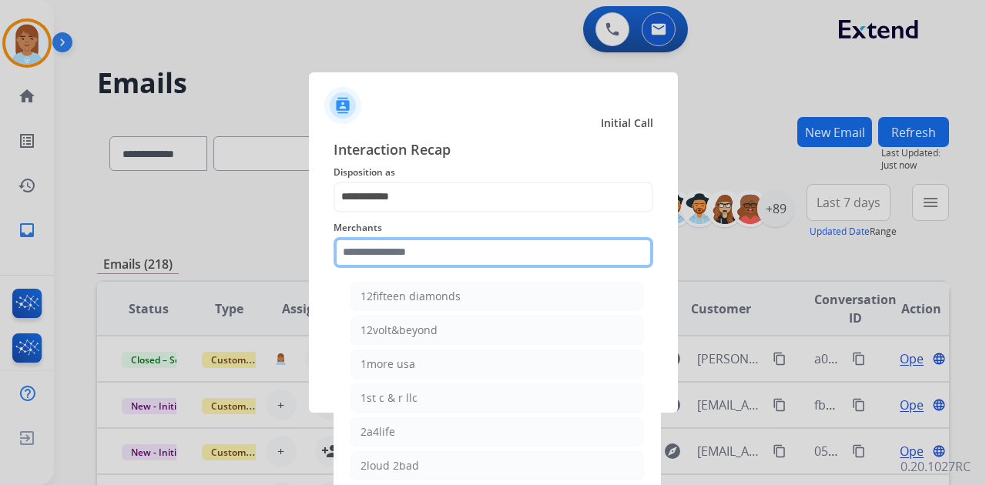
click at [433, 238] on input "text" at bounding box center [494, 252] width 320 height 31
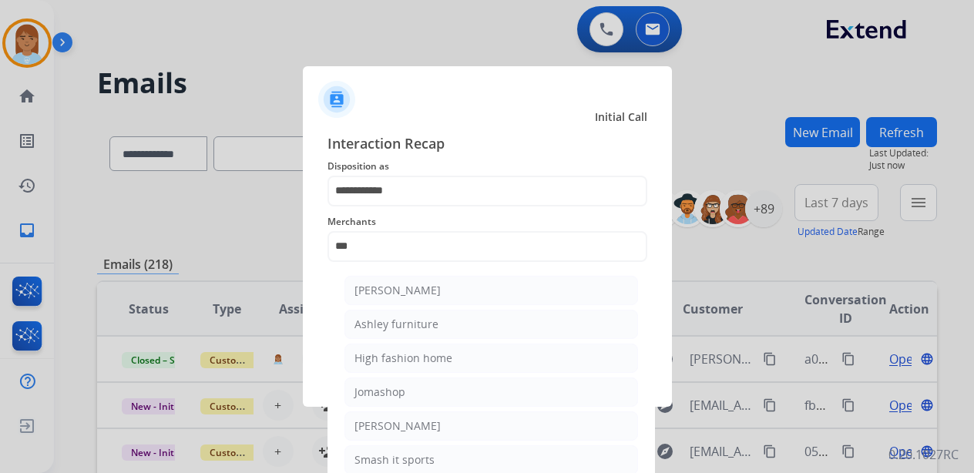
click at [450, 319] on li "Ashley furniture" at bounding box center [491, 324] width 294 height 29
type input "**********"
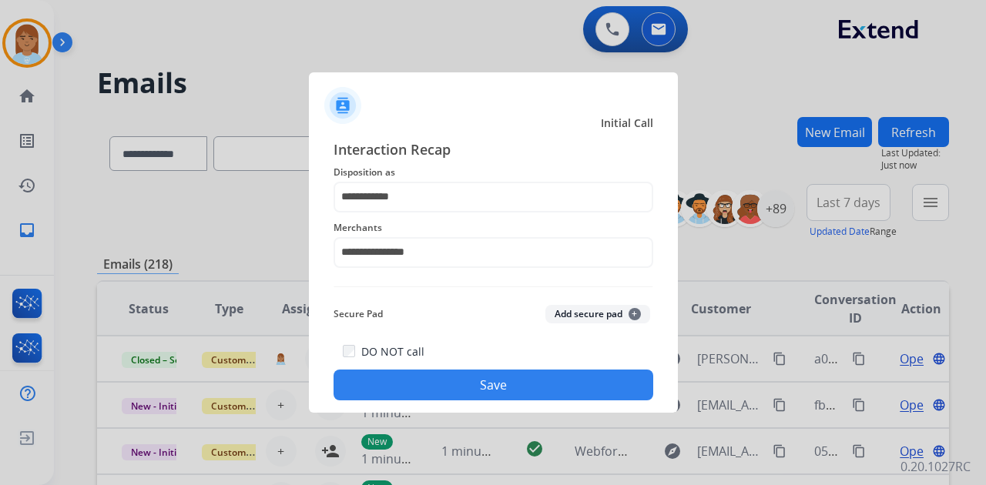
click at [464, 376] on button "Save" at bounding box center [494, 385] width 320 height 31
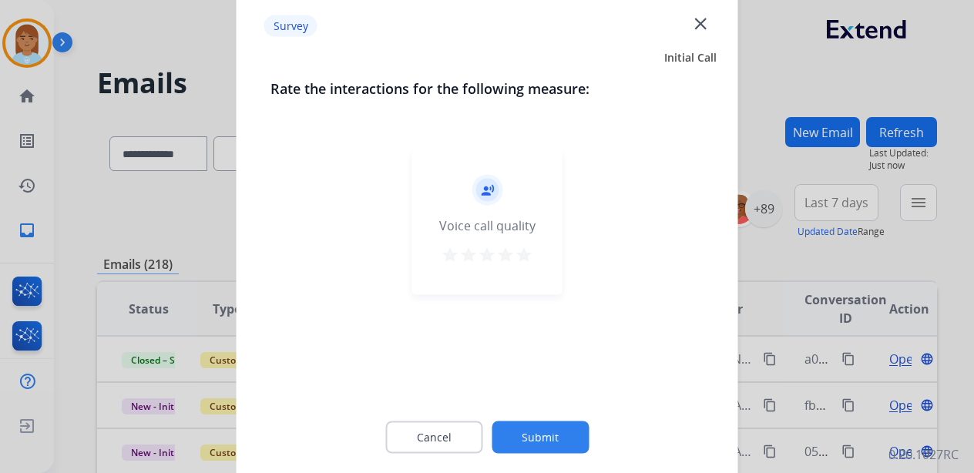
click at [524, 259] on mat-icon "star" at bounding box center [524, 255] width 18 height 18
click at [535, 444] on button "Submit" at bounding box center [540, 437] width 97 height 32
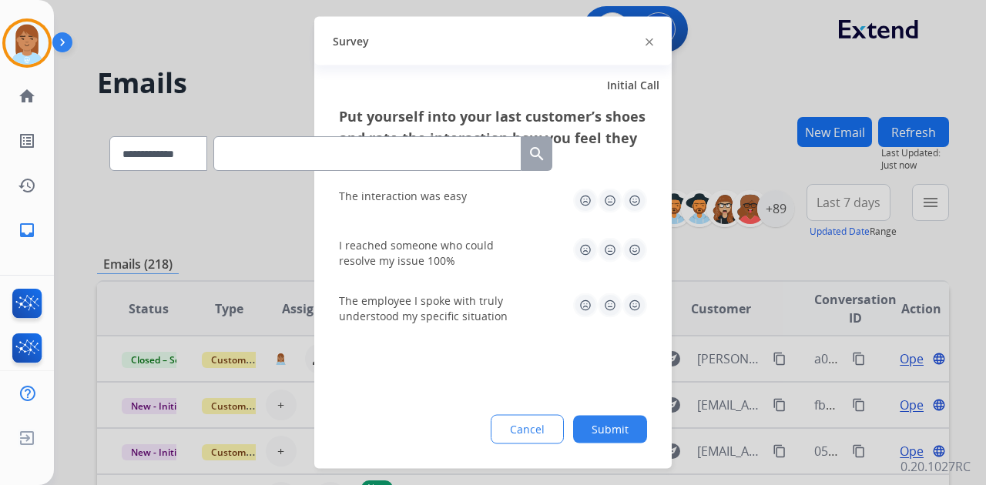
click at [640, 202] on img at bounding box center [635, 201] width 25 height 25
click at [632, 259] on img at bounding box center [635, 250] width 25 height 25
click at [633, 310] on img at bounding box center [635, 306] width 25 height 25
click at [616, 417] on button "Submit" at bounding box center [610, 430] width 74 height 28
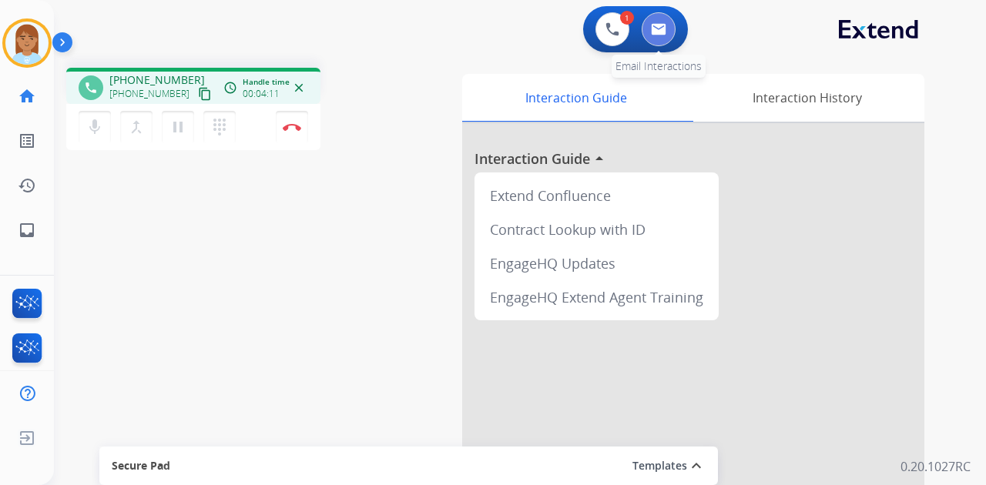
click at [661, 18] on button at bounding box center [659, 29] width 34 height 34
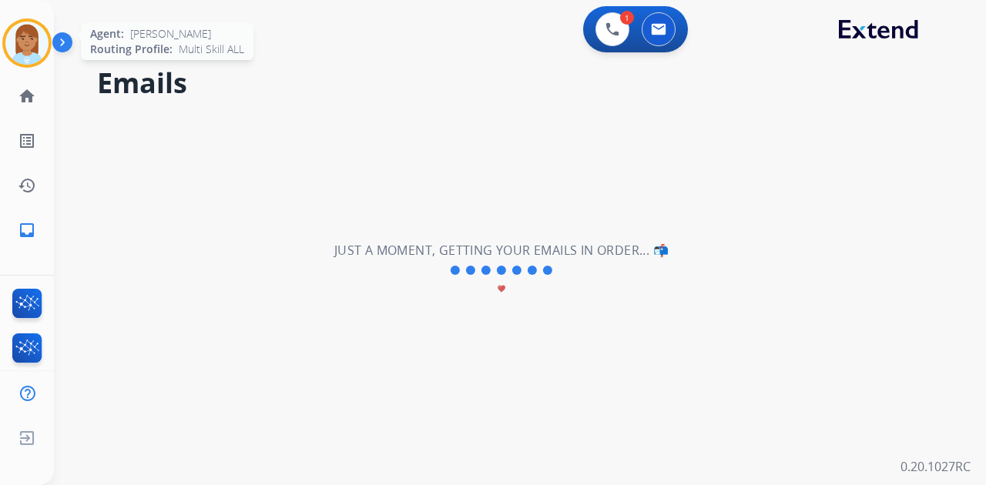
click at [29, 42] on img at bounding box center [26, 43] width 43 height 43
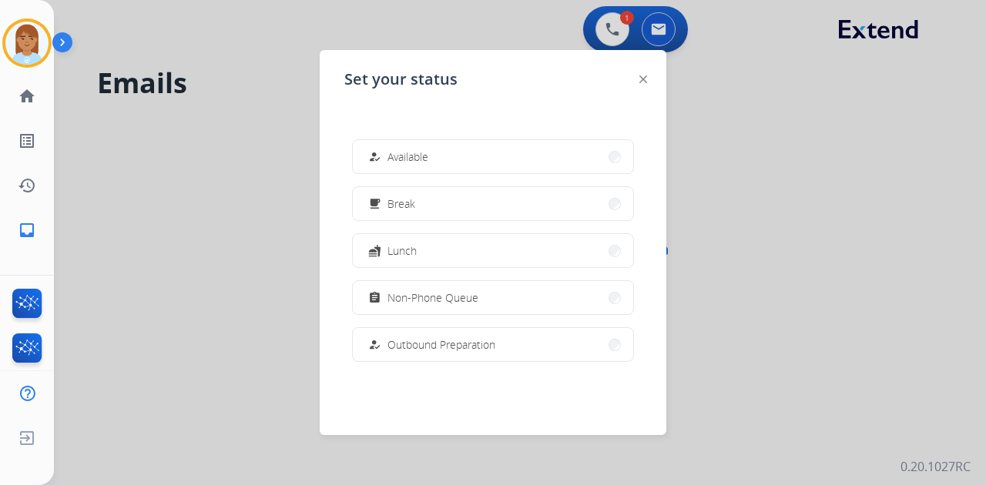
click at [565, 12] on div at bounding box center [493, 242] width 986 height 485
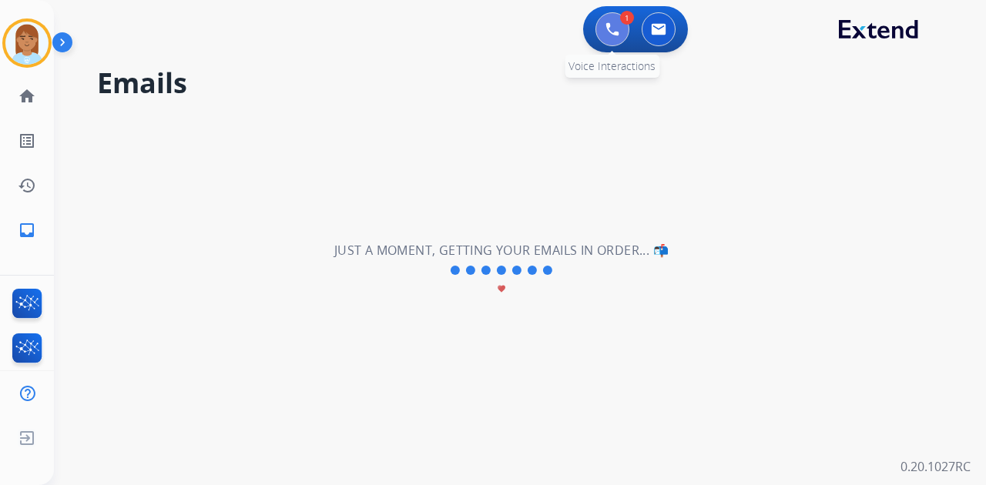
click at [616, 18] on button at bounding box center [613, 29] width 34 height 34
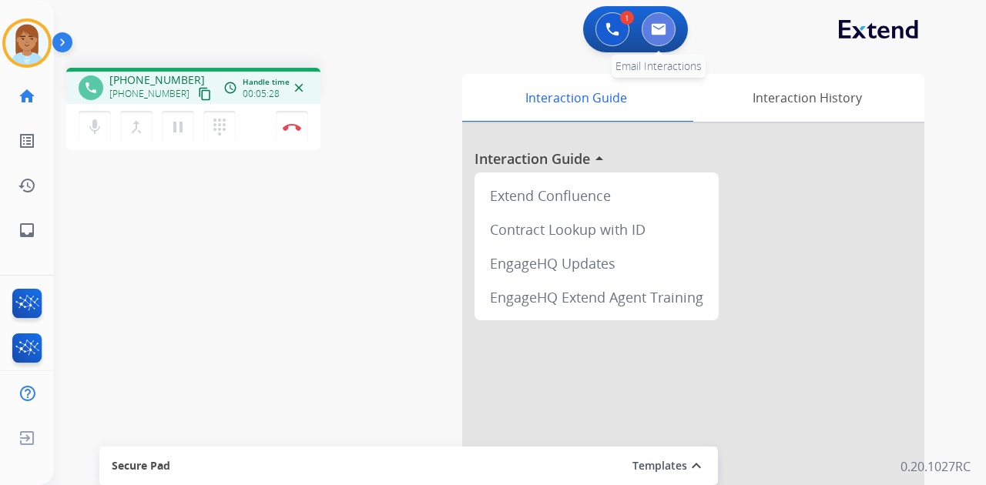
click at [654, 14] on button at bounding box center [659, 29] width 34 height 34
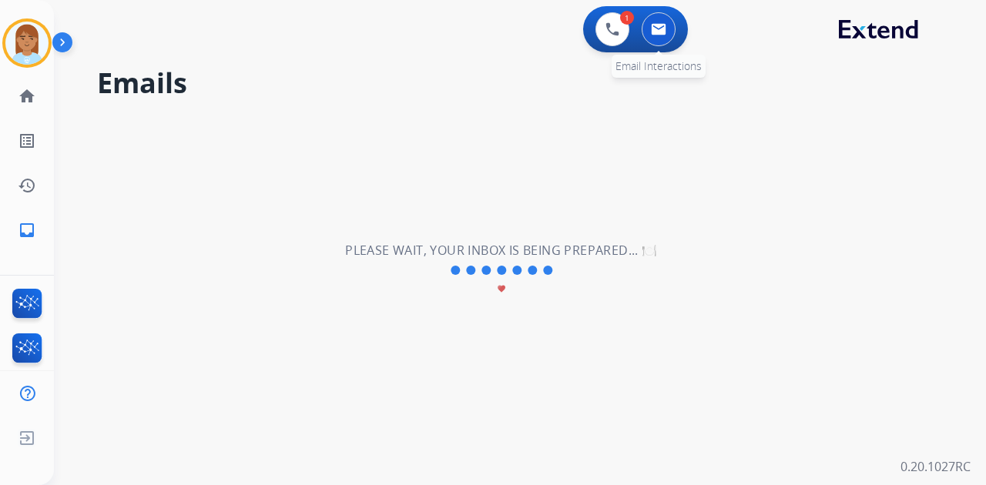
click at [649, 25] on button at bounding box center [659, 29] width 34 height 34
click at [661, 21] on button at bounding box center [659, 29] width 34 height 34
click at [663, 21] on button at bounding box center [659, 29] width 34 height 34
click at [660, 40] on button at bounding box center [659, 29] width 34 height 34
click at [660, 39] on button at bounding box center [659, 29] width 34 height 34
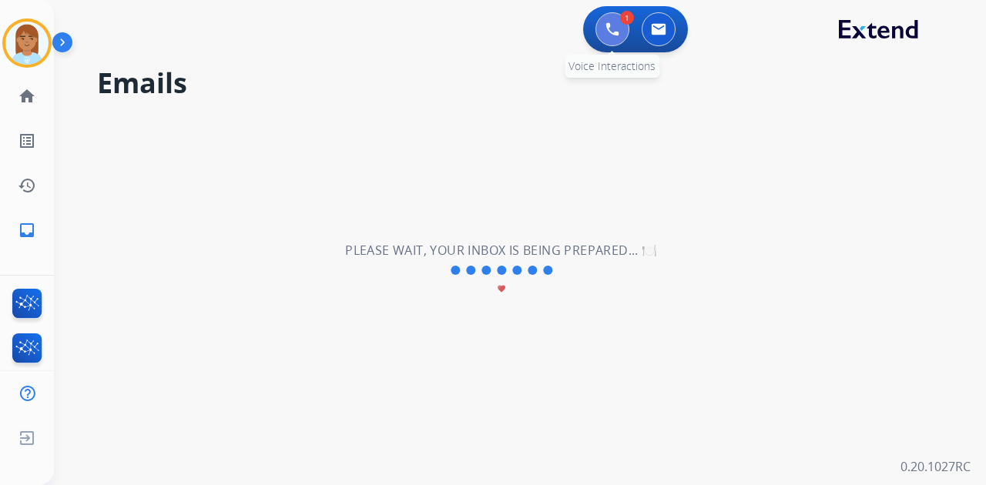
click at [621, 25] on button at bounding box center [613, 29] width 34 height 34
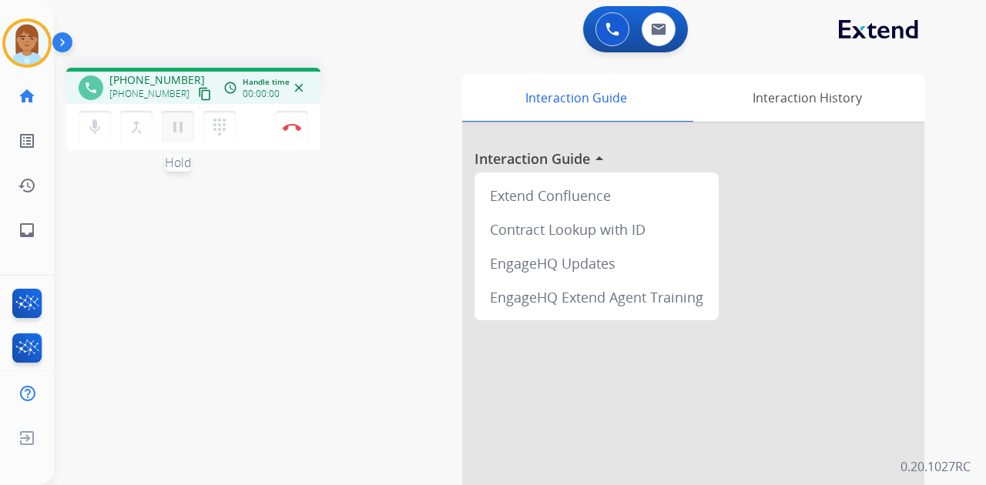
click at [182, 117] on button "pause Hold" at bounding box center [178, 127] width 32 height 32
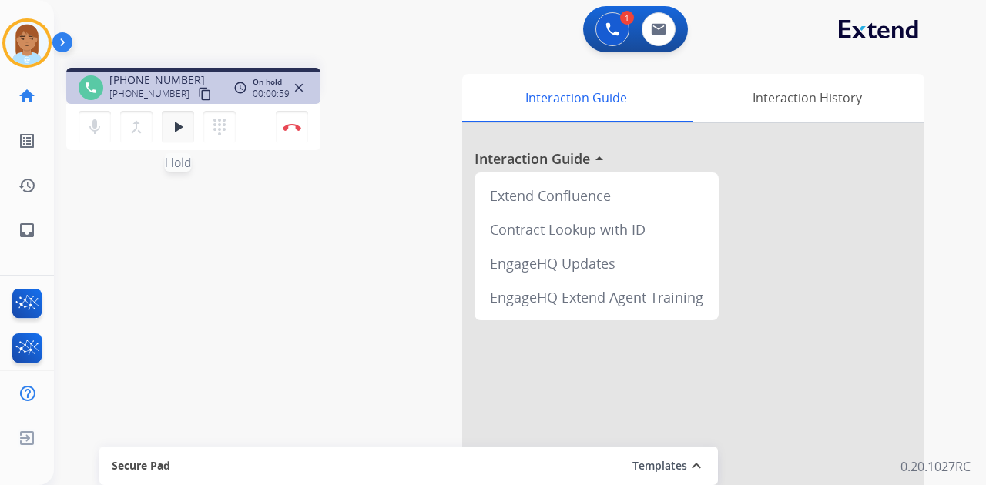
click at [183, 119] on mat-icon "play_arrow" at bounding box center [178, 127] width 18 height 18
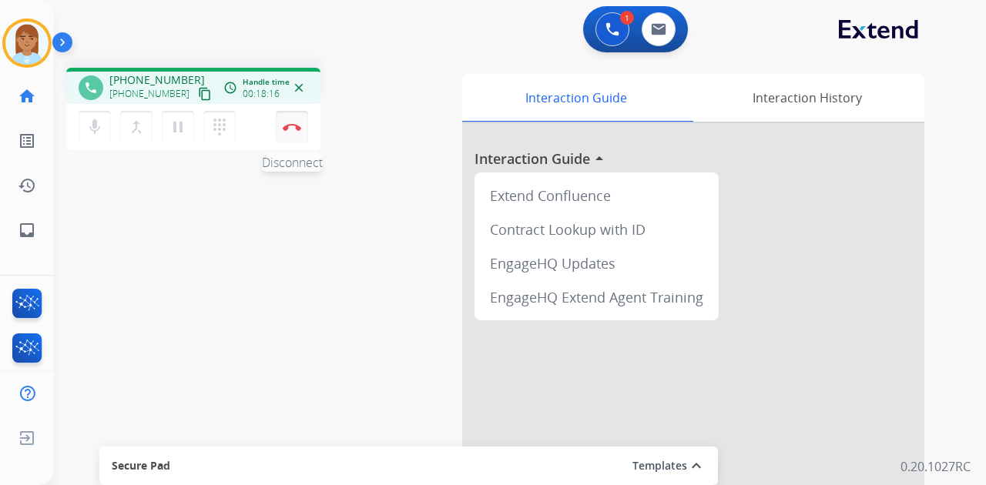
click at [295, 133] on button "Disconnect" at bounding box center [292, 127] width 32 height 32
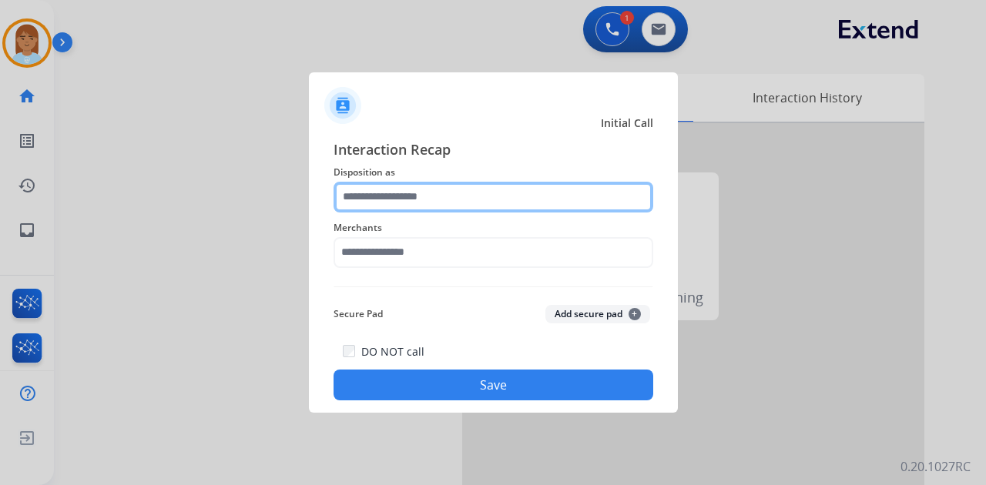
click at [379, 201] on input "text" at bounding box center [494, 197] width 320 height 31
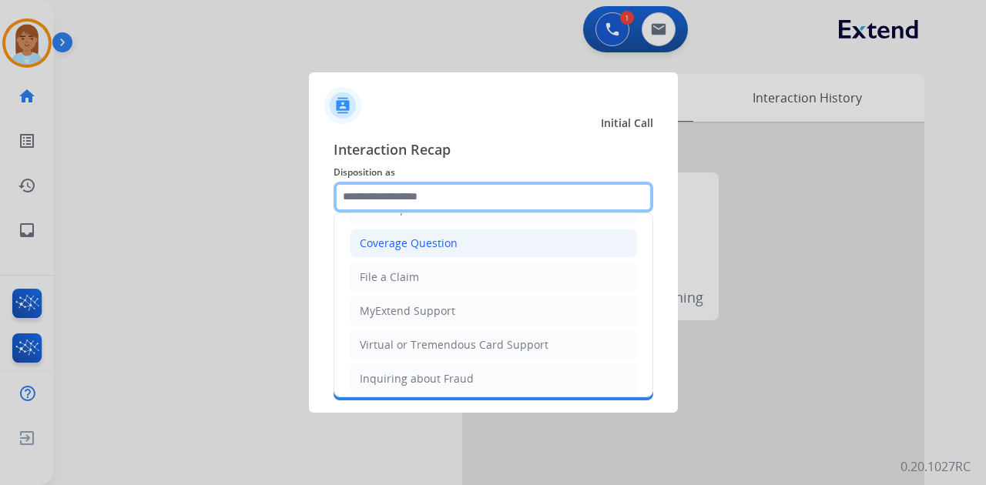
scroll to position [233, 0]
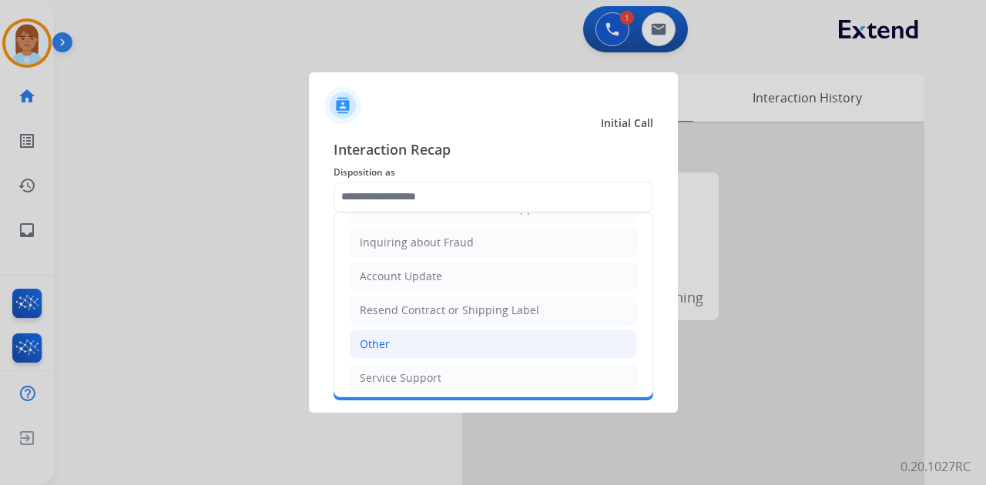
click at [452, 345] on li "Other" at bounding box center [493, 344] width 287 height 29
type input "*****"
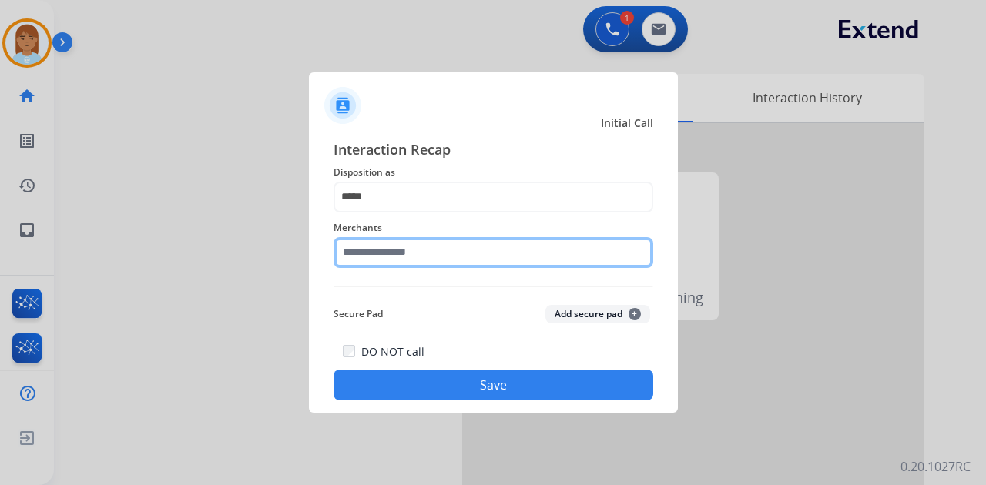
click at [474, 257] on input "text" at bounding box center [494, 252] width 320 height 31
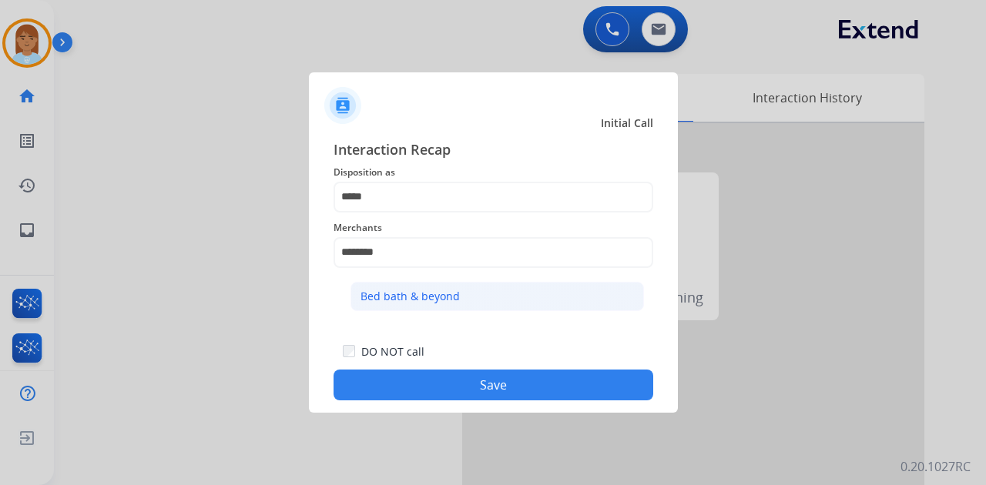
click at [410, 290] on div "Bed bath & beyond" at bounding box center [410, 296] width 99 height 15
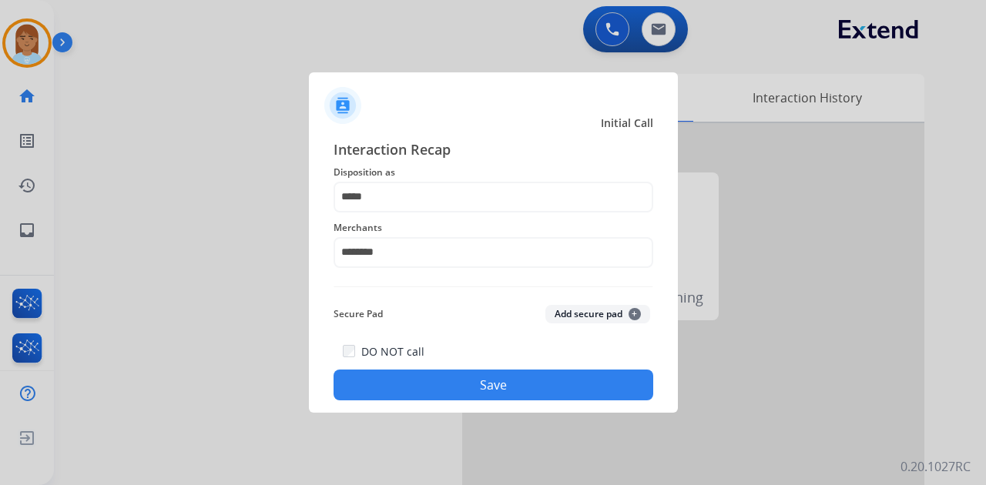
type input "**********"
click at [448, 378] on button "Save" at bounding box center [494, 385] width 320 height 31
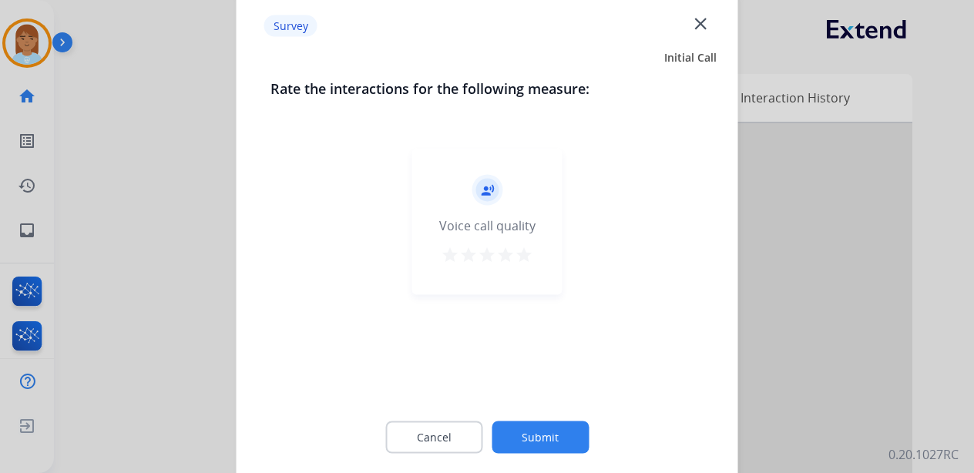
click at [713, 22] on div "Survey close" at bounding box center [487, 26] width 483 height 49
click at [703, 20] on mat-icon "close" at bounding box center [700, 23] width 20 height 20
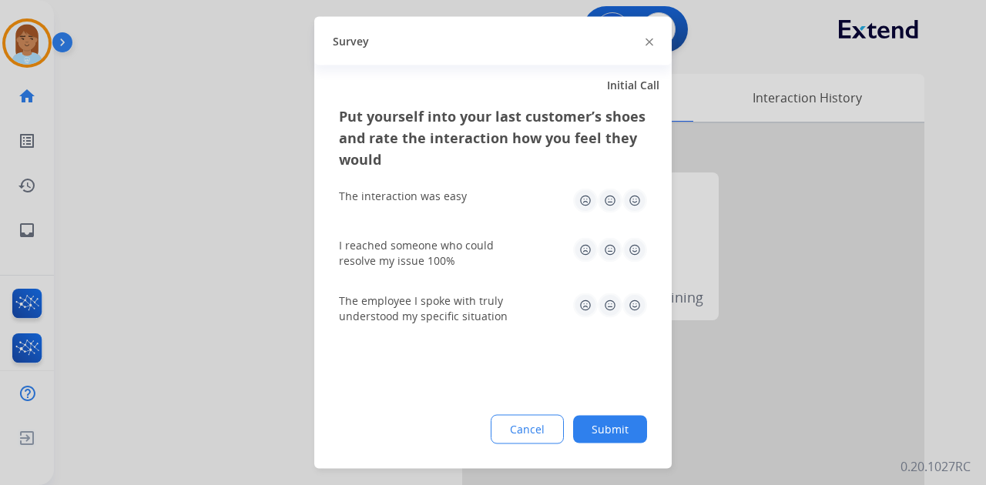
click at [651, 45] on img at bounding box center [650, 42] width 8 height 8
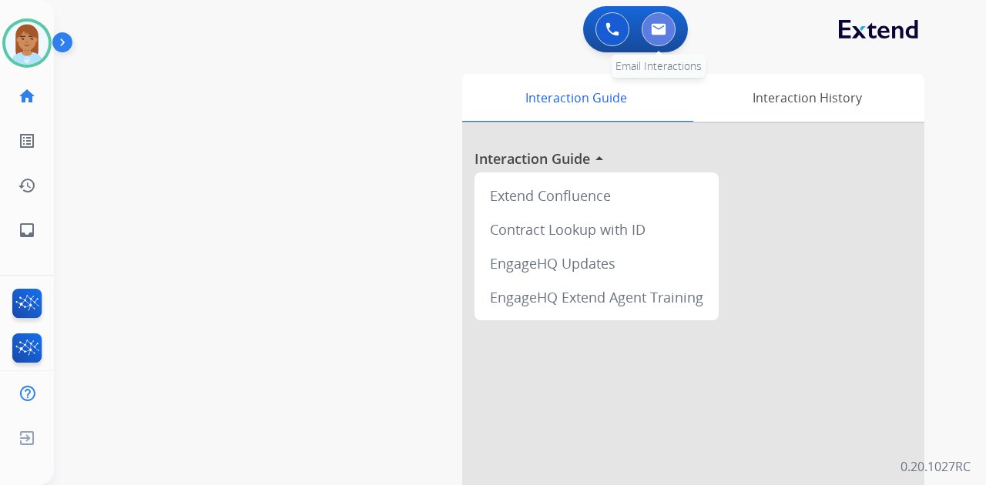
click at [651, 32] on img at bounding box center [658, 29] width 15 height 12
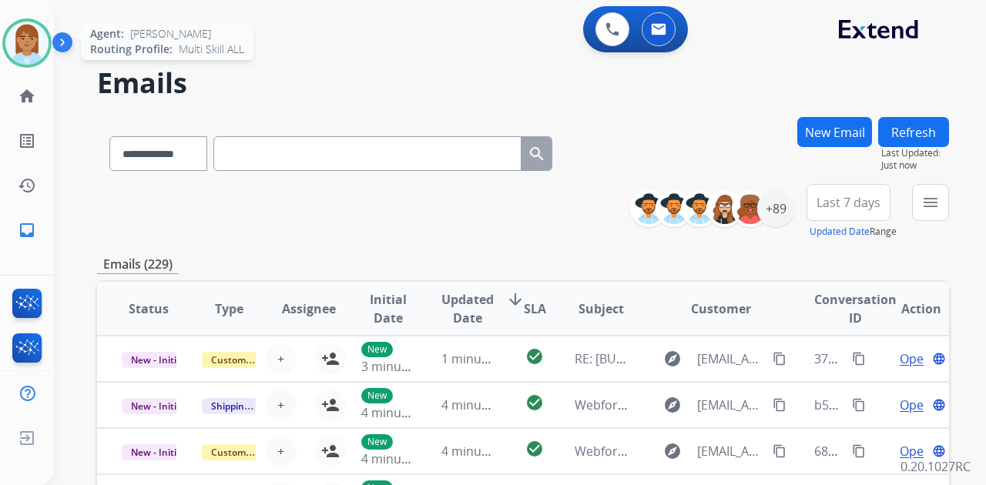
click at [21, 34] on img at bounding box center [26, 43] width 43 height 43
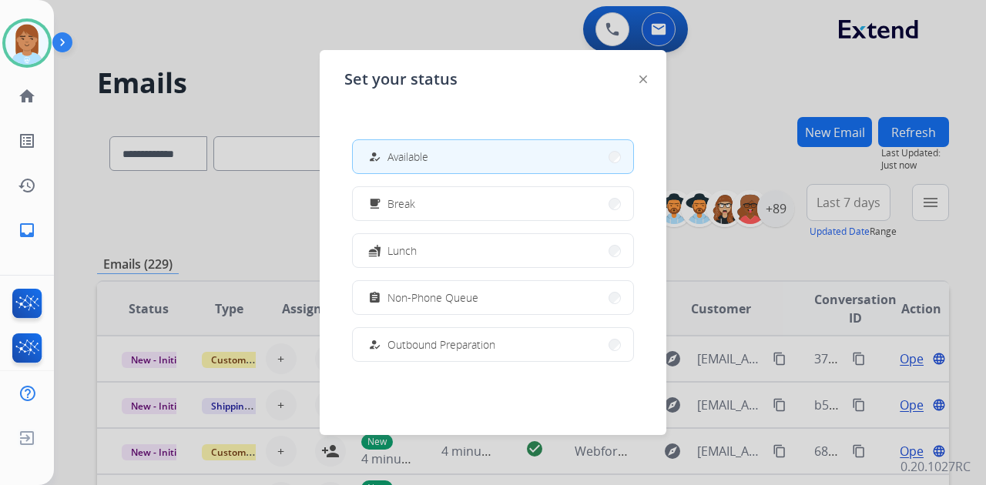
click at [418, 180] on div "how_to_reg Available free_breakfast Break fastfood Lunch assignment Non-Phone Q…" at bounding box center [492, 250] width 297 height 247
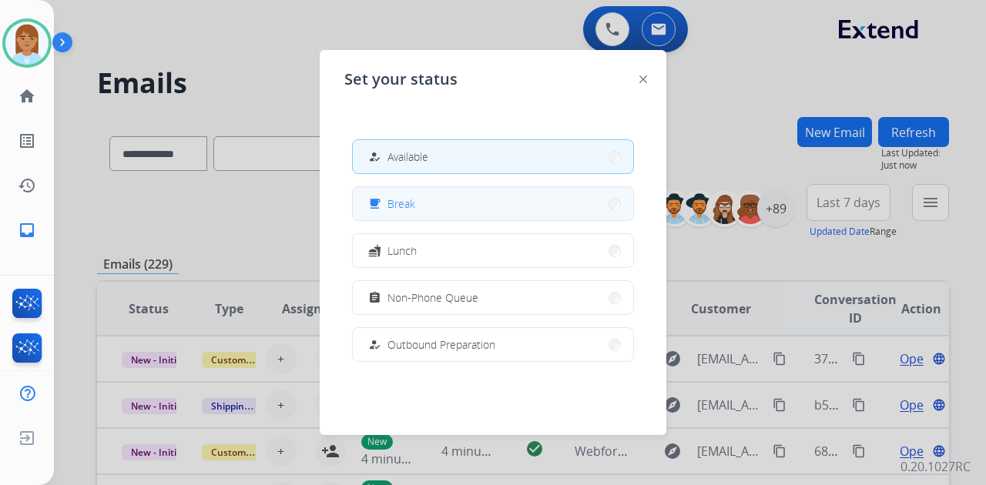
click at [421, 196] on button "free_breakfast Break" at bounding box center [493, 203] width 280 height 33
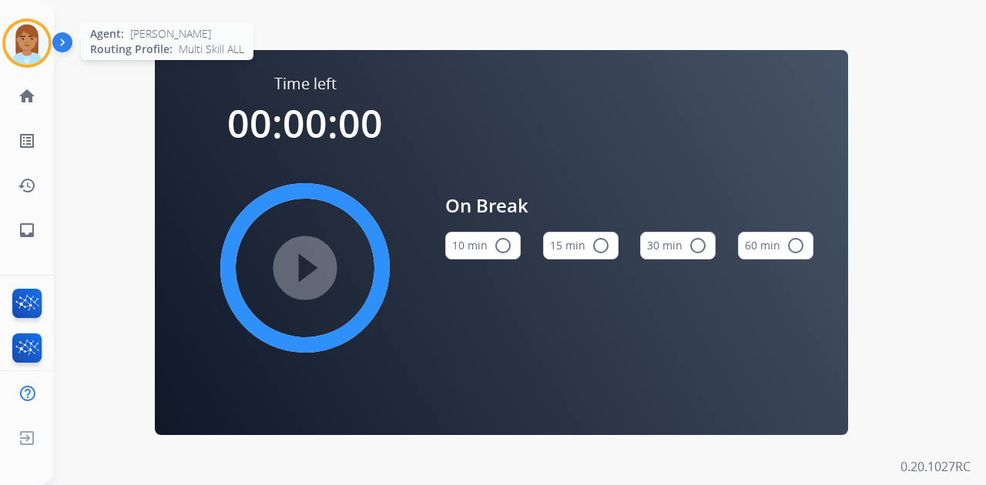
click at [30, 55] on img at bounding box center [26, 43] width 43 height 43
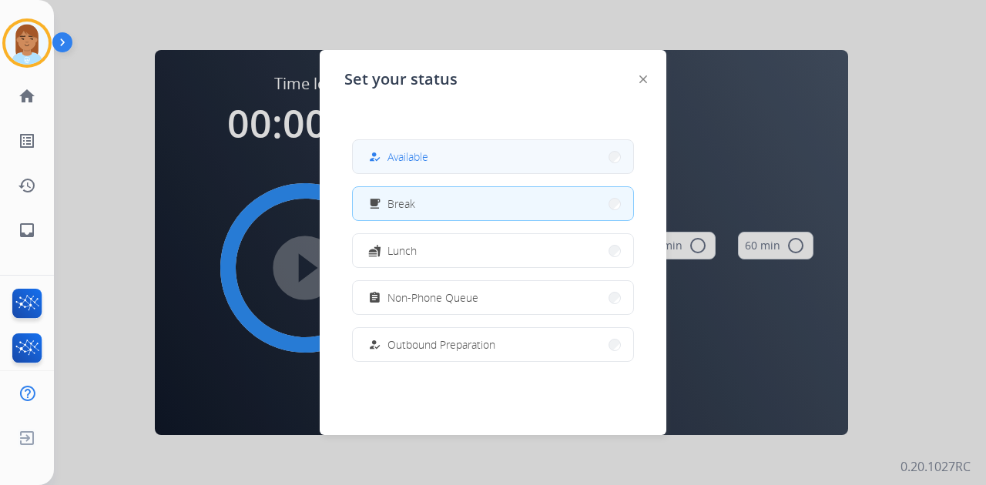
click at [499, 168] on button "how_to_reg Available" at bounding box center [493, 156] width 280 height 33
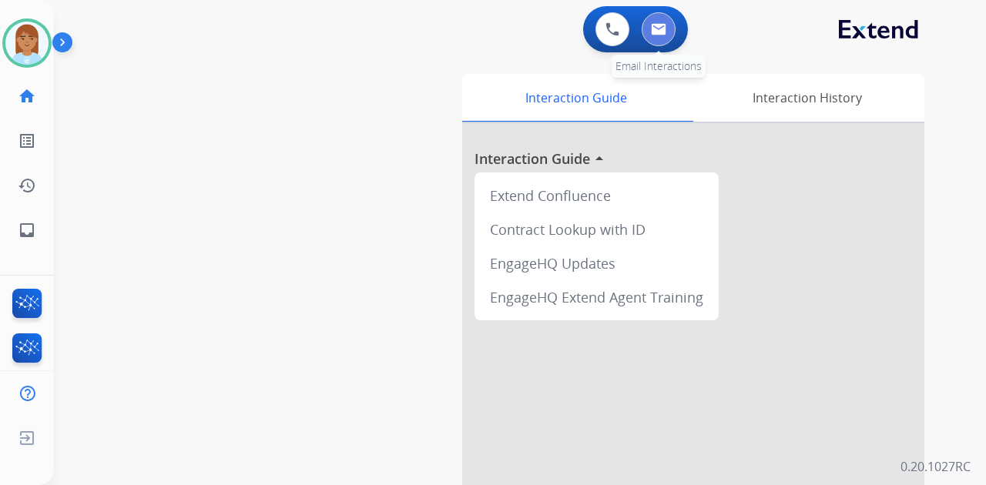
click at [659, 39] on button at bounding box center [659, 29] width 34 height 34
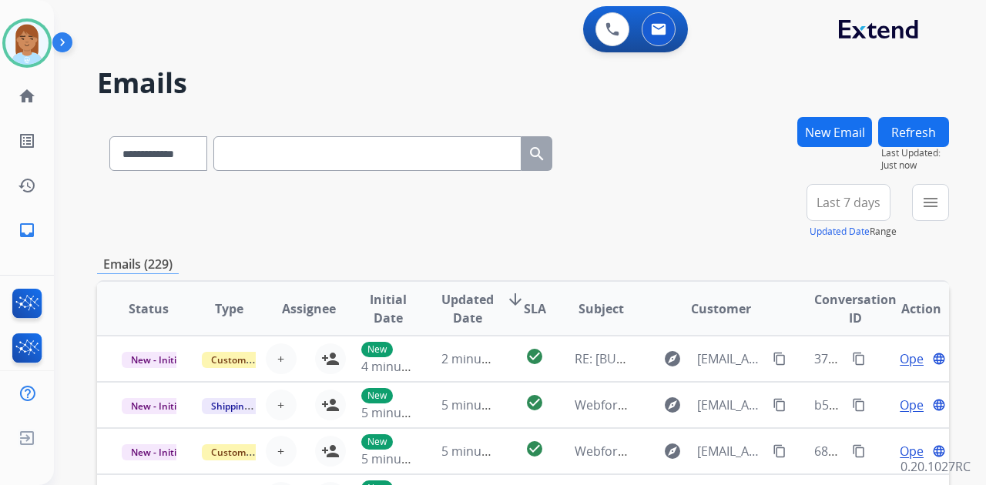
click at [441, 160] on input "text" at bounding box center [367, 153] width 308 height 35
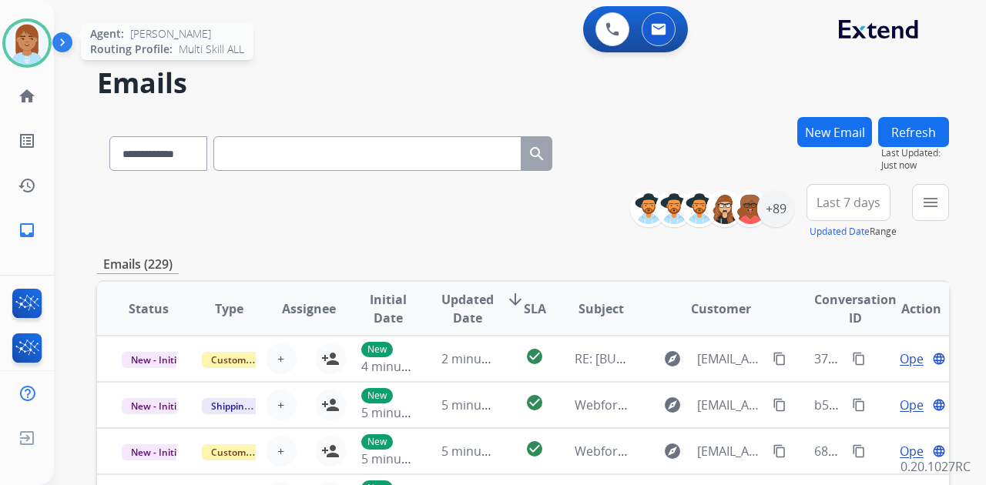
click at [41, 50] on img at bounding box center [26, 43] width 43 height 43
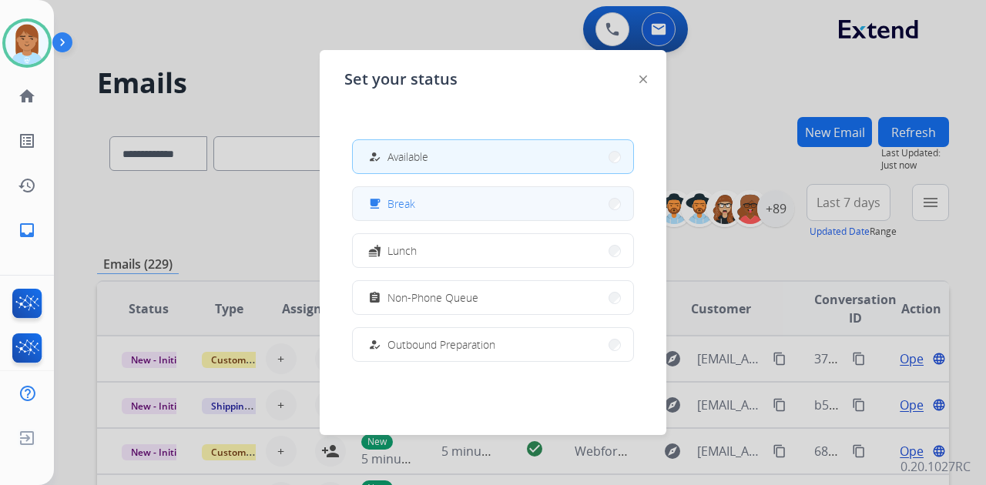
click at [374, 209] on mat-icon "free_breakfast" at bounding box center [374, 203] width 13 height 13
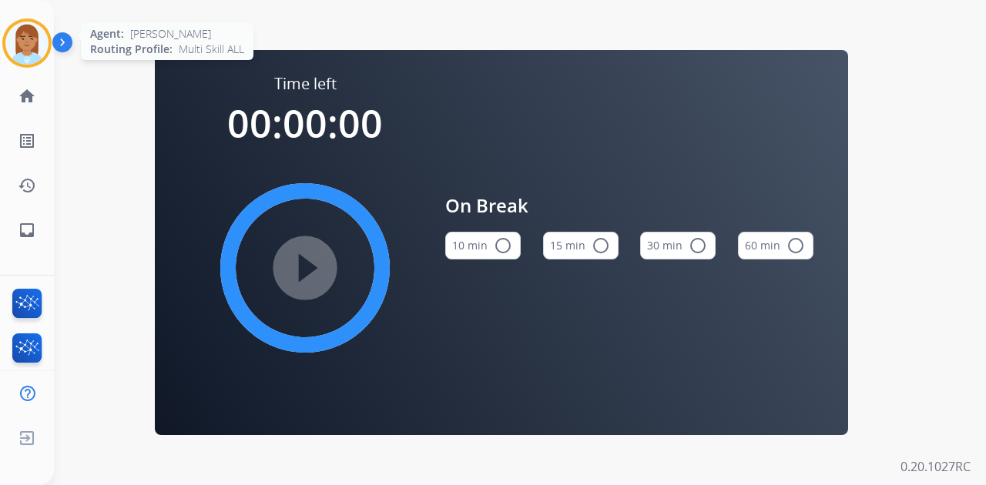
click at [22, 39] on img at bounding box center [26, 43] width 43 height 43
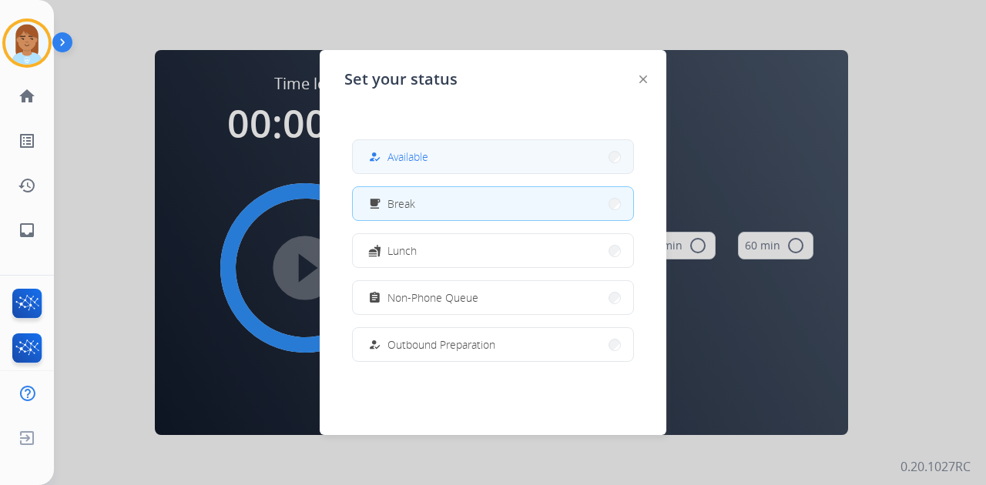
click at [445, 167] on button "how_to_reg Available" at bounding box center [493, 156] width 280 height 33
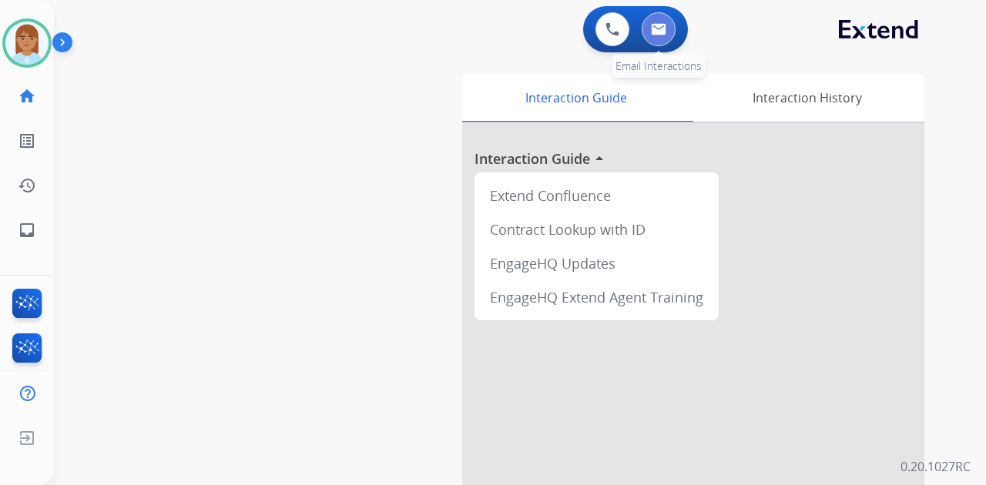
click at [654, 32] on img at bounding box center [658, 29] width 15 height 12
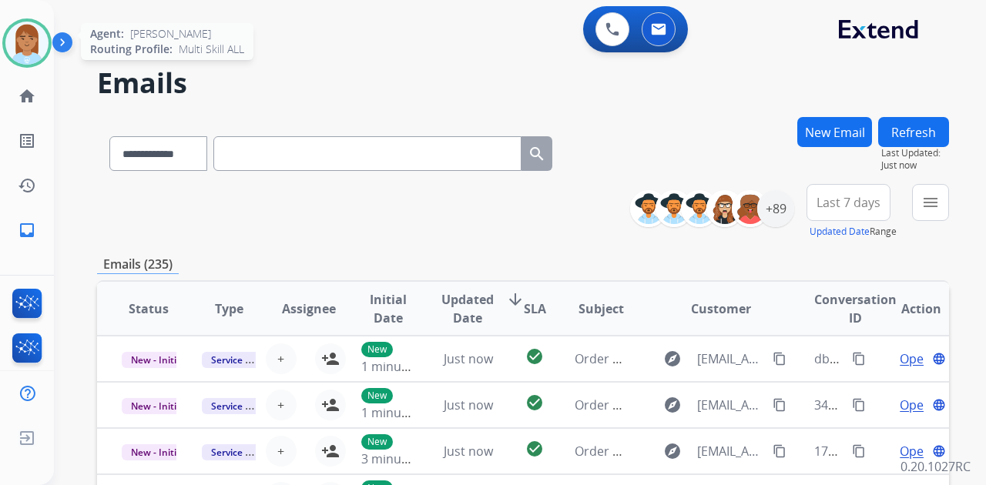
click at [35, 45] on img at bounding box center [26, 43] width 43 height 43
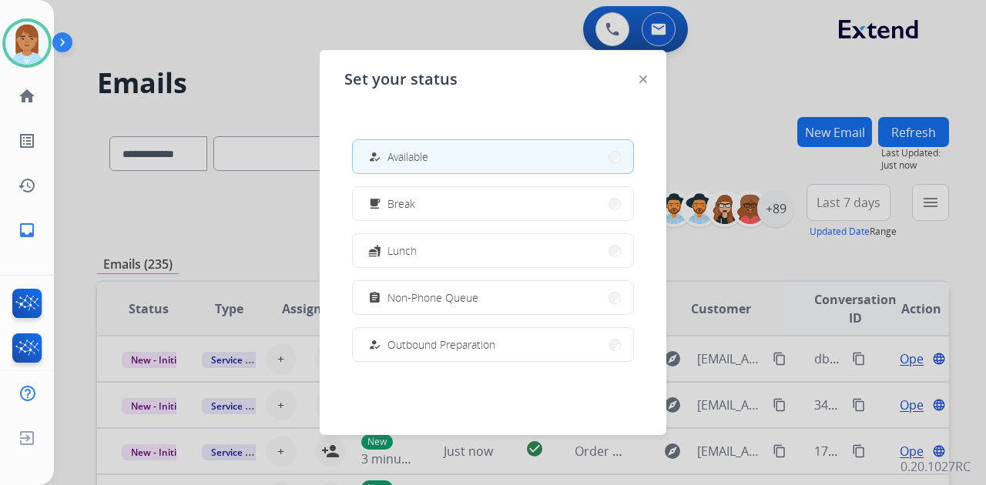
click at [723, 104] on div at bounding box center [493, 242] width 986 height 485
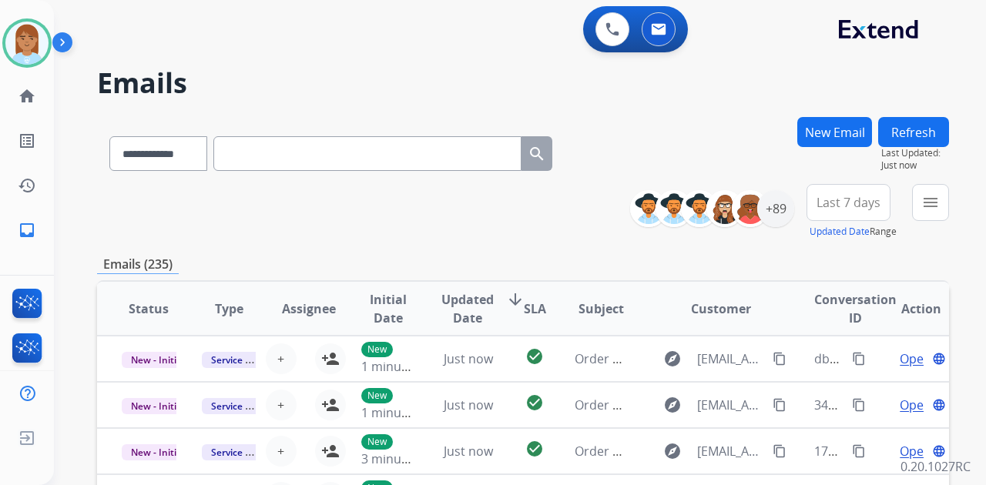
click at [826, 129] on button "New Email" at bounding box center [834, 132] width 75 height 30
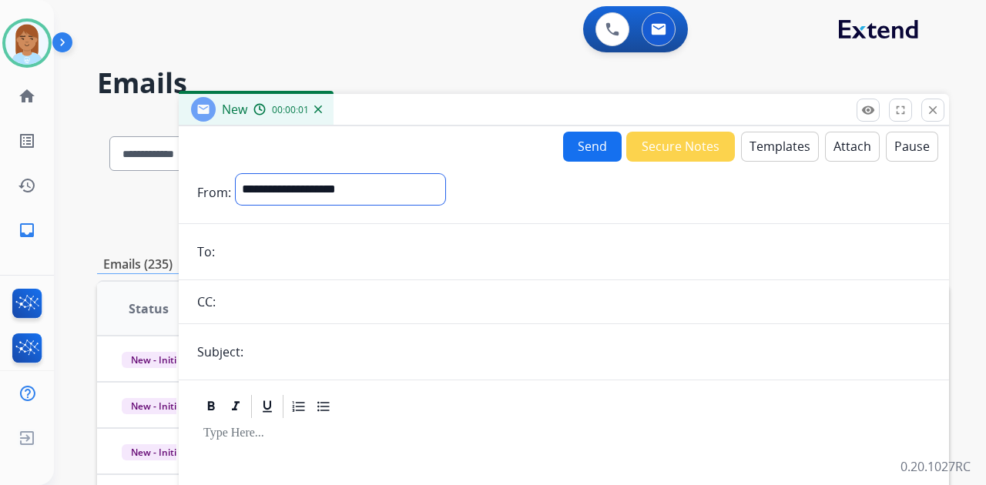
click at [365, 191] on select "**********" at bounding box center [341, 189] width 210 height 31
select select "**********"
click at [236, 174] on select "**********" at bounding box center [341, 189] width 210 height 31
click at [405, 253] on input "email" at bounding box center [575, 253] width 711 height 31
paste input "**********"
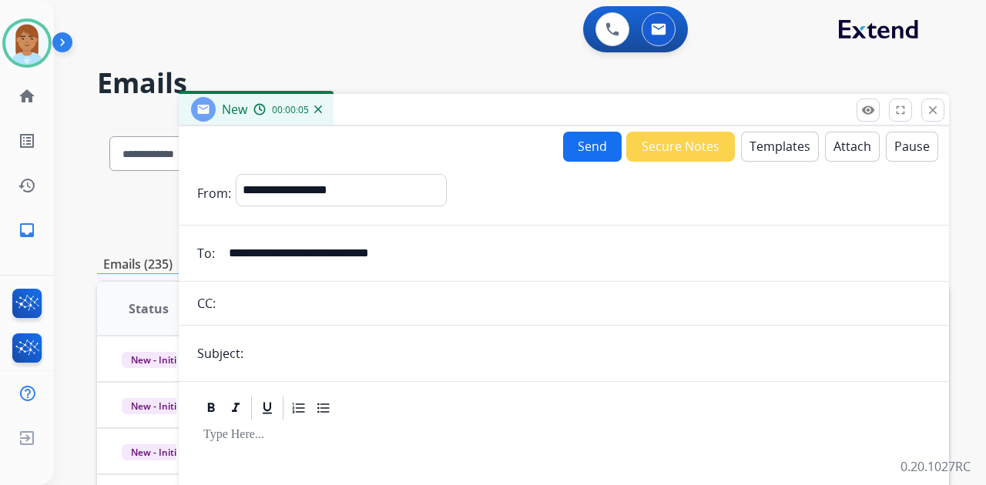
type input "**********"
click at [441, 351] on input "text" at bounding box center [589, 353] width 683 height 31
type input "**********"
click at [797, 149] on button "Templates" at bounding box center [780, 147] width 78 height 30
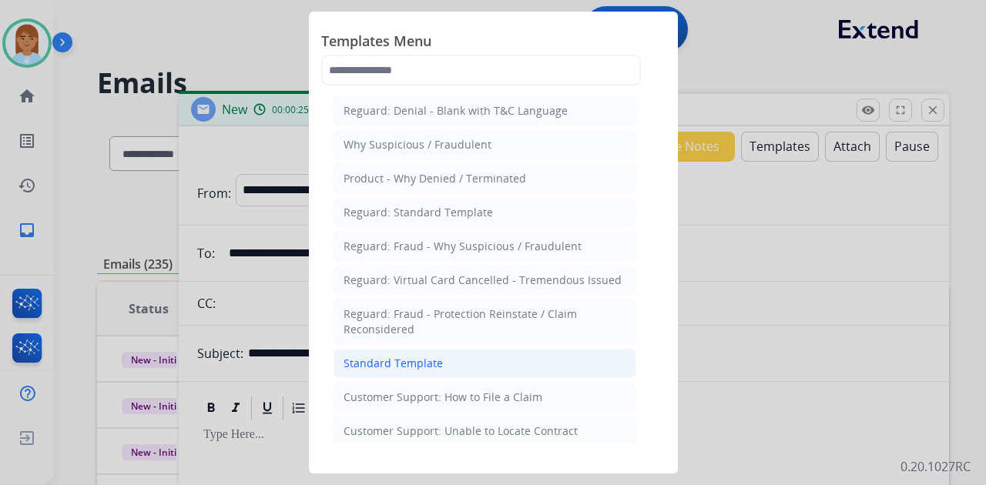
click at [445, 368] on li "Standard Template" at bounding box center [485, 363] width 303 height 29
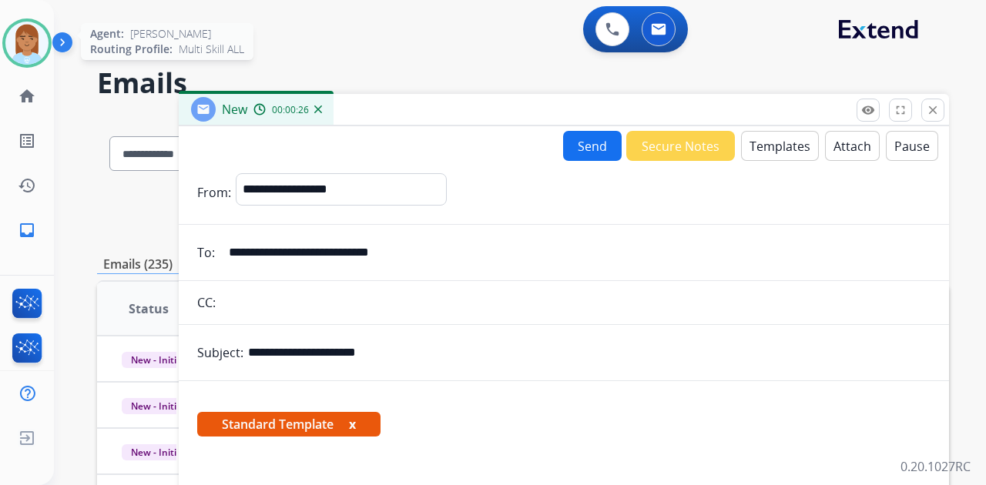
click at [22, 55] on img at bounding box center [26, 43] width 43 height 43
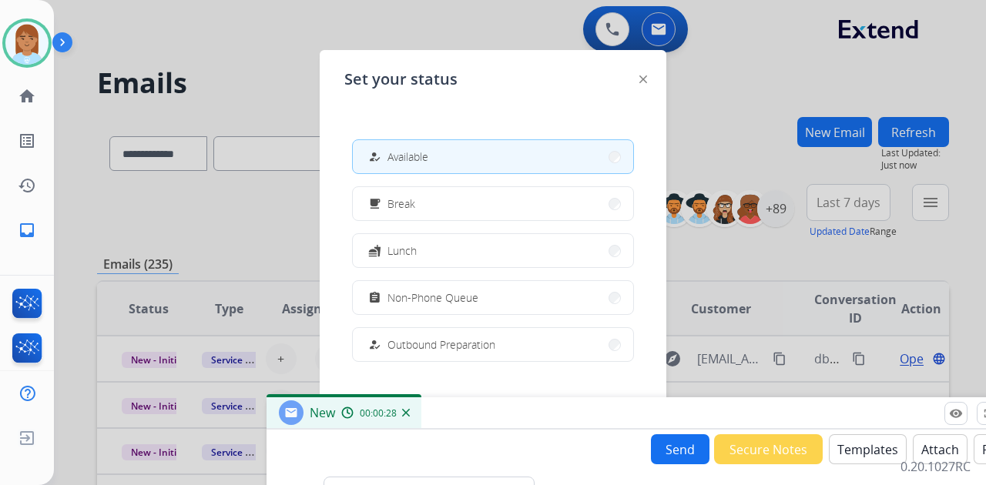
drag, startPoint x: 374, startPoint y: 105, endPoint x: 462, endPoint y: 408, distance: 316.0
click at [462, 408] on div "New 00:00:28" at bounding box center [652, 414] width 770 height 32
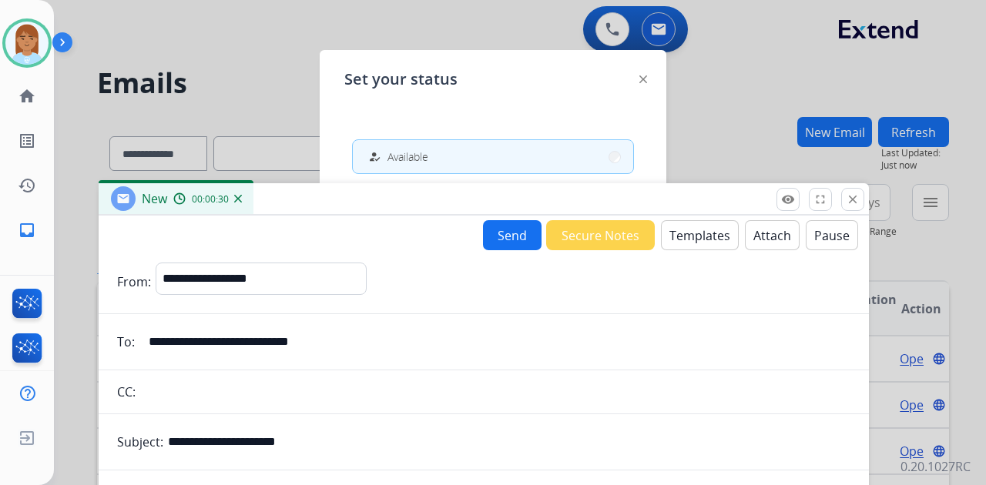
drag, startPoint x: 436, startPoint y: 411, endPoint x: 284, endPoint y: 219, distance: 245.2
click at [267, 193] on div "New 00:00:30" at bounding box center [484, 199] width 770 height 32
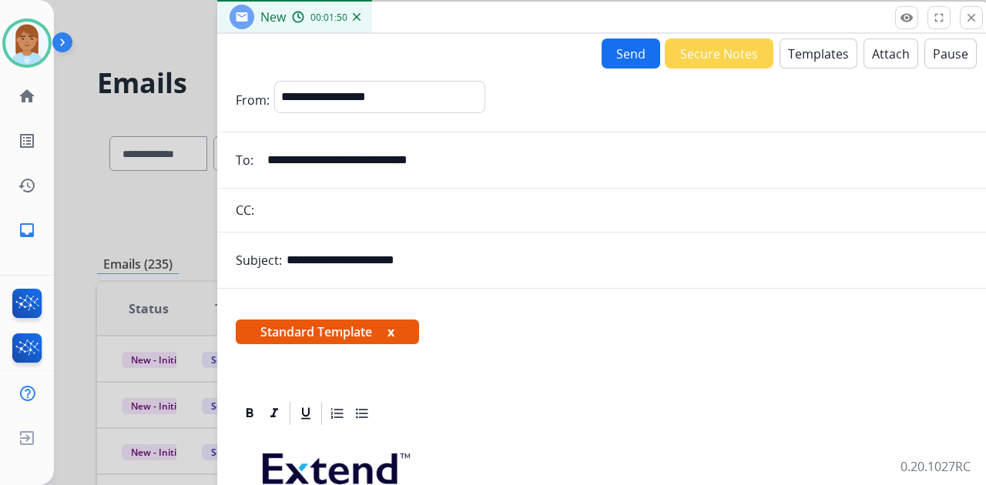
drag, startPoint x: 441, startPoint y: 161, endPoint x: 455, endPoint y: 9, distance: 152.4
click at [468, 16] on div "New 00:01:50" at bounding box center [602, 18] width 770 height 32
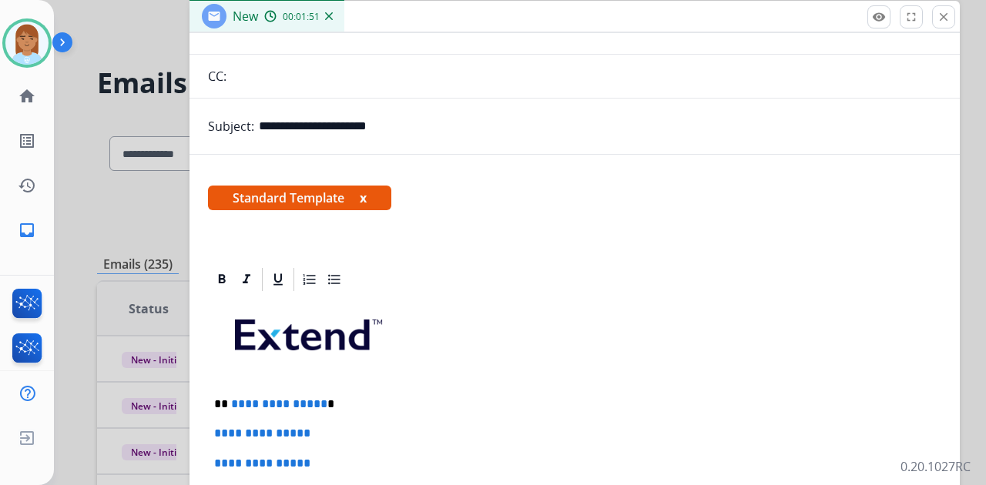
scroll to position [205, 0]
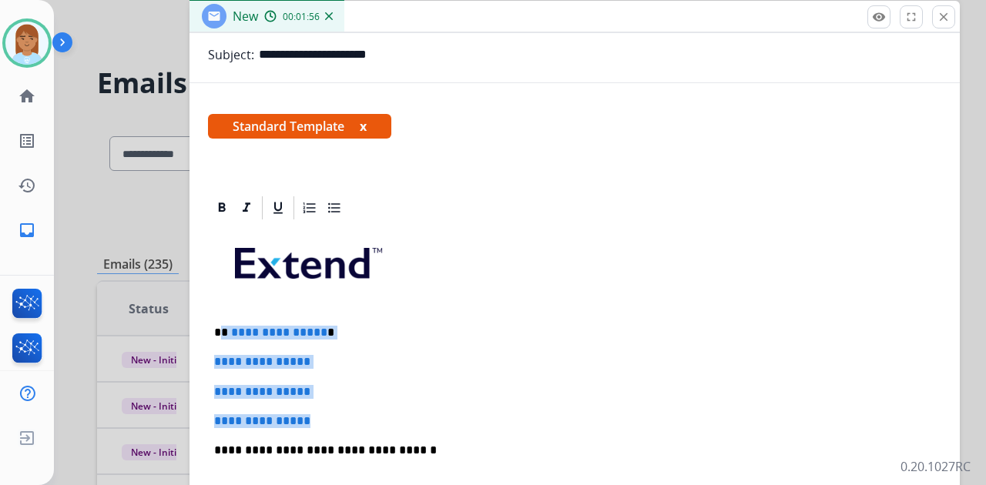
drag, startPoint x: 223, startPoint y: 328, endPoint x: 341, endPoint y: 410, distance: 143.4
click at [341, 410] on div "**********" at bounding box center [575, 487] width 734 height 530
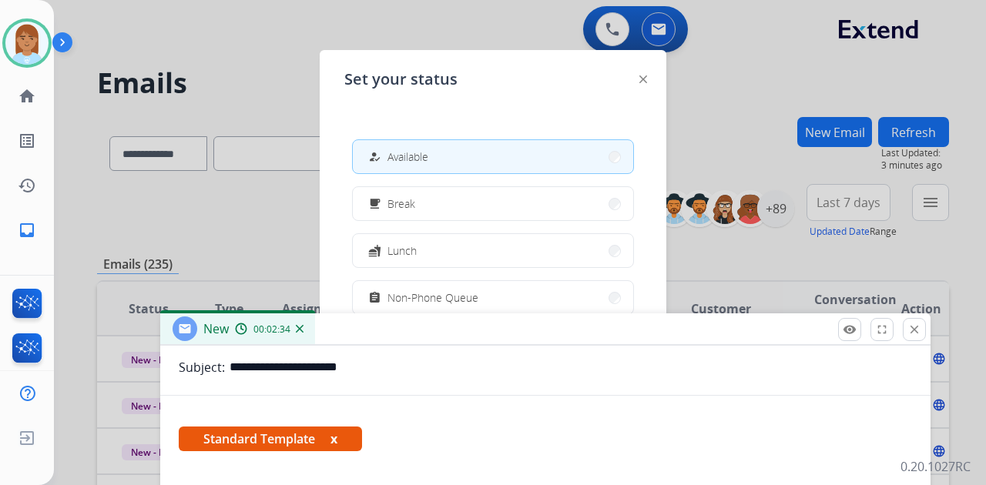
drag, startPoint x: 379, startPoint y: 17, endPoint x: 355, endPoint y: 323, distance: 306.8
click at [353, 327] on div "New 00:02:34" at bounding box center [545, 330] width 770 height 32
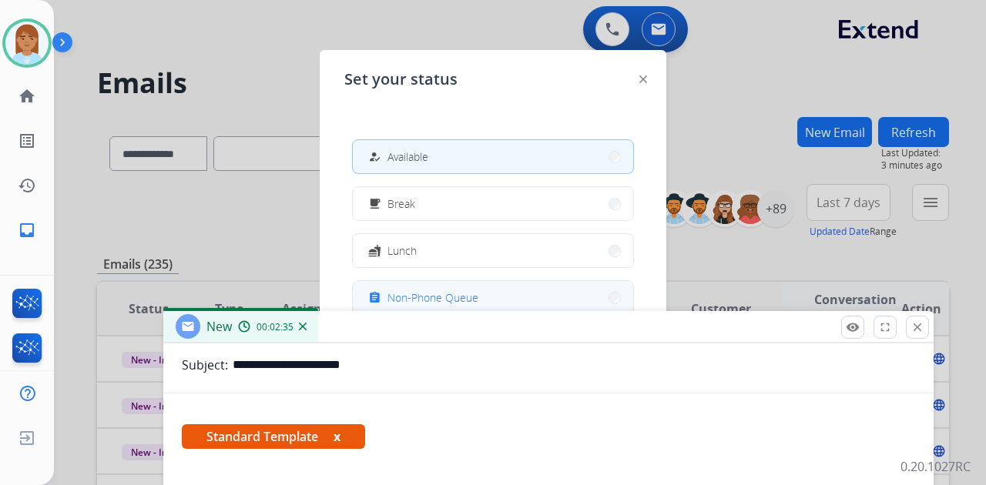
click at [384, 293] on div "assignment" at bounding box center [376, 298] width 22 height 18
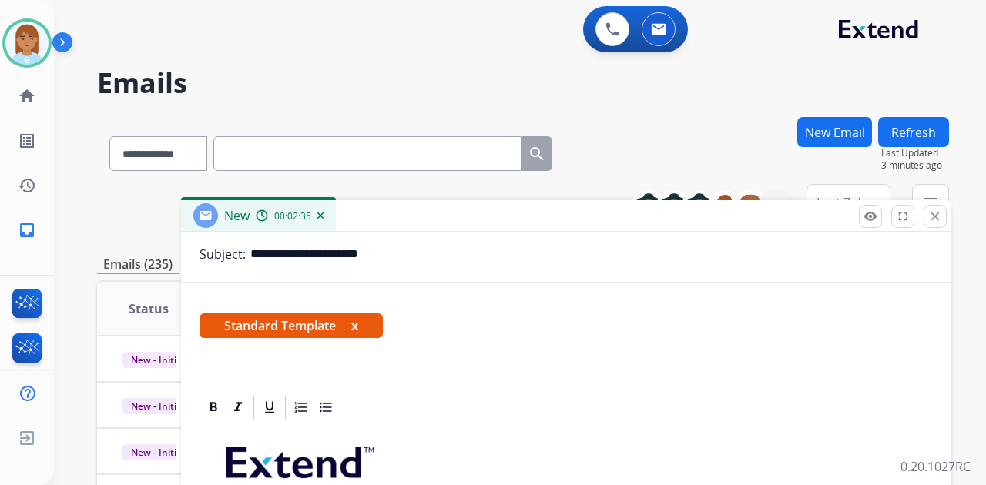
drag, startPoint x: 398, startPoint y: 327, endPoint x: 418, endPoint y: 123, distance: 204.4
click at [417, 200] on div "New 00:02:35" at bounding box center [566, 216] width 770 height 32
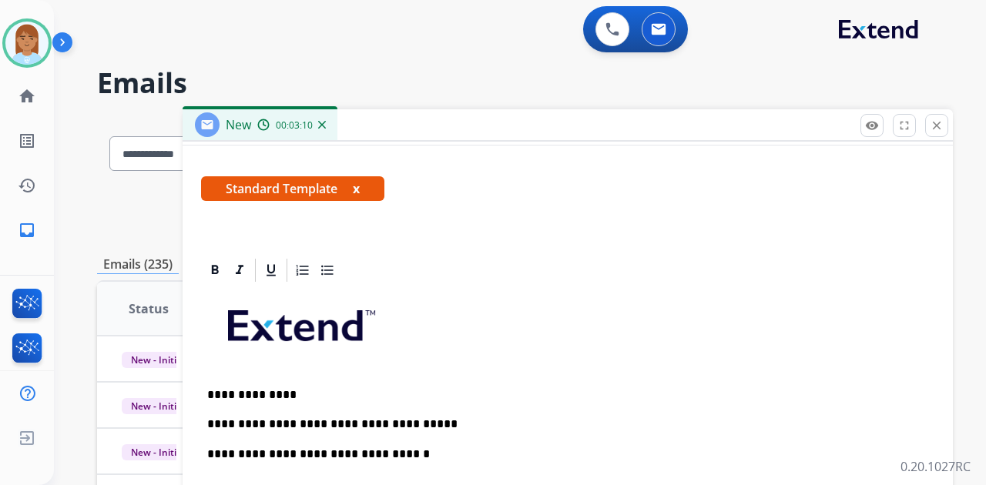
scroll to position [295, 0]
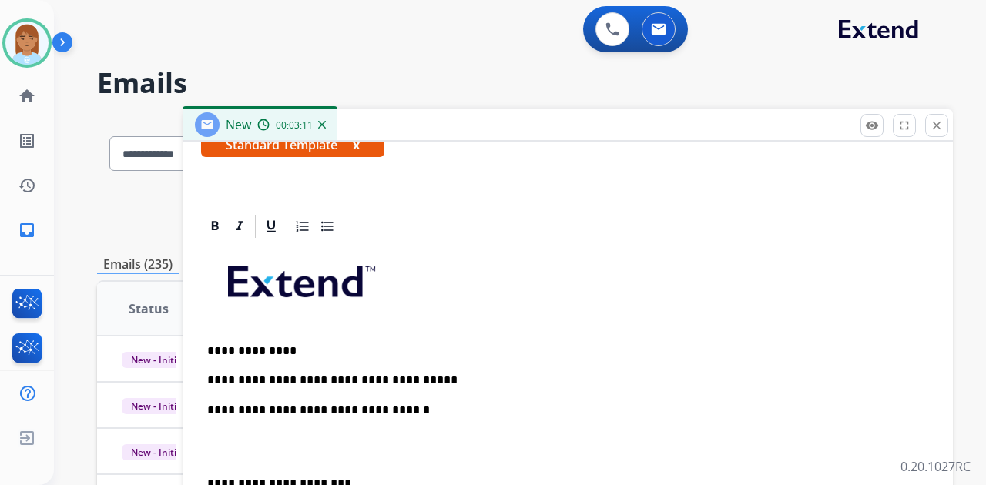
click at [449, 378] on p "**********" at bounding box center [561, 381] width 709 height 14
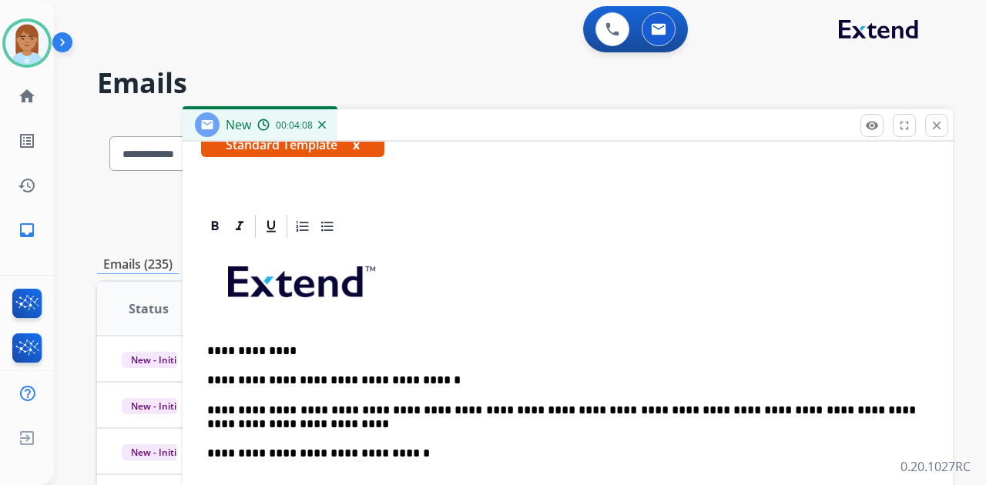
scroll to position [339, 0]
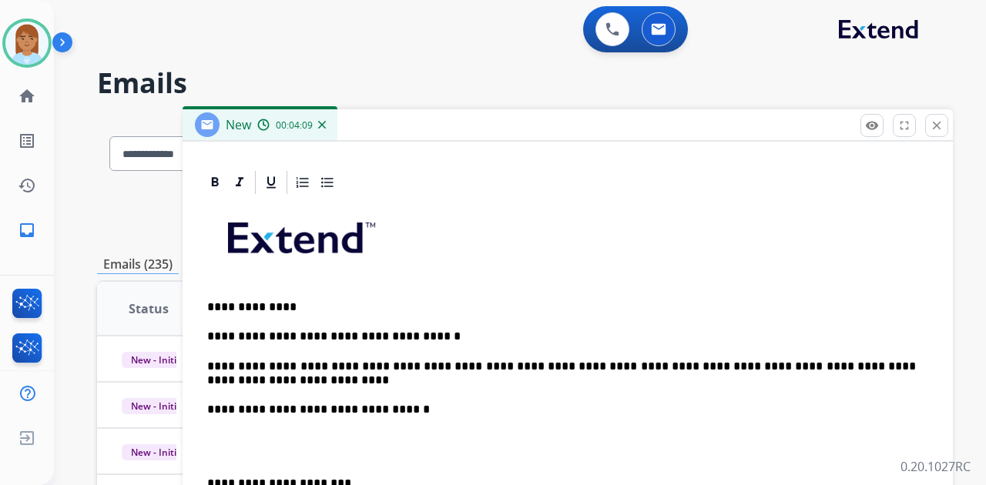
click at [265, 439] on p at bounding box center [567, 447] width 721 height 29
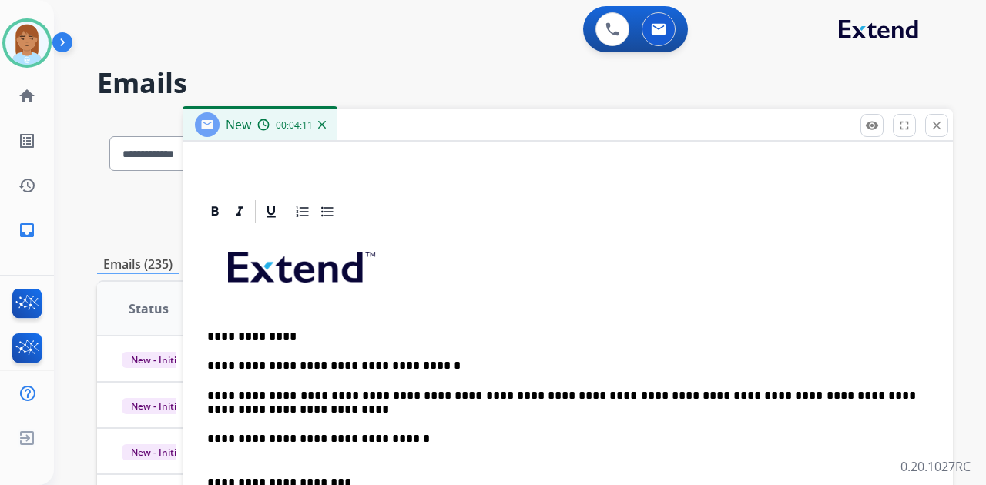
click at [277, 449] on p "**********" at bounding box center [561, 446] width 709 height 29
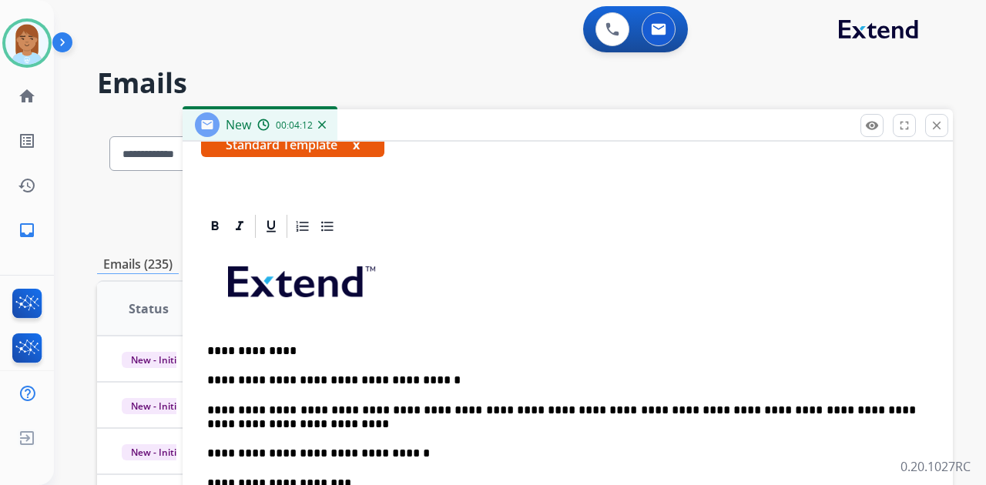
click at [260, 427] on p "**********" at bounding box center [561, 418] width 709 height 29
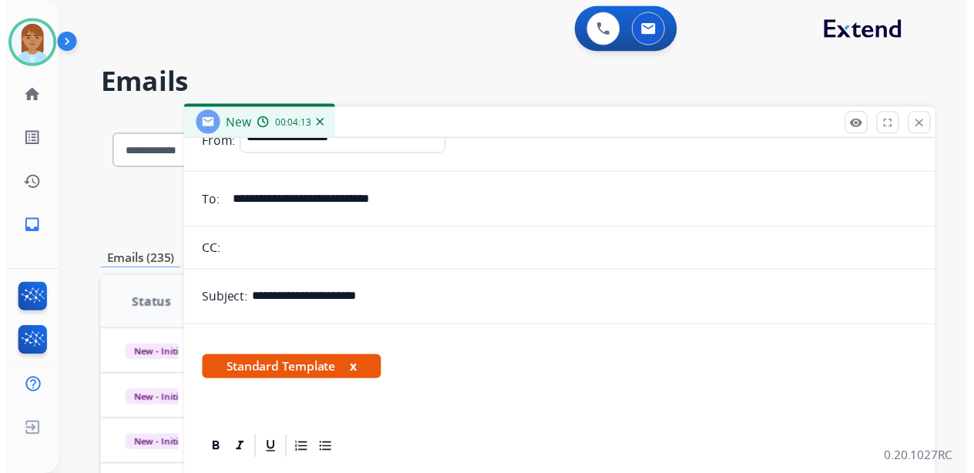
scroll to position [0, 0]
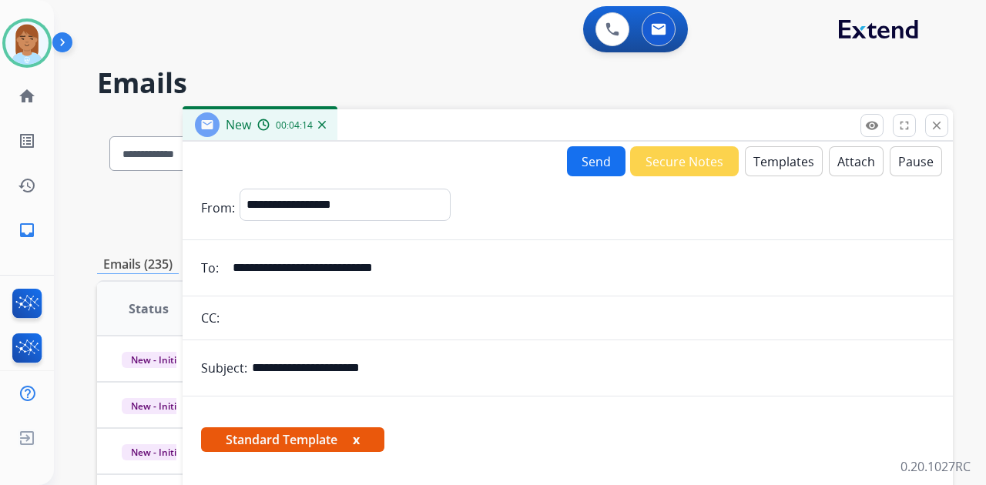
click at [593, 159] on button "Send" at bounding box center [596, 161] width 59 height 30
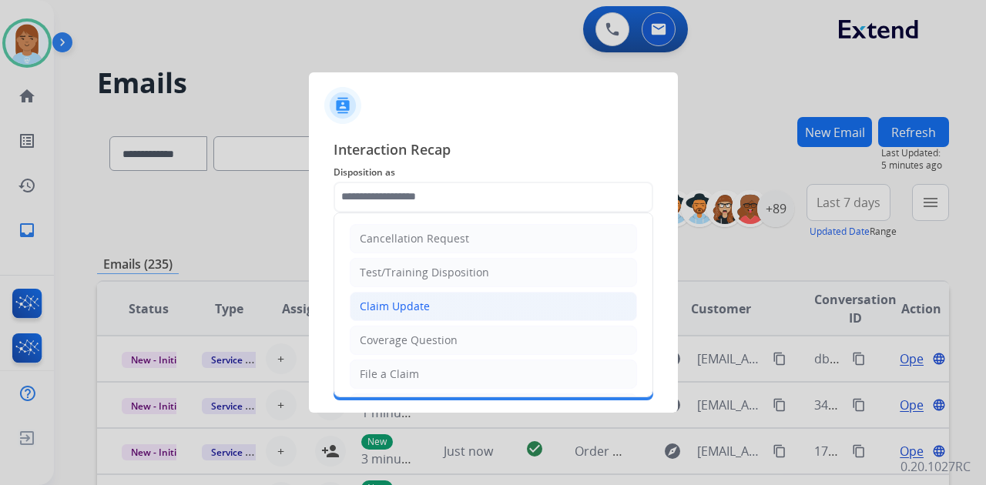
click at [542, 307] on li "Claim Update" at bounding box center [493, 306] width 287 height 29
type input "**********"
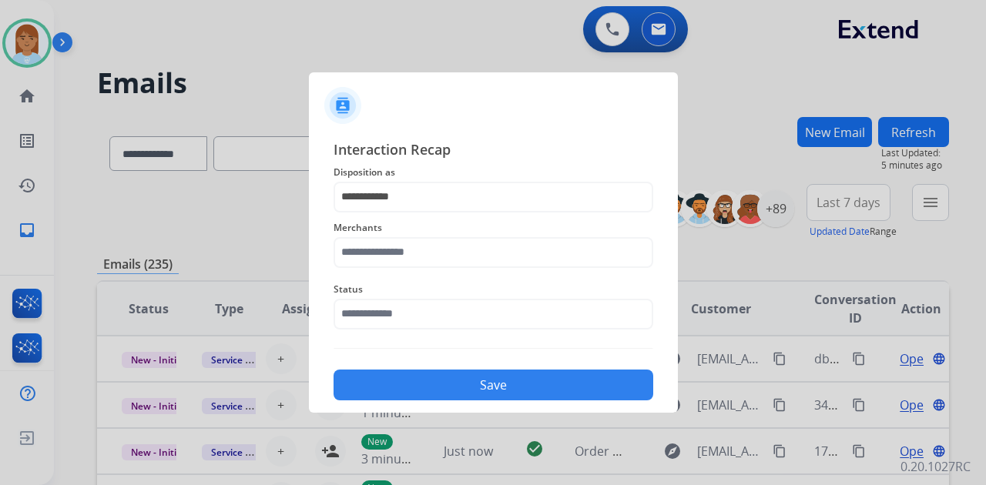
click at [498, 217] on div "Merchants" at bounding box center [494, 244] width 320 height 62
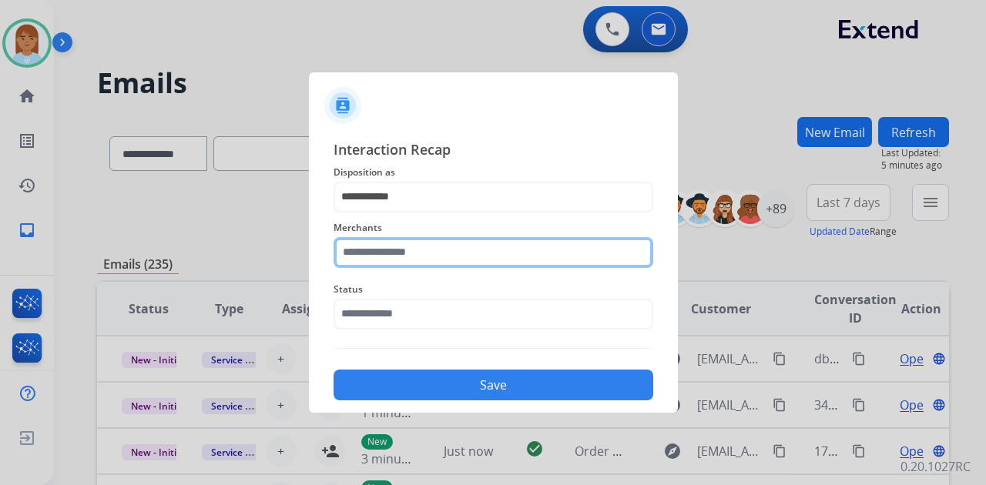
click at [498, 251] on input "text" at bounding box center [494, 252] width 320 height 31
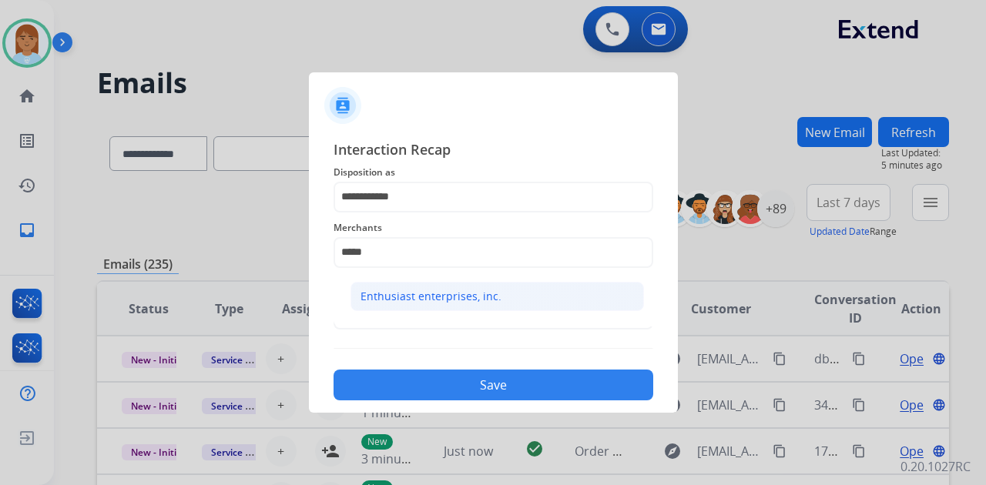
click at [455, 307] on li "Enthusiast enterprises, inc." at bounding box center [498, 296] width 294 height 29
type input "**********"
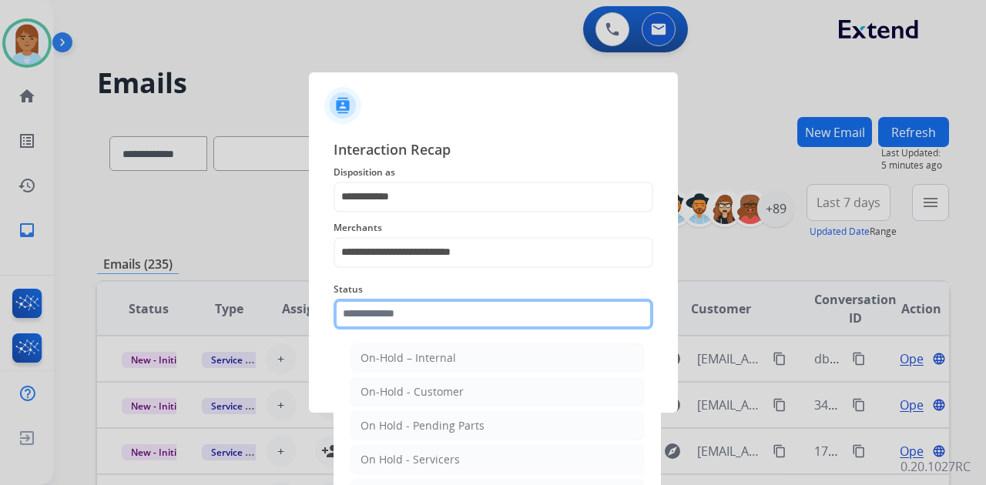
click at [455, 314] on input "text" at bounding box center [494, 314] width 320 height 31
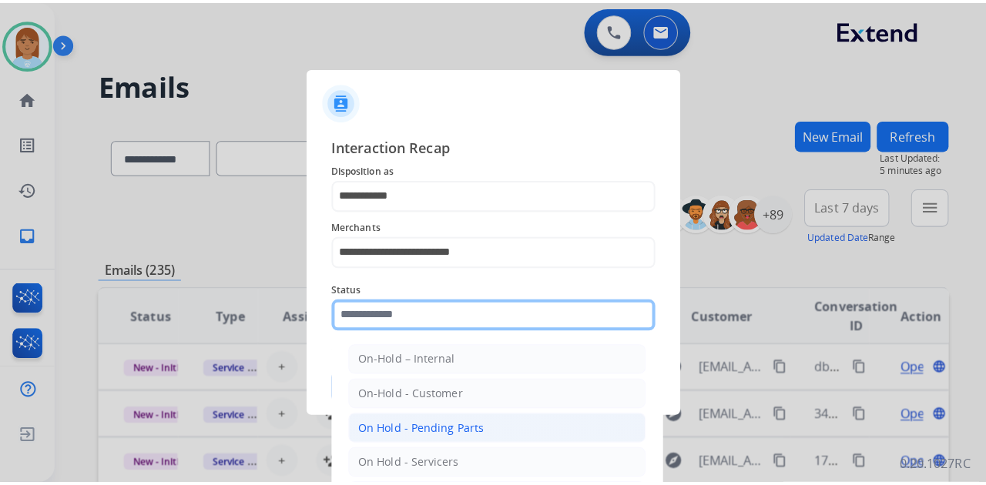
scroll to position [88, 0]
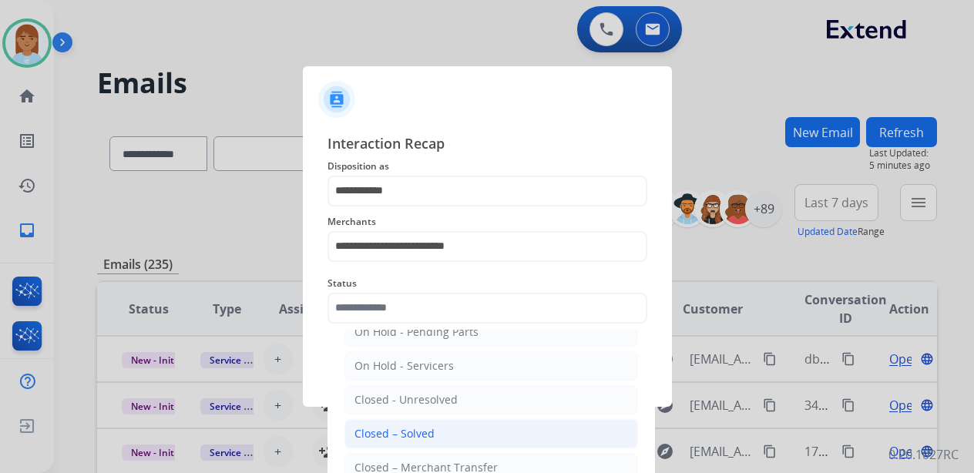
click at [459, 429] on li "Closed – Solved" at bounding box center [491, 433] width 294 height 29
type input "**********"
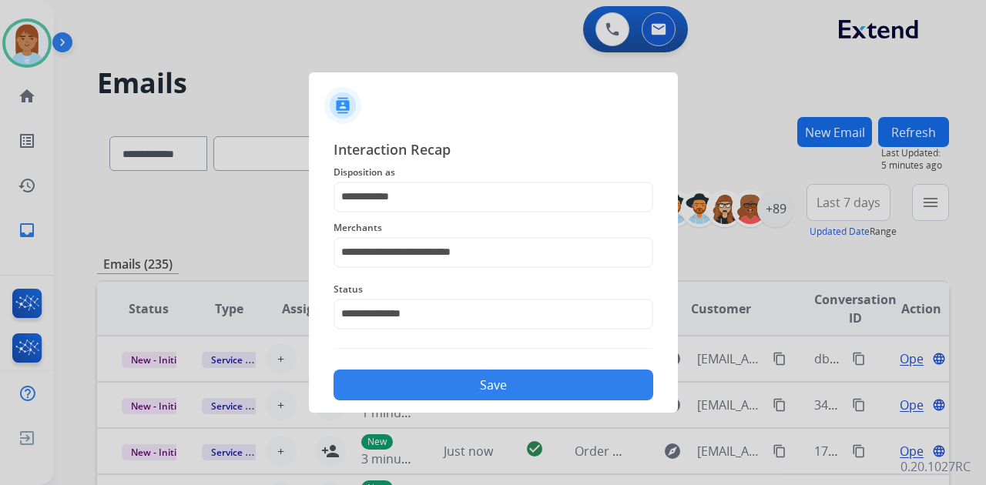
click at [493, 384] on button "Save" at bounding box center [494, 385] width 320 height 31
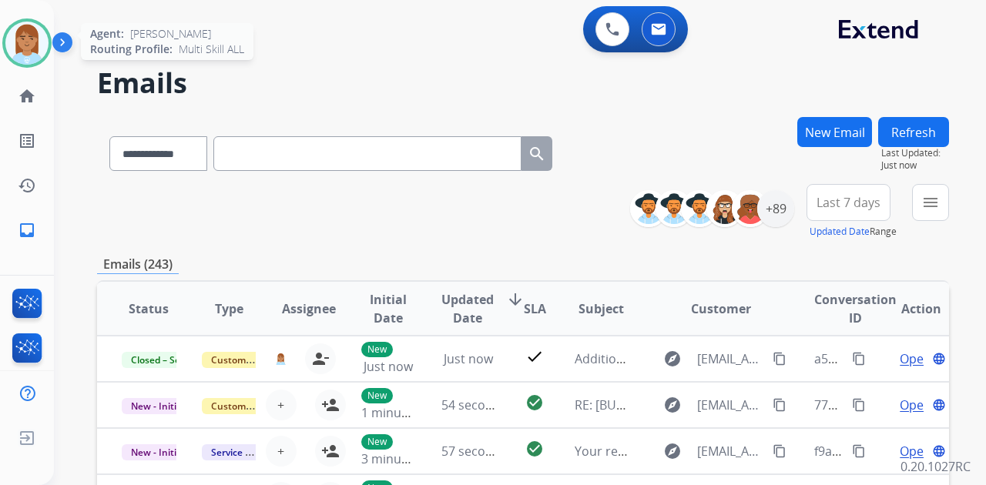
click at [18, 52] on img at bounding box center [26, 43] width 43 height 43
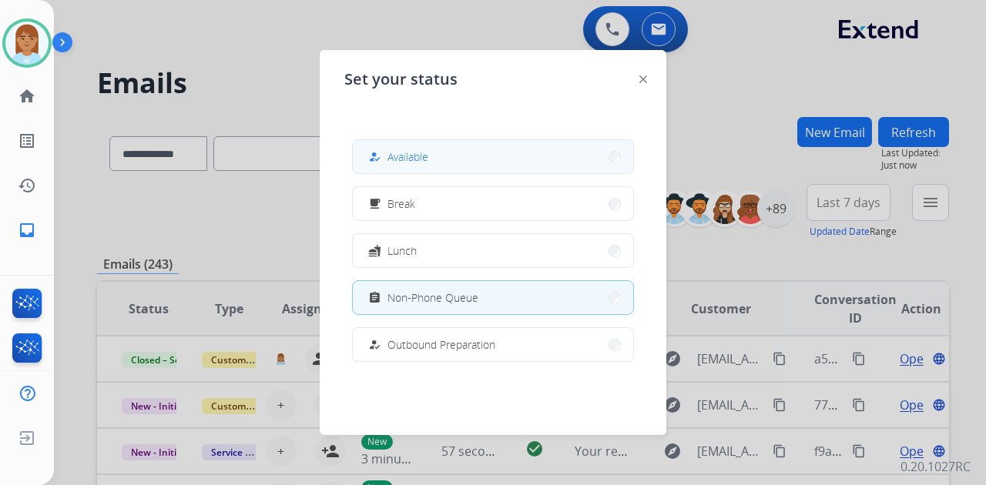
click at [407, 163] on span "Available" at bounding box center [408, 157] width 41 height 16
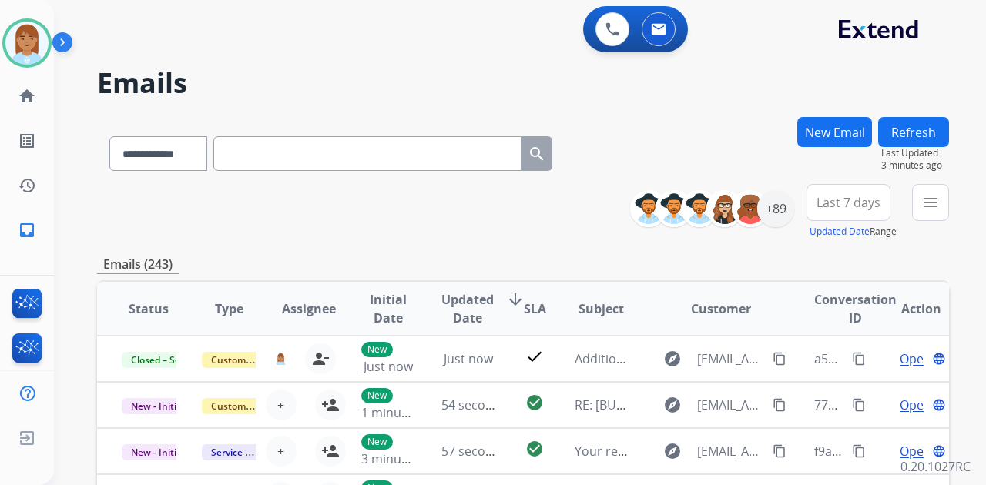
click at [415, 153] on input "text" at bounding box center [367, 153] width 308 height 35
paste input "**********"
type input "**********"
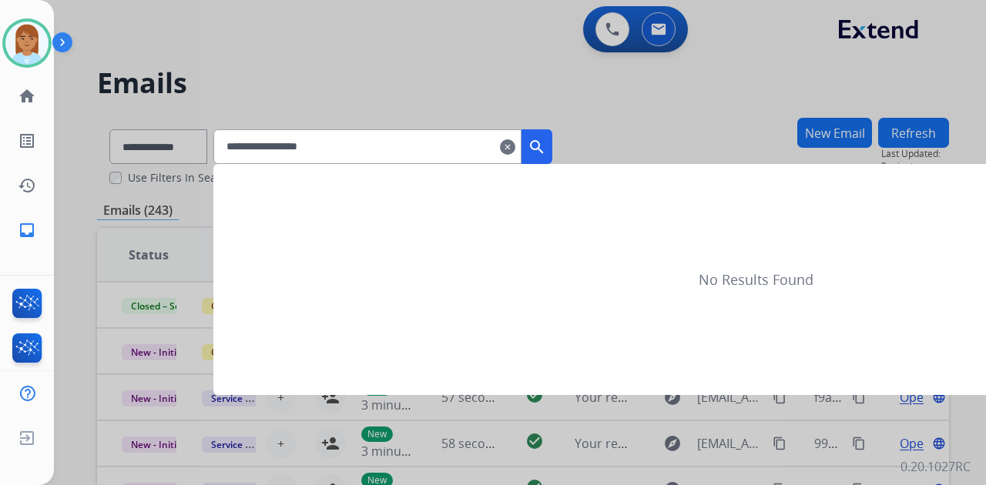
click at [546, 149] on mat-icon "search" at bounding box center [537, 147] width 18 height 18
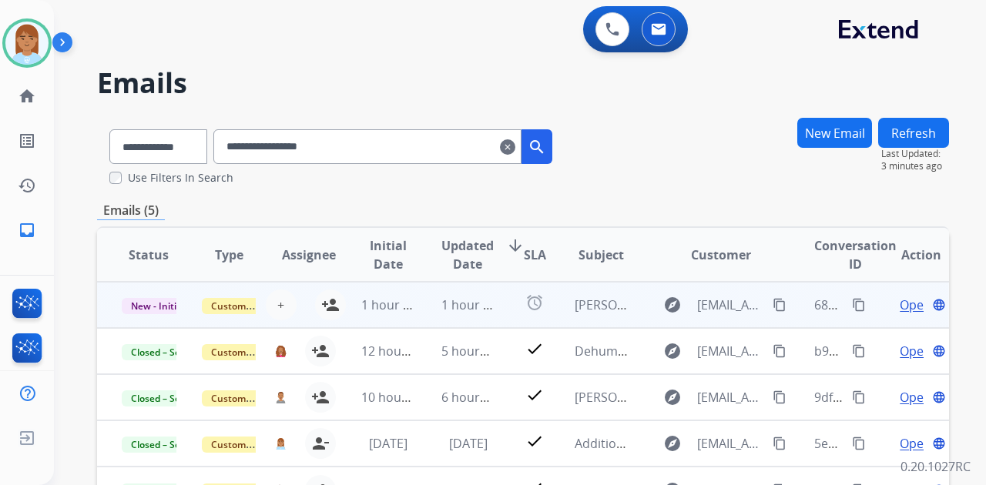
click at [901, 300] on span "Open" at bounding box center [916, 305] width 32 height 18
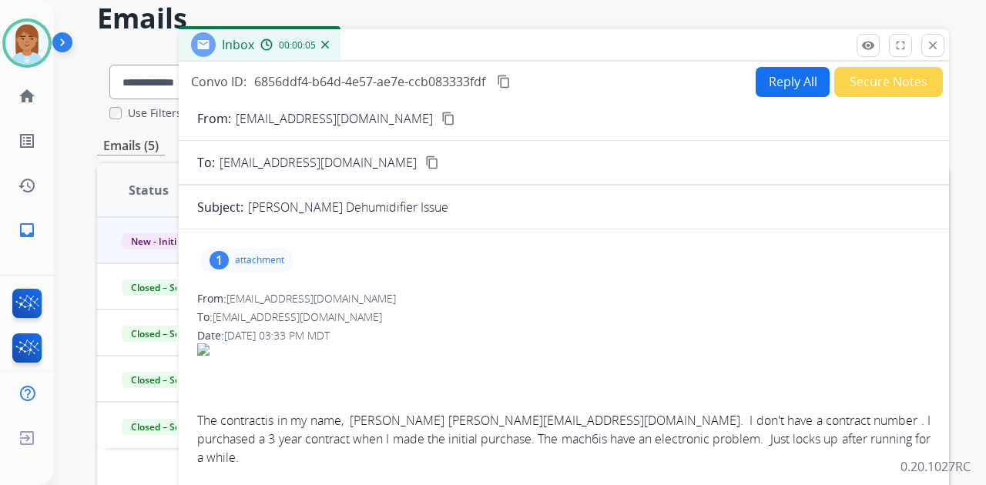
scroll to position [0, 0]
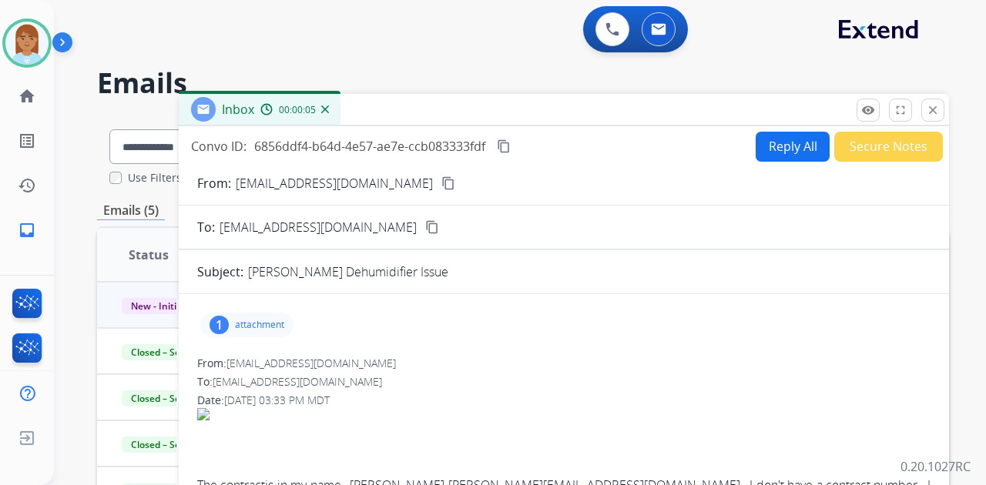
click at [259, 331] on div "1 attachment" at bounding box center [246, 325] width 93 height 25
click at [929, 115] on mat-icon "close" at bounding box center [933, 110] width 14 height 14
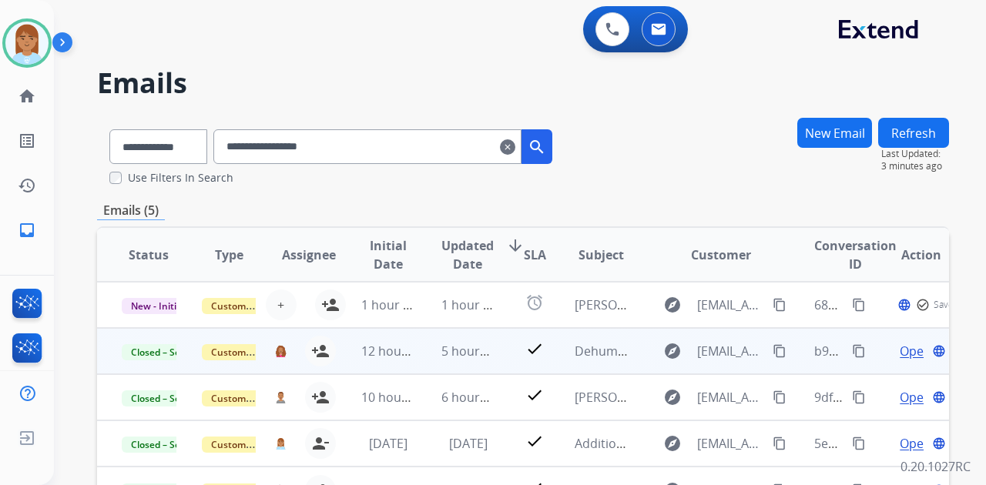
click at [900, 345] on span "Open" at bounding box center [916, 351] width 32 height 18
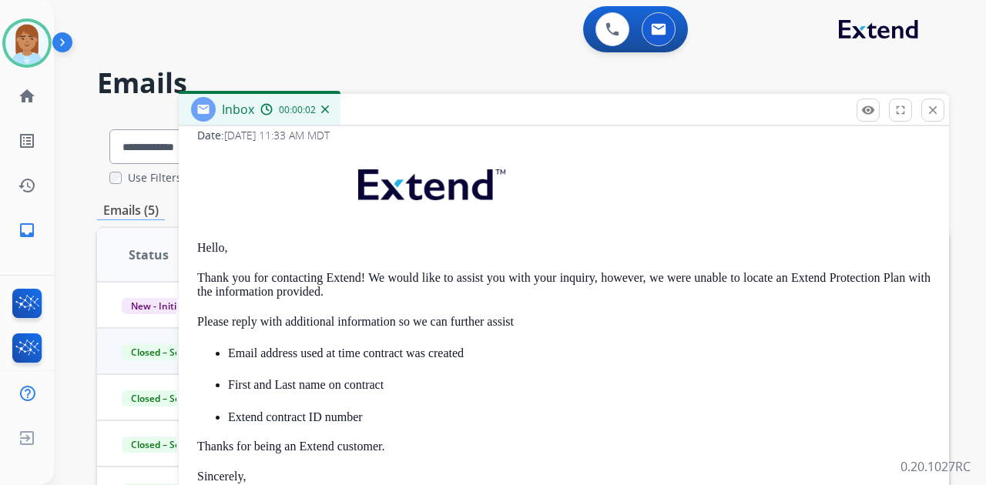
scroll to position [92, 0]
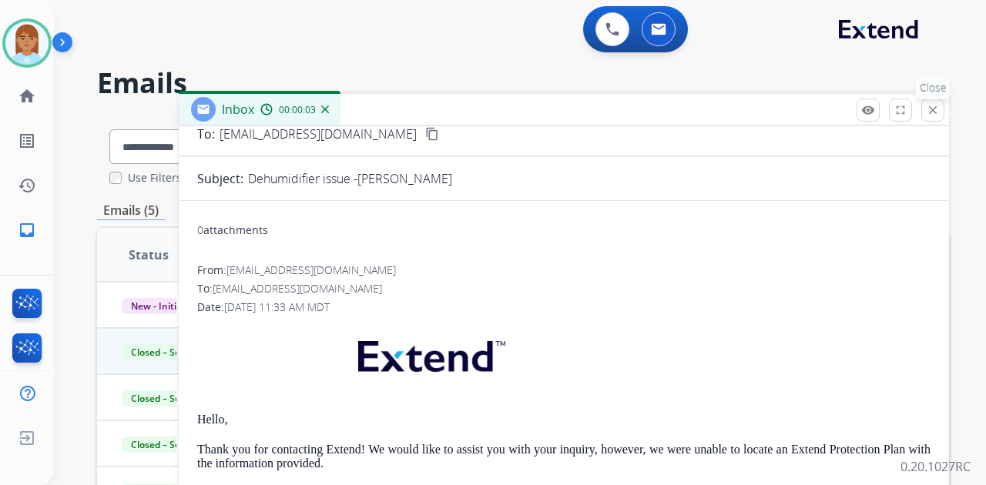
click at [933, 112] on mat-icon "close" at bounding box center [933, 110] width 14 height 14
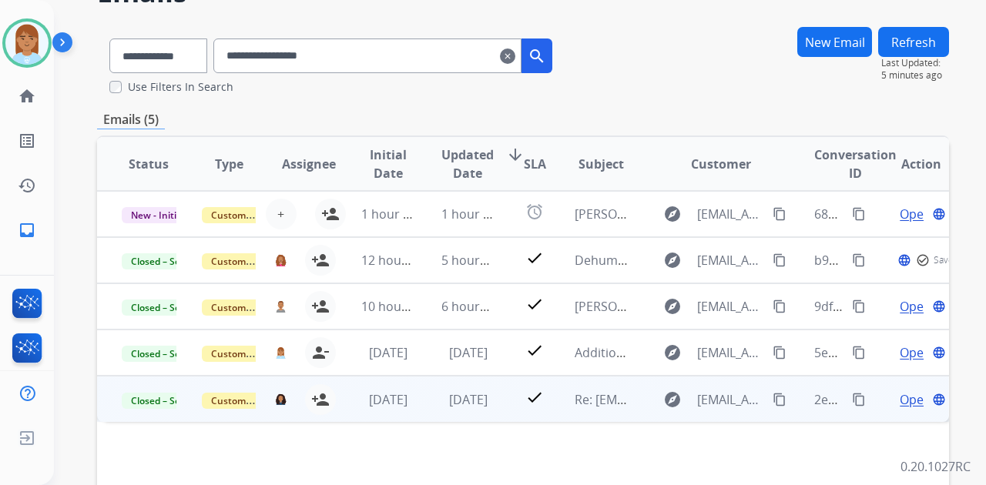
scroll to position [205, 0]
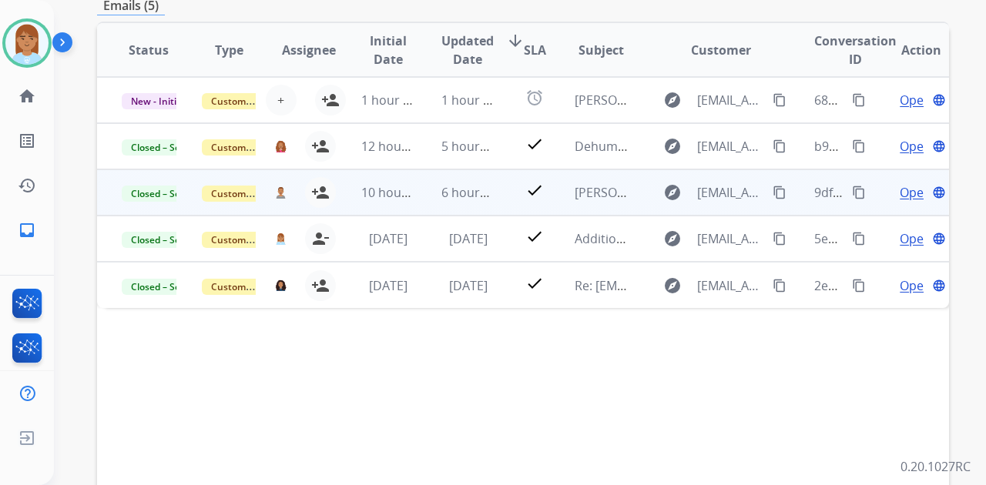
click at [852, 186] on mat-icon "content_copy" at bounding box center [859, 193] width 14 height 14
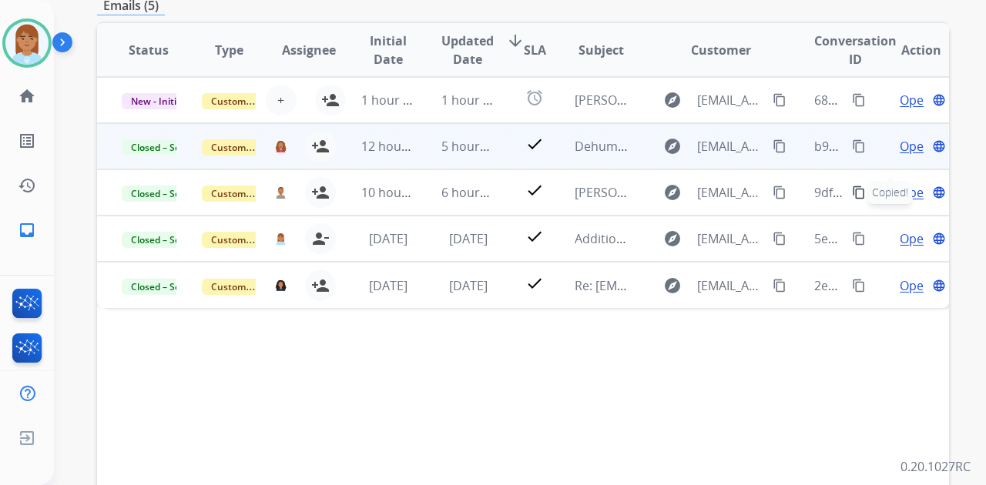
click at [905, 148] on span "Open" at bounding box center [916, 146] width 32 height 18
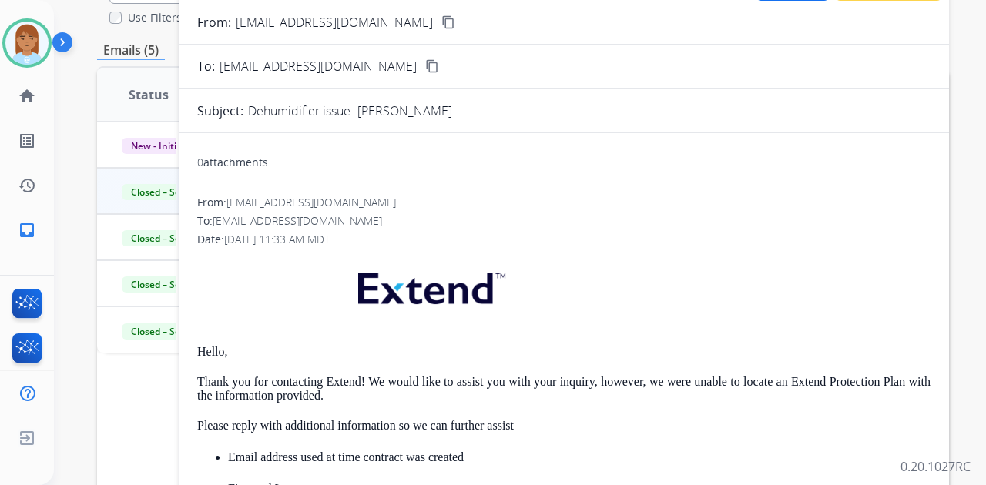
scroll to position [0, 0]
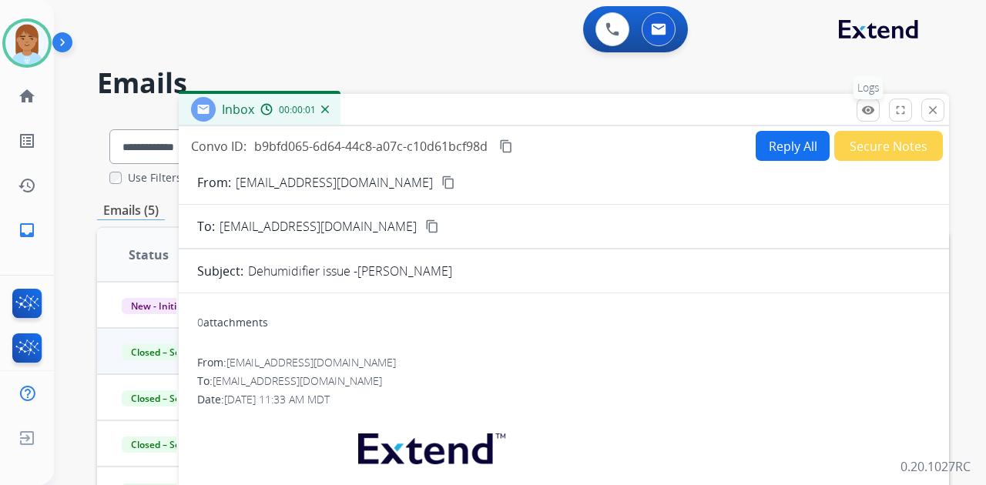
click at [861, 112] on button "remove_red_eye Logs" at bounding box center [868, 110] width 23 height 23
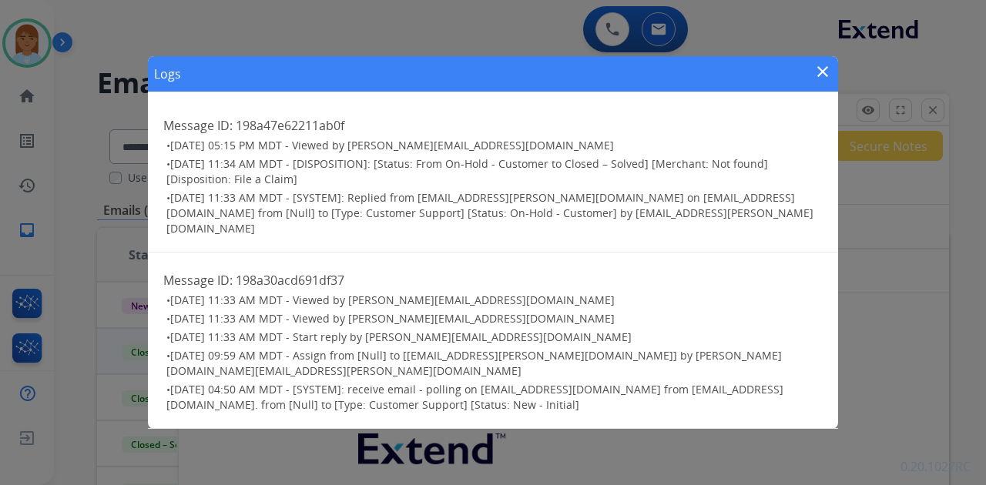
click at [818, 81] on mat-icon "close" at bounding box center [823, 71] width 18 height 18
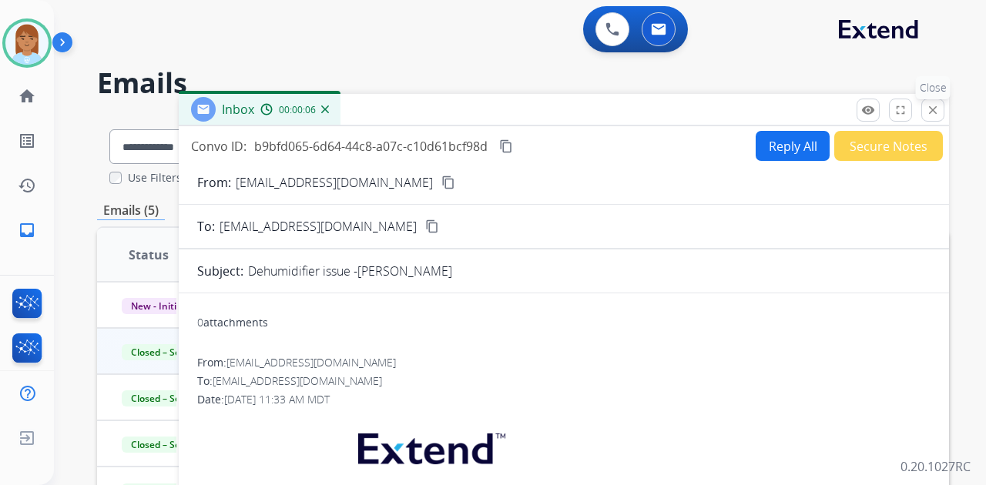
click at [934, 115] on mat-icon "close" at bounding box center [933, 110] width 14 height 14
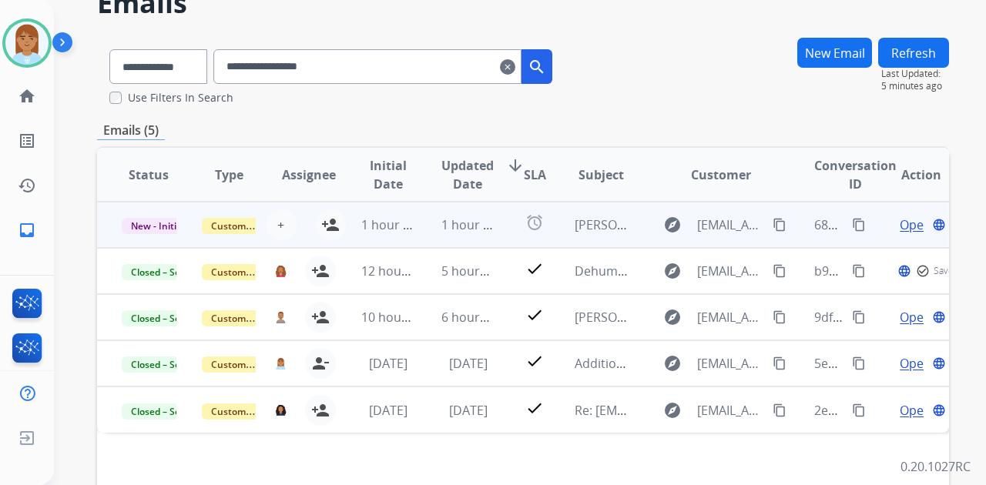
scroll to position [154, 0]
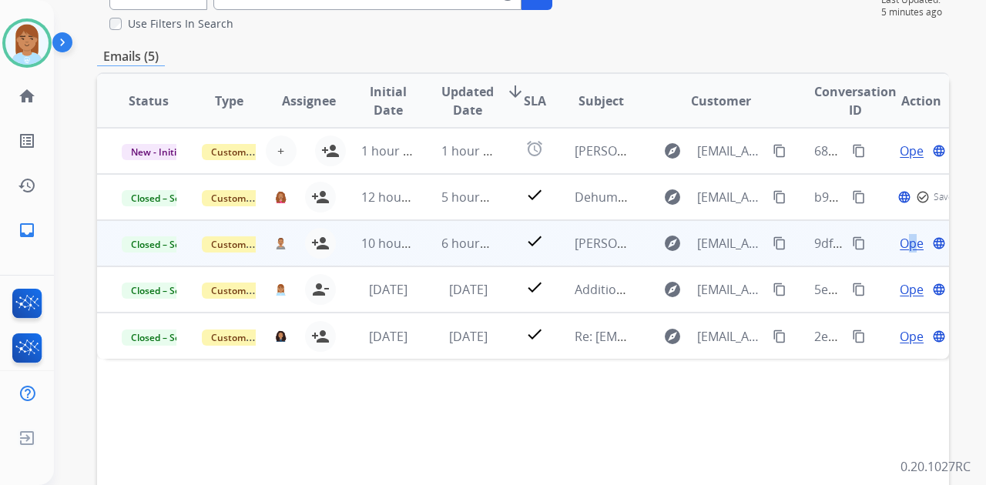
click at [903, 239] on span "Open" at bounding box center [916, 243] width 32 height 18
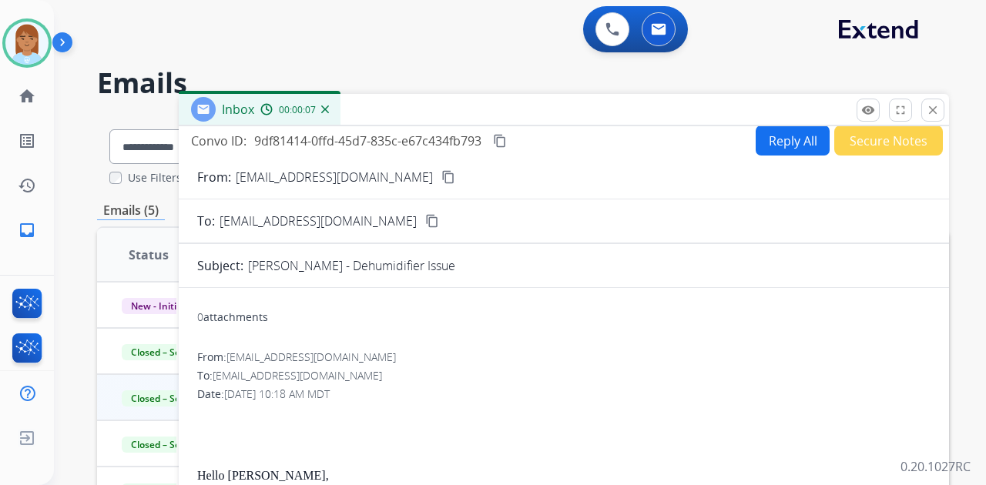
scroll to position [0, 0]
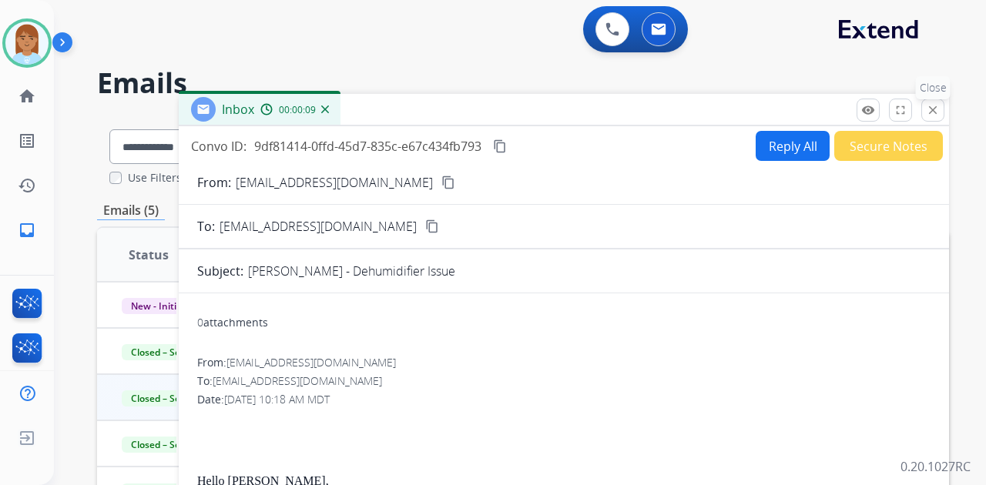
click at [928, 117] on button "close Close" at bounding box center [933, 110] width 23 height 23
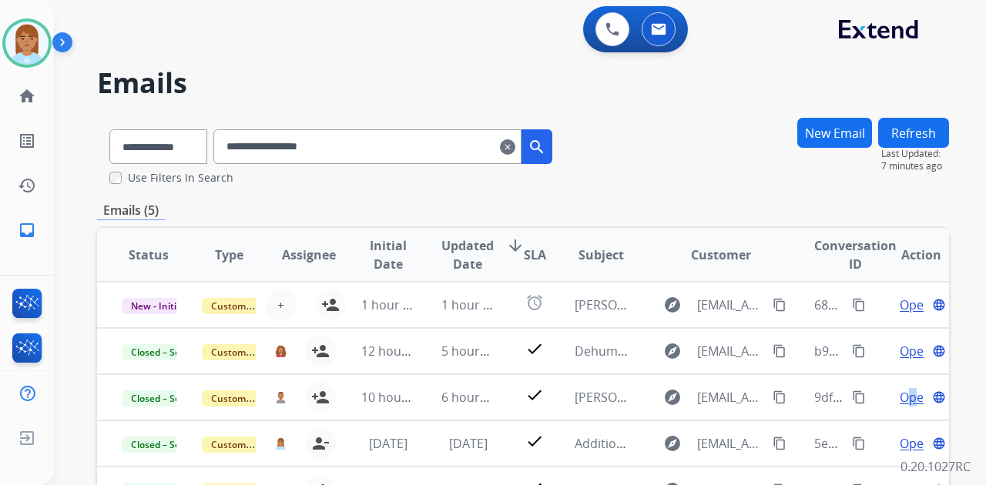
click at [515, 151] on mat-icon "clear" at bounding box center [507, 147] width 15 height 18
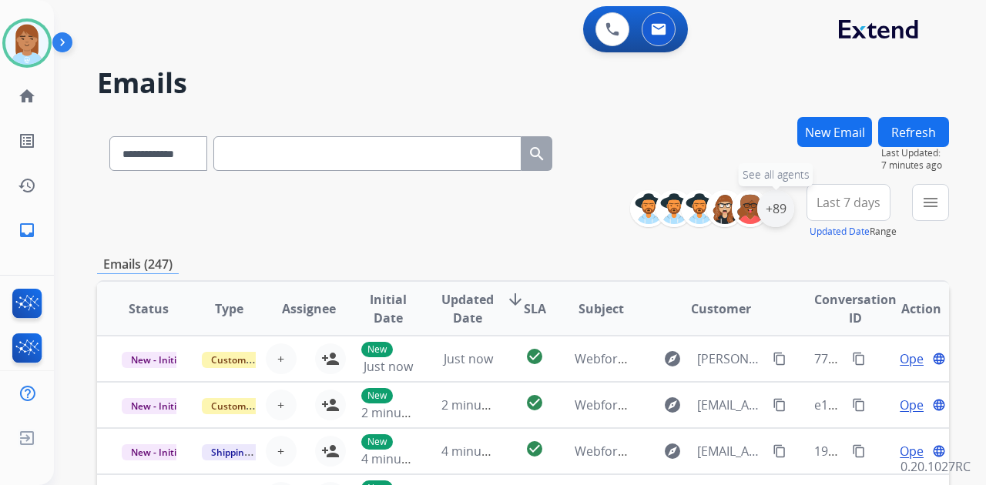
click at [774, 215] on div "+89" at bounding box center [775, 208] width 37 height 37
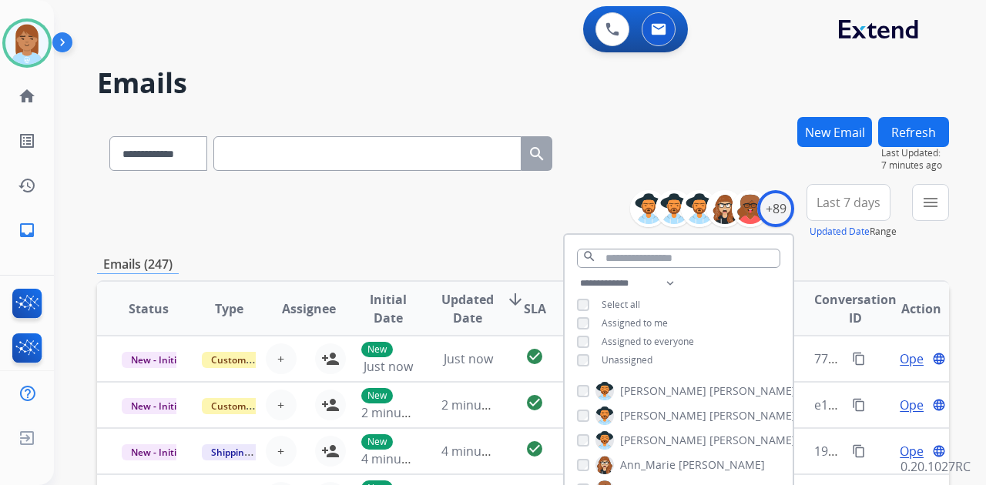
click at [644, 361] on span "Unassigned" at bounding box center [627, 360] width 51 height 13
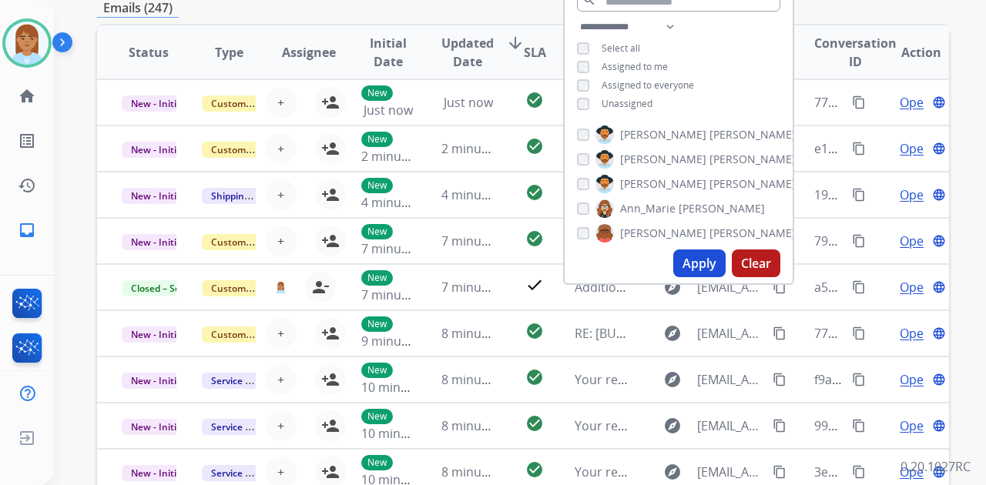
click at [695, 261] on button "Apply" at bounding box center [699, 264] width 52 height 28
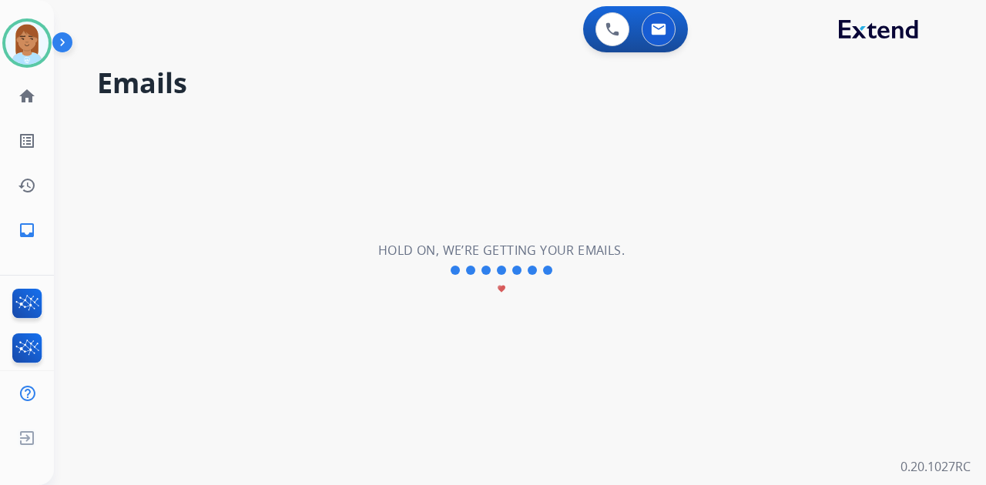
scroll to position [0, 0]
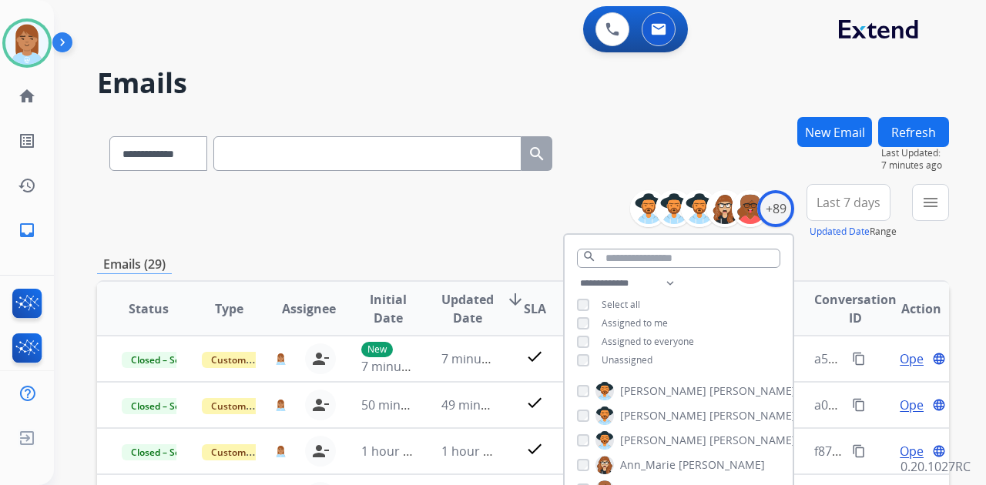
click at [853, 206] on span "Last 7 days" at bounding box center [849, 203] width 64 height 6
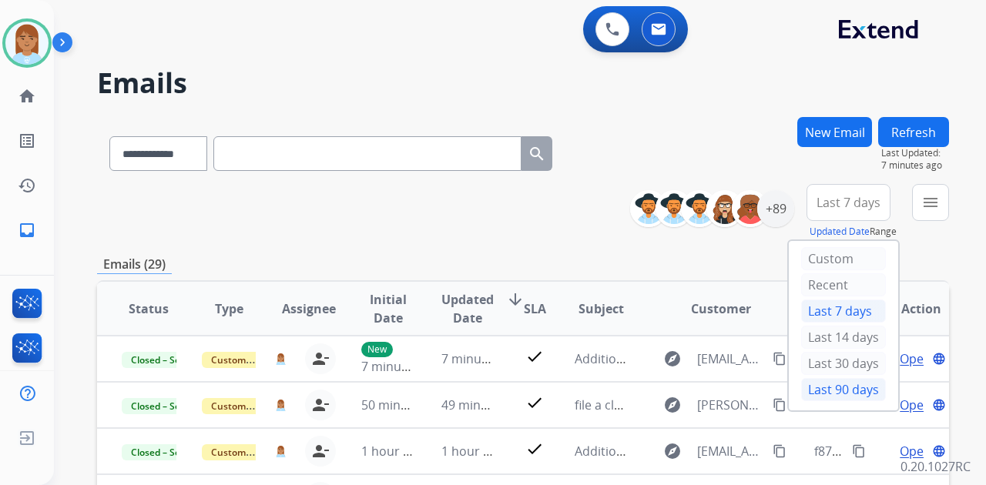
click at [844, 391] on div "Last 90 days" at bounding box center [843, 389] width 85 height 23
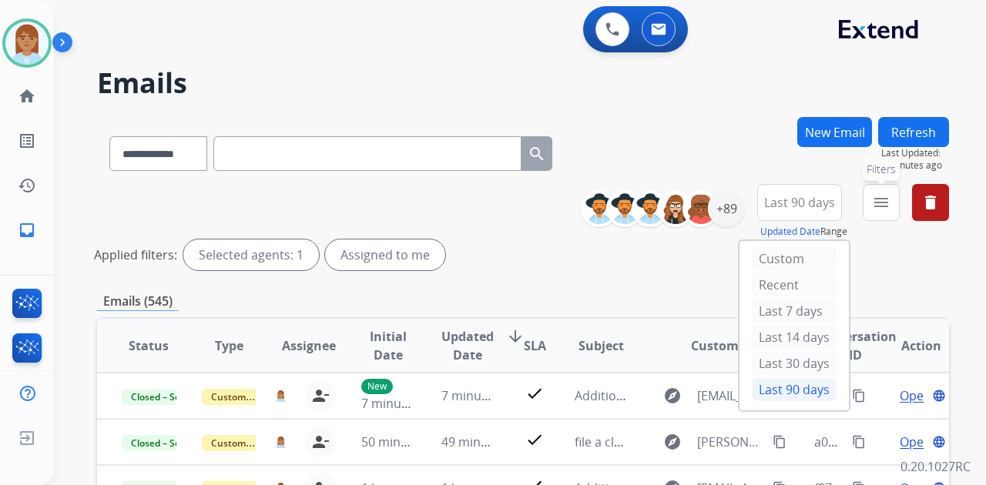
click at [882, 196] on mat-icon "menu" at bounding box center [881, 202] width 18 height 18
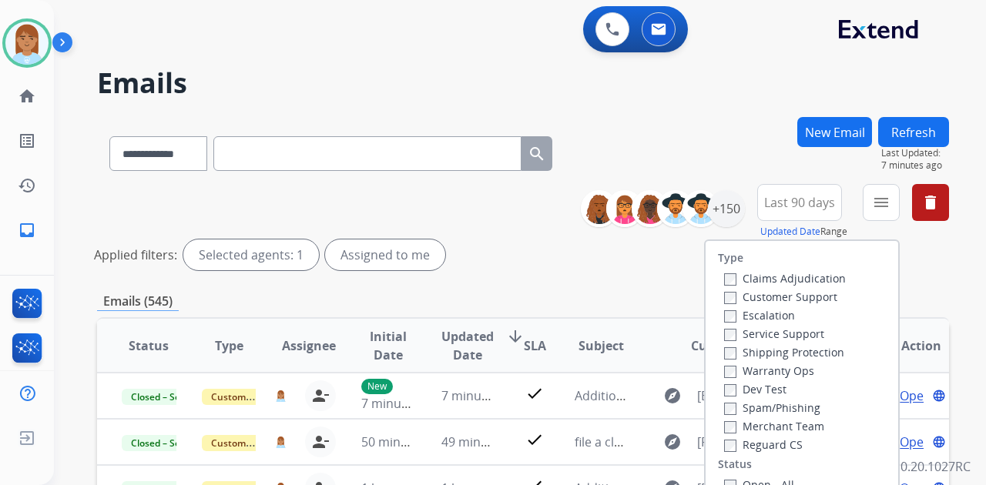
click at [792, 302] on label "Customer Support" at bounding box center [780, 297] width 113 height 15
click at [789, 350] on label "Shipping Protection" at bounding box center [784, 352] width 120 height 15
click at [772, 443] on label "Reguard CS" at bounding box center [763, 445] width 79 height 15
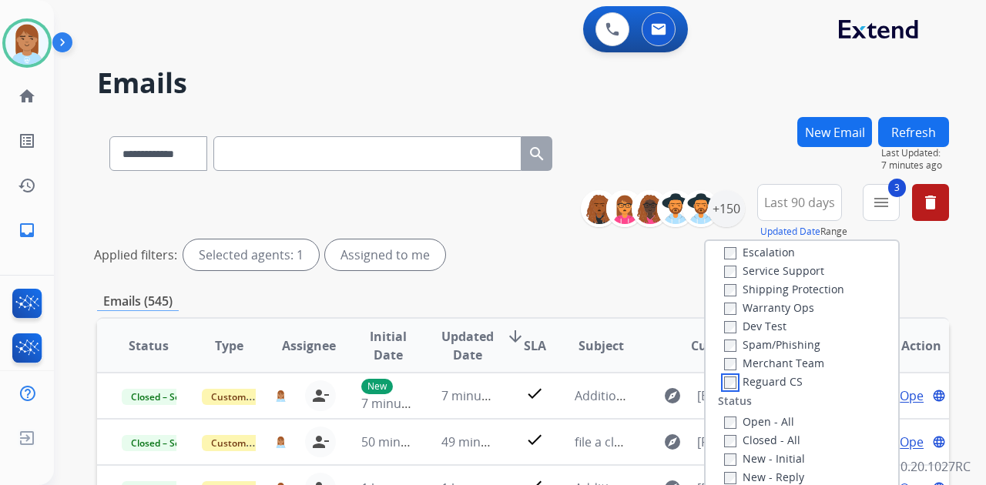
scroll to position [154, 0]
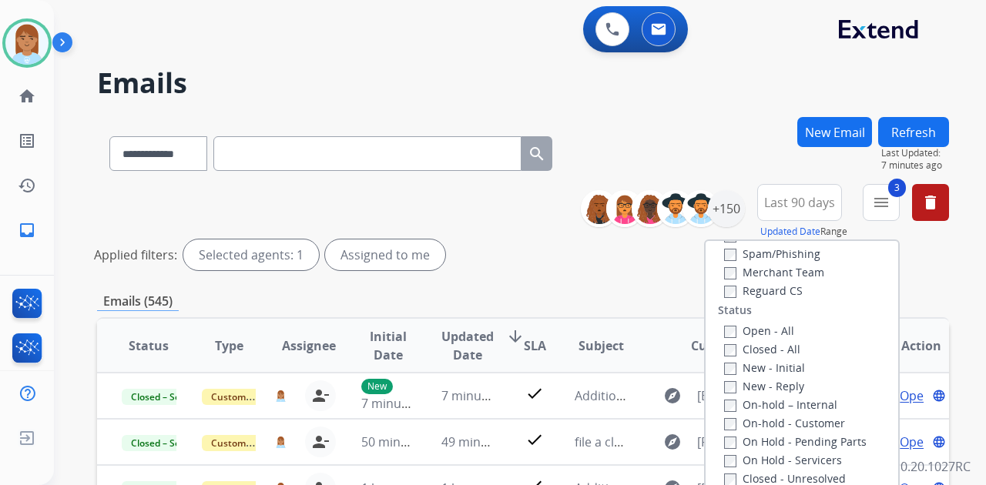
click at [746, 327] on label "Open - All" at bounding box center [759, 331] width 70 height 15
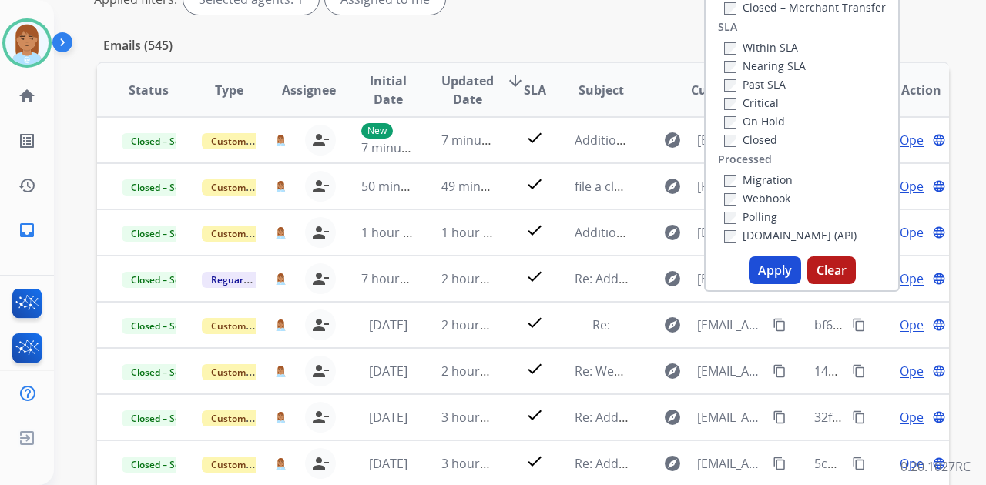
scroll to position [257, 0]
click at [765, 273] on button "Apply" at bounding box center [775, 270] width 52 height 28
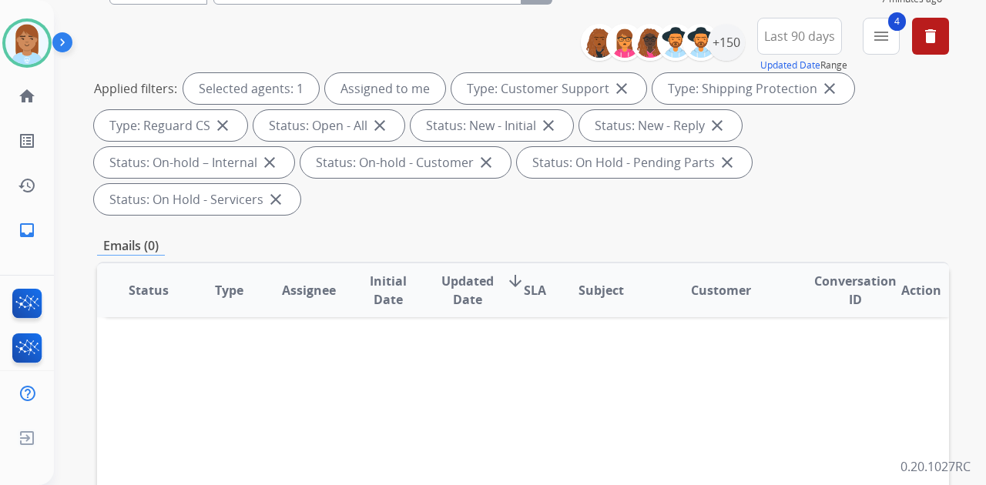
scroll to position [0, 0]
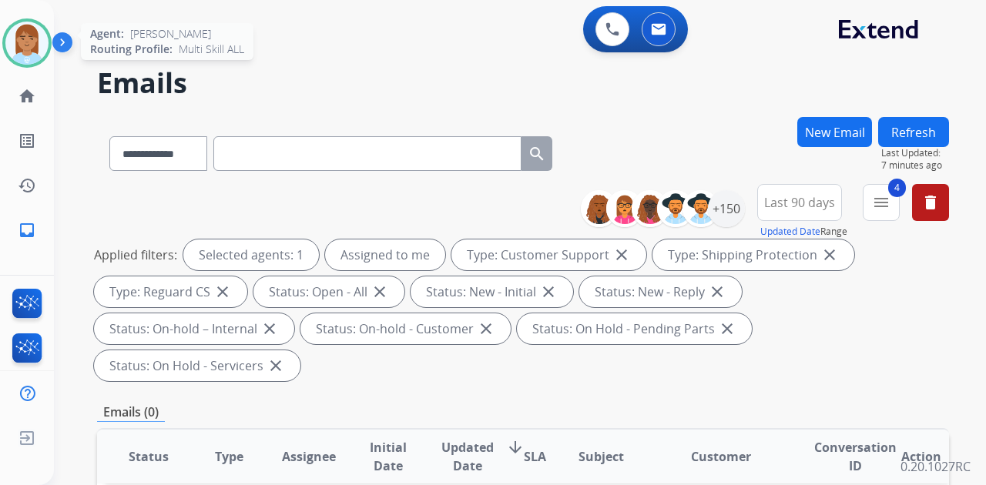
click at [38, 33] on img at bounding box center [26, 43] width 43 height 43
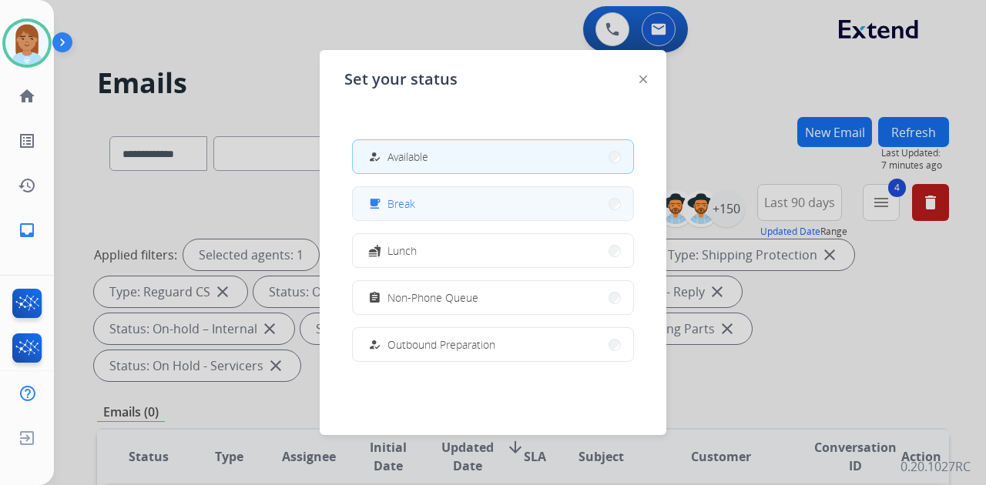
click at [561, 197] on button "free_breakfast Break" at bounding box center [493, 203] width 280 height 33
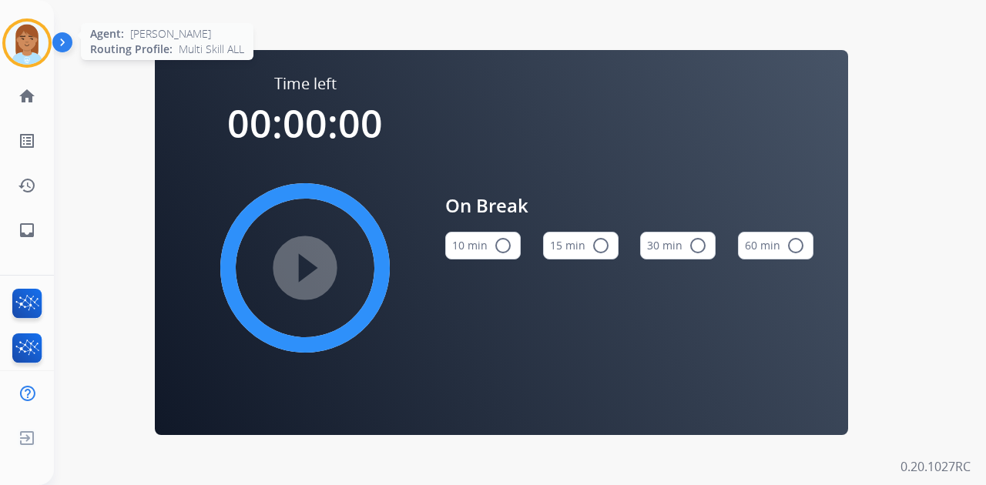
click at [18, 45] on img at bounding box center [26, 43] width 43 height 43
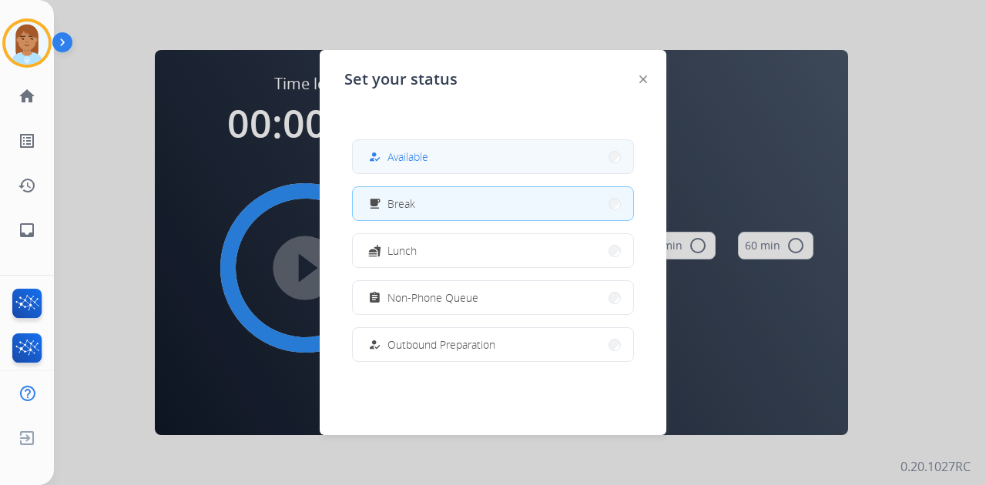
click at [385, 153] on div "how_to_reg" at bounding box center [376, 157] width 22 height 18
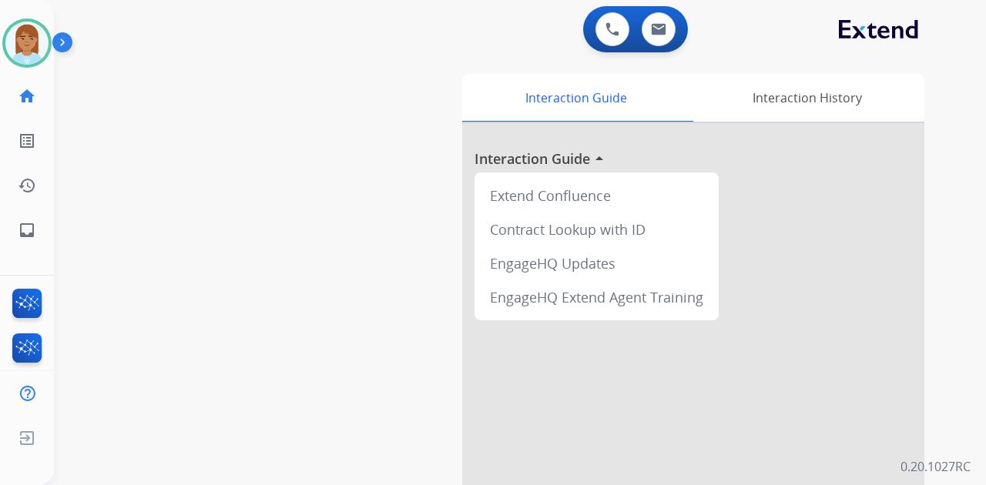
click at [104, 156] on div "swap_horiz Break voice bridge close_fullscreen Connect 3-Way Call merge_type Se…" at bounding box center [501, 376] width 895 height 643
click at [30, 298] on img at bounding box center [27, 306] width 36 height 35
click at [21, 40] on img at bounding box center [26, 43] width 43 height 43
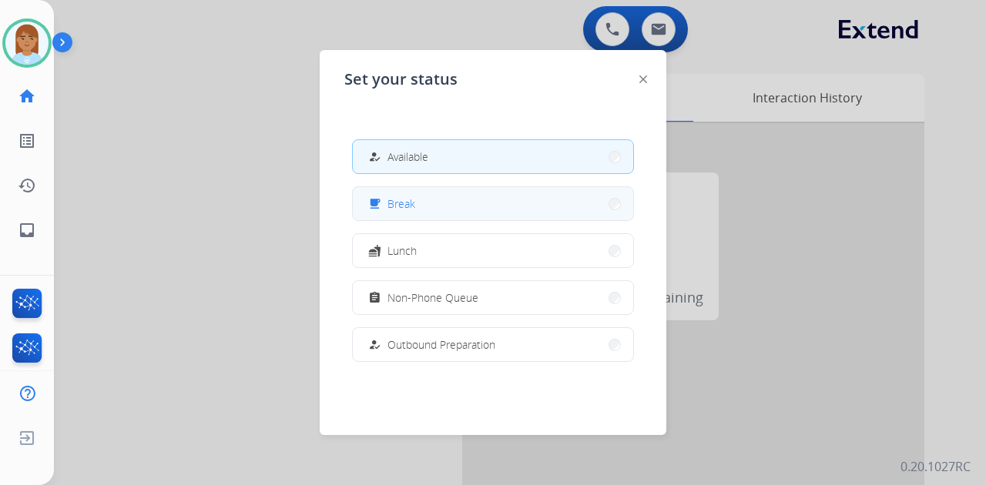
click at [381, 206] on div "free_breakfast" at bounding box center [376, 204] width 22 height 18
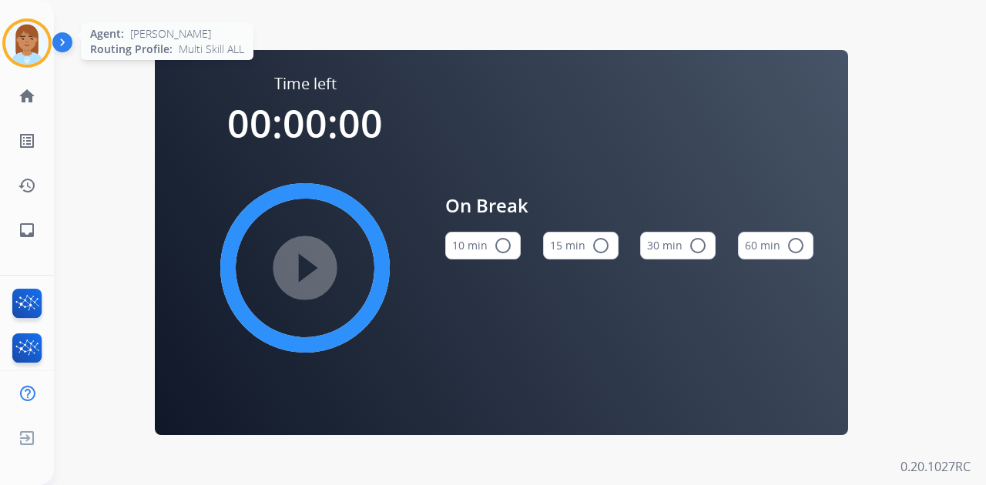
click at [25, 51] on img at bounding box center [26, 43] width 43 height 43
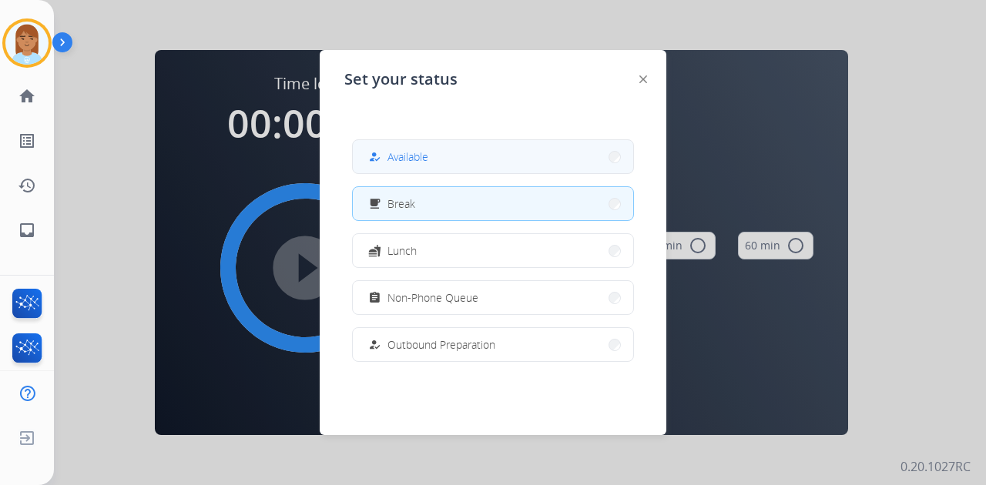
click at [445, 153] on button "how_to_reg Available" at bounding box center [493, 156] width 280 height 33
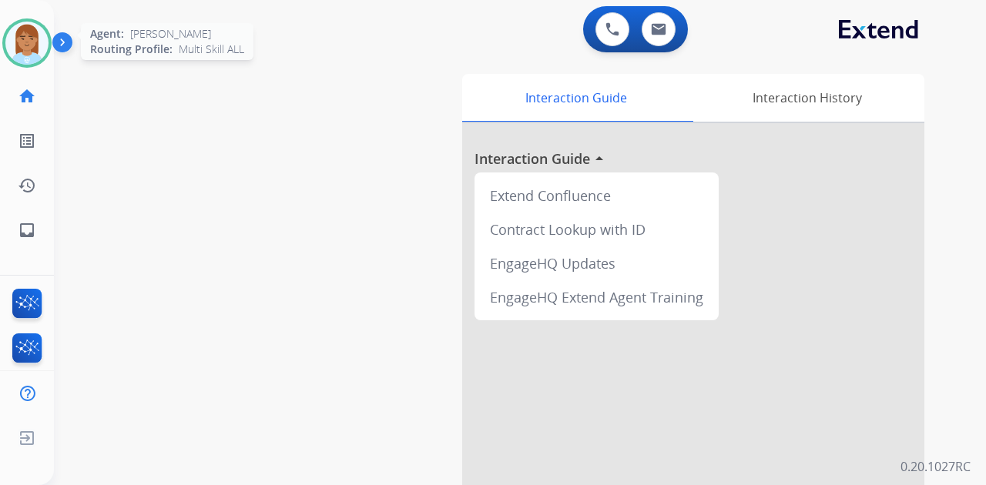
click at [32, 56] on img at bounding box center [26, 43] width 43 height 43
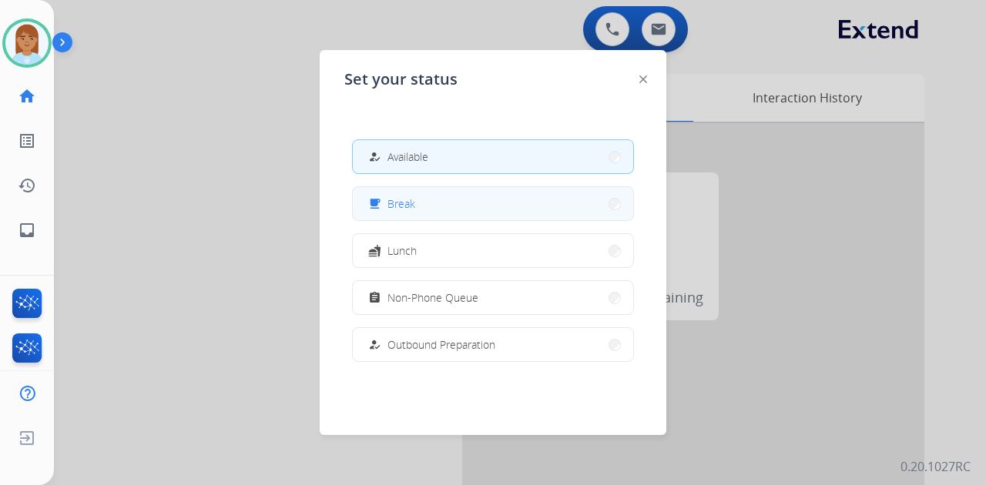
click at [391, 213] on button "free_breakfast Break" at bounding box center [493, 203] width 280 height 33
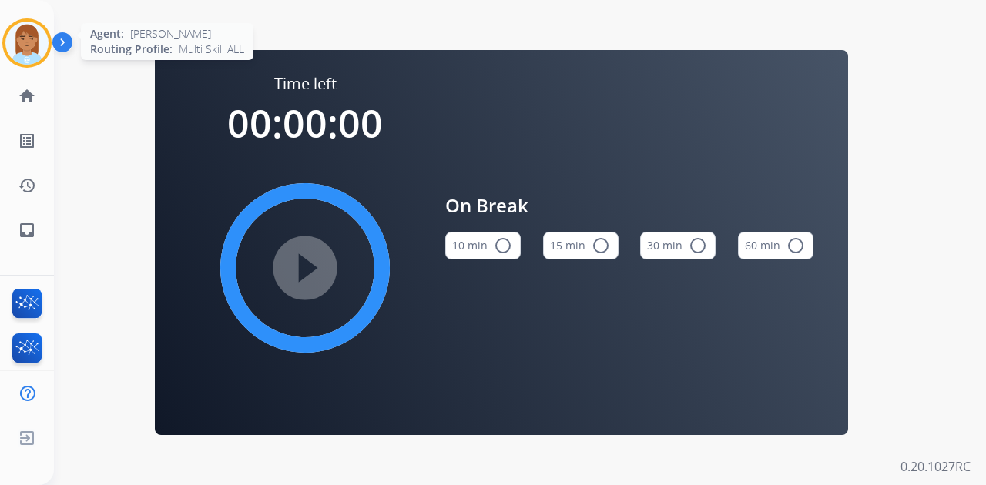
click at [3, 53] on div "Agent: [PERSON_NAME] Profile: Multi Skill ALL" at bounding box center [26, 42] width 49 height 49
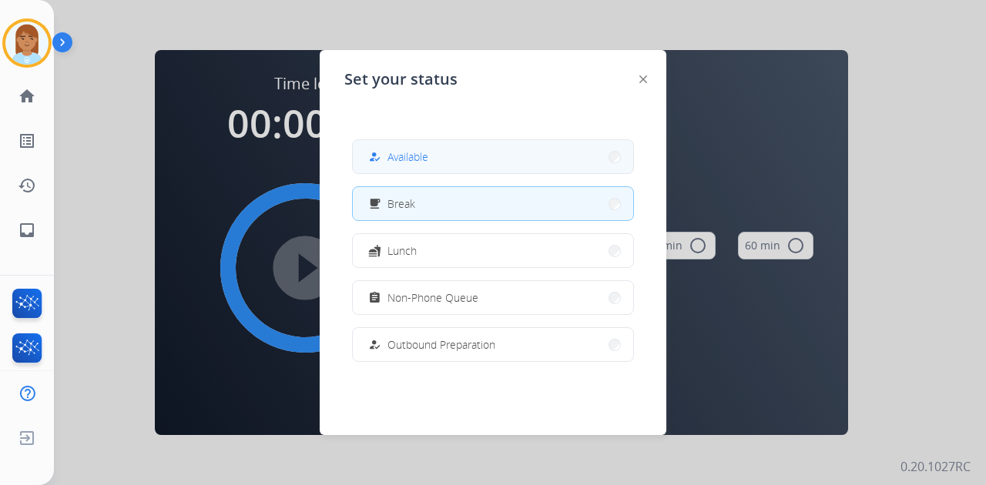
click at [374, 146] on button "how_to_reg Available" at bounding box center [493, 156] width 280 height 33
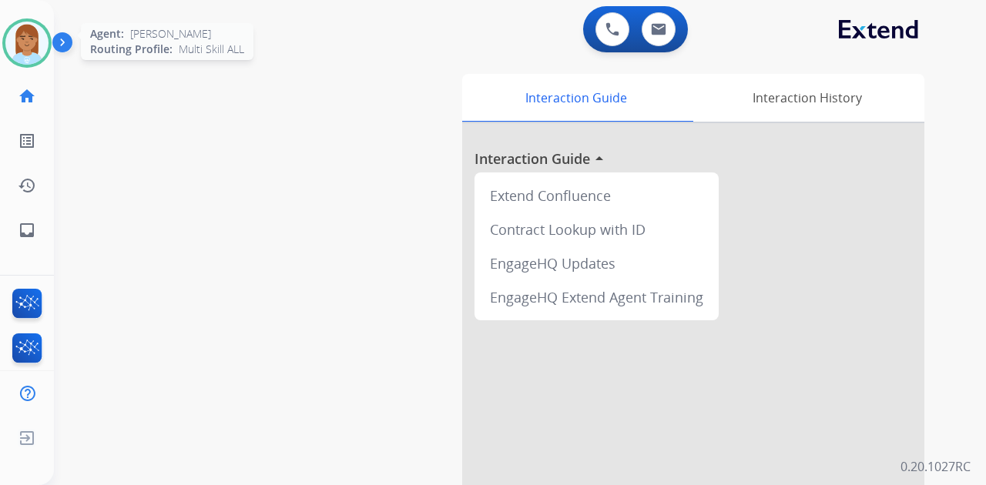
click at [28, 50] on img at bounding box center [26, 43] width 43 height 43
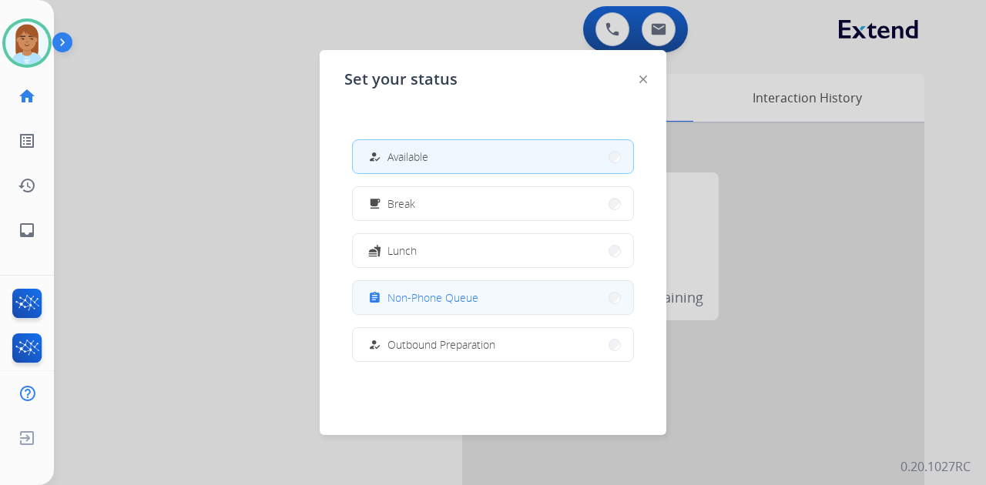
scroll to position [290, 0]
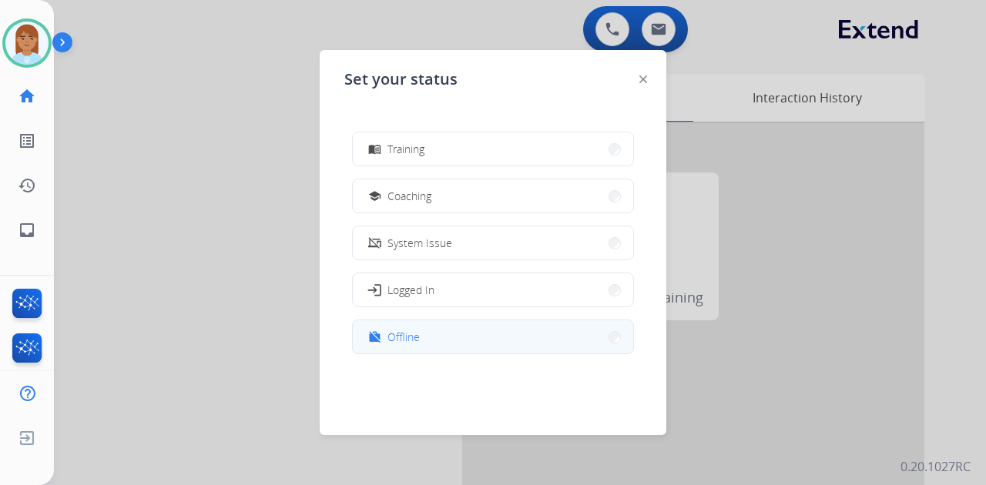
click at [472, 327] on button "work_off Offline" at bounding box center [493, 337] width 280 height 33
